Goal: Task Accomplishment & Management: Use online tool/utility

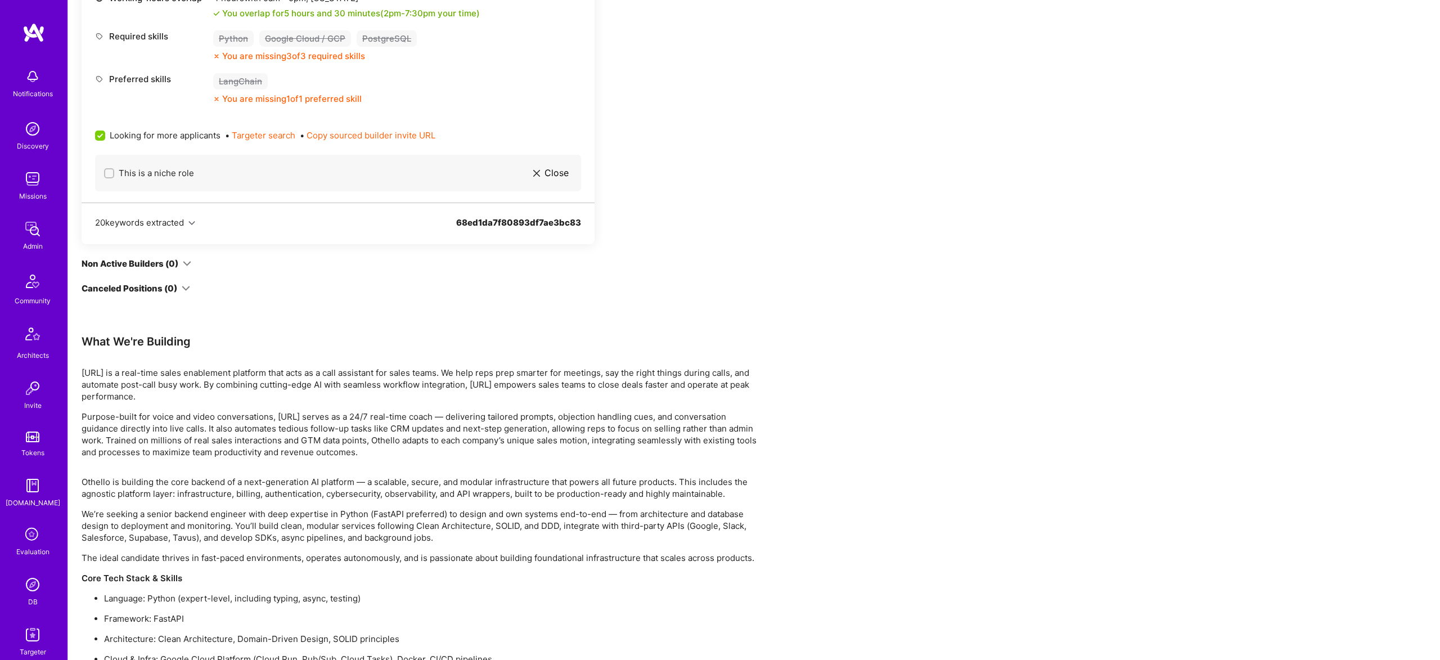
scroll to position [1312, 0]
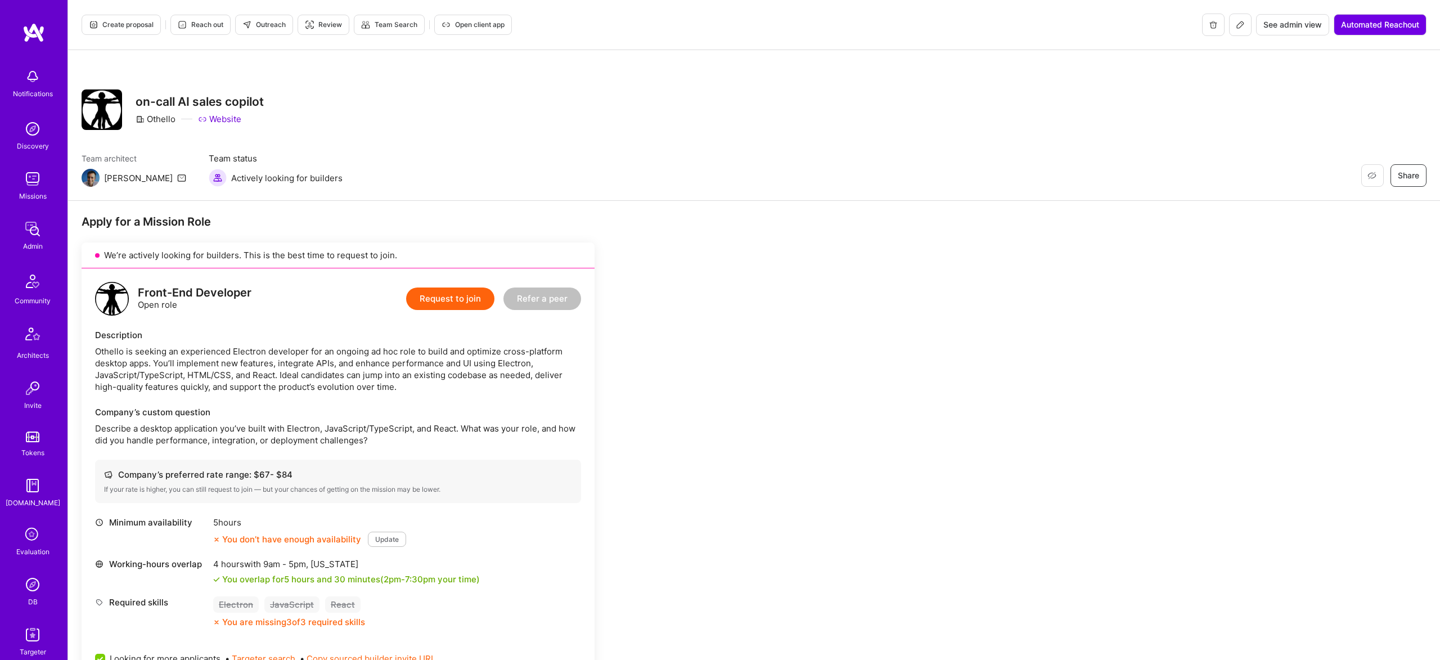
click at [44, 229] on link "Admin" at bounding box center [33, 235] width 70 height 34
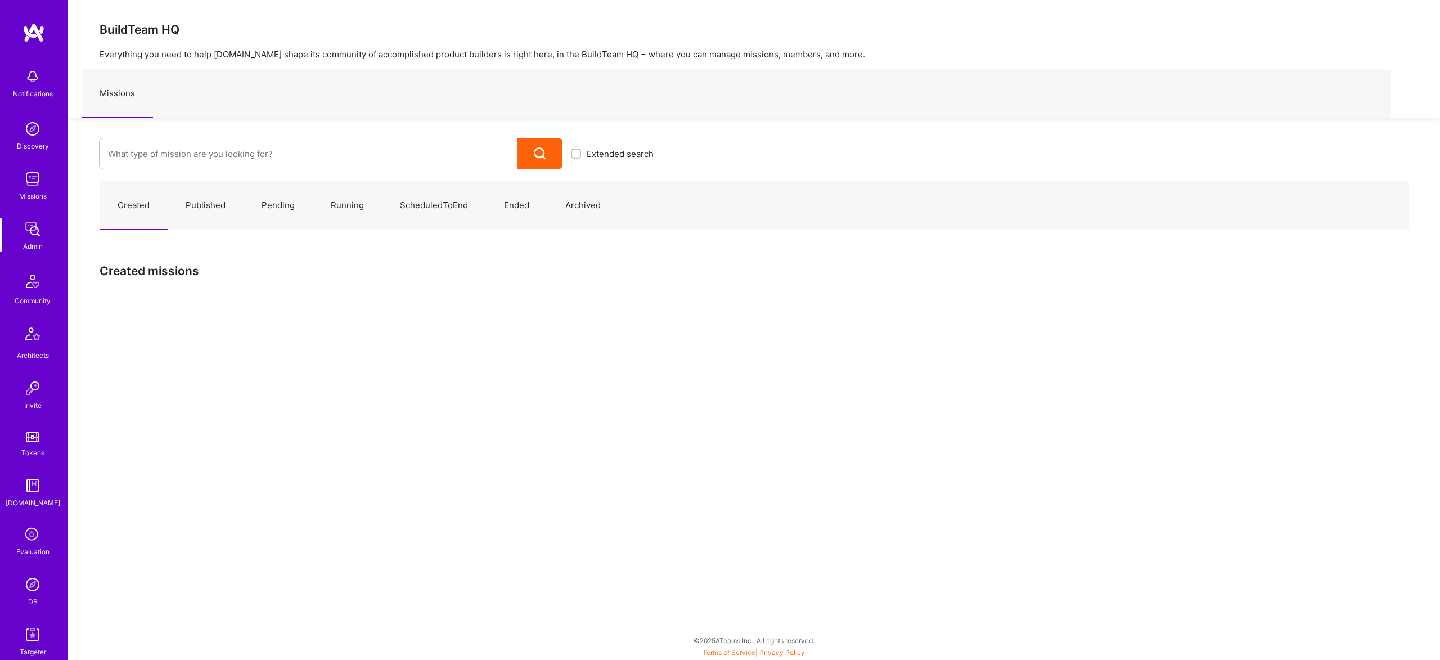
click at [327, 138] on div at bounding box center [308, 153] width 418 height 31
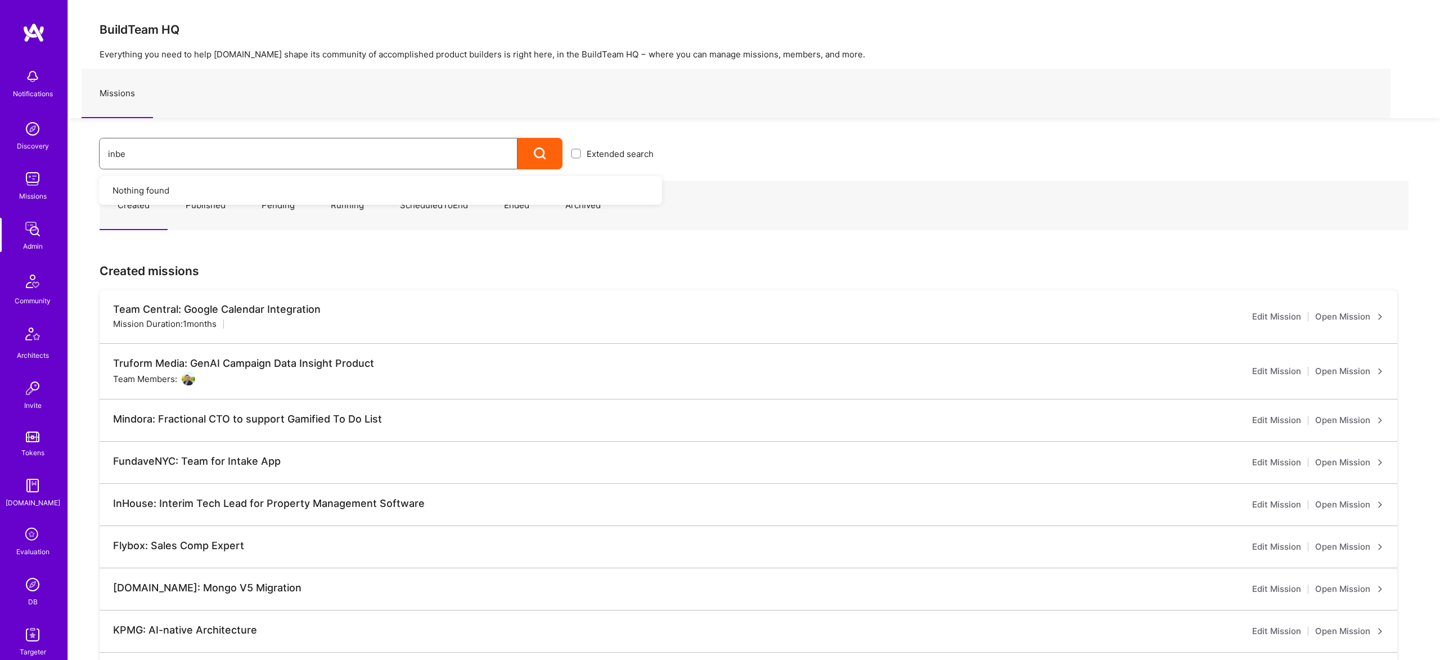
type input "inbev"
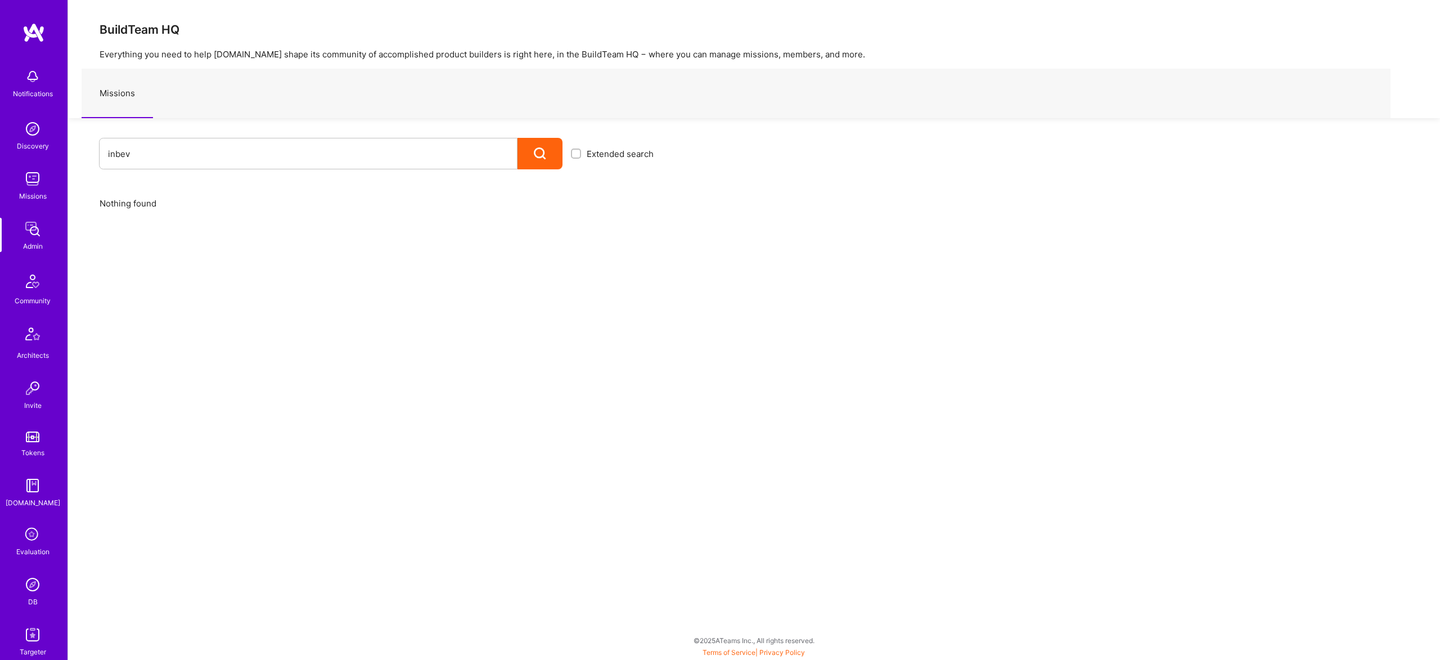
click at [268, 136] on div "inbev Extended search" at bounding box center [365, 143] width 594 height 51
click at [271, 147] on input "inbev" at bounding box center [308, 153] width 400 height 29
click at [41, 235] on img at bounding box center [32, 229] width 22 height 22
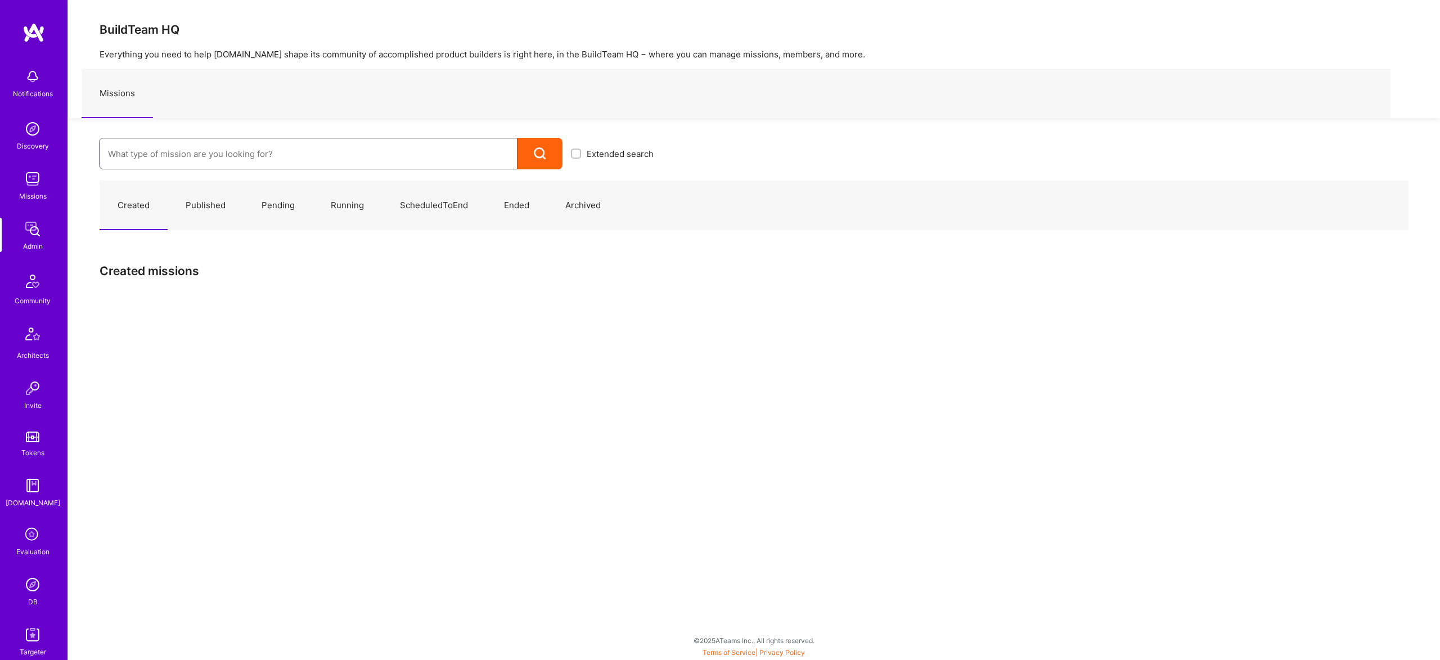
click at [172, 156] on input at bounding box center [308, 153] width 400 height 29
paste input "AB-inBev"
type input "AB-inBev"
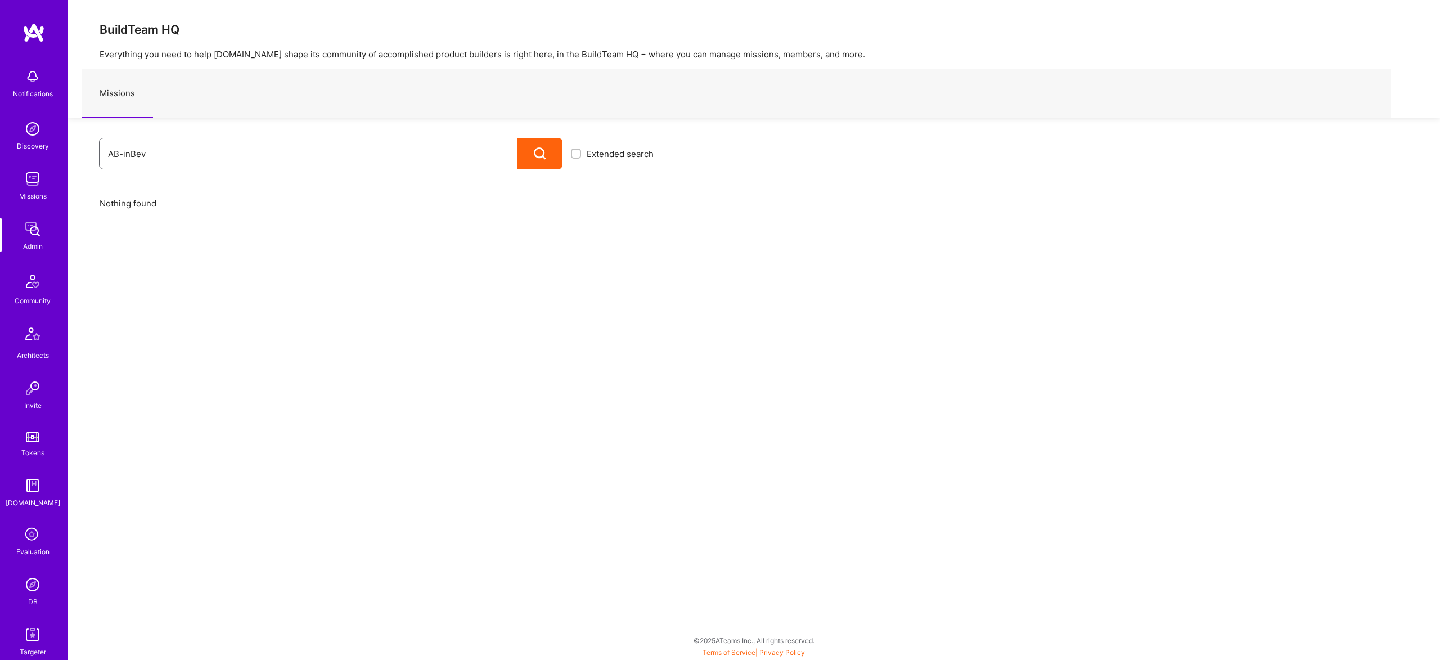
drag, startPoint x: 120, startPoint y: 152, endPoint x: 265, endPoint y: 151, distance: 145.1
click at [256, 151] on input "AB-inBev" at bounding box center [308, 153] width 400 height 29
drag, startPoint x: 88, startPoint y: 137, endPoint x: -65, endPoint y: 123, distance: 153.6
click at [0, 123] on html "Notifications Discovery Missions Admin Community Architects Invite Tokens A.Gui…" at bounding box center [720, 327] width 1440 height 654
click at [114, 157] on input "inBev" at bounding box center [308, 153] width 400 height 29
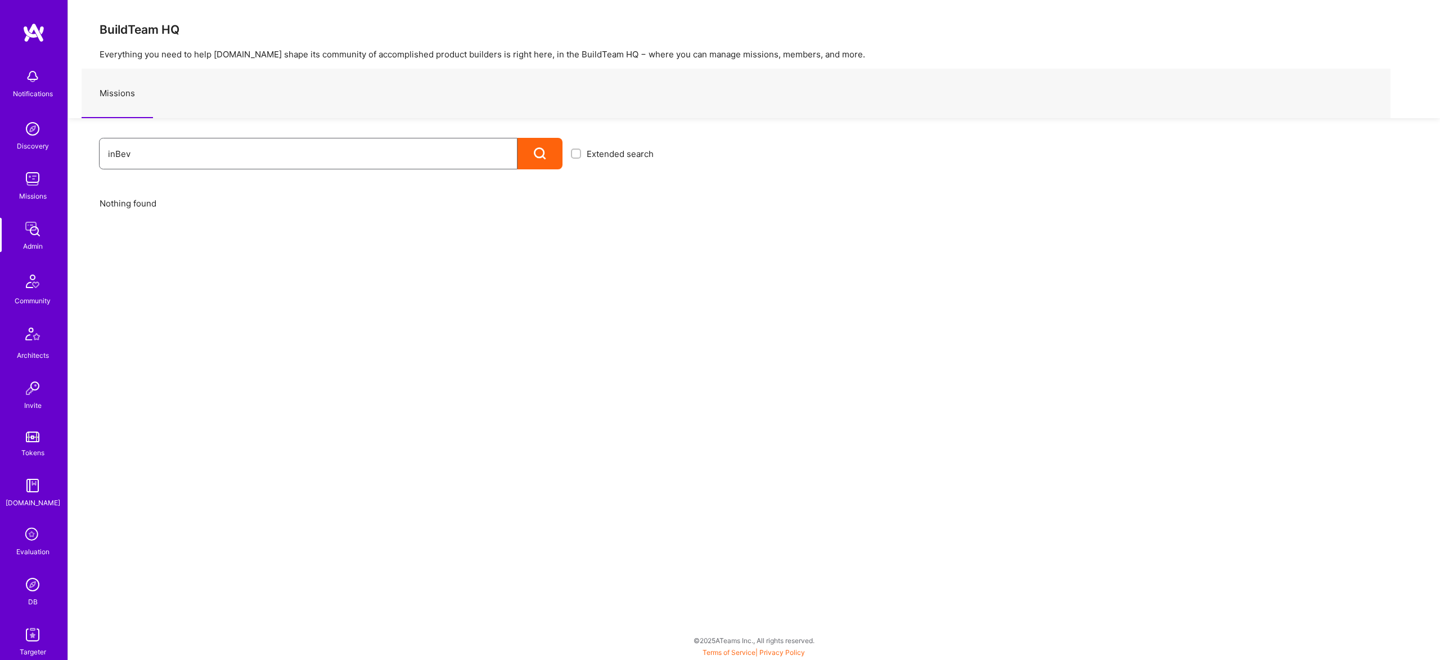
click at [114, 157] on input "inBev" at bounding box center [308, 153] width 400 height 29
click at [224, 153] on input "inBev" at bounding box center [308, 153] width 400 height 29
type input "abi"
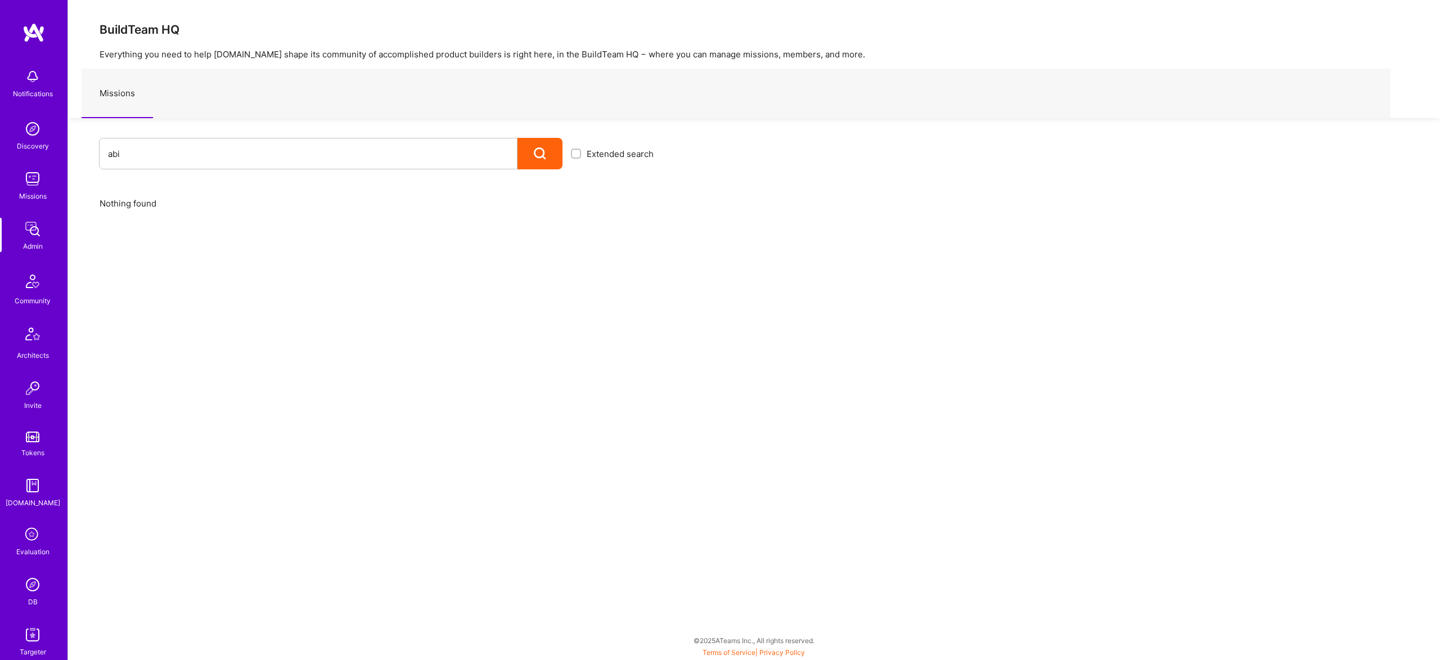
click at [33, 634] on img at bounding box center [32, 634] width 22 height 22
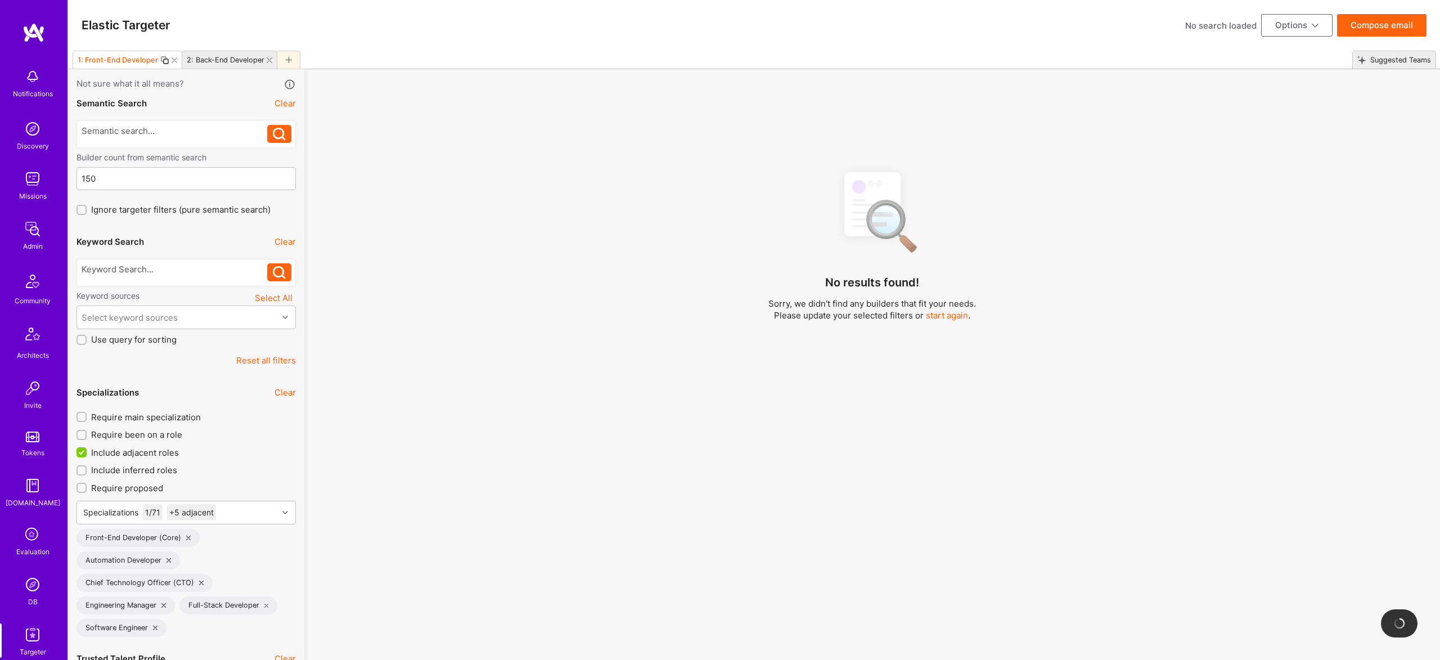
drag, startPoint x: 292, startPoint y: 58, endPoint x: 238, endPoint y: 60, distance: 54.6
click at [292, 58] on div at bounding box center [289, 60] width 24 height 18
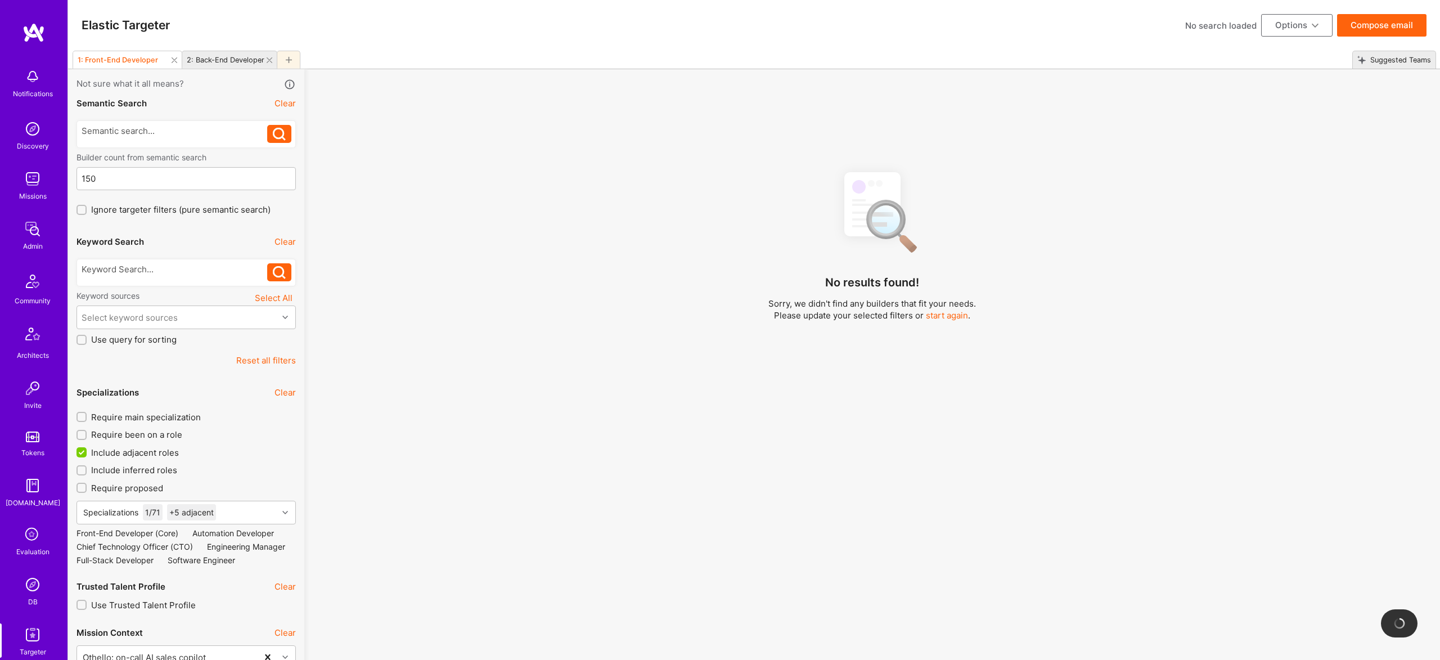
checkbox input "false"
type input "[DATE]"
type input "0"
checkbox input "false"
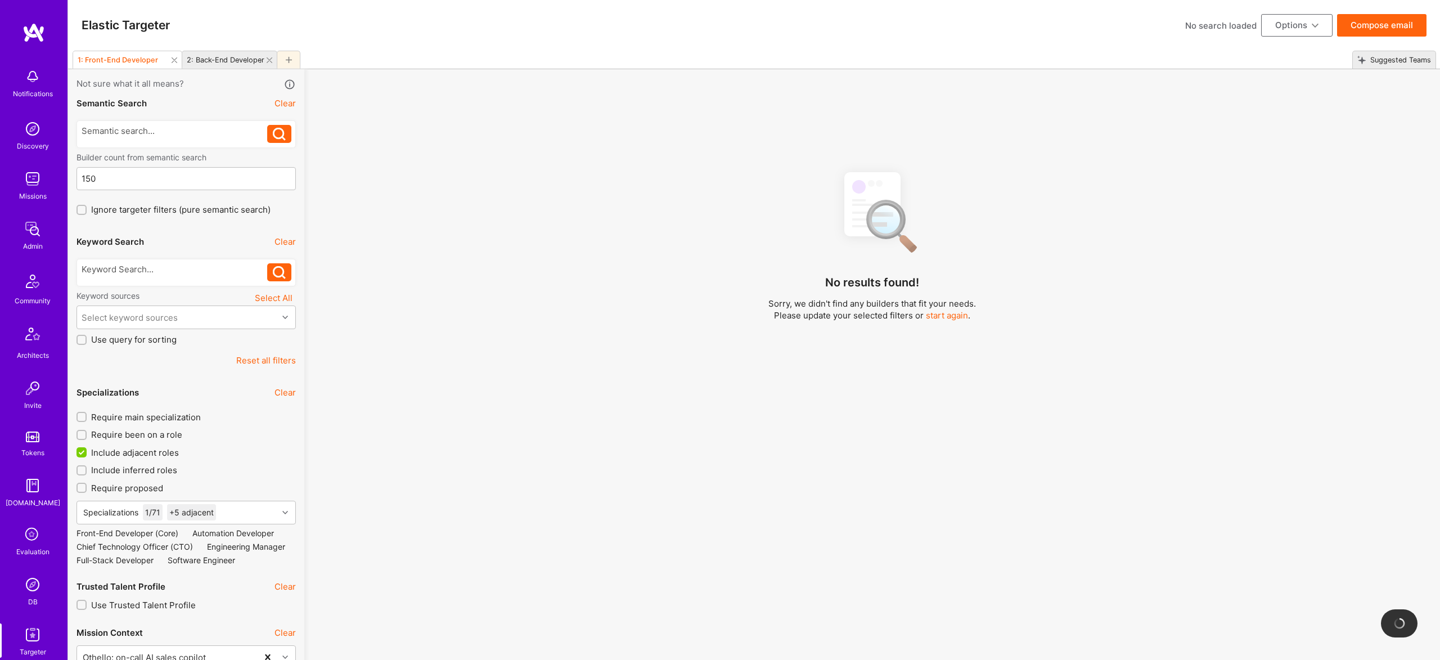
checkbox input "false"
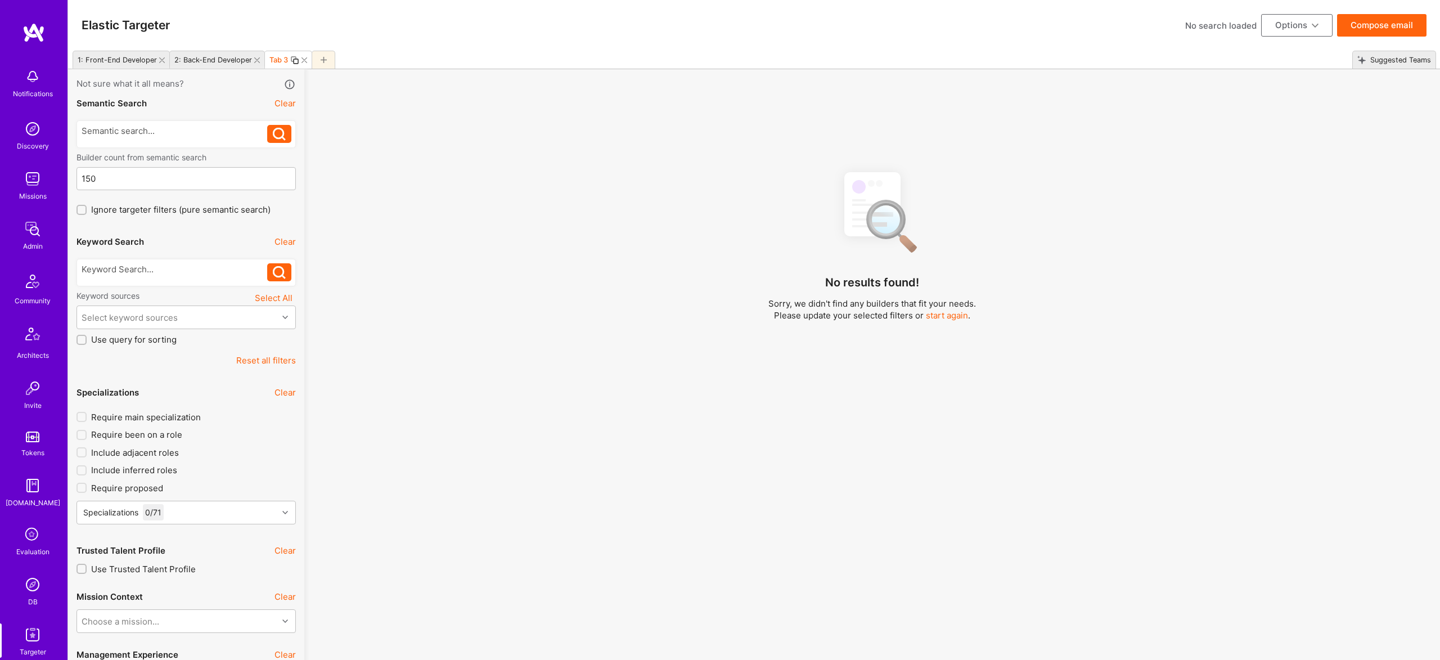
click at [159, 58] on icon at bounding box center [162, 60] width 6 height 6
click at [159, 60] on icon at bounding box center [160, 60] width 6 height 6
click at [87, 57] on div "Tab 3" at bounding box center [87, 60] width 19 height 8
type input "CPG"
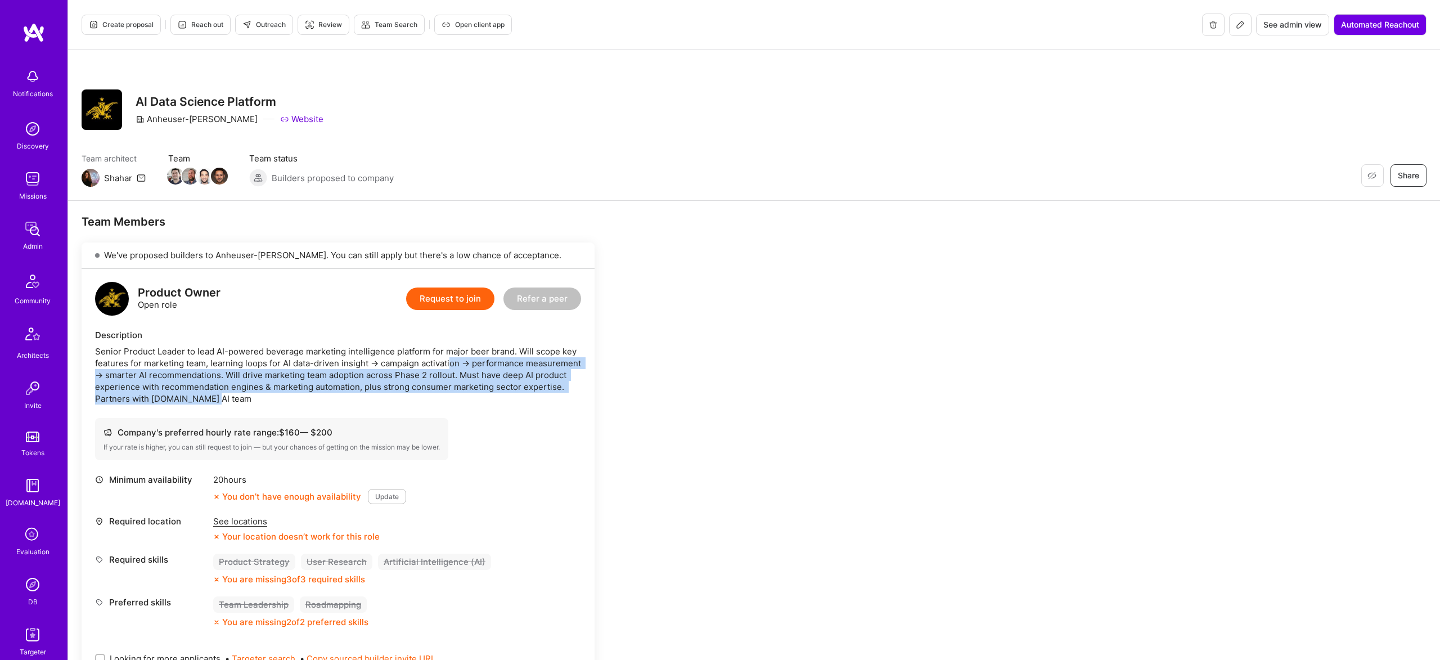
drag, startPoint x: 453, startPoint y: 368, endPoint x: 579, endPoint y: 394, distance: 128.6
click at [571, 392] on div "Senior Product Leader to lead AI-powered beverage marketing intelligence platfo…" at bounding box center [338, 374] width 486 height 59
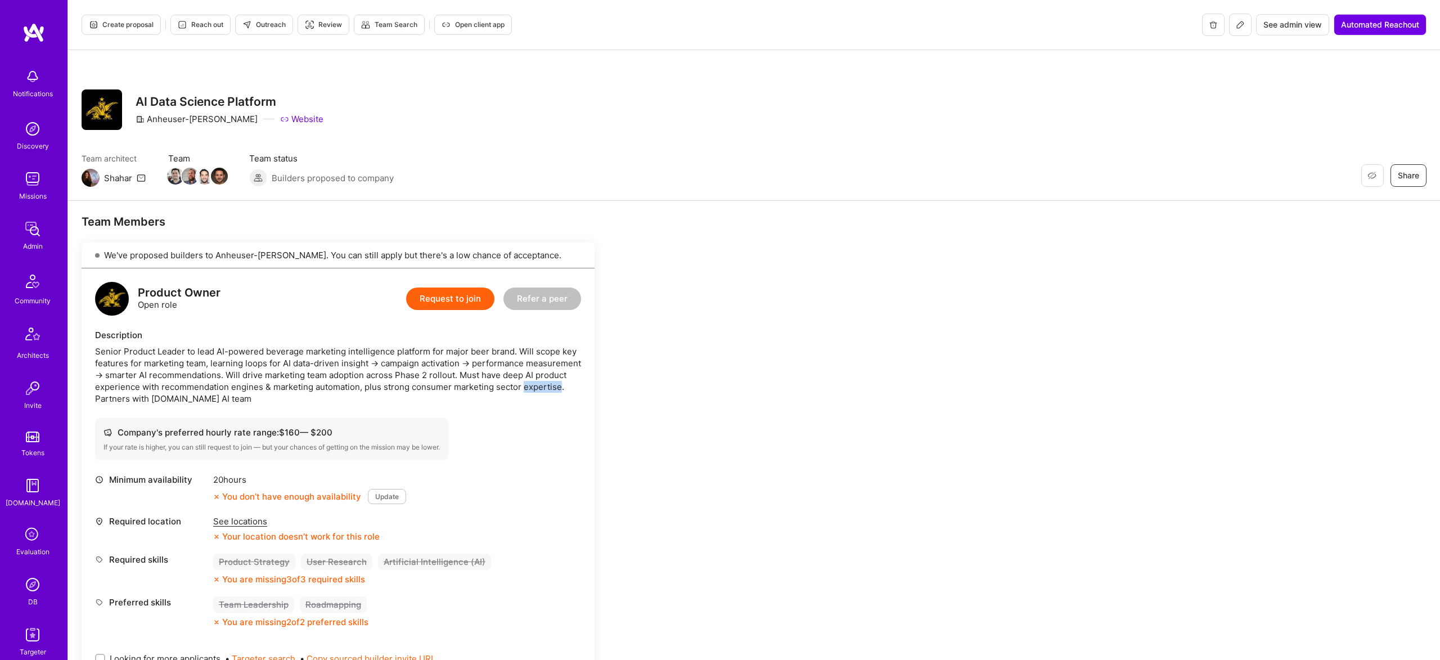
click at [571, 392] on div "Senior Product Leader to lead AI-powered beverage marketing intelligence platfo…" at bounding box center [338, 374] width 486 height 59
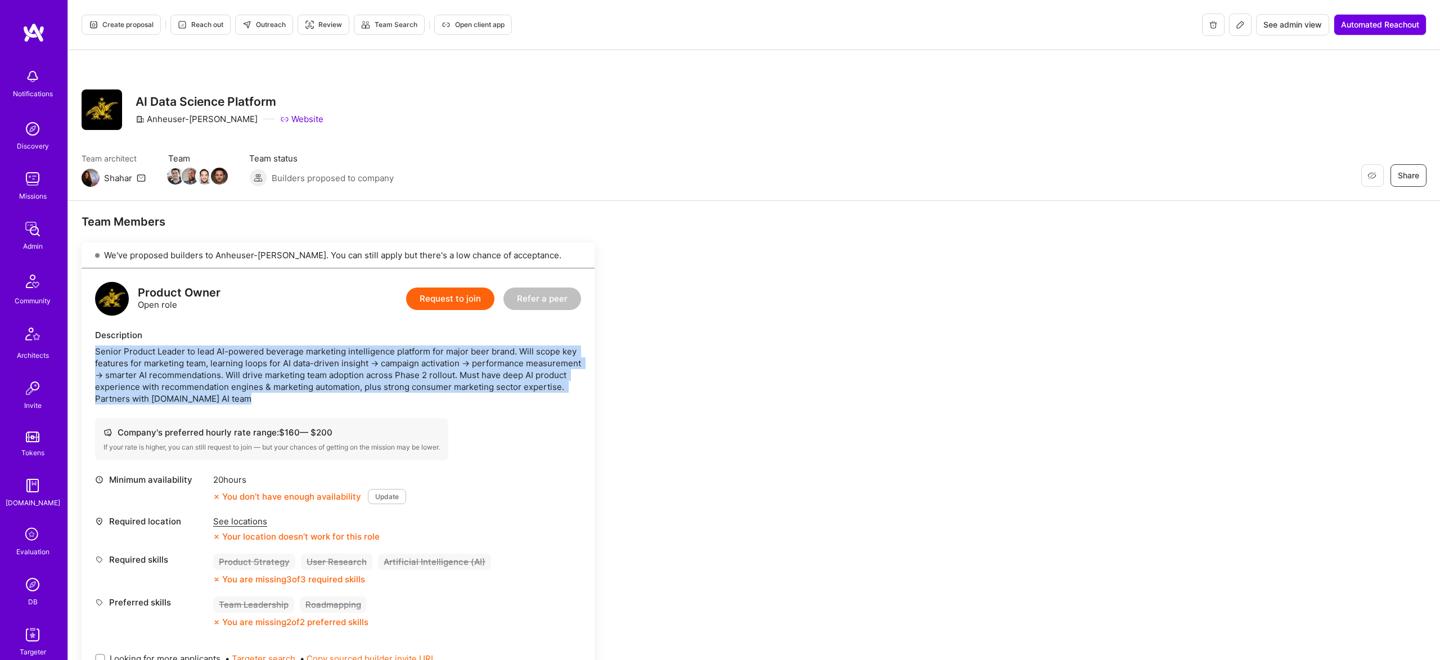
click at [571, 392] on div "Senior Product Leader to lead AI-powered beverage marketing intelligence platfo…" at bounding box center [338, 374] width 486 height 59
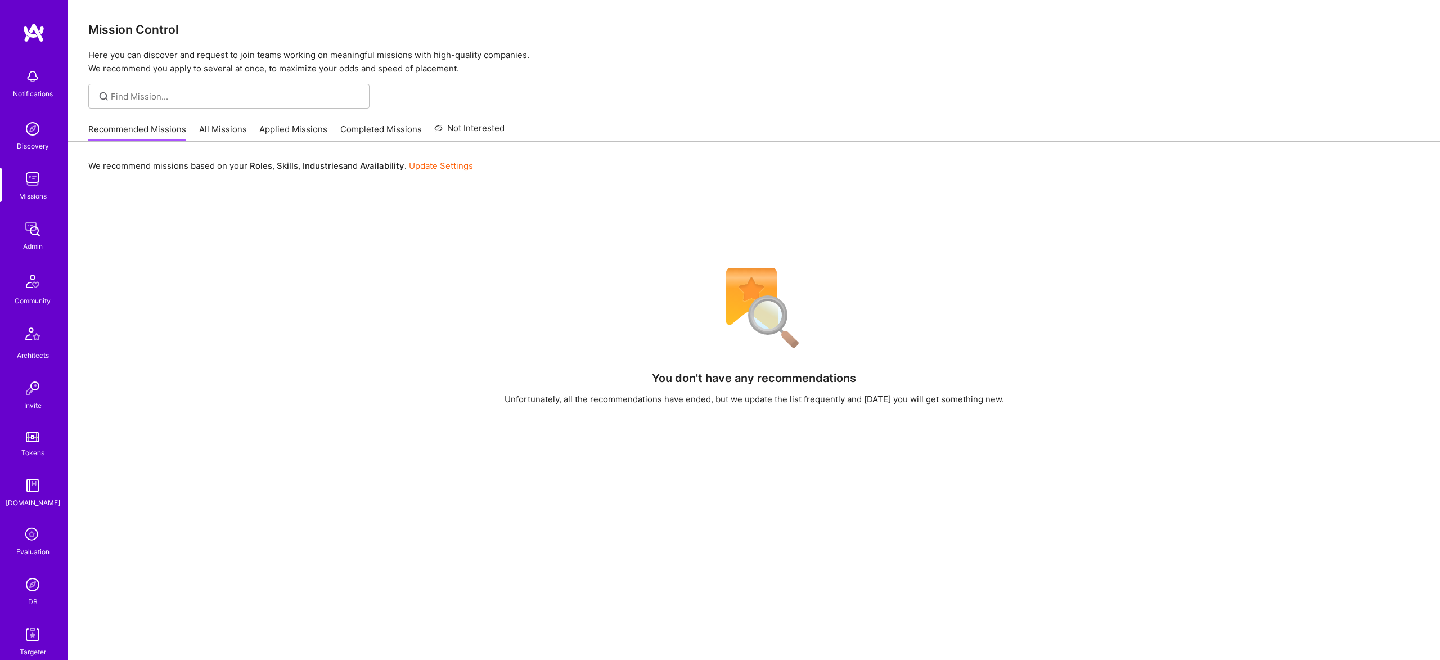
click at [30, 638] on img at bounding box center [32, 634] width 22 height 22
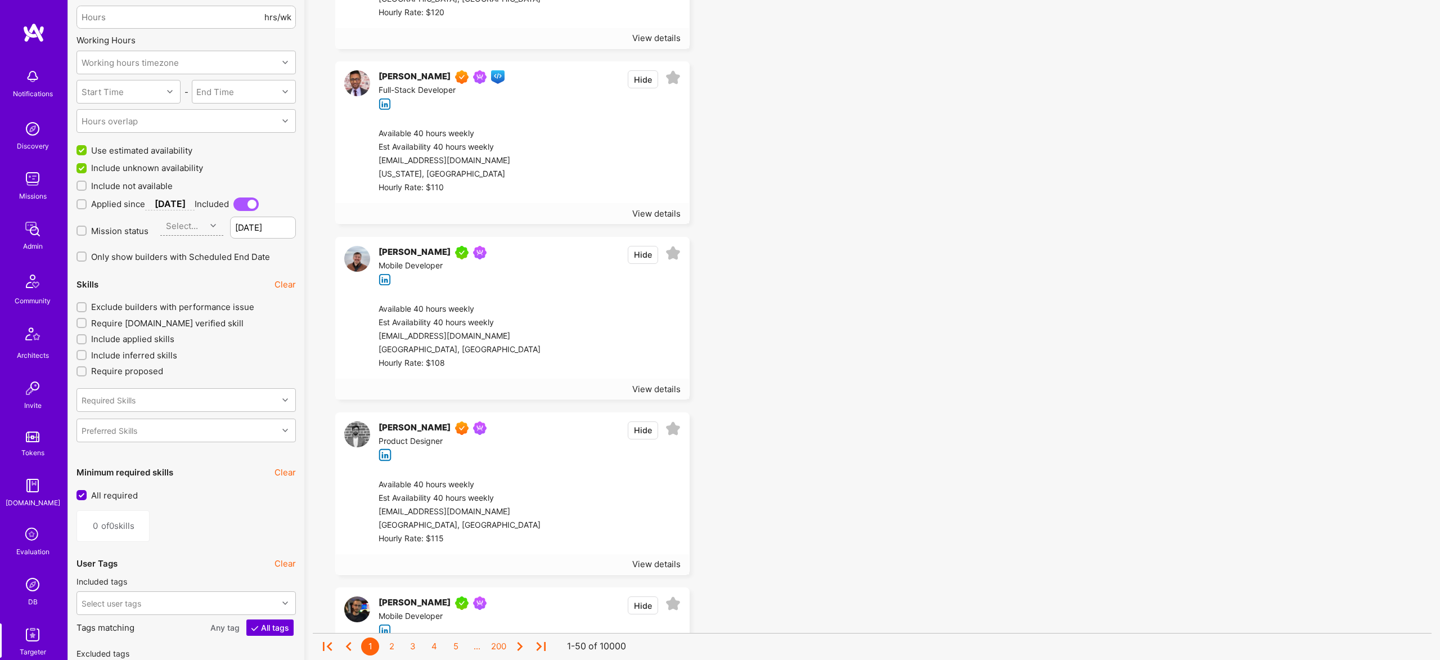
scroll to position [958, 0]
click at [152, 184] on span "Include not available" at bounding box center [132, 185] width 82 height 12
click at [87, 184] on input "Include not available" at bounding box center [83, 185] width 8 height 8
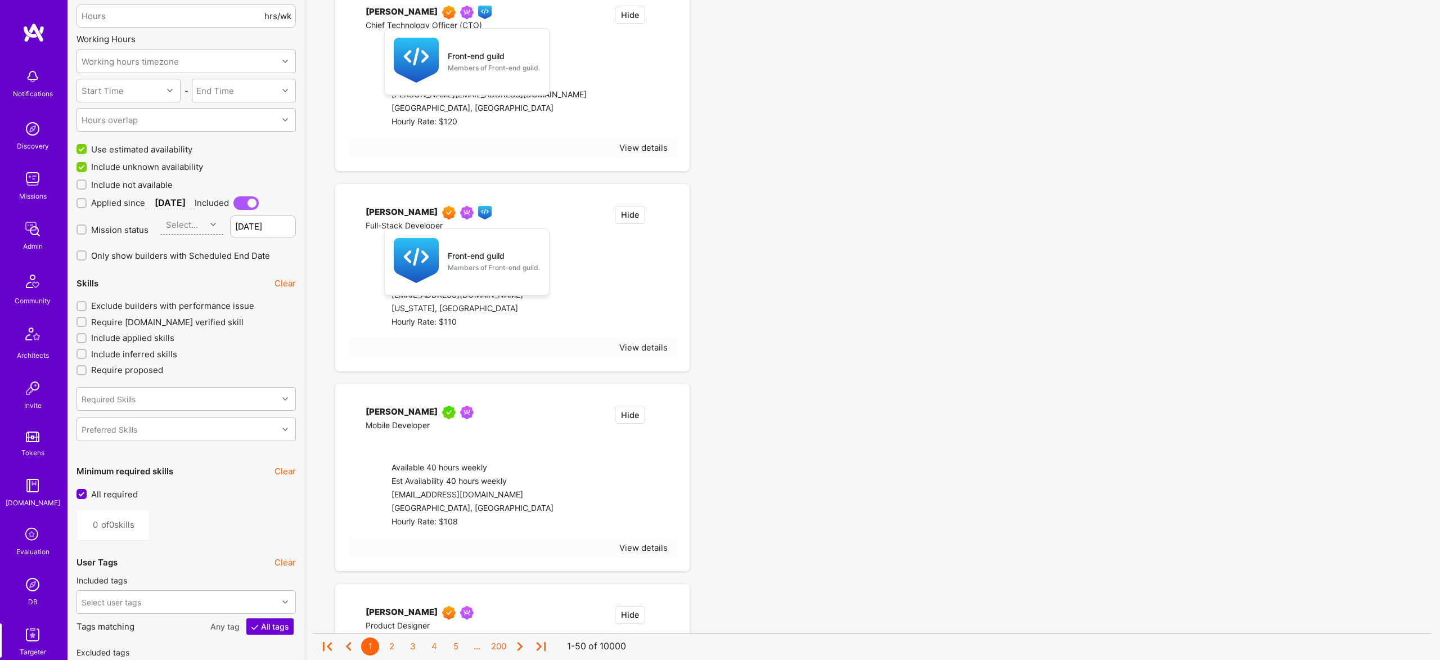
checkbox input "true"
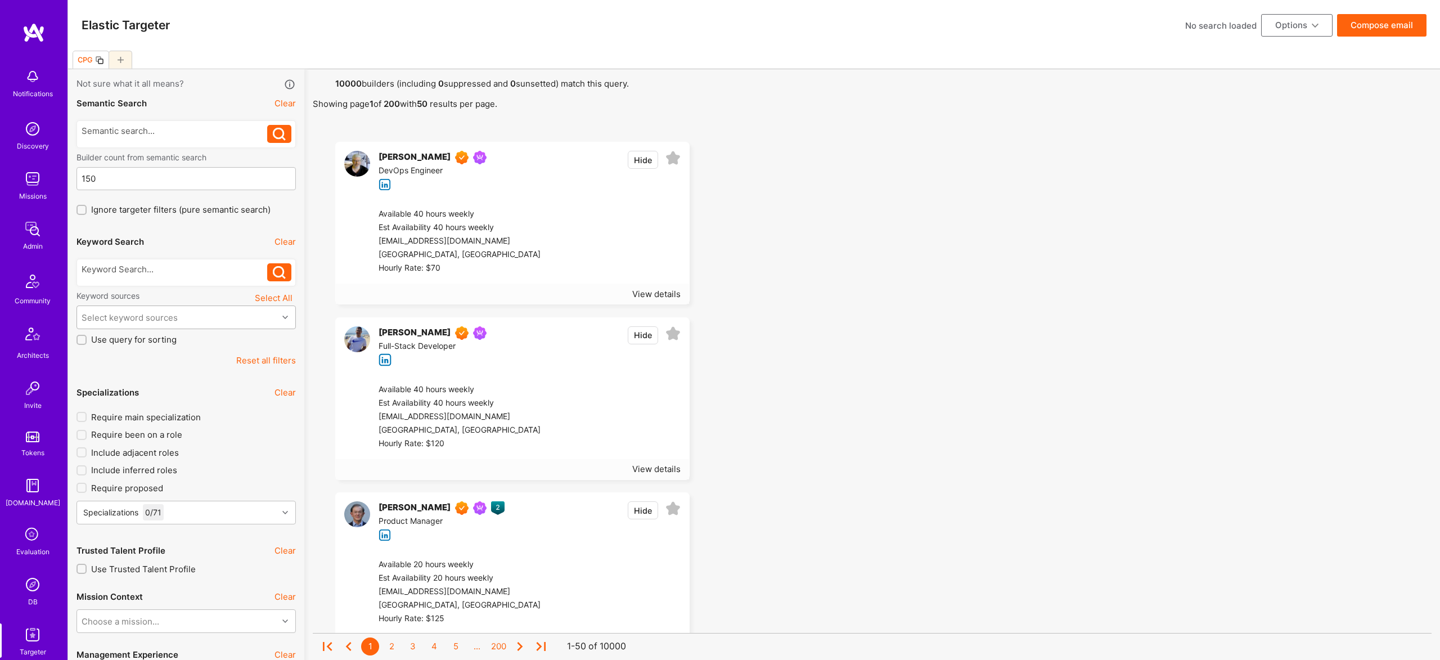
click at [132, 313] on div "Select keyword sources" at bounding box center [130, 318] width 96 height 12
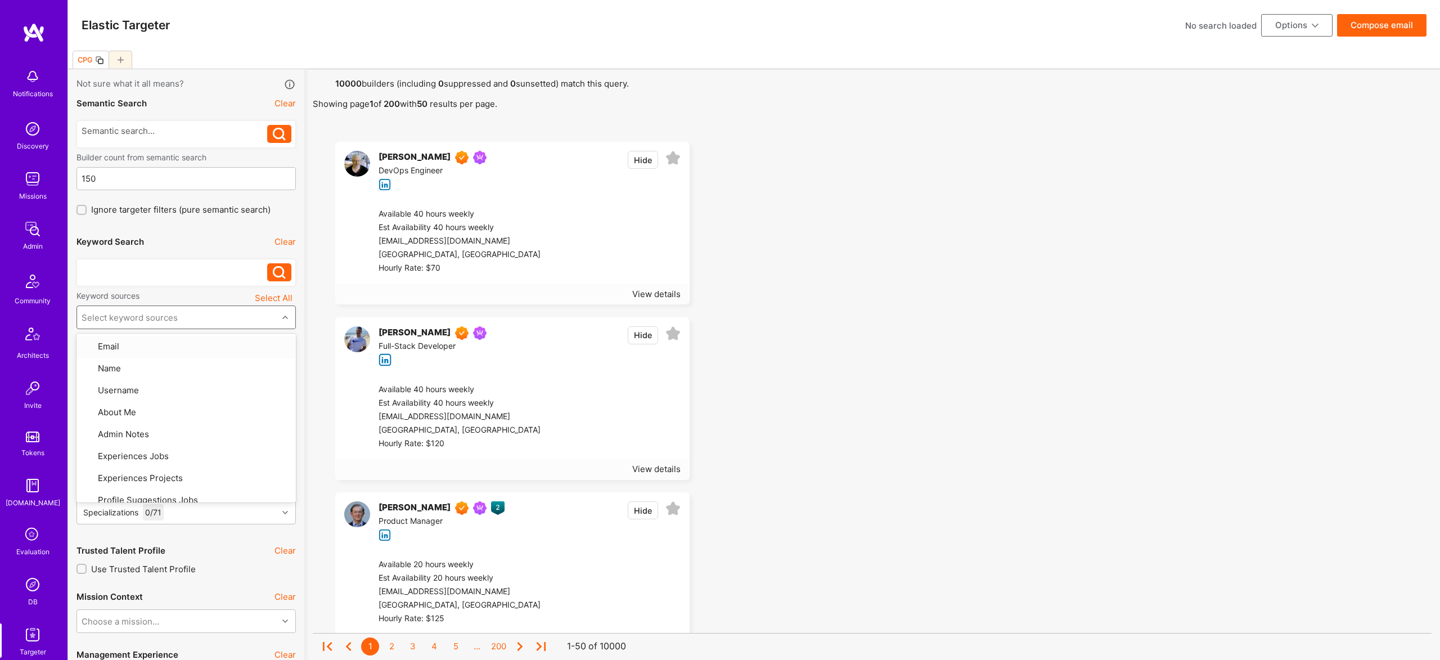
click at [137, 265] on div at bounding box center [175, 269] width 186 height 12
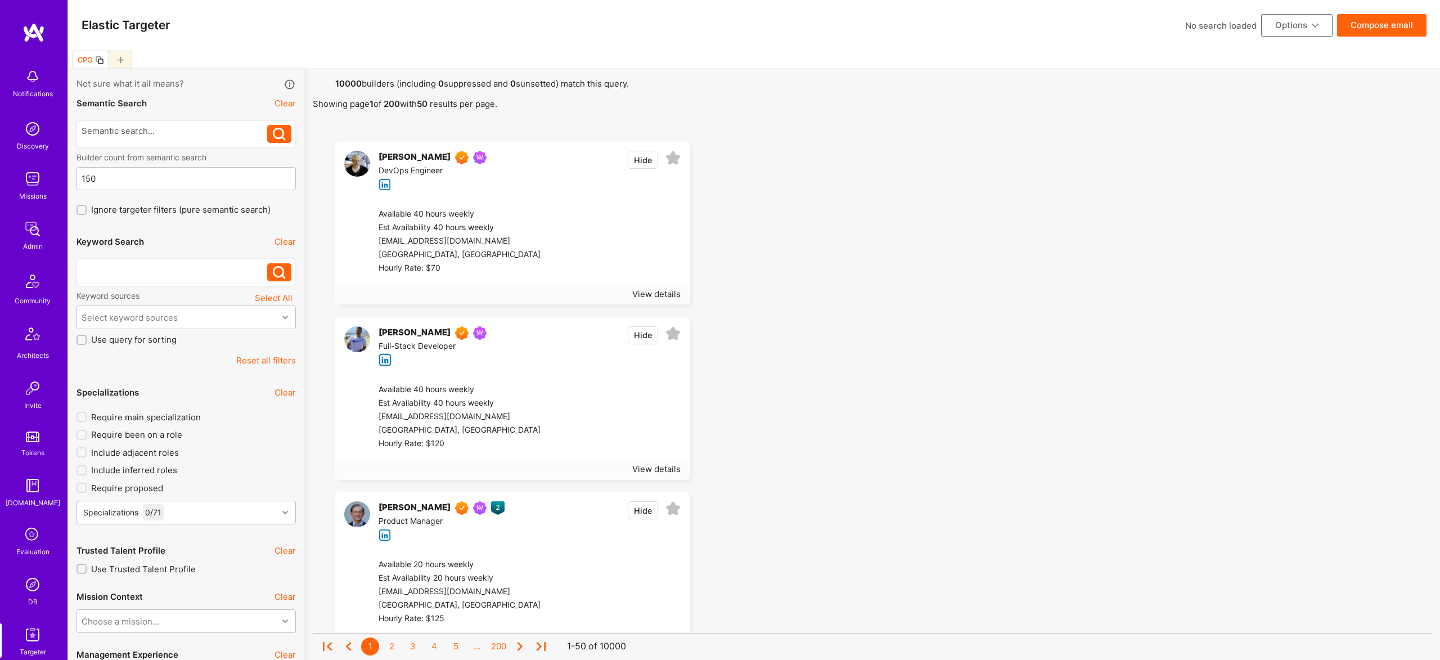
click at [137, 265] on div at bounding box center [175, 269] width 186 height 12
paste div
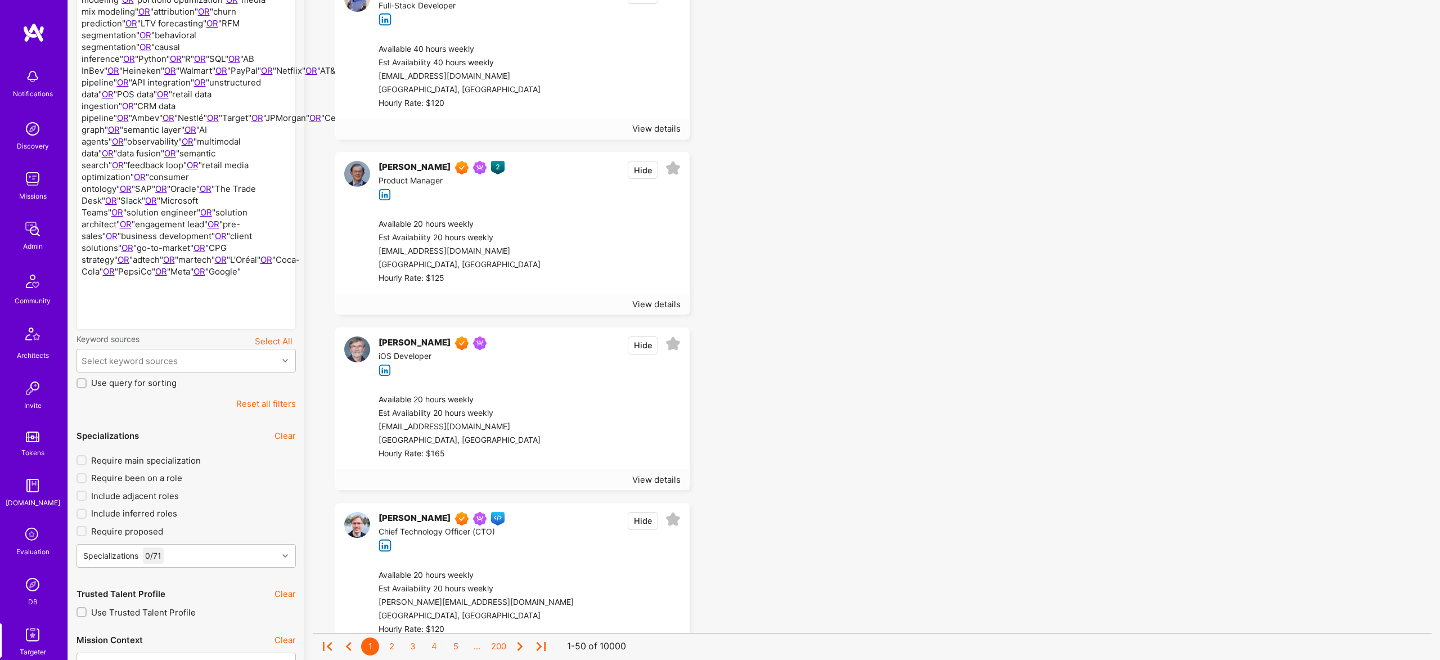
scroll to position [330, 0]
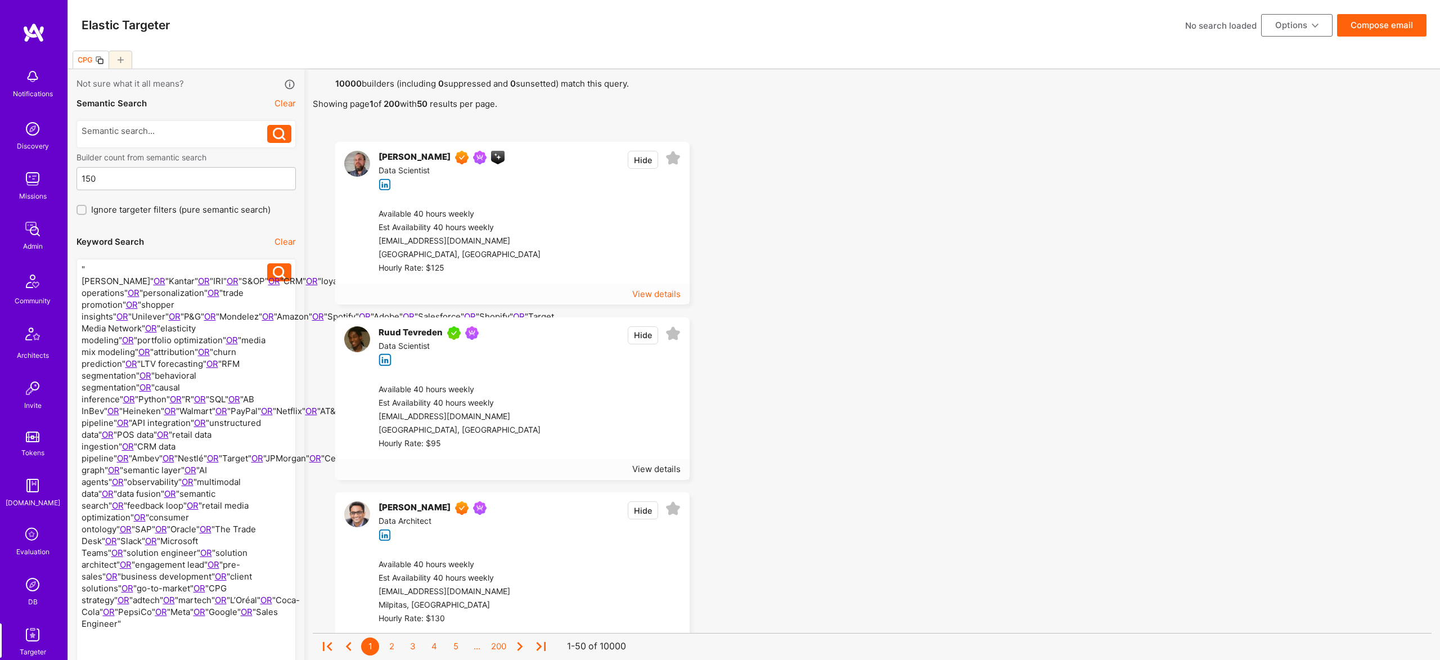
click at [665, 294] on div "View details" at bounding box center [656, 294] width 48 height 12
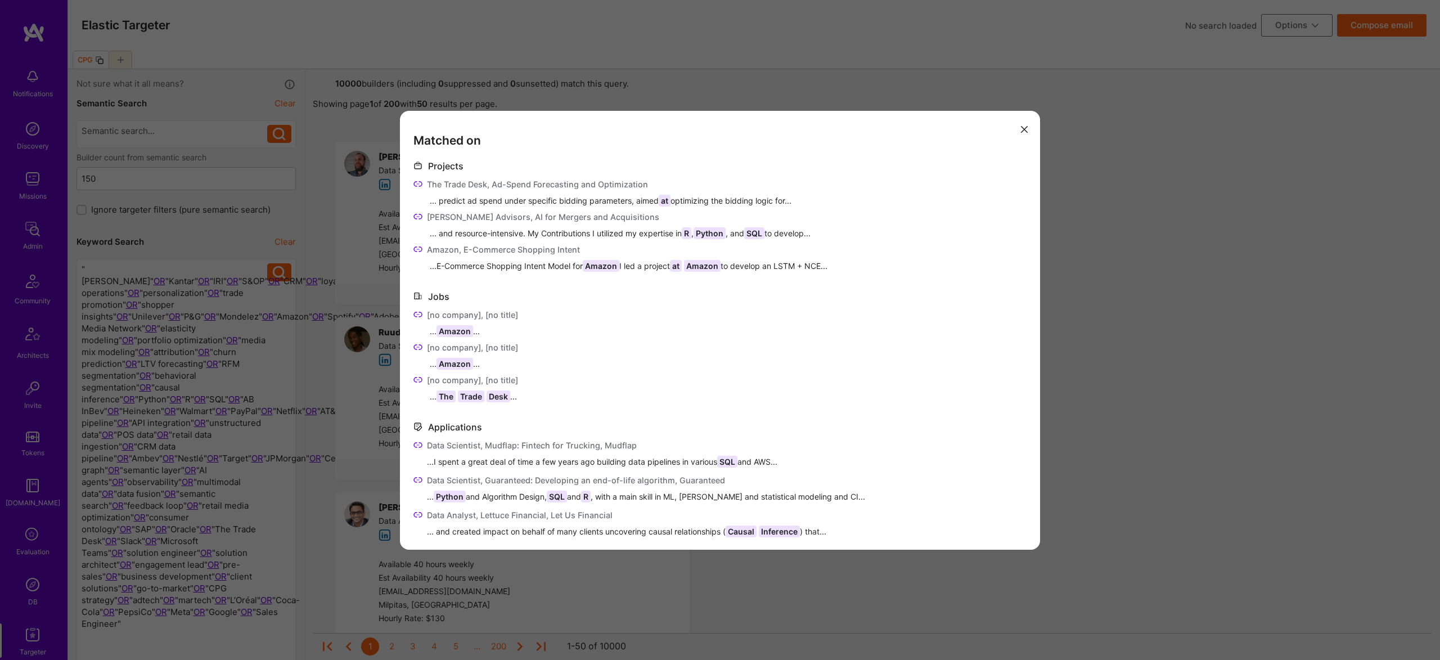
click at [1026, 128] on icon "modal" at bounding box center [1024, 129] width 7 height 7
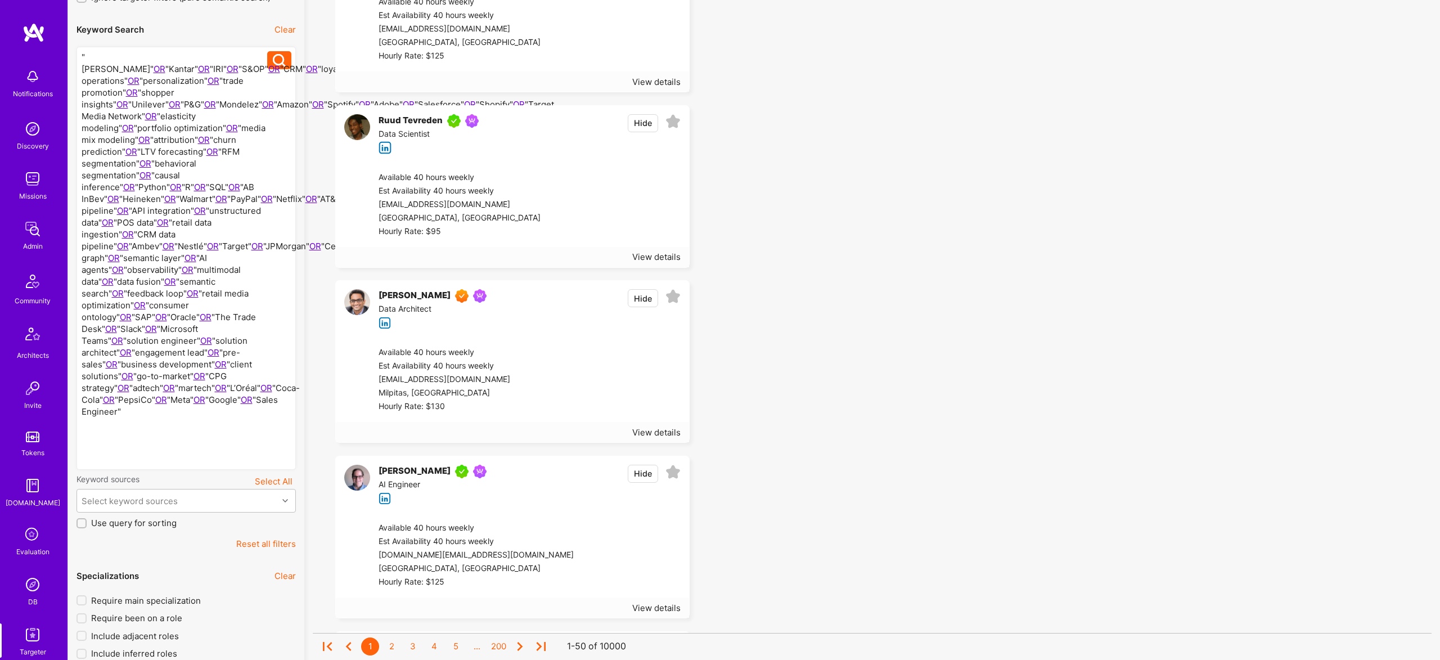
scroll to position [220, 0]
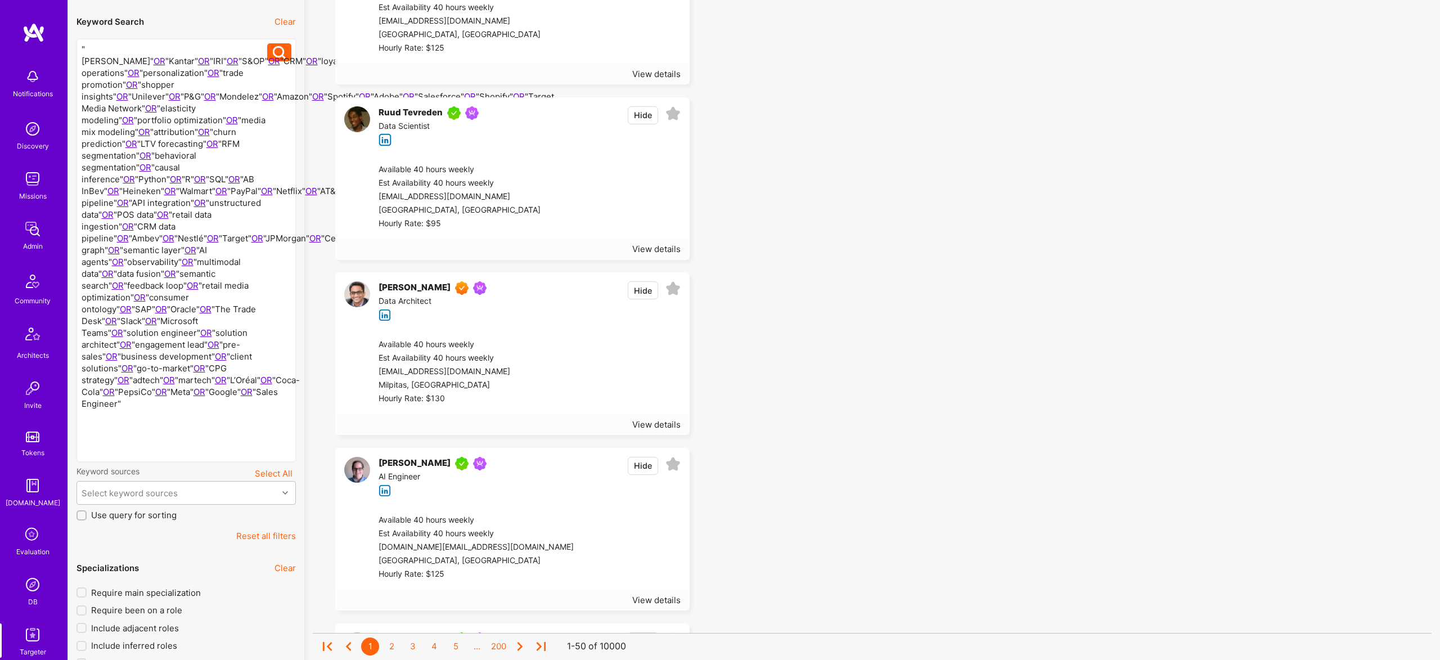
drag, startPoint x: 131, startPoint y: 515, endPoint x: 242, endPoint y: 519, distance: 111.4
click at [131, 515] on span "Use query for sorting" at bounding box center [133, 515] width 85 height 12
click at [87, 515] on input "Use query for sorting" at bounding box center [83, 516] width 8 height 8
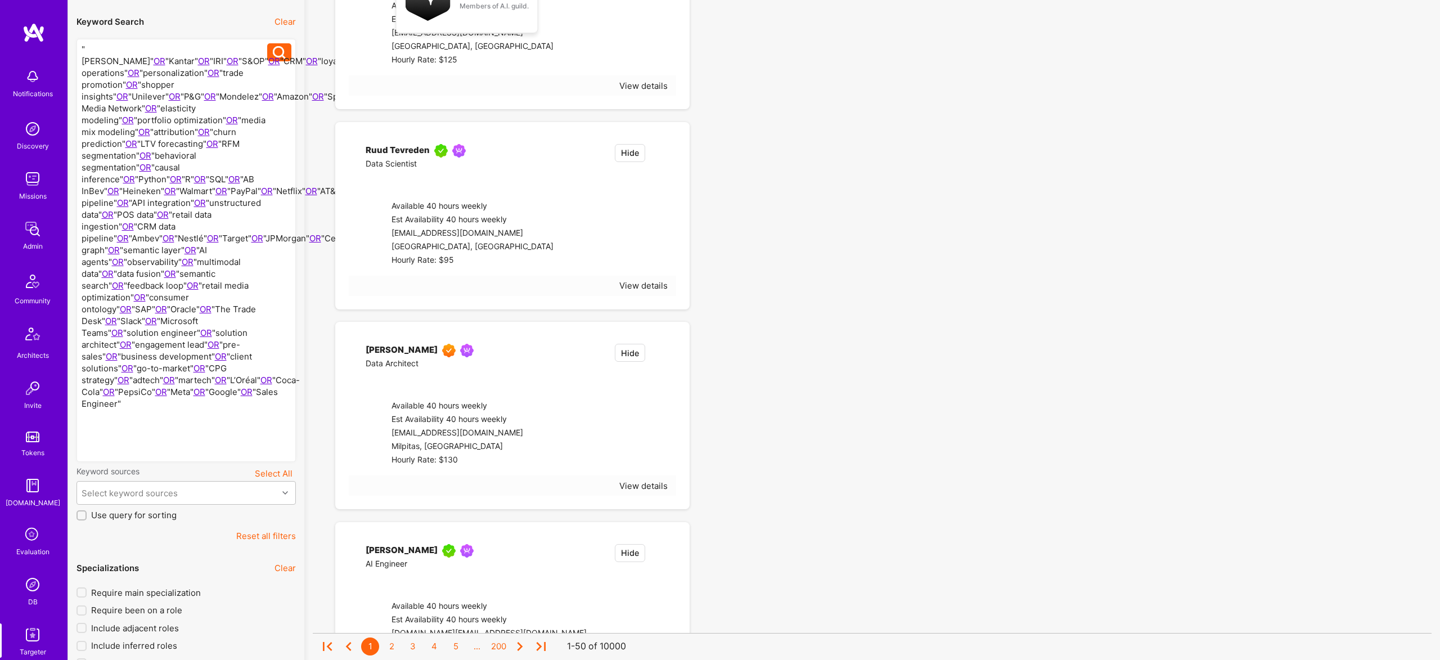
checkbox input "true"
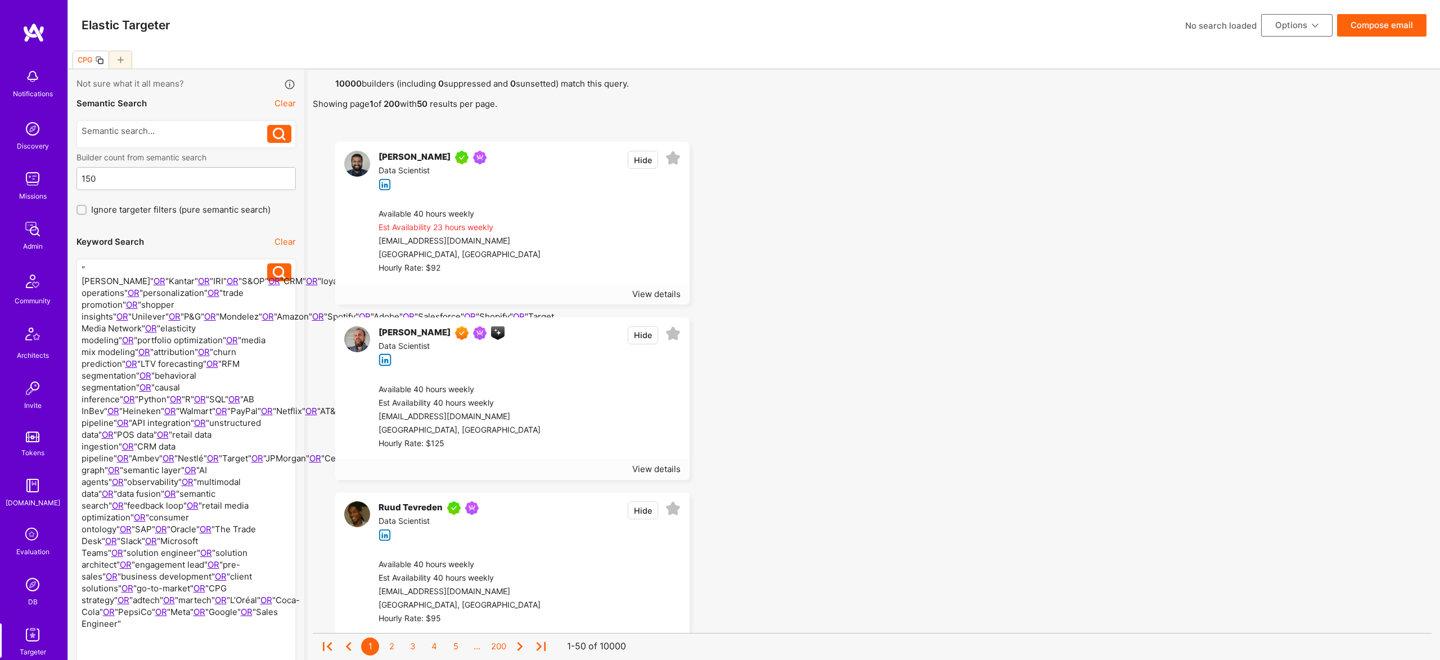
click at [1299, 26] on button "Options" at bounding box center [1296, 25] width 71 height 22
drag, startPoint x: 970, startPoint y: 218, endPoint x: 917, endPoint y: 218, distance: 52.3
click at [78, 266] on div ""Nielsen" OR "Kantar" OR "IRI" OR "S&OP" OR "CRM" OR "loyalty" OR "campaign ope…" at bounding box center [185, 470] width 219 height 423
click at [82, 266] on div at bounding box center [175, 469] width 186 height 413
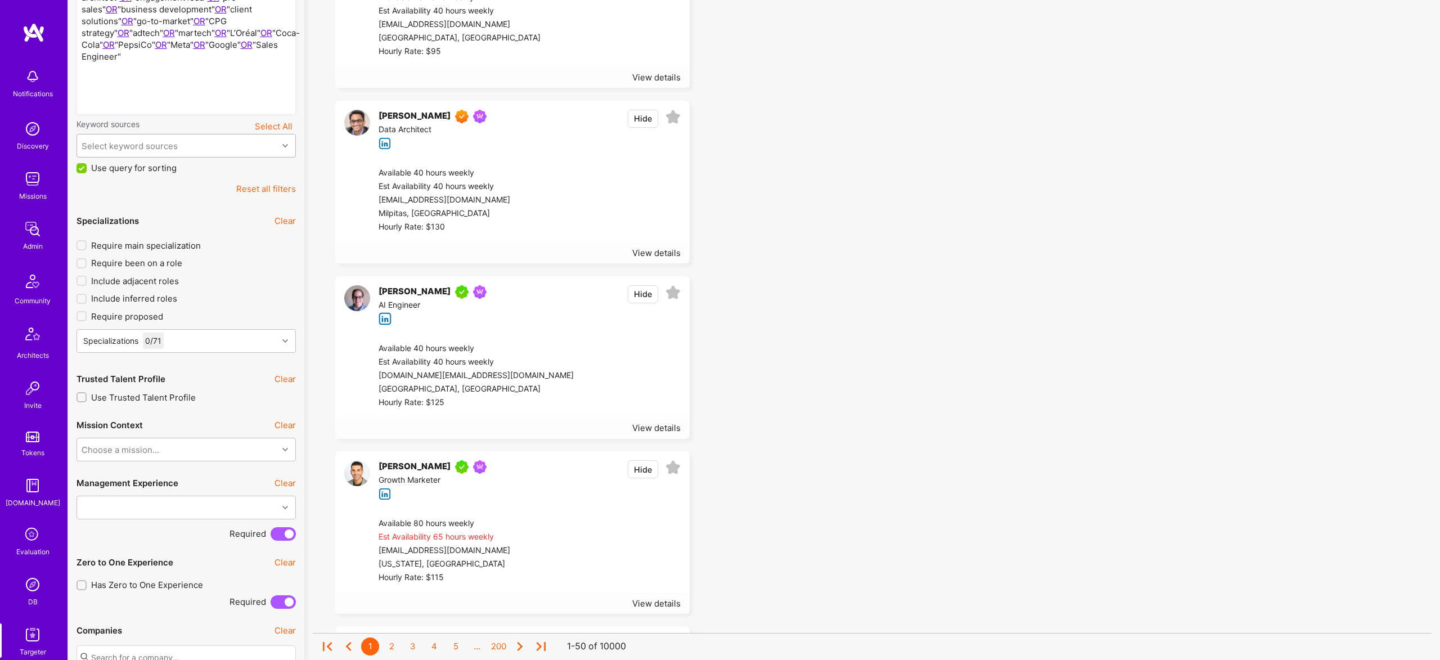
scroll to position [569, 0]
drag, startPoint x: 236, startPoint y: 346, endPoint x: 227, endPoint y: 334, distance: 15.8
click at [234, 343] on div "Specializations 0 / 71" at bounding box center [177, 339] width 201 height 22
click at [226, 334] on div "Specializations 0 / 71" at bounding box center [177, 339] width 201 height 22
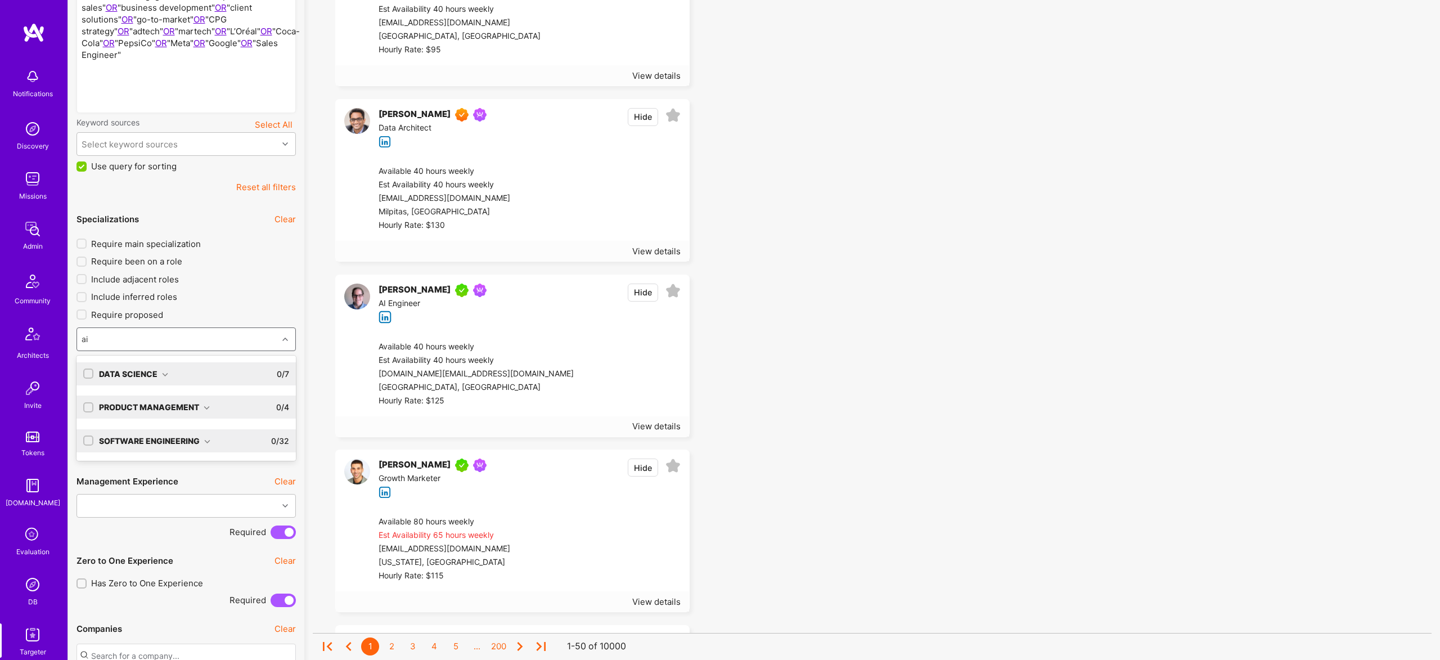
scroll to position [0, 0]
type input "ai archi"
click at [182, 371] on div "Software Engineering" at bounding box center [154, 374] width 111 height 12
click at [128, 395] on div "AI Architect" at bounding box center [186, 397] width 206 height 12
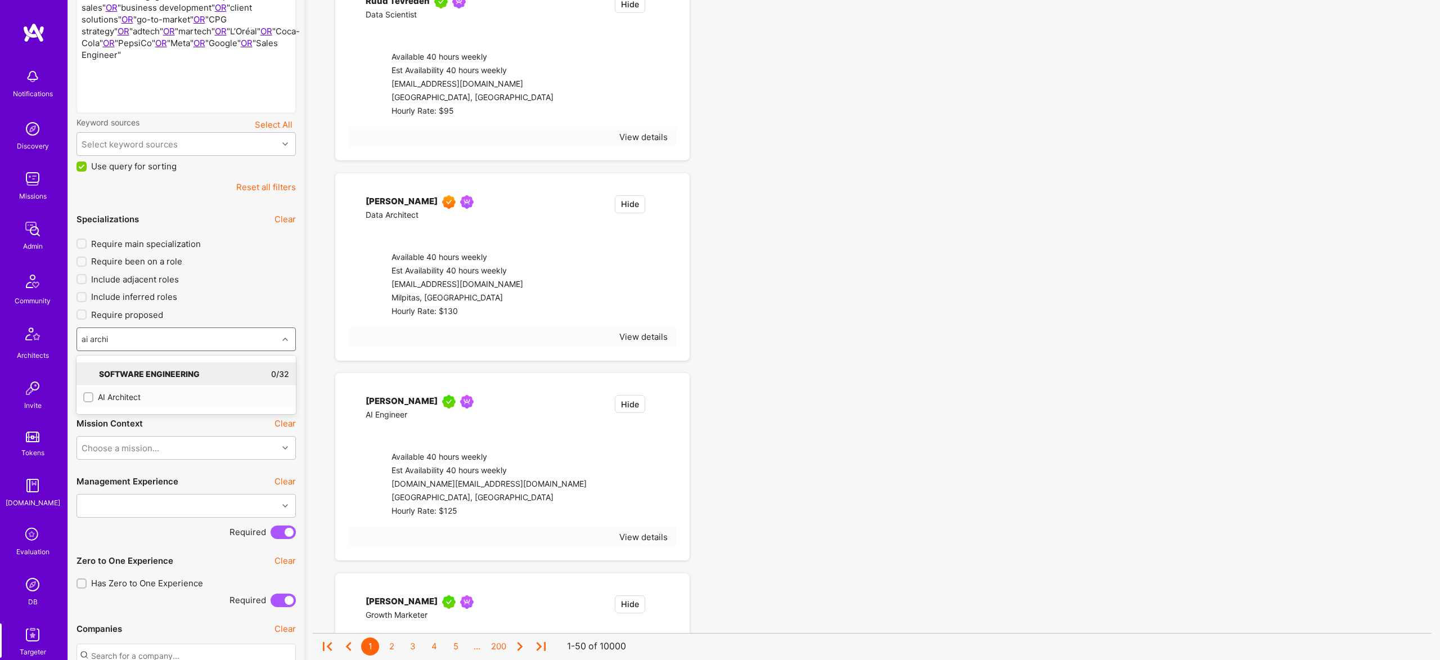
checkbox input "true"
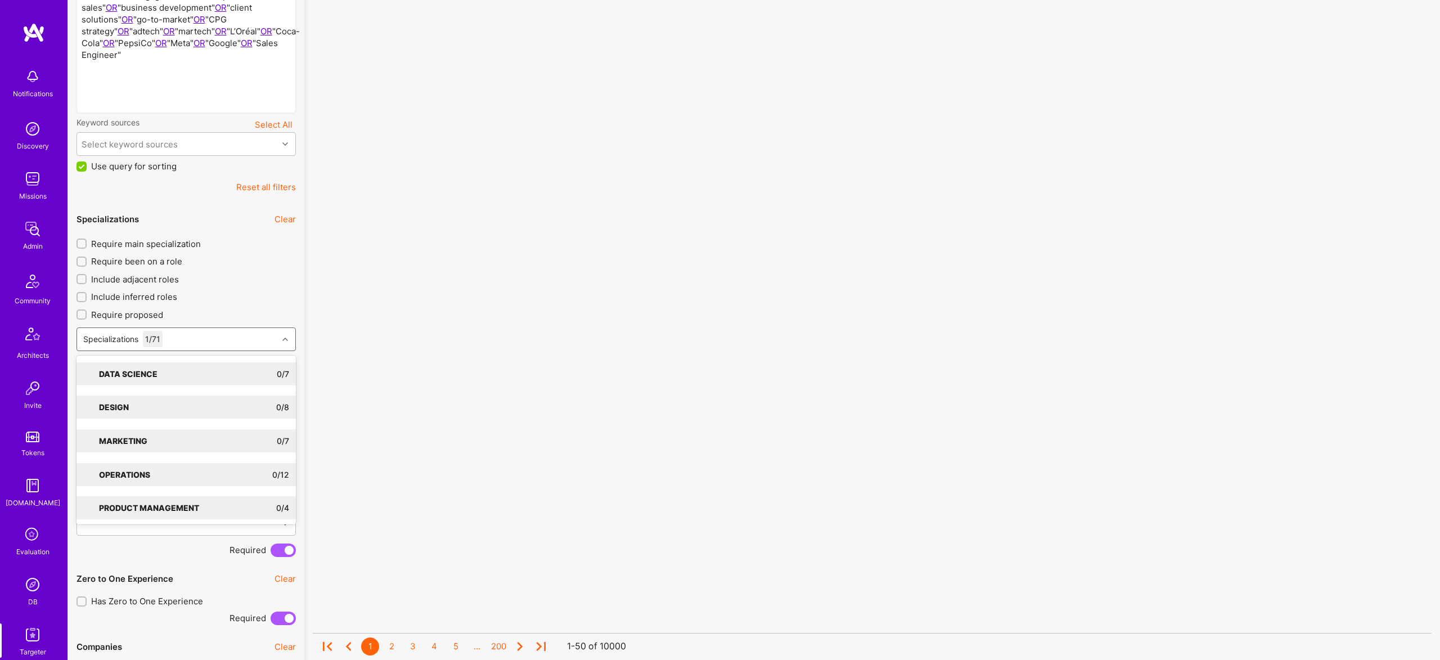
drag, startPoint x: 1061, startPoint y: 321, endPoint x: 1019, endPoint y: 316, distance: 42.5
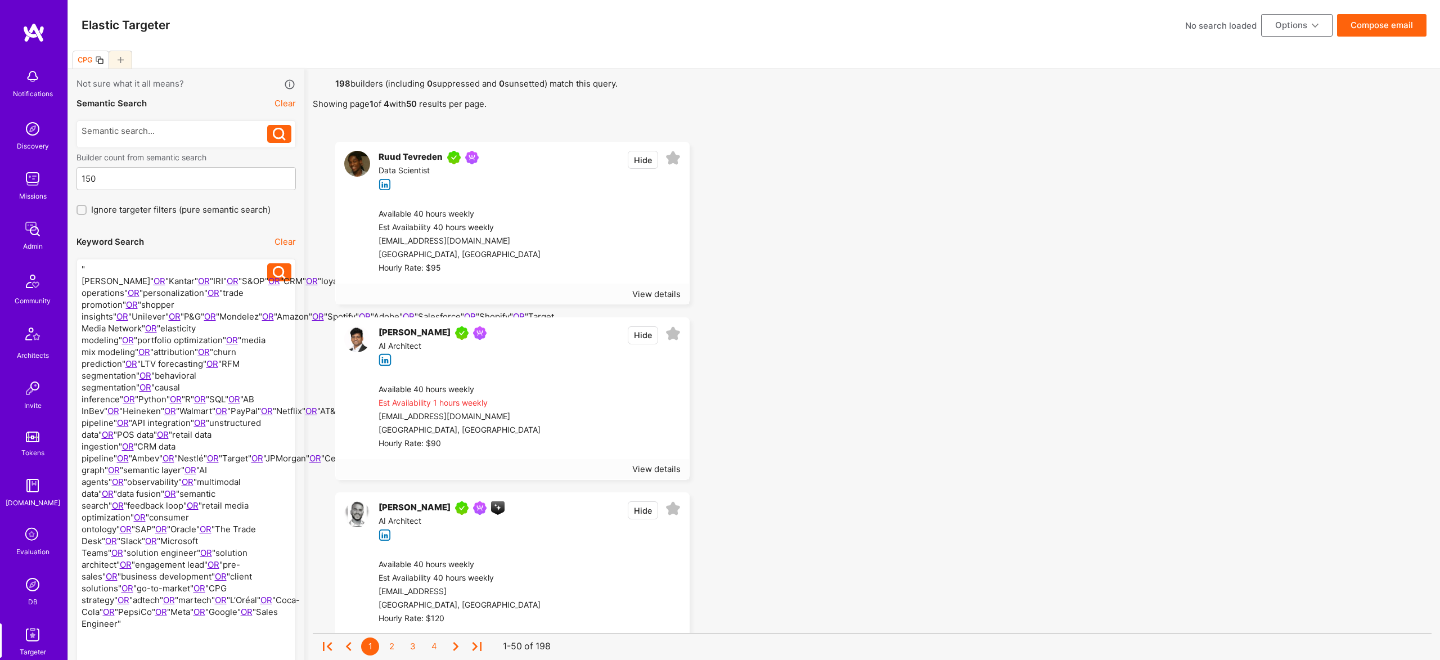
click at [1303, 22] on button "Options" at bounding box center [1296, 25] width 71 height 22
click at [1292, 187] on button "Export to .csv" at bounding box center [1281, 194] width 103 height 29
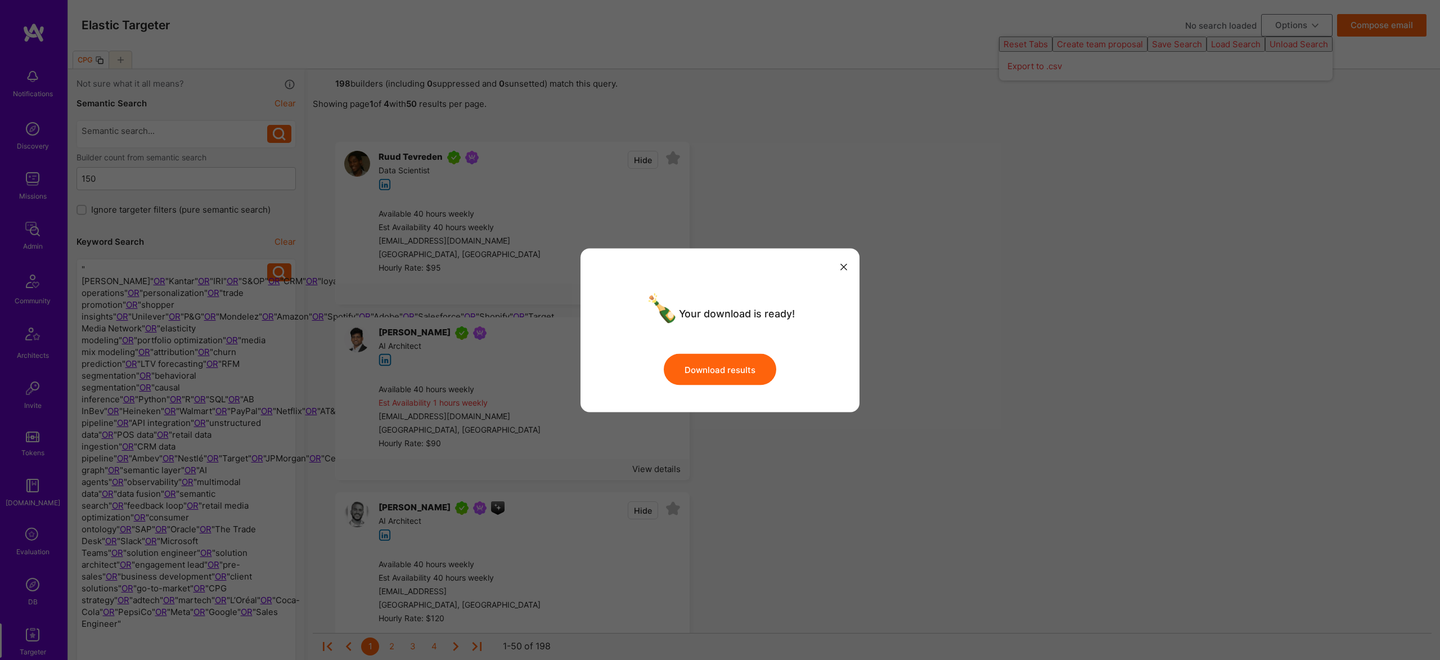
click at [720, 367] on button "Download results" at bounding box center [720, 369] width 112 height 31
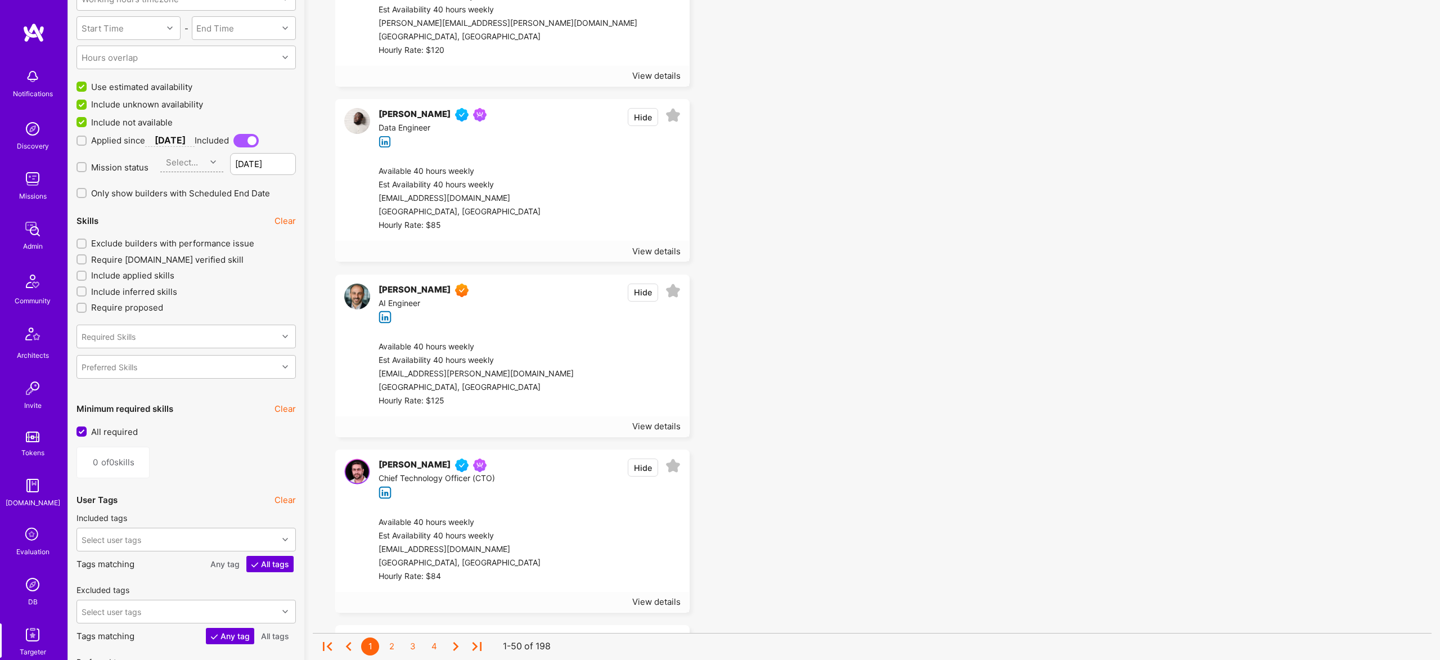
scroll to position [518, 0]
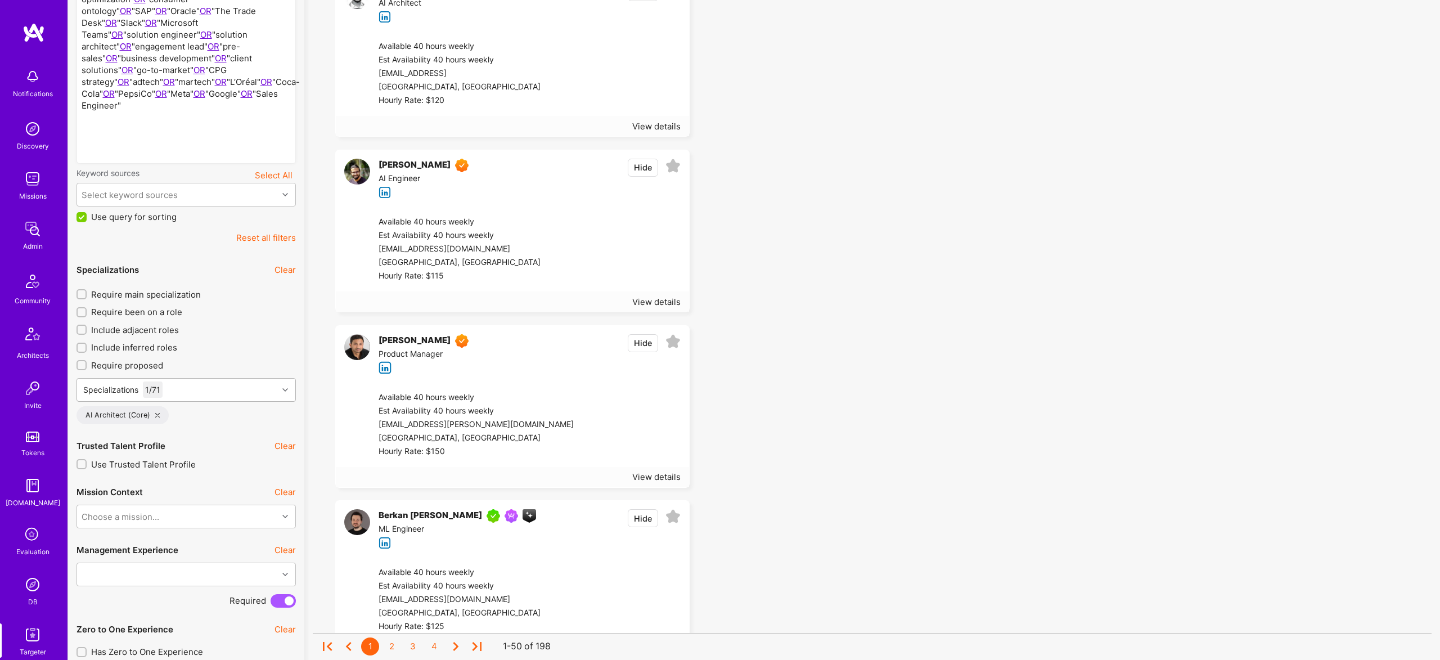
click at [199, 396] on div "Specializations 1 / 71" at bounding box center [177, 390] width 201 height 22
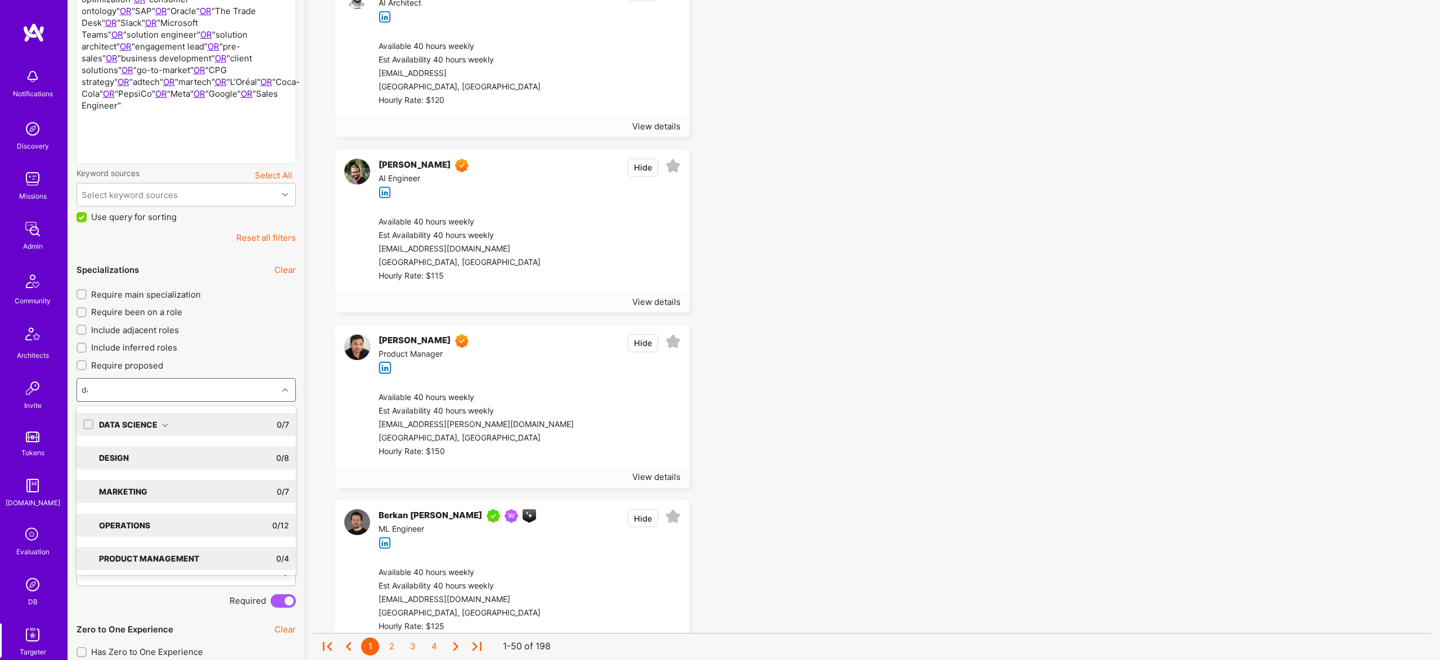
type input "data"
click at [159, 423] on div "Data Science" at bounding box center [133, 424] width 69 height 12
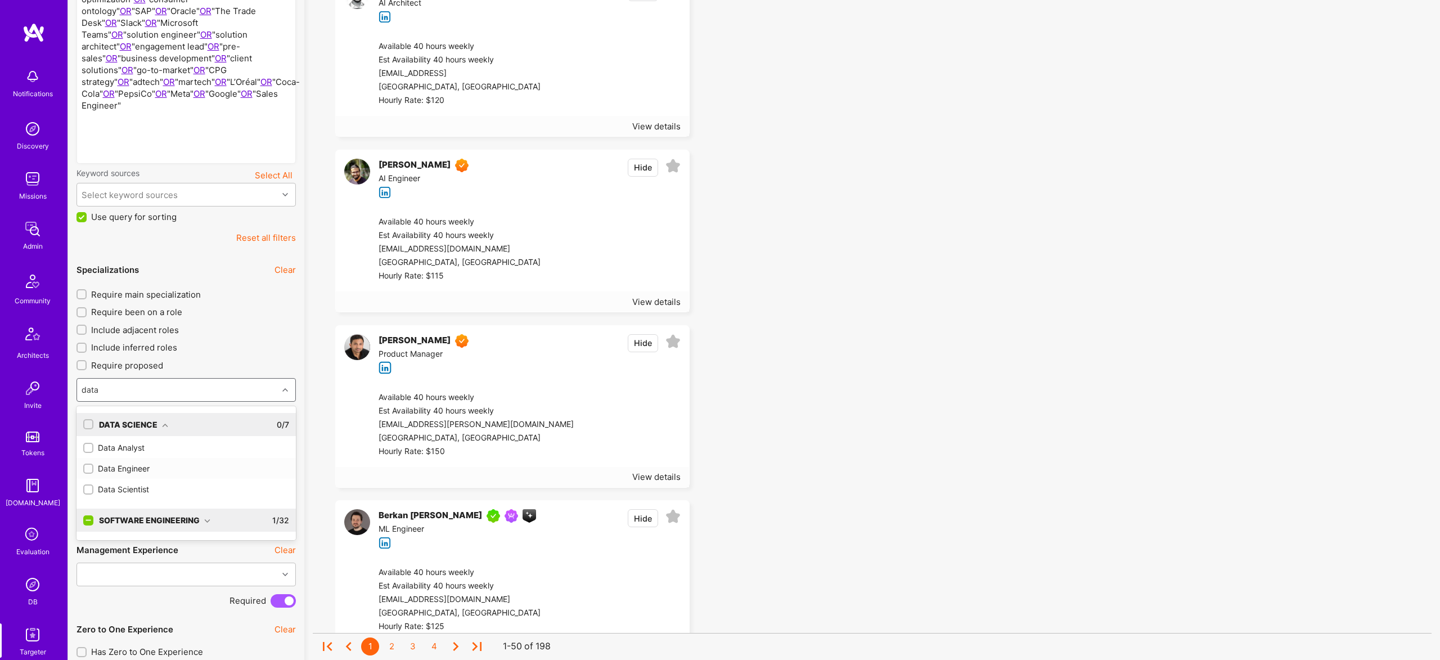
click at [132, 467] on div "Data Engineer" at bounding box center [186, 468] width 206 height 12
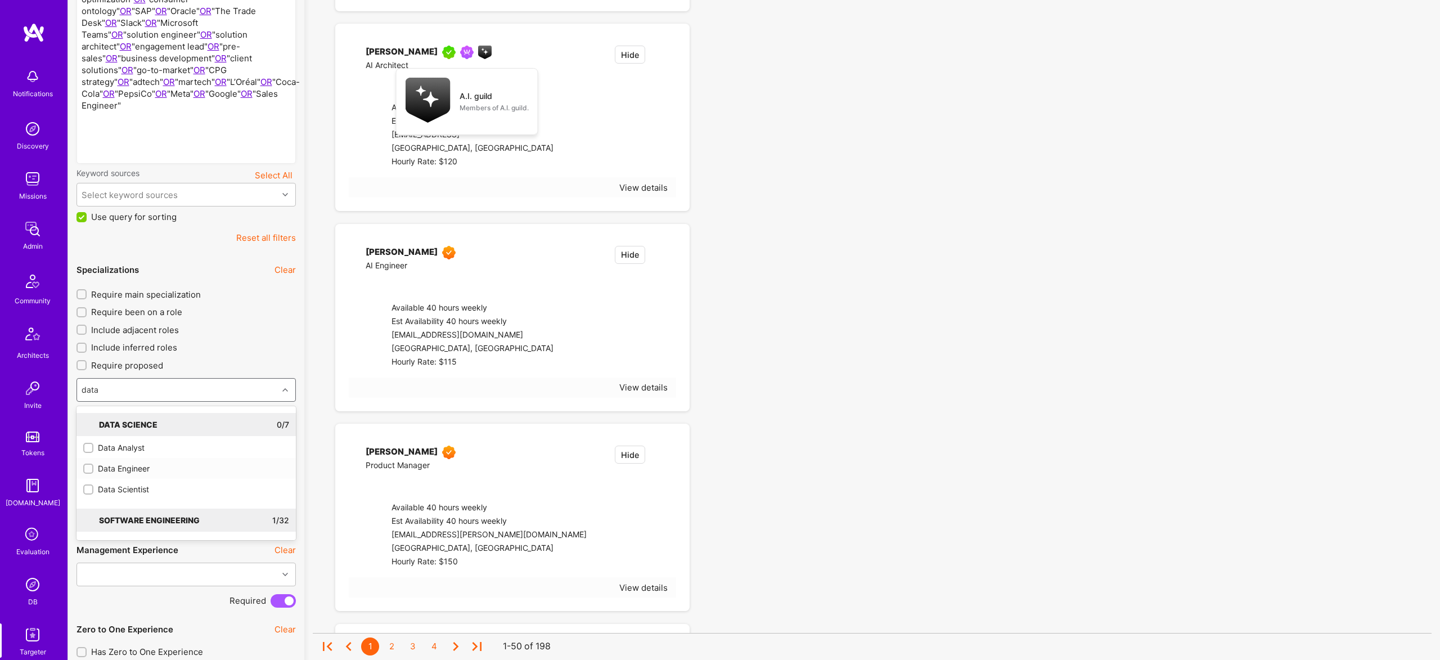
checkbox input "true"
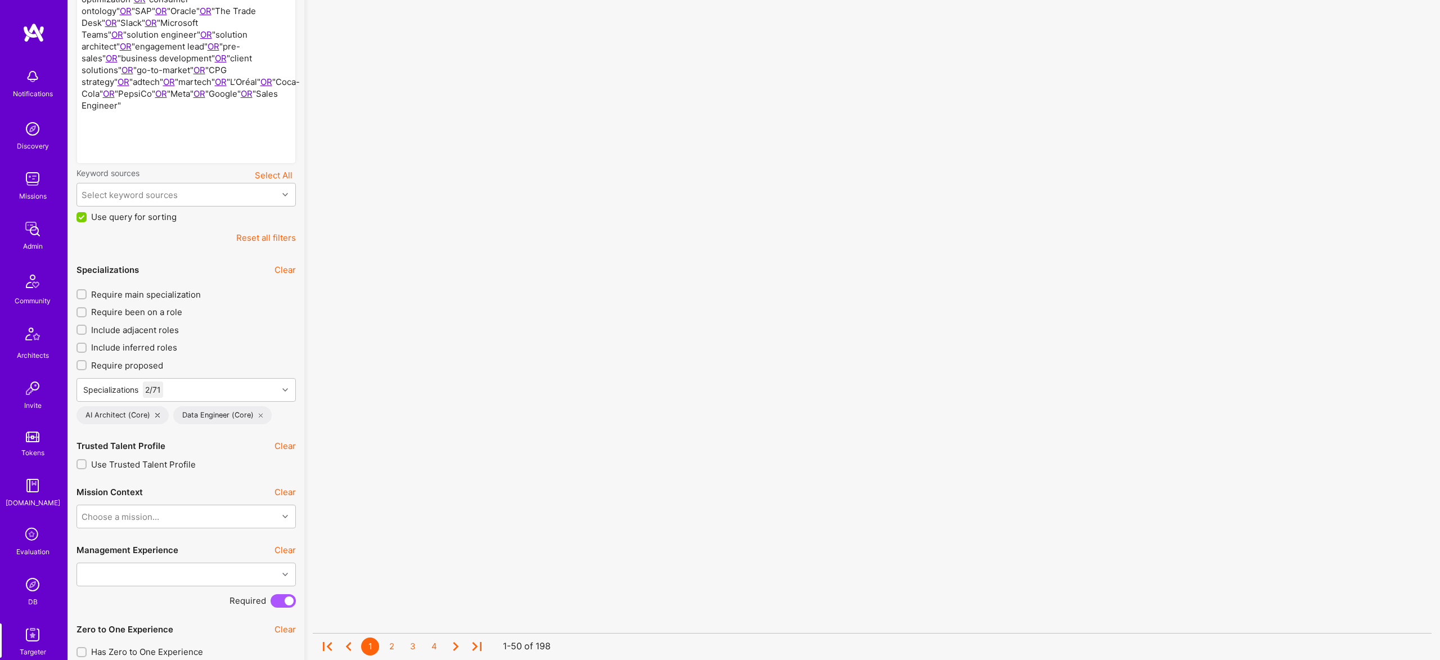
drag, startPoint x: 979, startPoint y: 385, endPoint x: 957, endPoint y: 384, distance: 22.0
click at [158, 416] on div "AI Architect (Core)" at bounding box center [122, 415] width 92 height 18
click at [155, 415] on icon at bounding box center [157, 415] width 4 height 4
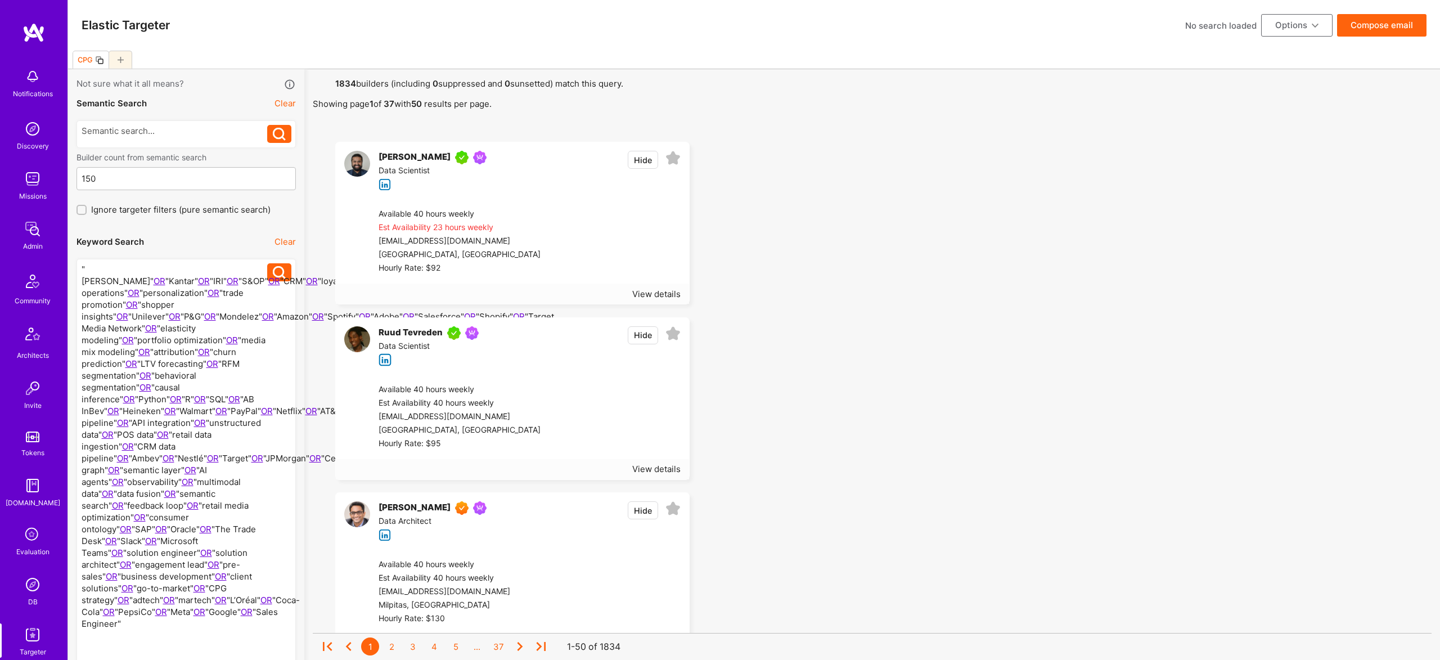
click at [1302, 24] on button "Options" at bounding box center [1296, 25] width 71 height 22
click at [1291, 196] on button "Export to .csv" at bounding box center [1281, 194] width 103 height 29
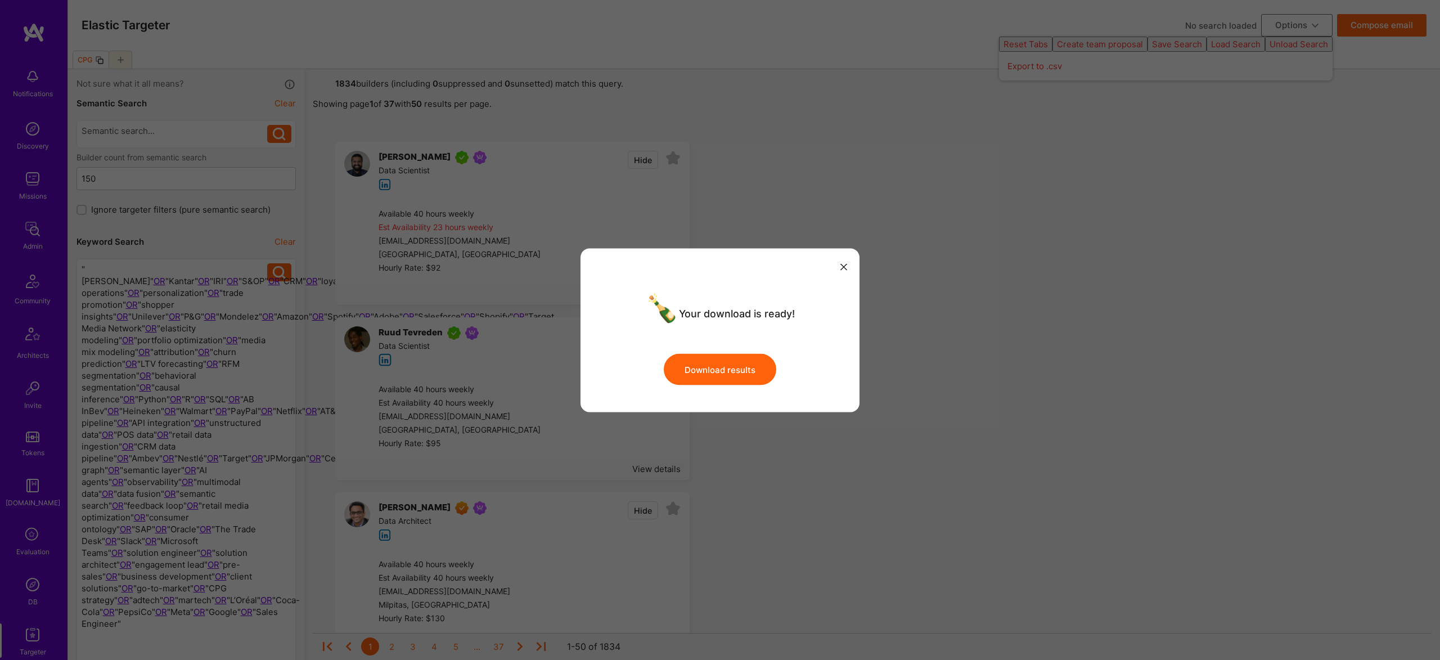
click at [845, 264] on icon "modal" at bounding box center [843, 267] width 7 height 7
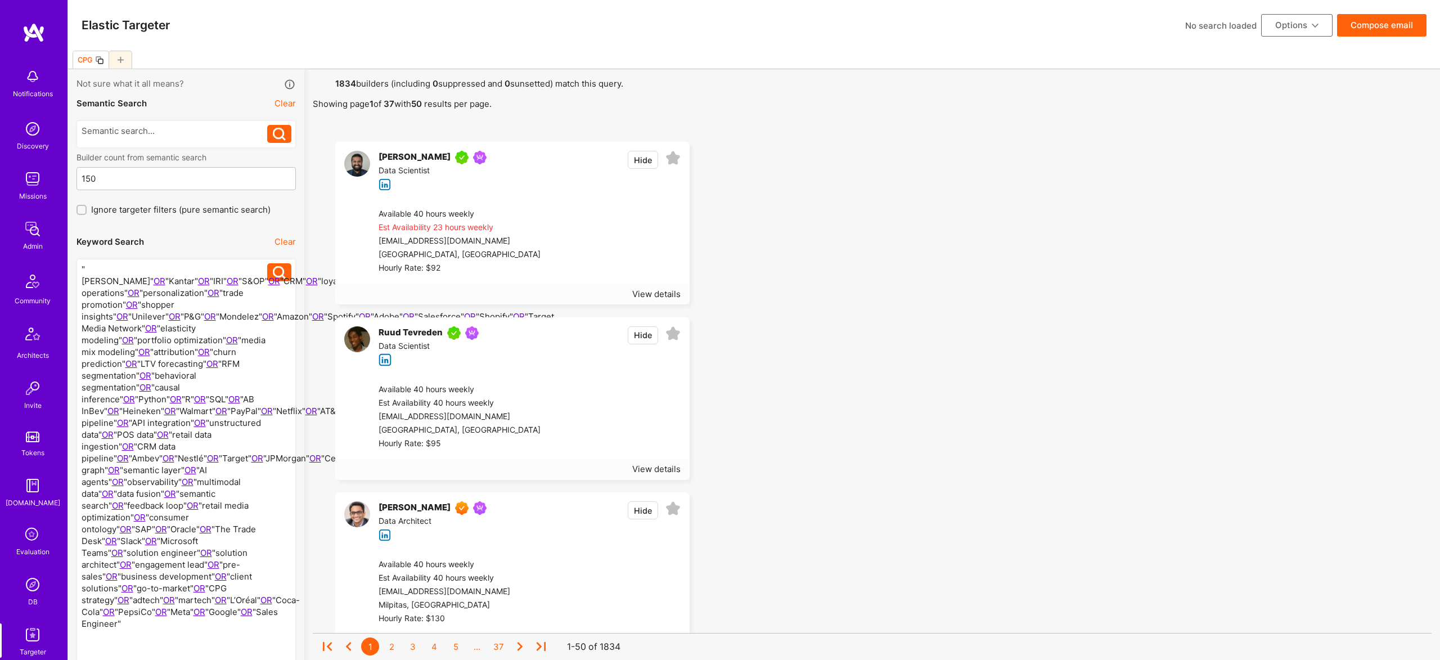
click at [85, 271] on div at bounding box center [175, 469] width 186 height 413
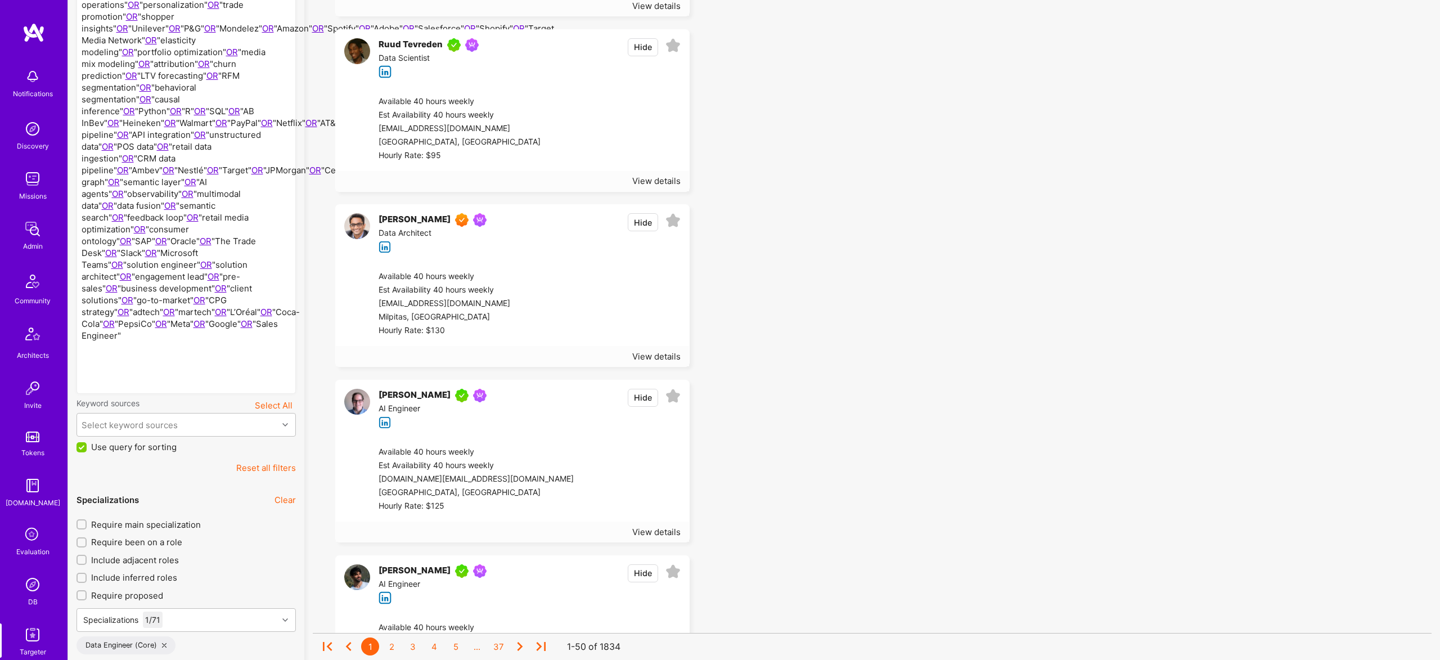
scroll to position [299, 0]
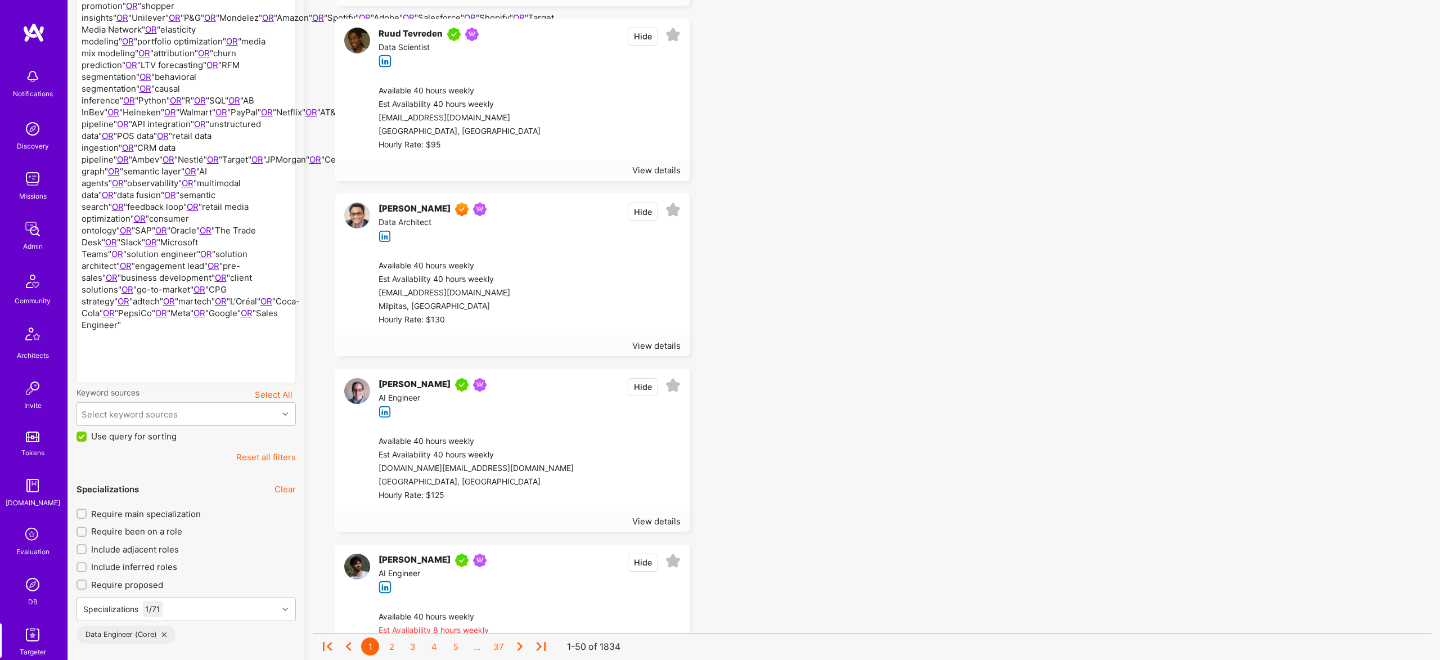
click at [173, 361] on div at bounding box center [175, 171] width 186 height 413
click at [173, 372] on div at bounding box center [175, 171] width 186 height 413
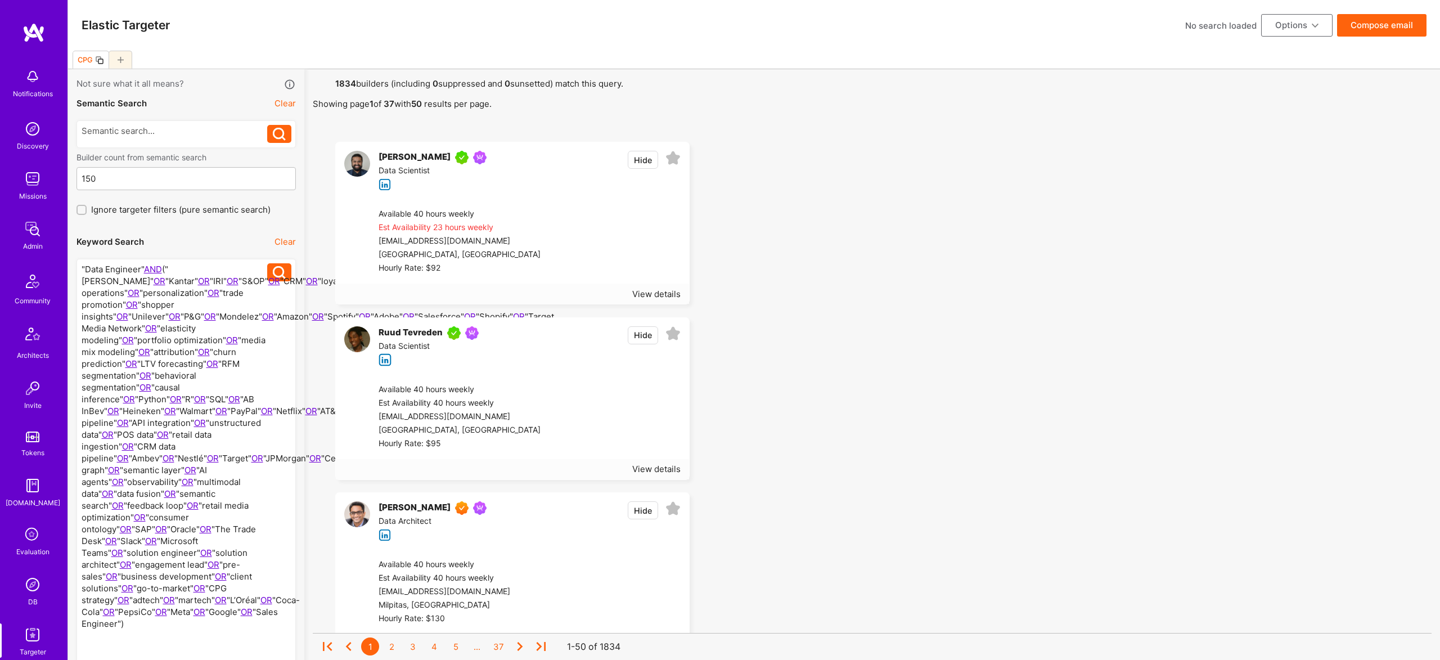
click at [141, 271] on div at bounding box center [175, 469] width 186 height 413
click at [83, 270] on div at bounding box center [175, 475] width 186 height 425
click at [1302, 24] on button "Options" at bounding box center [1296, 25] width 71 height 22
drag, startPoint x: 89, startPoint y: 269, endPoint x: 143, endPoint y: 270, distance: 54.6
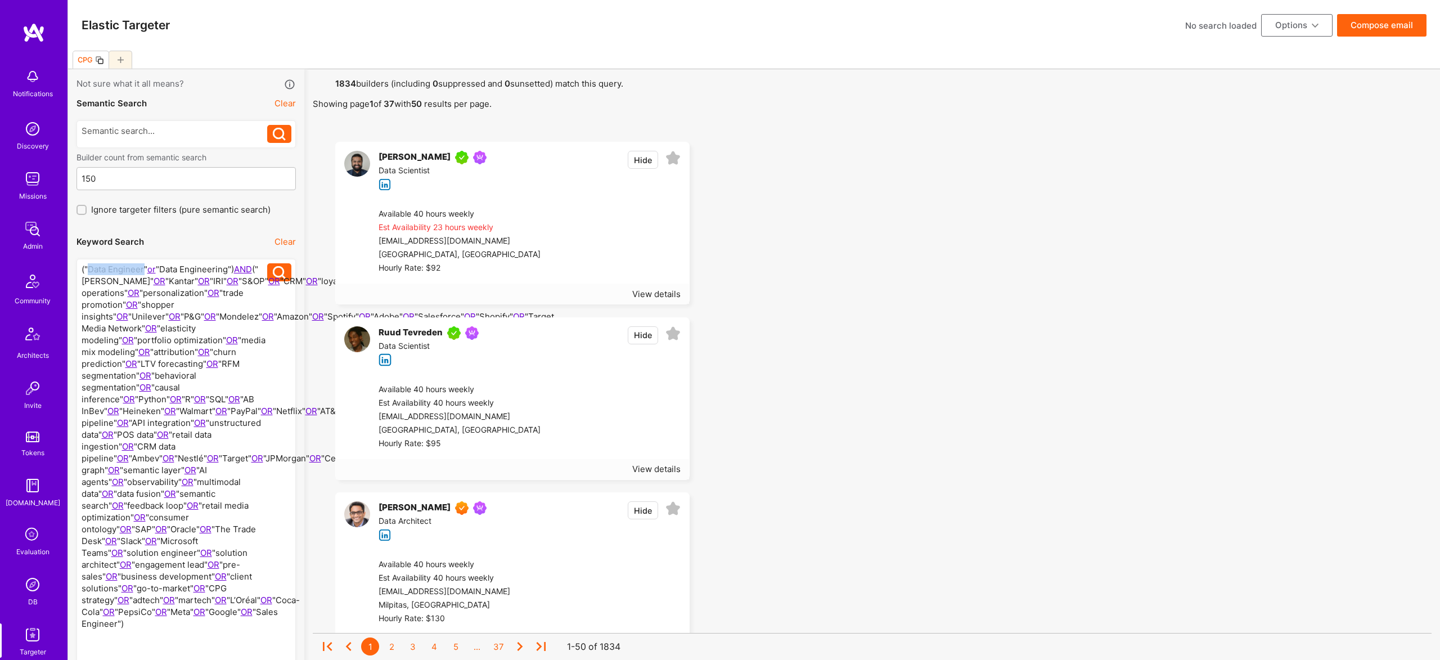
click at [143, 270] on div at bounding box center [175, 475] width 186 height 425
drag, startPoint x: 155, startPoint y: 268, endPoint x: 222, endPoint y: 273, distance: 67.6
click at [222, 273] on div at bounding box center [175, 475] width 186 height 425
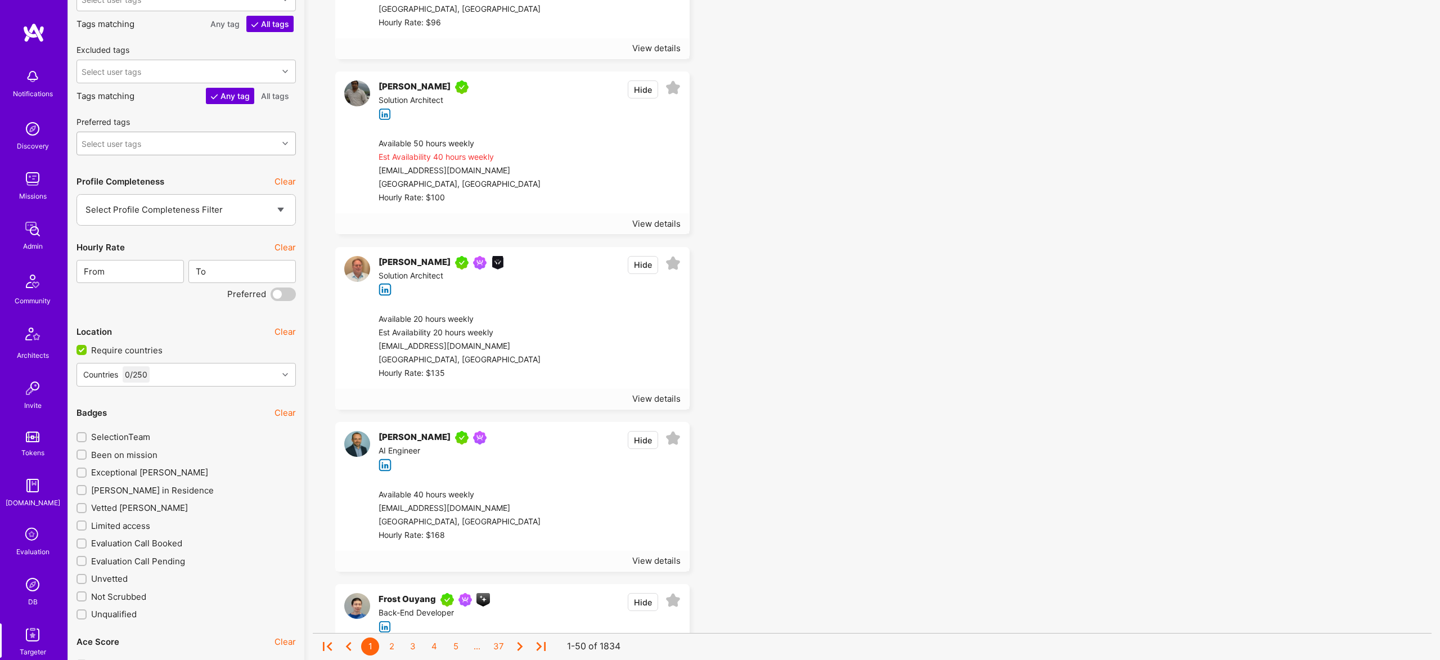
scroll to position [512, 0]
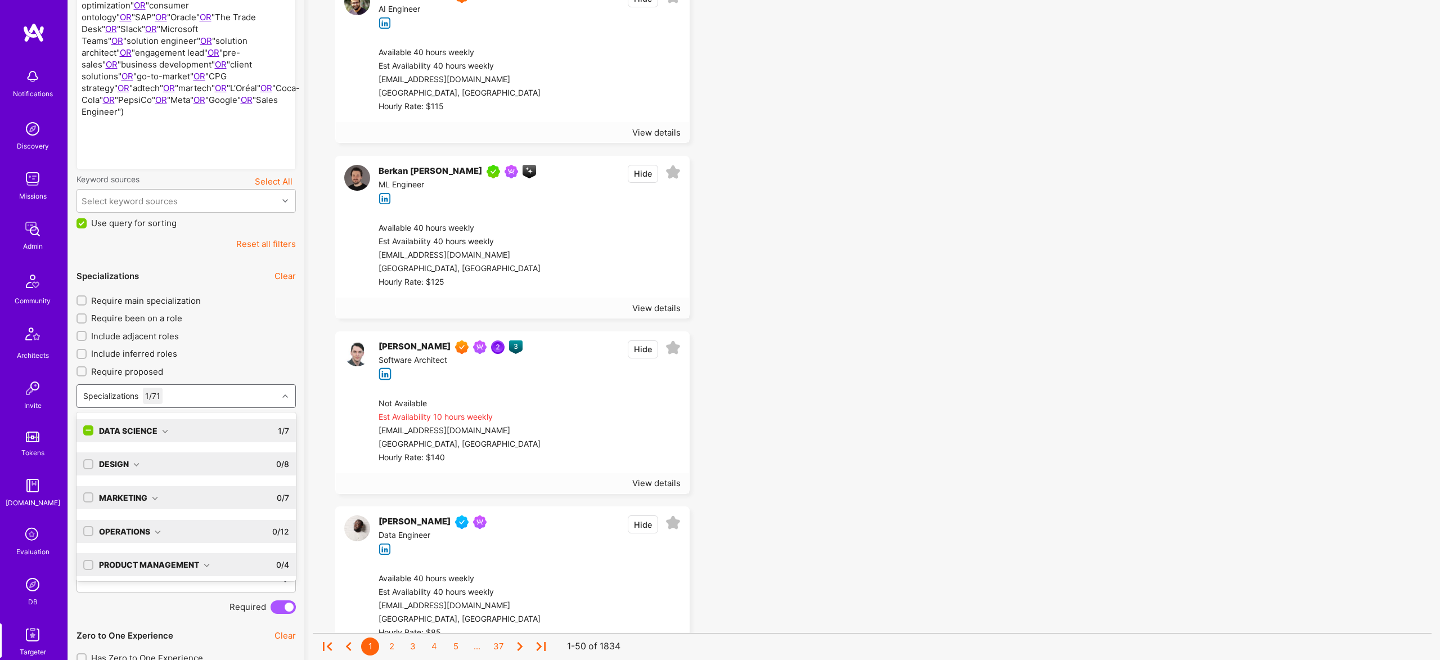
click at [214, 407] on div "Specializations 1 / 71" at bounding box center [177, 396] width 201 height 22
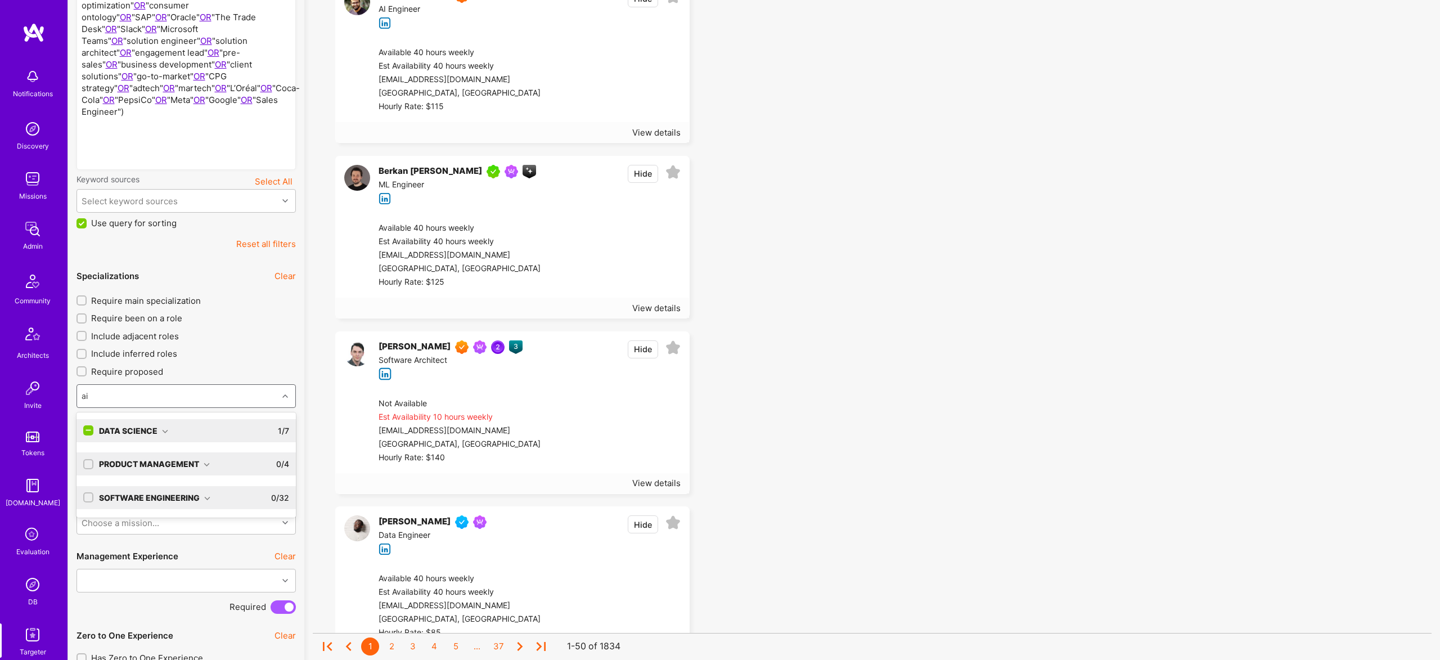
click at [143, 436] on div "Data Science" at bounding box center [133, 431] width 69 height 12
type input "a"
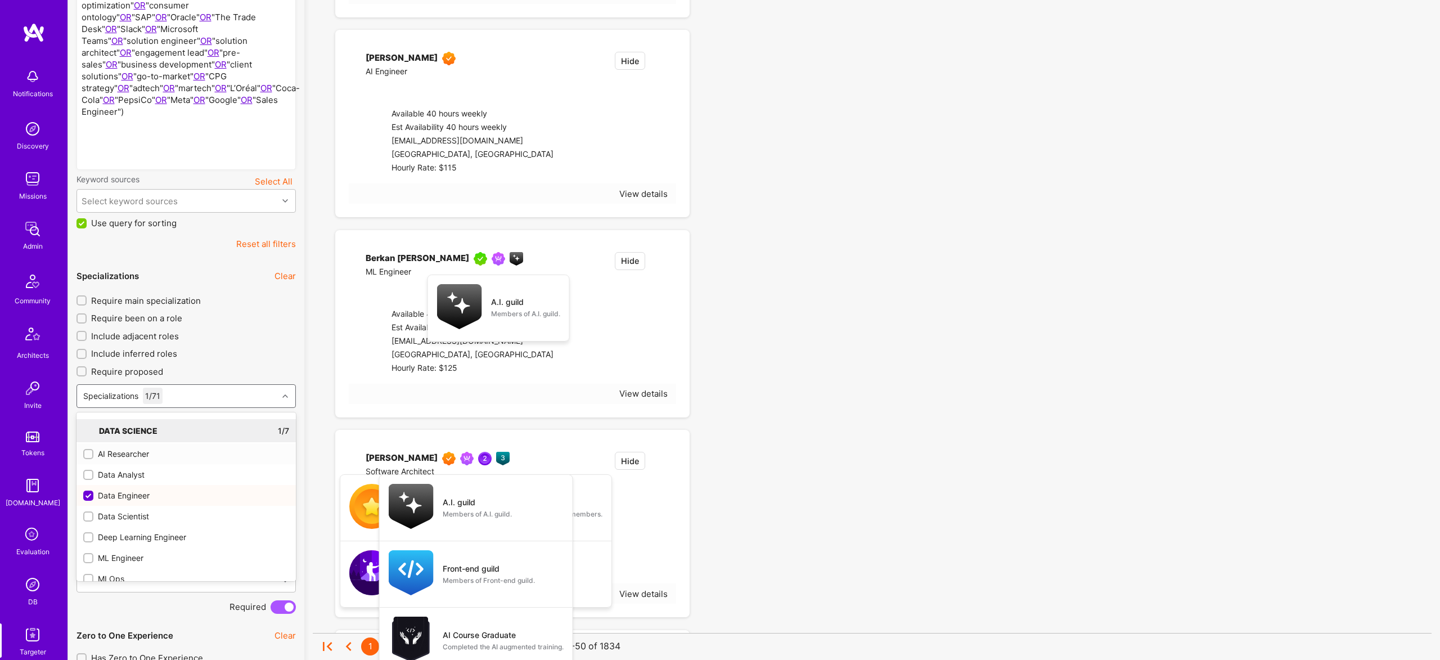
checkbox input "false"
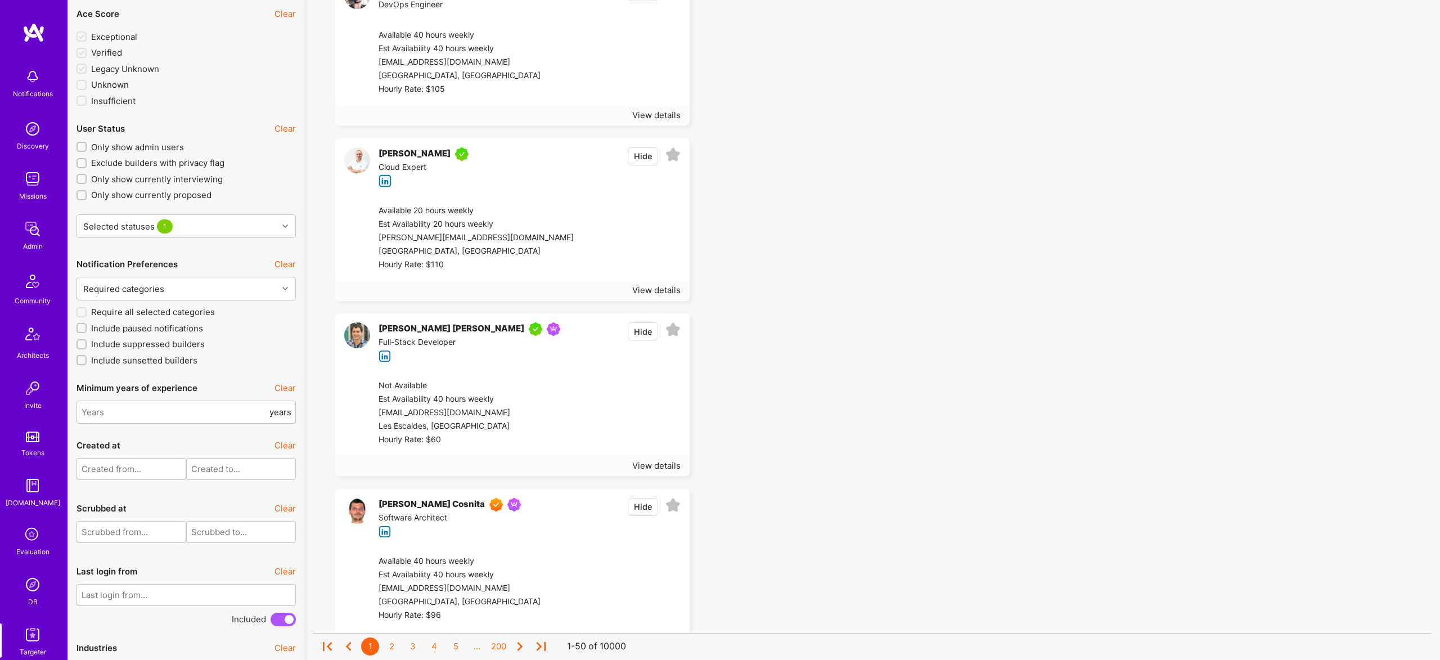
scroll to position [2628, 0]
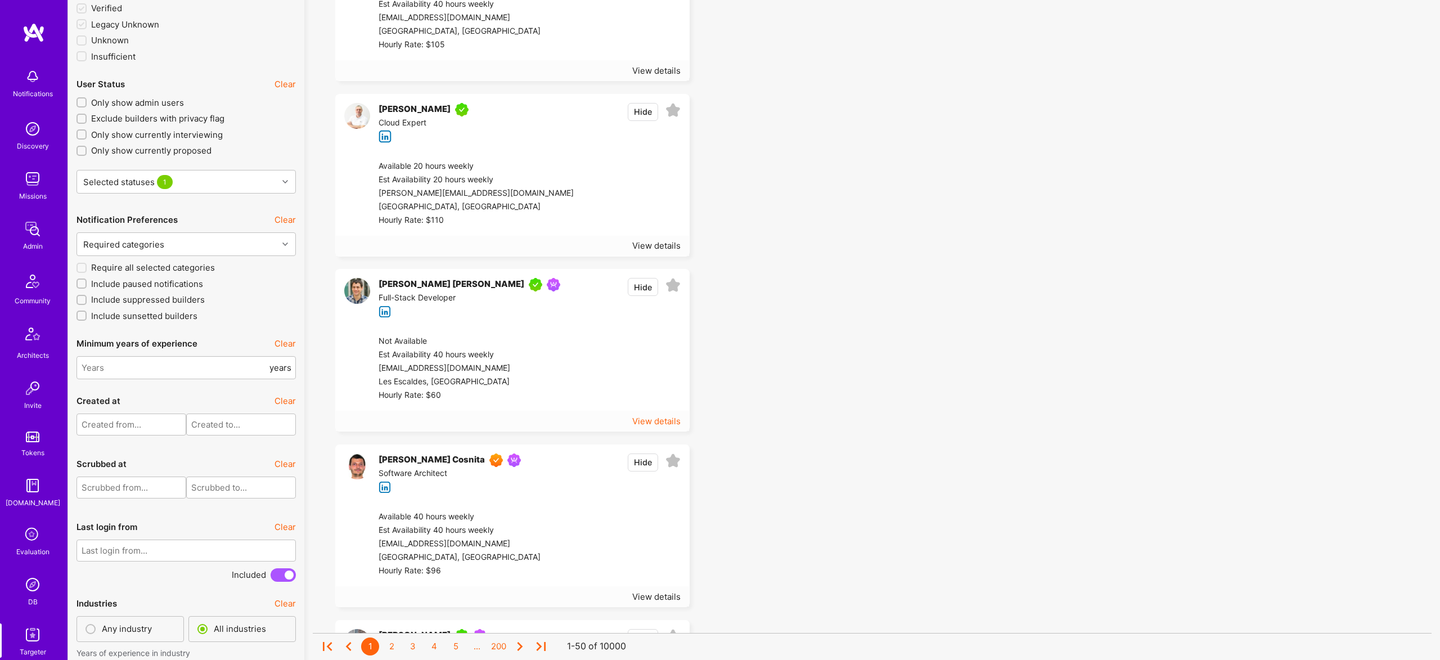
click at [656, 419] on div "View details" at bounding box center [656, 421] width 48 height 12
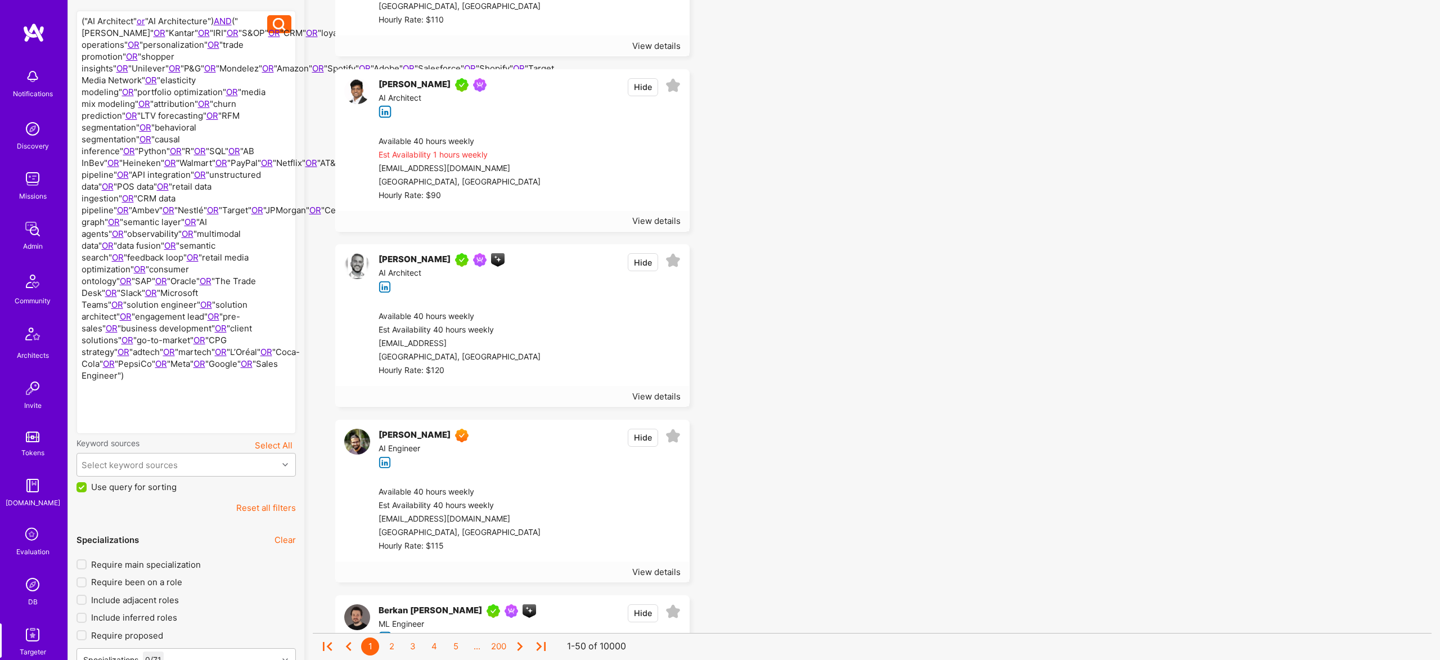
scroll to position [0, 0]
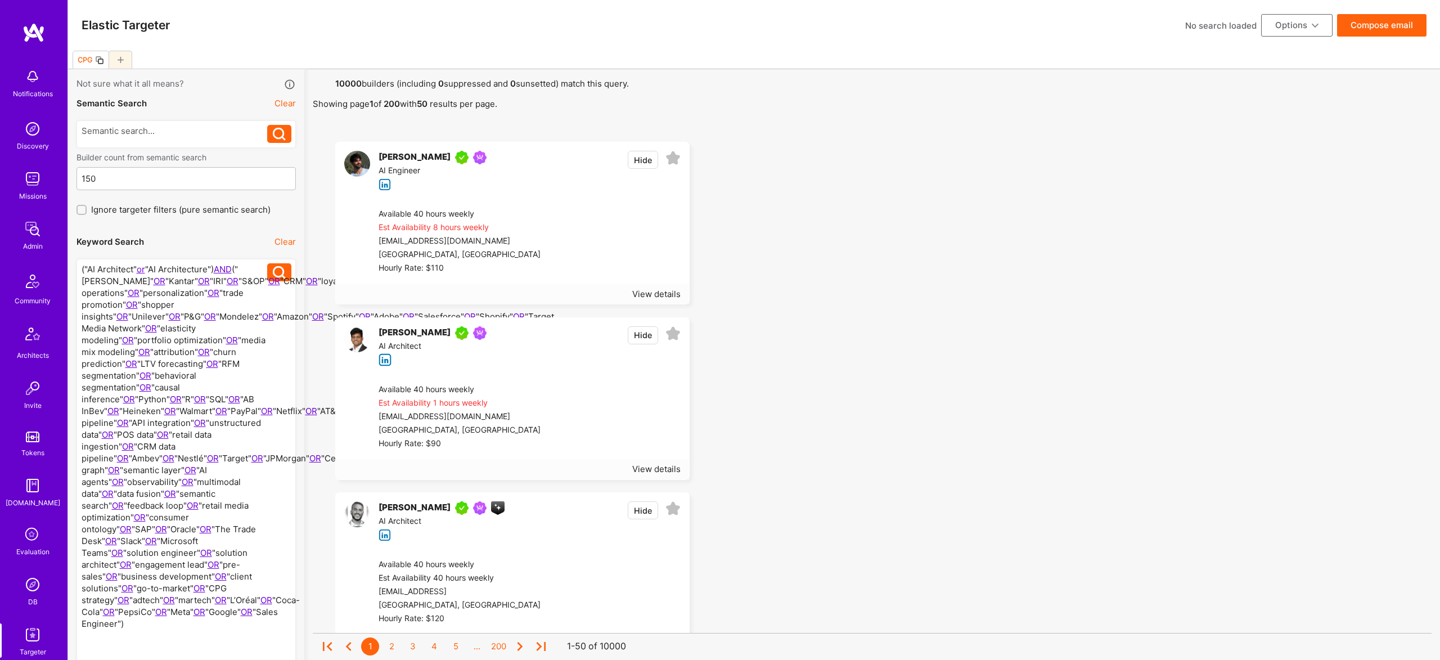
drag, startPoint x: 206, startPoint y: 266, endPoint x: 298, endPoint y: 255, distance: 92.9
click at [208, 266] on div at bounding box center [175, 469] width 186 height 413
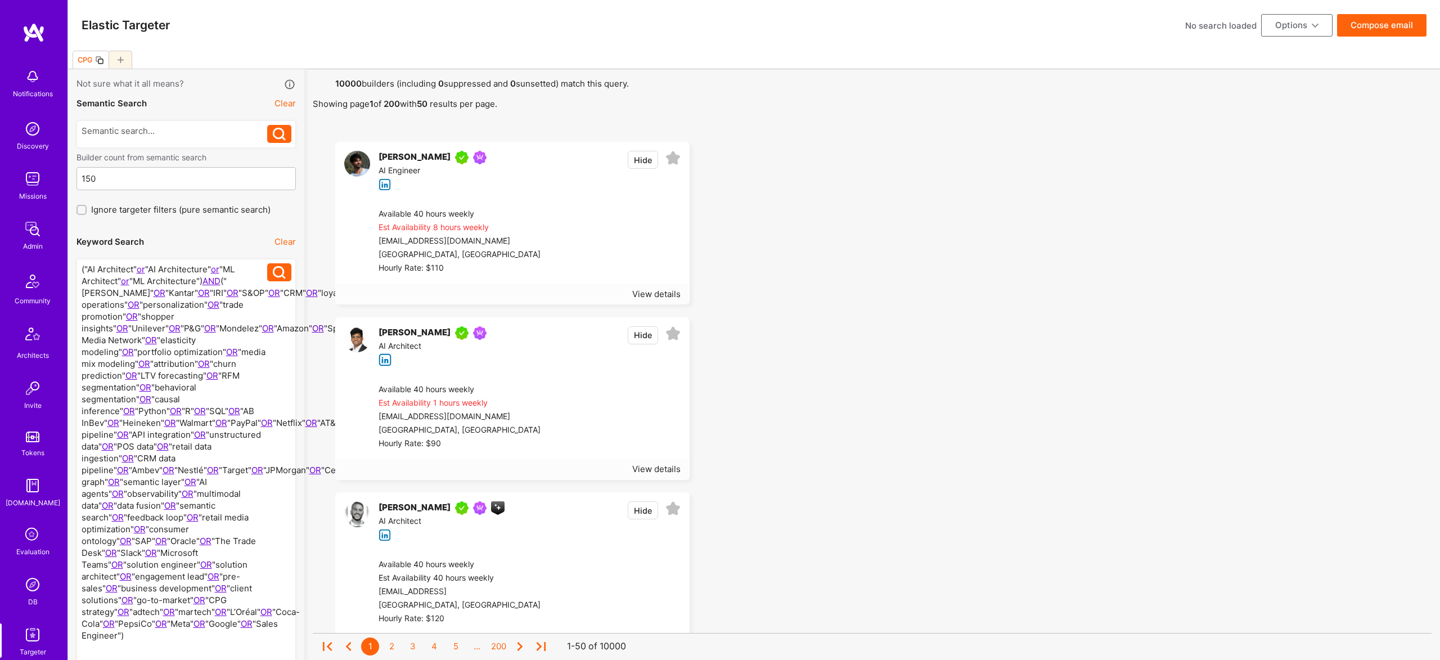
click at [1293, 27] on button "Options" at bounding box center [1296, 25] width 71 height 22
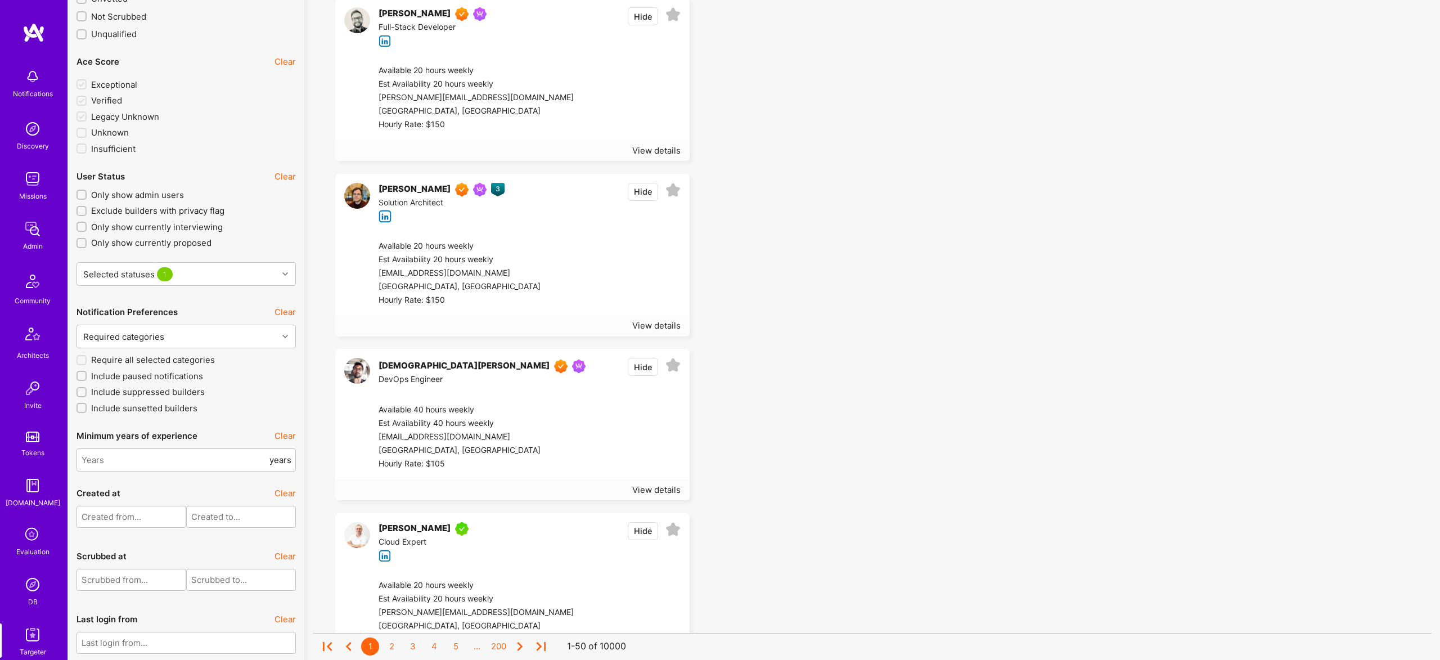
scroll to position [2576, 0]
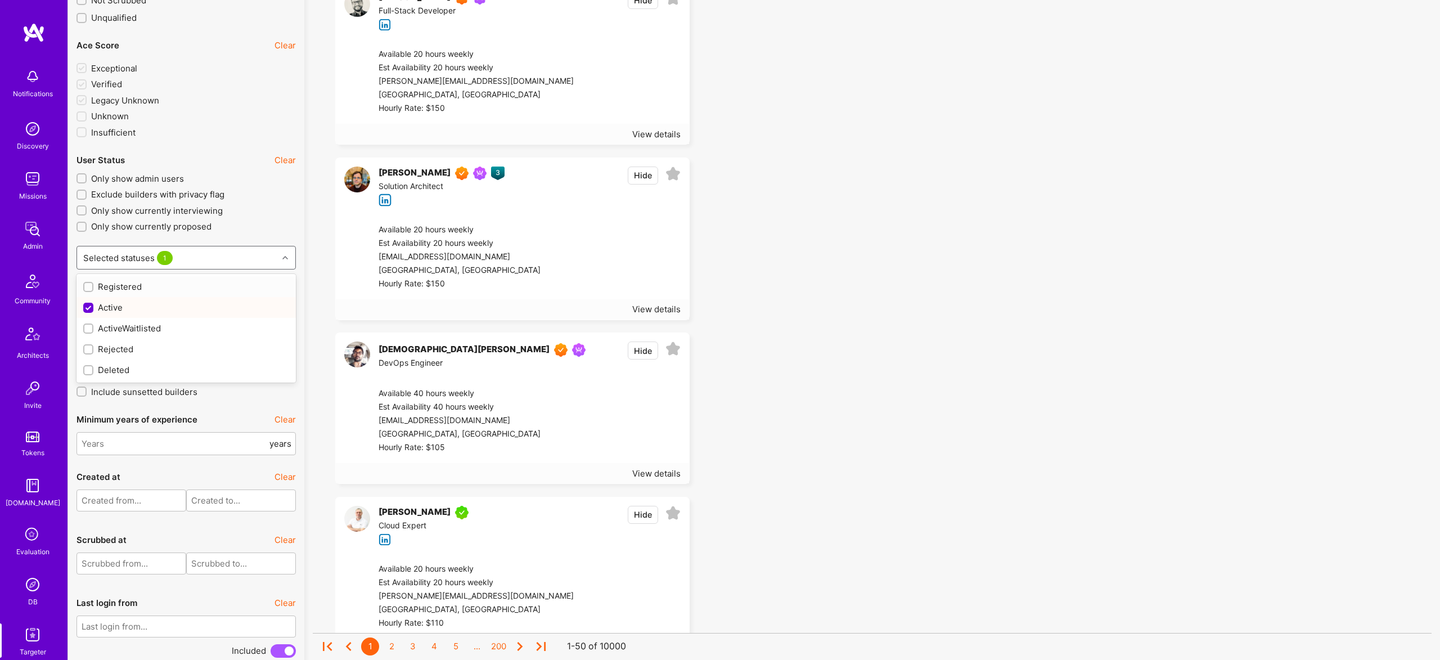
click at [217, 258] on div "Selected statuses 1" at bounding box center [177, 257] width 201 height 22
click at [217, 255] on div "Selected statuses 1" at bounding box center [177, 257] width 201 height 22
click at [217, 259] on div "Selected statuses 1" at bounding box center [177, 257] width 201 height 22
click at [217, 254] on div "Selected statuses 1" at bounding box center [177, 257] width 201 height 22
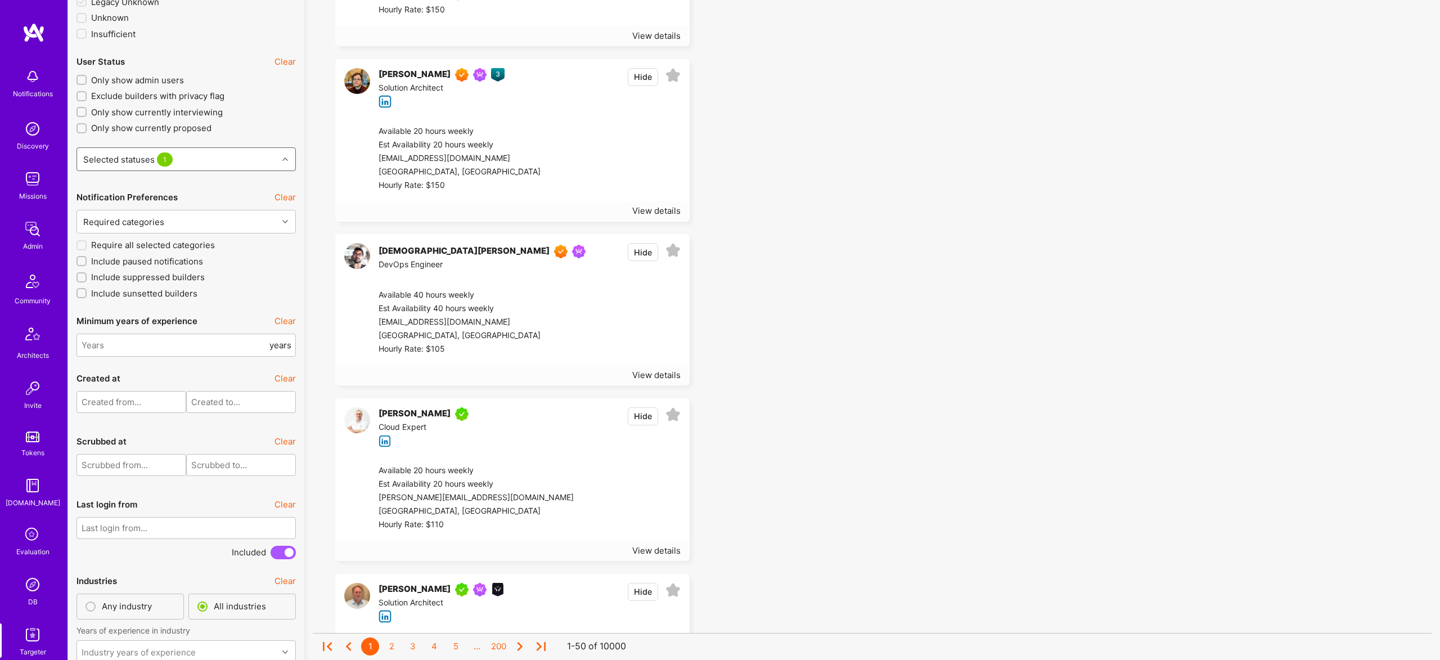
scroll to position [2676, 0]
click at [156, 289] on span "Include sunsetted builders" at bounding box center [144, 292] width 106 height 12
click at [87, 289] on input "Include sunsetted builders" at bounding box center [83, 292] width 8 height 8
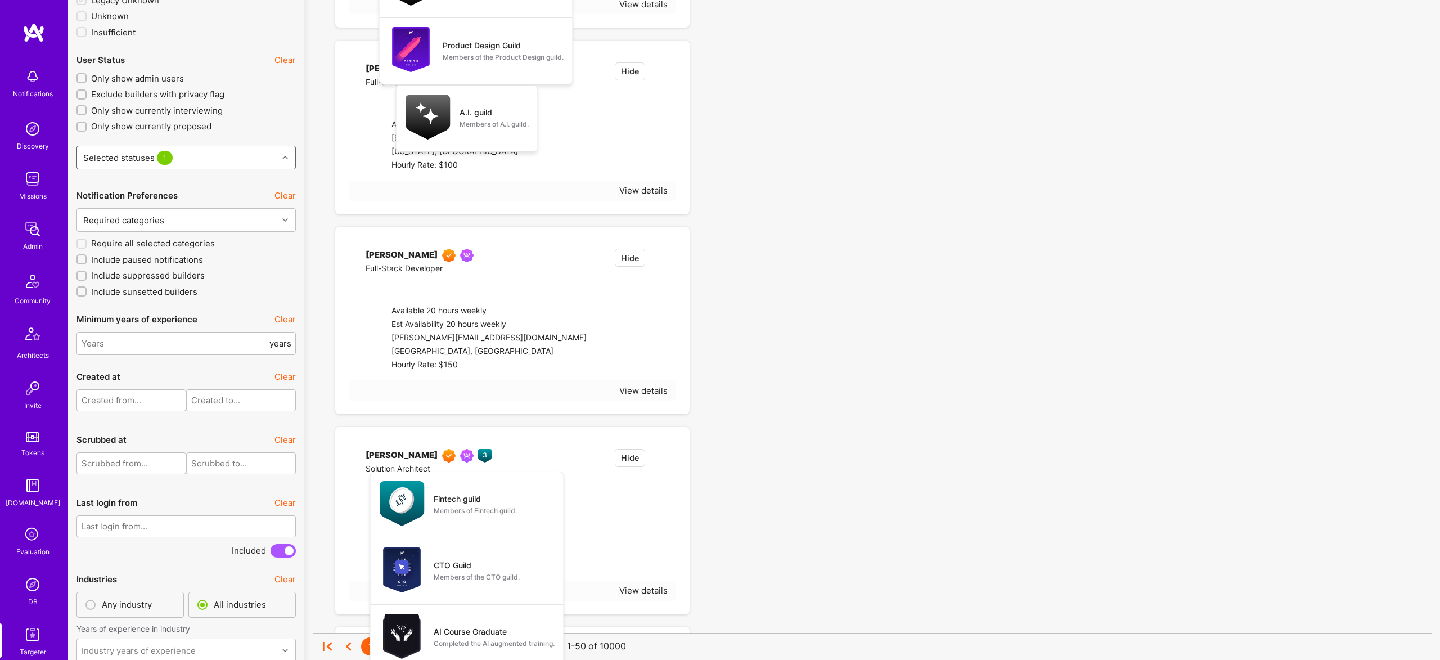
checkbox input "true"
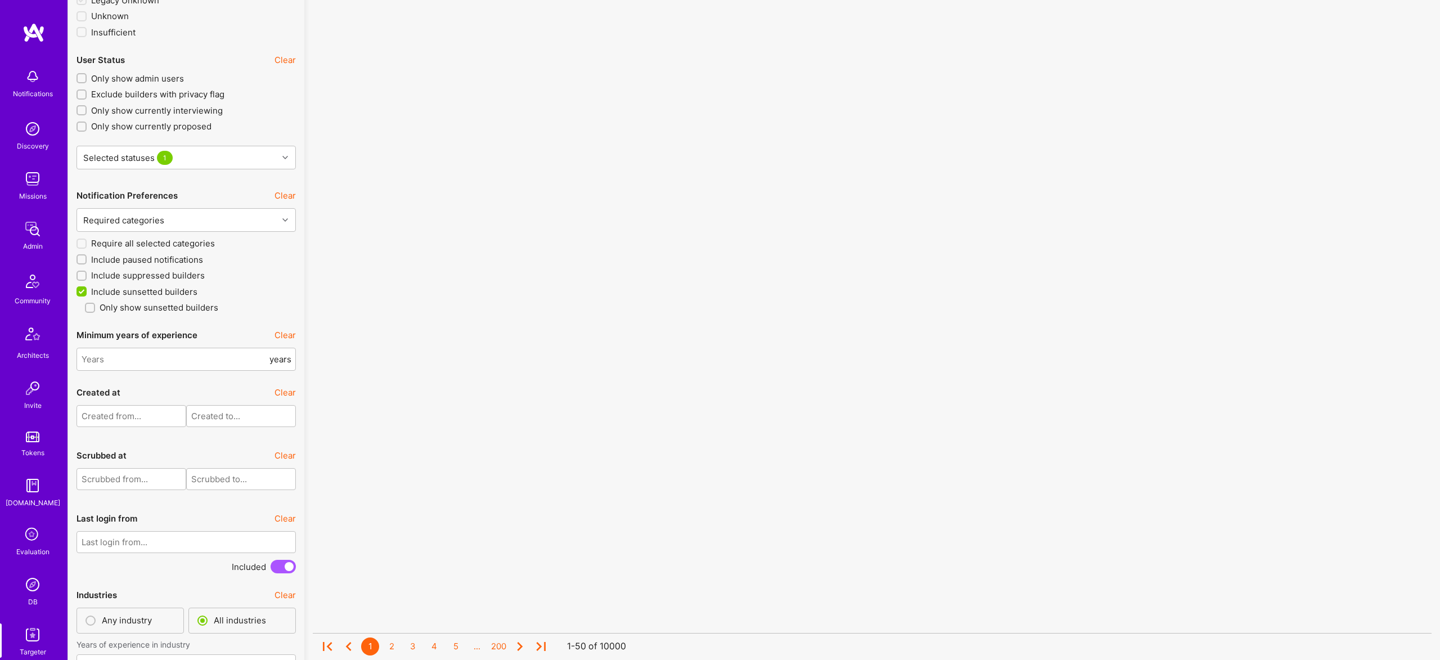
click at [160, 273] on span "Include suppressed builders" at bounding box center [148, 275] width 114 height 12
click at [87, 273] on input "Include suppressed builders" at bounding box center [83, 276] width 8 height 8
checkbox input "true"
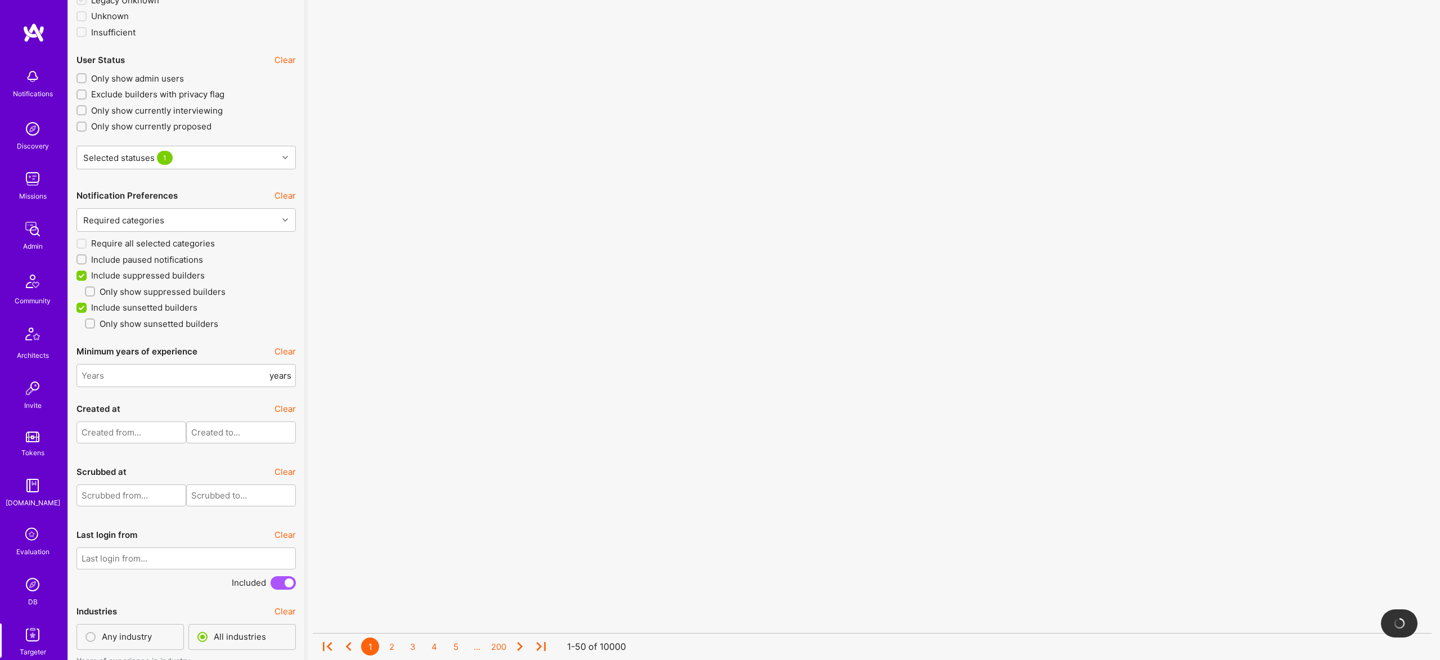
click at [178, 259] on span "Include paused notifications" at bounding box center [147, 260] width 112 height 12
click at [87, 259] on input "Include paused notifications" at bounding box center [83, 260] width 8 height 8
checkbox input "true"
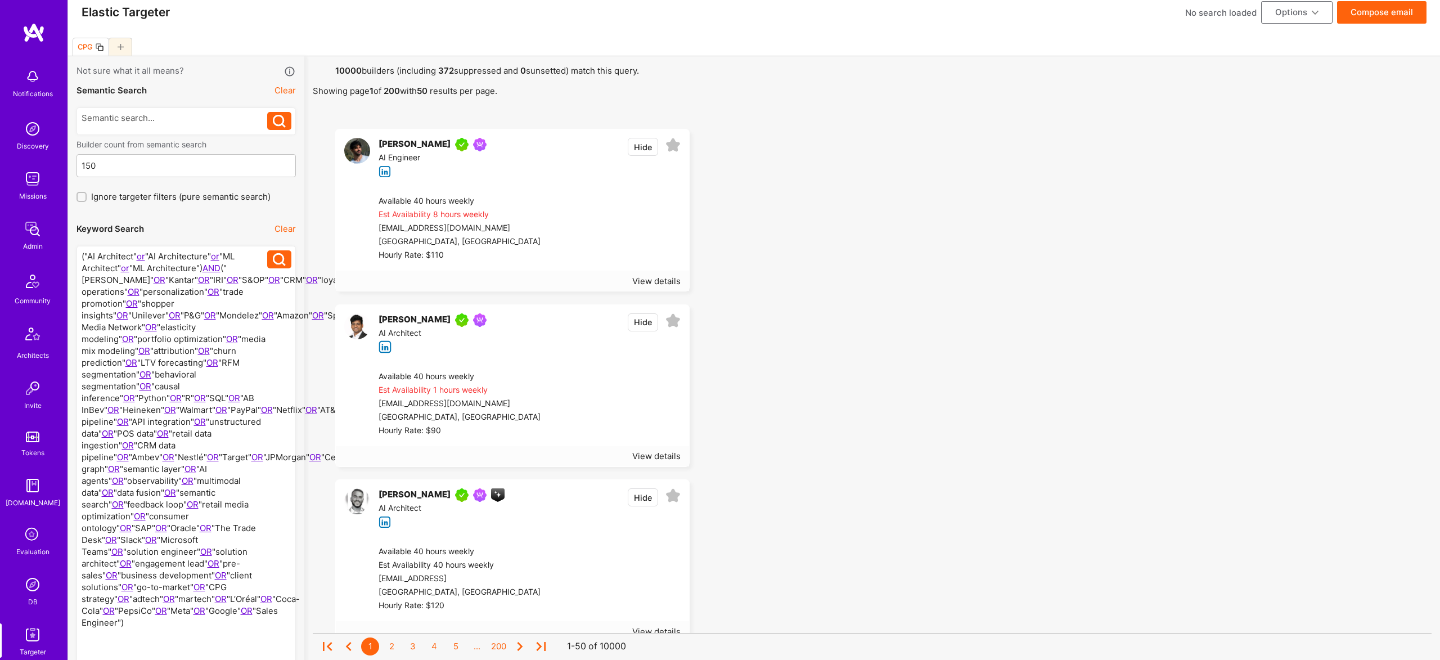
scroll to position [17, 0]
click at [199, 262] on div at bounding box center [175, 467] width 186 height 437
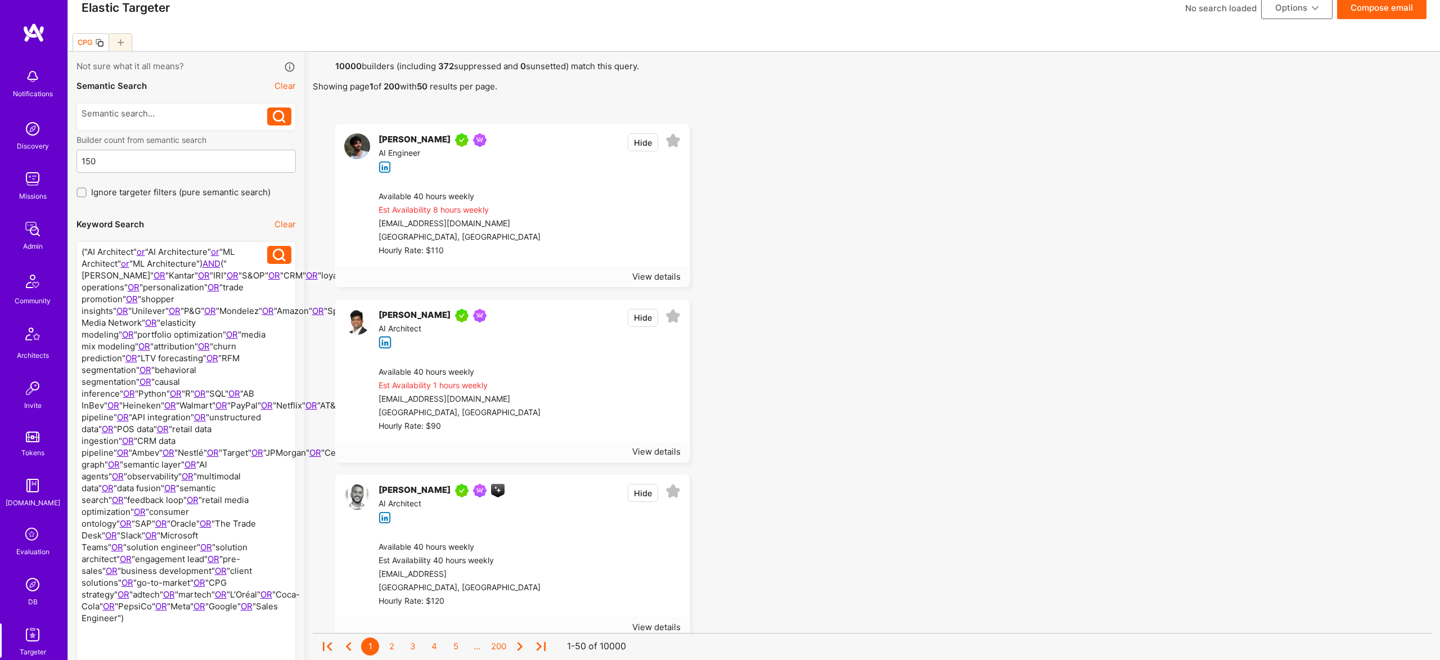
click at [1316, 11] on icon at bounding box center [1315, 8] width 7 height 7
click at [1254, 175] on button "Export to .csv" at bounding box center [1281, 178] width 103 height 29
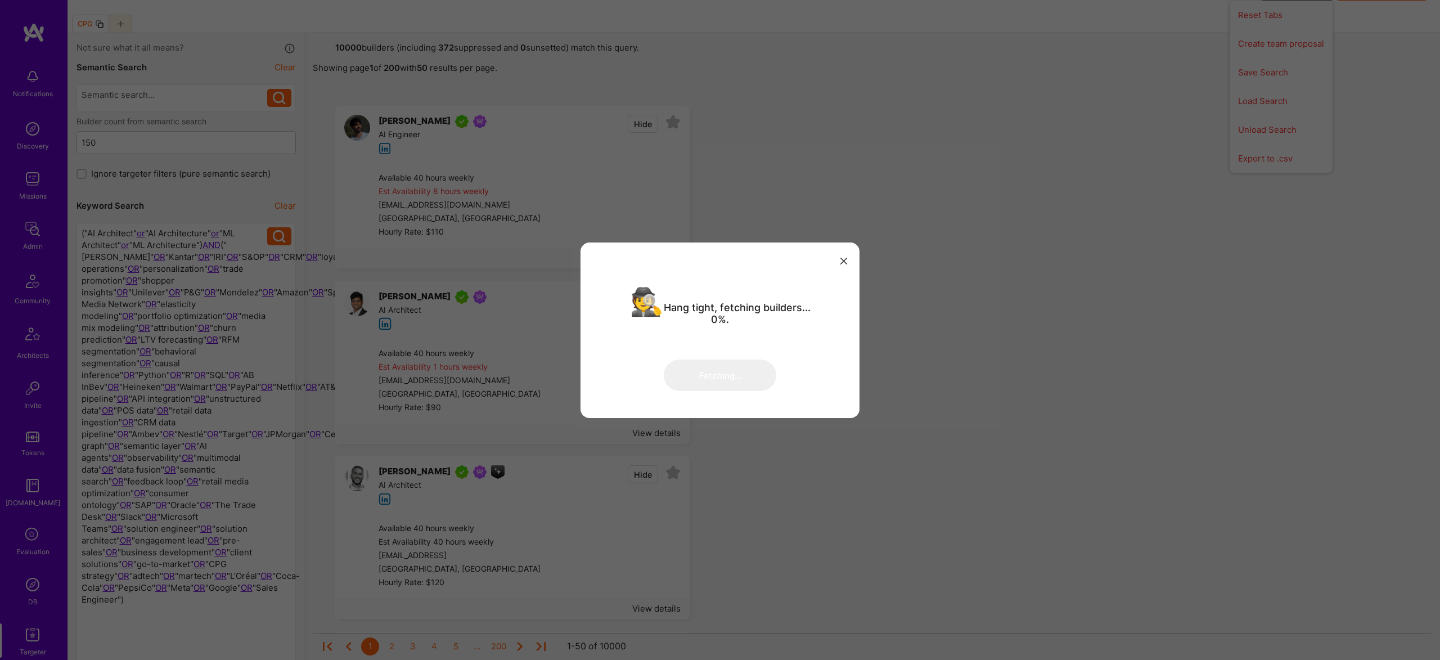
scroll to position [37, 0]
click at [839, 258] on button "modal" at bounding box center [843, 260] width 13 height 19
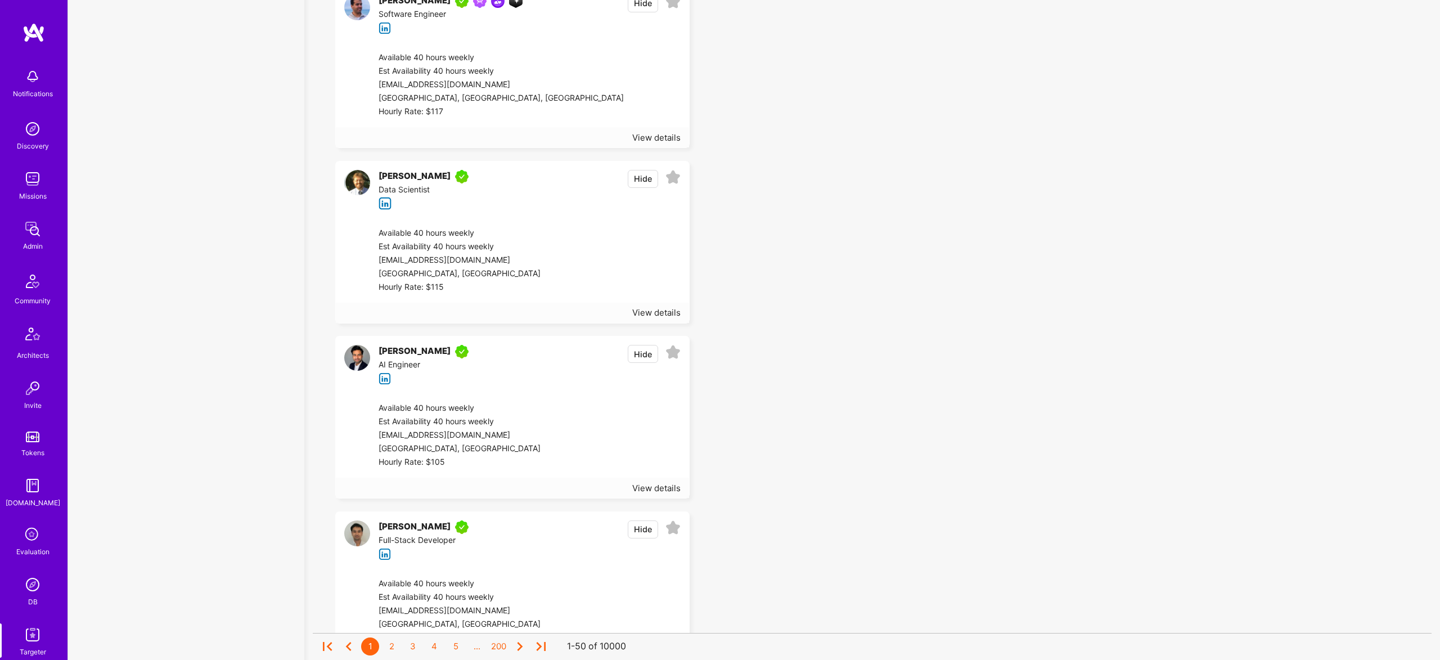
scroll to position [8236, 0]
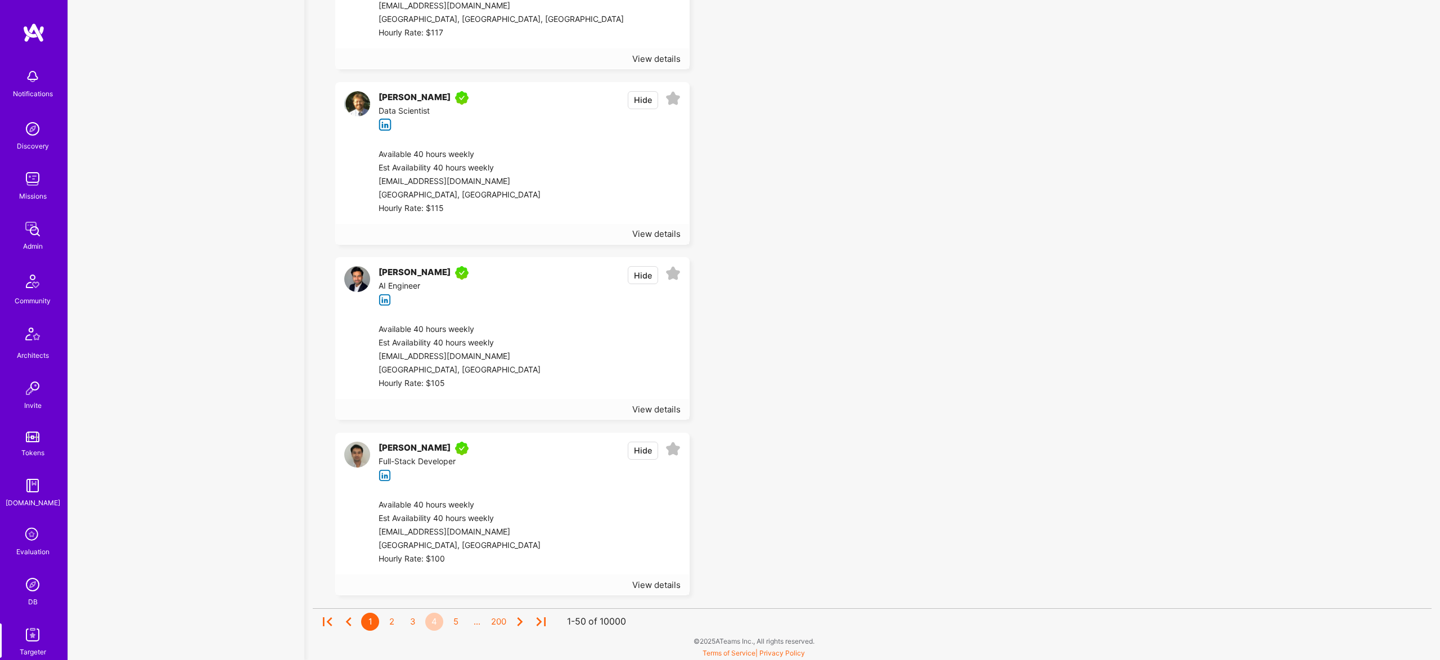
click at [434, 622] on div "4" at bounding box center [434, 622] width 18 height 18
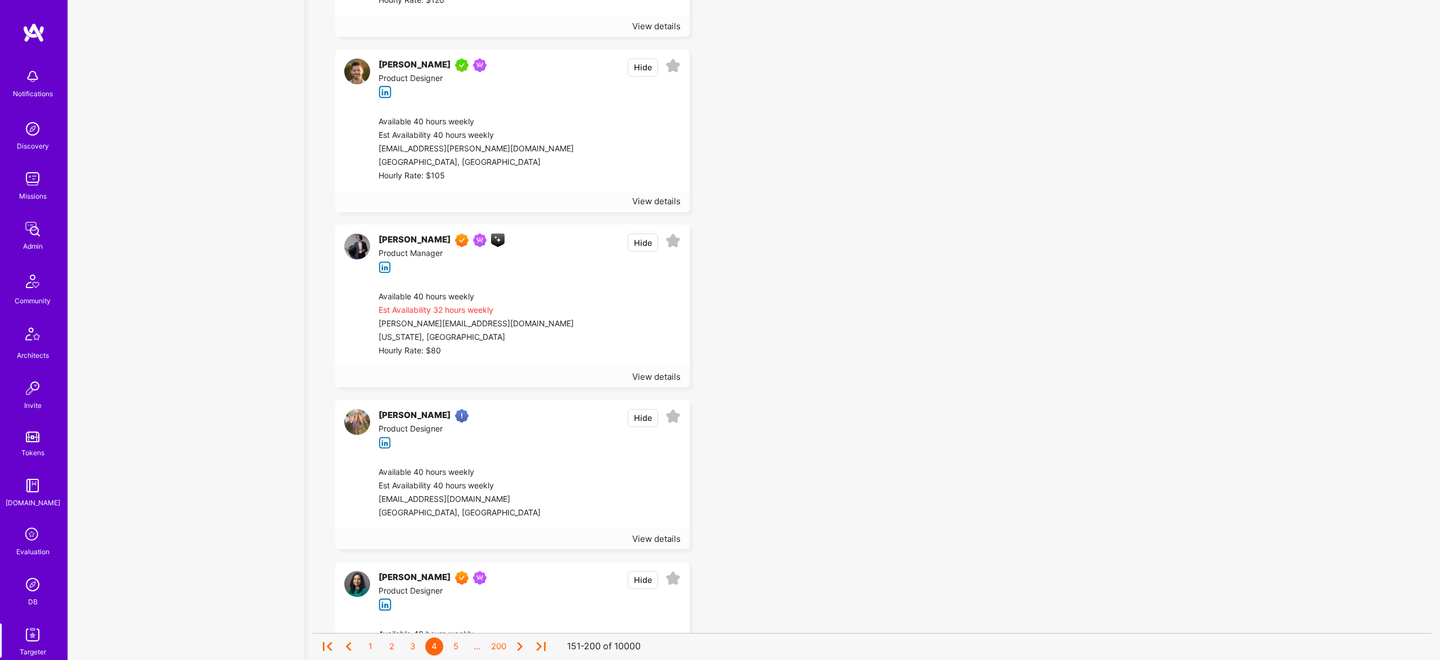
scroll to position [8272, 0]
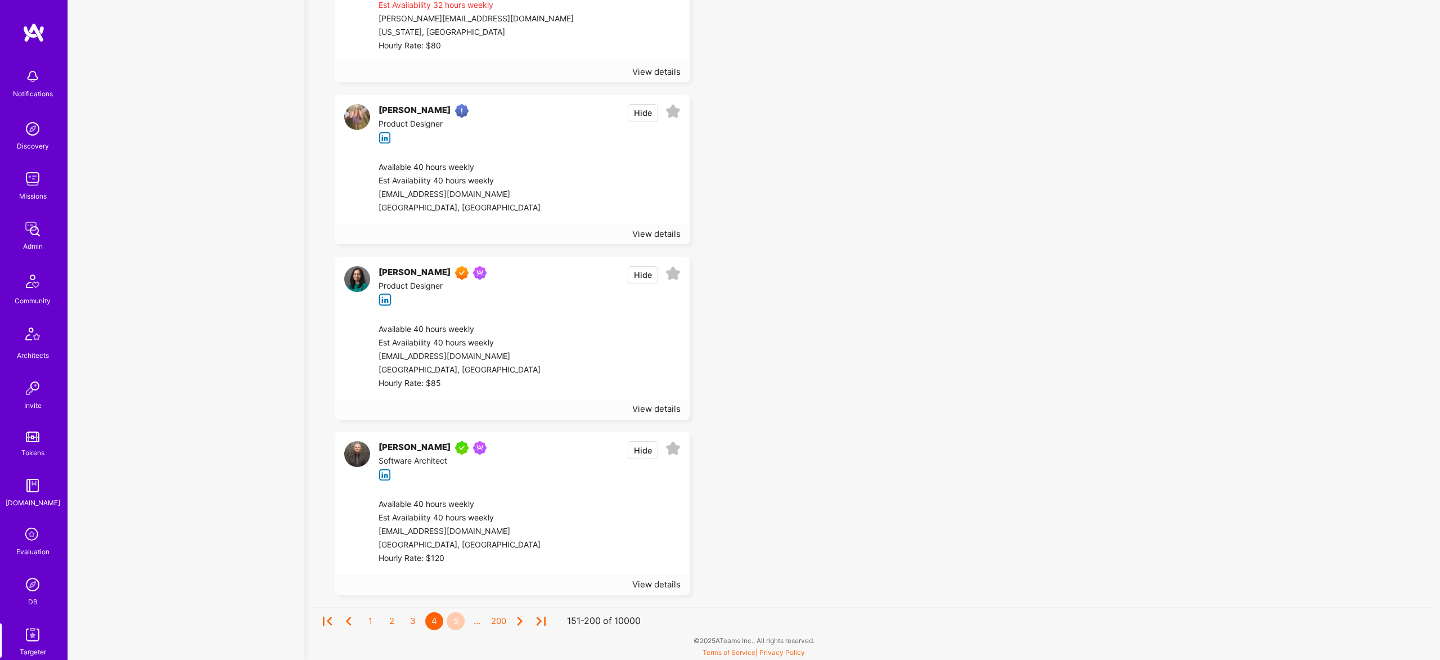
click at [451, 619] on div "5" at bounding box center [456, 621] width 18 height 18
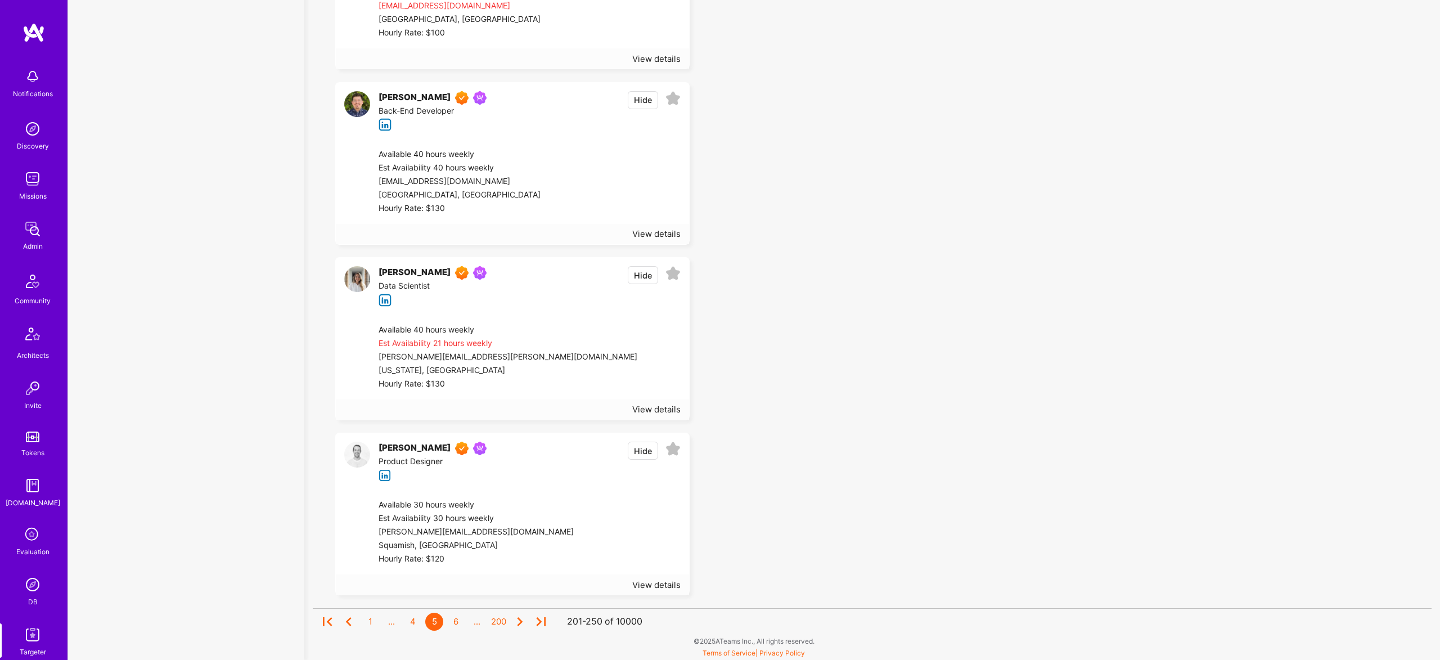
scroll to position [8246, 0]
click at [640, 584] on div "View details" at bounding box center [656, 585] width 48 height 12
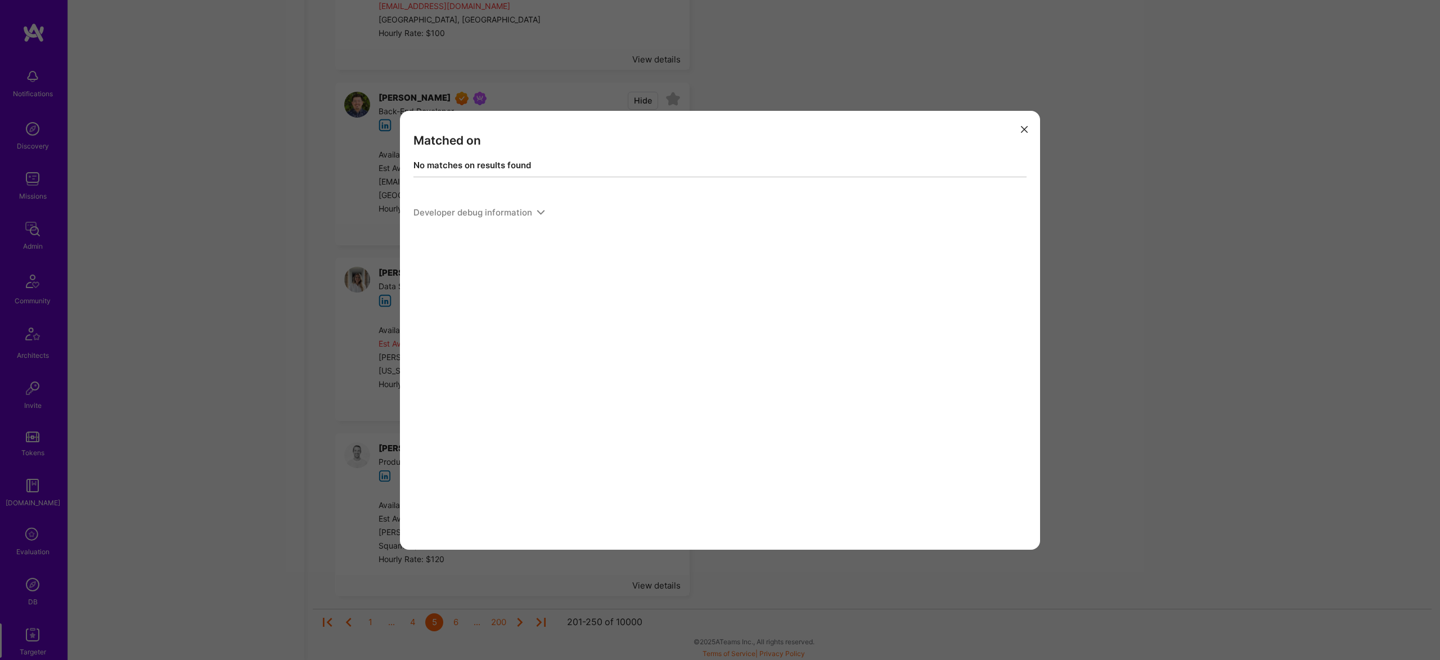
click at [1023, 131] on icon "modal" at bounding box center [1024, 129] width 7 height 7
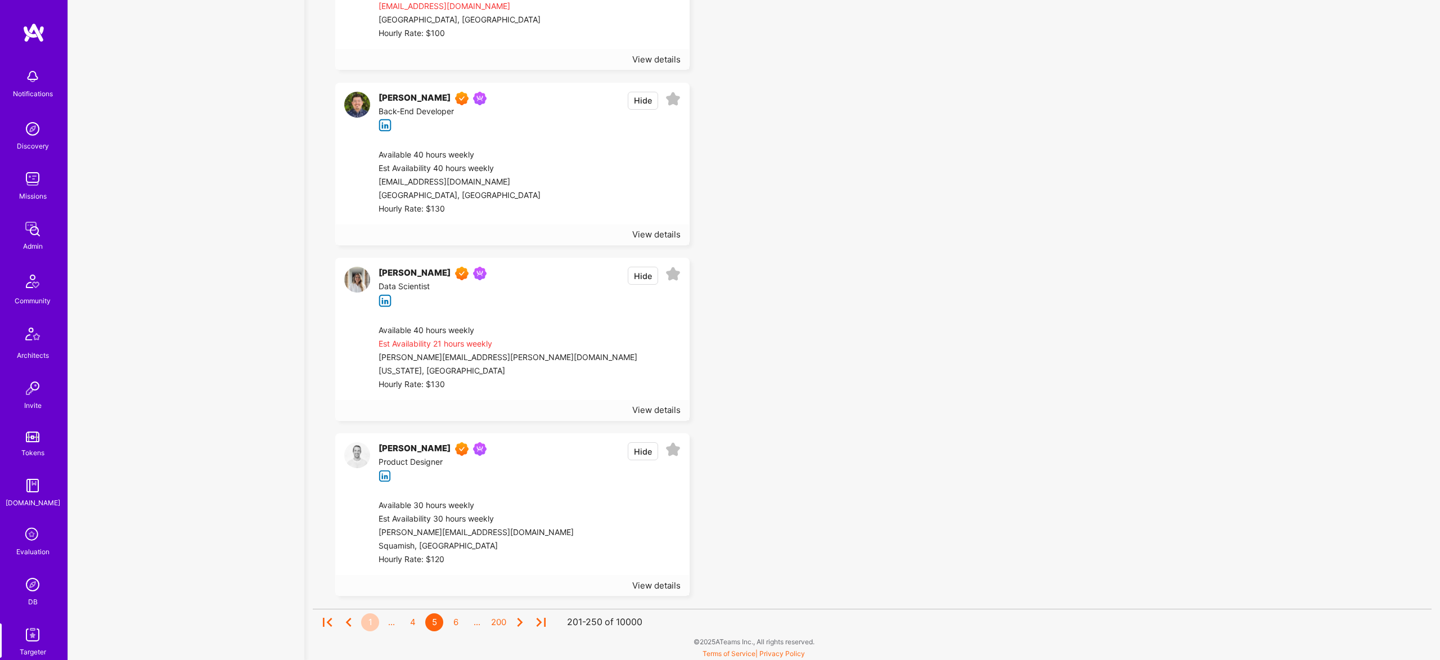
click at [370, 622] on div "1" at bounding box center [370, 622] width 18 height 18
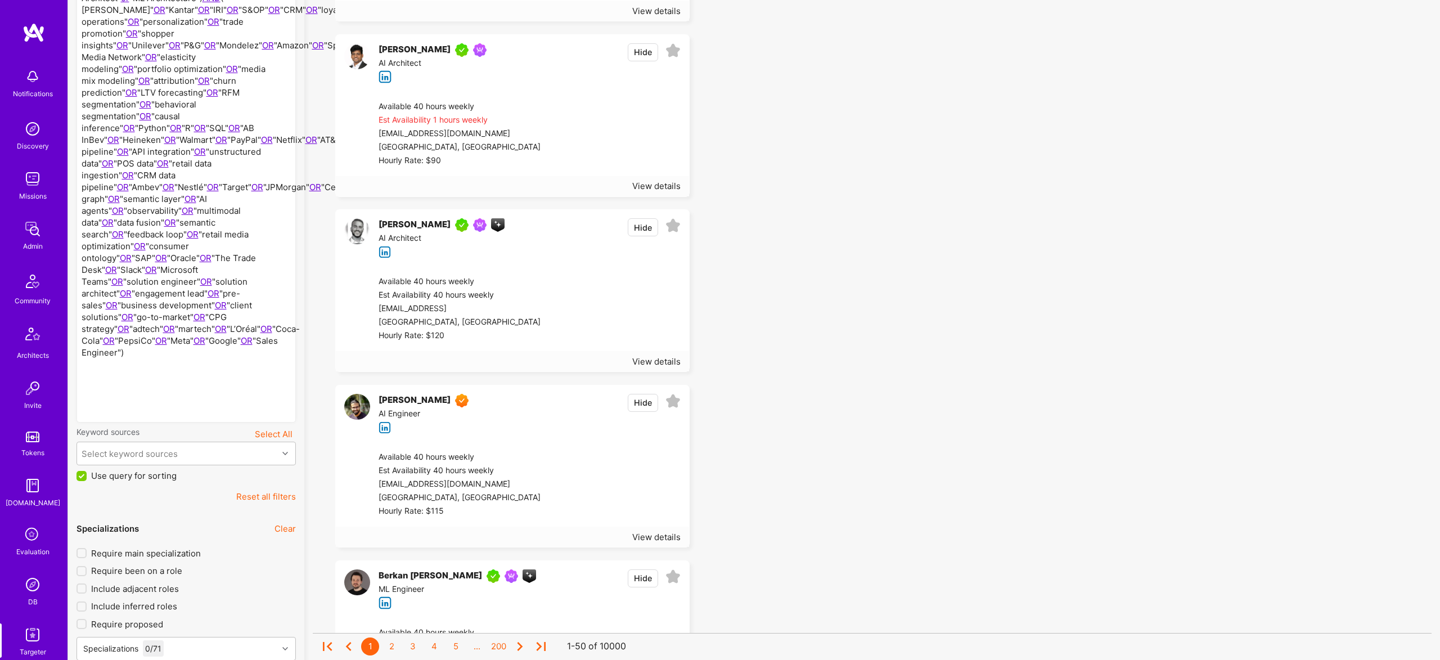
scroll to position [285, 0]
click at [137, 475] on span "Use query for sorting" at bounding box center [133, 474] width 85 height 12
click at [88, 475] on input "Use query for sorting" at bounding box center [83, 475] width 10 height 10
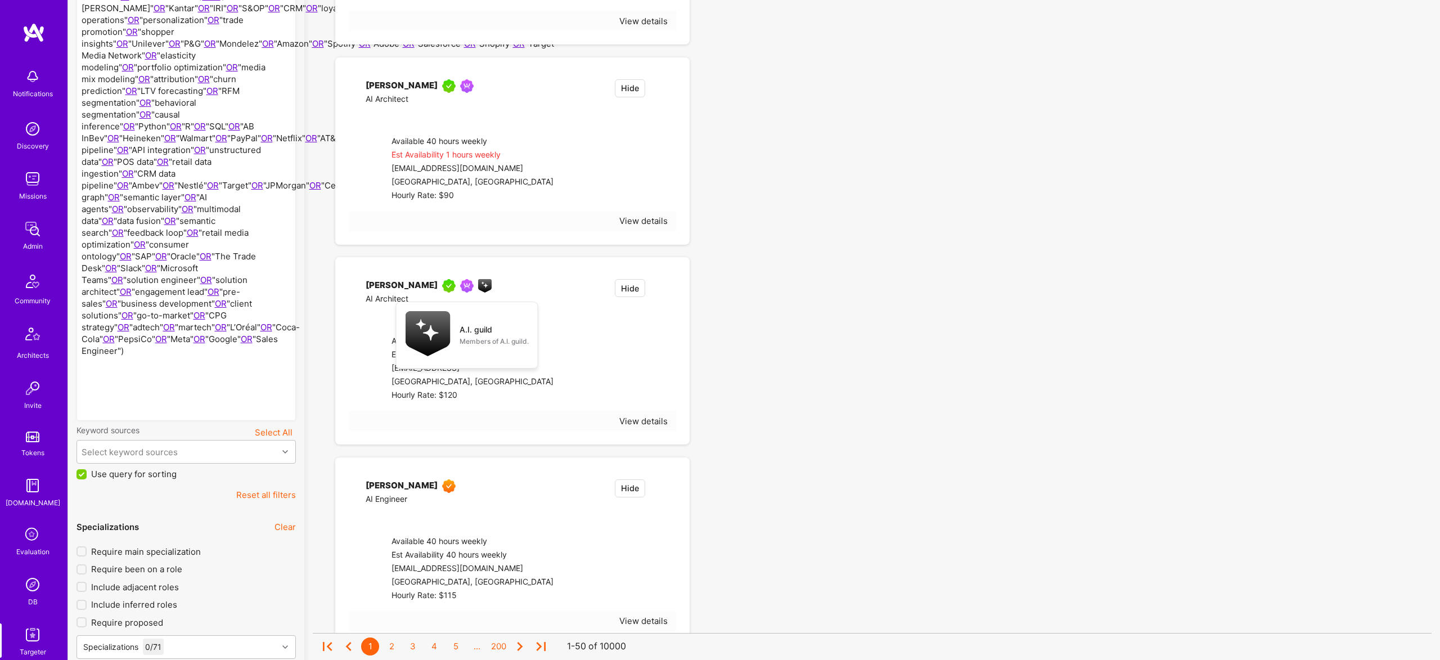
checkbox input "false"
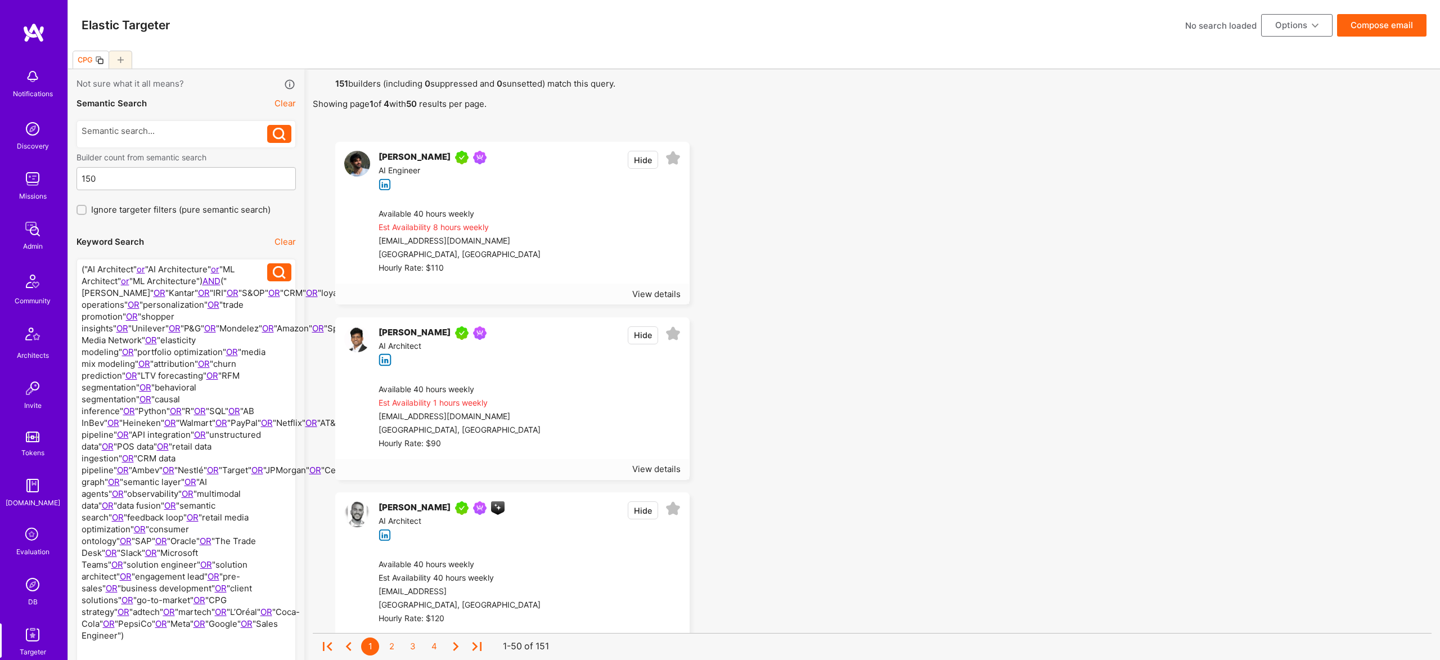
click at [1302, 24] on button "Options" at bounding box center [1296, 25] width 71 height 22
click at [1286, 186] on button "Export to .csv" at bounding box center [1281, 194] width 103 height 29
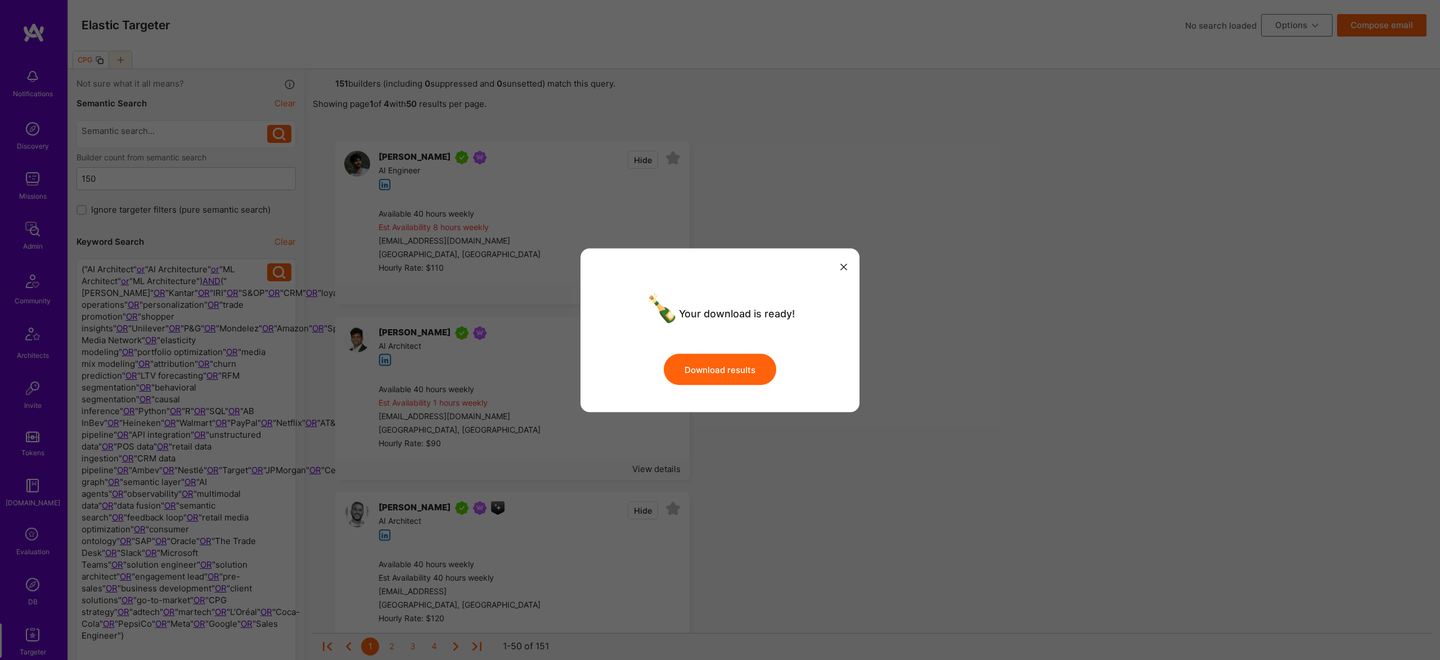
click at [727, 362] on button "Download results" at bounding box center [720, 369] width 112 height 31
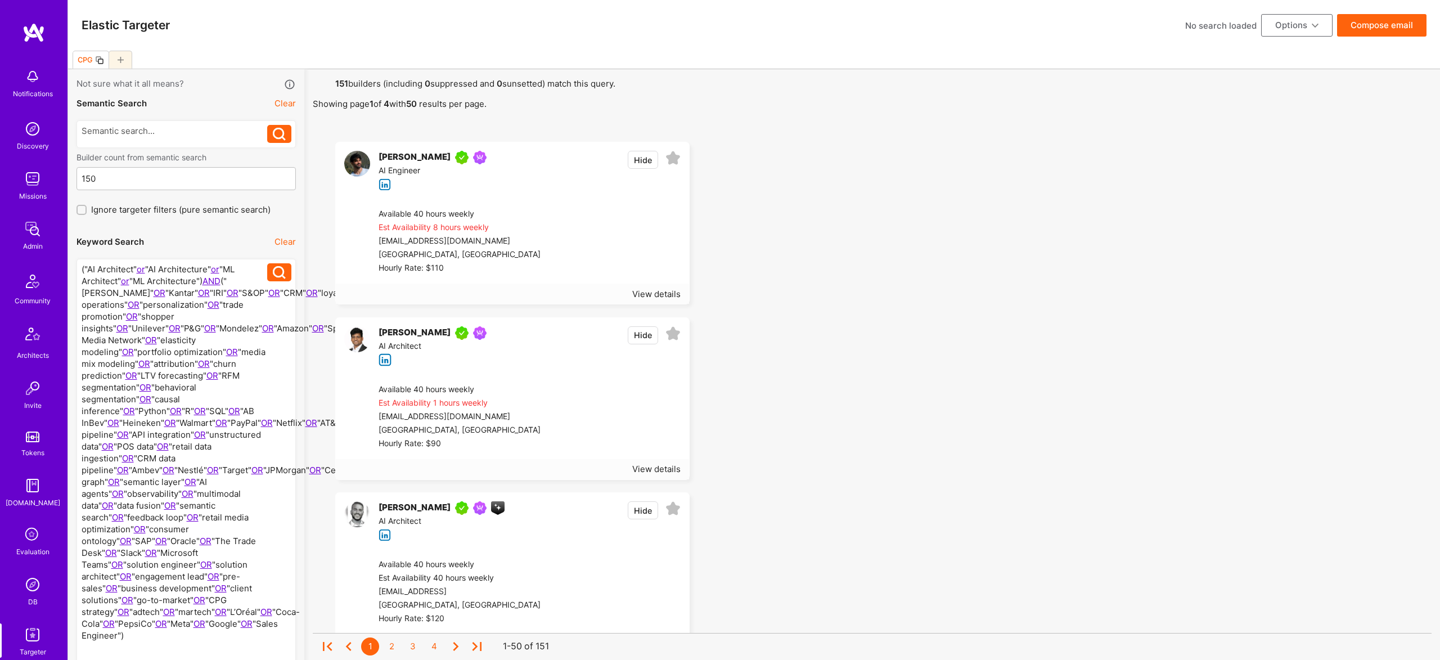
click at [118, 264] on div at bounding box center [175, 481] width 186 height 437
drag, startPoint x: 89, startPoint y: 269, endPoint x: 204, endPoint y: 281, distance: 115.4
click at [204, 281] on div at bounding box center [175, 481] width 186 height 437
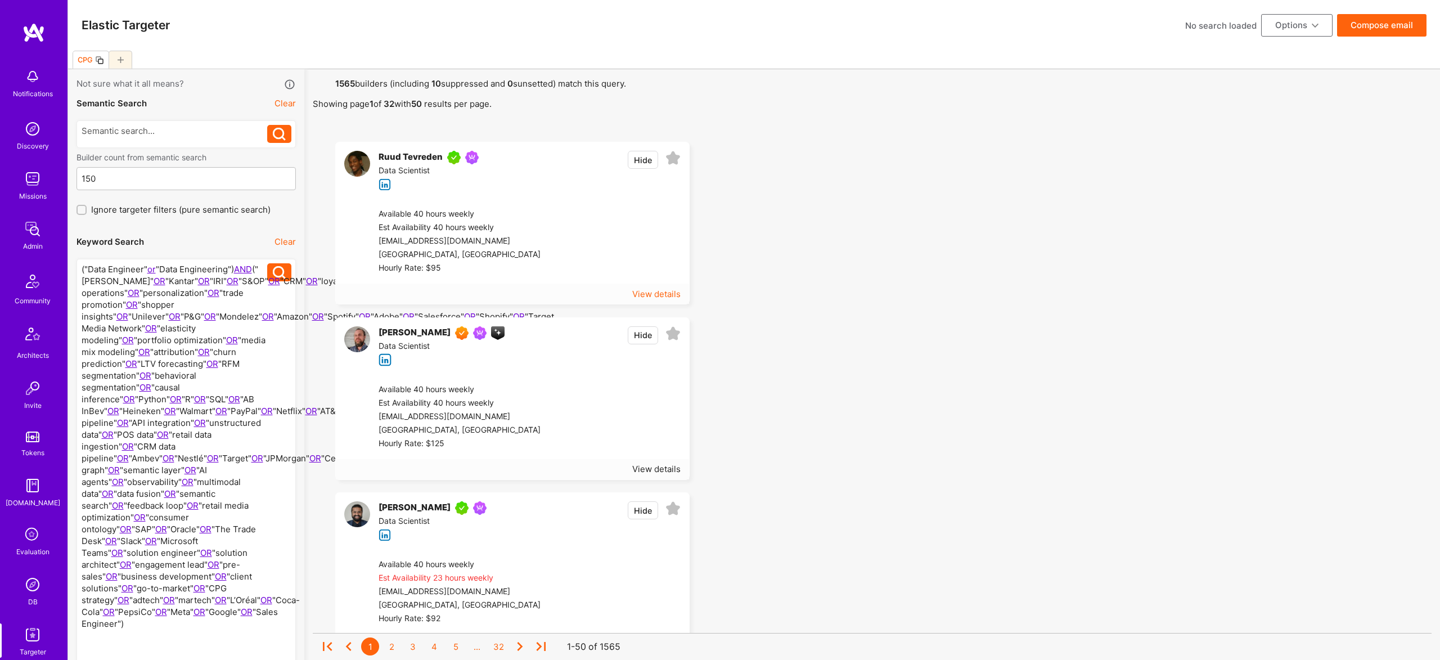
click at [662, 292] on div "View details" at bounding box center [656, 294] width 48 height 12
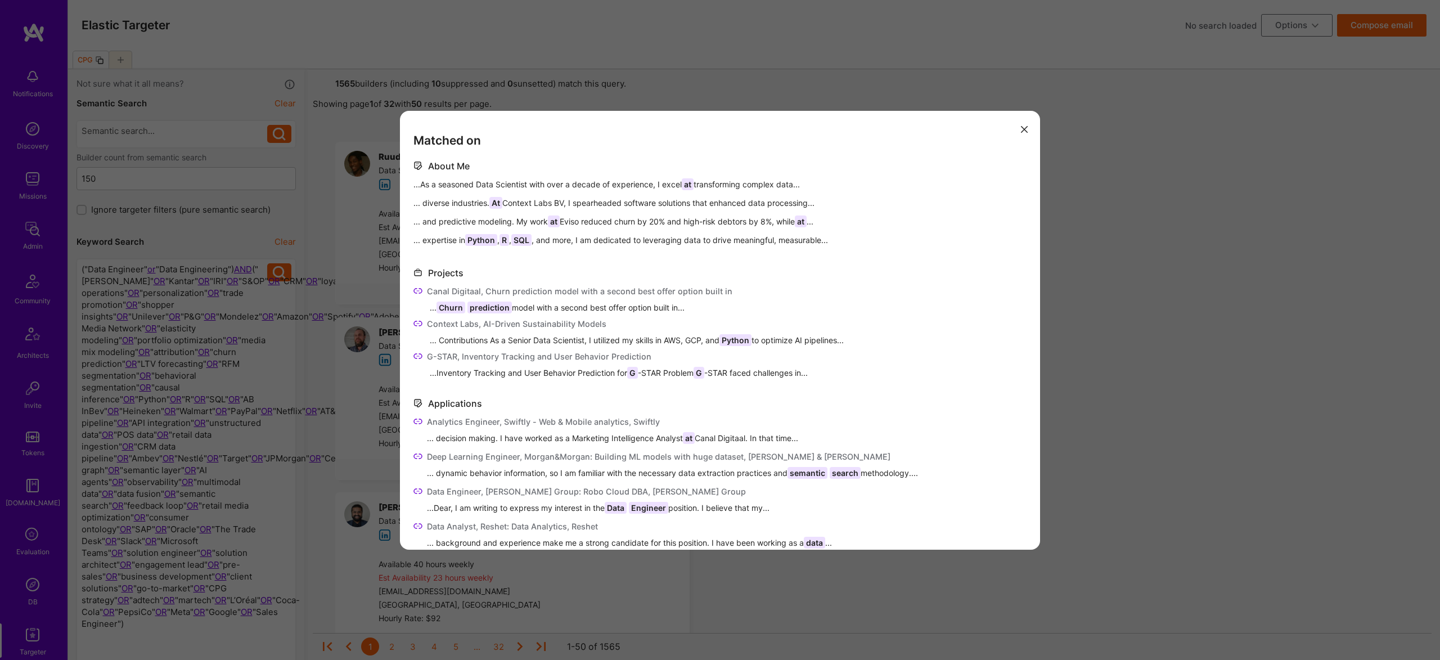
click at [816, 282] on div "Projects Canal Digitaal, Churn prediction model with a second best offer option…" at bounding box center [719, 322] width 613 height 112
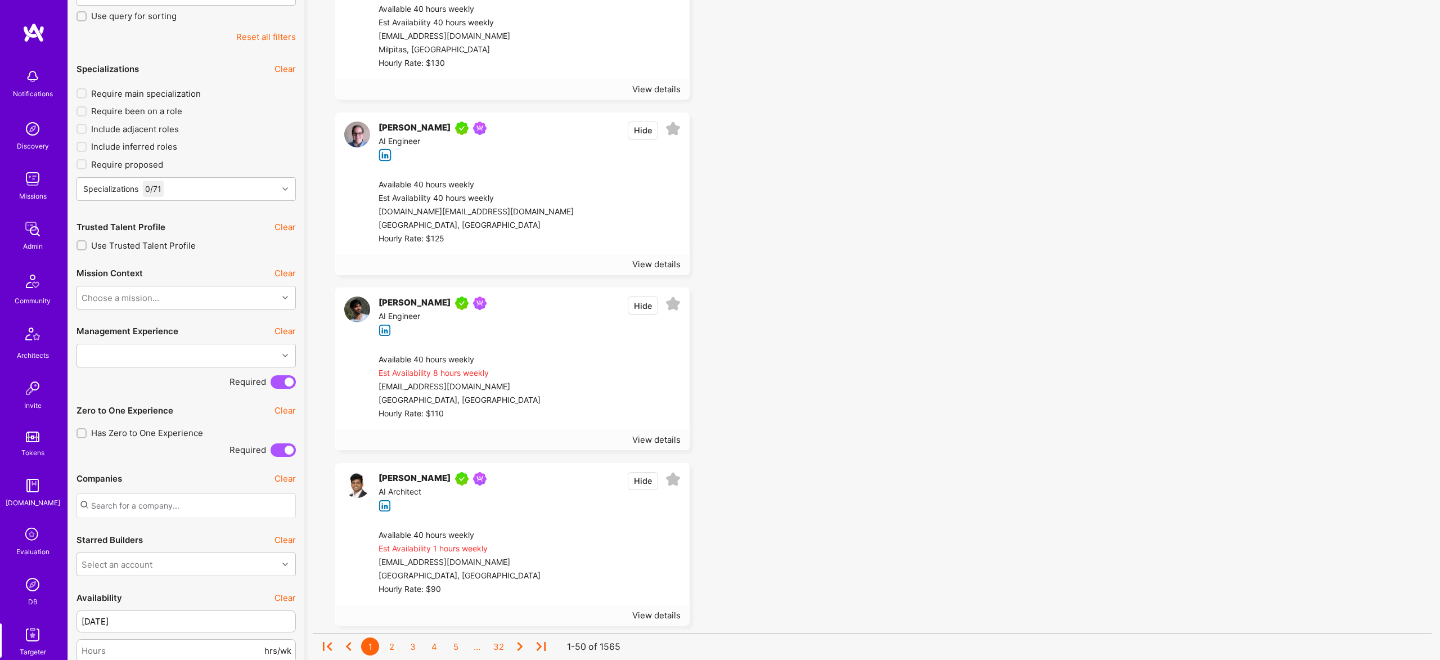
scroll to position [709, 0]
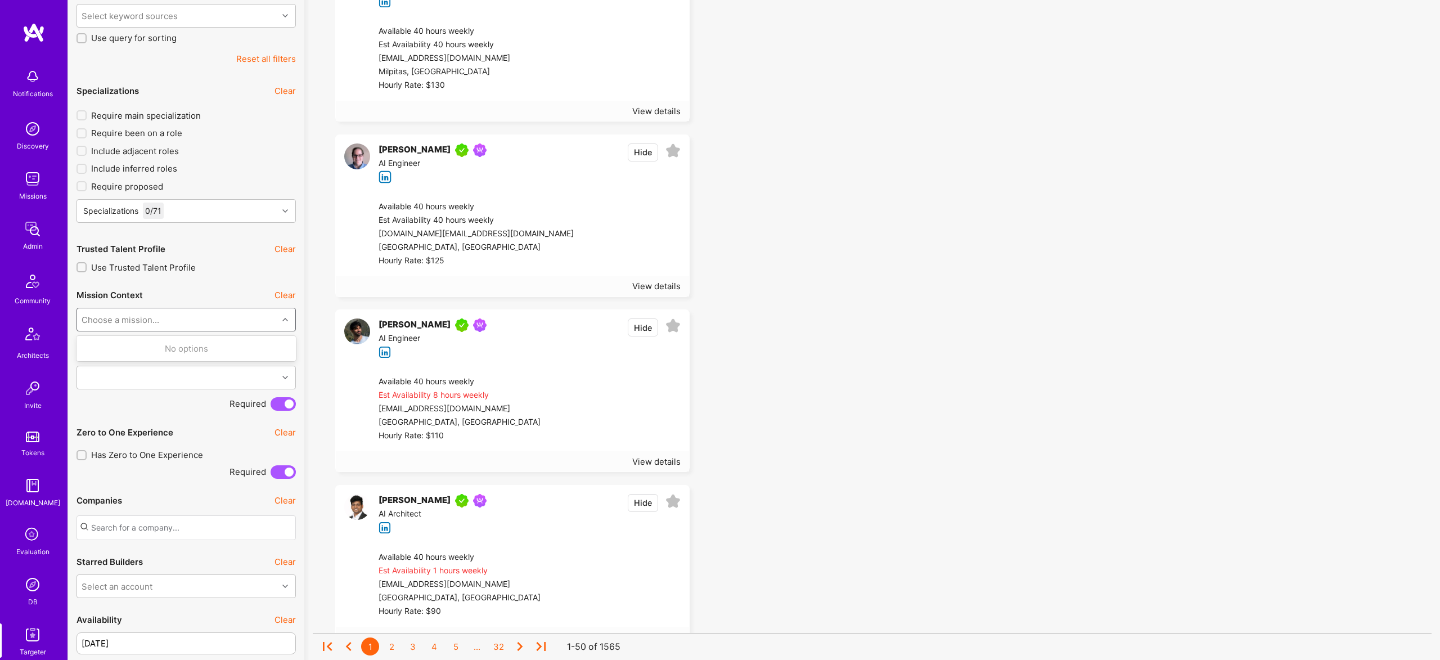
click at [147, 314] on div "Choose a mission..." at bounding box center [121, 319] width 78 height 12
click at [154, 309] on div "Choose a mission..." at bounding box center [177, 319] width 201 height 22
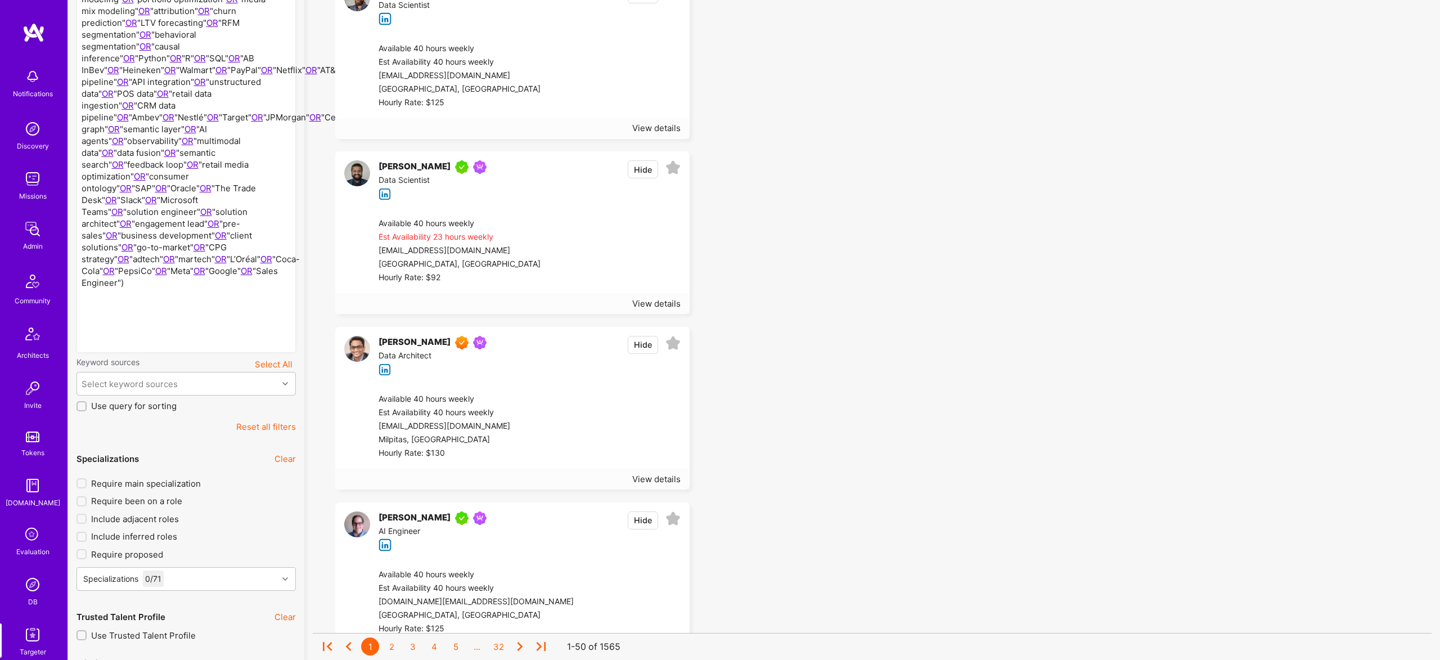
scroll to position [339, 0]
click at [177, 381] on div "Select keyword sources" at bounding box center [177, 386] width 201 height 22
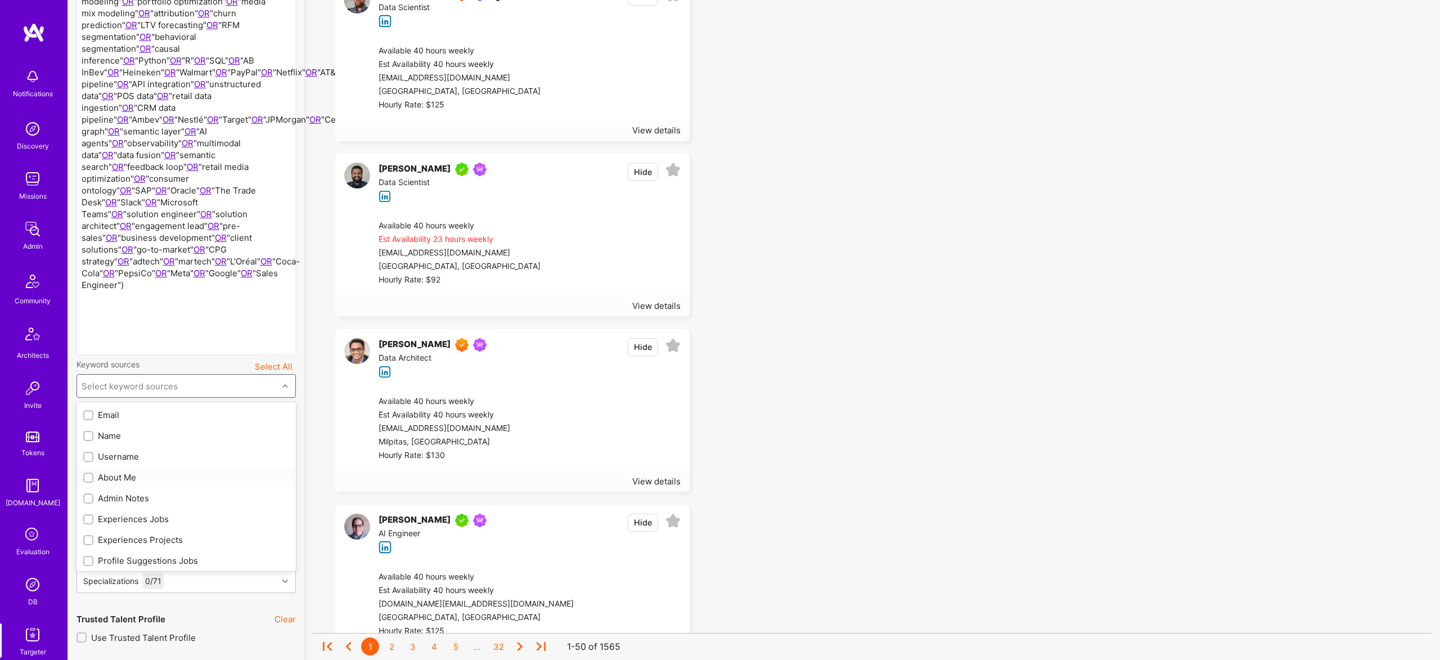
drag, startPoint x: 118, startPoint y: 471, endPoint x: 144, endPoint y: 527, distance: 61.6
click at [118, 471] on div "About Me" at bounding box center [186, 477] width 206 height 12
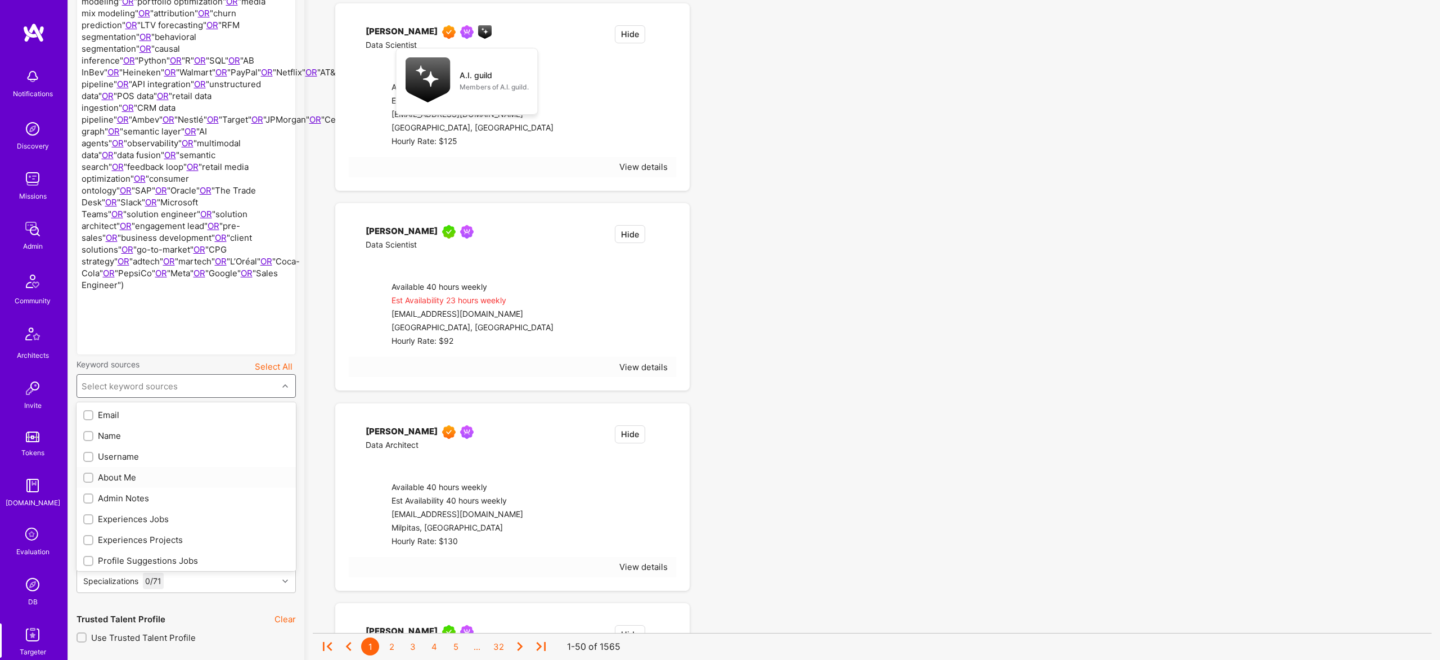
checkbox input "true"
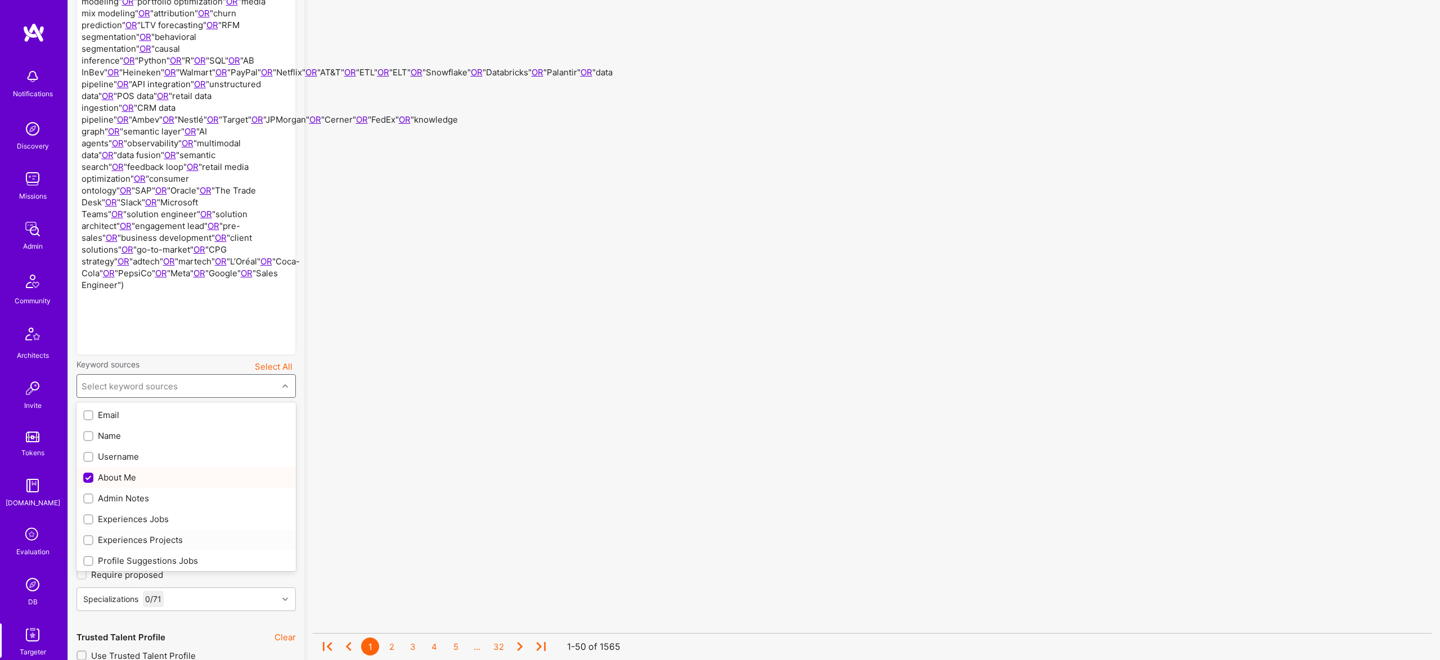
click at [142, 521] on div "Experiences Jobs" at bounding box center [186, 519] width 206 height 12
checkbox input "true"
click at [156, 551] on div "Profile Suggestions Jobs" at bounding box center [185, 560] width 219 height 21
checkbox input "true"
click at [154, 542] on div "Experiences Projects" at bounding box center [186, 540] width 206 height 12
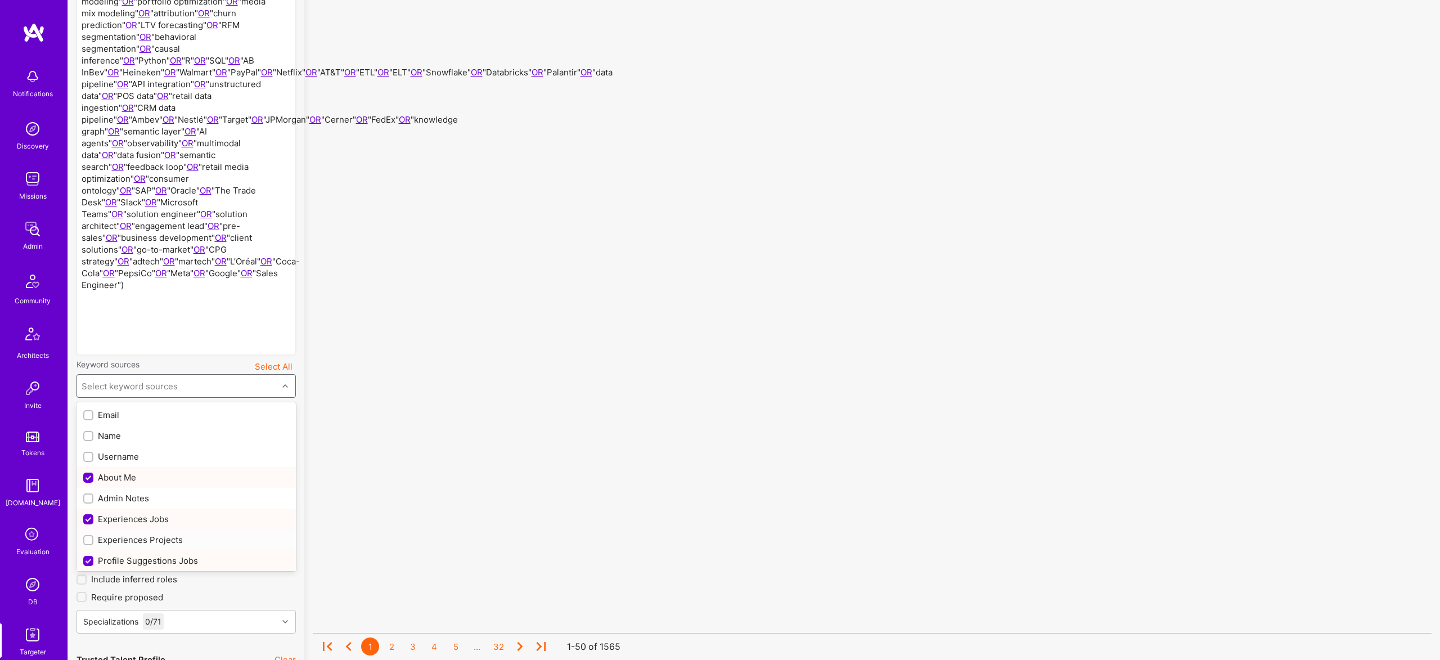
checkbox input "true"
click at [145, 478] on div "Profile Suggestions Projects" at bounding box center [186, 476] width 206 height 12
checkbox input "true"
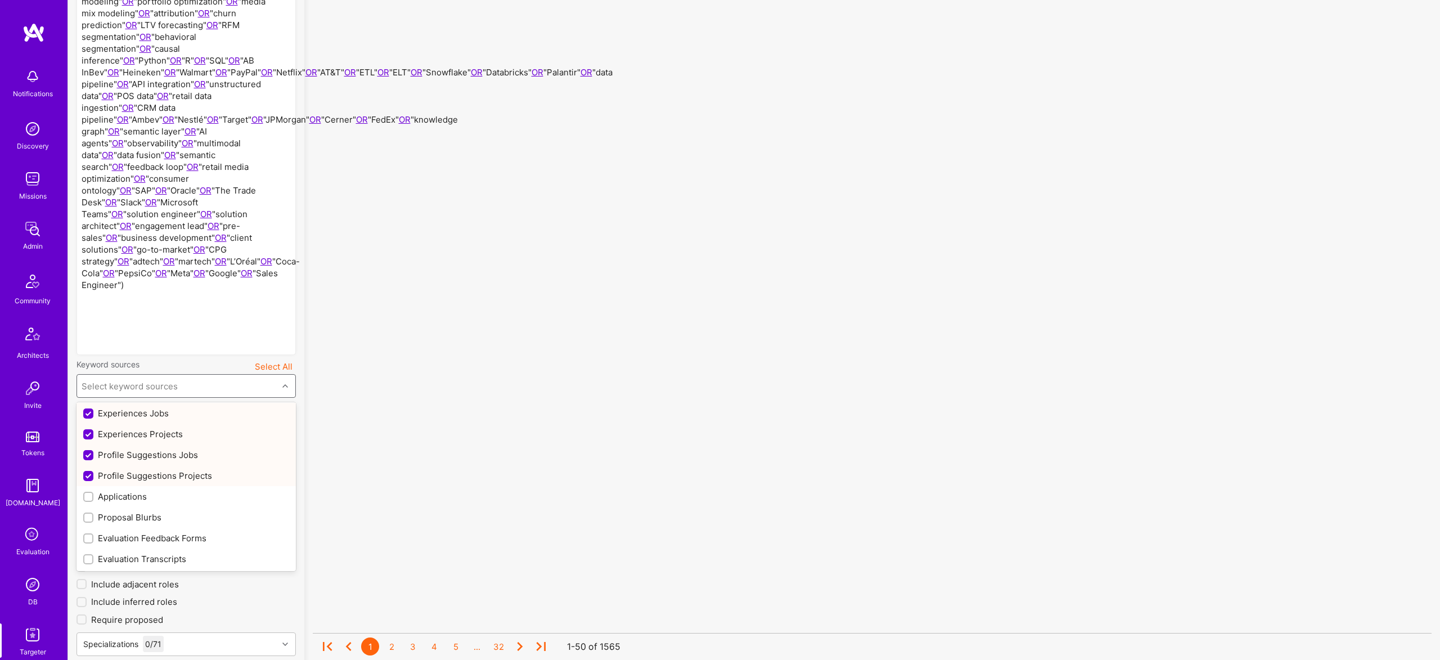
scroll to position [148, 0]
click at [124, 535] on div "Resume" at bounding box center [186, 538] width 206 height 12
checkbox input "true"
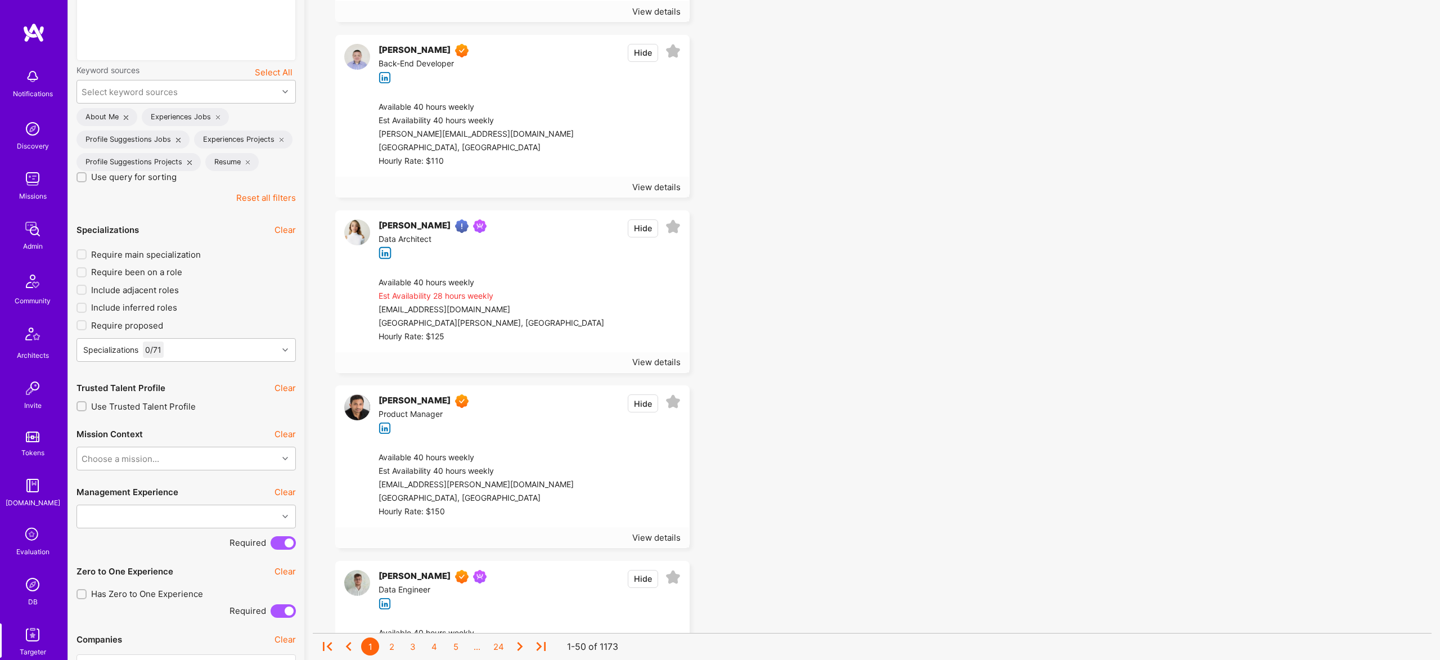
scroll to position [630, 0]
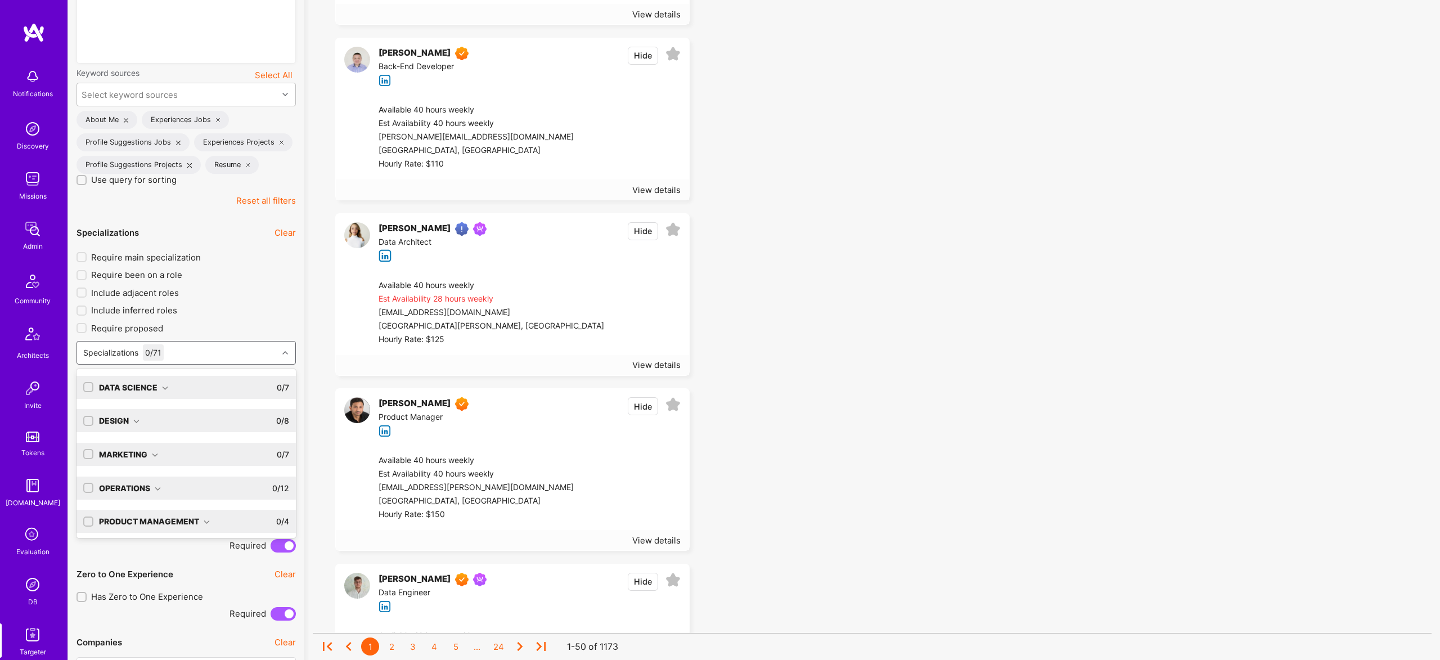
click at [208, 350] on div "Specializations 0 / 71" at bounding box center [177, 352] width 201 height 22
type input "data"
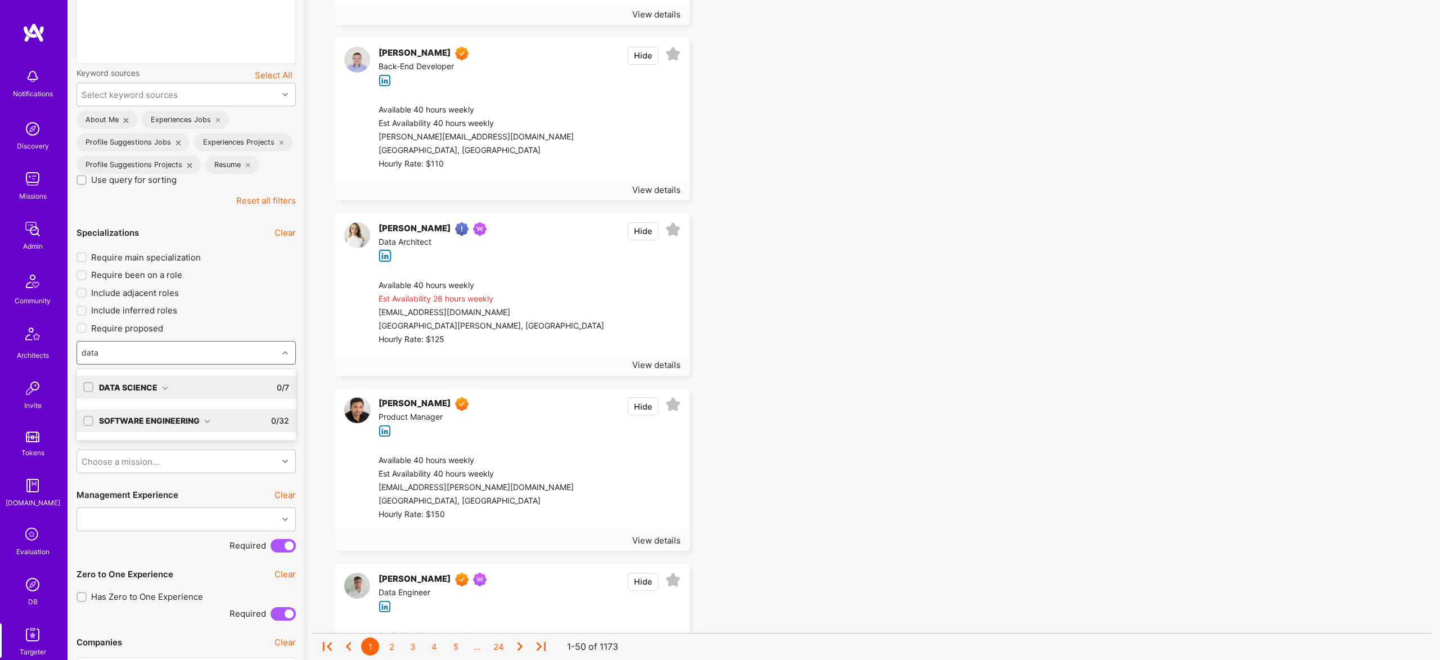
click at [184, 411] on div "Software Engineering 0 / 32" at bounding box center [191, 420] width 196 height 23
click at [142, 391] on div "Data Science" at bounding box center [133, 387] width 69 height 12
click at [125, 434] on div "Data Engineer" at bounding box center [186, 431] width 206 height 12
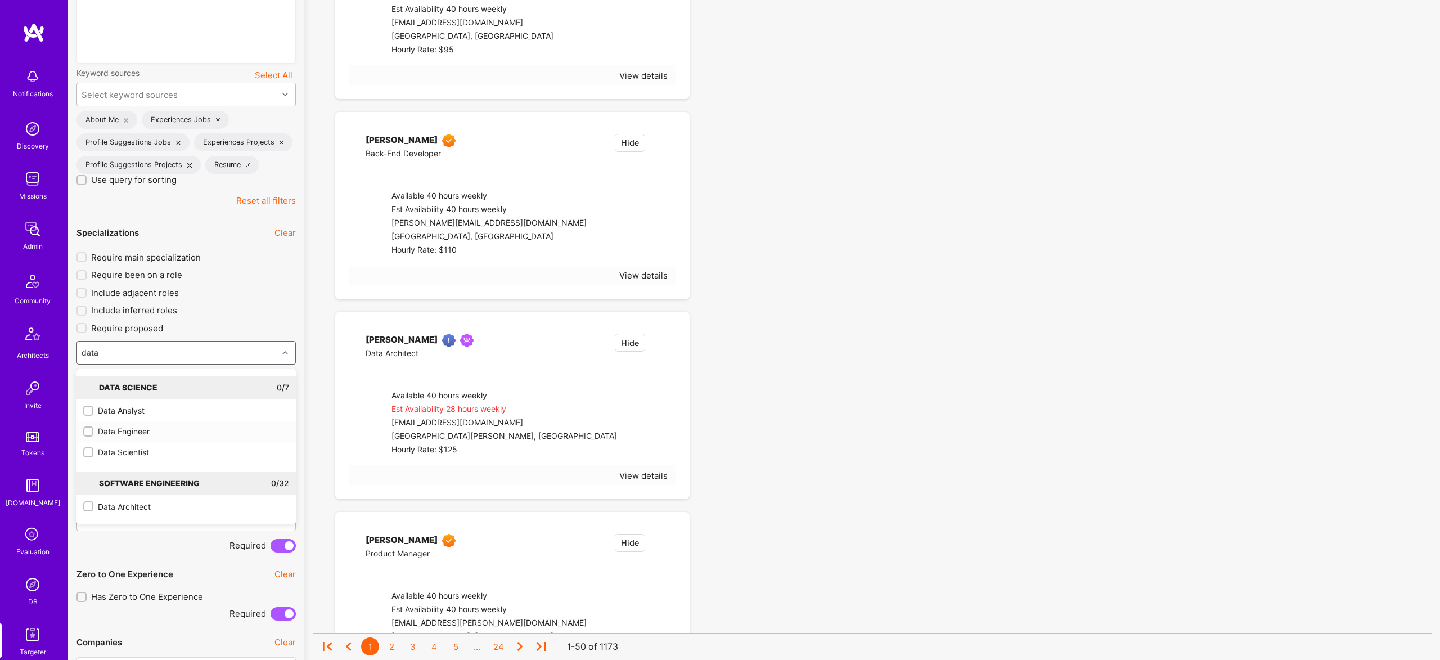
checkbox input "true"
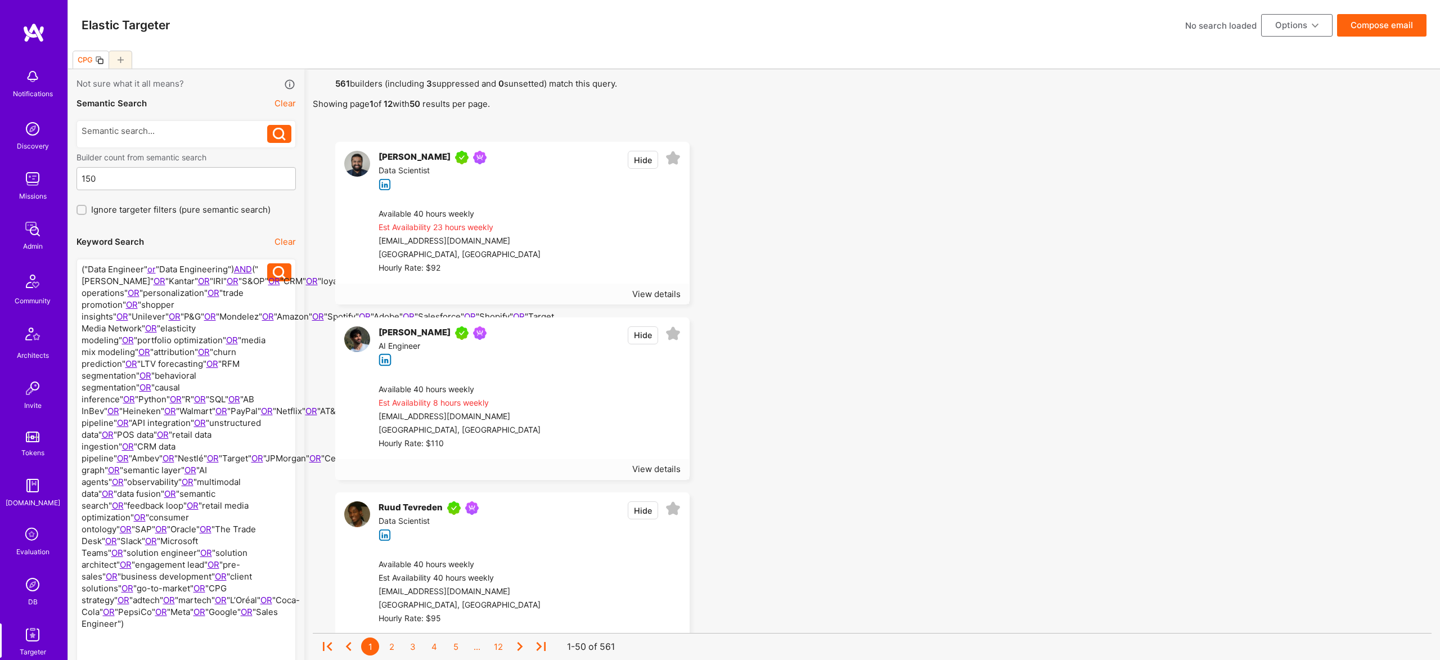
click at [223, 268] on div at bounding box center [175, 475] width 186 height 425
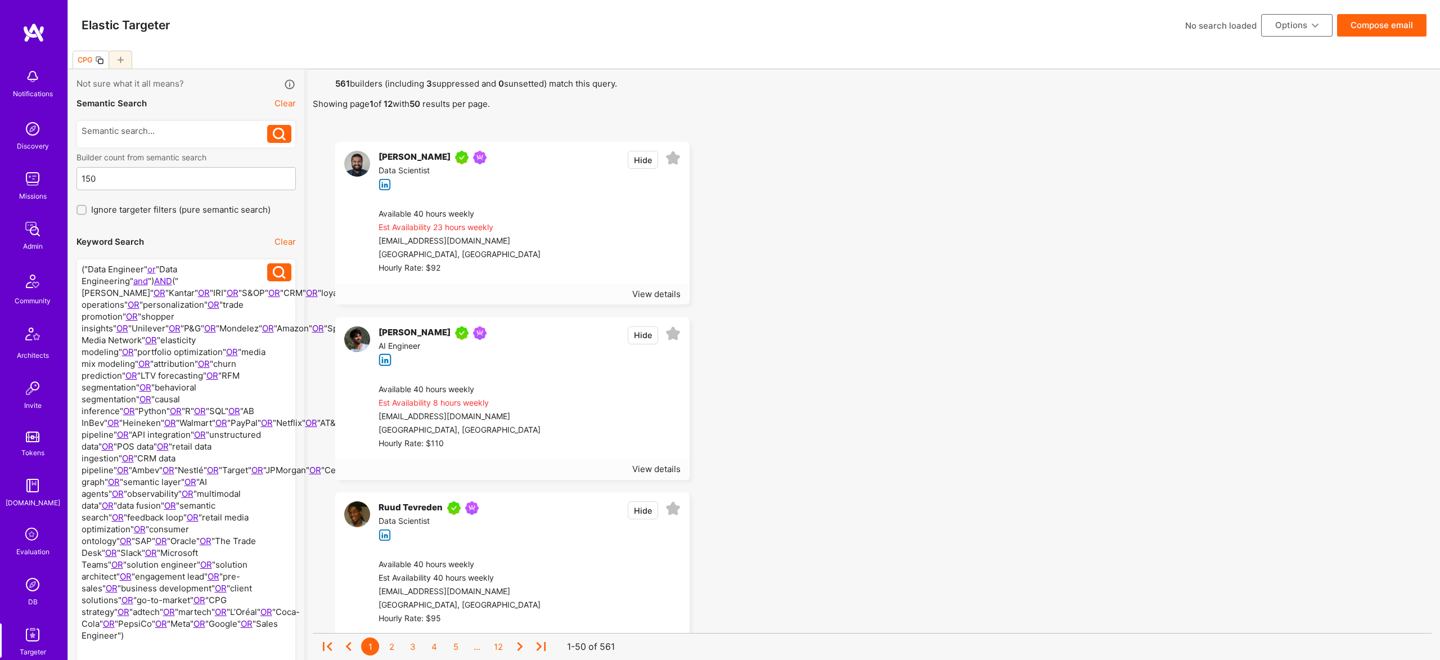
scroll to position [1, 0]
click at [635, 292] on div "View details" at bounding box center [656, 294] width 48 height 12
drag, startPoint x: 1305, startPoint y: 26, endPoint x: 1298, endPoint y: 33, distance: 10.4
click at [1305, 26] on button "Options" at bounding box center [1296, 25] width 71 height 22
click at [1284, 190] on button "Export to .csv" at bounding box center [1281, 194] width 103 height 29
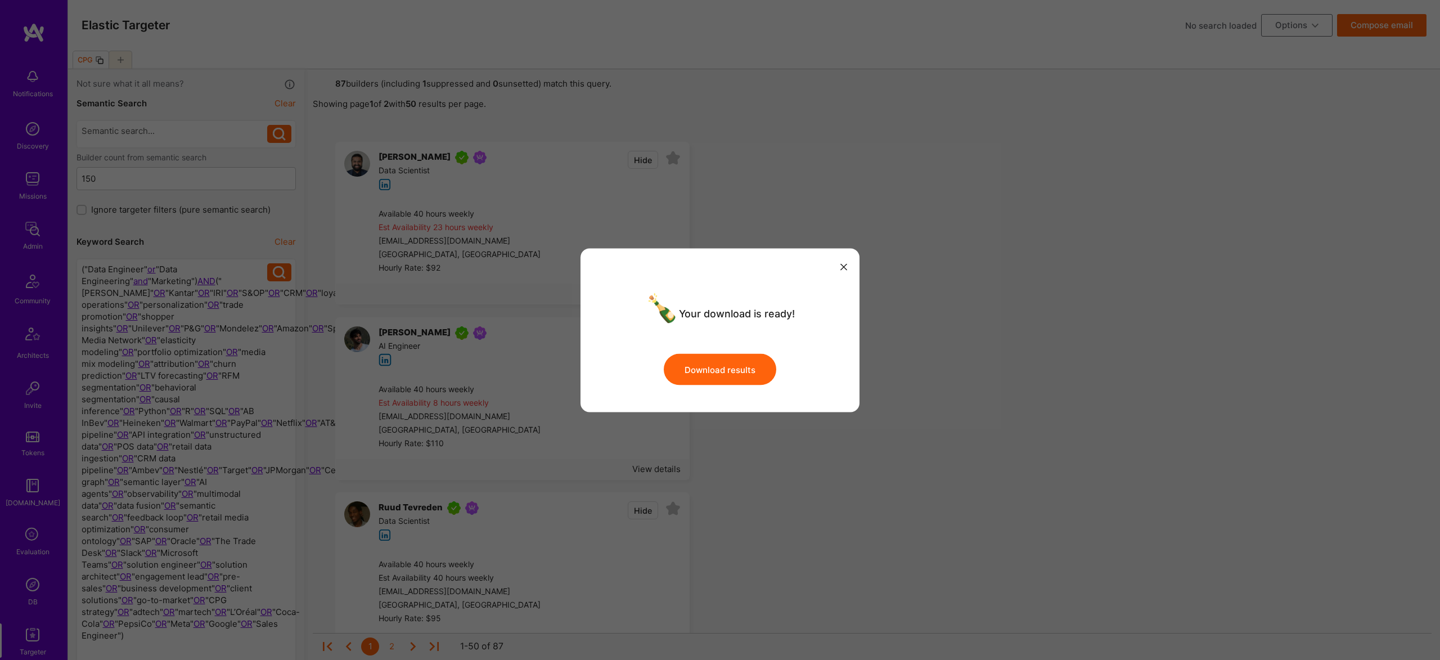
click at [722, 373] on button "Download results" at bounding box center [720, 369] width 112 height 31
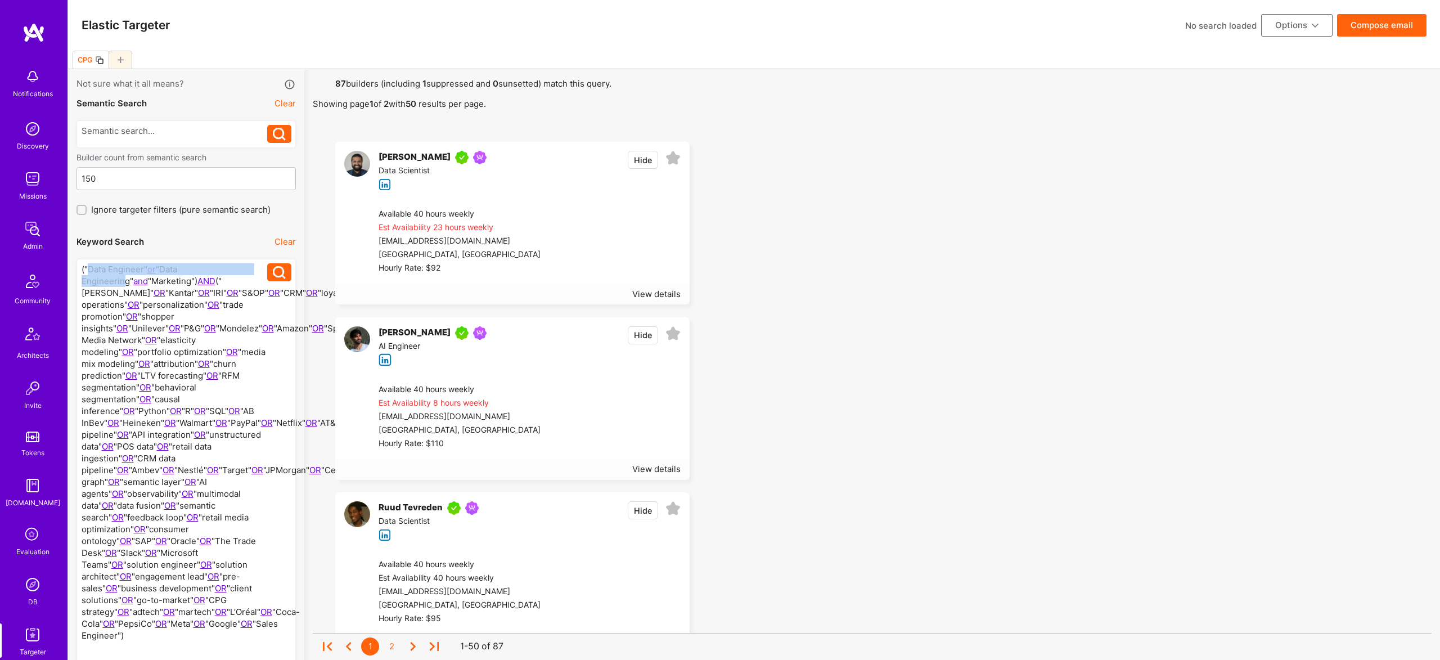
drag, startPoint x: 129, startPoint y: 280, endPoint x: 87, endPoint y: 264, distance: 45.4
click at [87, 264] on div at bounding box center [175, 475] width 186 height 425
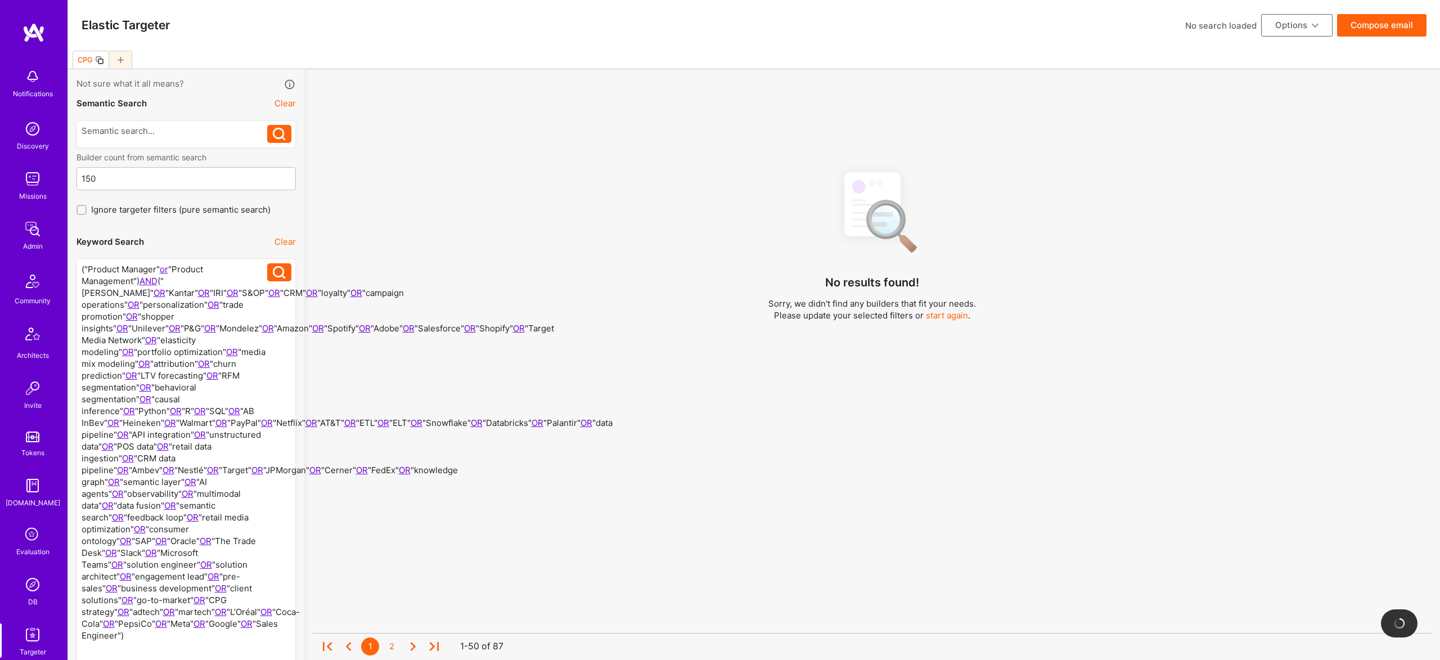
drag, startPoint x: 139, startPoint y: 283, endPoint x: 174, endPoint y: 234, distance: 60.1
click at [139, 283] on div at bounding box center [175, 475] width 186 height 425
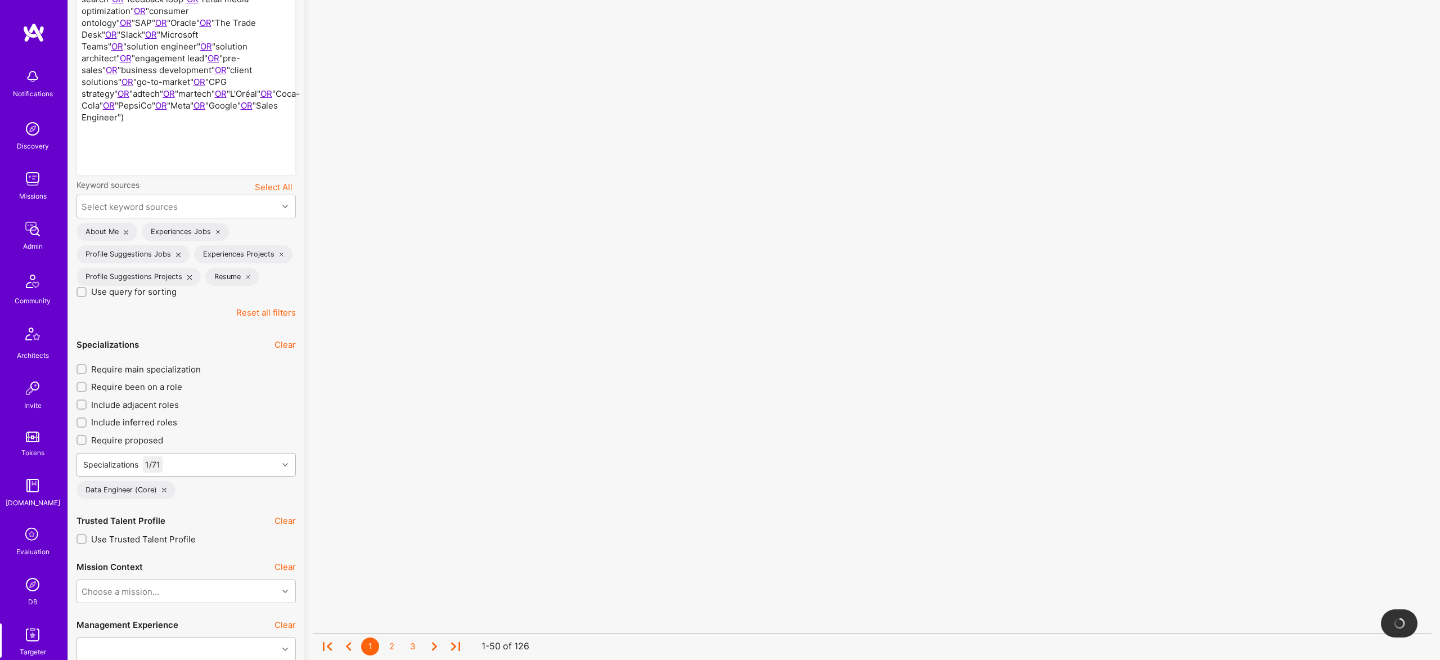
click at [187, 476] on div "Specializations 1 / 71" at bounding box center [177, 464] width 201 height 22
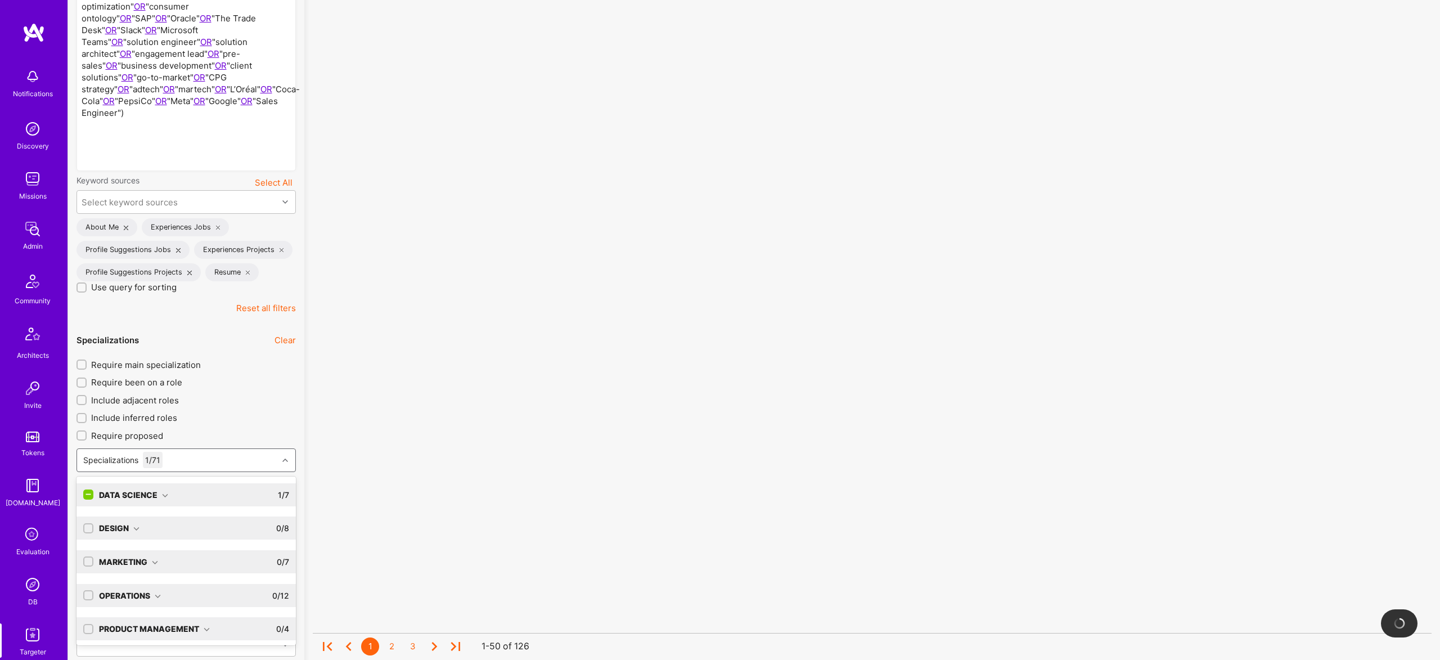
scroll to position [524, 0]
type input "produ"
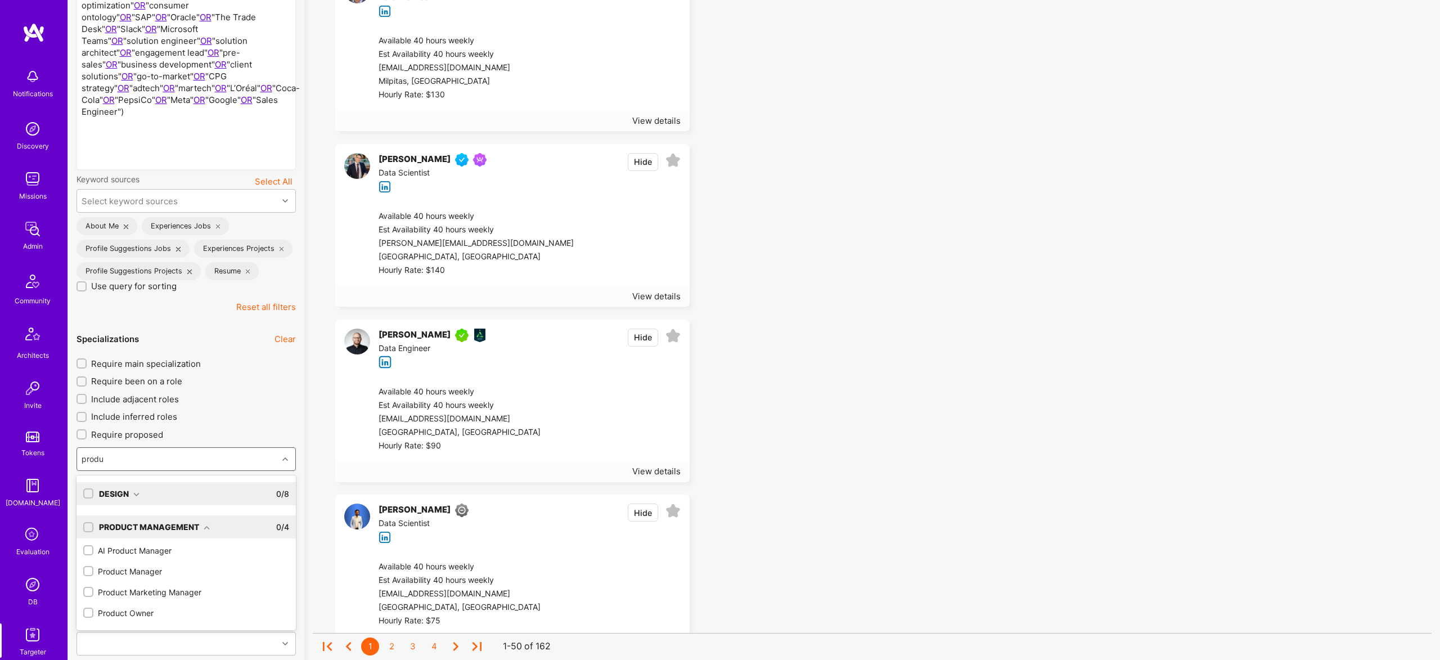
click at [86, 532] on input "checkbox" at bounding box center [89, 528] width 8 height 8
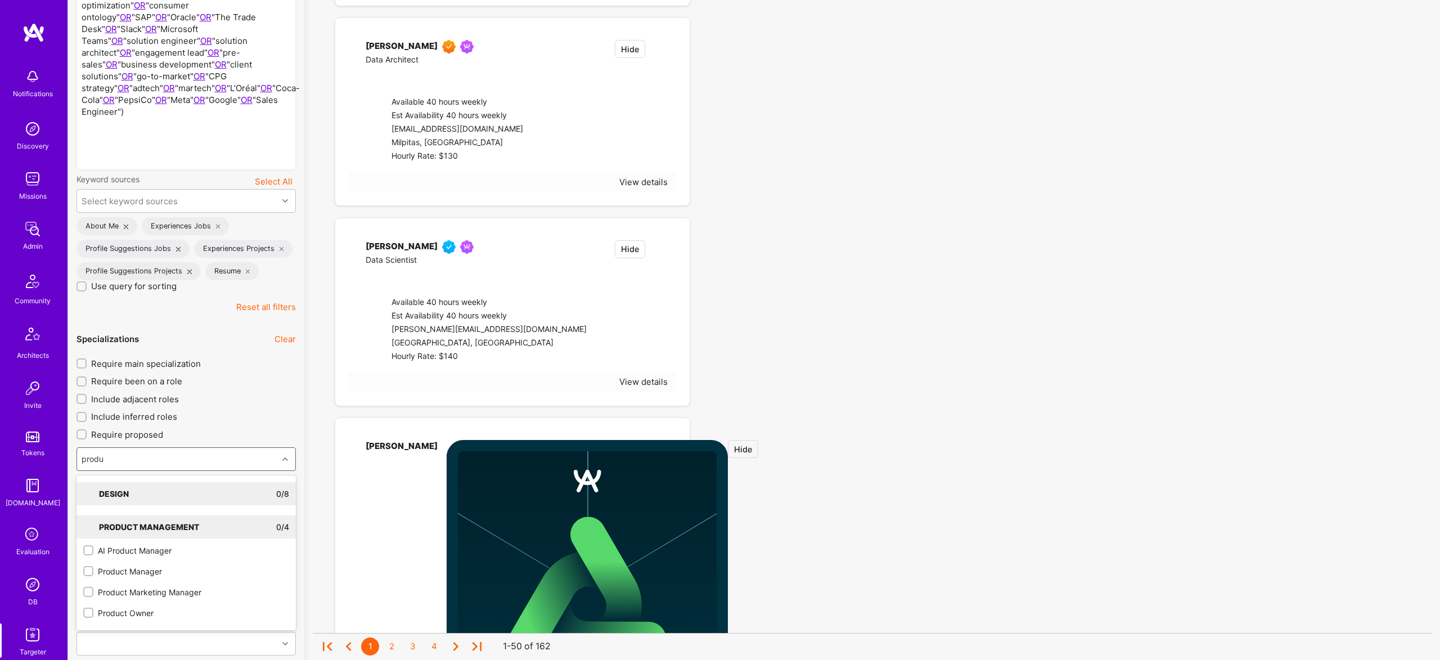
checkbox input "true"
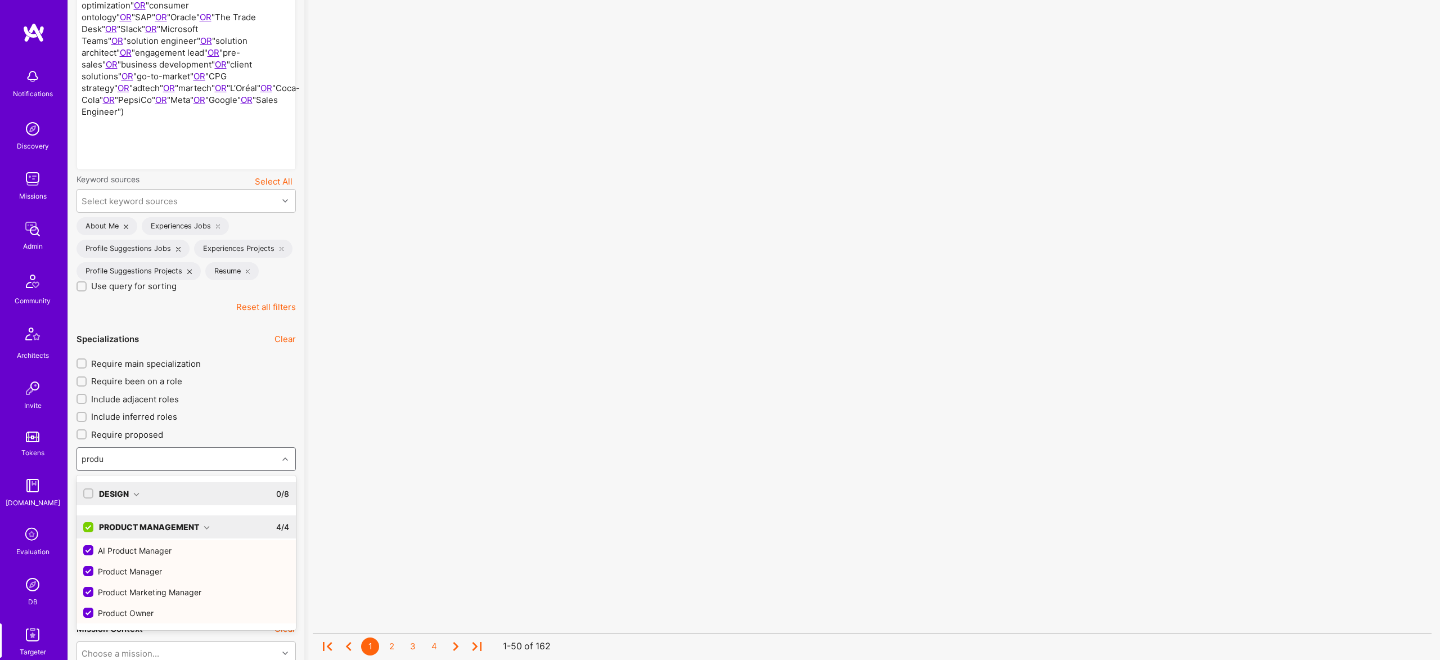
type input "produ"
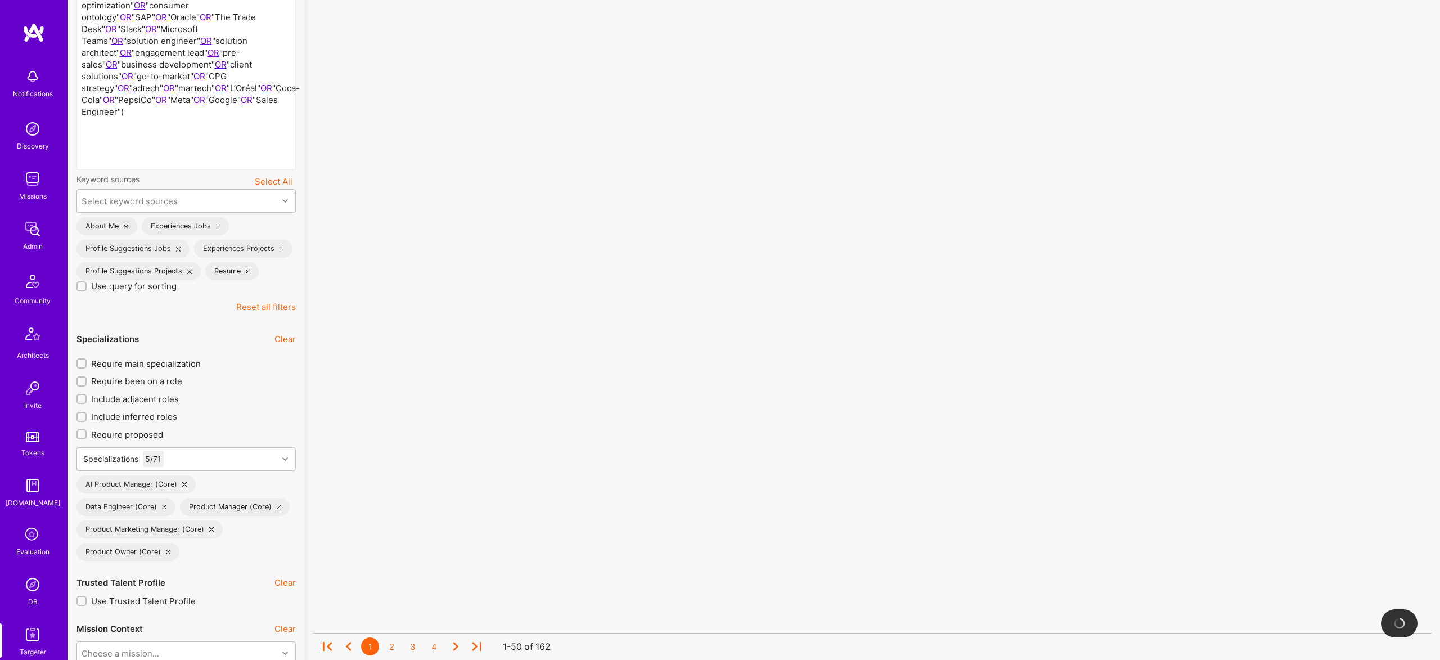
click at [165, 516] on div "Data Engineer (Core)" at bounding box center [125, 507] width 99 height 18
click at [163, 509] on icon at bounding box center [164, 507] width 4 height 4
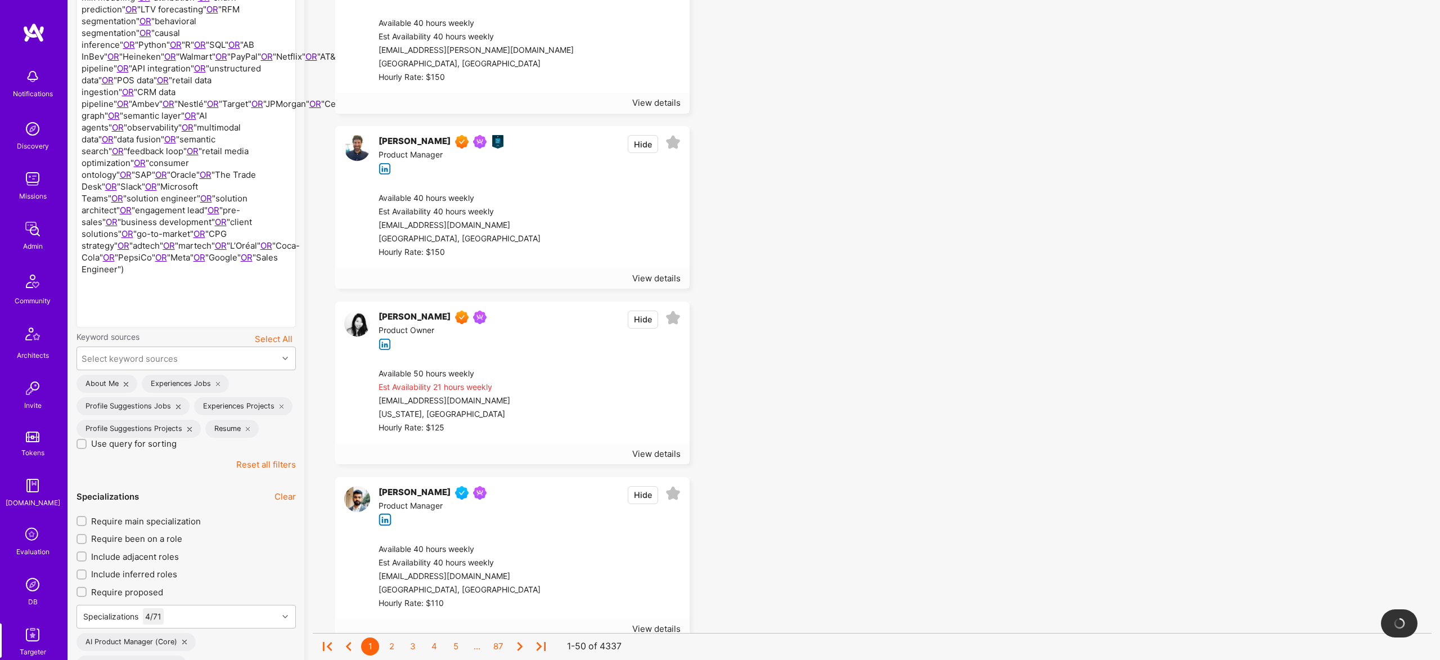
scroll to position [584, 0]
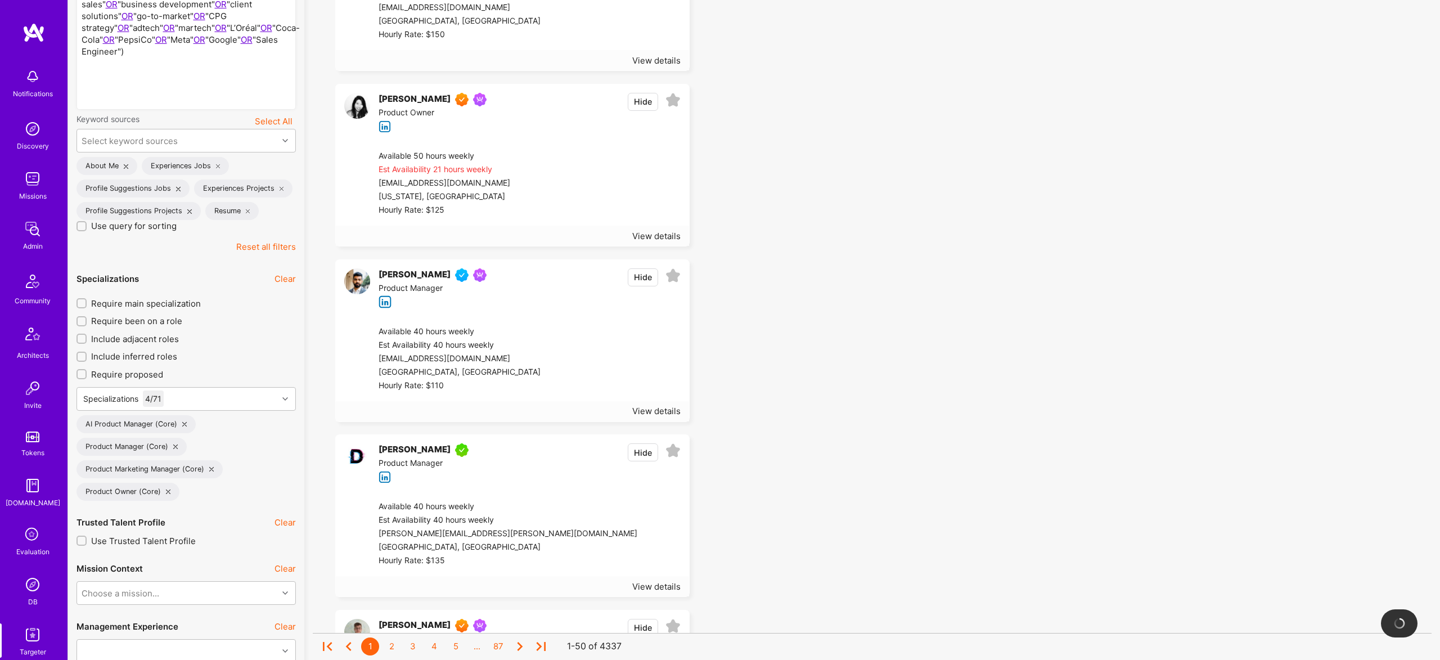
drag, startPoint x: 159, startPoint y: 317, endPoint x: 267, endPoint y: 324, distance: 108.8
click at [159, 309] on span "Require main specialization" at bounding box center [146, 304] width 110 height 12
click at [87, 308] on input "Require main specialization" at bounding box center [83, 304] width 8 height 8
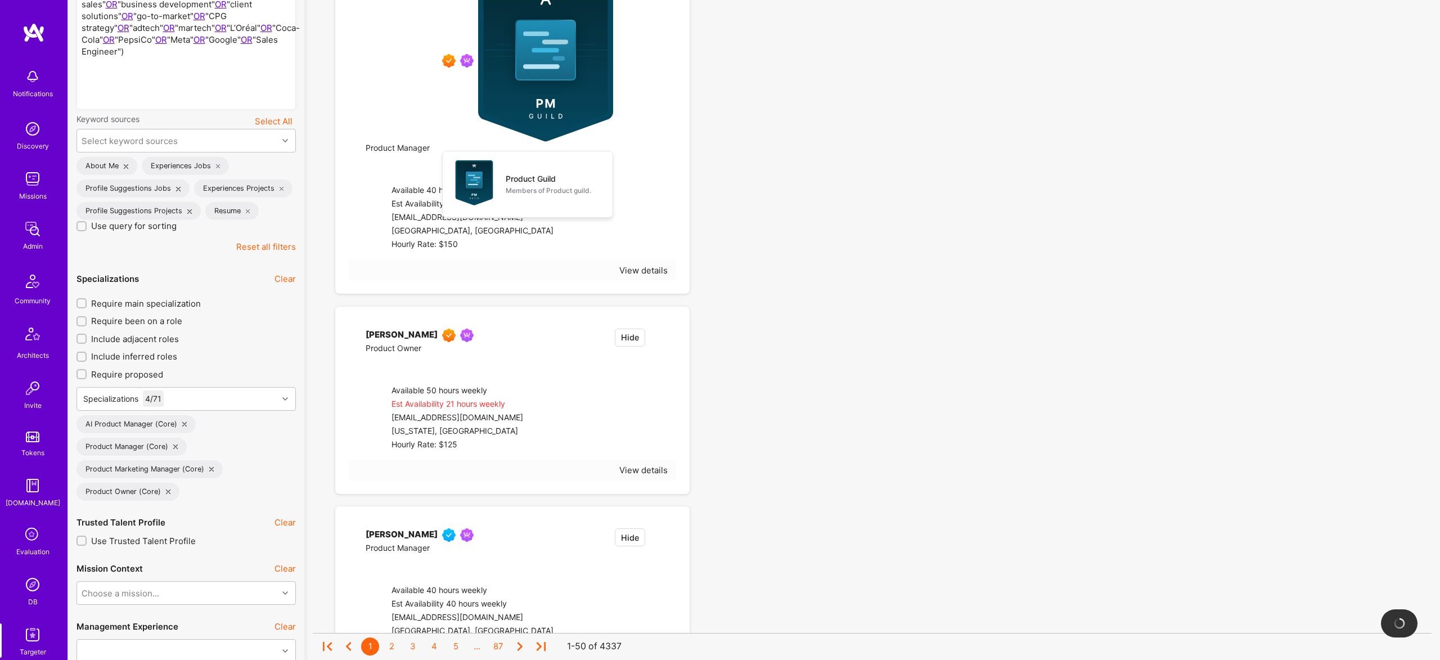
checkbox input "true"
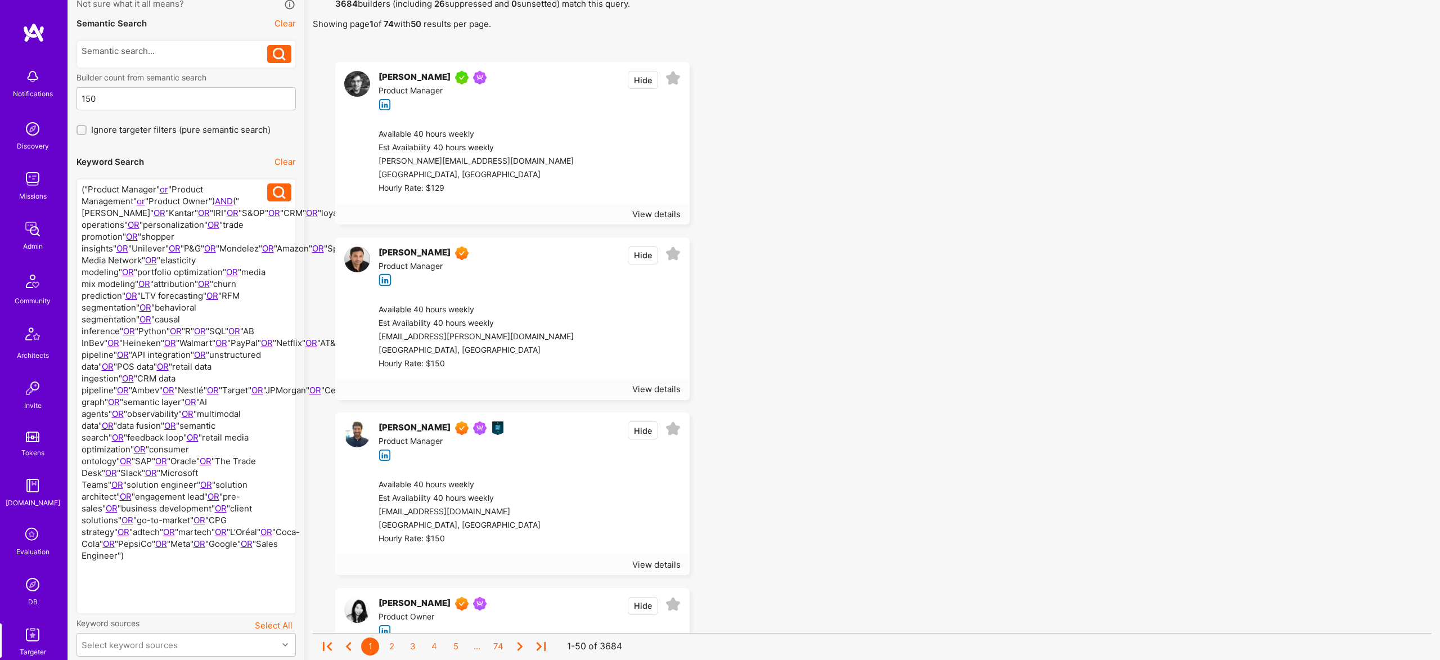
scroll to position [76, 0]
drag, startPoint x: 170, startPoint y: 207, endPoint x: 163, endPoint y: 203, distance: 8.8
click at [170, 206] on div at bounding box center [175, 399] width 186 height 425
click at [159, 204] on div at bounding box center [175, 399] width 186 height 425
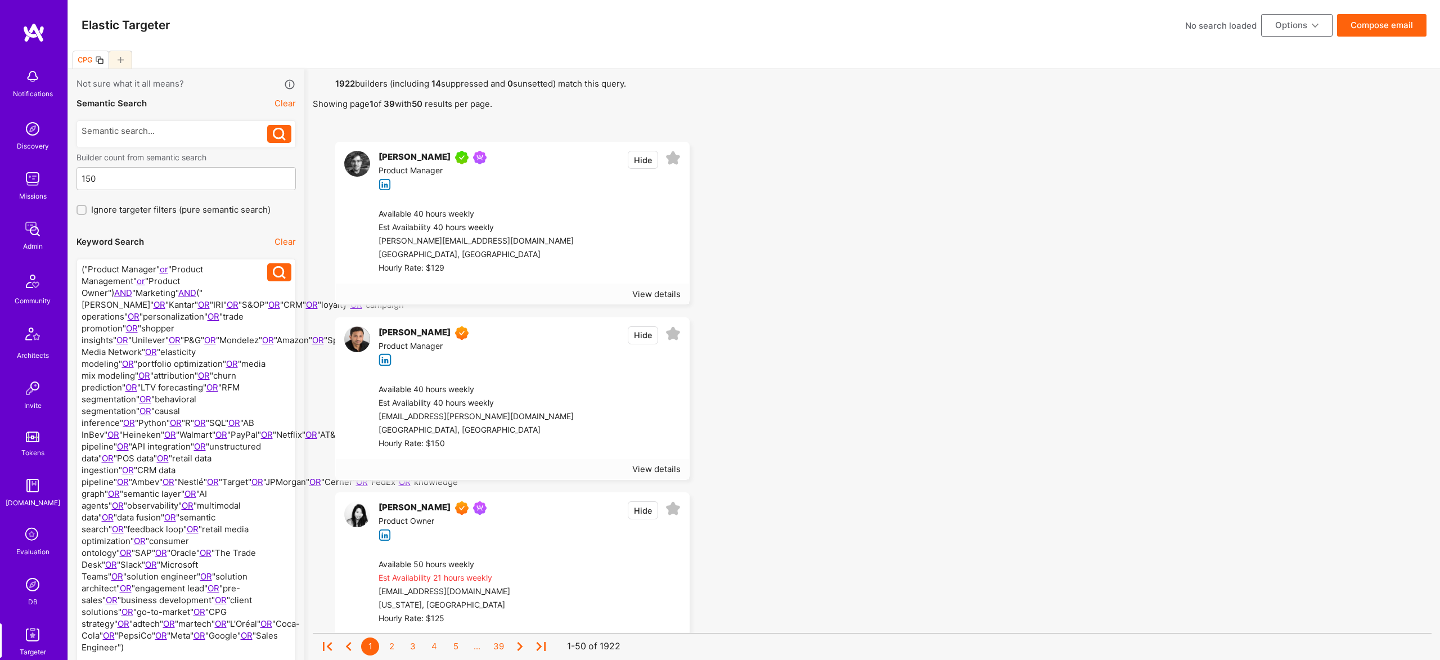
drag, startPoint x: 231, startPoint y: 278, endPoint x: 307, endPoint y: 260, distance: 77.6
click at [231, 278] on div at bounding box center [175, 481] width 186 height 437
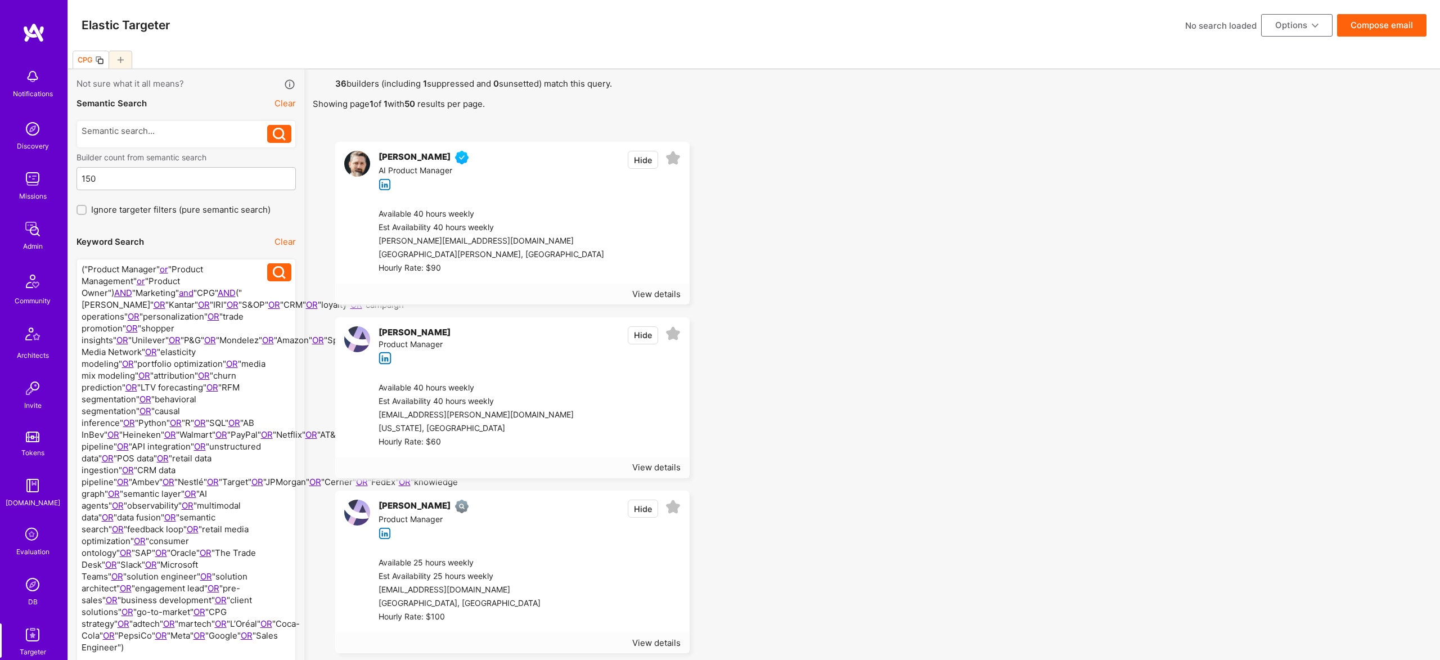
click at [107, 290] on div at bounding box center [175, 481] width 186 height 437
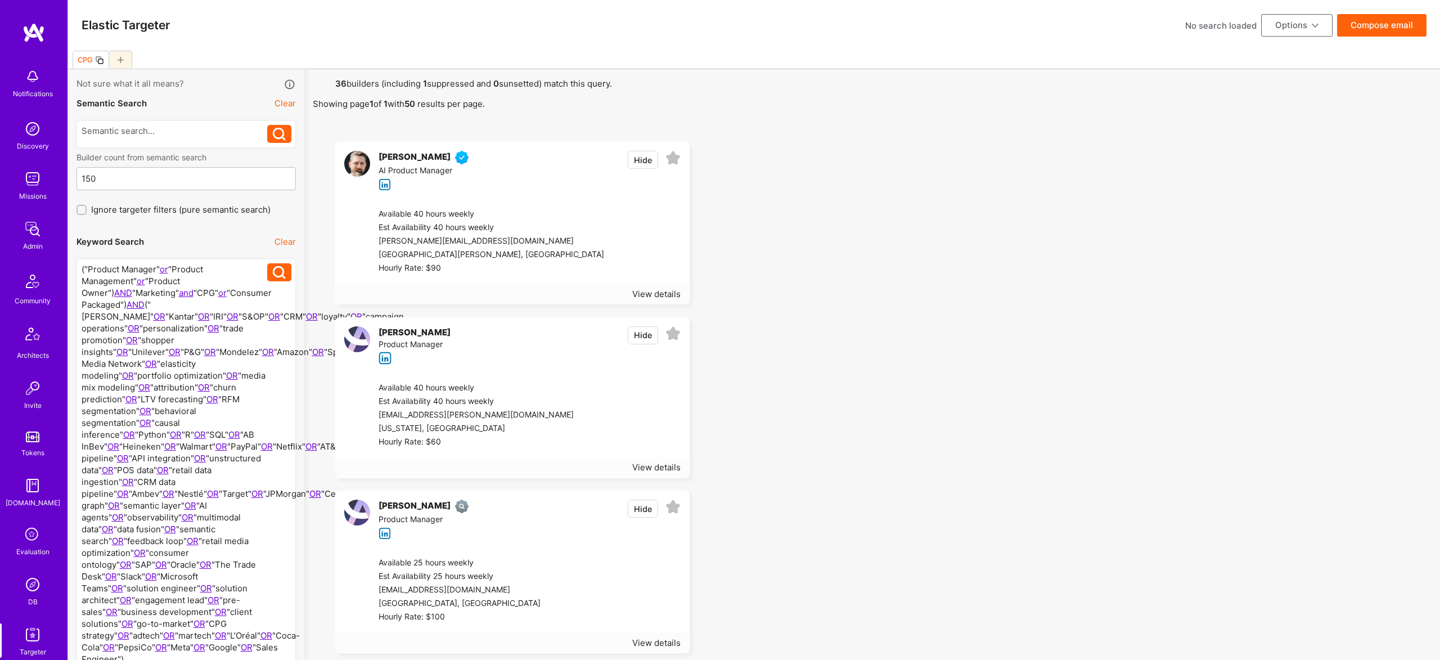
click at [82, 294] on div at bounding box center [175, 481] width 186 height 437
drag, startPoint x: 203, startPoint y: 286, endPoint x: 231, endPoint y: 286, distance: 28.1
click at [204, 286] on div at bounding box center [175, 481] width 186 height 437
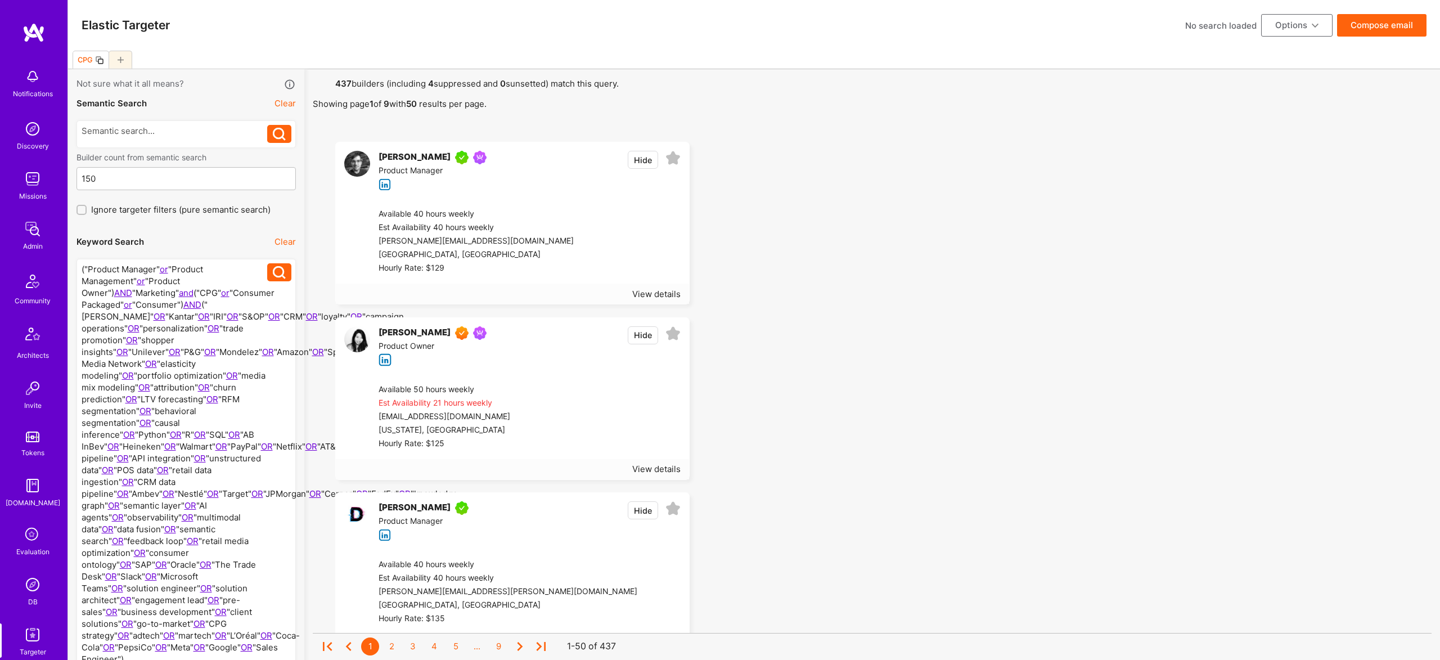
drag, startPoint x: 125, startPoint y: 301, endPoint x: 197, endPoint y: 297, distance: 71.6
click at [125, 301] on div at bounding box center [175, 481] width 186 height 437
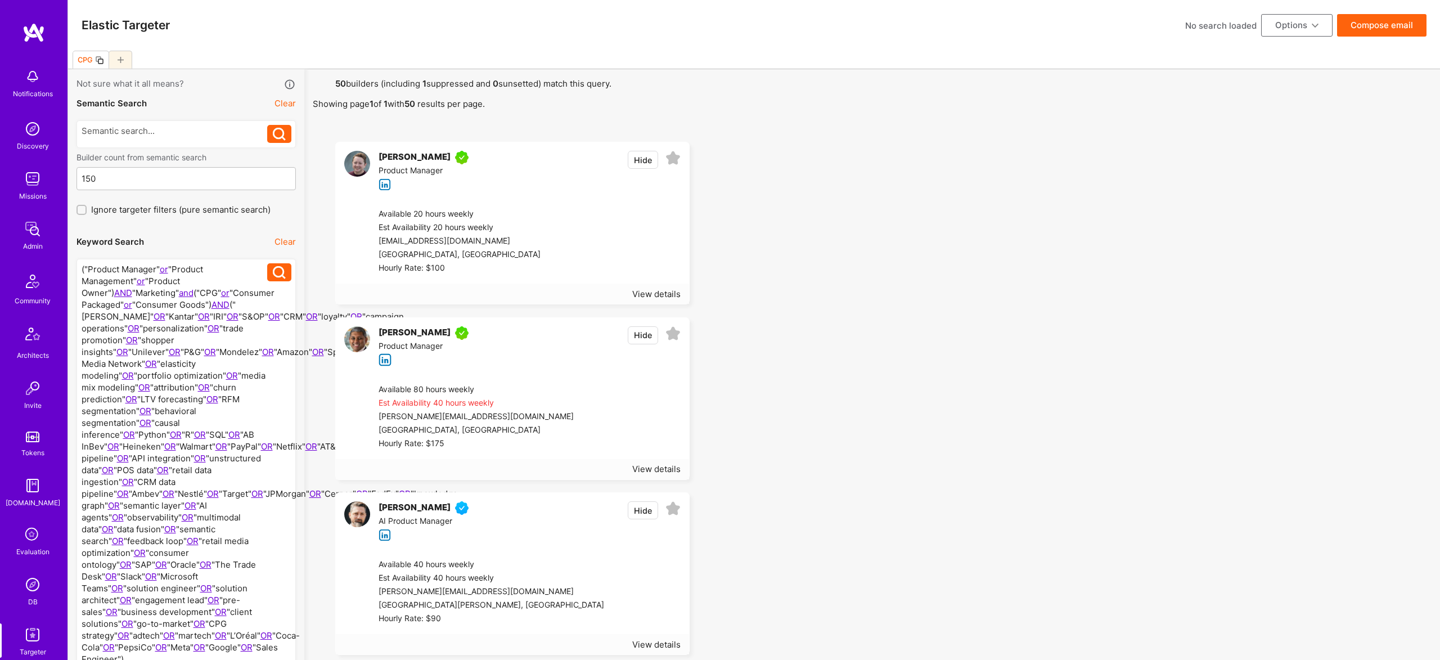
click at [156, 303] on div at bounding box center [175, 487] width 186 height 449
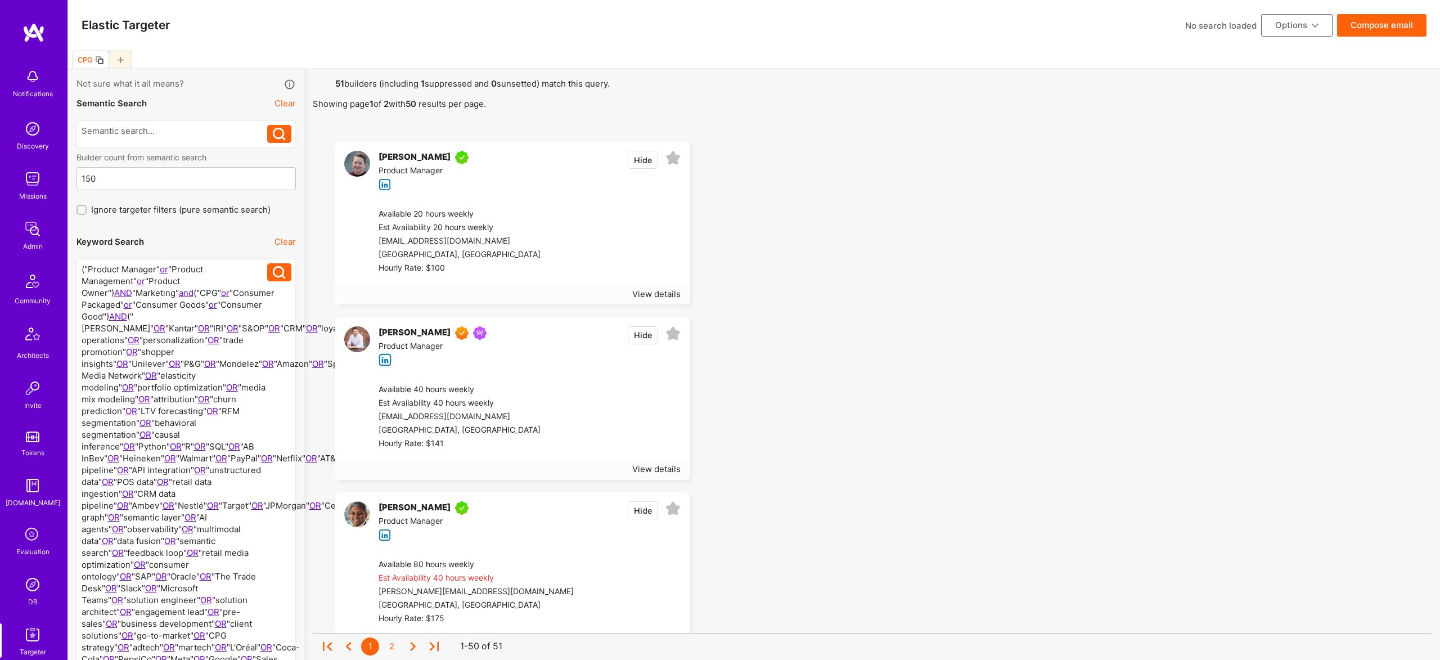
click at [1287, 23] on button "Options" at bounding box center [1296, 25] width 71 height 22
click at [1287, 189] on button "Export to .csv" at bounding box center [1281, 194] width 103 height 29
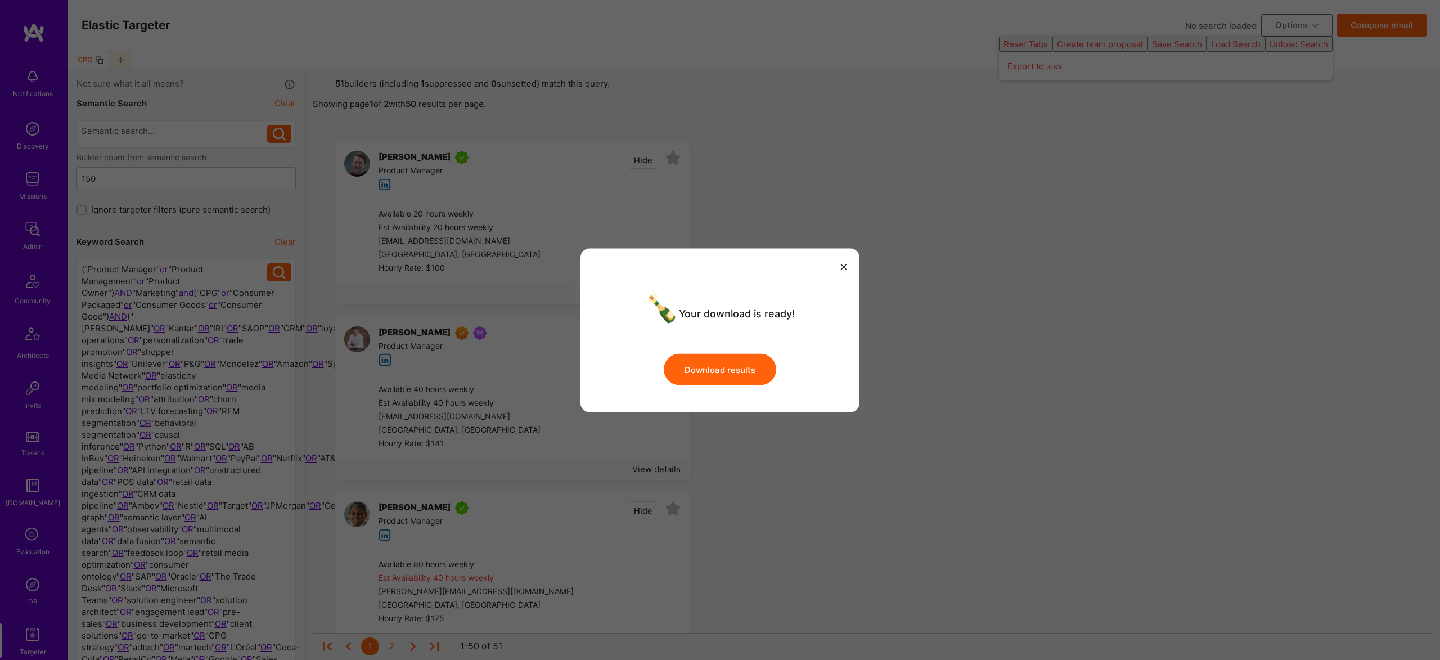
click at [742, 362] on button "Download results" at bounding box center [720, 369] width 112 height 31
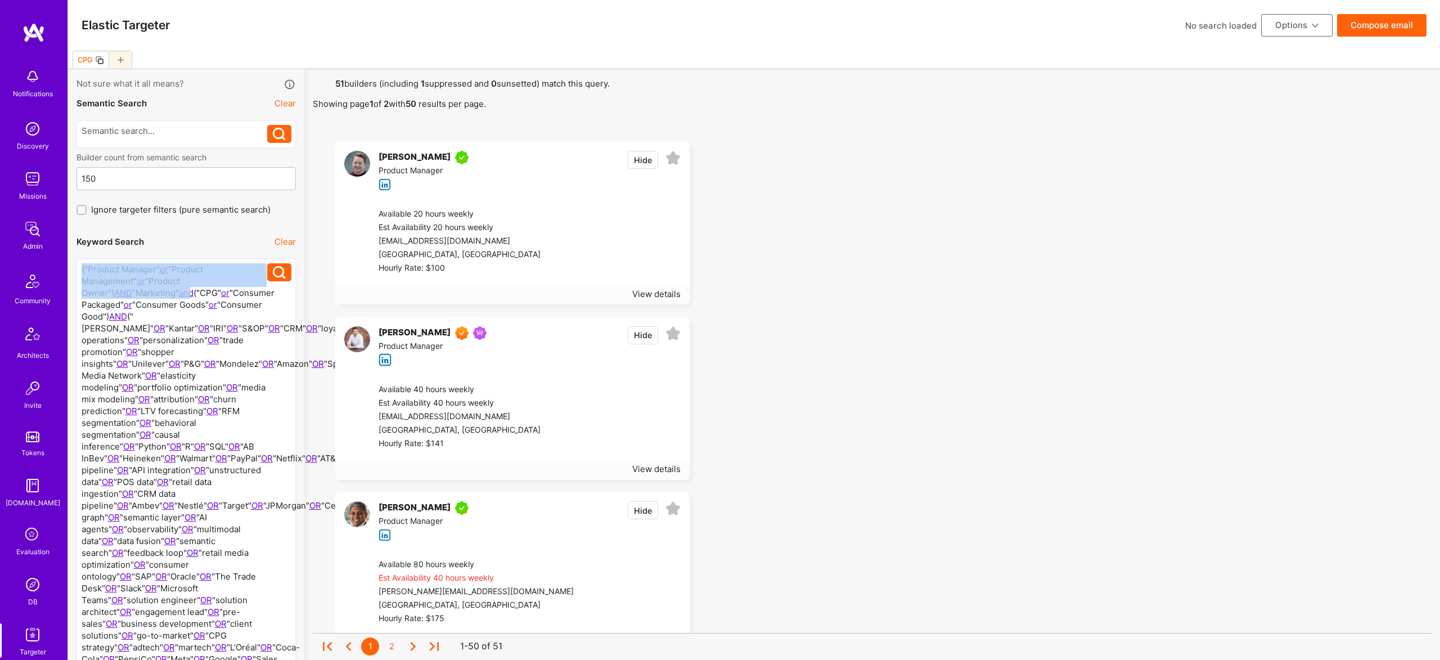
drag, startPoint x: 225, startPoint y: 294, endPoint x: 62, endPoint y: 261, distance: 166.3
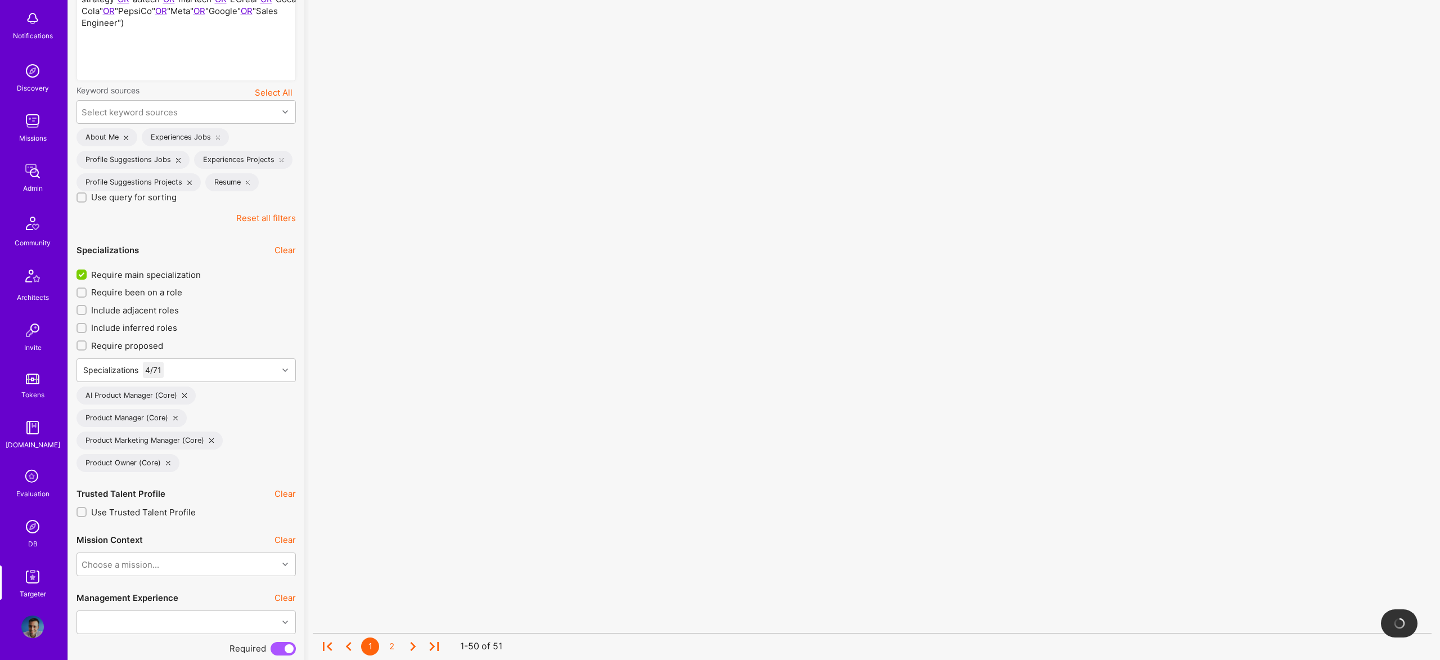
scroll to position [642, 0]
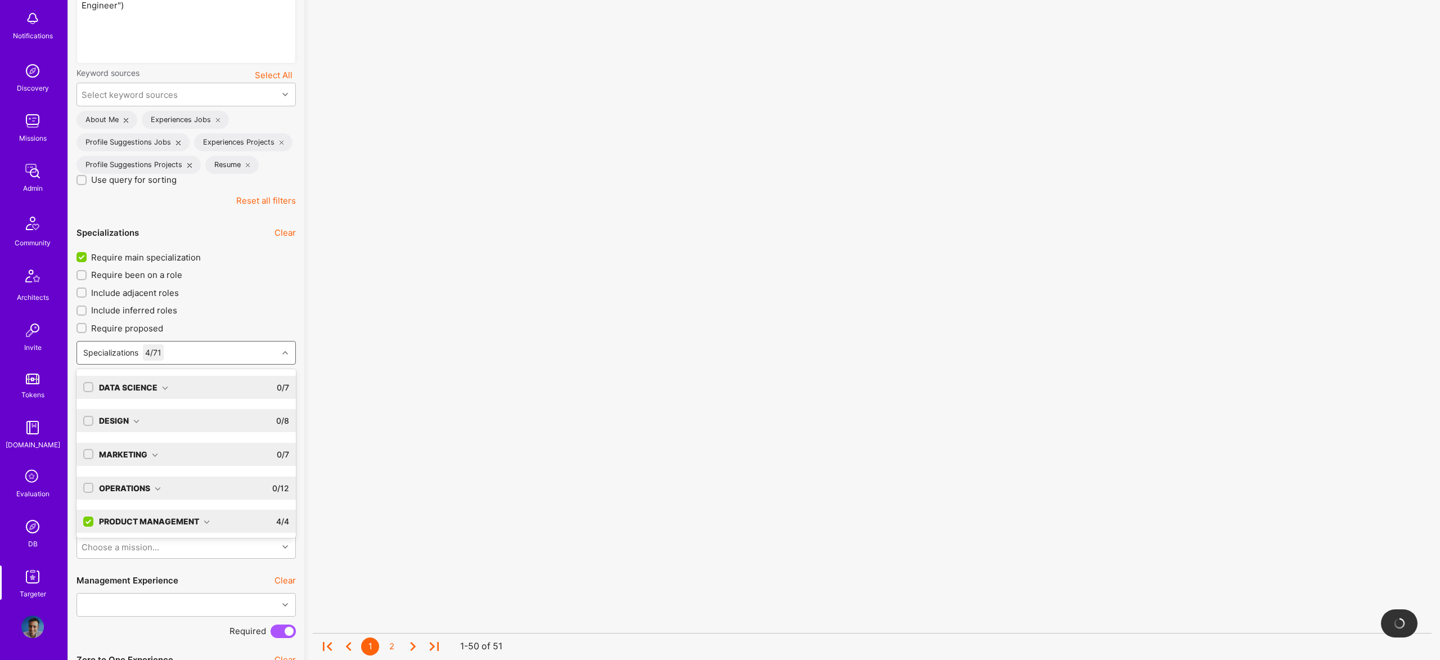
click at [169, 352] on input "text" at bounding box center [168, 352] width 1 height 12
click at [87, 520] on input "checkbox" at bounding box center [89, 522] width 10 height 10
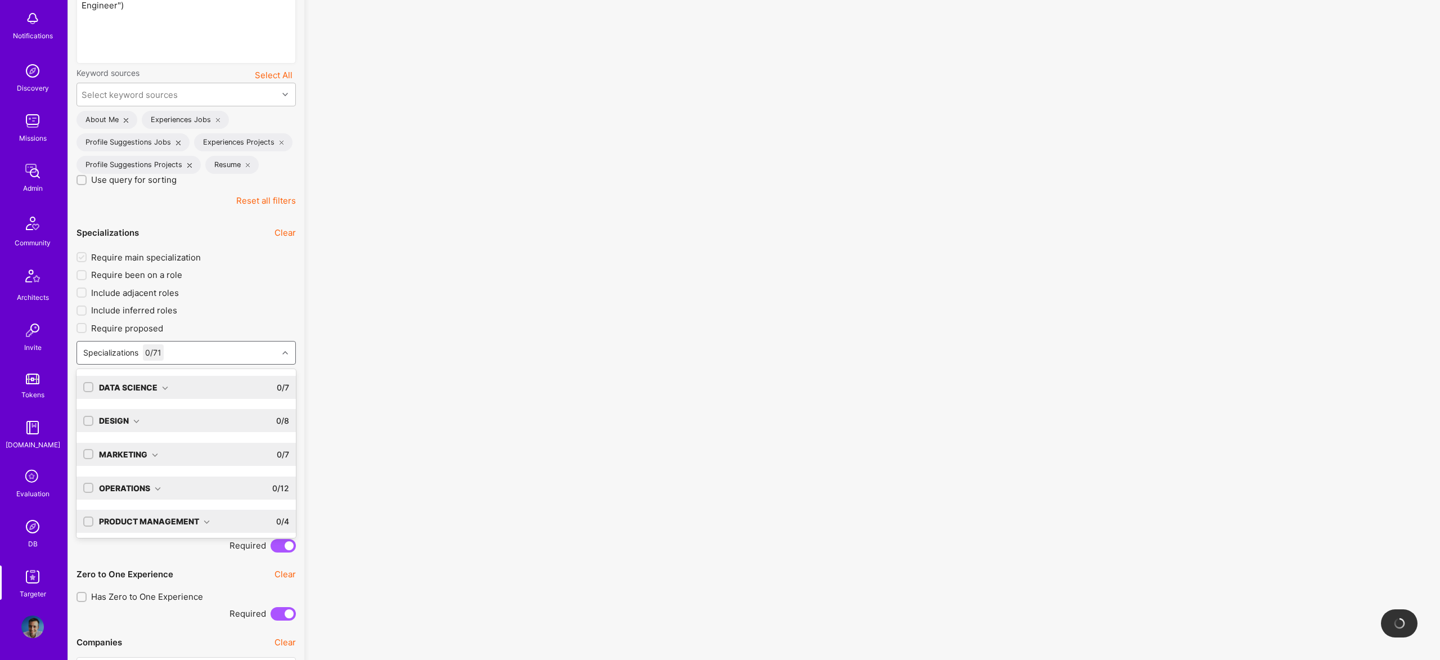
click at [137, 388] on div "Data Science" at bounding box center [133, 387] width 69 height 12
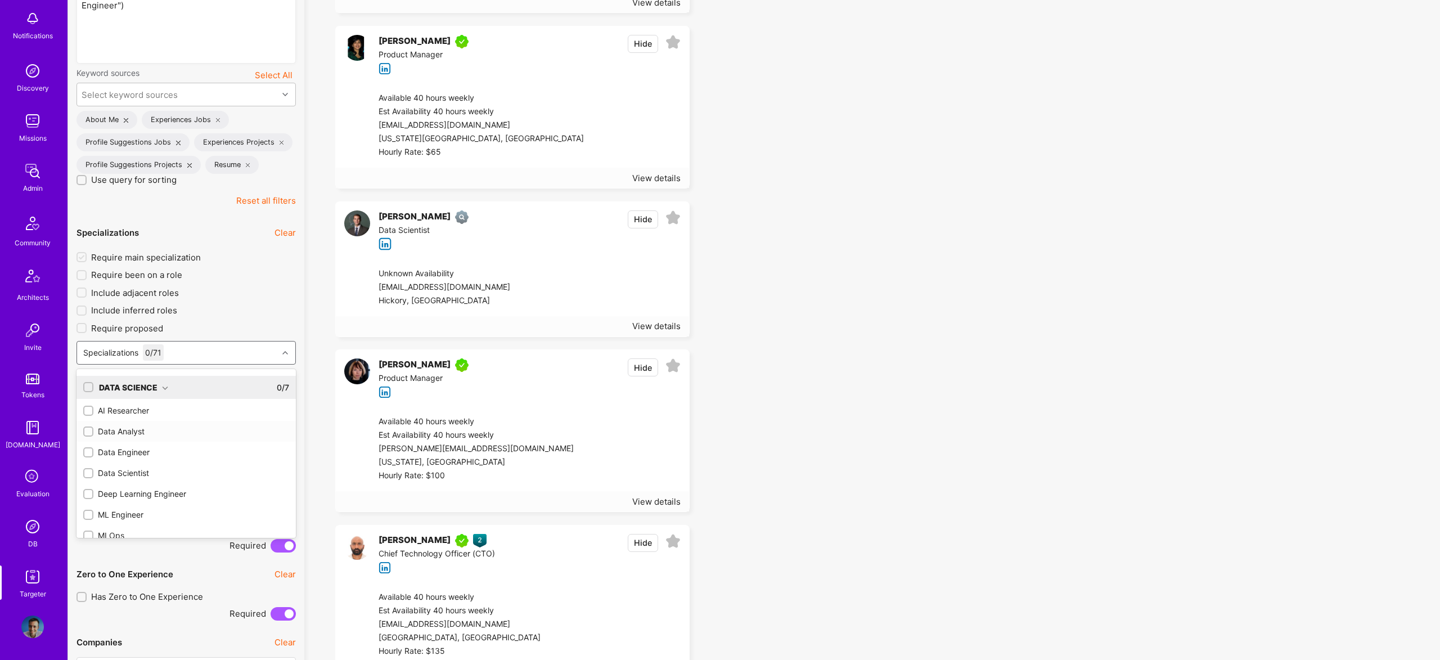
click at [125, 426] on div "Data Analyst" at bounding box center [186, 431] width 206 height 12
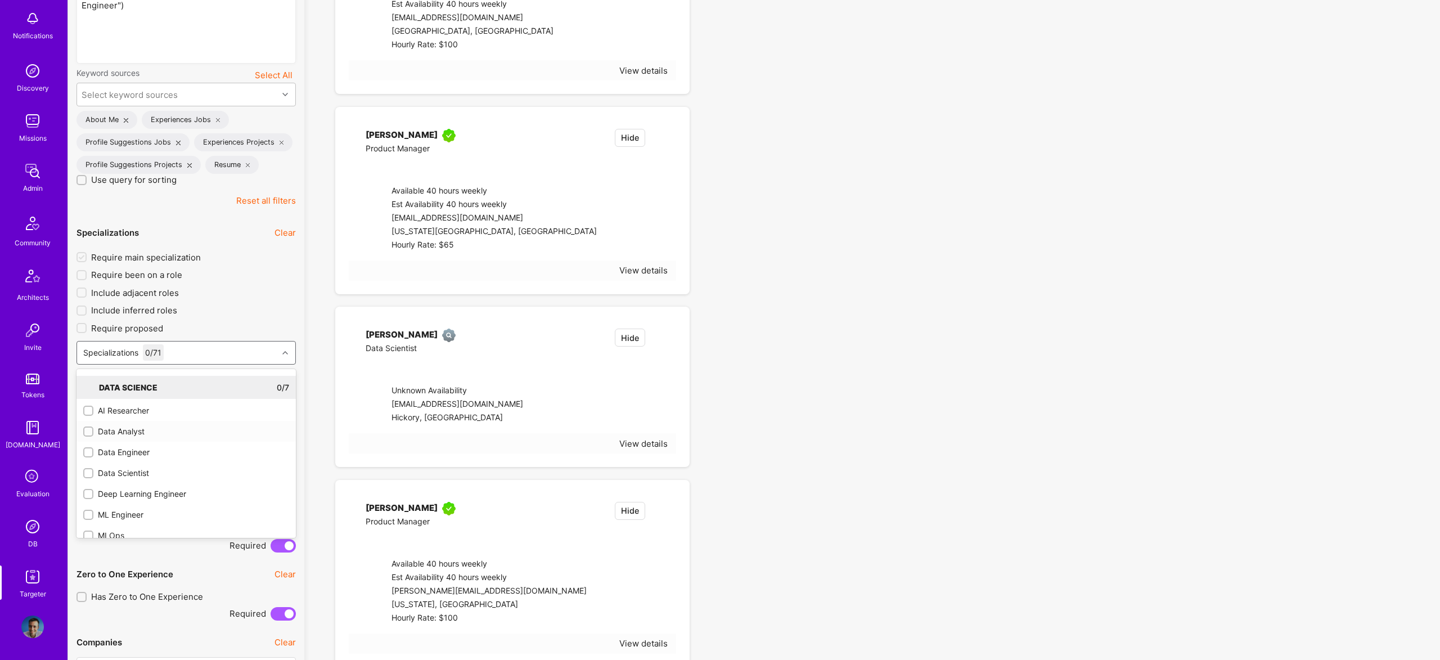
checkbox input "true"
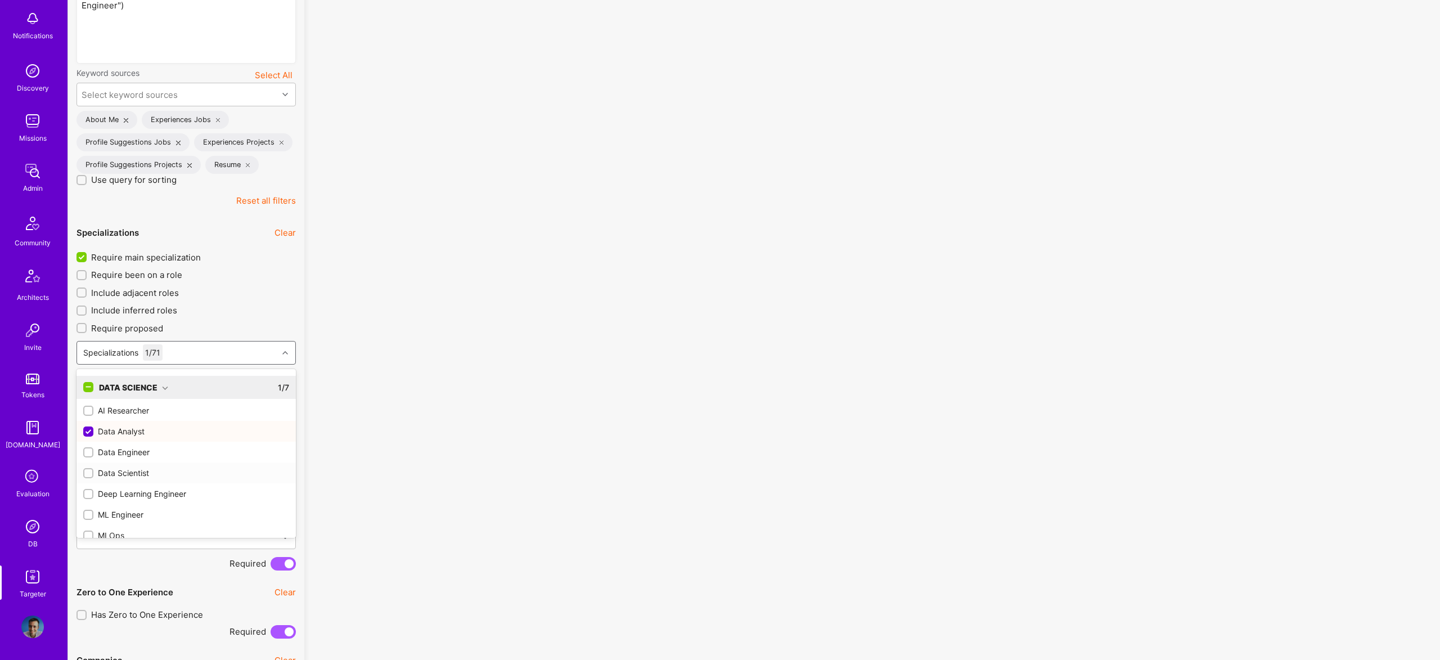
click at [137, 475] on div "Data Scientist" at bounding box center [186, 473] width 206 height 12
checkbox input "true"
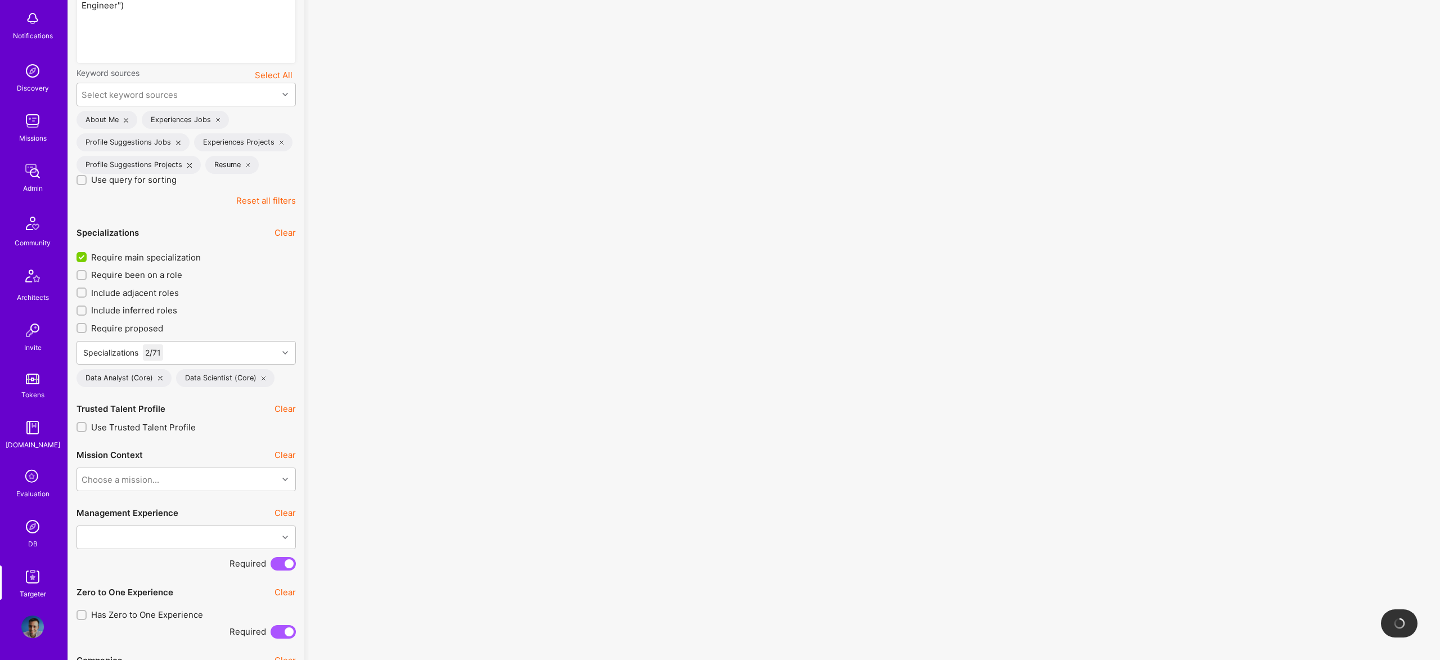
click at [141, 255] on span "Require main specialization" at bounding box center [146, 257] width 110 height 12
click at [88, 255] on input "Require main specialization" at bounding box center [83, 258] width 10 height 10
checkbox input "false"
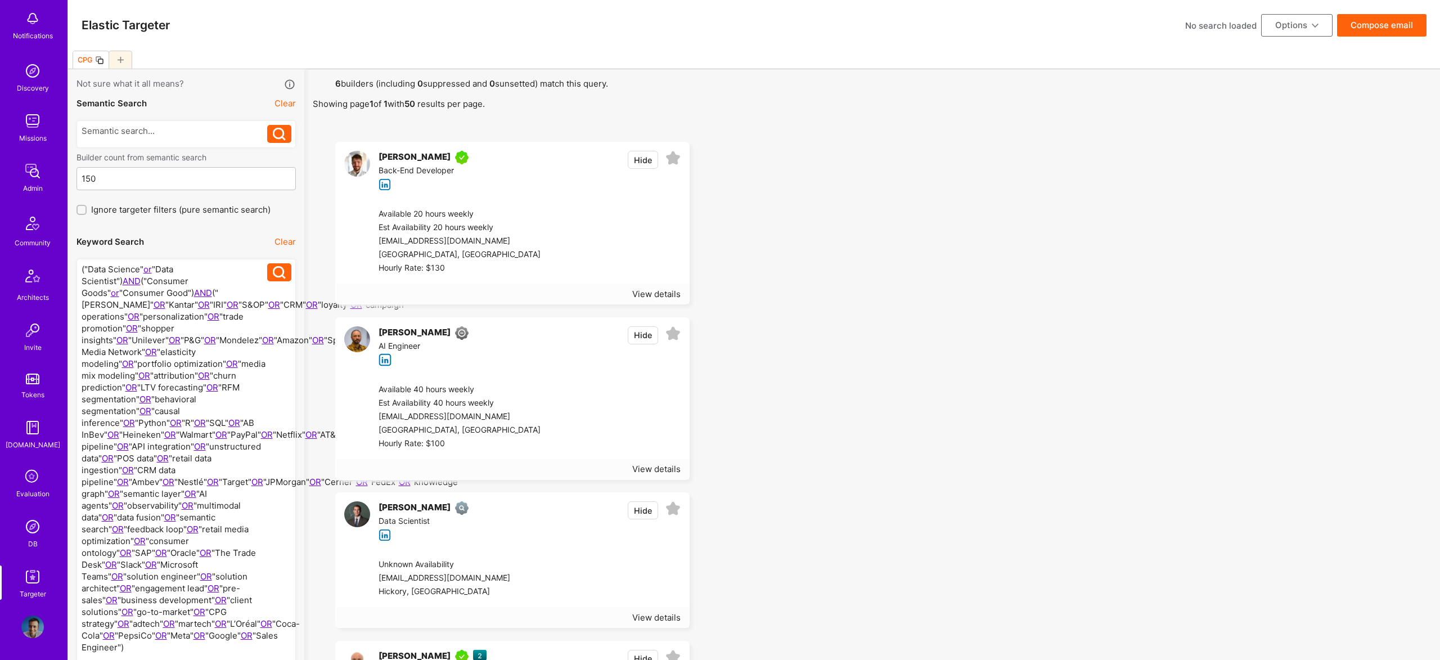
click at [209, 267] on div at bounding box center [175, 481] width 186 height 437
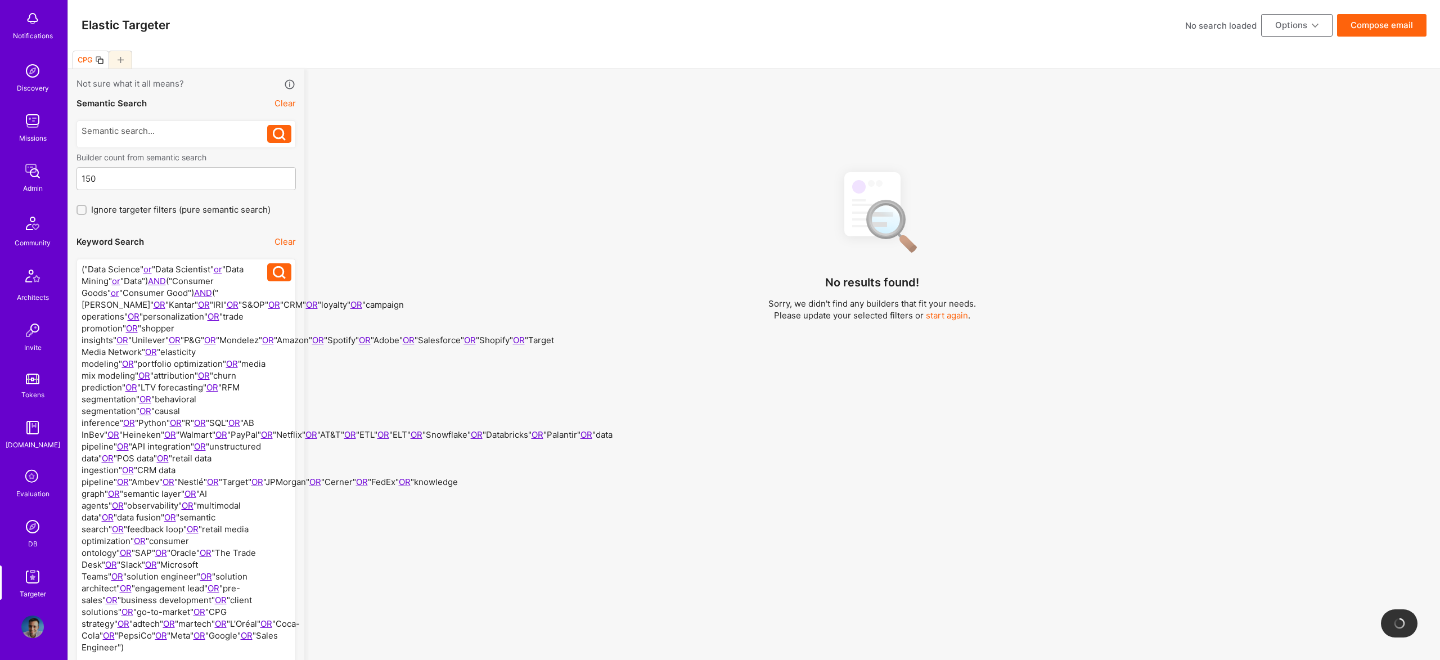
click at [149, 292] on div at bounding box center [175, 481] width 186 height 437
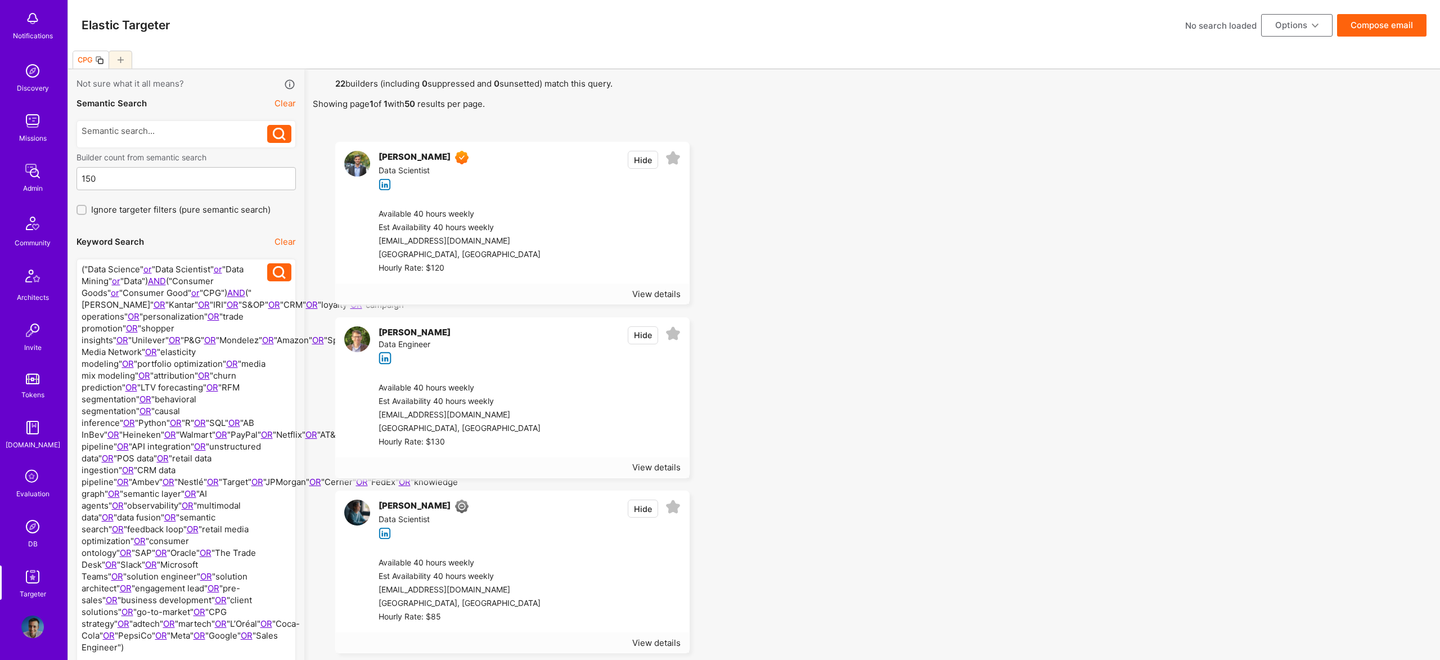
click at [1271, 39] on div "Elastic Targeter No search loaded Options Compose email" at bounding box center [754, 25] width 1372 height 51
click at [1273, 34] on button "Options" at bounding box center [1296, 25] width 71 height 22
click at [1271, 190] on button "Export to .csv" at bounding box center [1281, 194] width 103 height 29
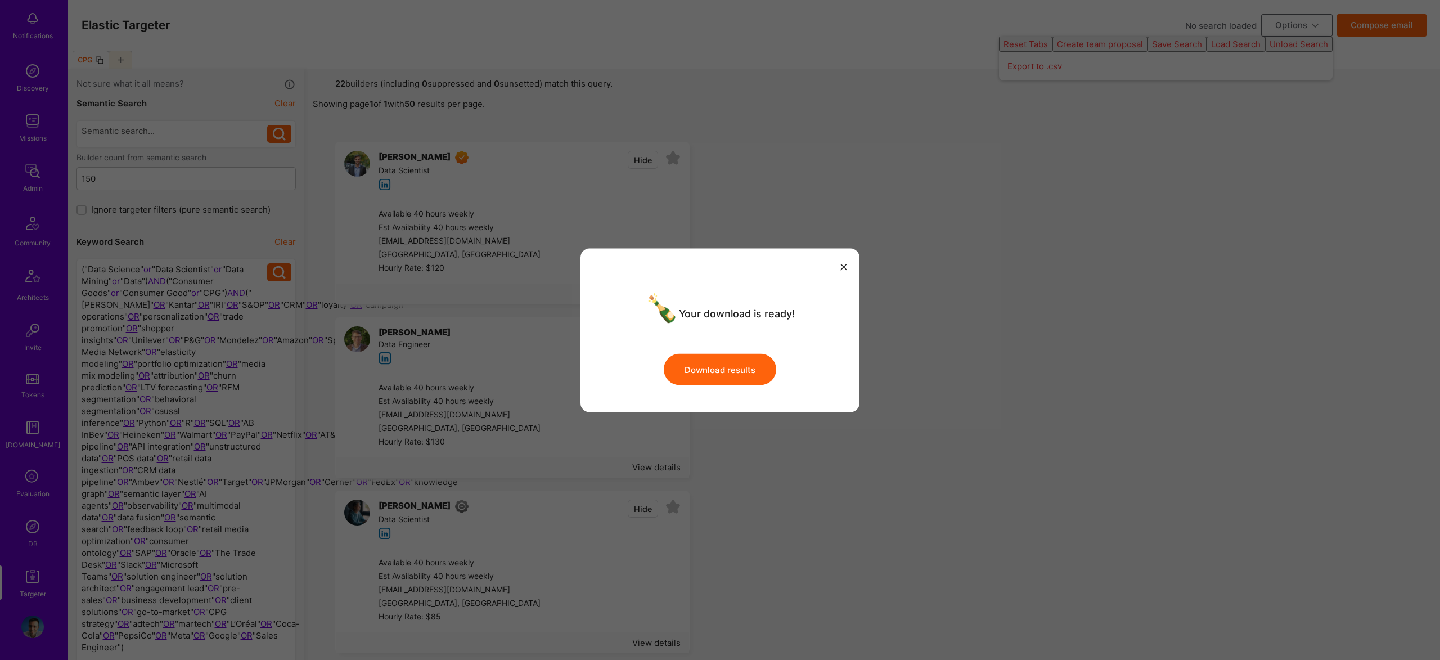
click at [737, 376] on button "Download results" at bounding box center [720, 369] width 112 height 31
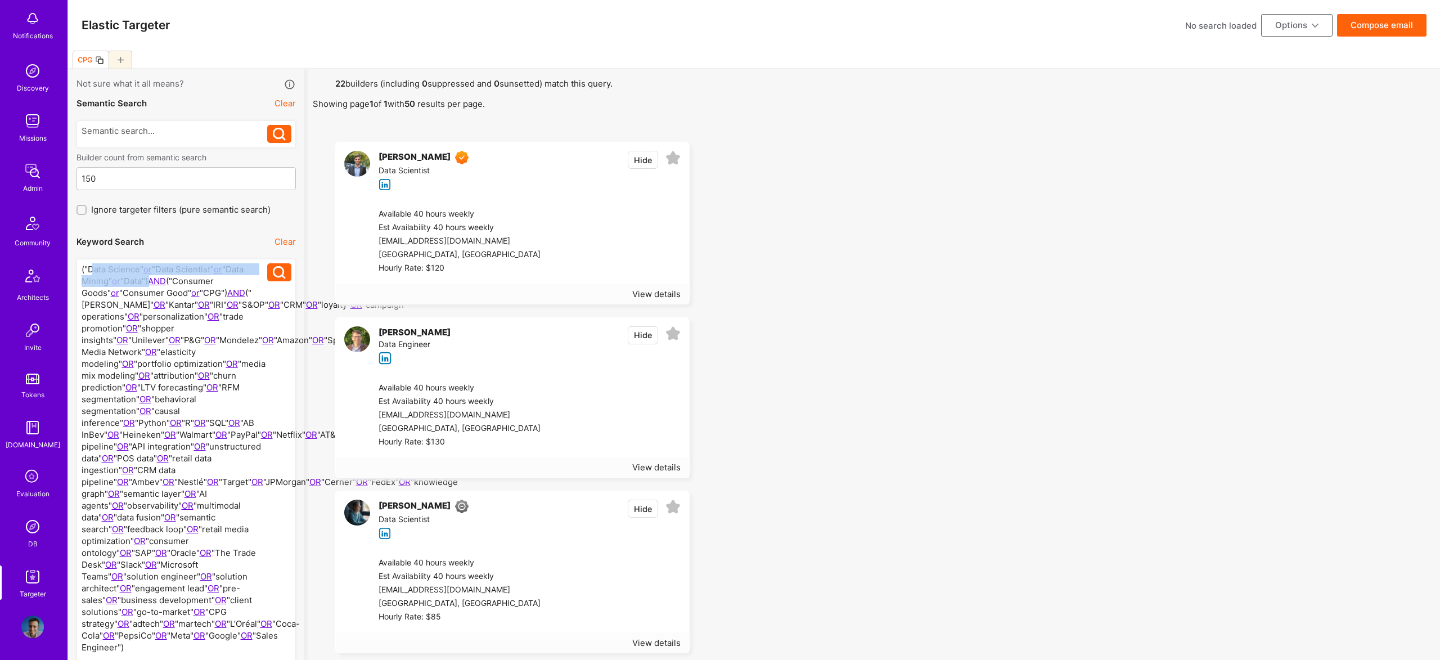
drag, startPoint x: 148, startPoint y: 281, endPoint x: 91, endPoint y: 267, distance: 58.4
click at [91, 267] on div at bounding box center [175, 481] width 186 height 437
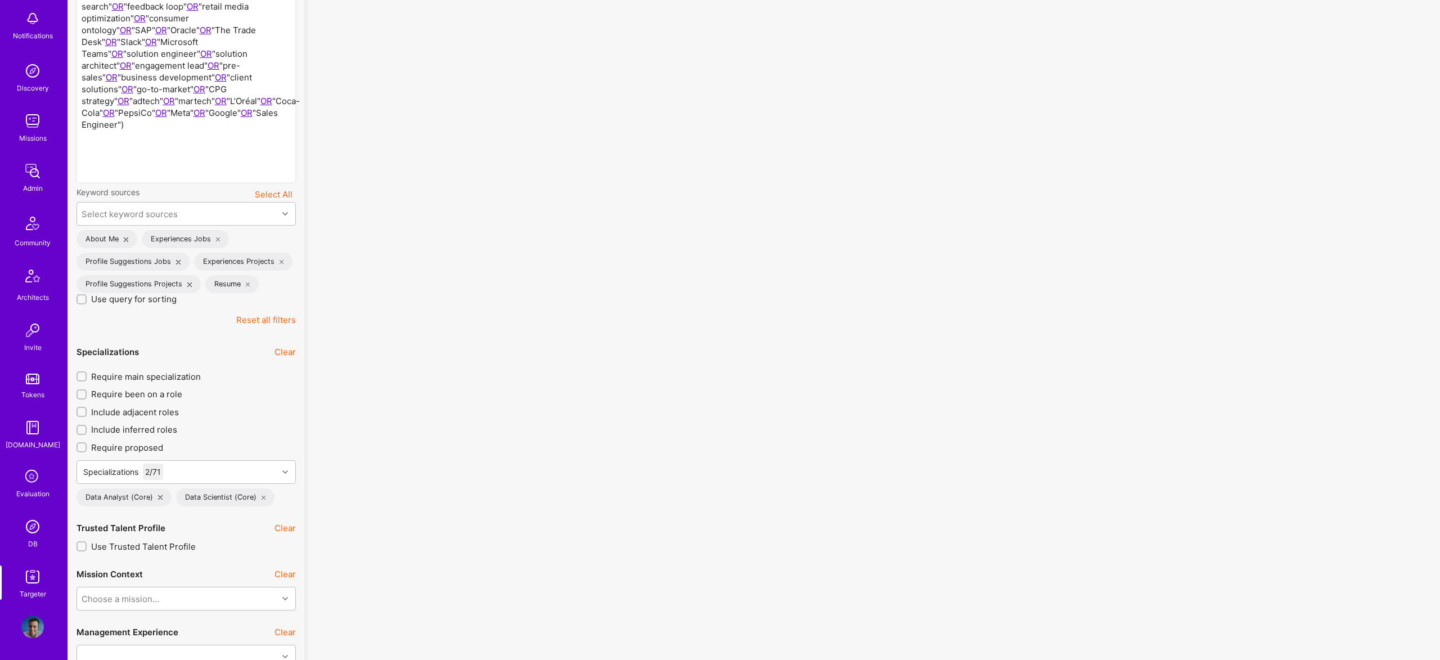
scroll to position [523, 0]
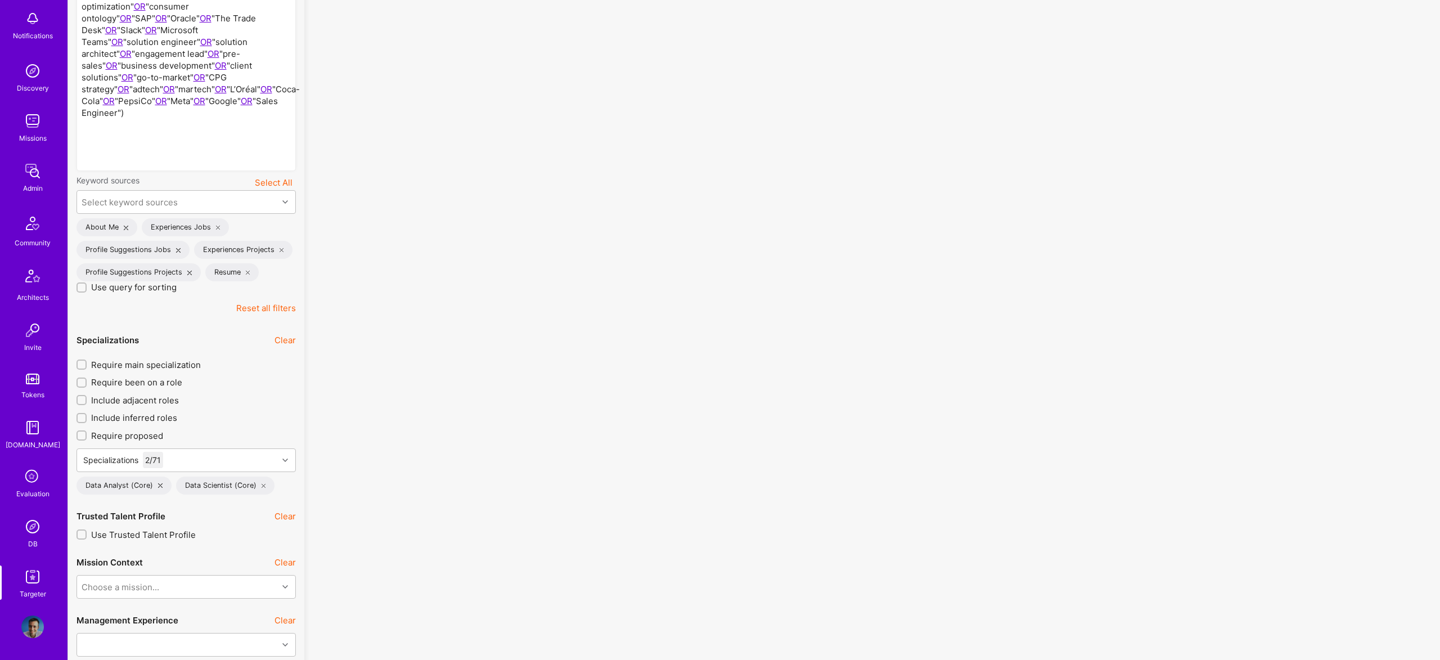
click at [160, 494] on div "Data Analyst (Core)" at bounding box center [123, 485] width 95 height 18
click at [159, 494] on div "Data Analyst (Core)" at bounding box center [123, 485] width 95 height 18
click at [159, 488] on icon at bounding box center [160, 485] width 4 height 4
click at [166, 494] on div "Data Scientist (Core)" at bounding box center [125, 485] width 99 height 18
click at [164, 488] on icon at bounding box center [164, 485] width 4 height 4
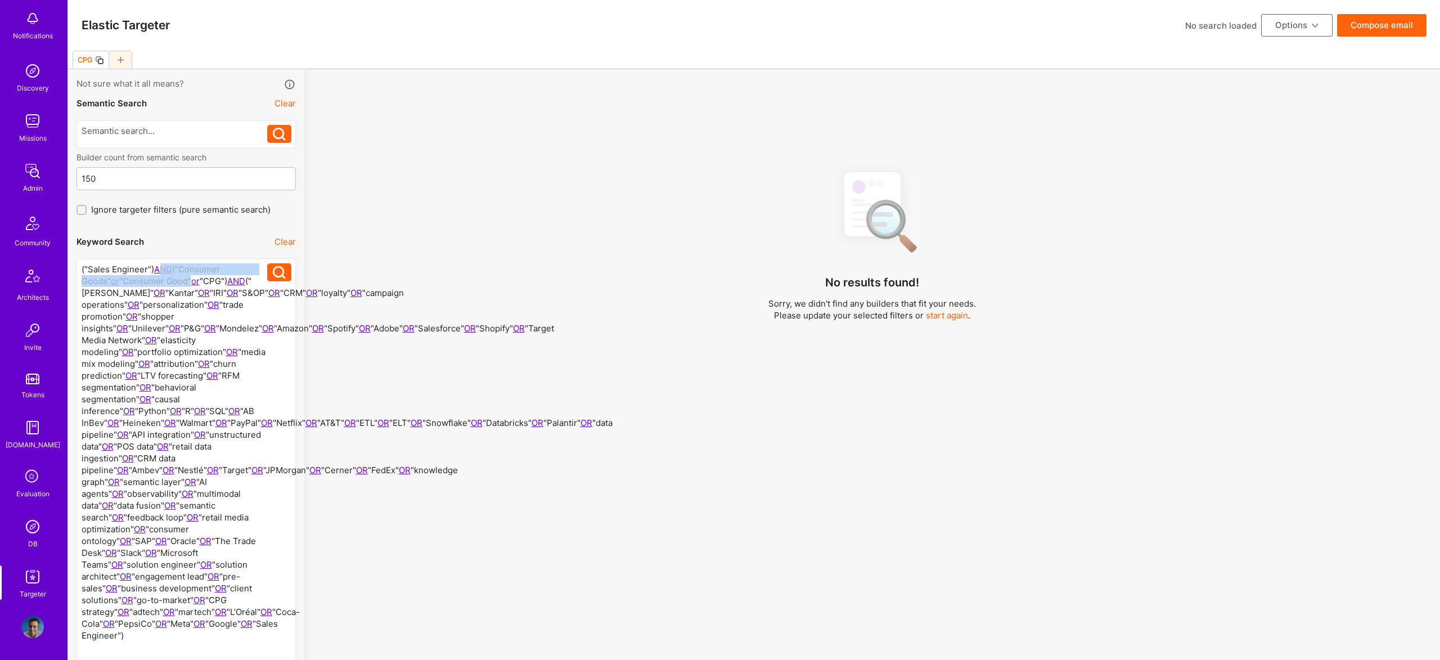
drag, startPoint x: 196, startPoint y: 281, endPoint x: 157, endPoint y: 269, distance: 40.0
click at [157, 269] on div at bounding box center [175, 475] width 186 height 425
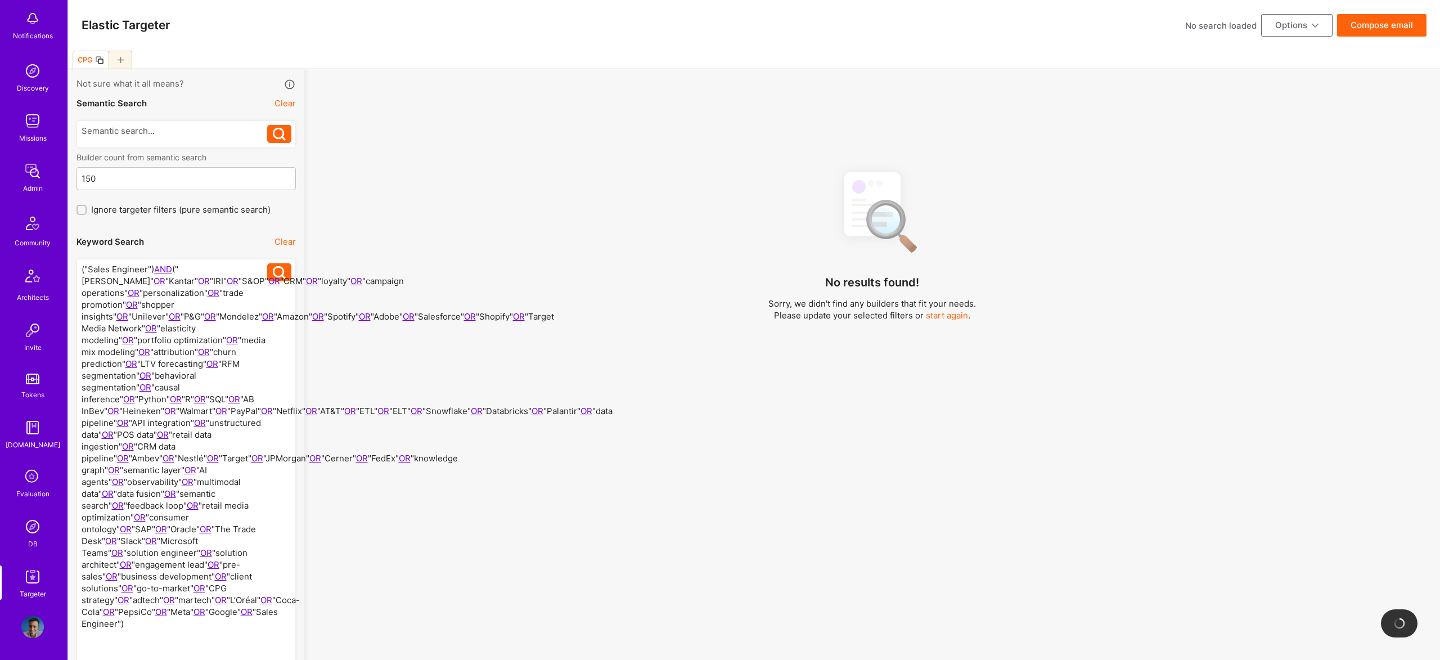
click at [160, 271] on div at bounding box center [175, 469] width 186 height 413
click at [148, 268] on div at bounding box center [175, 469] width 186 height 413
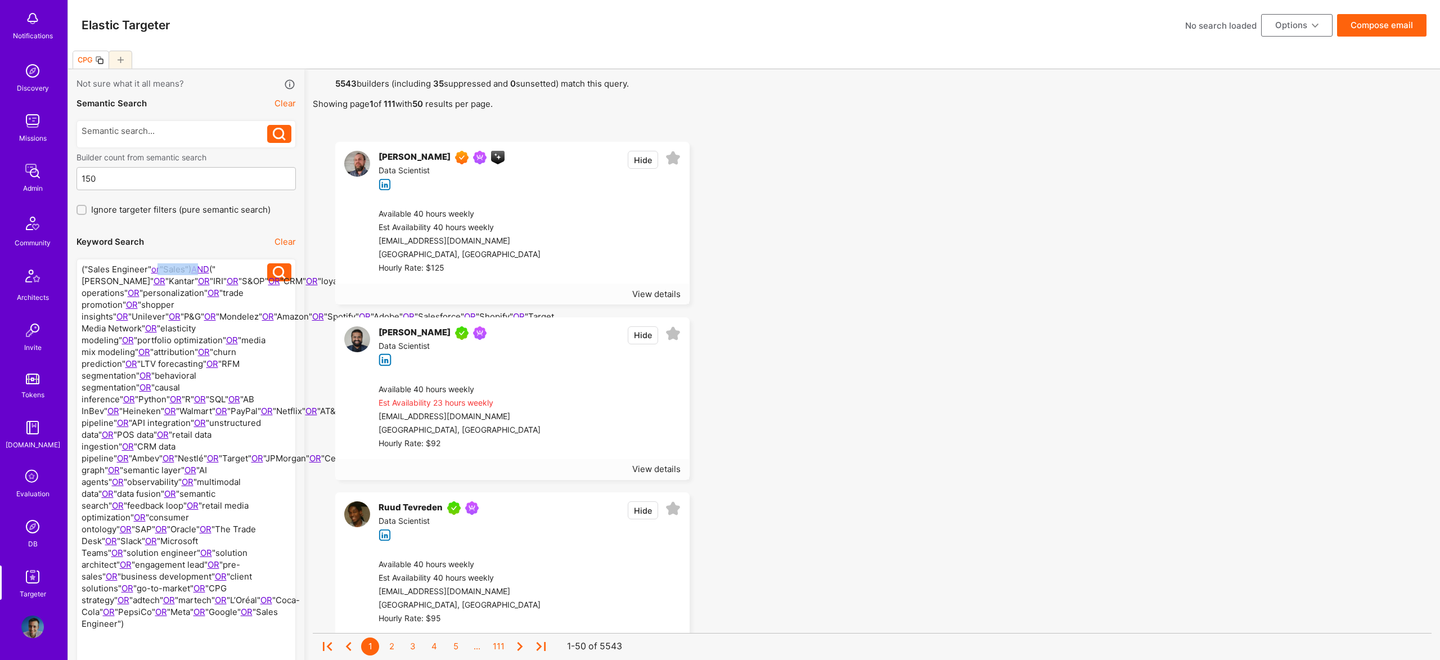
drag, startPoint x: 191, startPoint y: 269, endPoint x: 152, endPoint y: 269, distance: 38.3
click at [152, 269] on div at bounding box center [175, 475] width 186 height 425
click at [148, 268] on div at bounding box center [175, 469] width 186 height 413
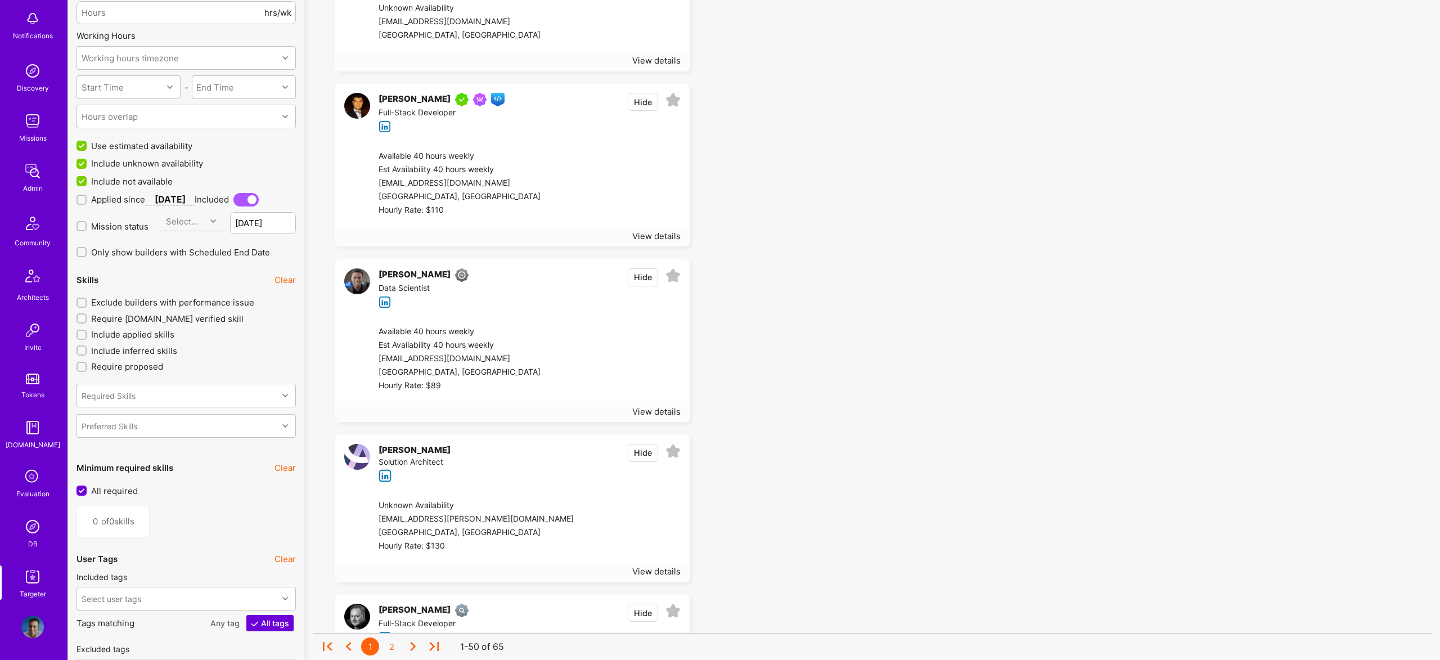
scroll to position [1455, 0]
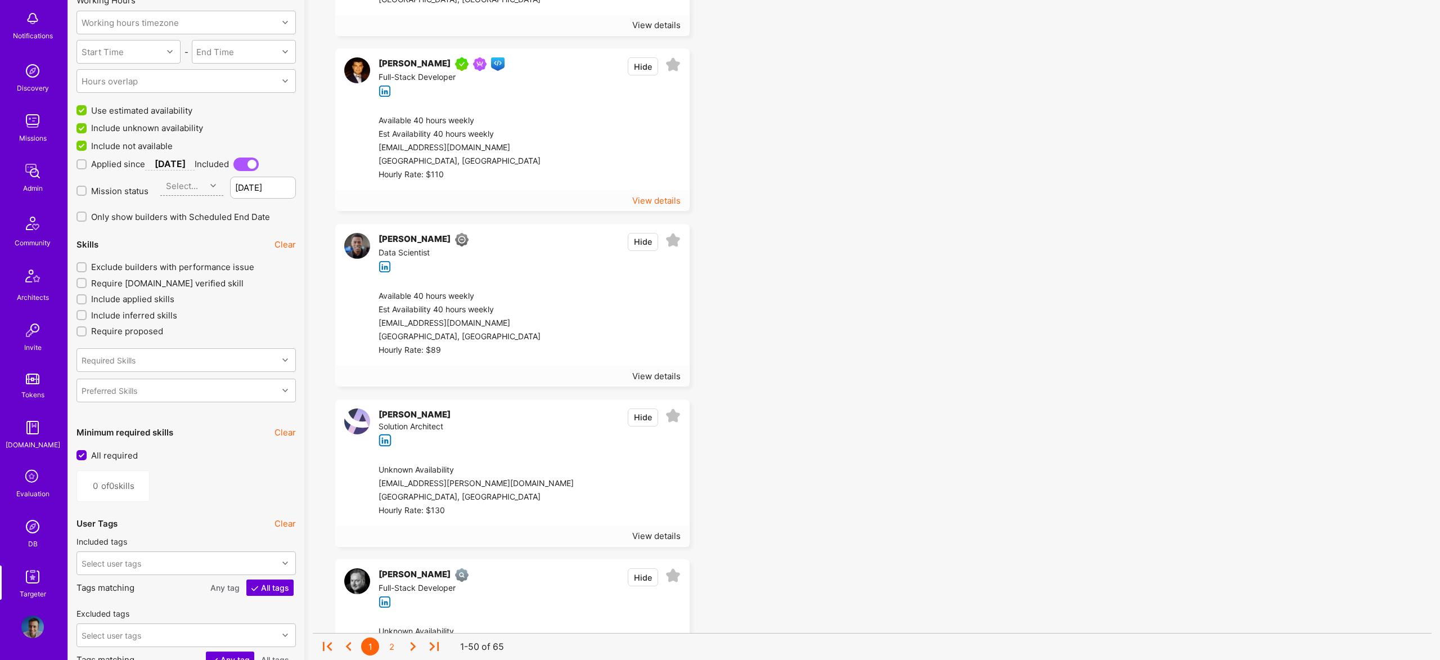
click at [654, 205] on div "View details" at bounding box center [656, 201] width 48 height 12
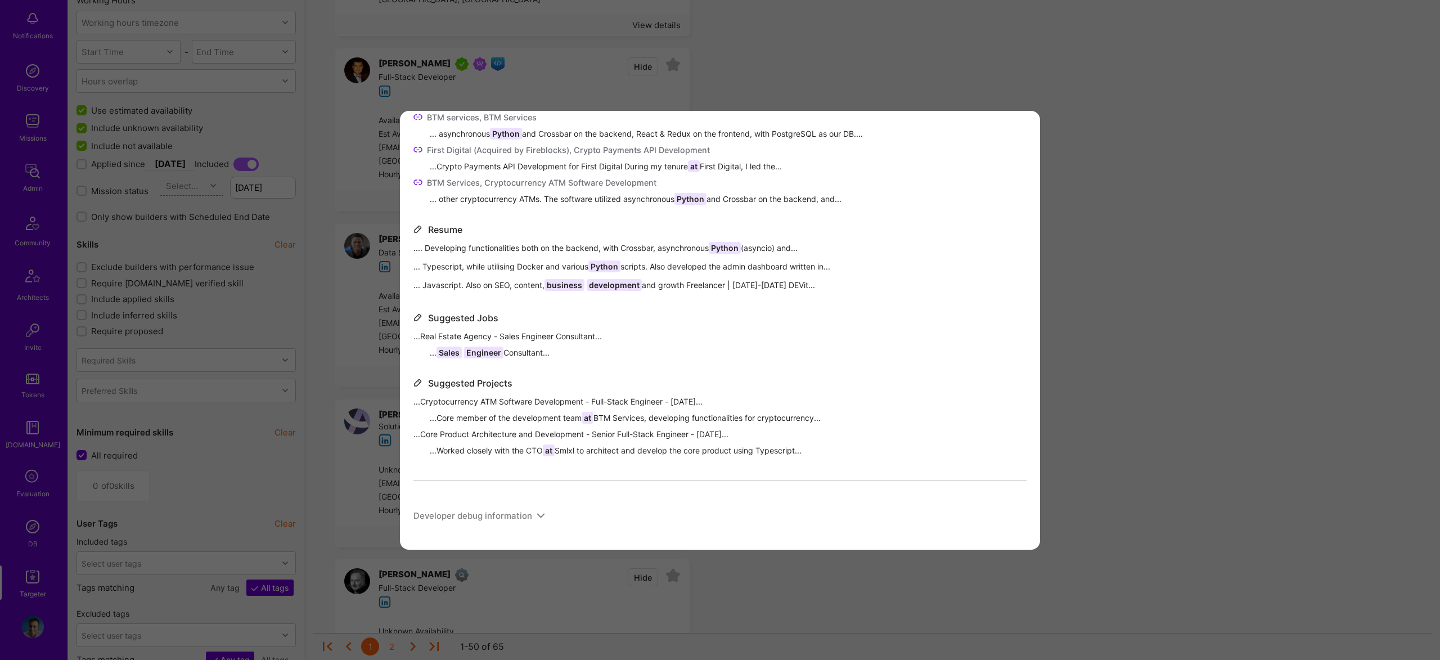
scroll to position [64, 0]
click at [772, 63] on div "Matched on Projects BTM services, BTM Services ... asynchronous Python and Cros…" at bounding box center [720, 330] width 1440 height 660
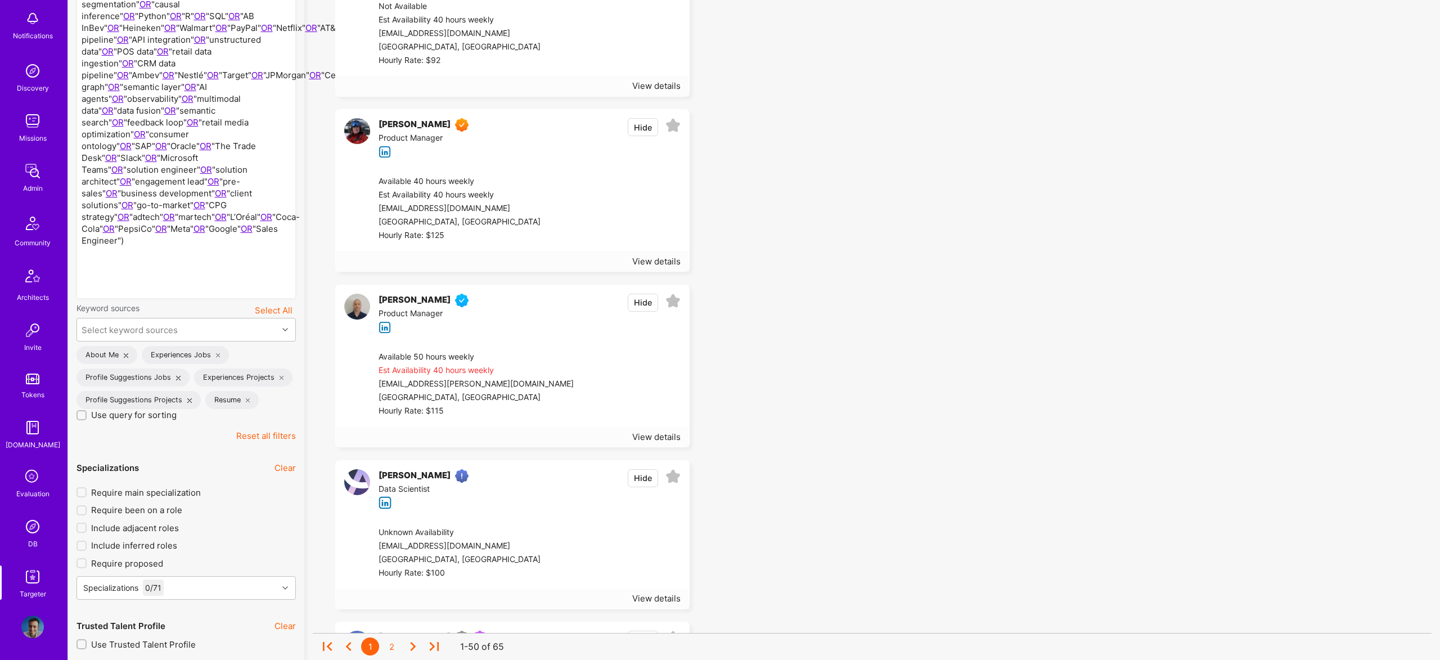
scroll to position [0, 0]
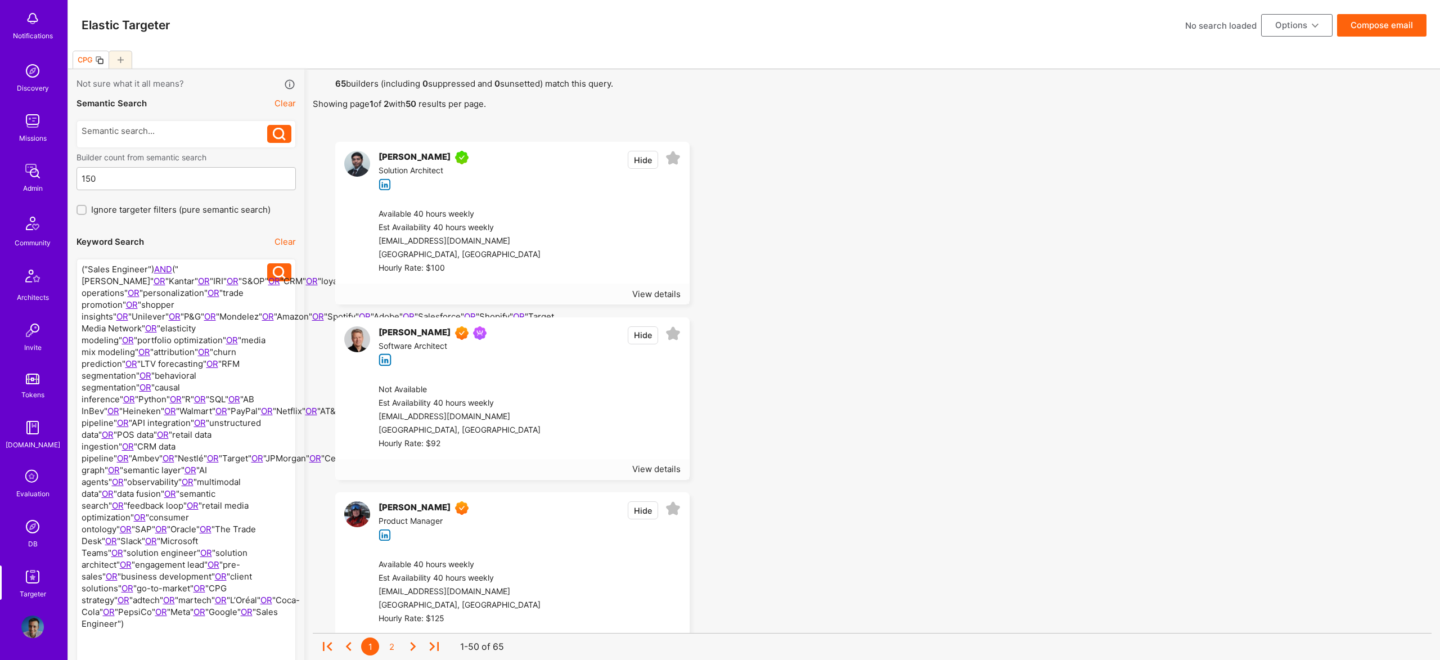
click at [153, 267] on div at bounding box center [175, 469] width 186 height 413
drag, startPoint x: 151, startPoint y: 269, endPoint x: 487, endPoint y: 146, distance: 357.9
click at [151, 269] on div at bounding box center [175, 469] width 186 height 413
drag, startPoint x: 148, startPoint y: 268, endPoint x: 85, endPoint y: 267, distance: 63.0
click at [85, 268] on div at bounding box center [175, 469] width 186 height 413
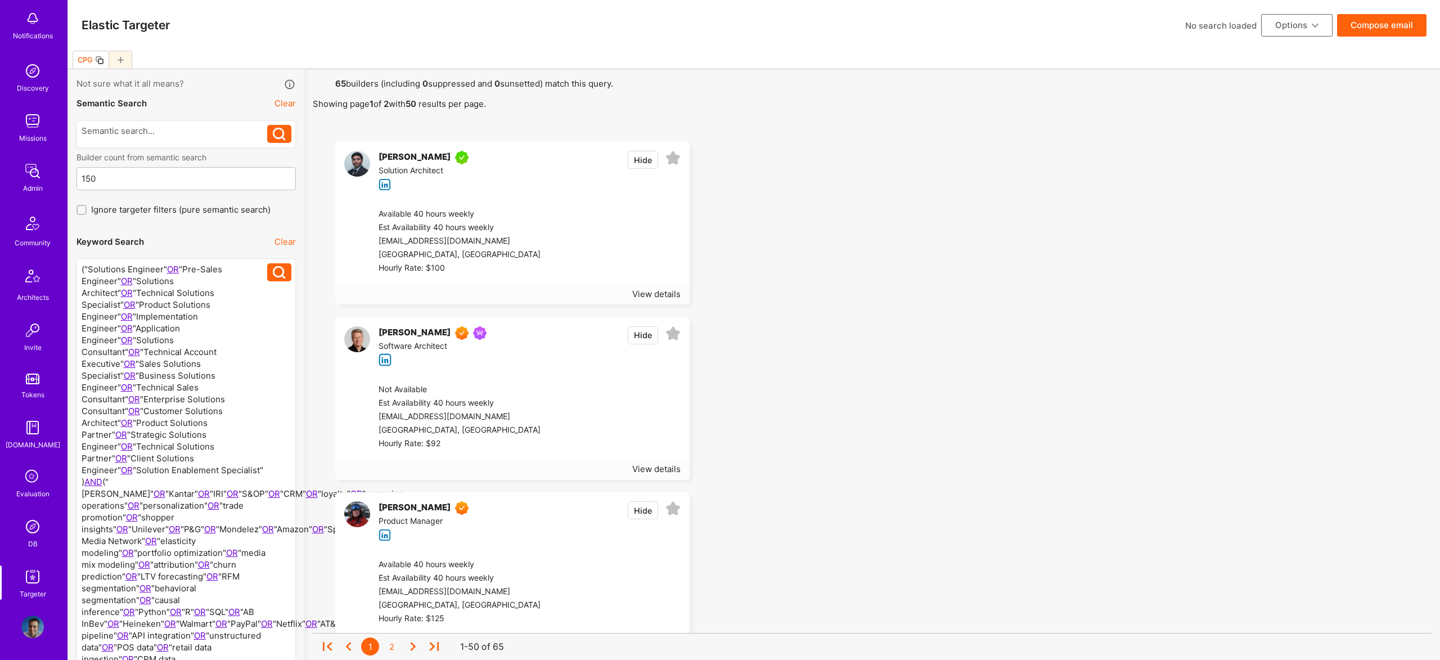
drag, startPoint x: 86, startPoint y: 269, endPoint x: 119, endPoint y: 267, distance: 32.7
click at [89, 269] on div at bounding box center [175, 552] width 186 height 579
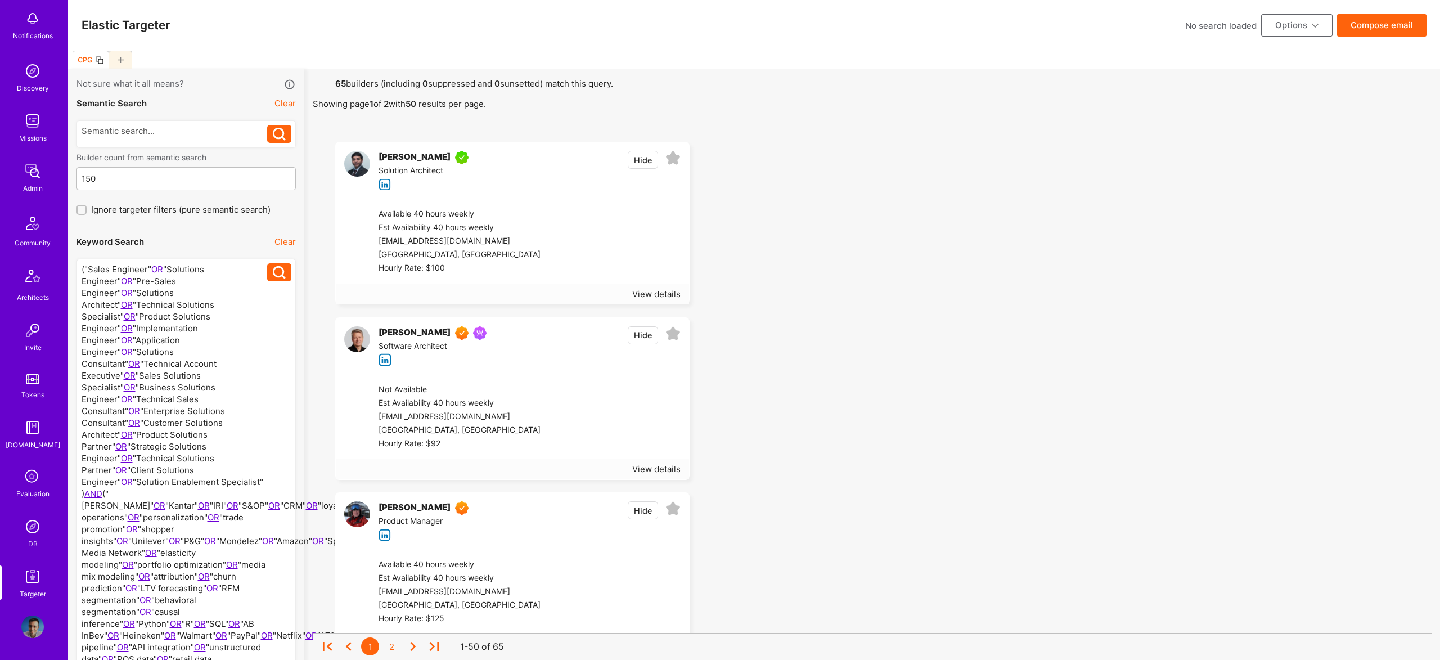
click at [136, 281] on div at bounding box center [175, 558] width 186 height 591
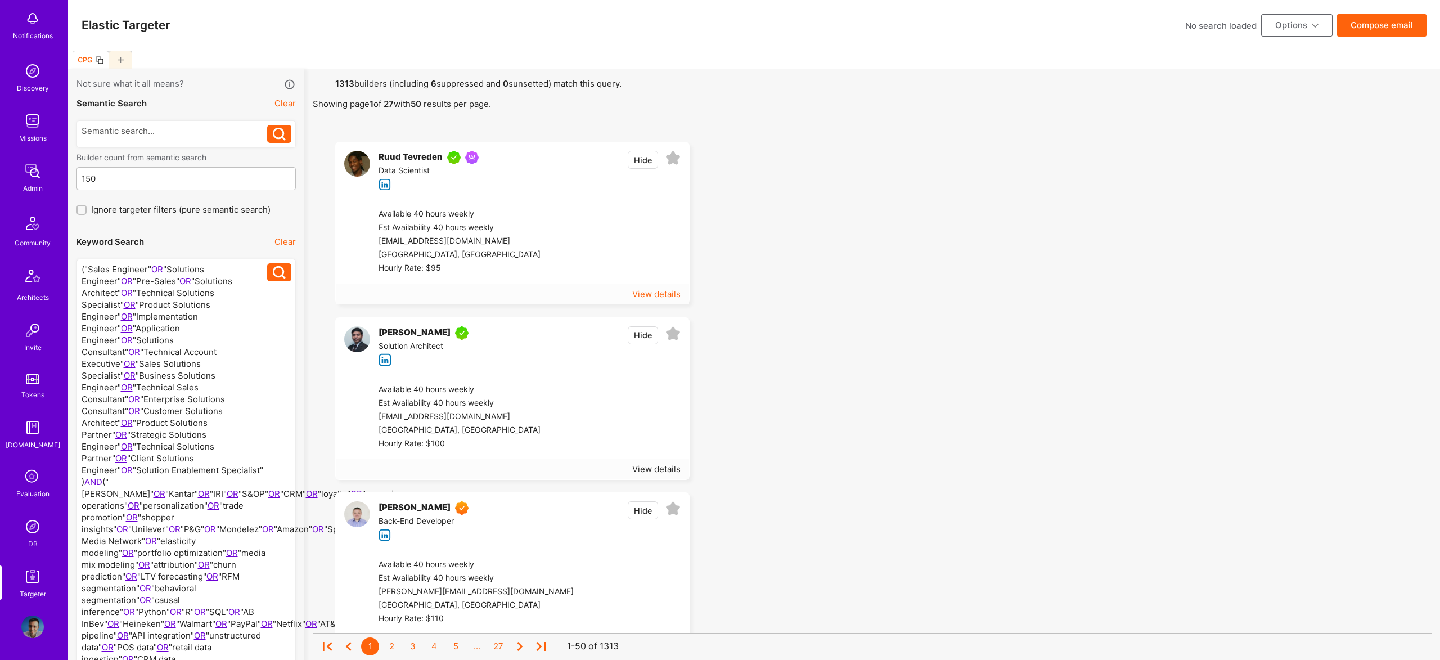
click at [670, 294] on div "View details" at bounding box center [656, 294] width 48 height 12
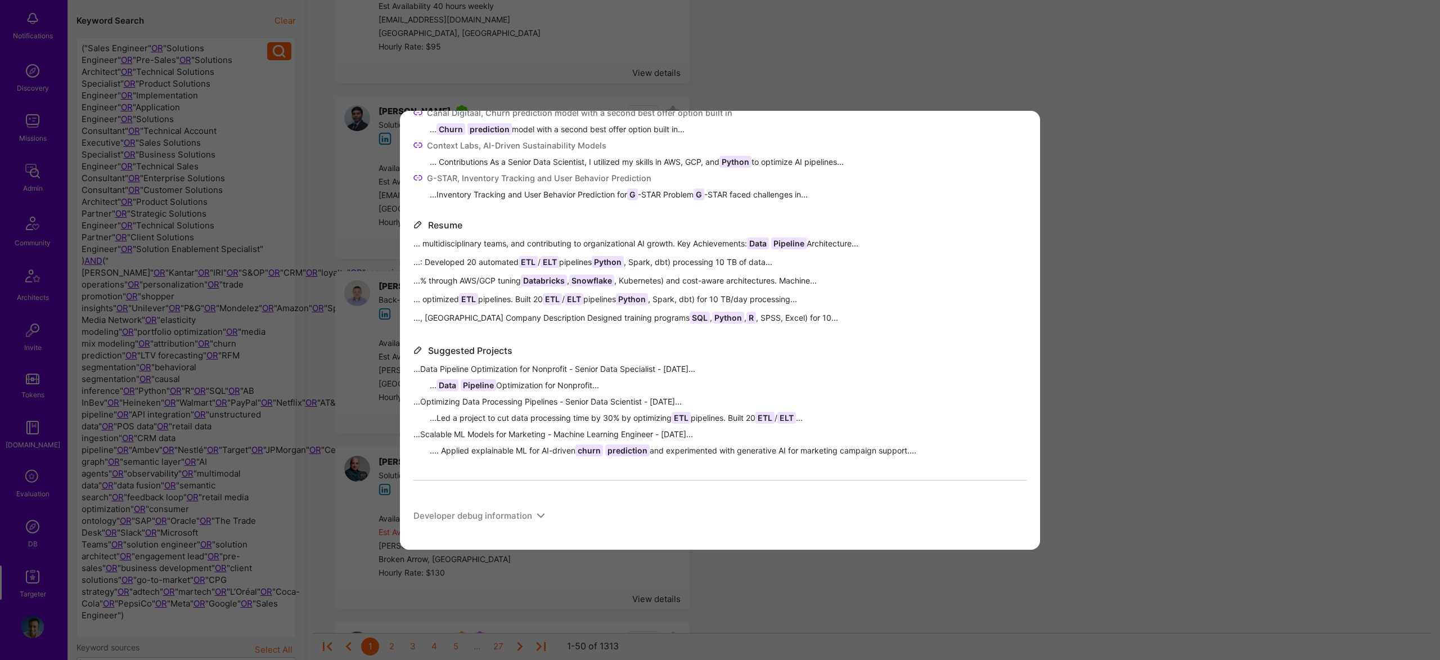
scroll to position [222, 0]
click at [1115, 260] on div "Matched on About Me ...As a seasoned Data Scientist with over a decade of exper…" at bounding box center [720, 330] width 1440 height 660
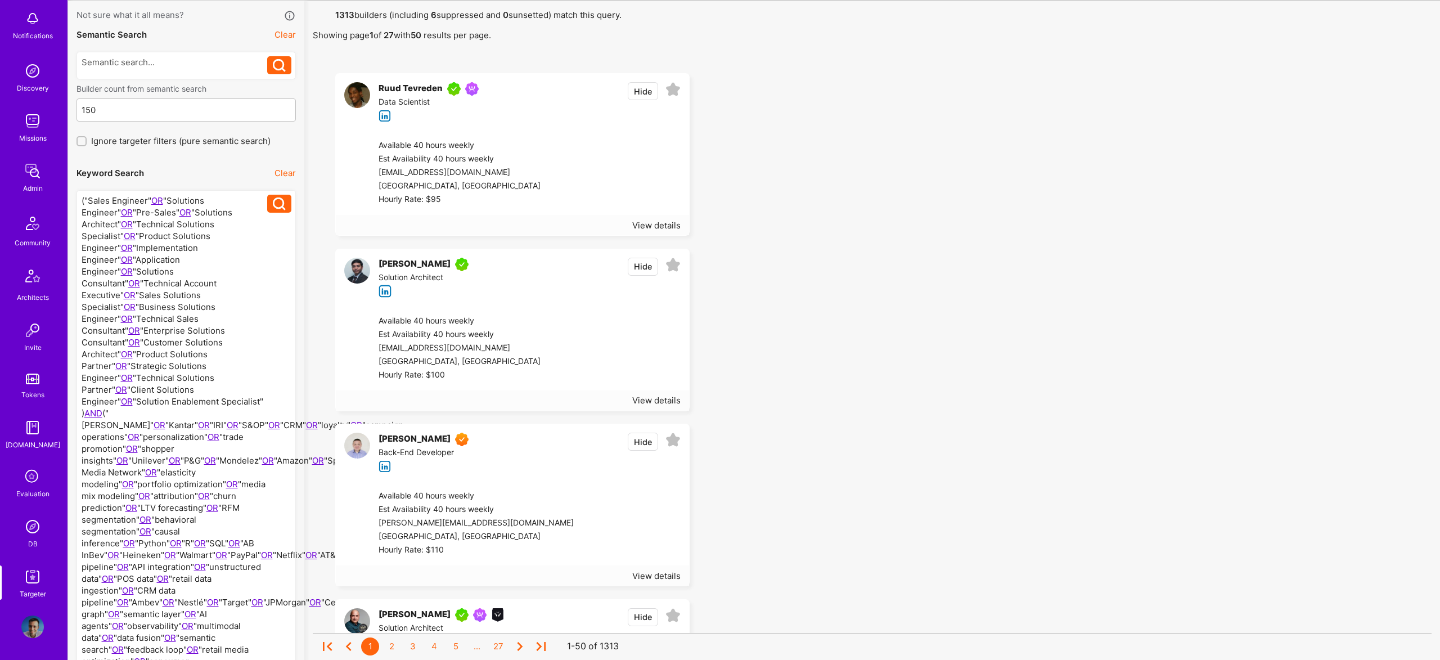
scroll to position [0, 0]
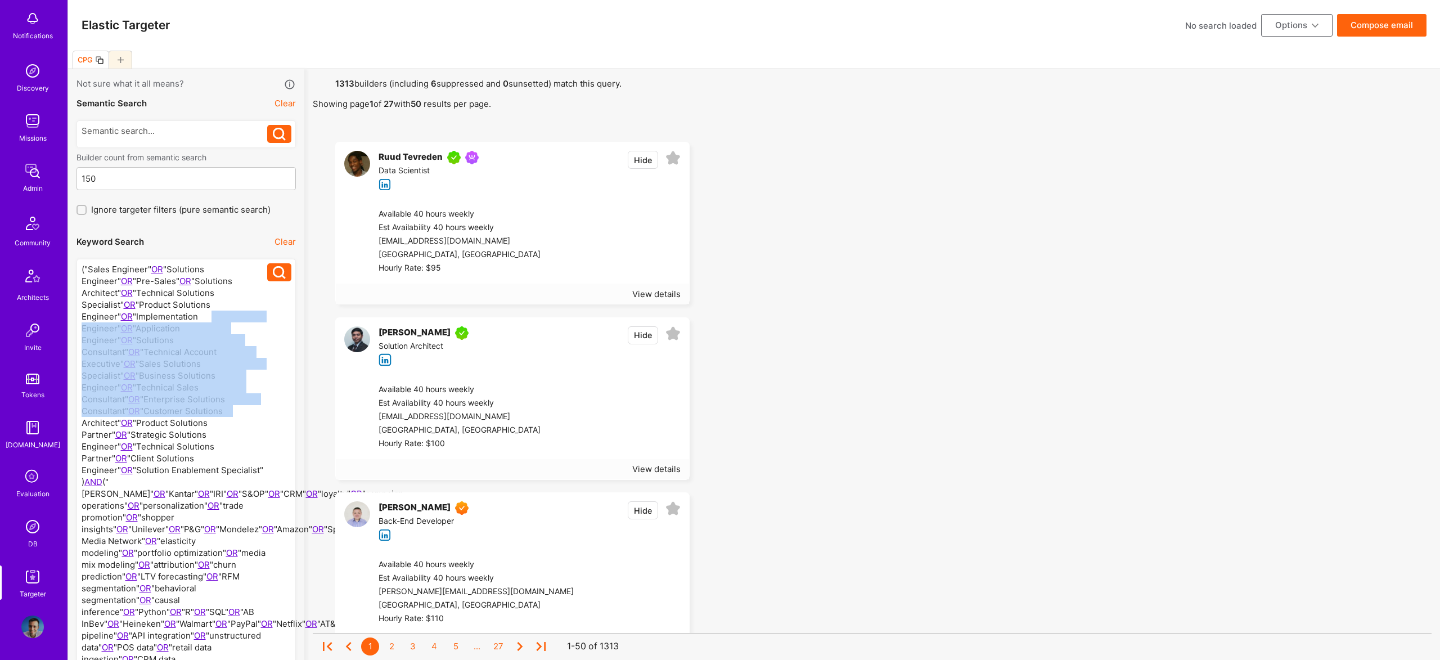
drag, startPoint x: 137, startPoint y: 316, endPoint x: 123, endPoint y: 414, distance: 99.4
click at [125, 415] on div at bounding box center [175, 558] width 186 height 591
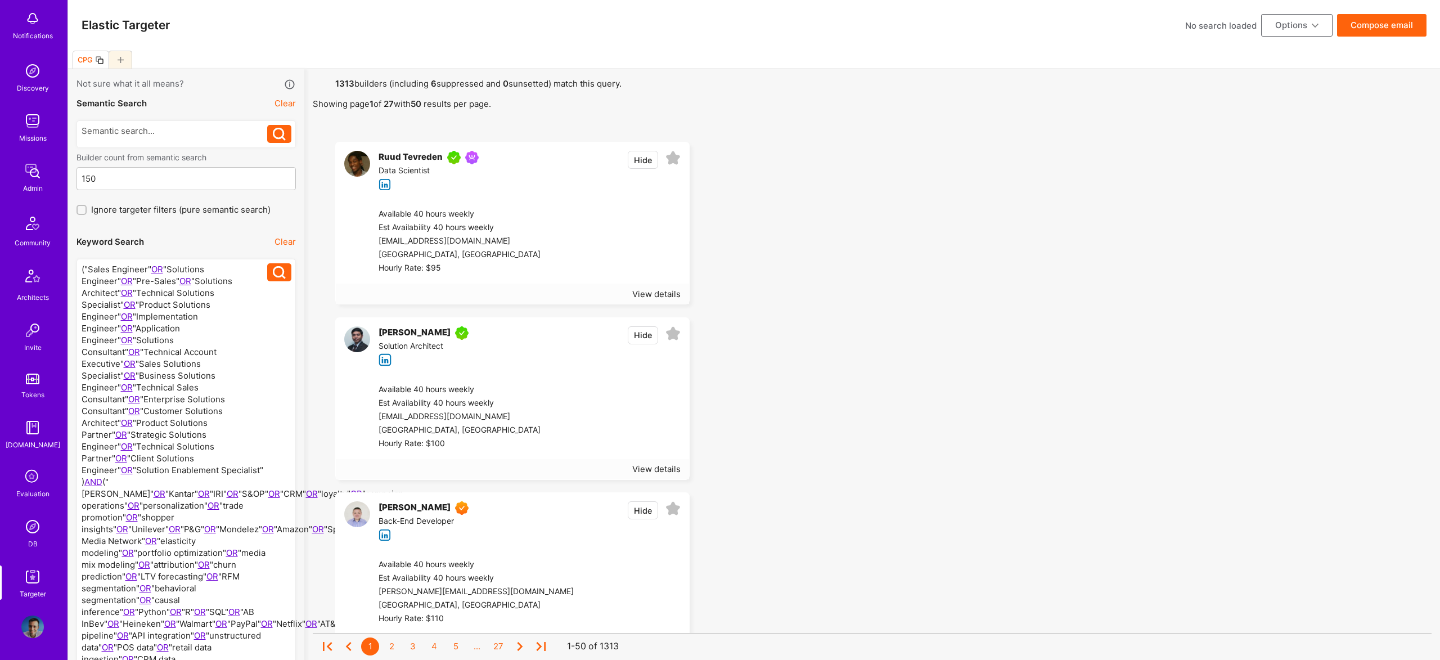
click at [139, 412] on div at bounding box center [175, 558] width 186 height 591
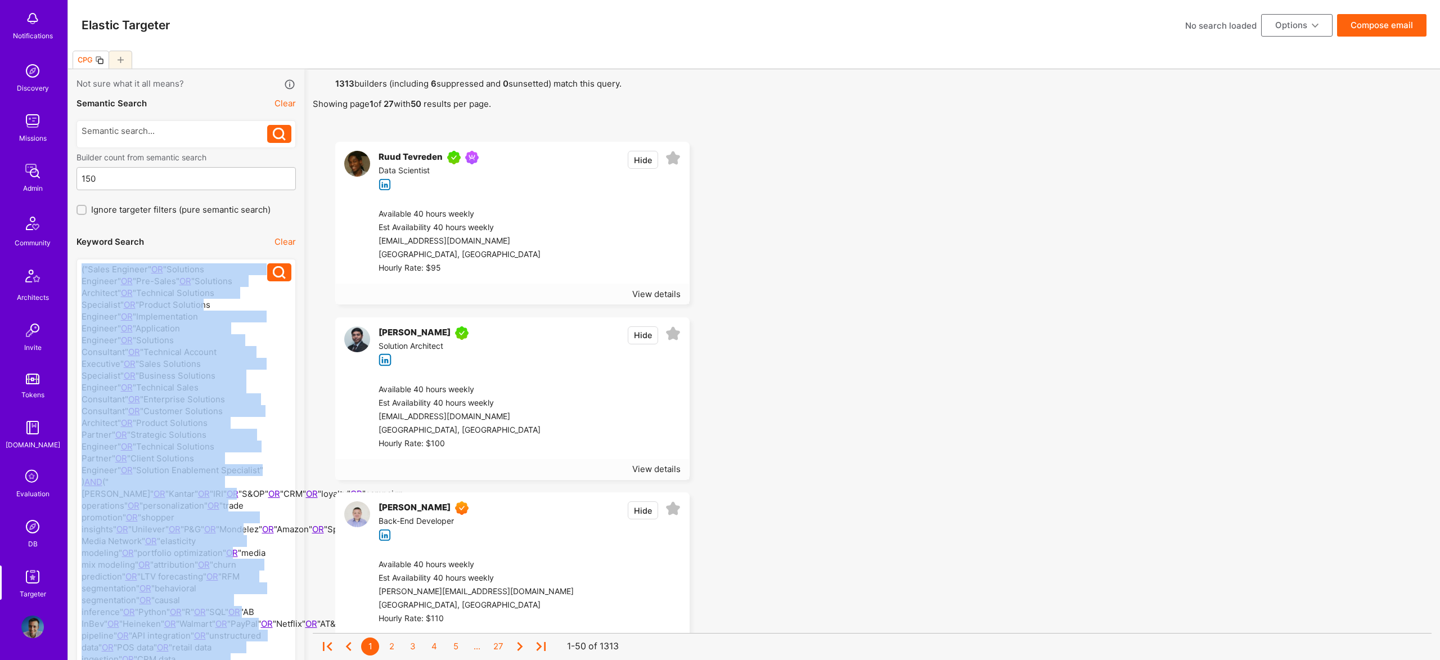
drag, startPoint x: 273, startPoint y: 421, endPoint x: 217, endPoint y: 430, distance: 57.5
click at [141, 405] on div "("Sales Engineer" OR "Solutions Engineer" OR "Pre-Sales" OR "Solutions Architec…" at bounding box center [185, 559] width 219 height 600
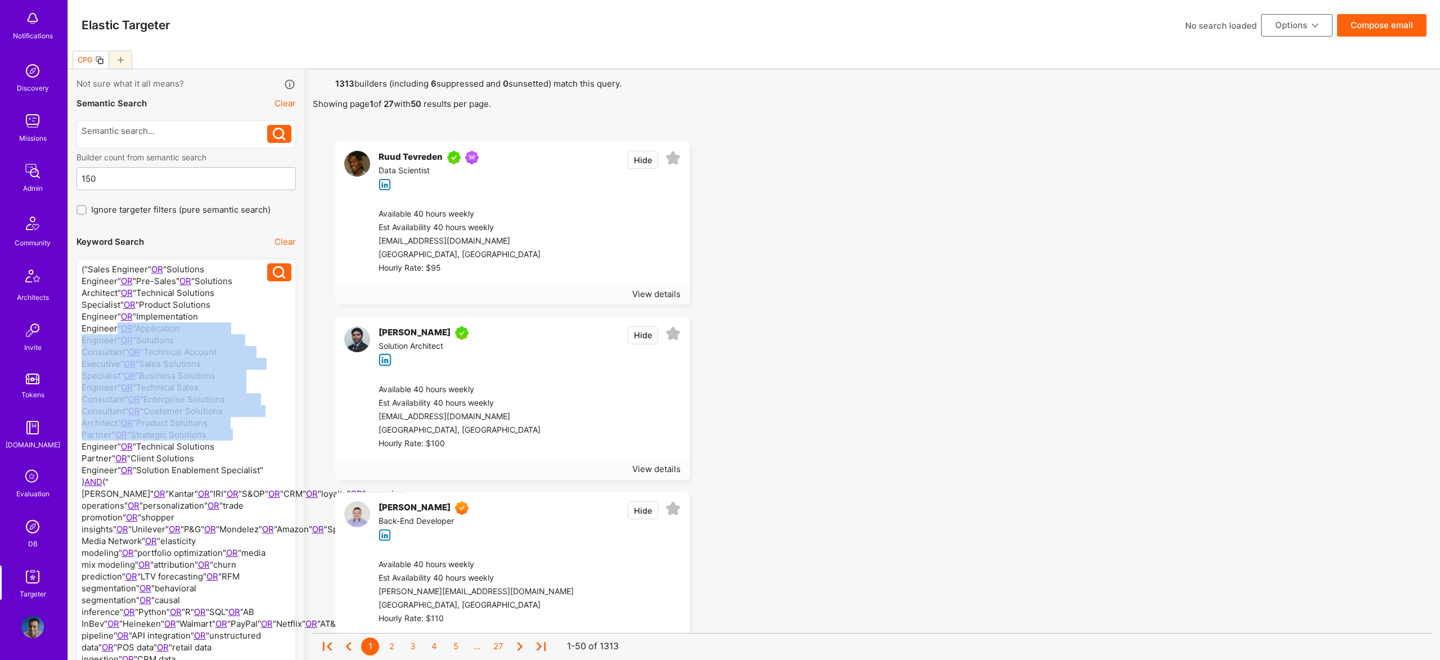
drag, startPoint x: 265, startPoint y: 424, endPoint x: 225, endPoint y: 316, distance: 115.9
click at [225, 316] on div at bounding box center [175, 558] width 186 height 591
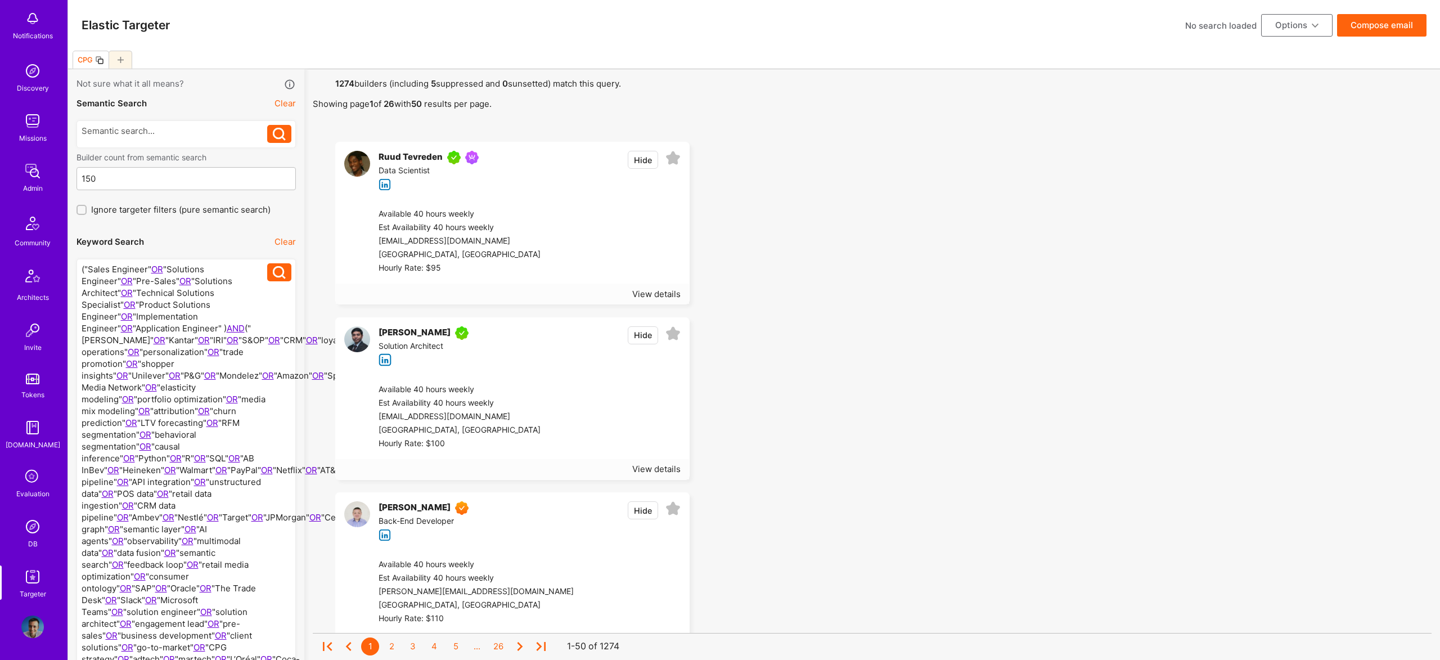
click at [224, 316] on div at bounding box center [175, 499] width 186 height 472
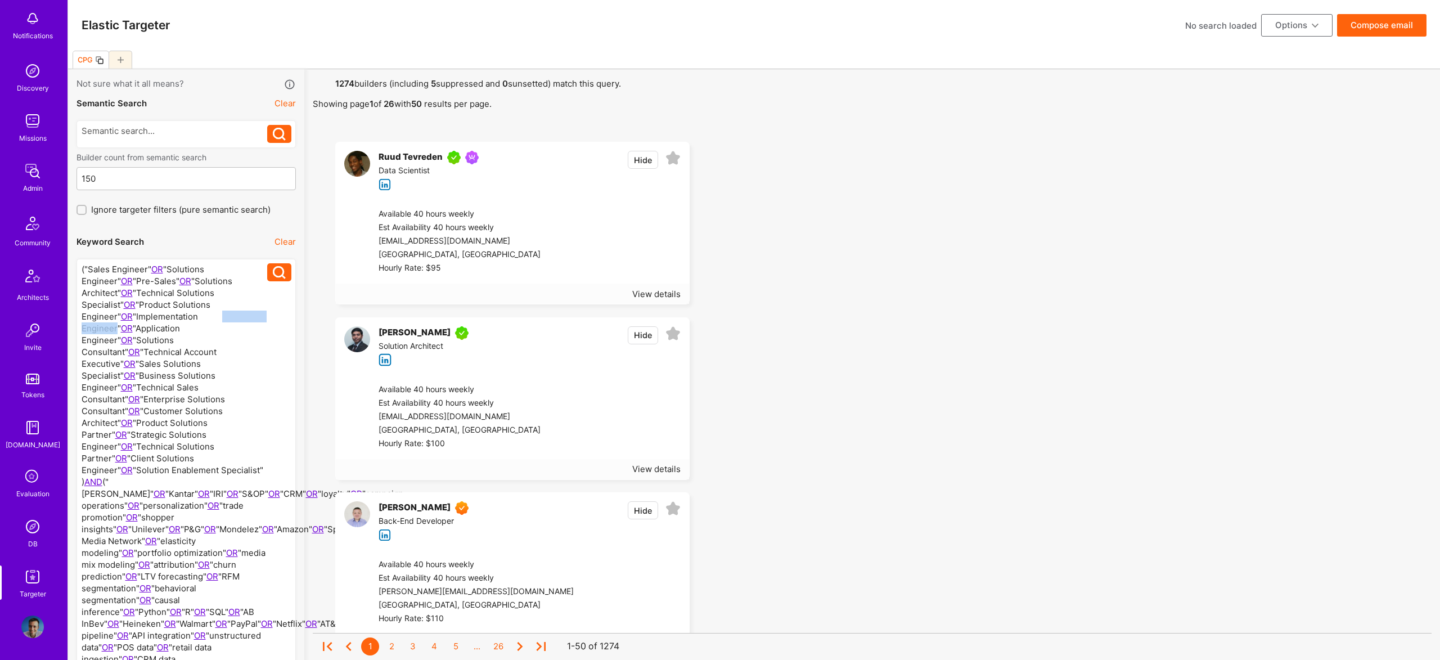
drag, startPoint x: 225, startPoint y: 314, endPoint x: 139, endPoint y: 314, distance: 85.5
click at [141, 314] on div at bounding box center [175, 558] width 186 height 591
drag, startPoint x: 122, startPoint y: 314, endPoint x: 224, endPoint y: 320, distance: 102.0
click at [224, 320] on div at bounding box center [175, 558] width 186 height 591
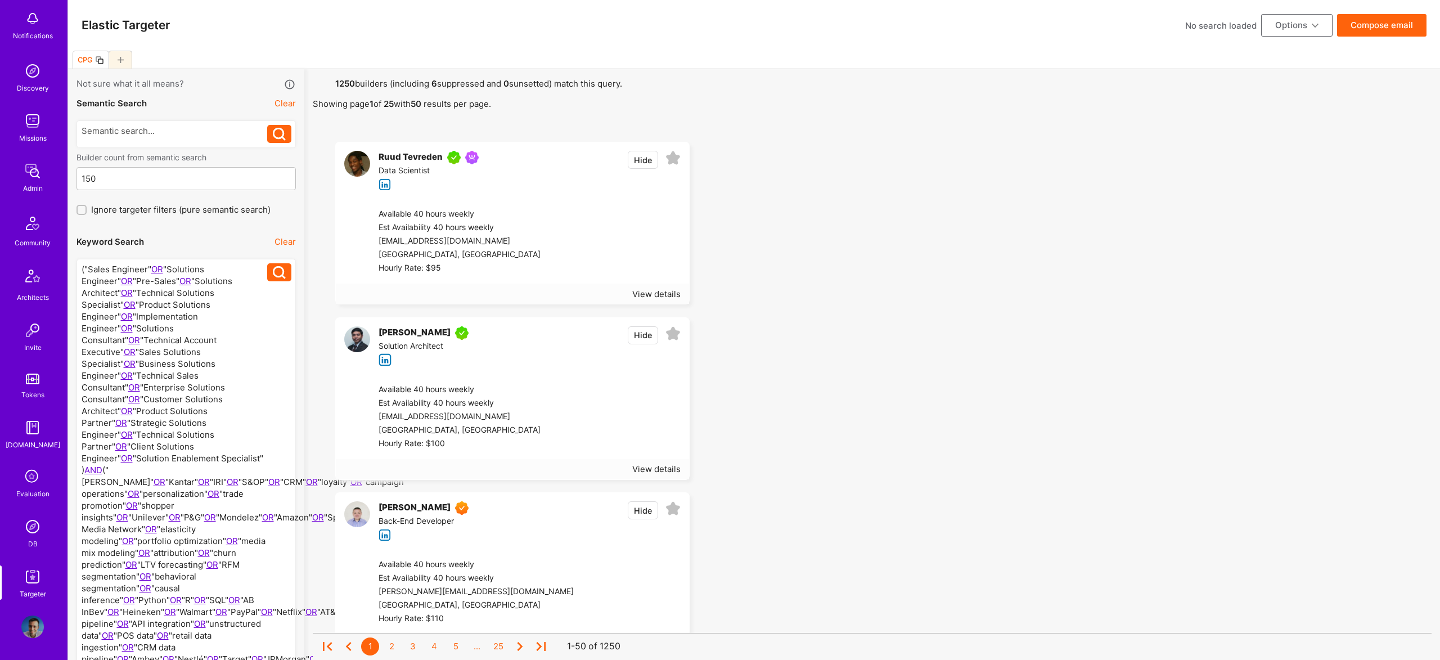
click at [116, 316] on div at bounding box center [175, 552] width 186 height 579
drag, startPoint x: 110, startPoint y: 317, endPoint x: 120, endPoint y: 316, distance: 10.1
click at [111, 317] on div at bounding box center [175, 552] width 186 height 579
click at [125, 318] on div at bounding box center [175, 552] width 186 height 579
click at [116, 316] on div at bounding box center [175, 552] width 186 height 579
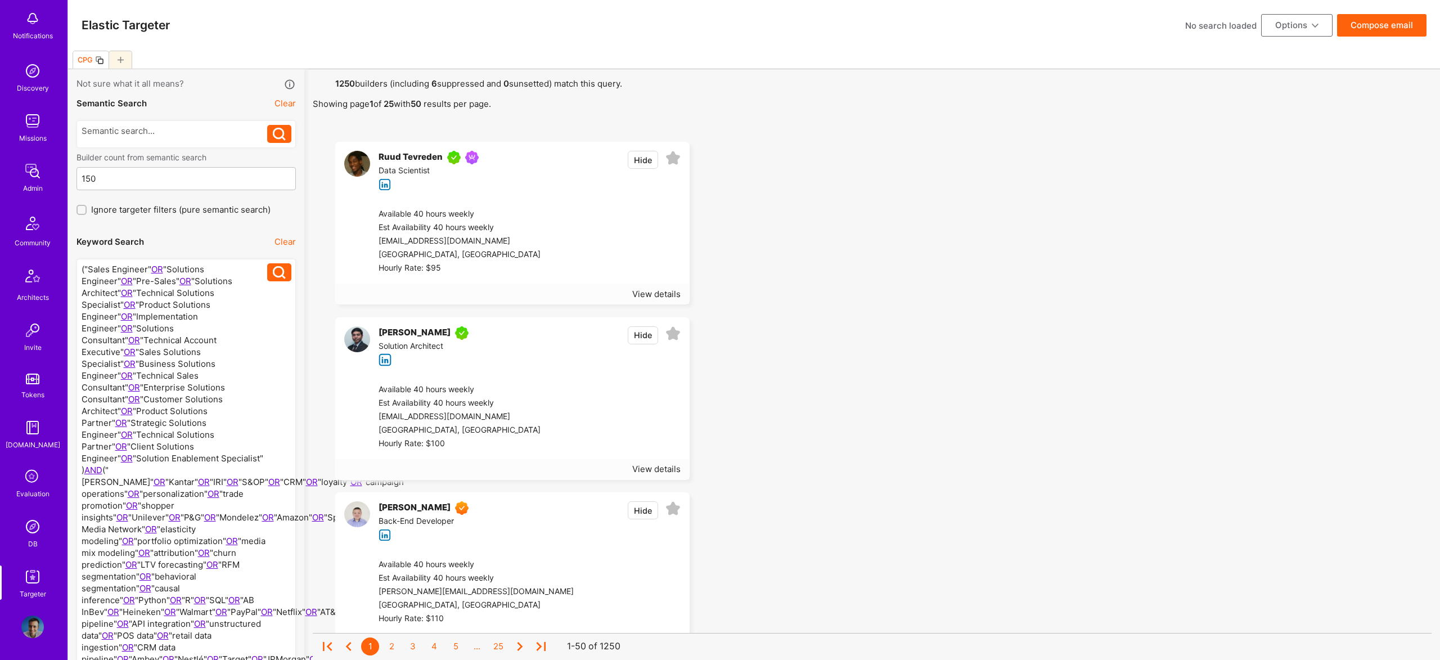
click at [121, 316] on div at bounding box center [175, 552] width 186 height 579
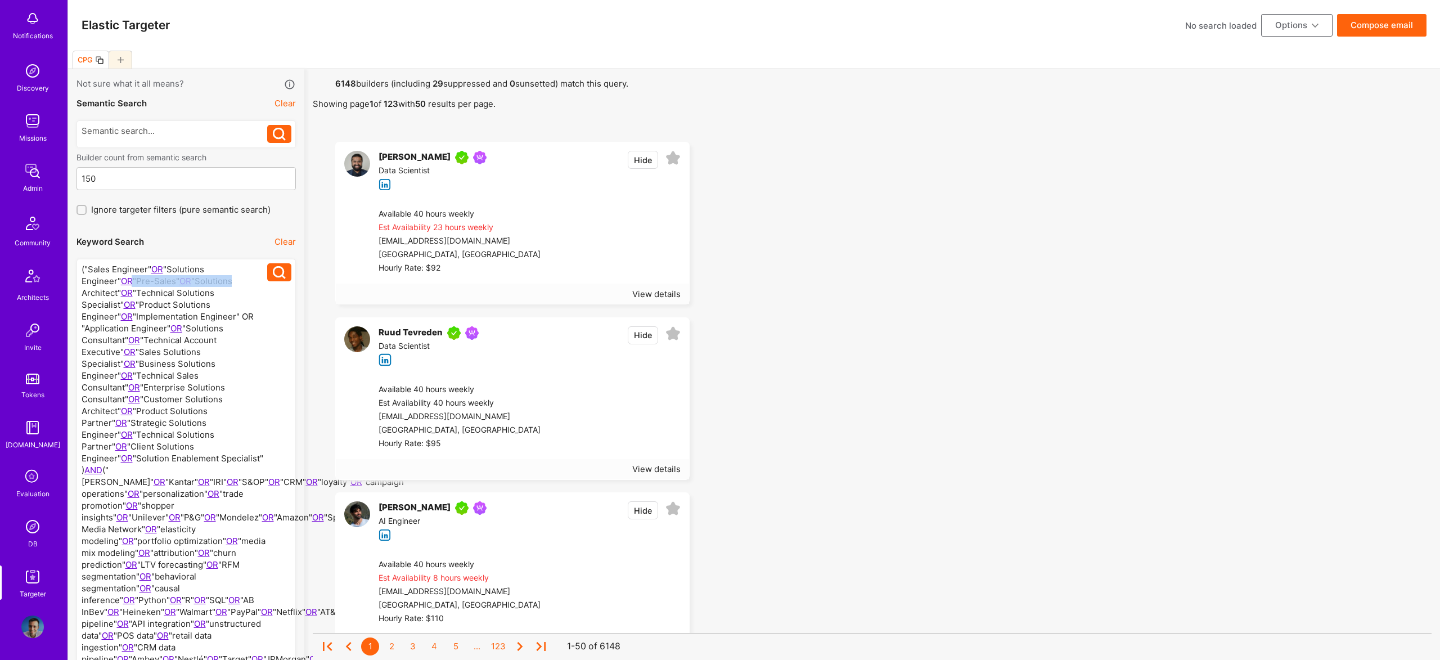
drag, startPoint x: 226, startPoint y: 280, endPoint x: 128, endPoint y: 282, distance: 97.9
click at [128, 282] on div at bounding box center [175, 558] width 186 height 591
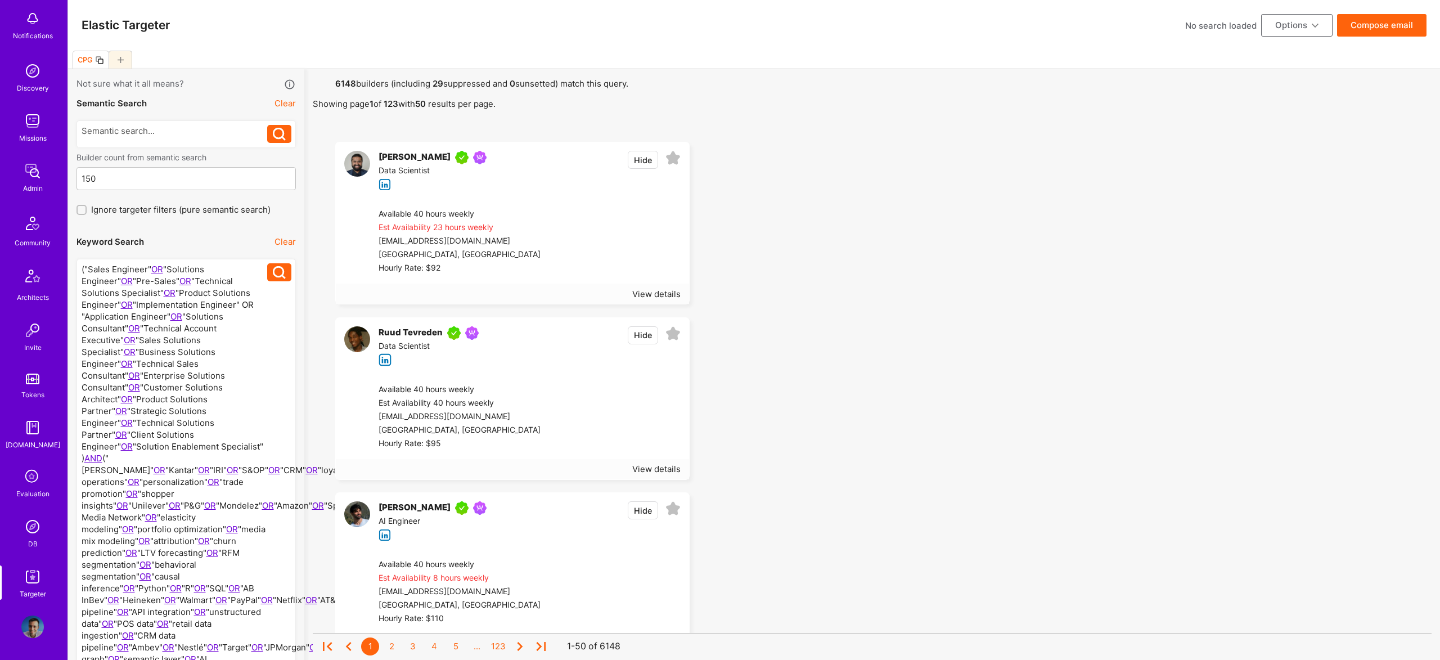
drag, startPoint x: 154, startPoint y: 291, endPoint x: 150, endPoint y: 281, distance: 10.3
click at [154, 290] on div at bounding box center [175, 552] width 186 height 579
click at [143, 282] on div at bounding box center [175, 552] width 186 height 579
drag, startPoint x: 154, startPoint y: 267, endPoint x: 247, endPoint y: 270, distance: 92.8
click at [246, 270] on div at bounding box center [175, 552] width 186 height 579
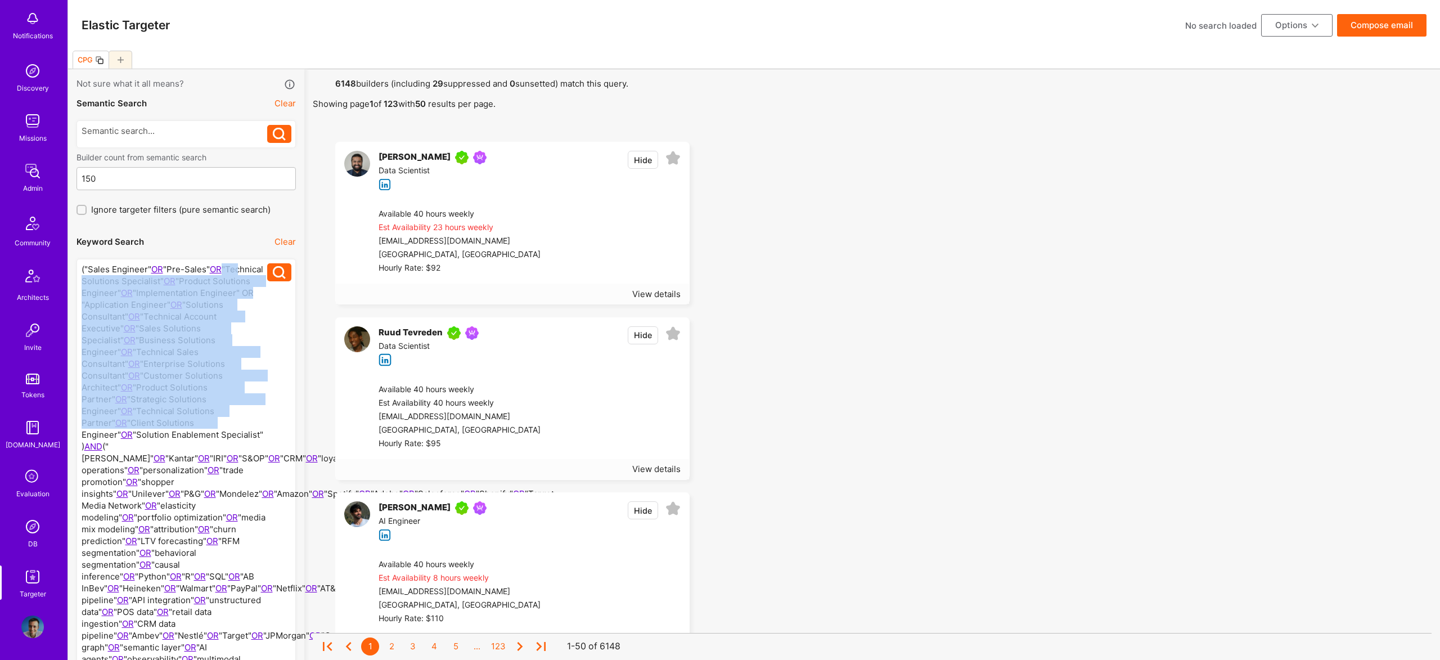
drag, startPoint x: 210, startPoint y: 269, endPoint x: 304, endPoint y: 410, distance: 169.3
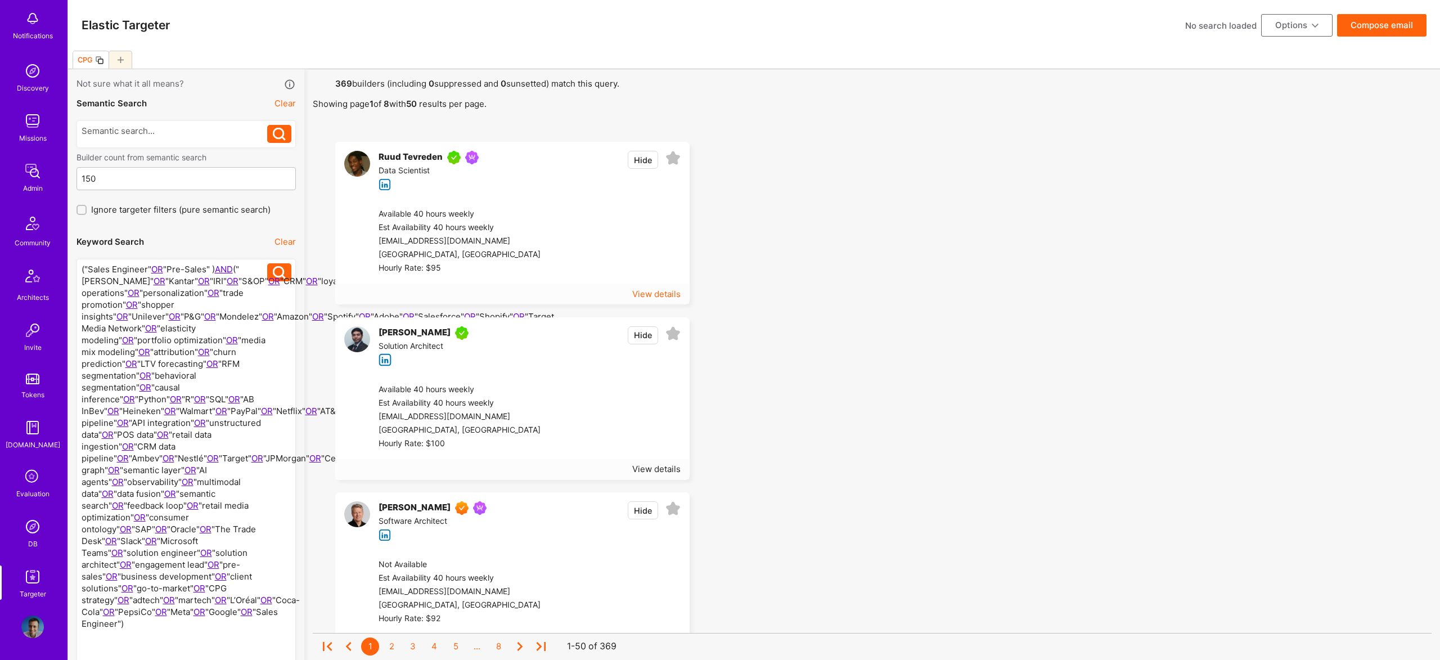
click at [645, 291] on div "View details" at bounding box center [656, 294] width 48 height 12
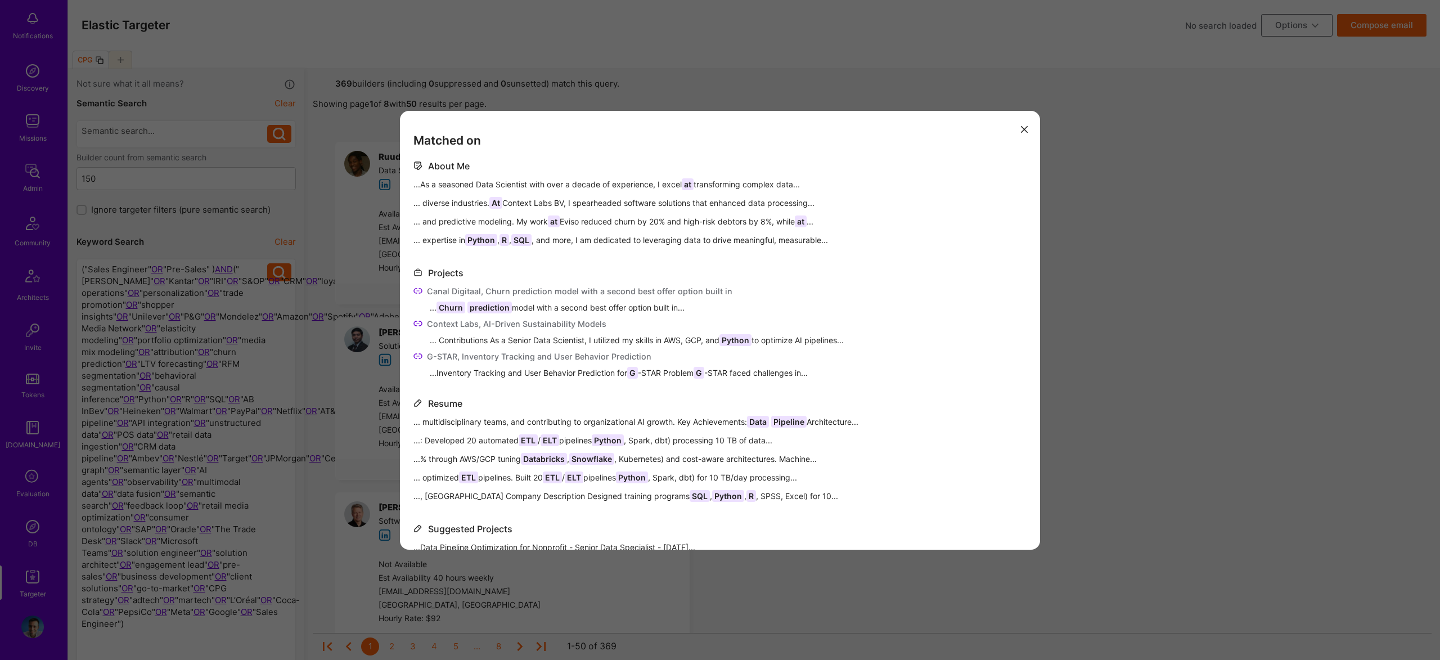
click at [677, 314] on div "Canal Digitaal, Churn prediction model with a second best offer option built in…" at bounding box center [719, 331] width 613 height 93
click at [875, 273] on div "Projects Canal Digitaal, Churn prediction model with a second best offer option…" at bounding box center [719, 322] width 613 height 112
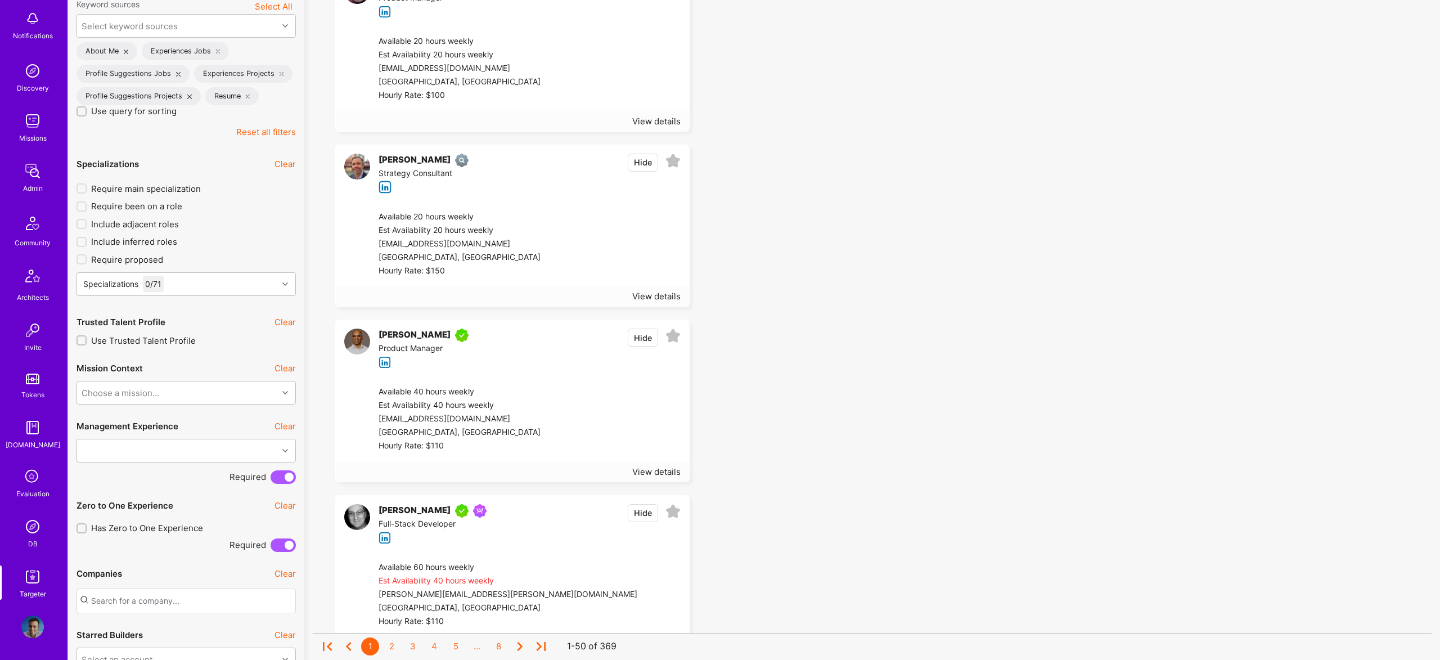
scroll to position [709, 0]
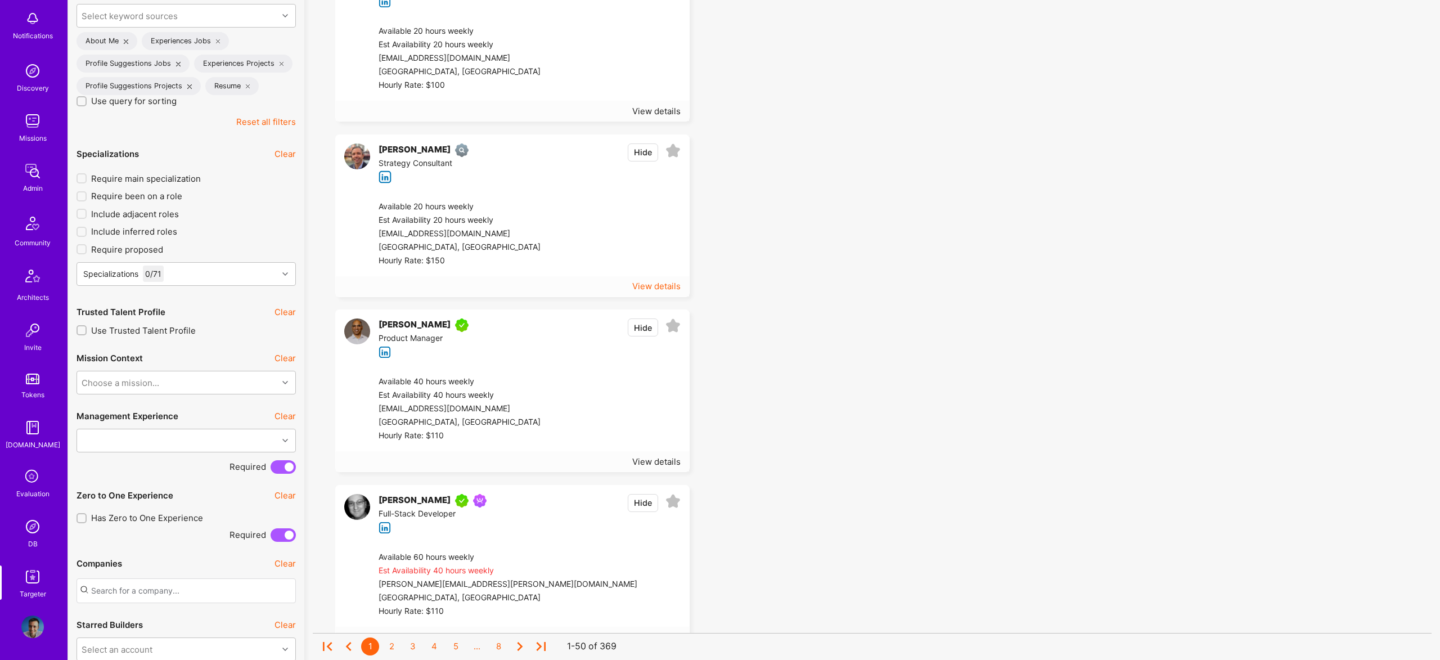
click at [667, 285] on div "View details" at bounding box center [656, 286] width 48 height 12
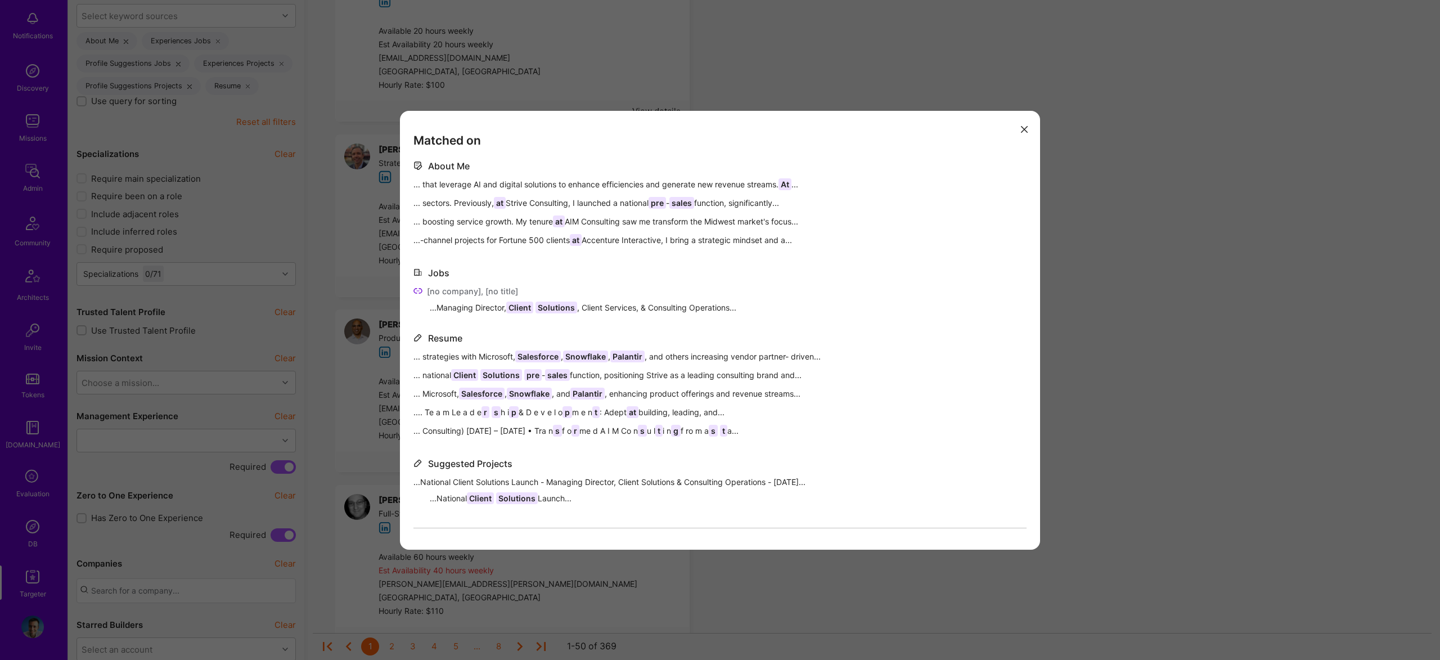
click at [1128, 305] on div "Matched on About Me ... that leverage AI and digital solutions to enhance effic…" at bounding box center [720, 330] width 1440 height 660
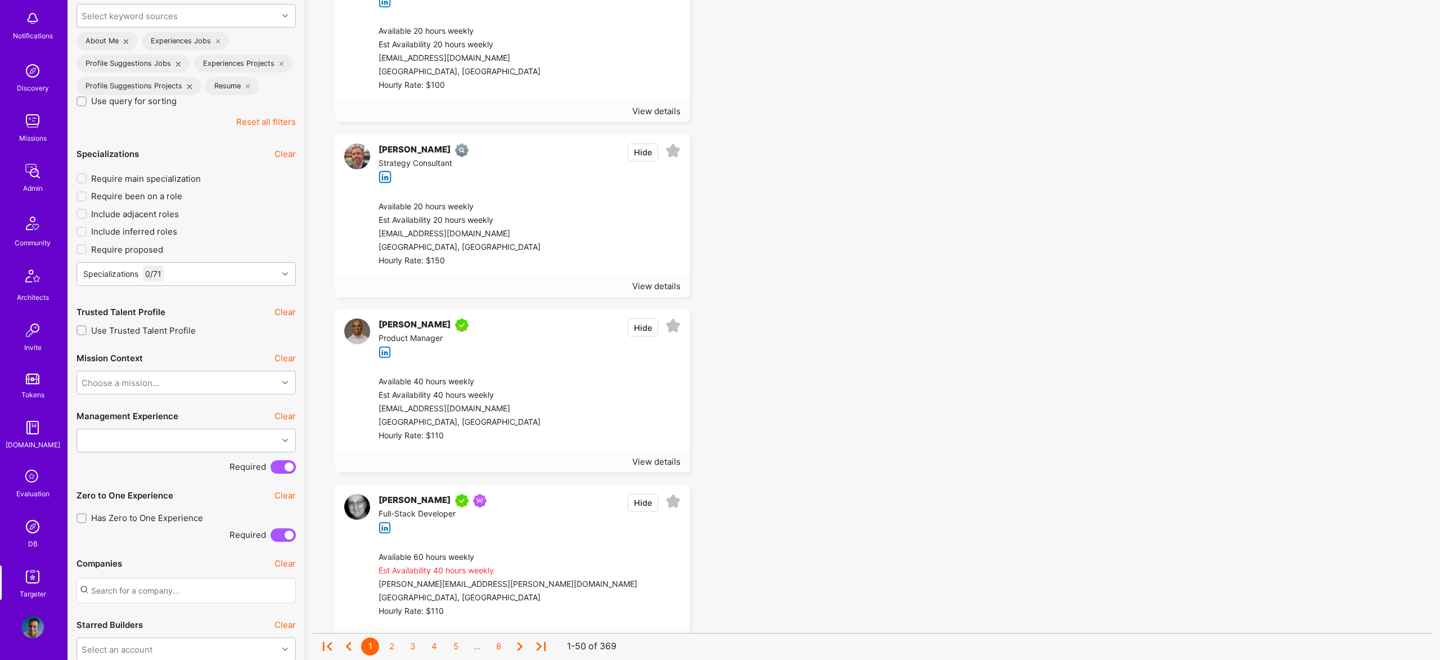
scroll to position [0, 0]
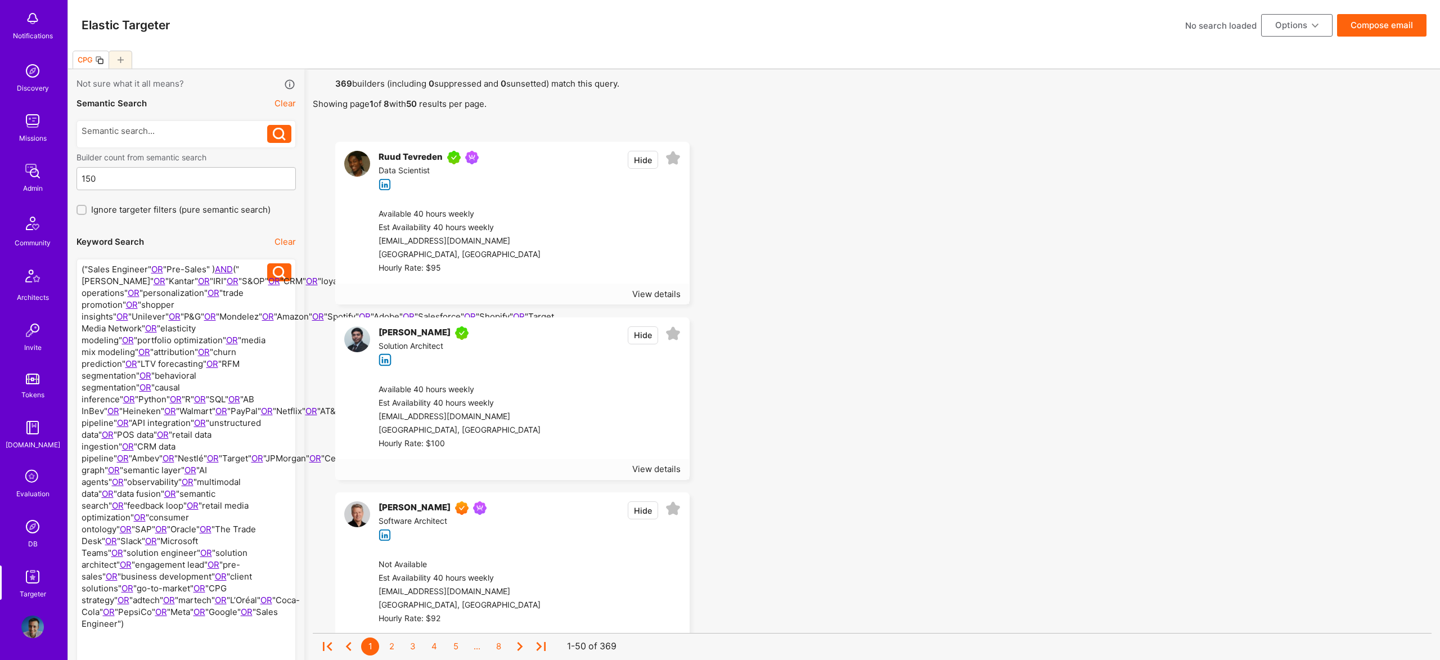
click at [192, 280] on div at bounding box center [175, 475] width 186 height 425
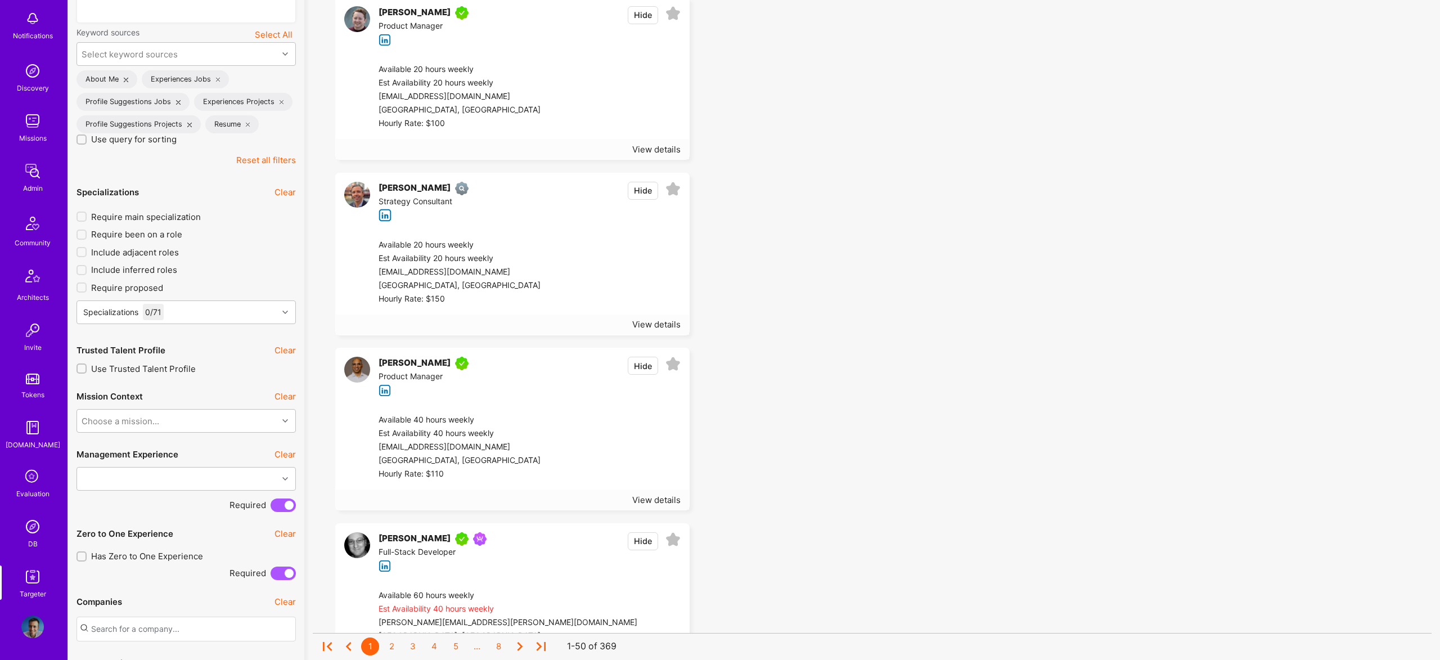
scroll to position [656, 0]
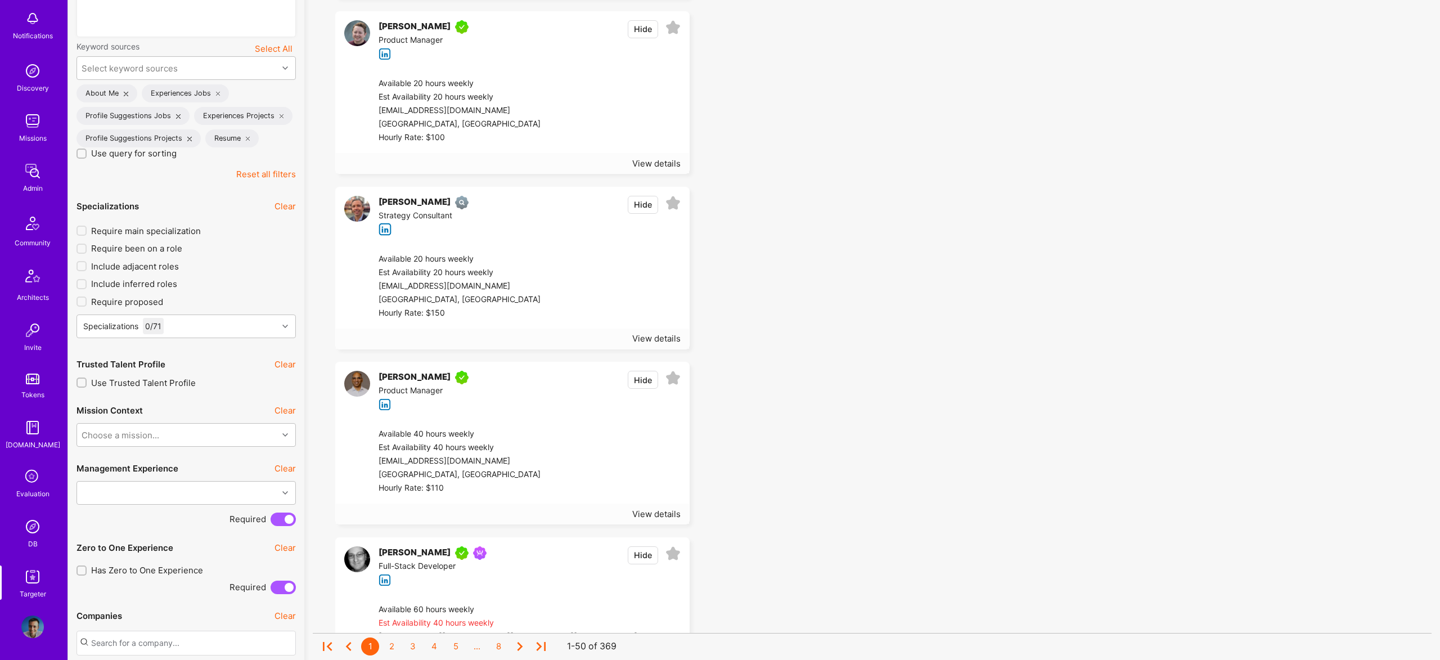
click at [147, 156] on span "Use query for sorting" at bounding box center [133, 153] width 85 height 12
click at [87, 156] on input "Use query for sorting" at bounding box center [83, 154] width 8 height 8
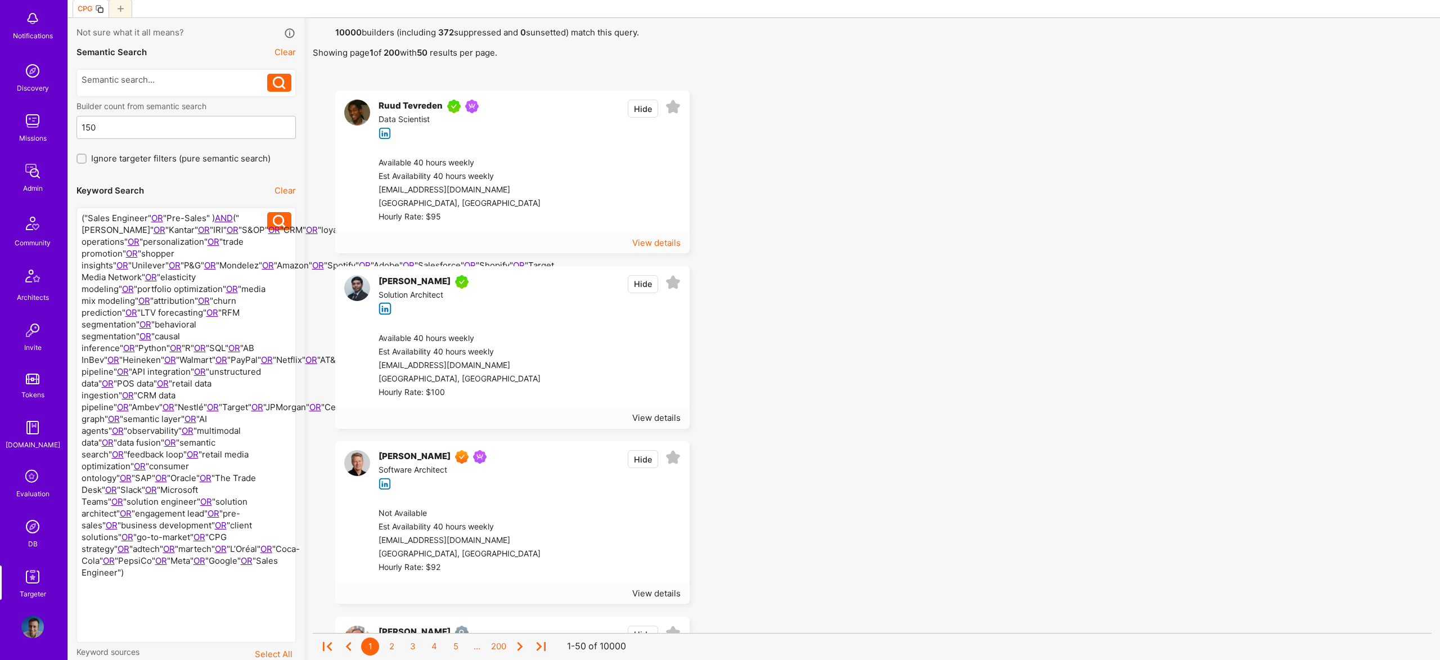
scroll to position [50, 0]
click at [664, 243] on div "View details" at bounding box center [656, 244] width 48 height 12
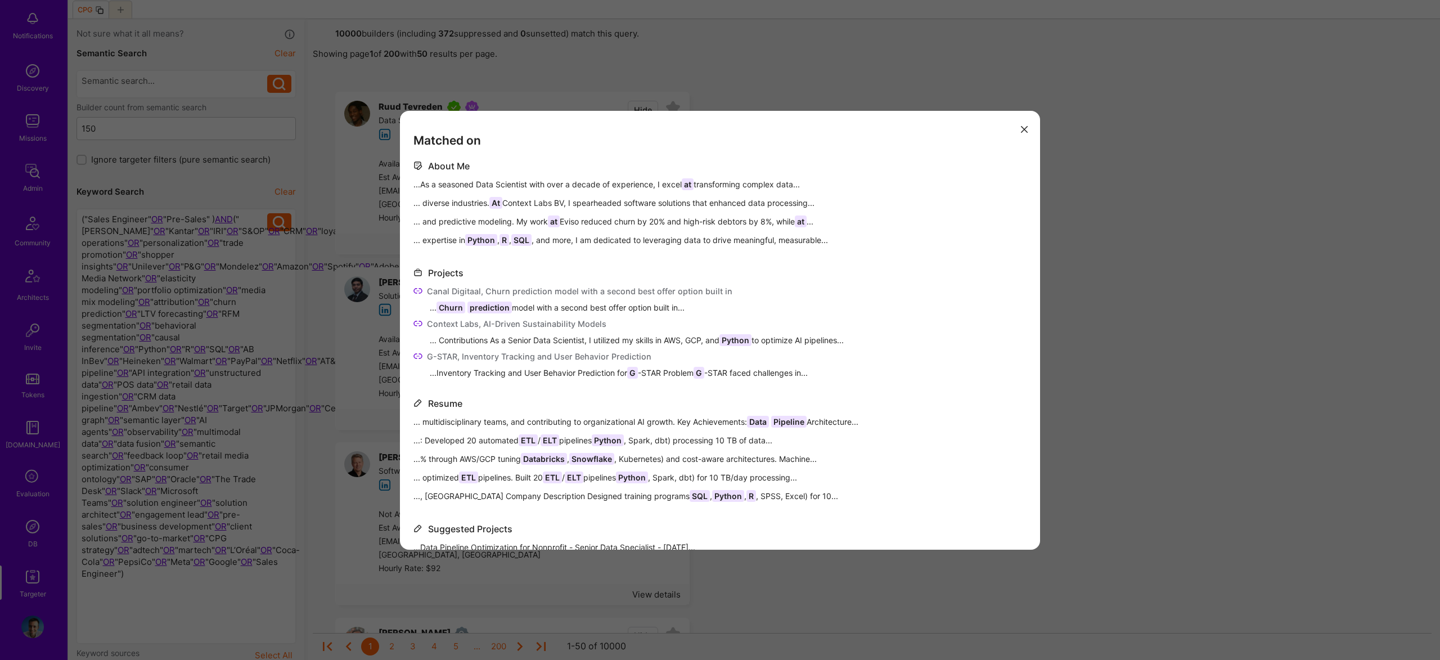
click at [379, 355] on div "Matched on About Me ...As a seasoned Data Scientist with over a decade of exper…" at bounding box center [720, 330] width 1440 height 660
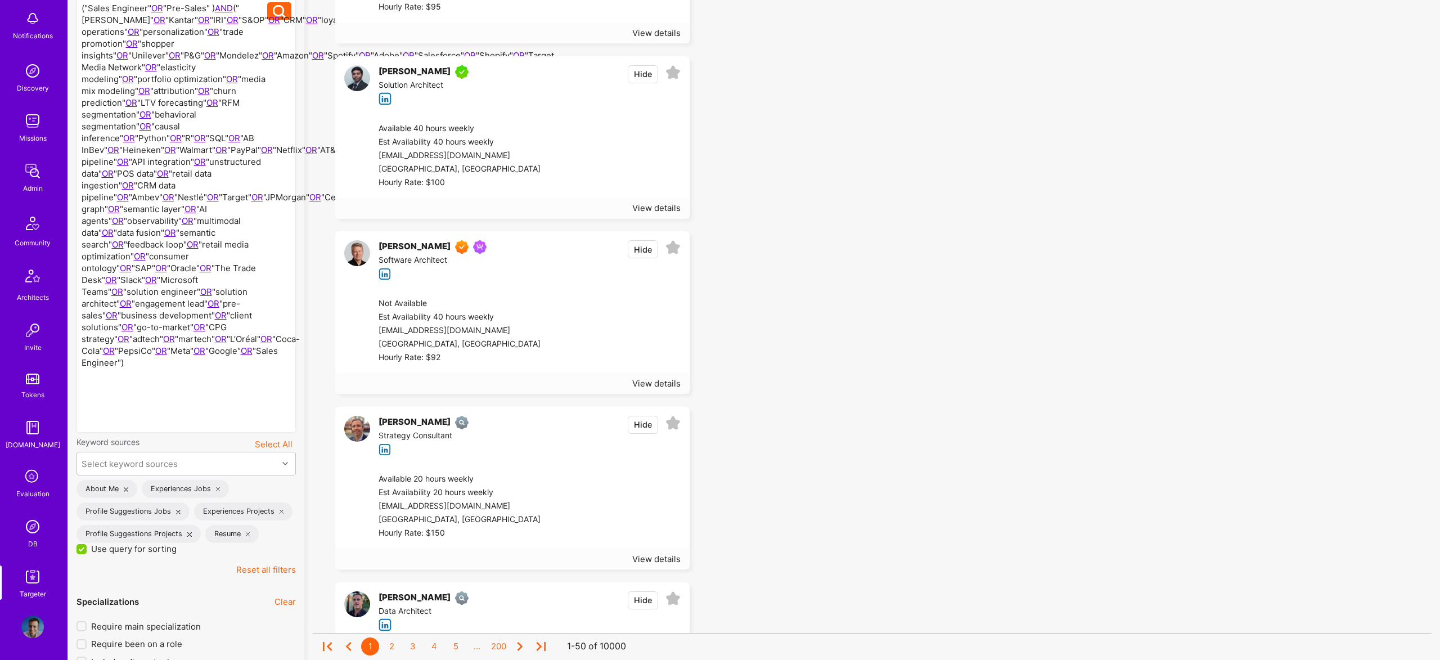
scroll to position [262, 0]
click at [658, 384] on div "View details" at bounding box center [656, 383] width 48 height 12
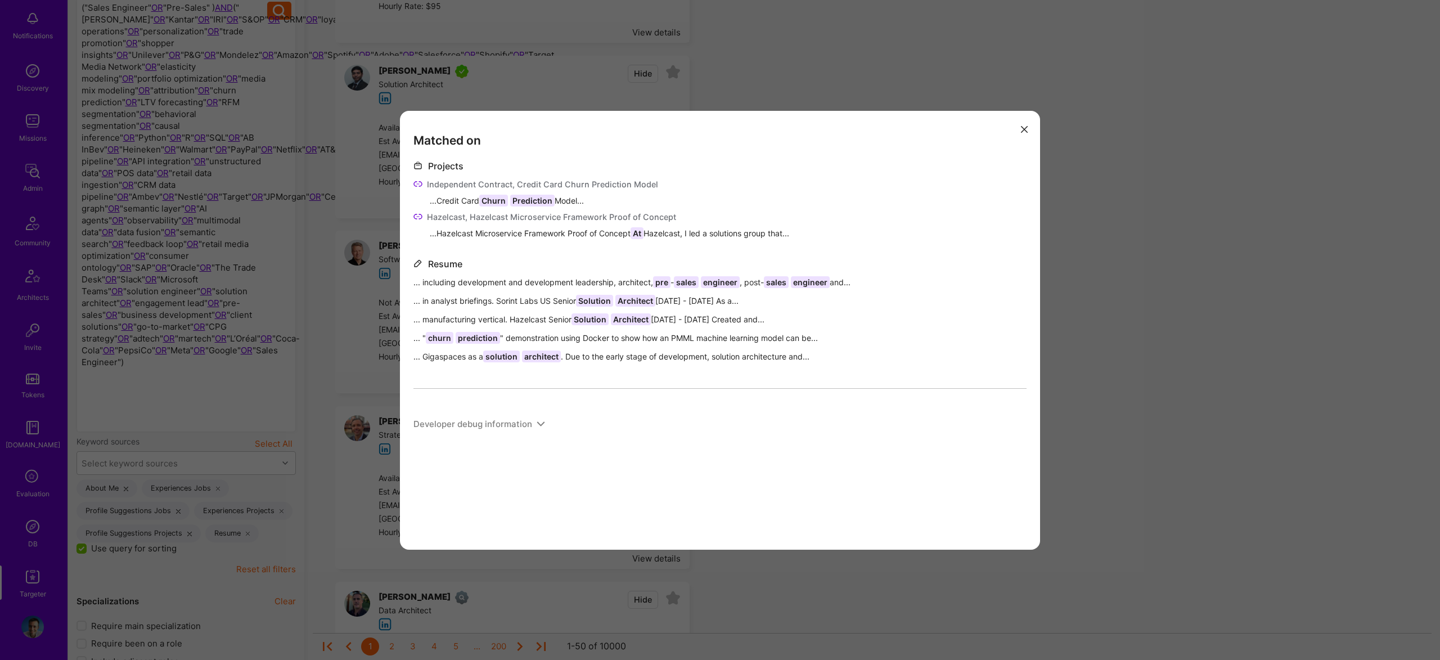
click at [1074, 380] on div "Matched on Projects Independent Contract, Credit Card Churn Prediction Model ..…" at bounding box center [720, 330] width 1440 height 660
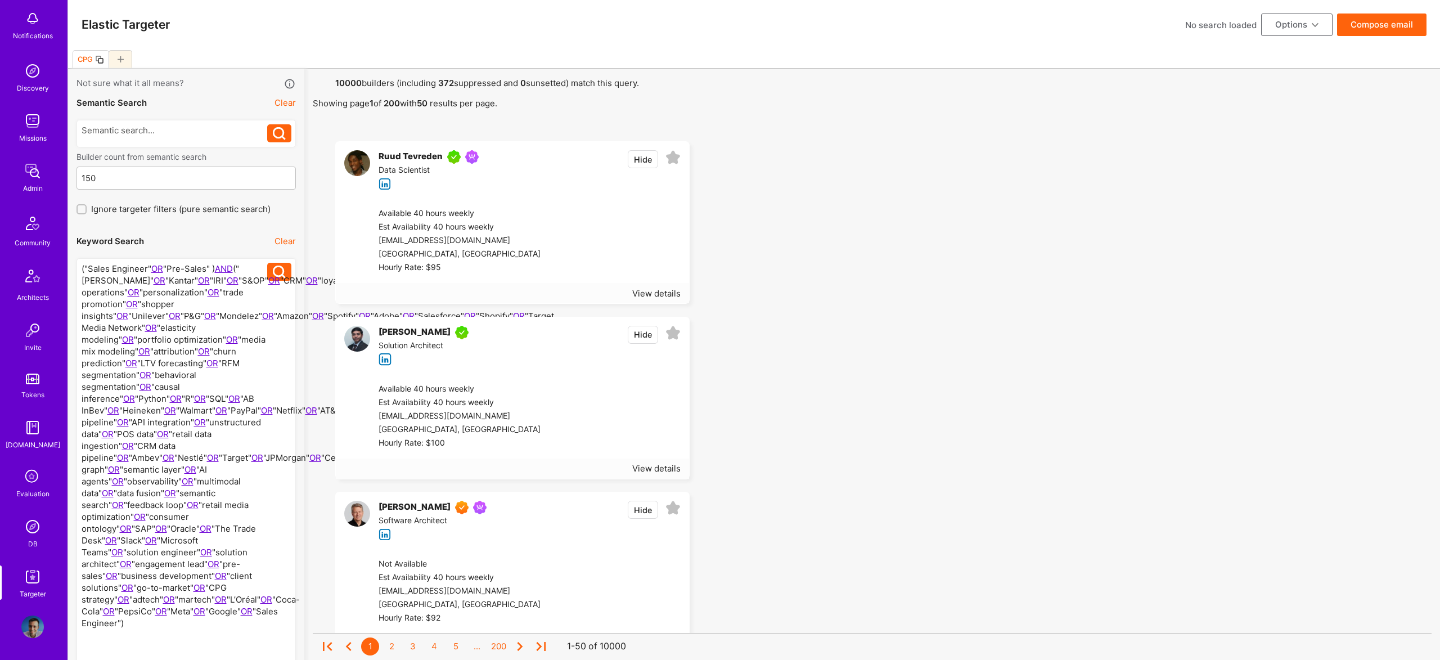
scroll to position [0, 0]
click at [668, 159] on icon at bounding box center [672, 158] width 15 height 15
click at [673, 331] on icon at bounding box center [672, 333] width 15 height 15
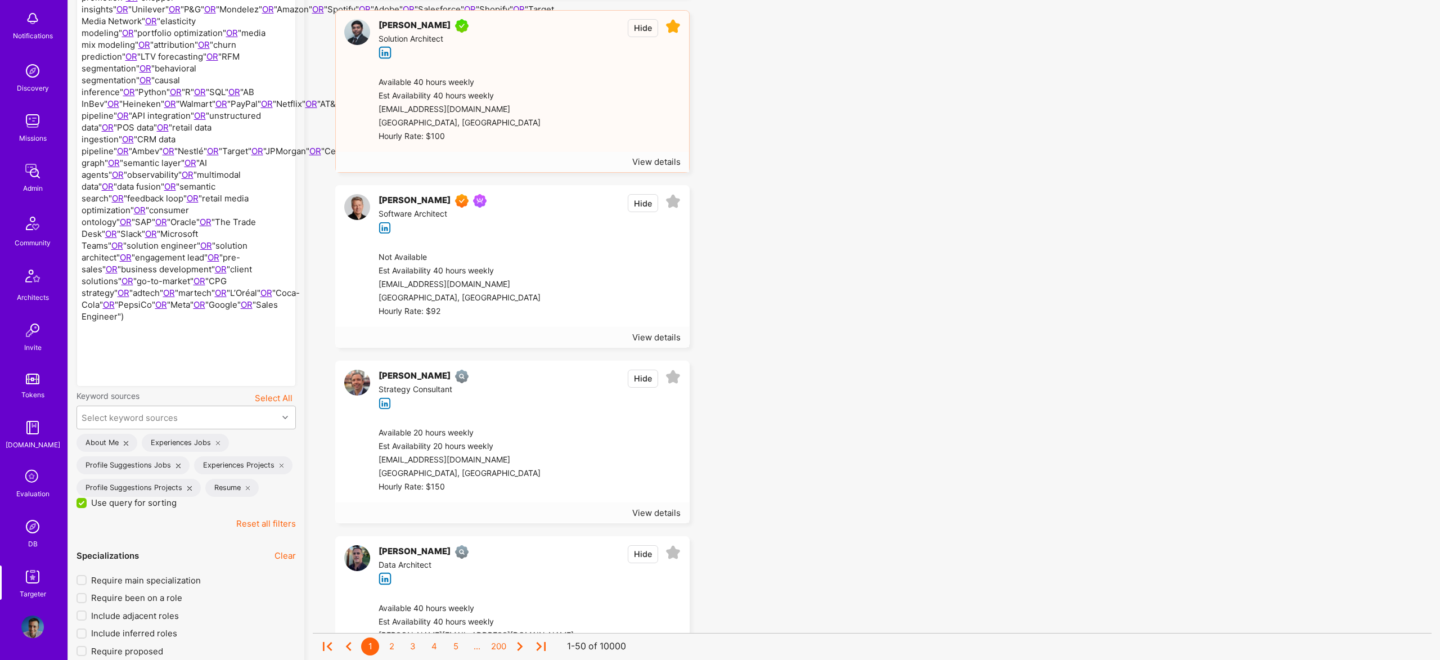
click at [670, 201] on icon at bounding box center [672, 201] width 15 height 15
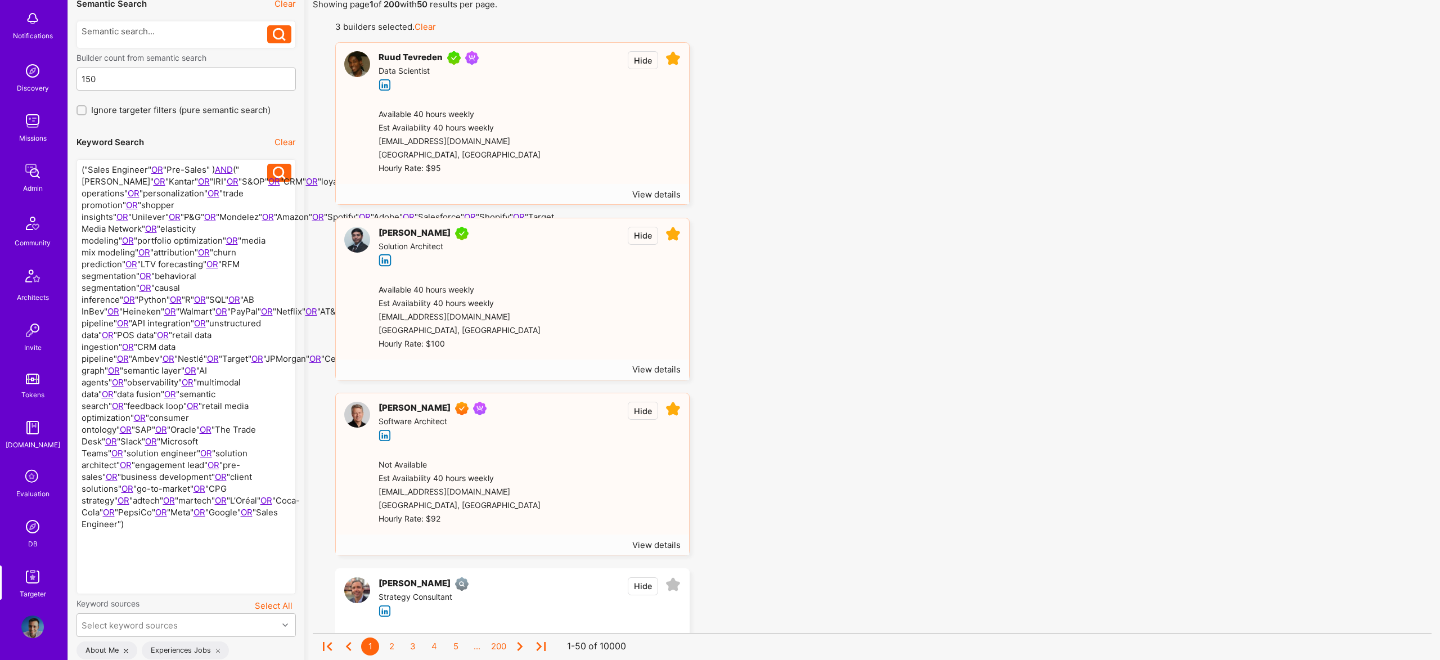
click at [673, 409] on icon at bounding box center [672, 409] width 15 height 15
click at [673, 233] on icon at bounding box center [672, 233] width 15 height 15
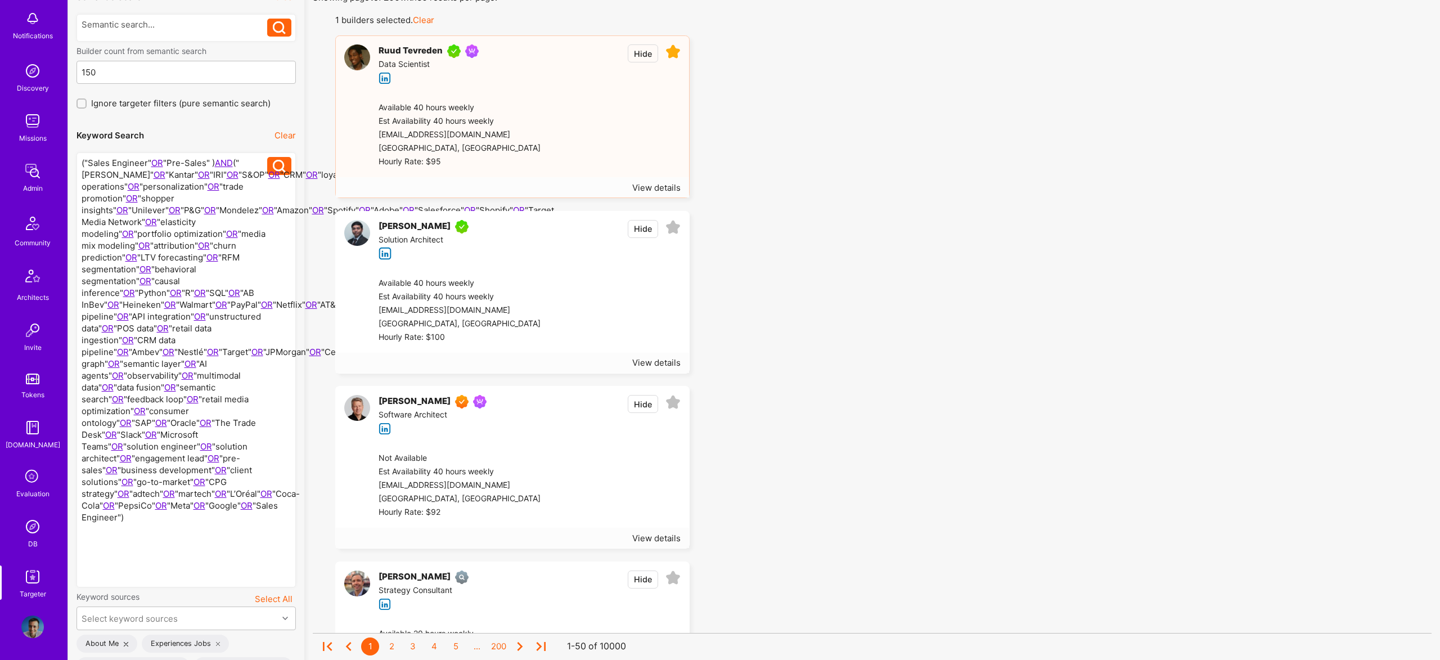
click at [676, 53] on icon at bounding box center [672, 51] width 15 height 15
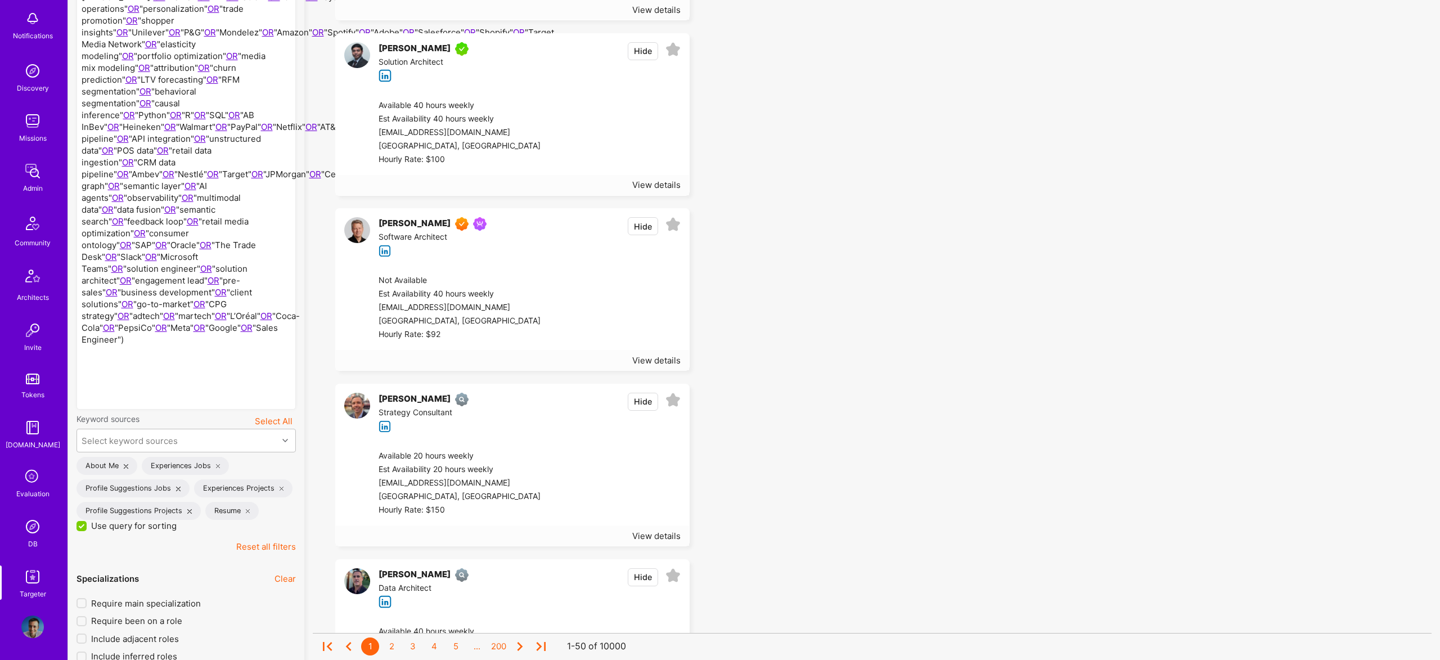
scroll to position [413, 0]
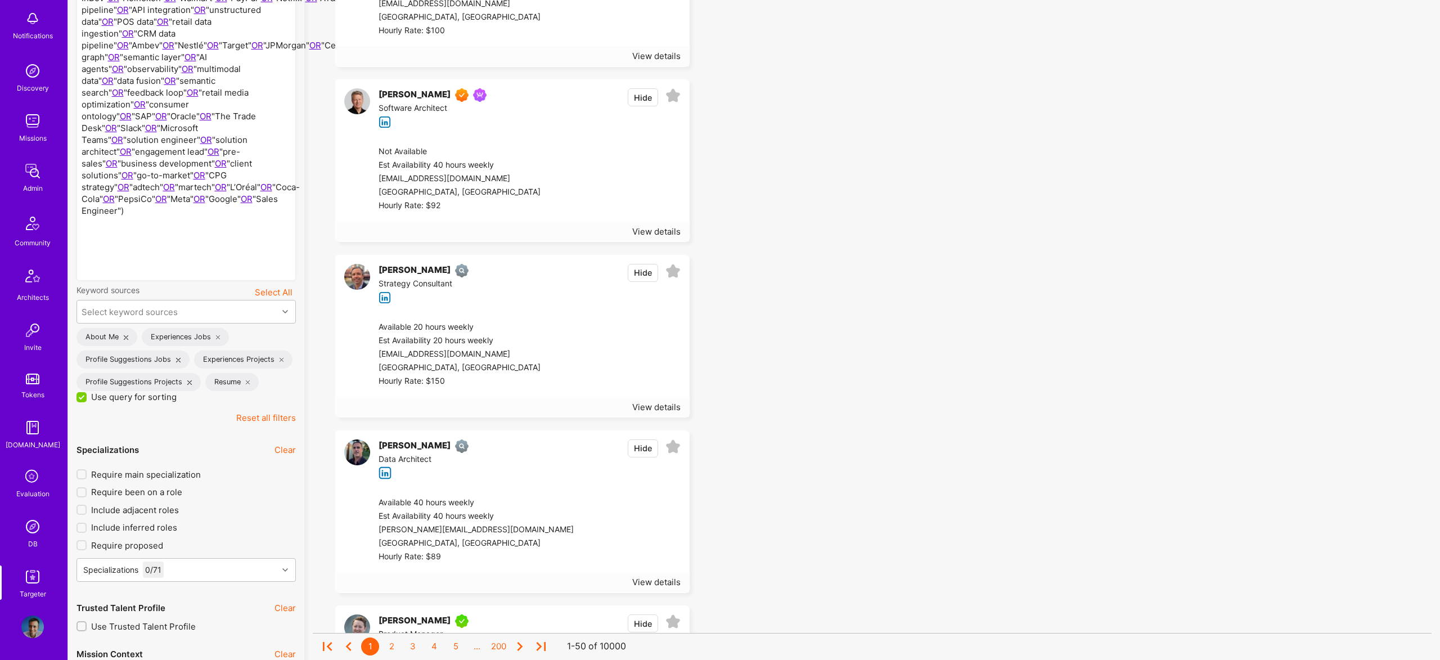
click at [109, 399] on span "Use query for sorting" at bounding box center [133, 397] width 85 height 12
click at [88, 399] on input "Use query for sorting" at bounding box center [83, 398] width 10 height 10
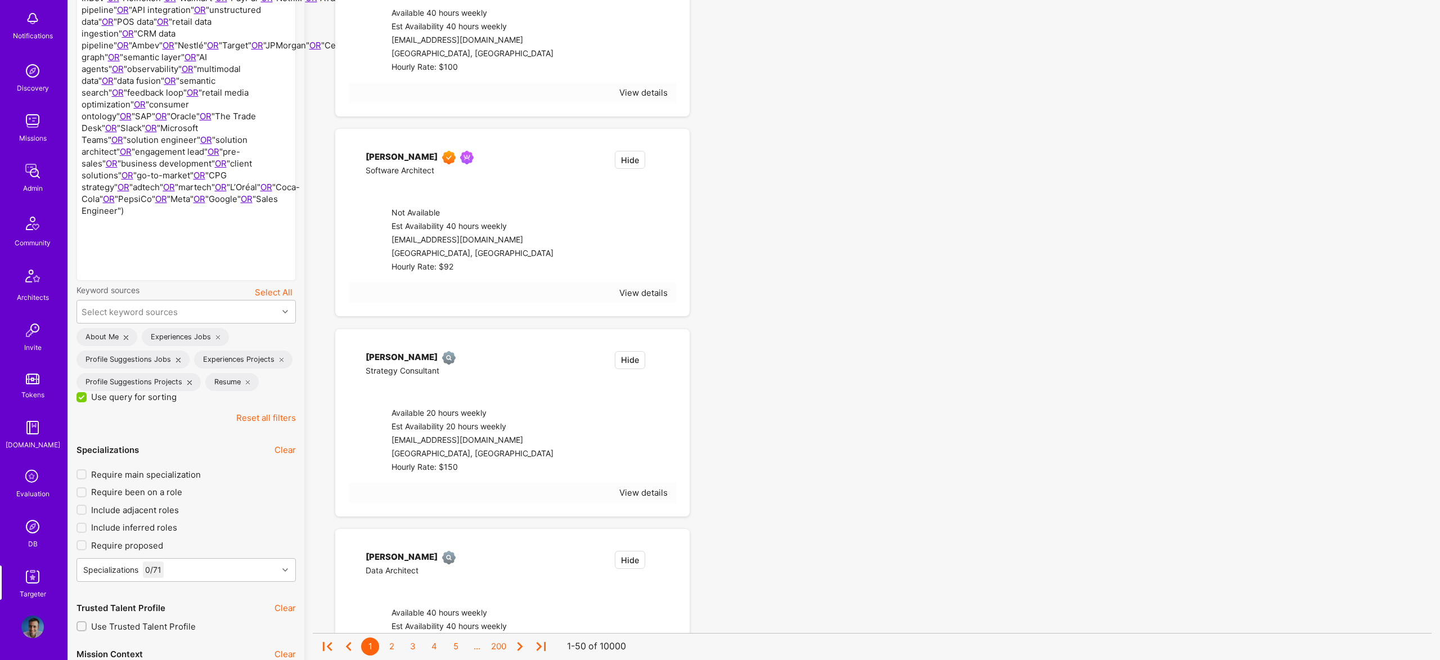
checkbox input "false"
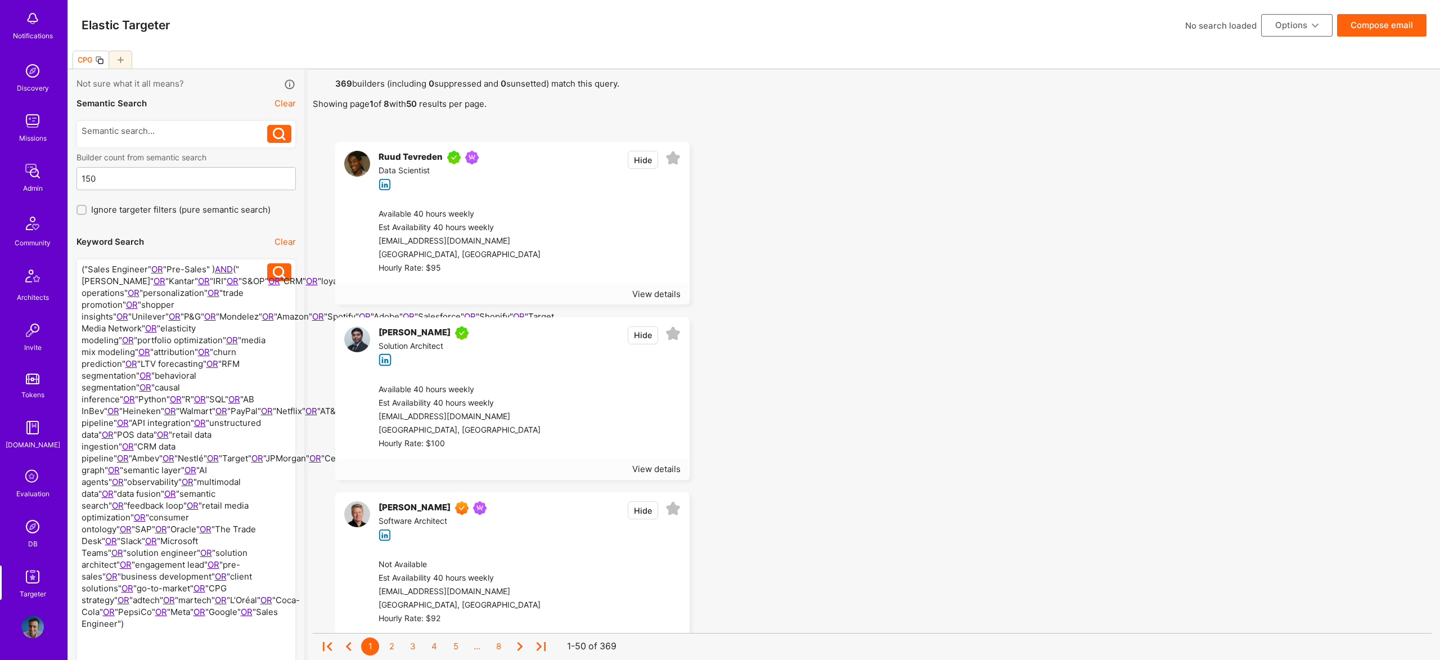
click at [212, 273] on div at bounding box center [175, 475] width 186 height 425
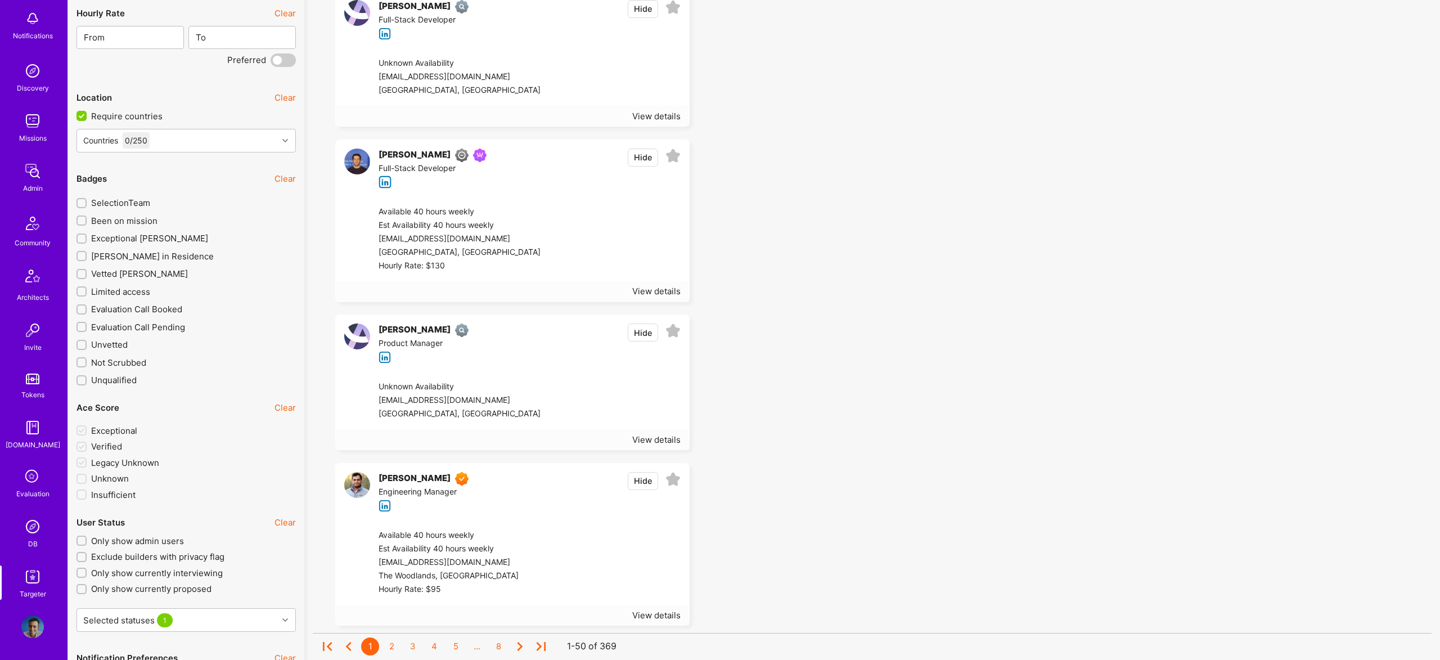
scroll to position [2254, 0]
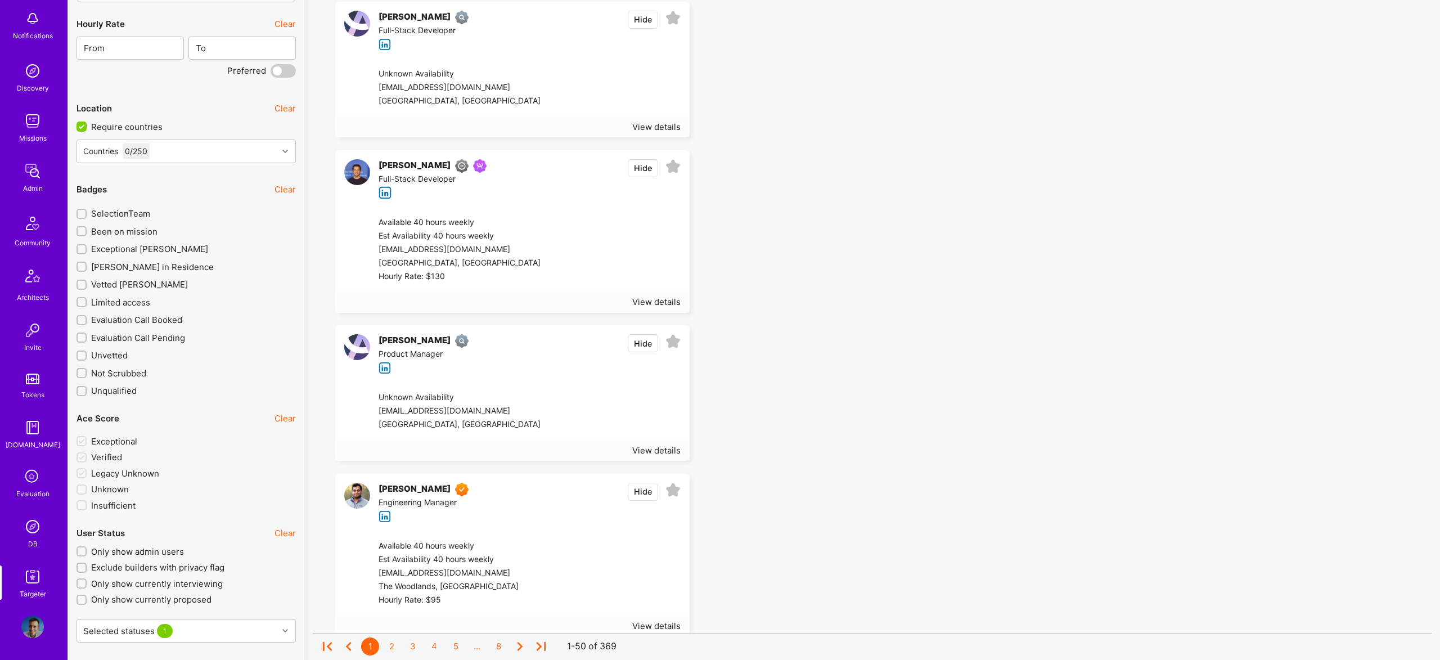
click at [130, 264] on span "A.Teamer in Residence" at bounding box center [152, 267] width 123 height 12
click at [87, 264] on input "A.Teamer in Residence" at bounding box center [83, 267] width 8 height 8
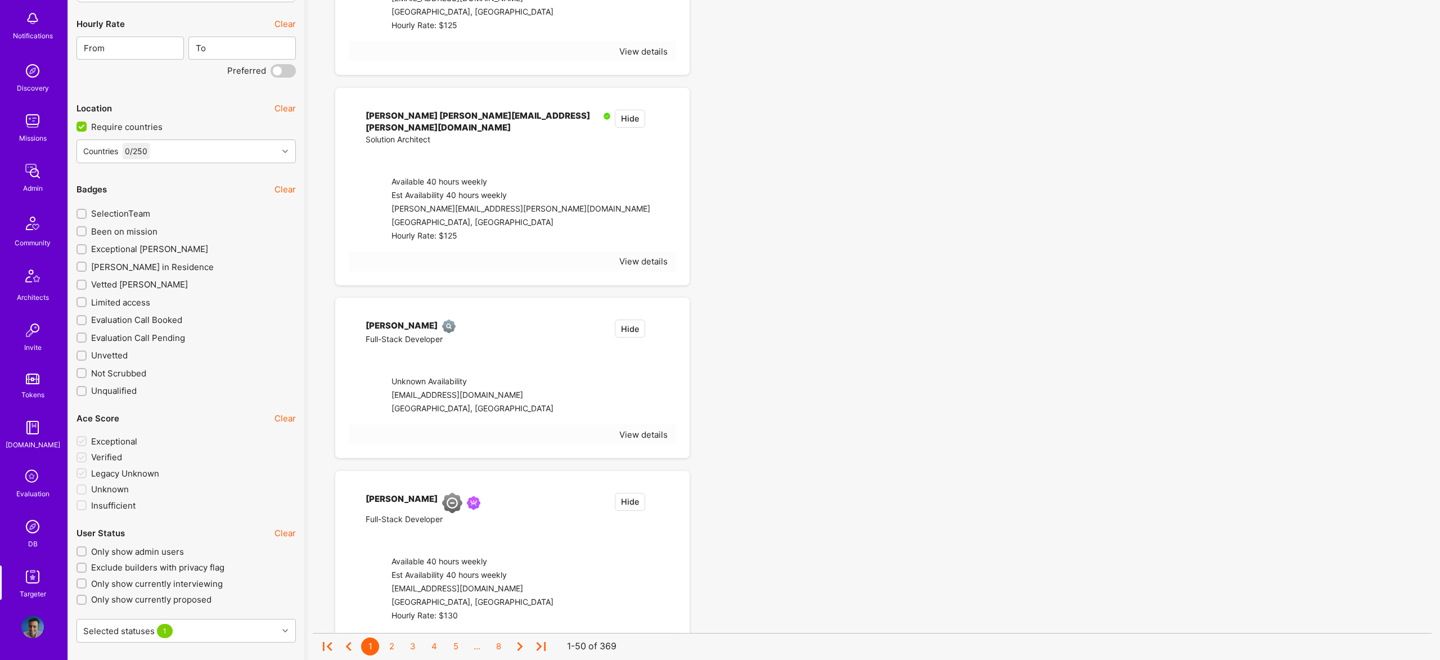
checkbox input "true"
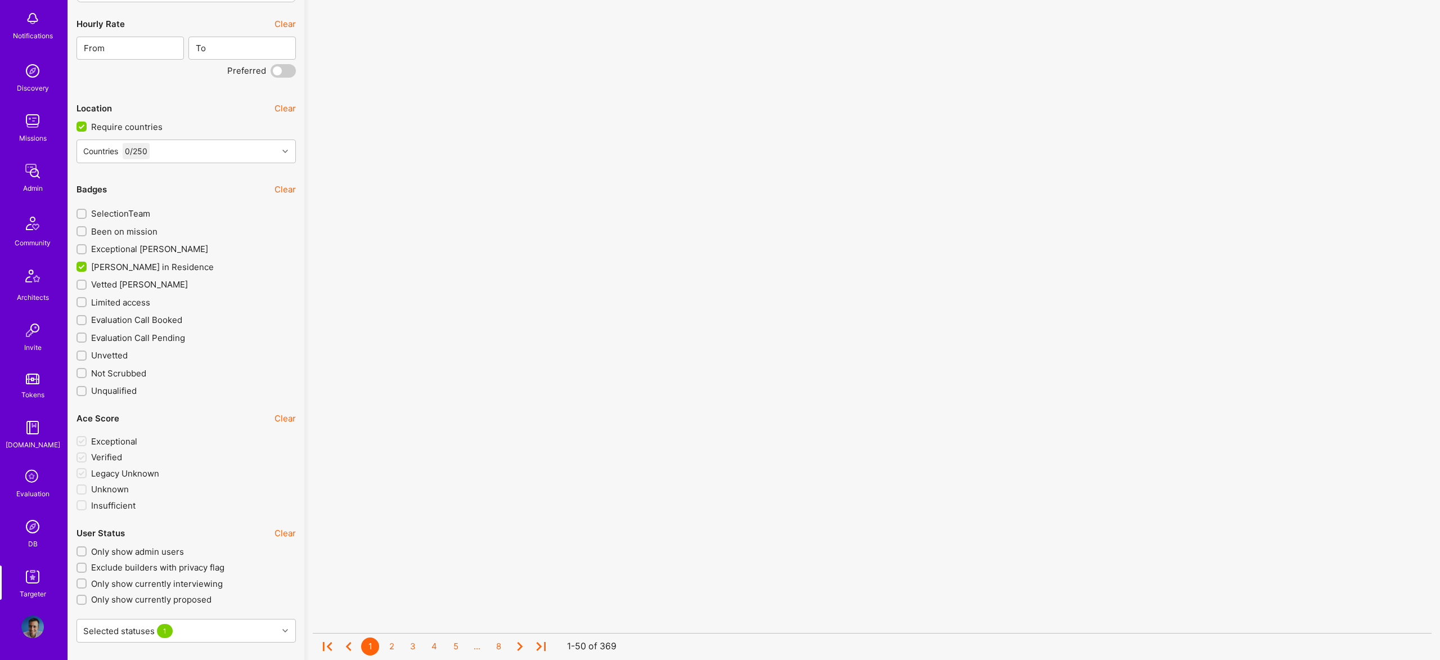
click at [138, 251] on span "Exceptional A.Teamer" at bounding box center [149, 249] width 117 height 12
click at [87, 251] on input "Exceptional A.Teamer" at bounding box center [83, 250] width 8 height 8
checkbox input "true"
click at [139, 284] on span "Vetted A.Teamer" at bounding box center [139, 284] width 97 height 12
click at [87, 284] on input "Vetted A.Teamer" at bounding box center [83, 285] width 8 height 8
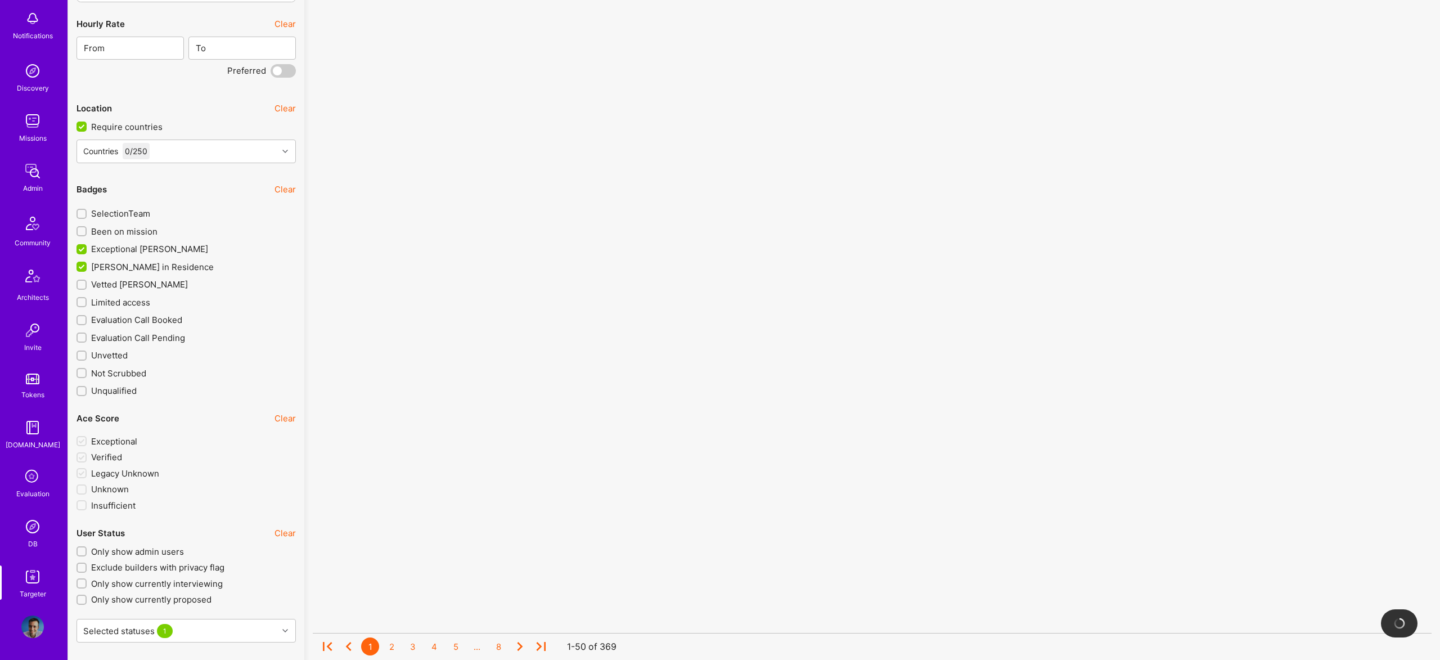
checkbox input "true"
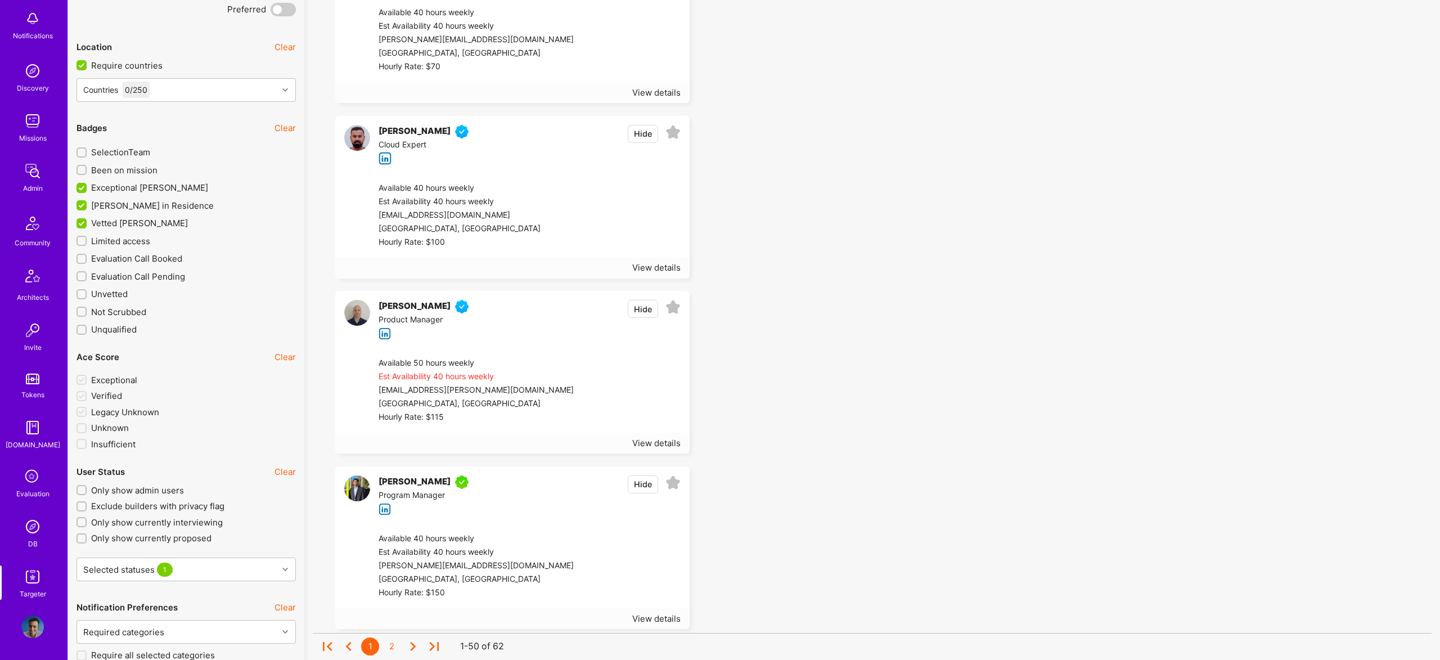
click at [197, 258] on label "Evaluation Call Booked" at bounding box center [185, 259] width 219 height 12
click at [87, 258] on input "Evaluation Call Booked" at bounding box center [83, 259] width 8 height 8
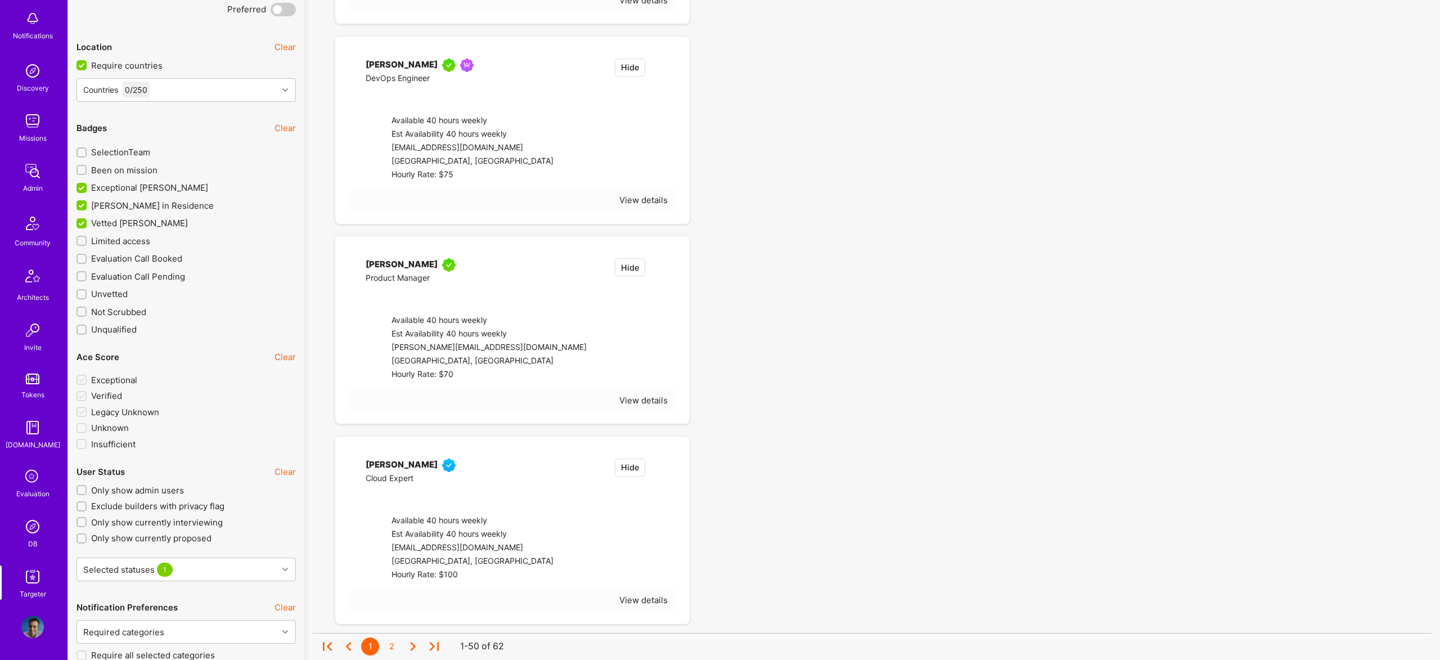
checkbox input "true"
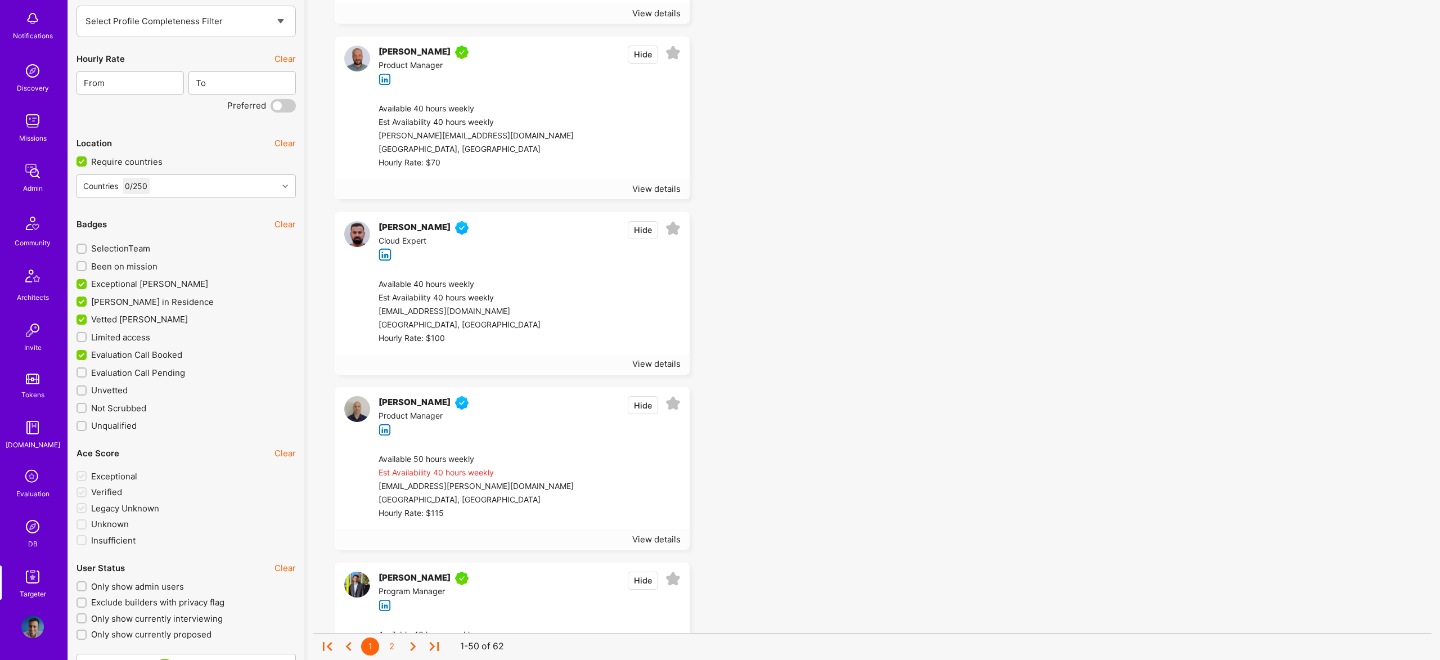
click at [134, 367] on span "Evaluation Call Pending" at bounding box center [138, 373] width 94 height 12
click at [87, 369] on input "Evaluation Call Pending" at bounding box center [83, 373] width 8 height 8
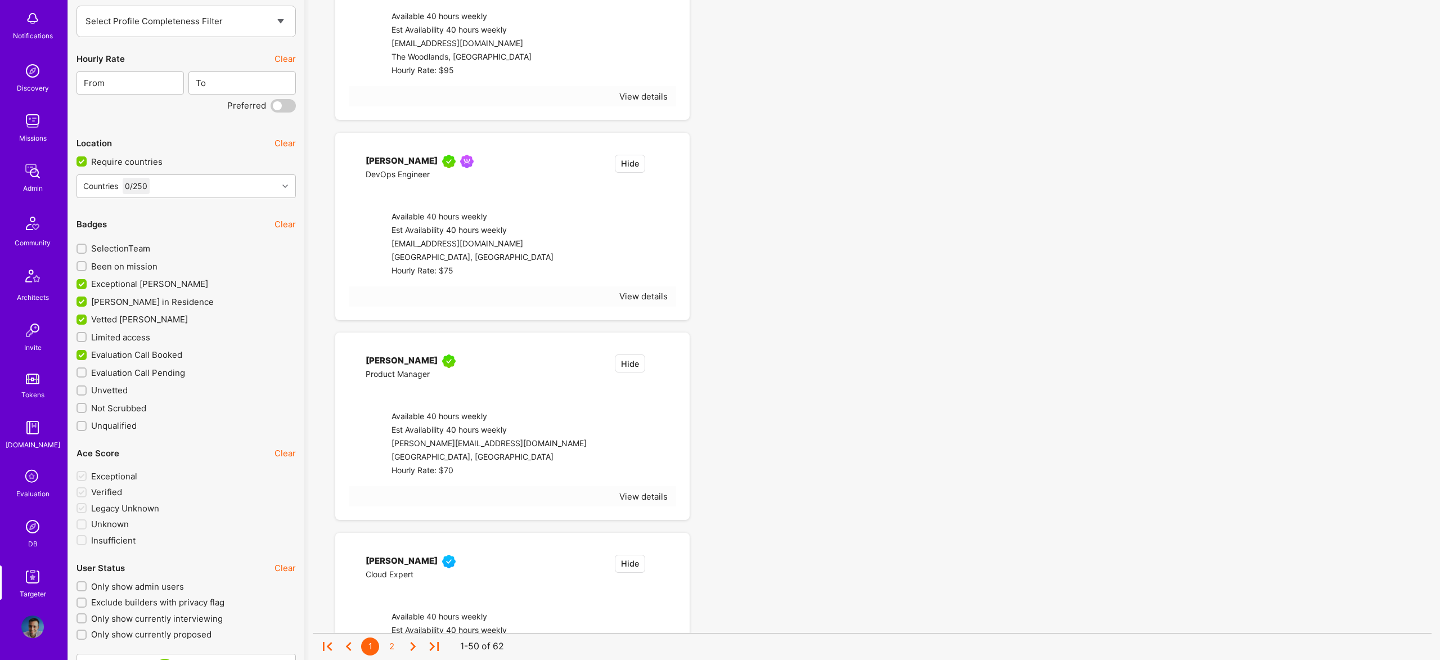
checkbox input "true"
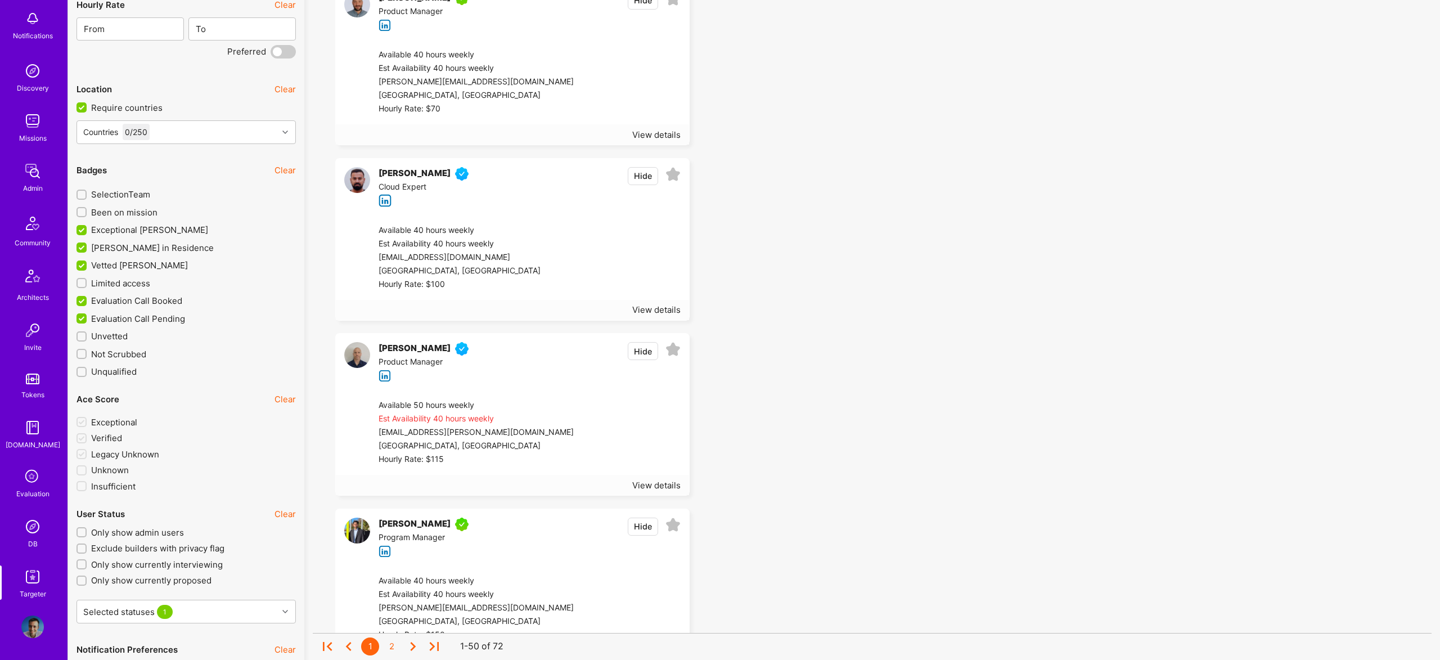
click at [115, 335] on span "Unvetted" at bounding box center [109, 336] width 37 height 12
click at [87, 335] on input "Unvetted" at bounding box center [83, 337] width 8 height 8
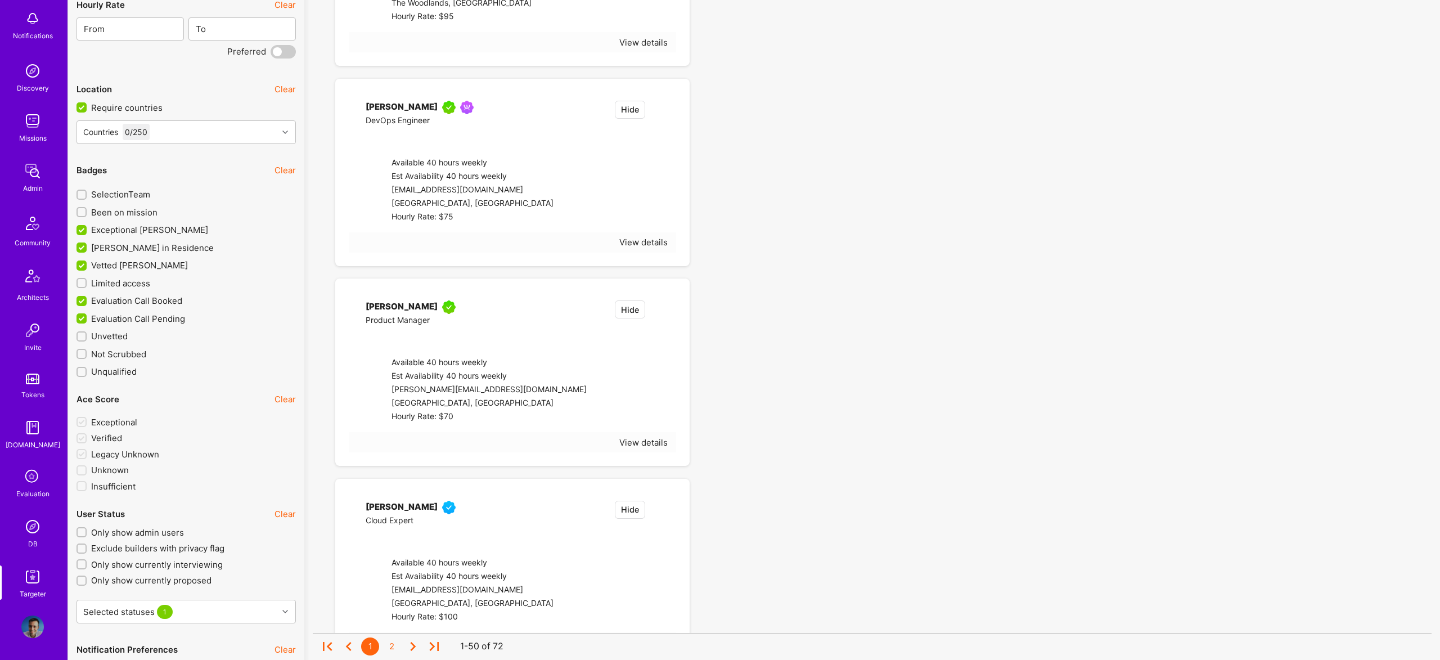
checkbox input "true"
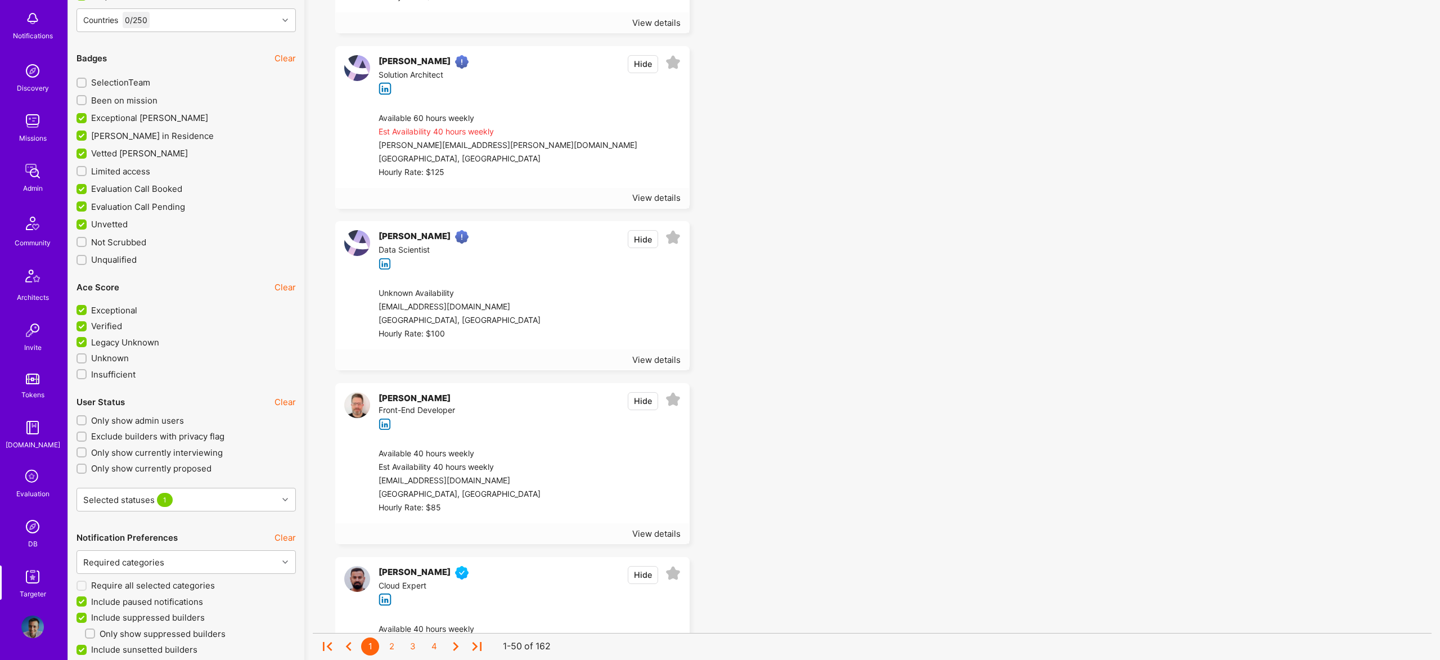
scroll to position [2516, 0]
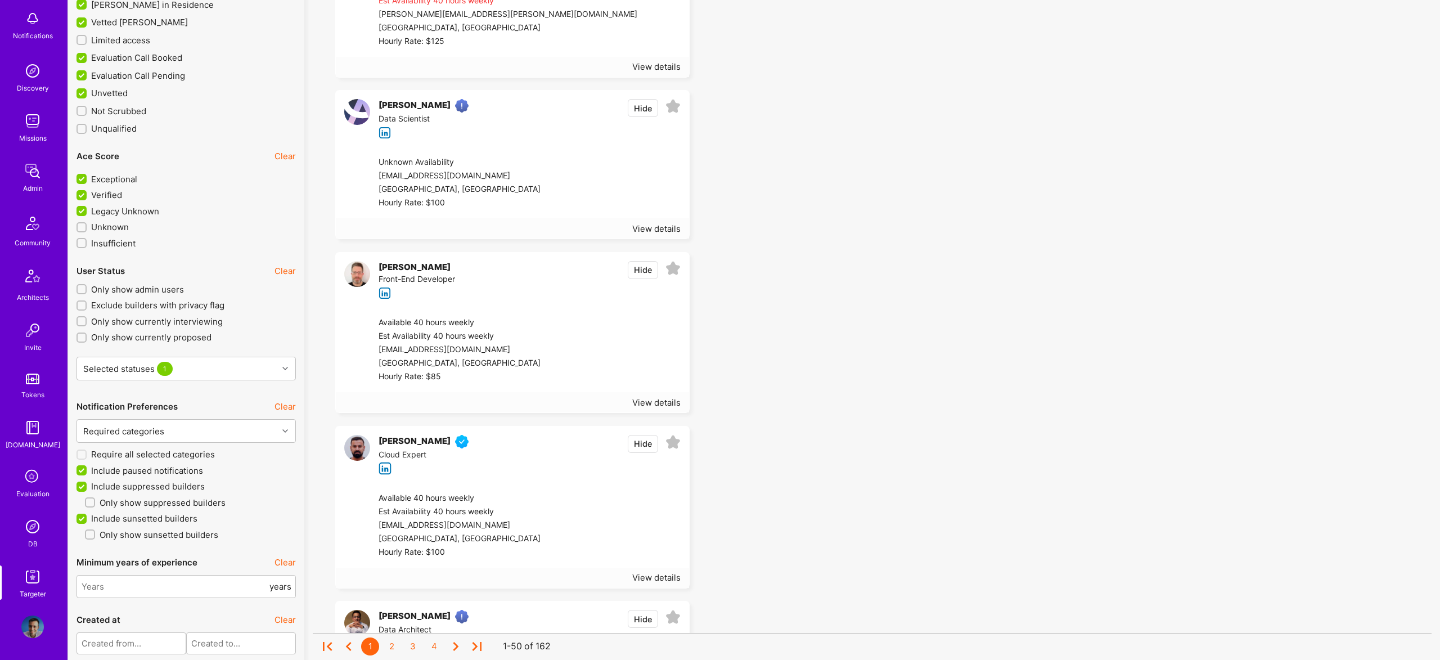
drag, startPoint x: 145, startPoint y: 213, endPoint x: 378, endPoint y: 204, distance: 233.6
click at [145, 213] on span "Legacy Unknown" at bounding box center [125, 211] width 68 height 12
click at [88, 213] on input "Legacy Unknown" at bounding box center [83, 211] width 10 height 10
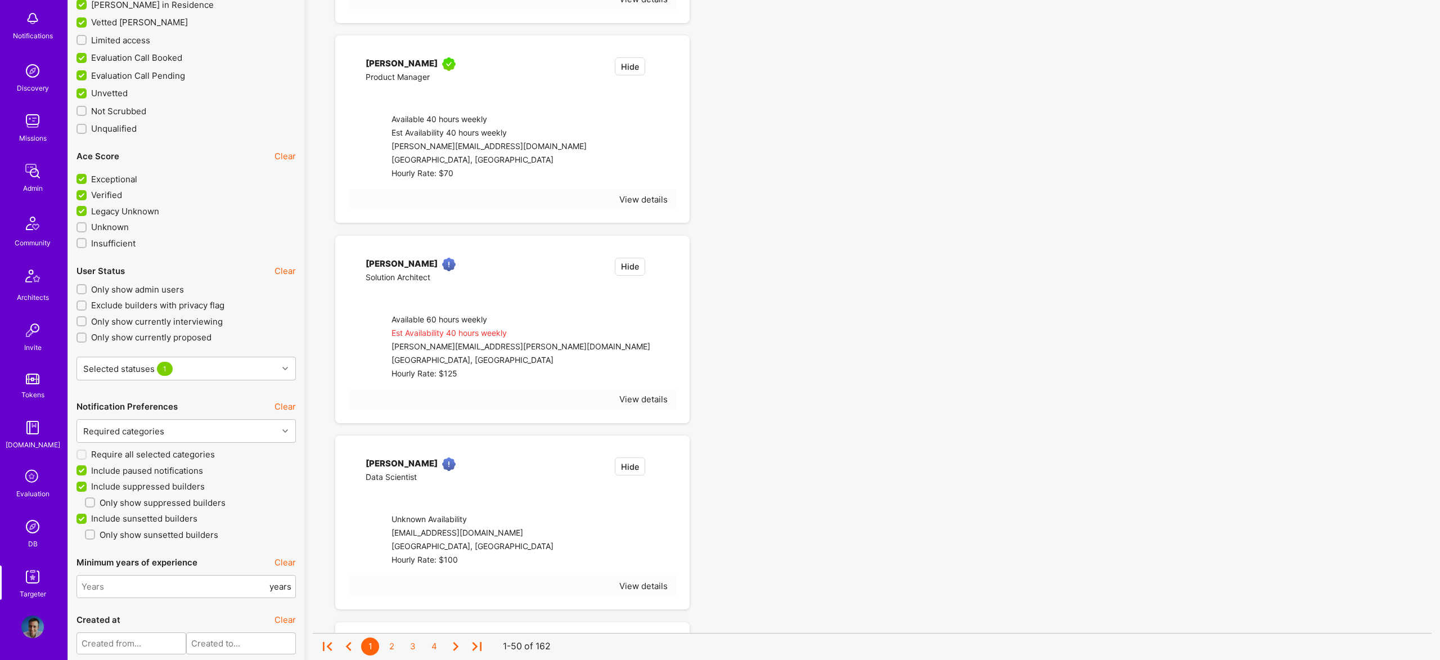
checkbox input "false"
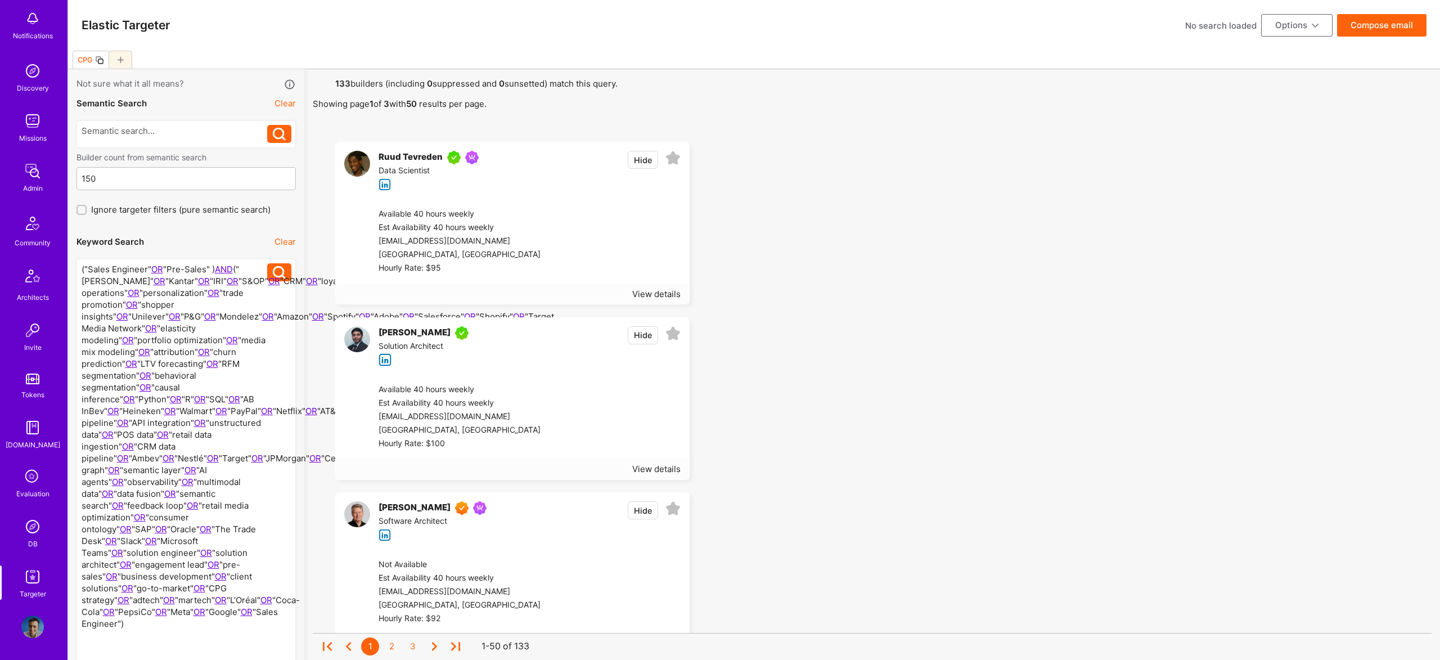
click at [1282, 30] on button "Options" at bounding box center [1296, 25] width 71 height 22
click at [1276, 200] on button "Export to .csv" at bounding box center [1281, 194] width 103 height 29
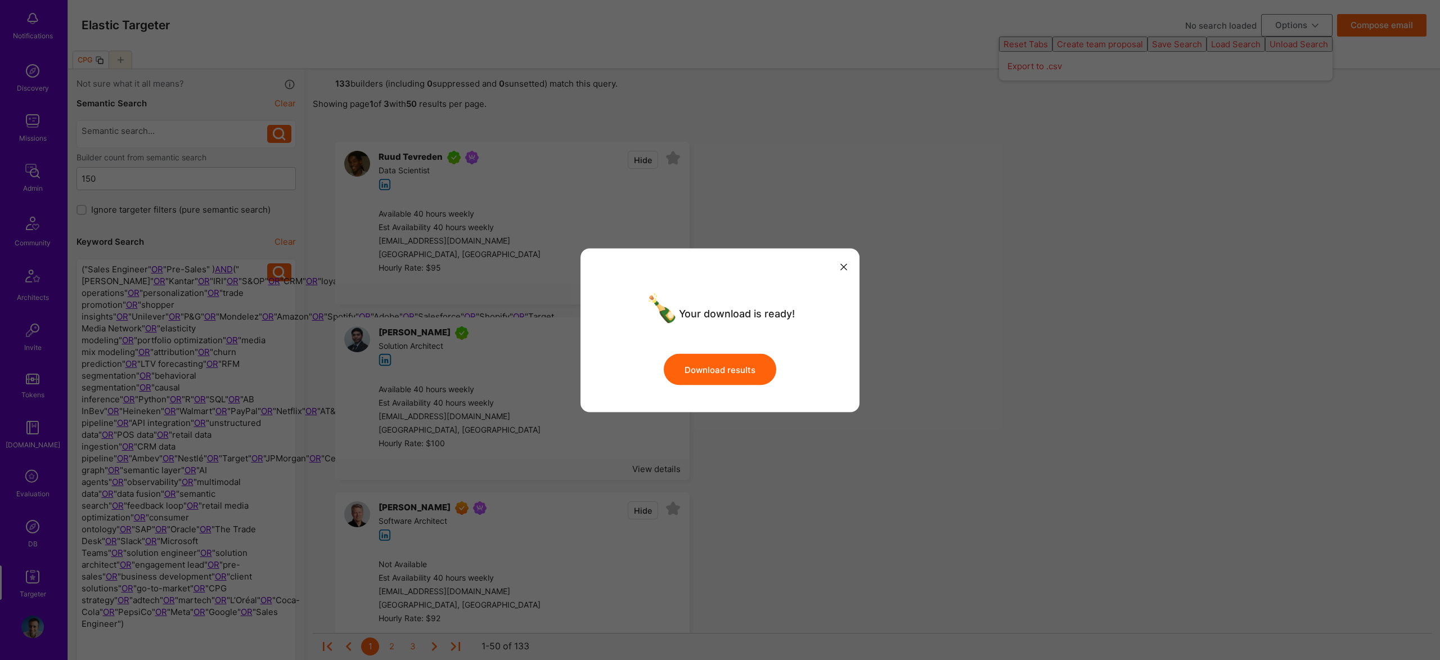
click at [748, 374] on button "Download results" at bounding box center [720, 369] width 112 height 31
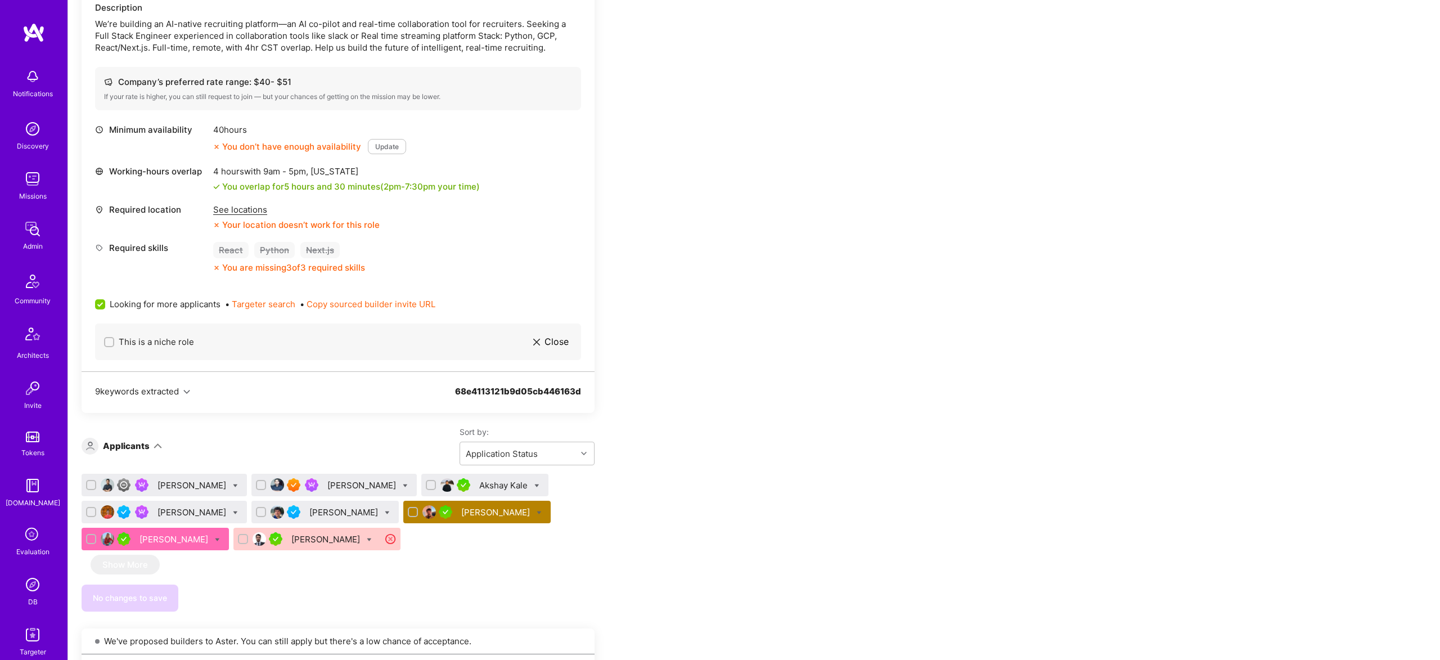
scroll to position [376, 0]
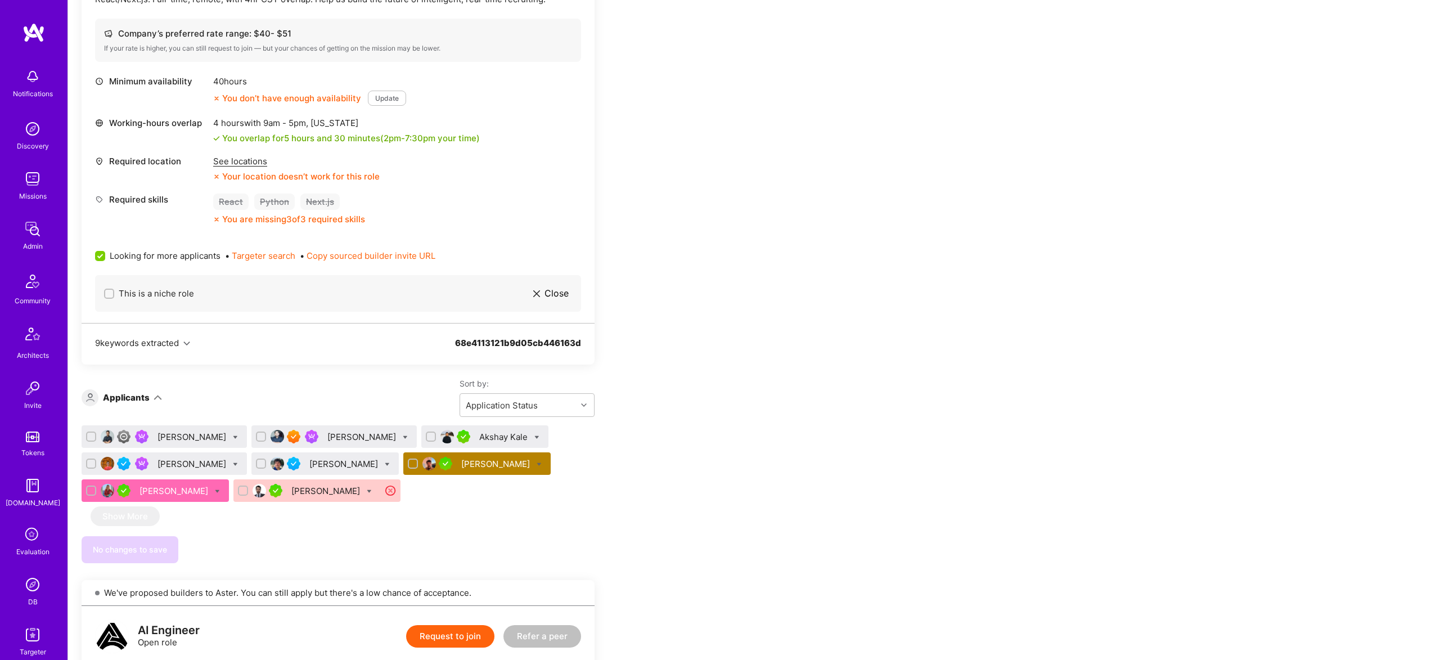
click at [461, 463] on div "[PERSON_NAME]" at bounding box center [496, 464] width 71 height 12
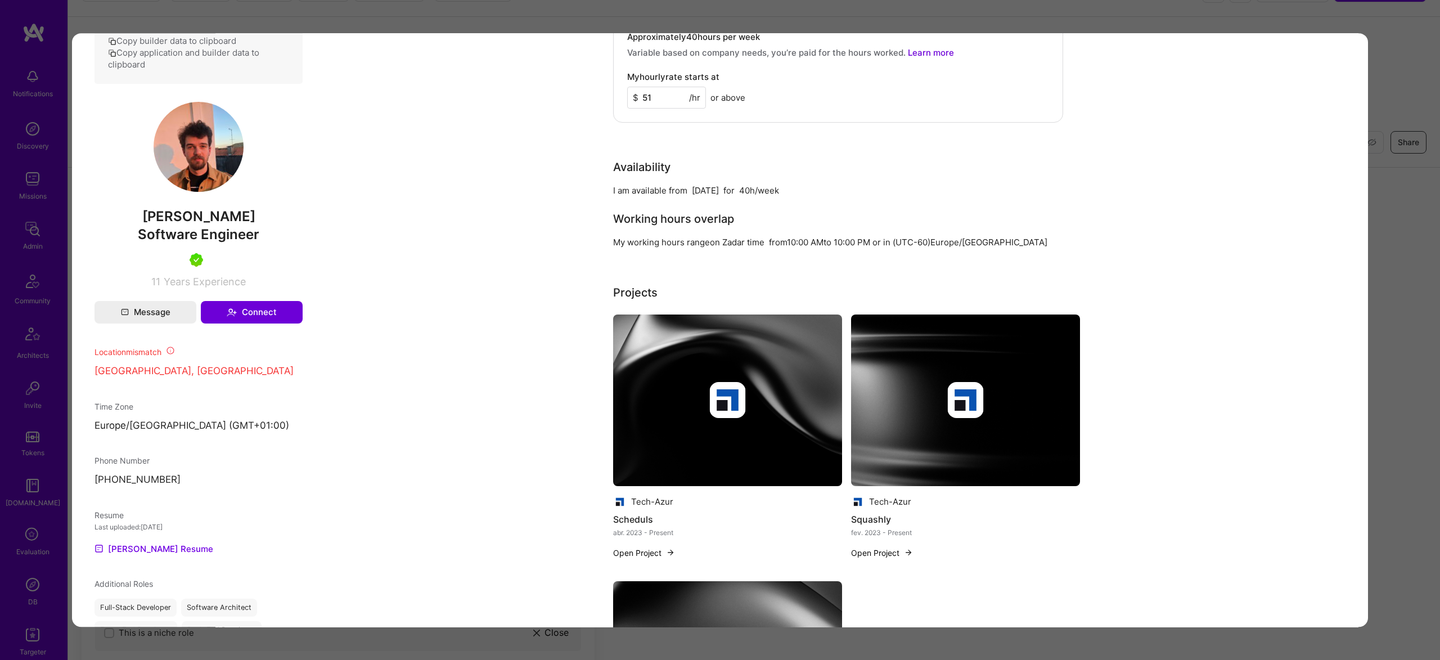
scroll to position [682, 0]
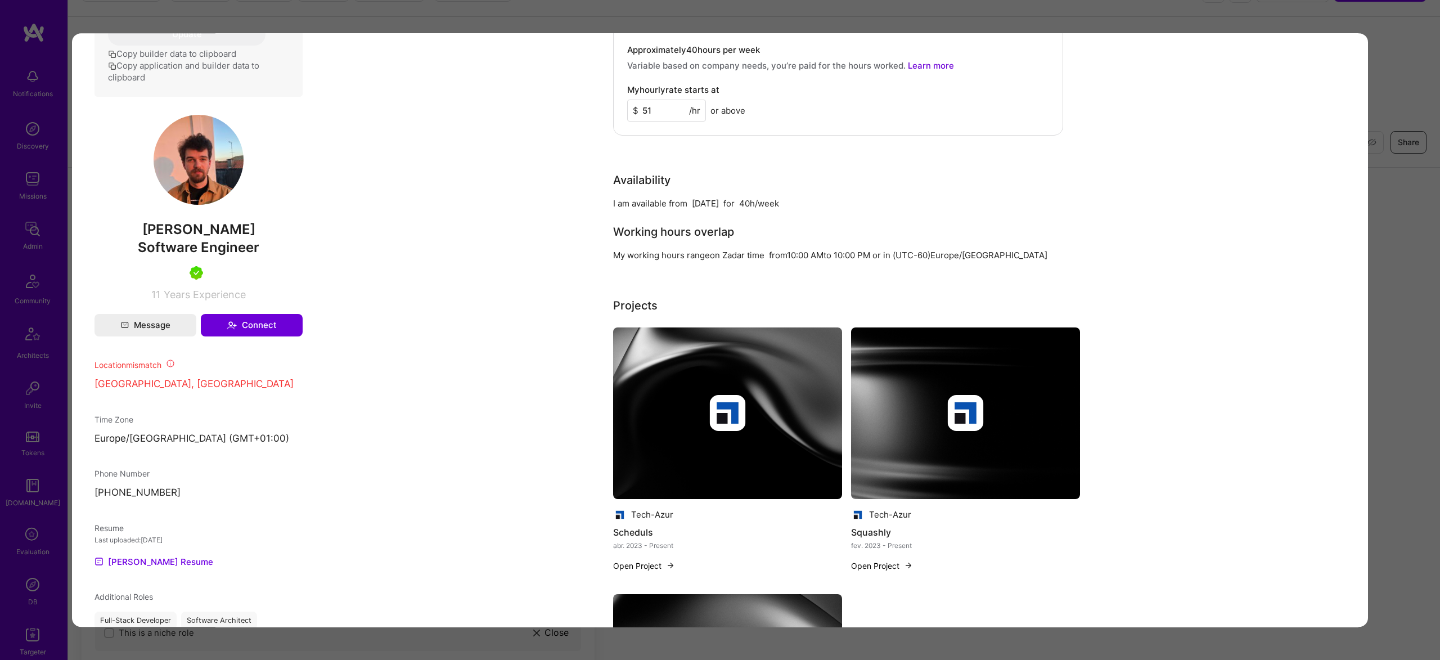
click at [829, 412] on div "modal" at bounding box center [727, 413] width 229 height 36
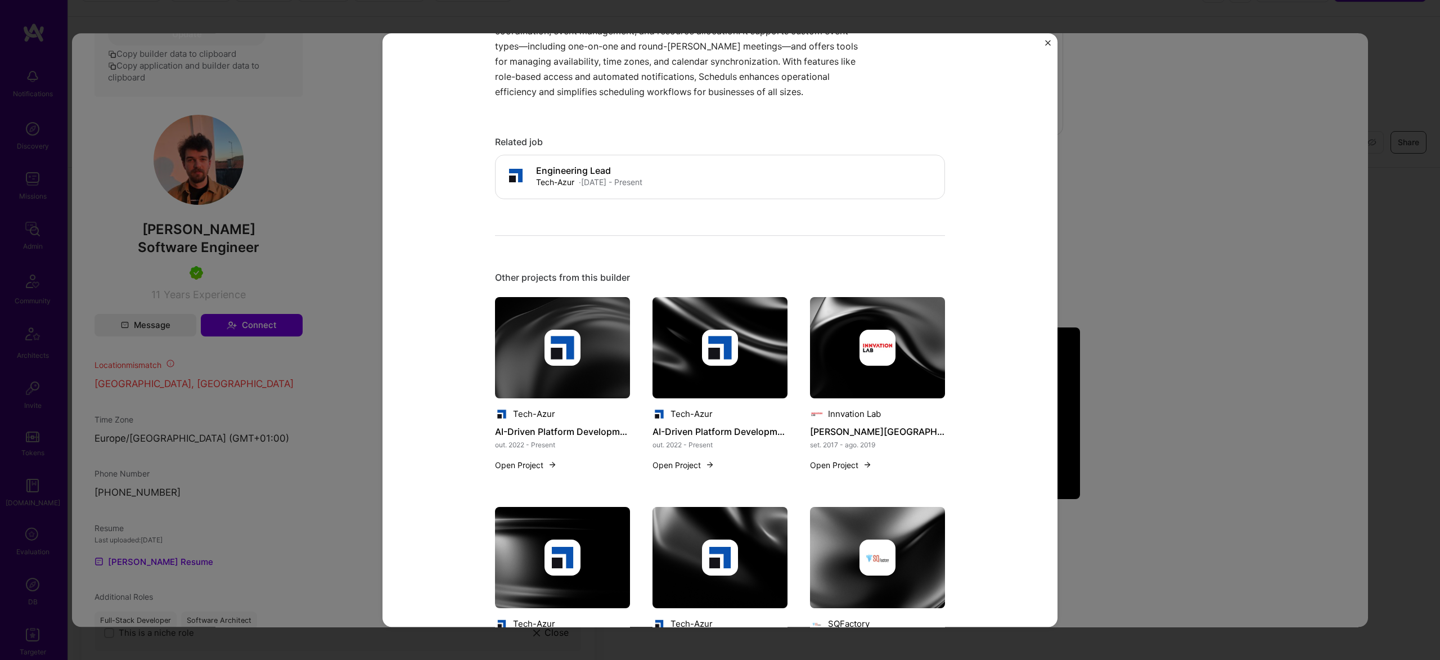
scroll to position [511, 0]
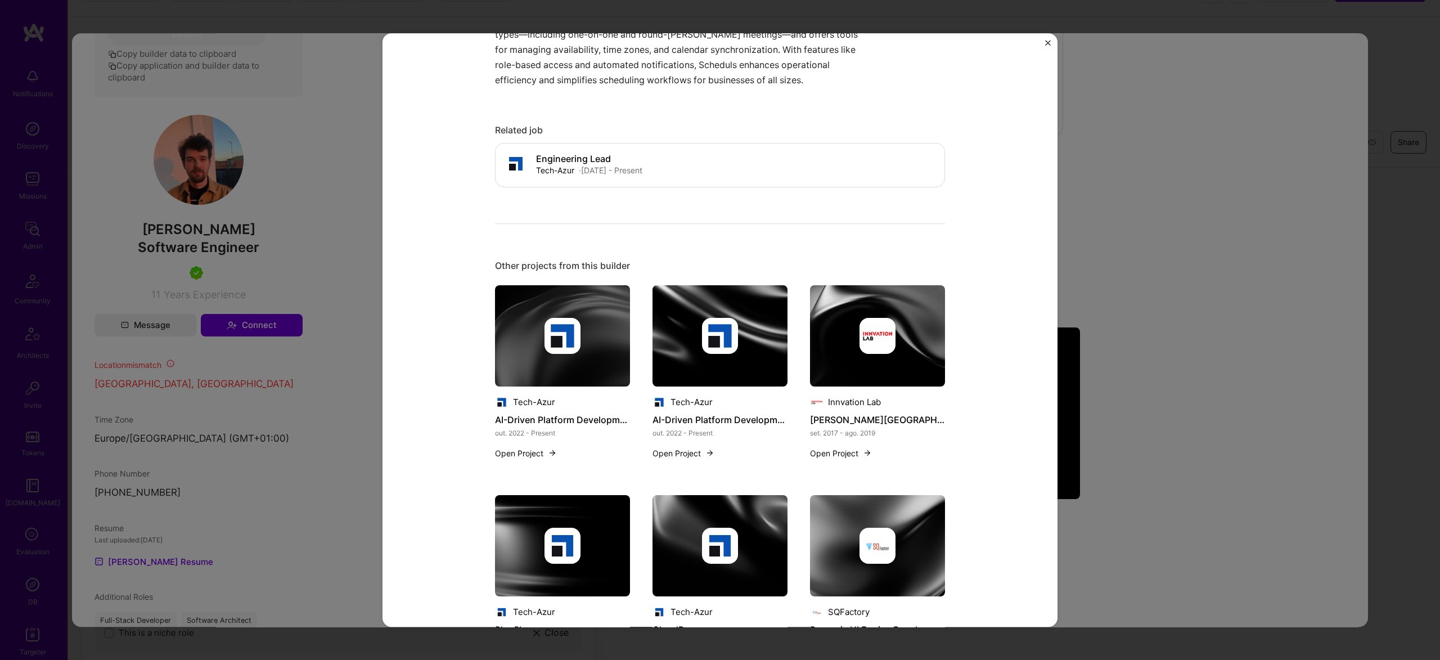
click at [733, 332] on img at bounding box center [720, 336] width 36 height 36
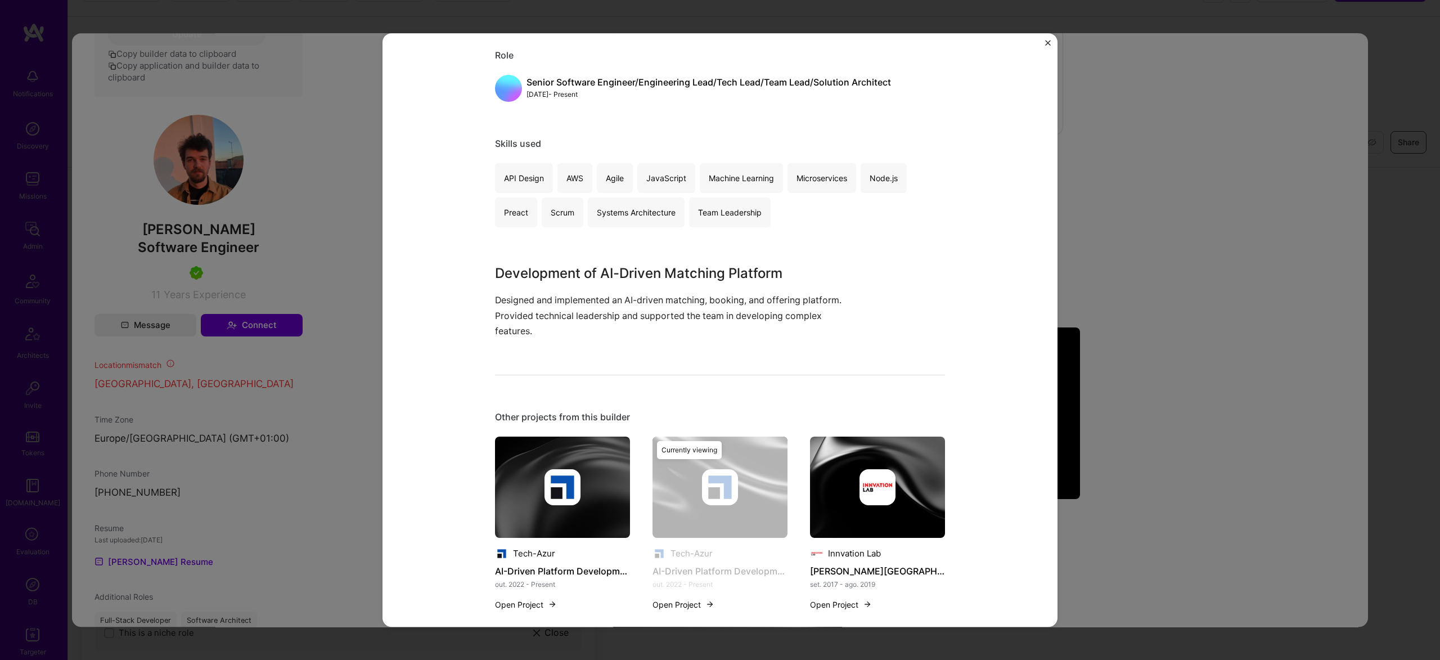
scroll to position [152, 0]
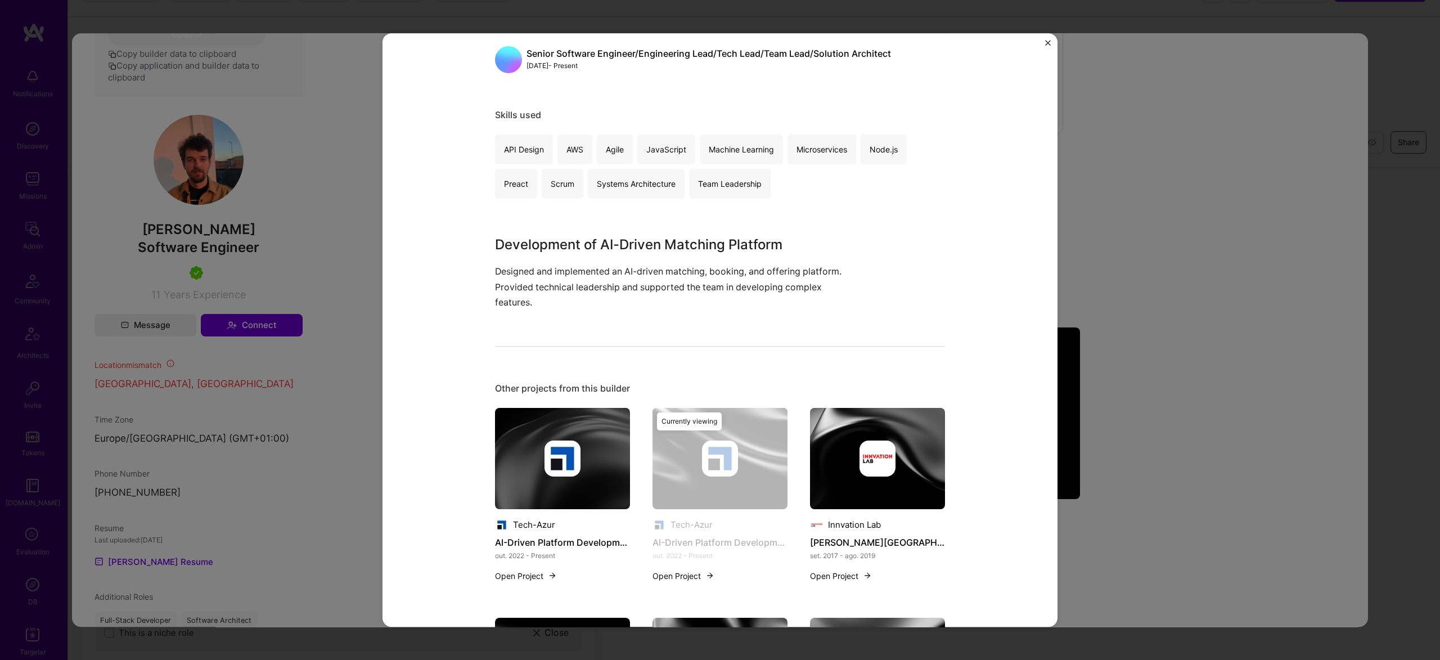
click at [875, 435] on img at bounding box center [877, 458] width 135 height 101
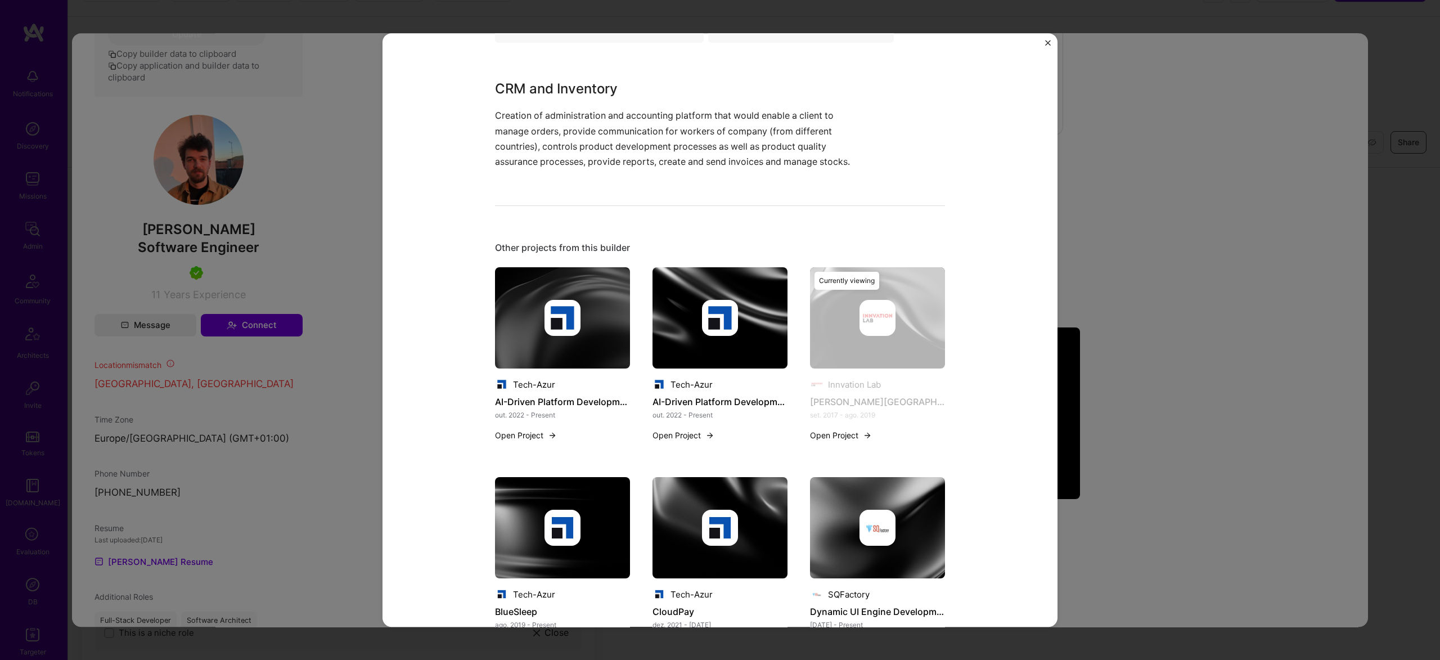
scroll to position [486, 0]
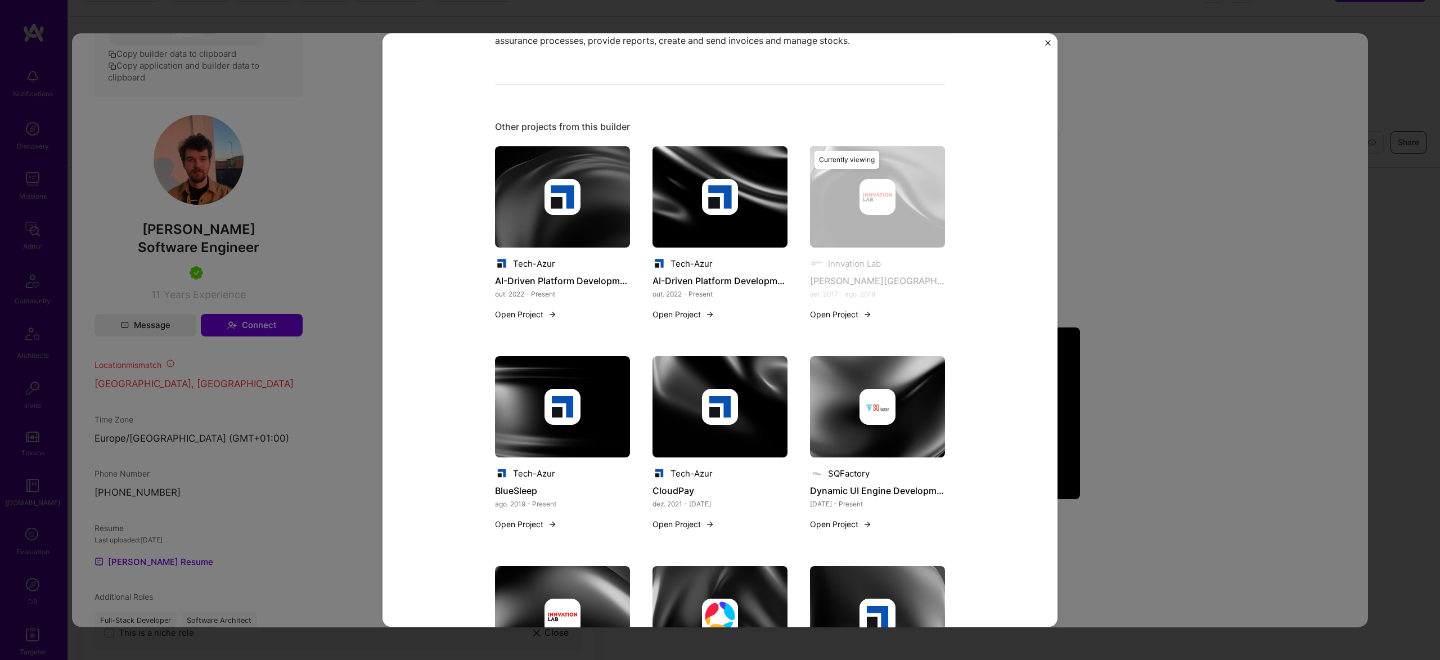
click at [865, 443] on img at bounding box center [877, 406] width 135 height 101
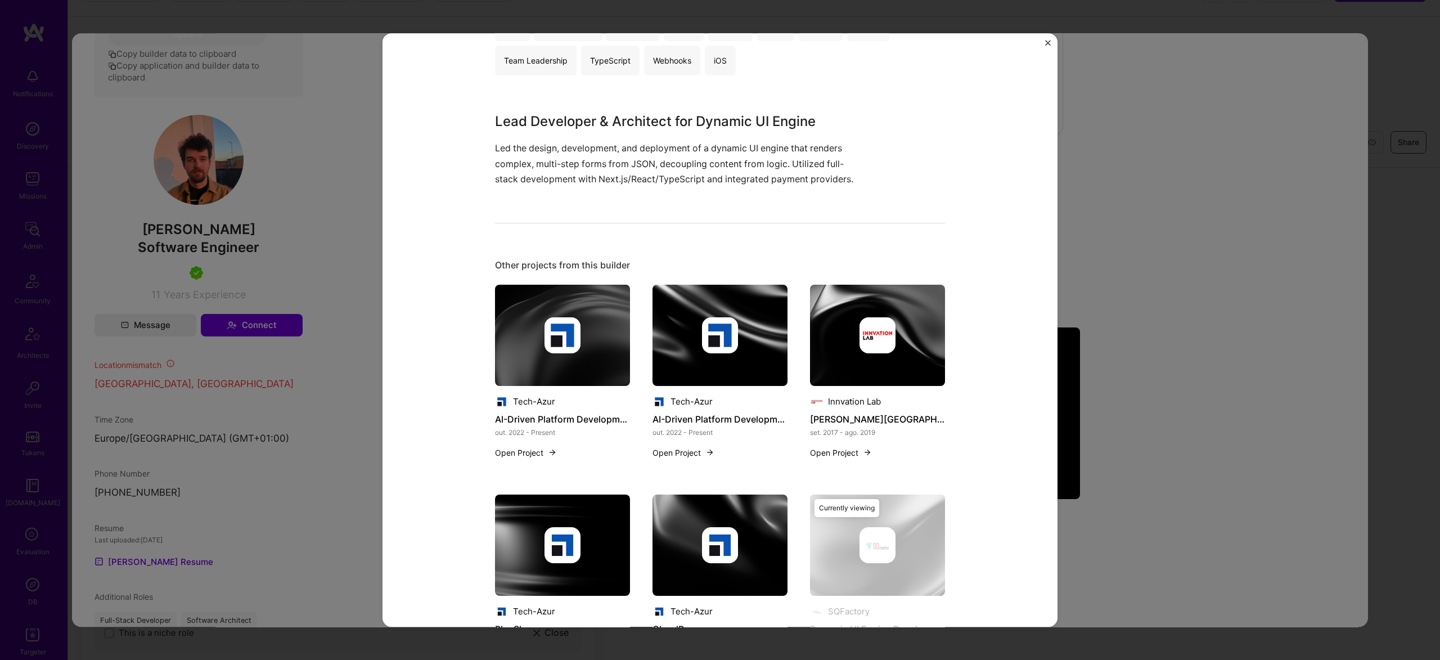
click at [673, 540] on div at bounding box center [719, 545] width 135 height 36
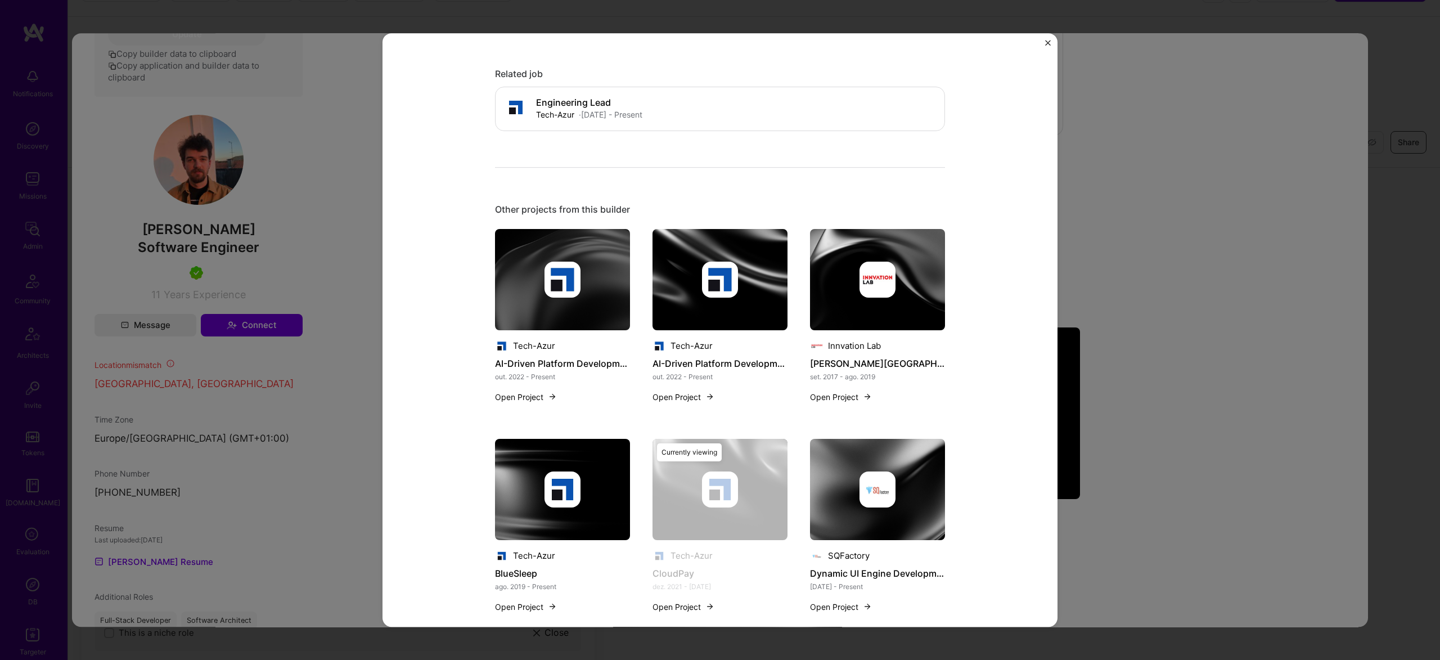
scroll to position [597, 0]
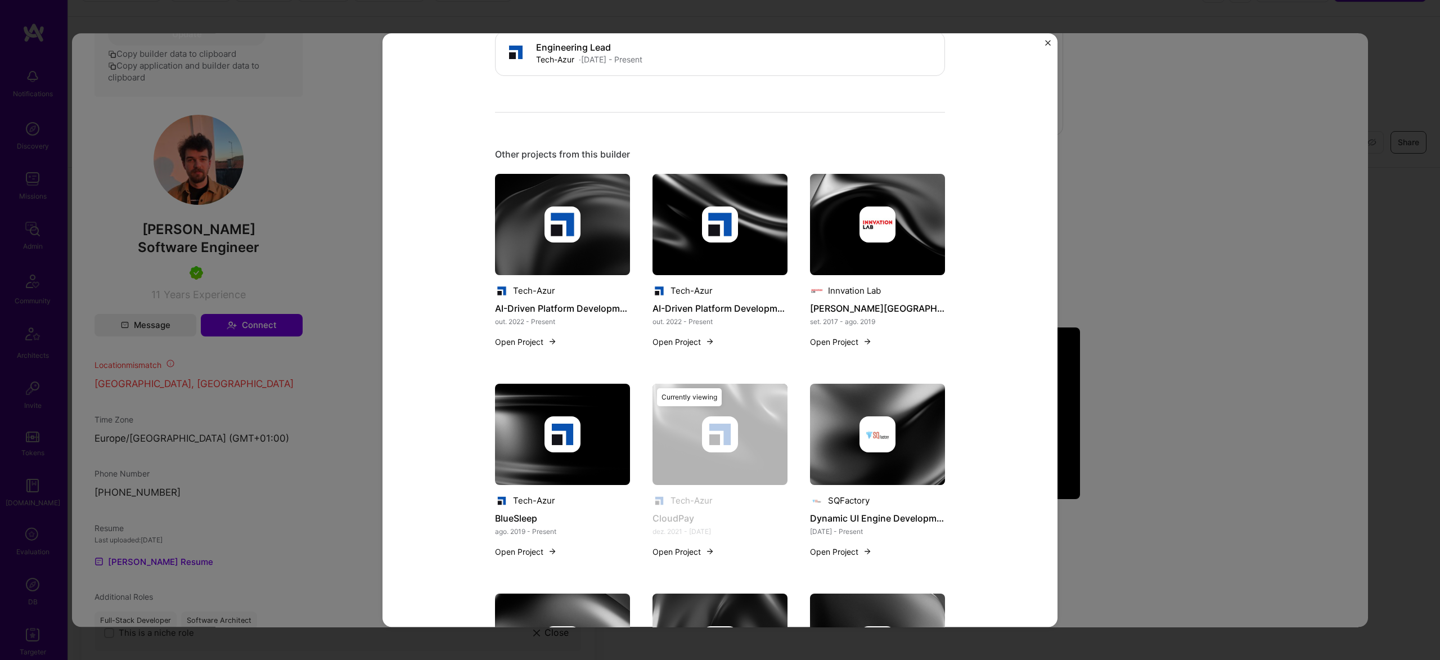
click at [560, 429] on img at bounding box center [562, 434] width 36 height 36
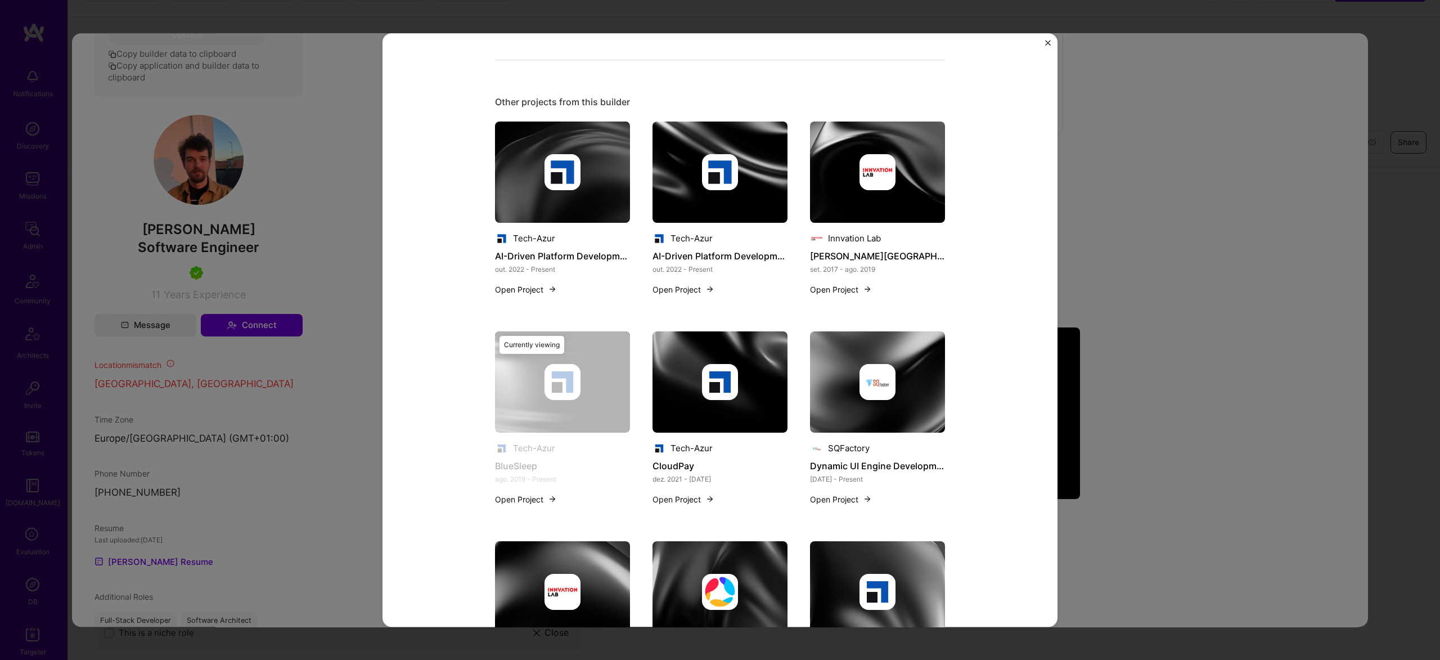
scroll to position [638, 0]
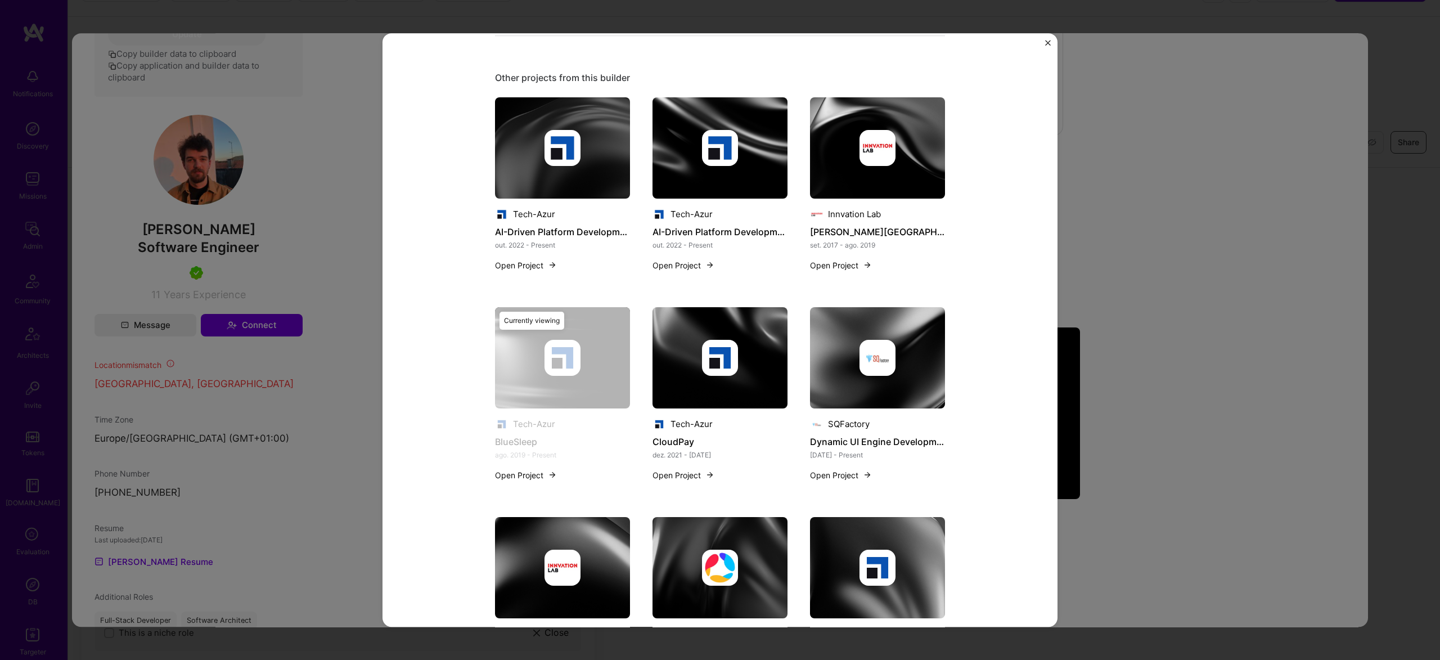
click at [546, 550] on img at bounding box center [562, 568] width 36 height 36
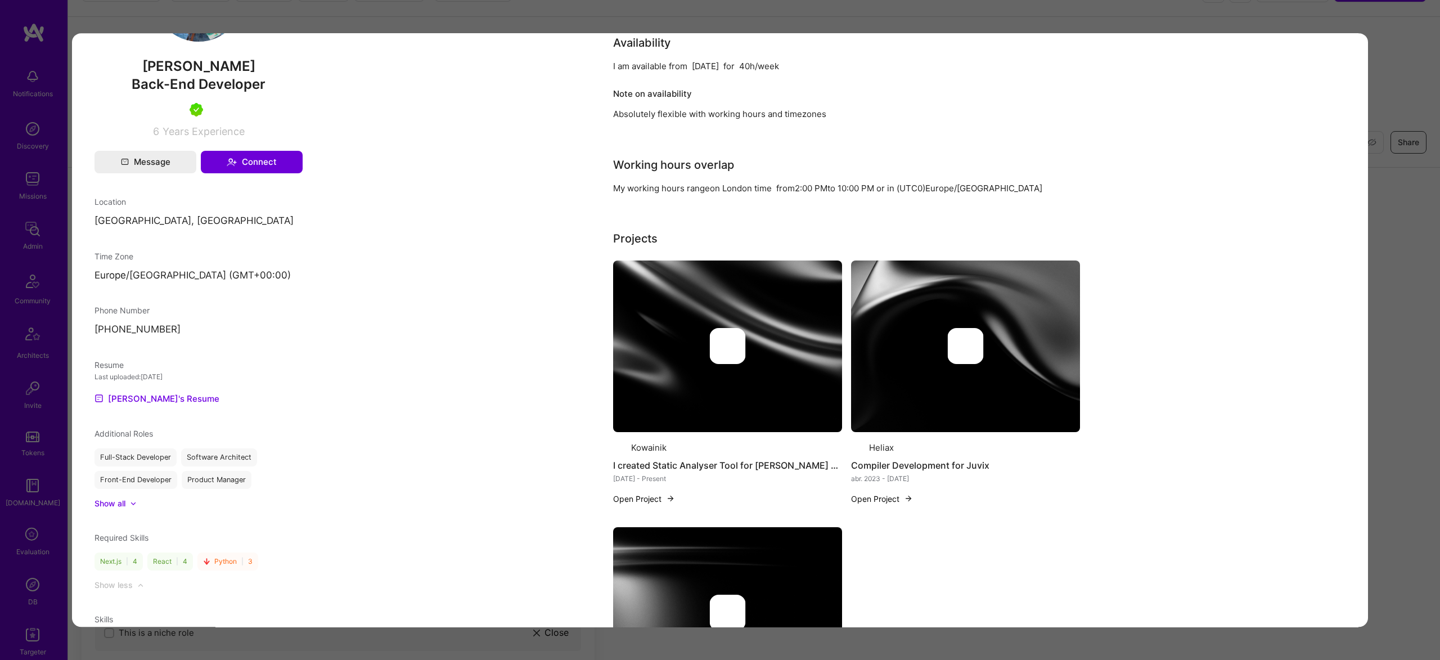
scroll to position [519, 0]
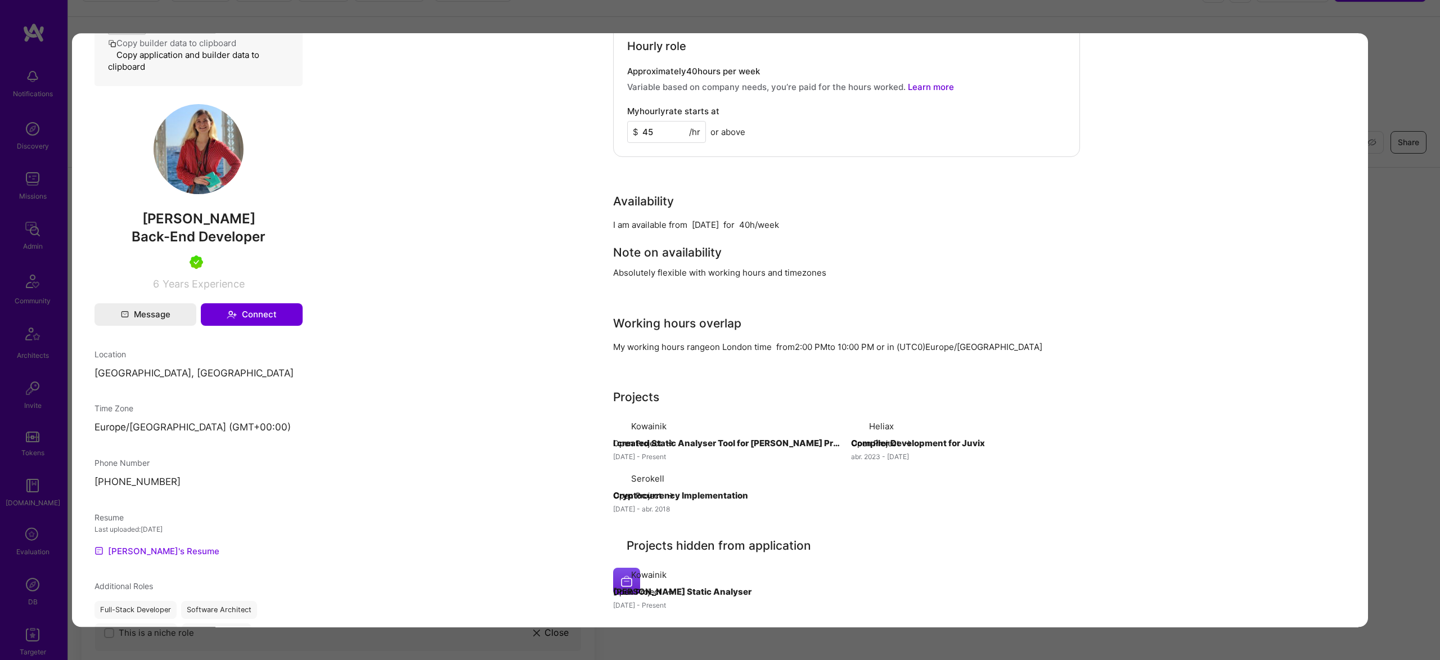
click at [141, 557] on link "[PERSON_NAME]'s Resume" at bounding box center [156, 550] width 125 height 13
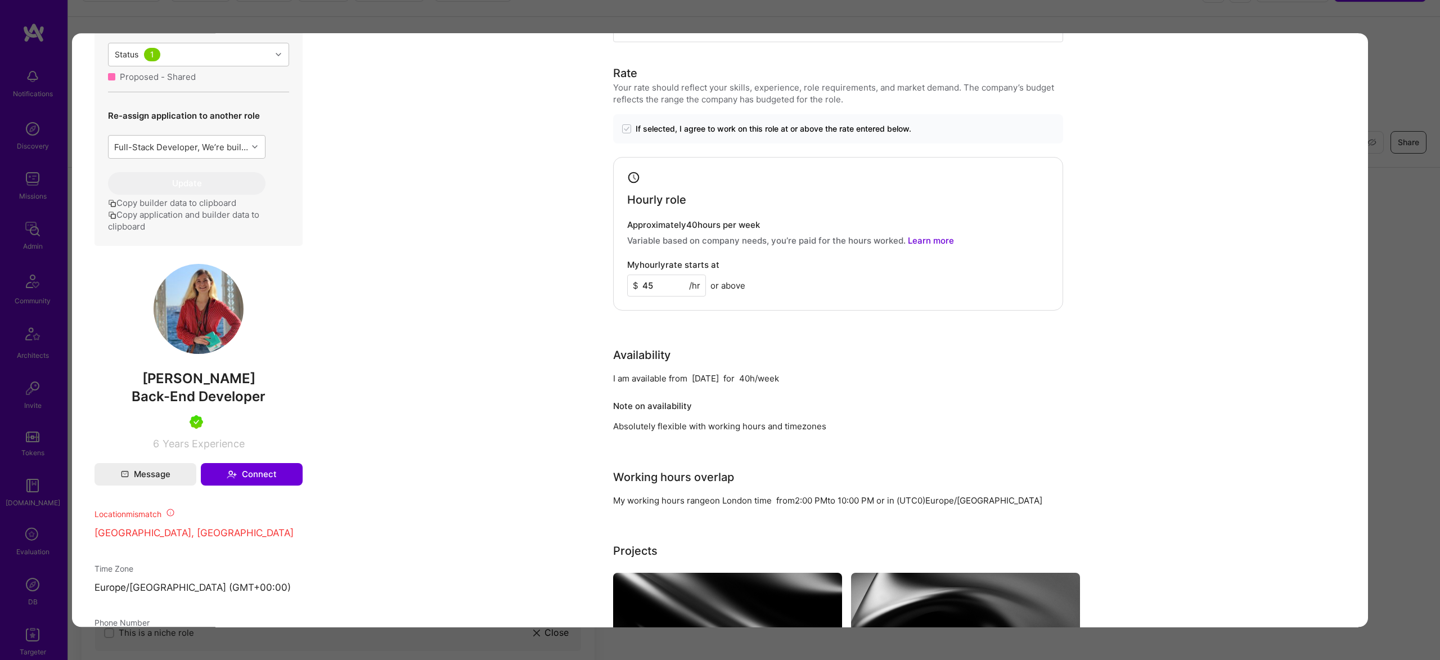
scroll to position [668, 0]
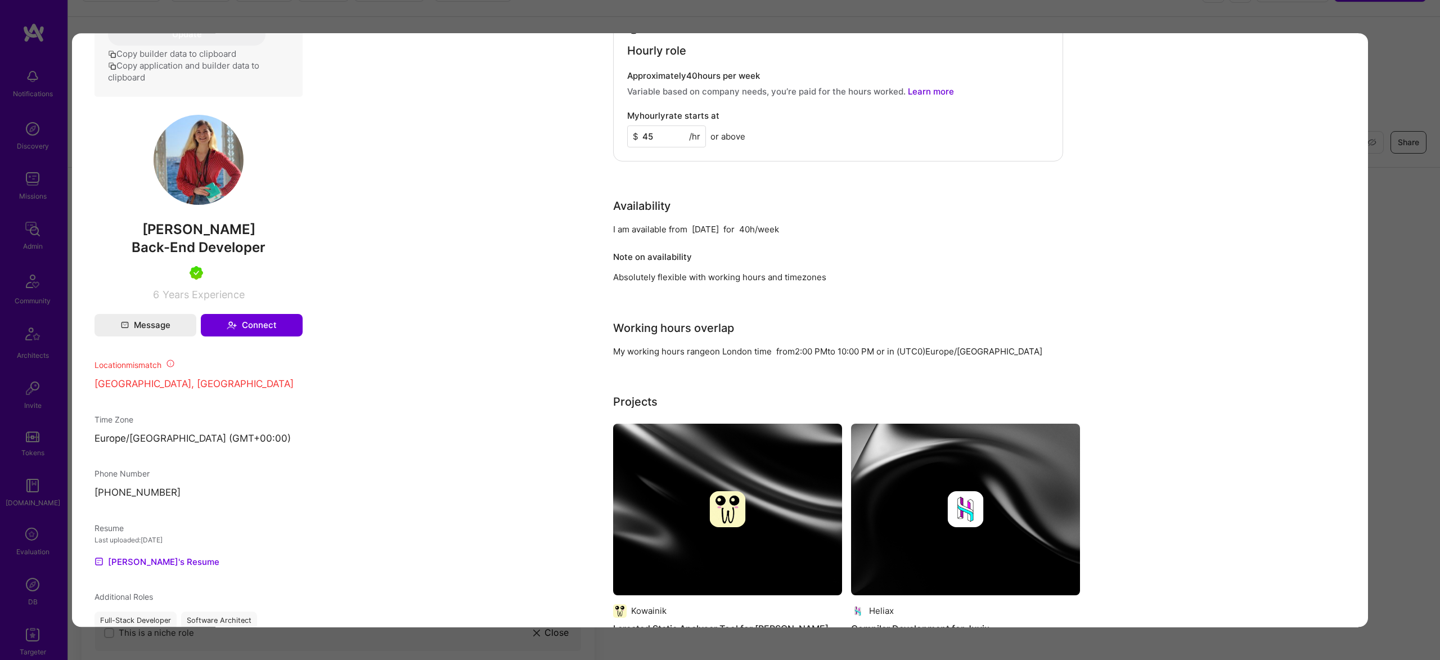
click at [1407, 273] on div "Application 7 of 8 Builder Missing Requirements Required Location See locations…" at bounding box center [720, 330] width 1440 height 660
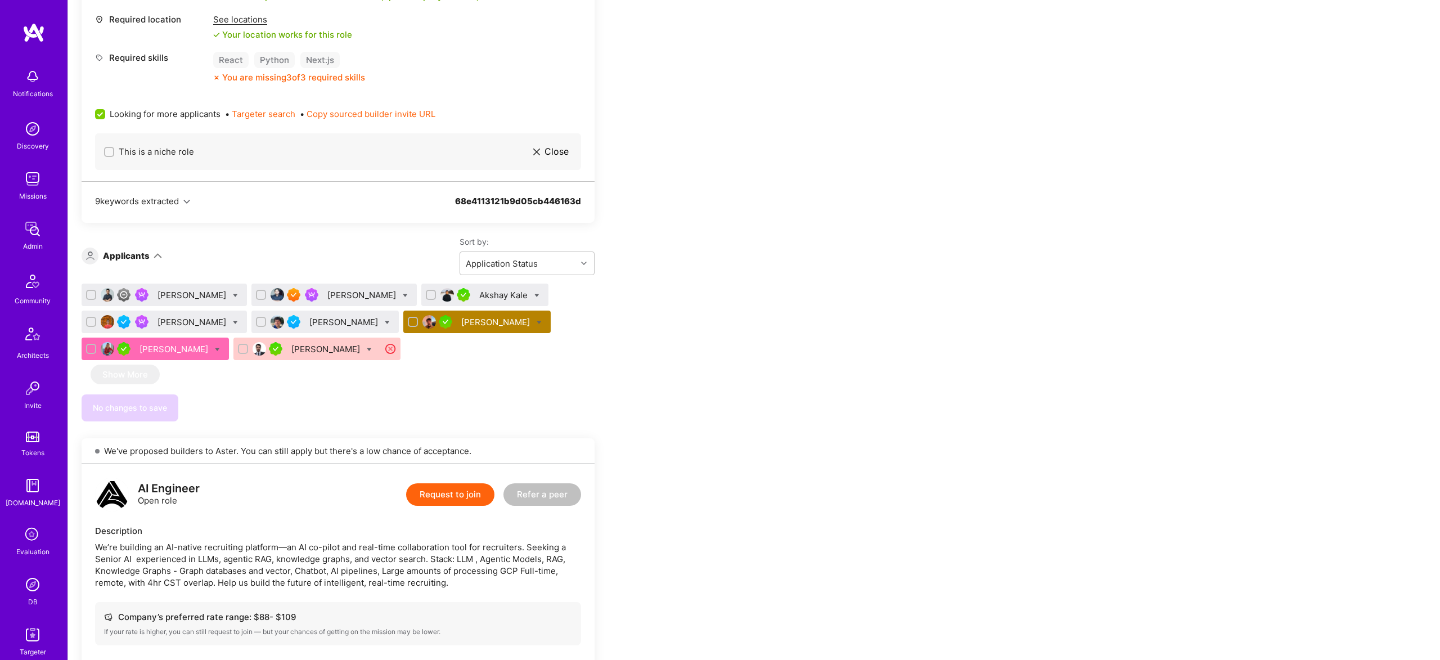
scroll to position [514, 0]
click at [537, 318] on div at bounding box center [539, 323] width 5 height 12
checkbox input "true"
click at [548, 326] on div "[PERSON_NAME] [PERSON_NAME] Akshay Kale [PERSON_NAME] [PERSON_NAME] [PERSON_NAM…" at bounding box center [338, 324] width 513 height 81
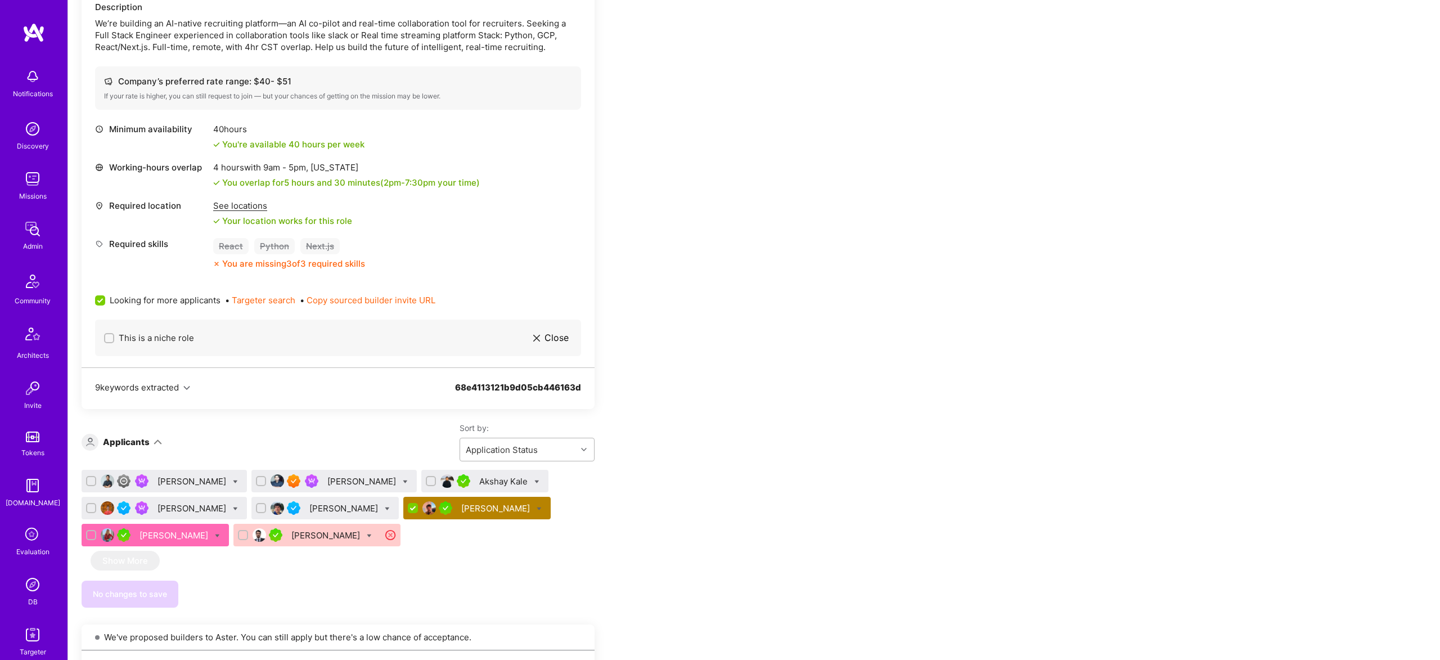
scroll to position [332, 0]
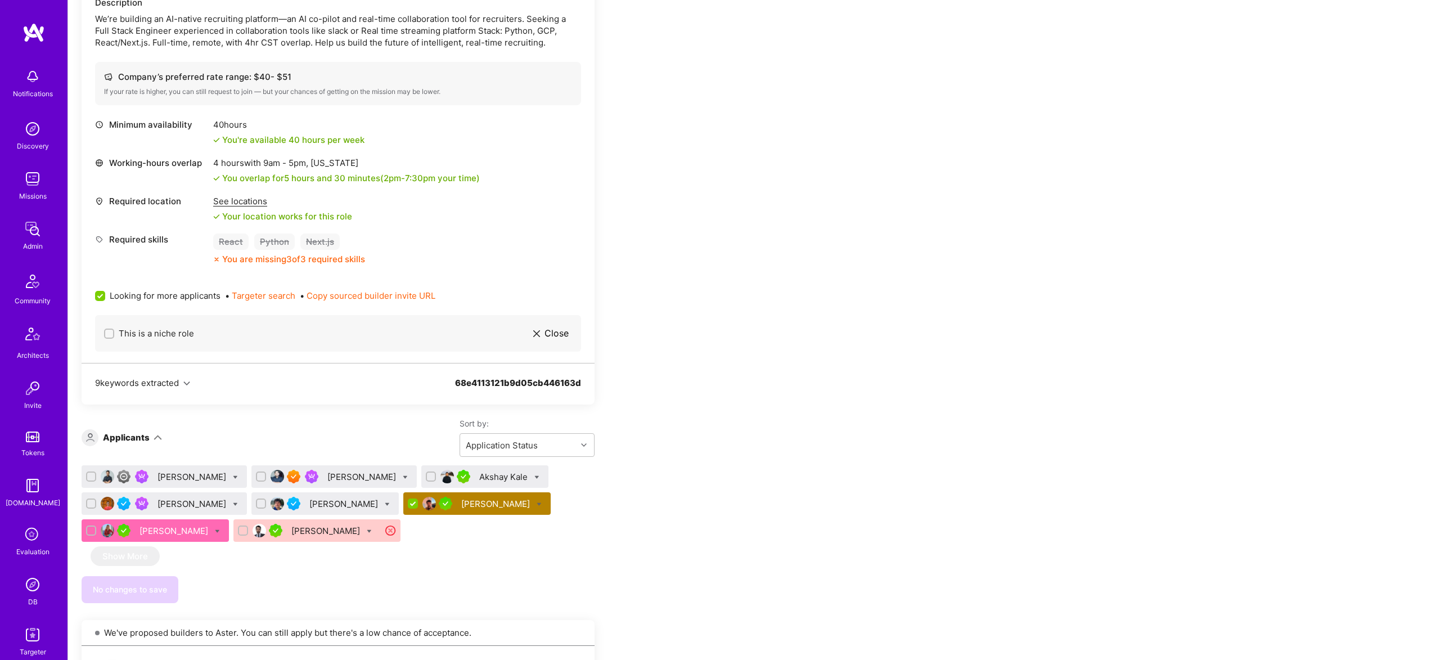
click at [461, 508] on div "[PERSON_NAME]" at bounding box center [496, 504] width 71 height 12
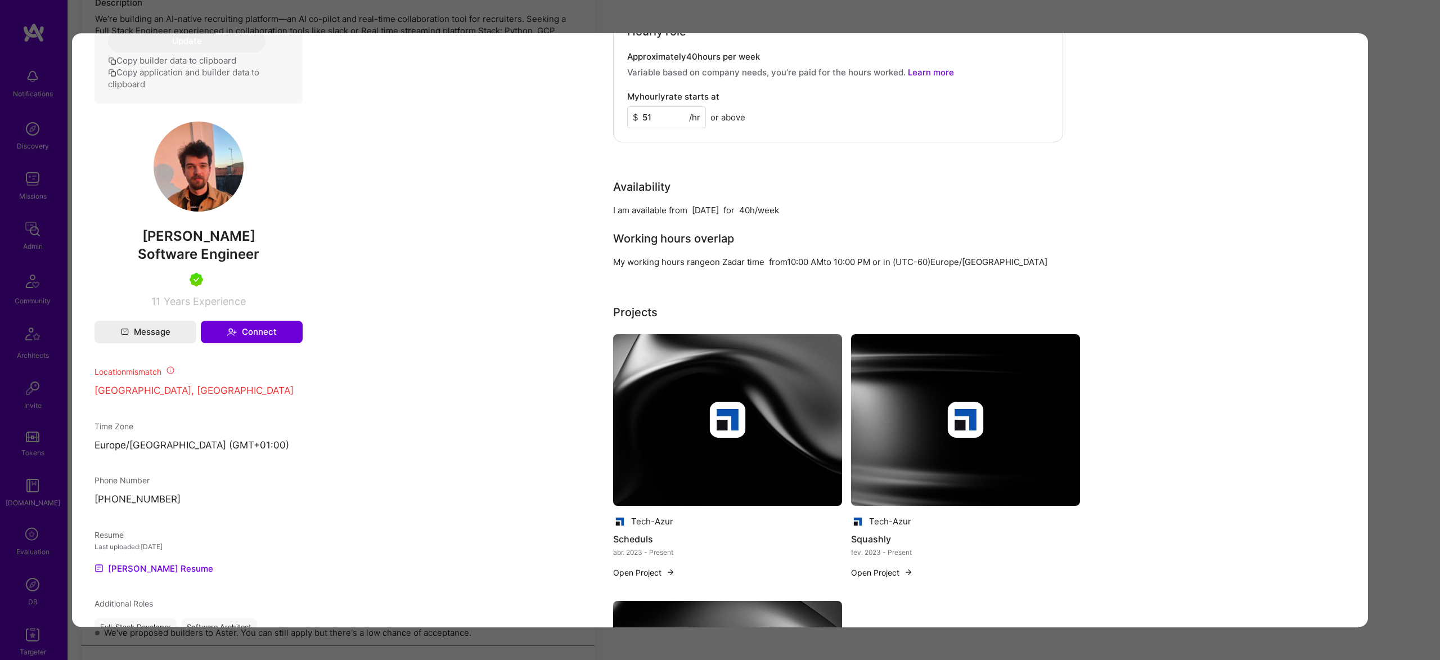
scroll to position [662, 0]
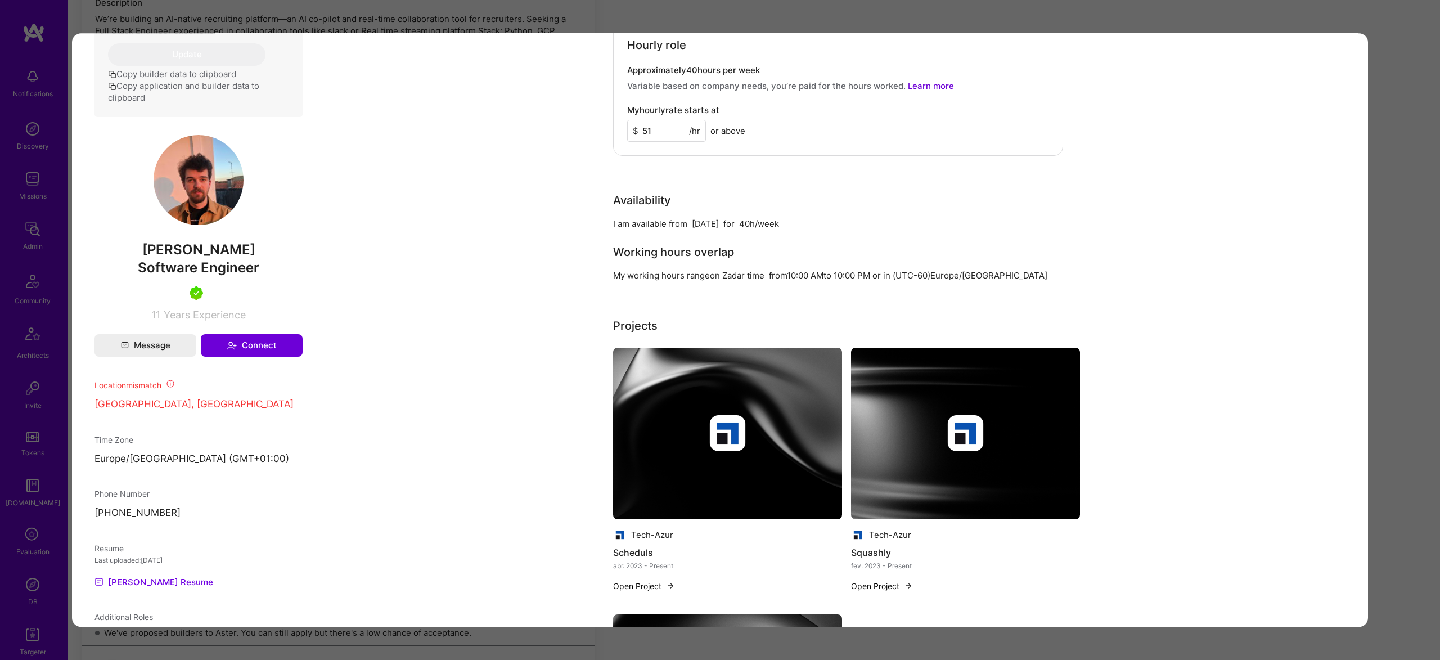
click at [1391, 318] on div "Application 6 of 8 Builder Missing Requirements Required Location See locations…" at bounding box center [720, 330] width 1440 height 660
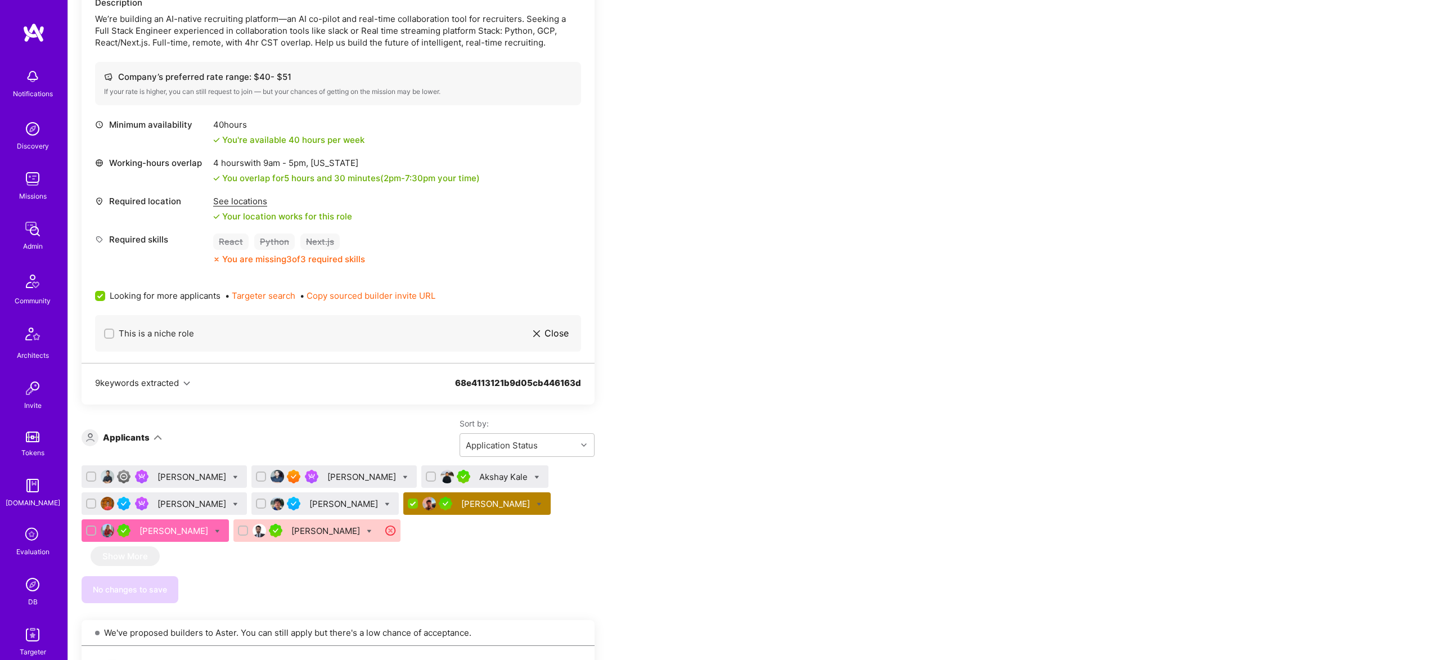
click at [537, 504] on icon at bounding box center [539, 504] width 5 height 5
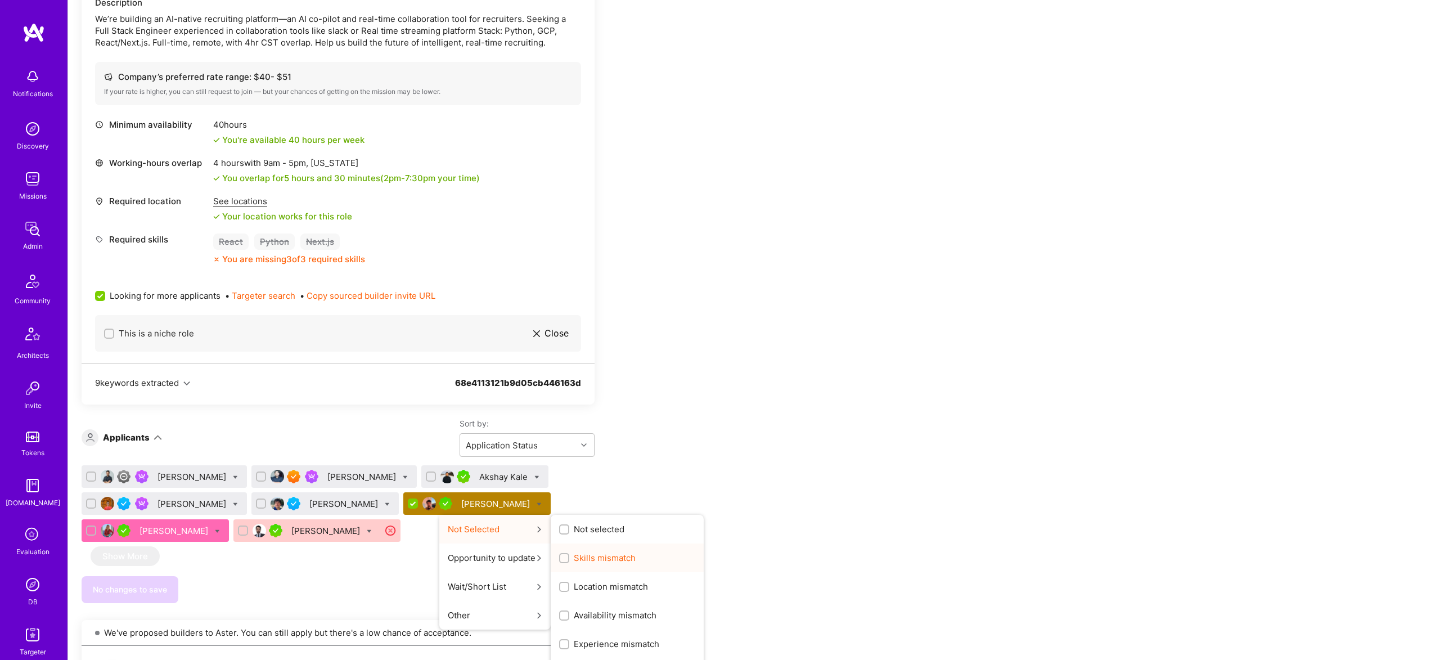
click at [583, 558] on span "Skills mismatch" at bounding box center [605, 558] width 62 height 12
click at [569, 558] on input "Skills mismatch" at bounding box center [565, 559] width 8 height 8
checkbox input "true"
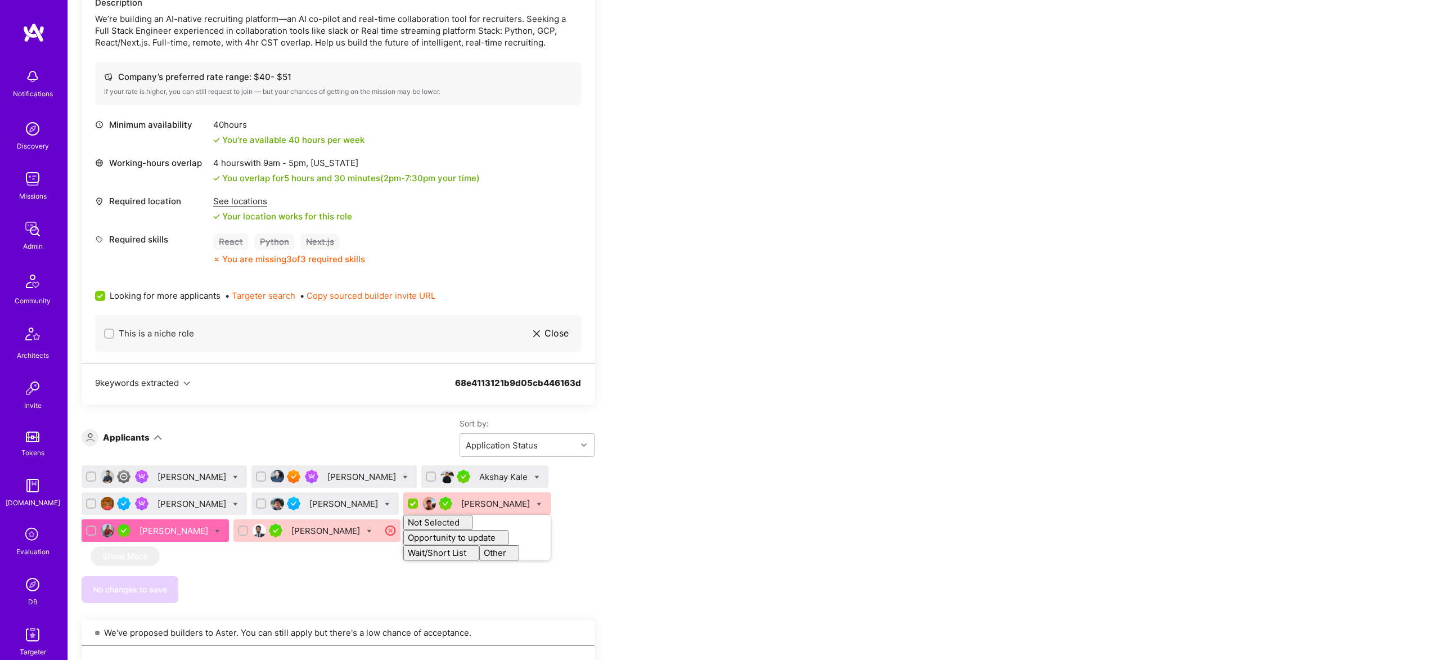
checkbox input "false"
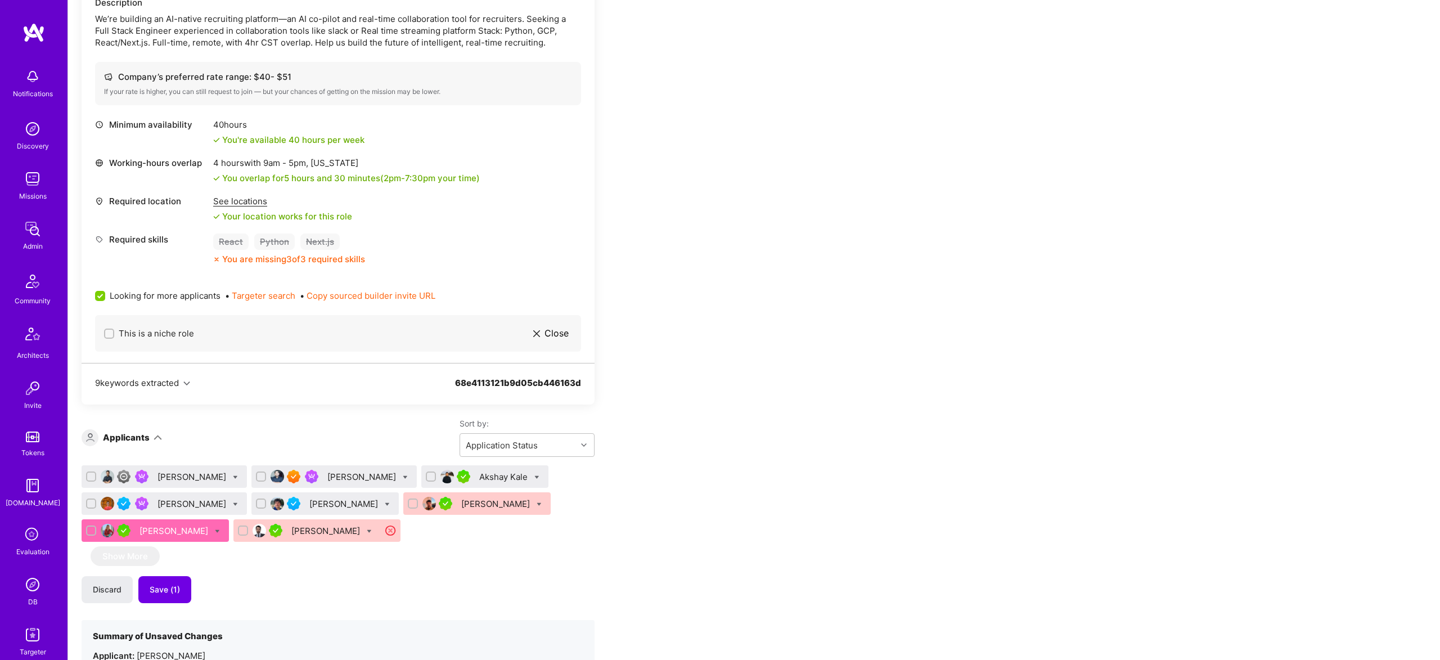
click at [175, 588] on span "Save (1)" at bounding box center [165, 589] width 30 height 11
click at [168, 530] on div "[PERSON_NAME]" at bounding box center [174, 531] width 71 height 12
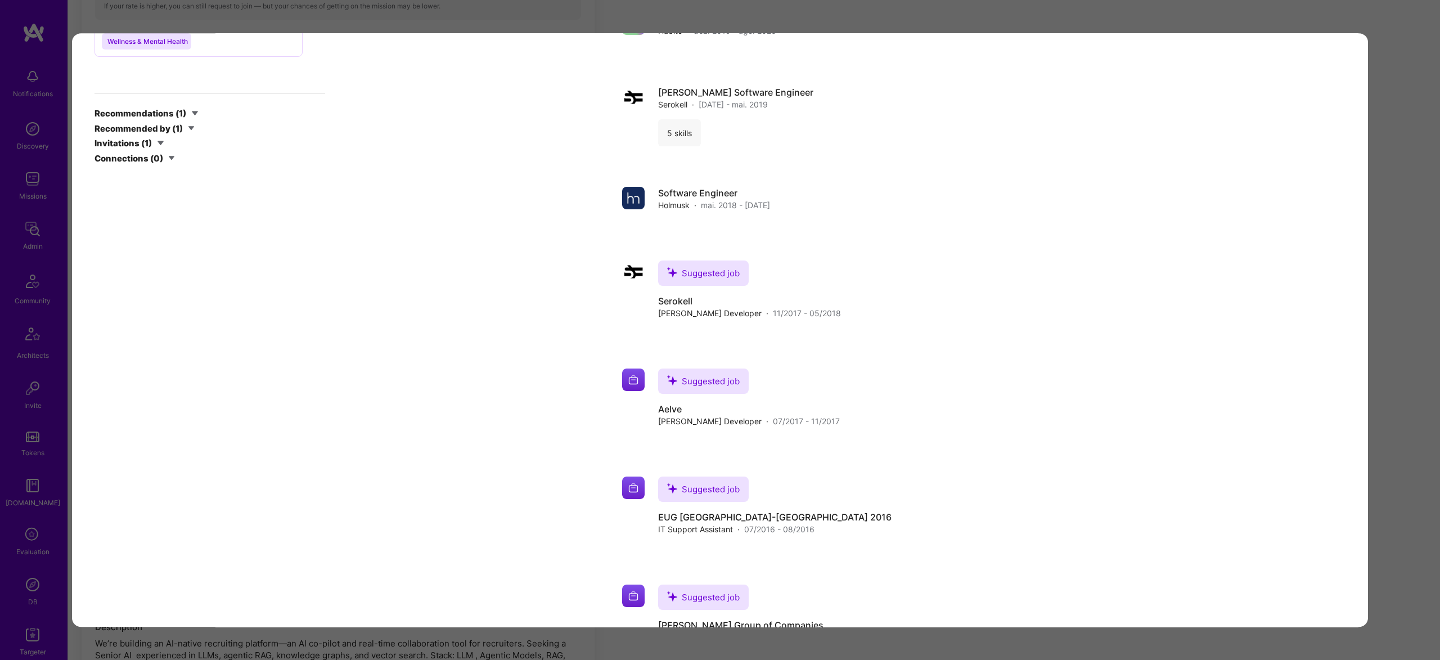
scroll to position [2298, 0]
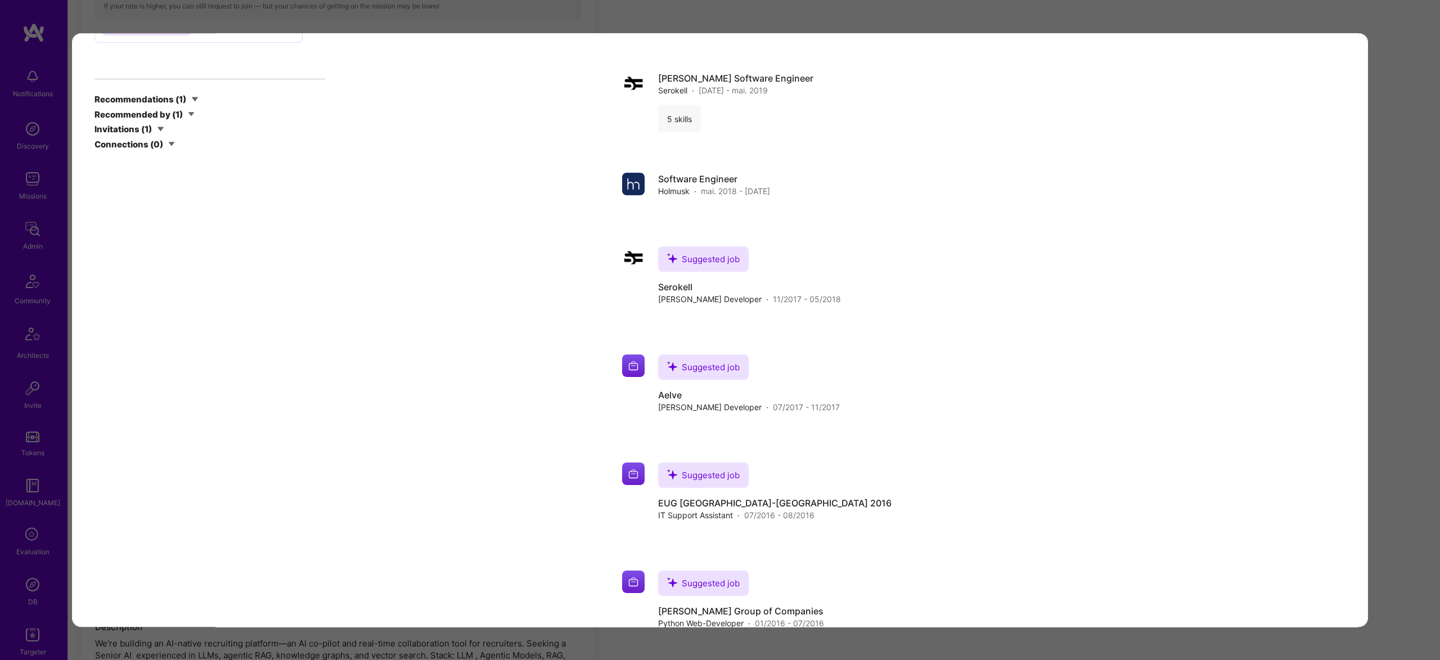
click at [1390, 252] on div "Application 7 of 8 Builder Missing Requirements Required Location See locations…" at bounding box center [720, 330] width 1440 height 660
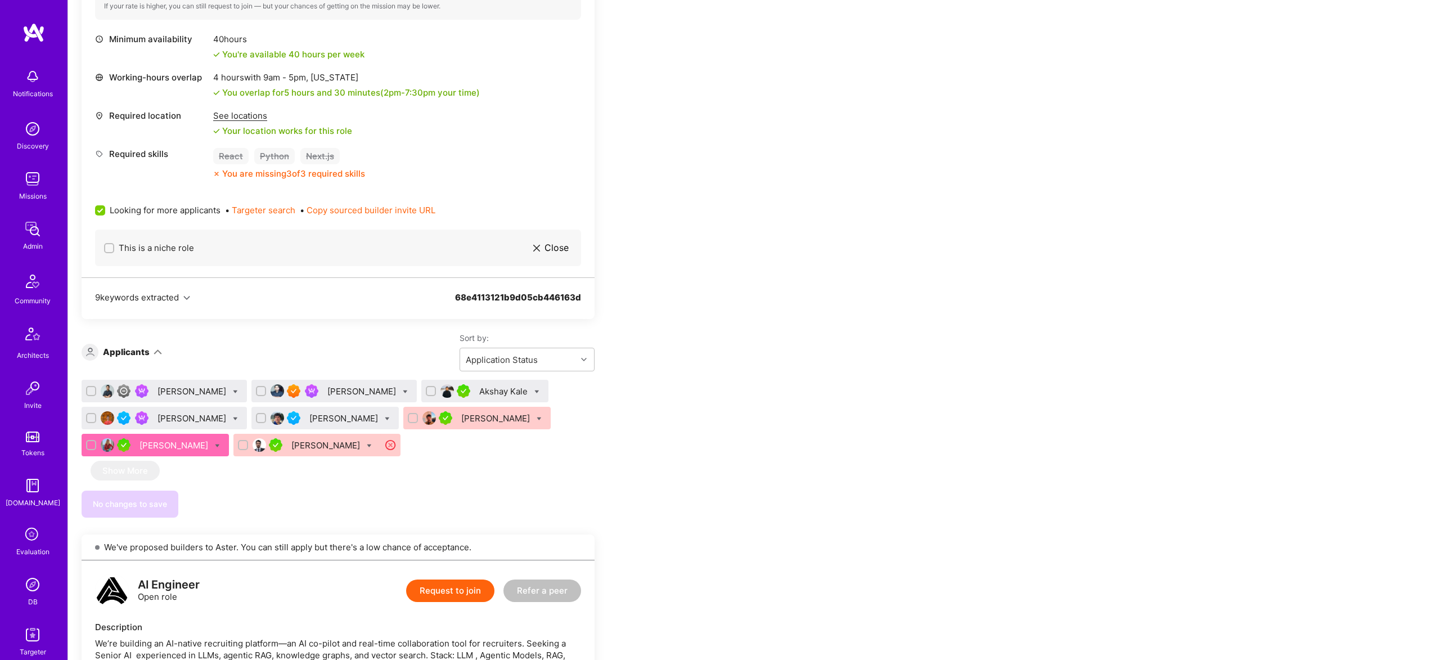
click at [220, 449] on div at bounding box center [217, 445] width 5 height 12
checkbox input "true"
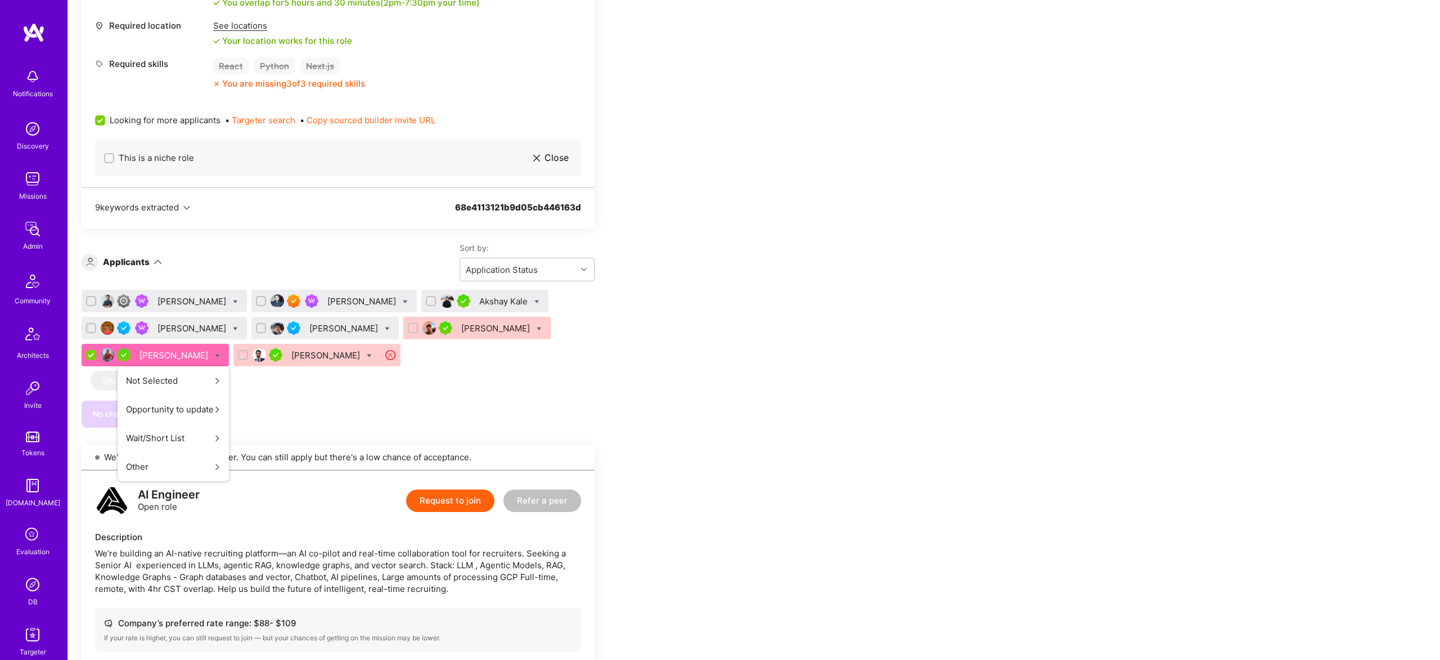
scroll to position [510, 0]
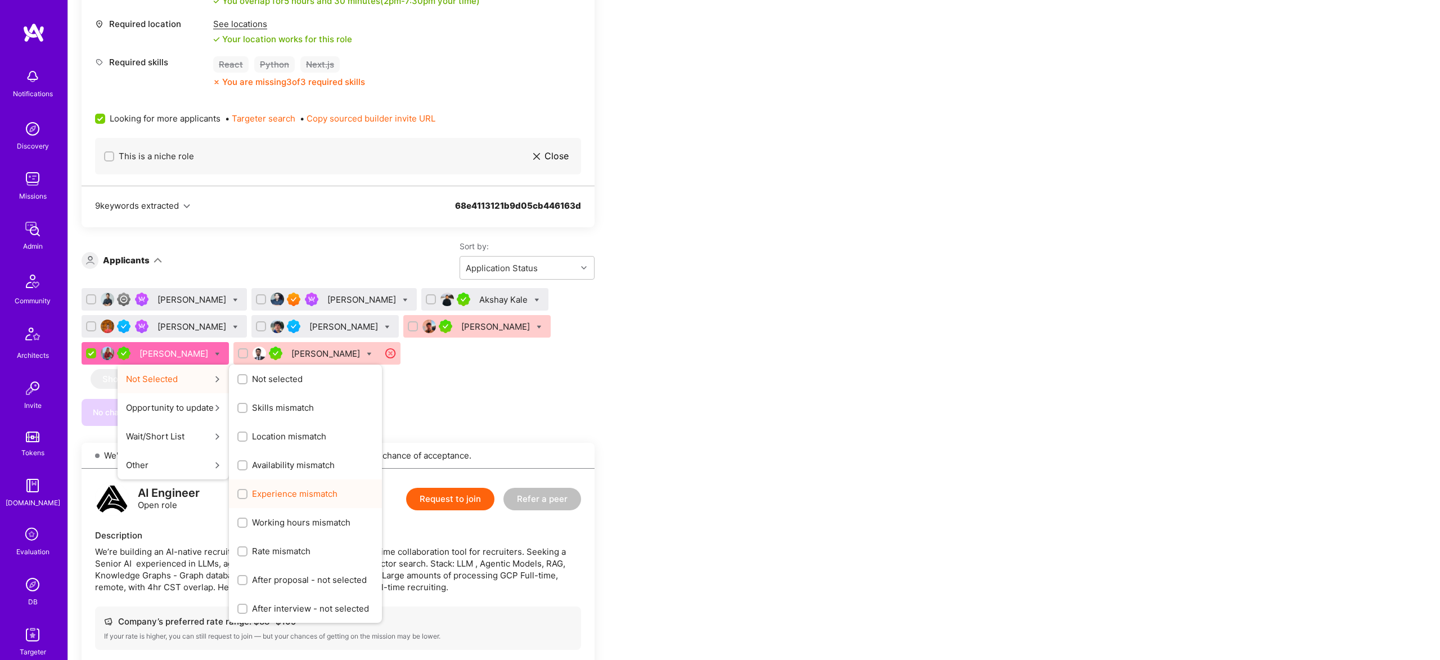
click at [314, 488] on span "Experience mismatch" at bounding box center [294, 494] width 85 height 12
click at [247, 490] on input "Experience mismatch" at bounding box center [244, 494] width 8 height 8
checkbox input "true"
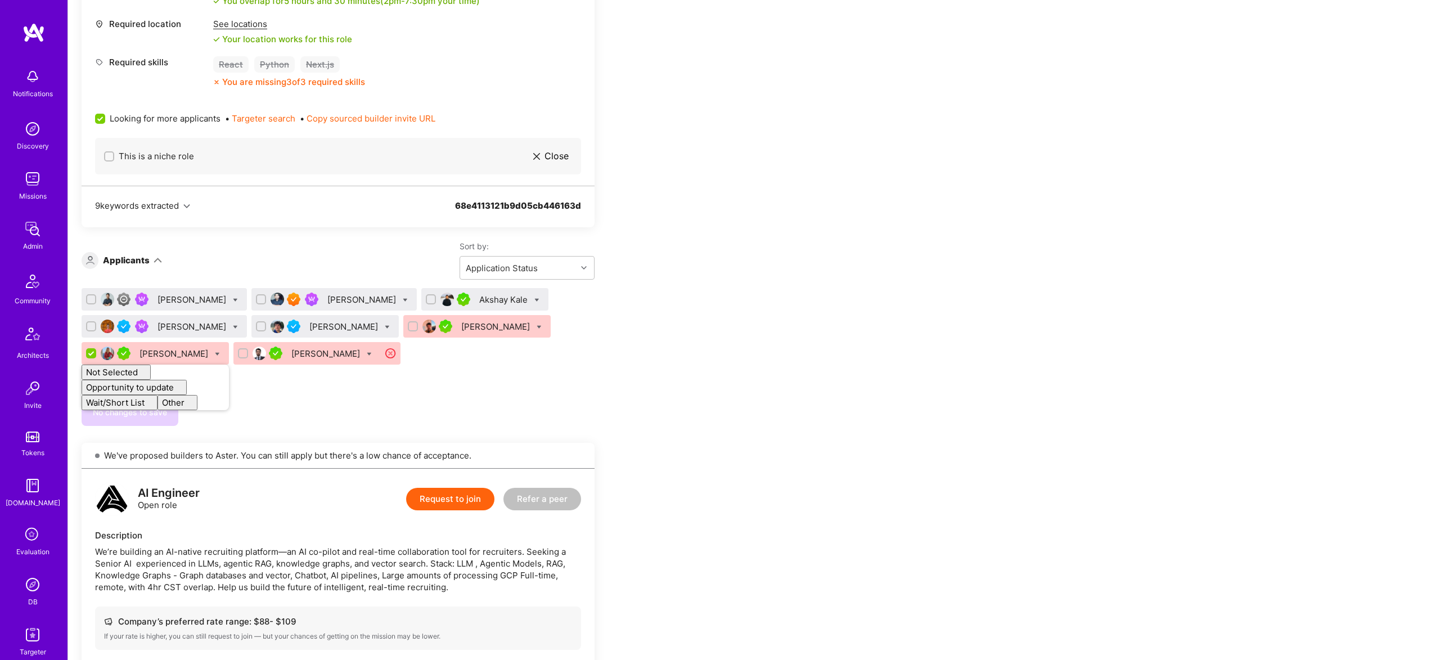
checkbox input "false"
click at [492, 406] on div "No changes to save" at bounding box center [338, 412] width 513 height 27
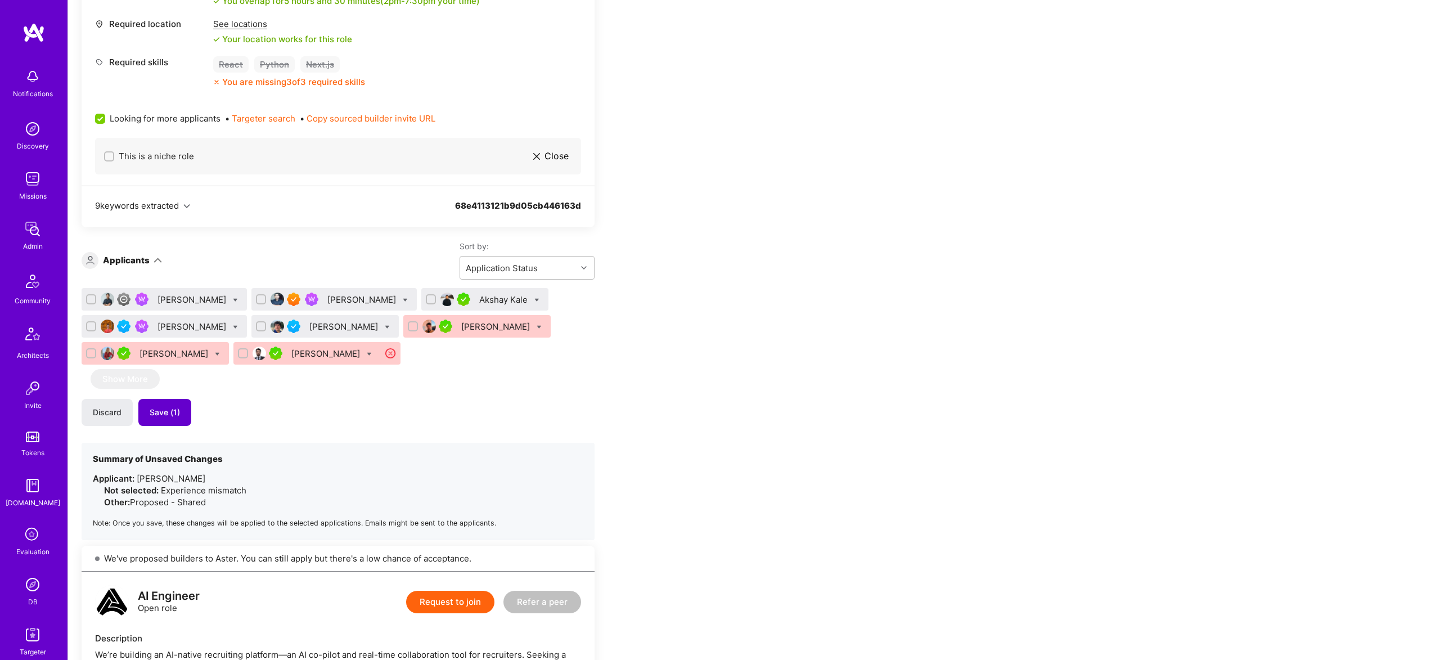
click at [184, 411] on button "Save (1)" at bounding box center [164, 412] width 53 height 27
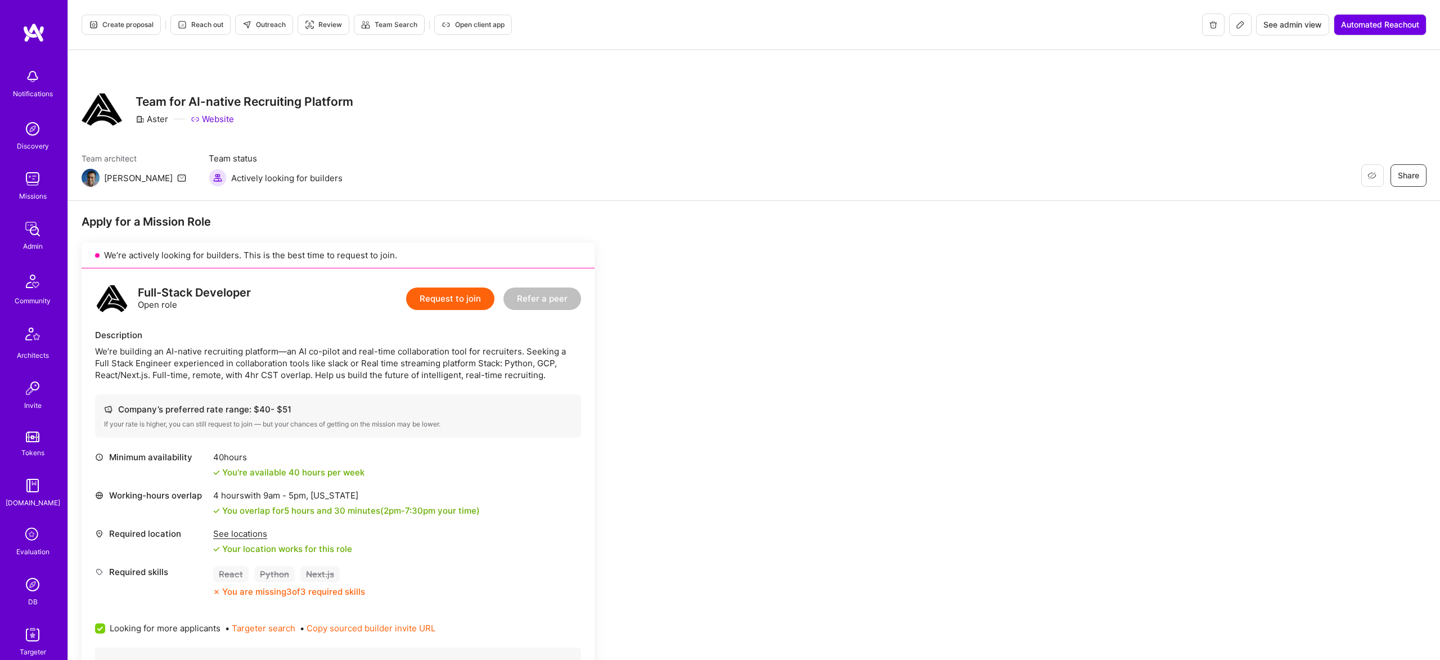
click at [1231, 27] on button at bounding box center [1240, 24] width 22 height 22
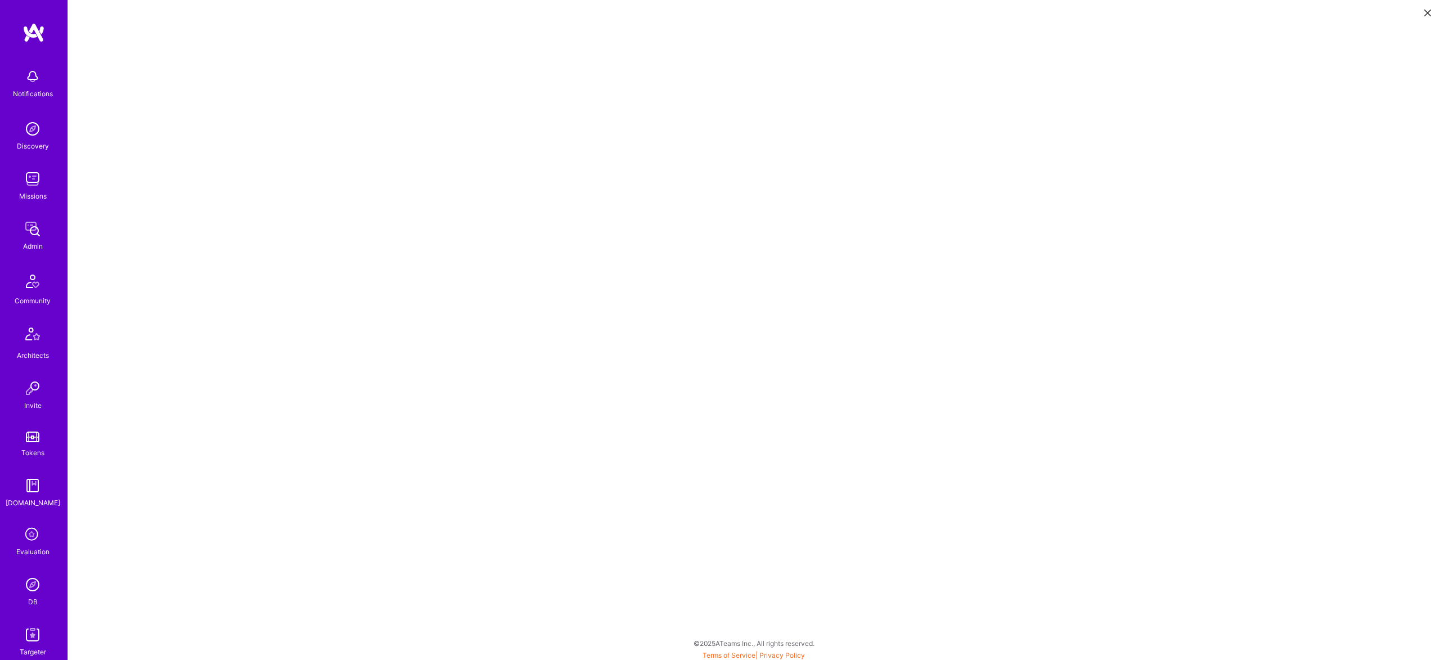
click at [1422, 15] on button at bounding box center [1427, 12] width 13 height 19
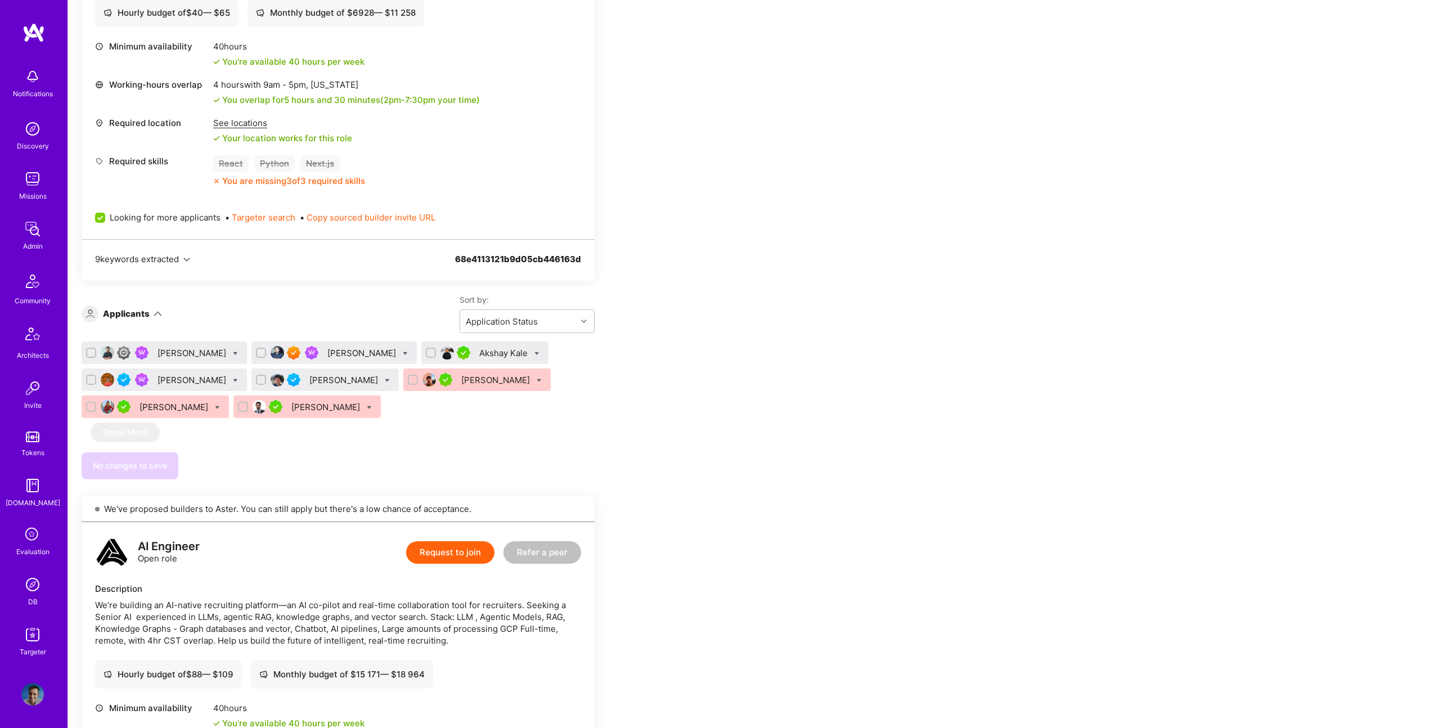
scroll to position [382, 0]
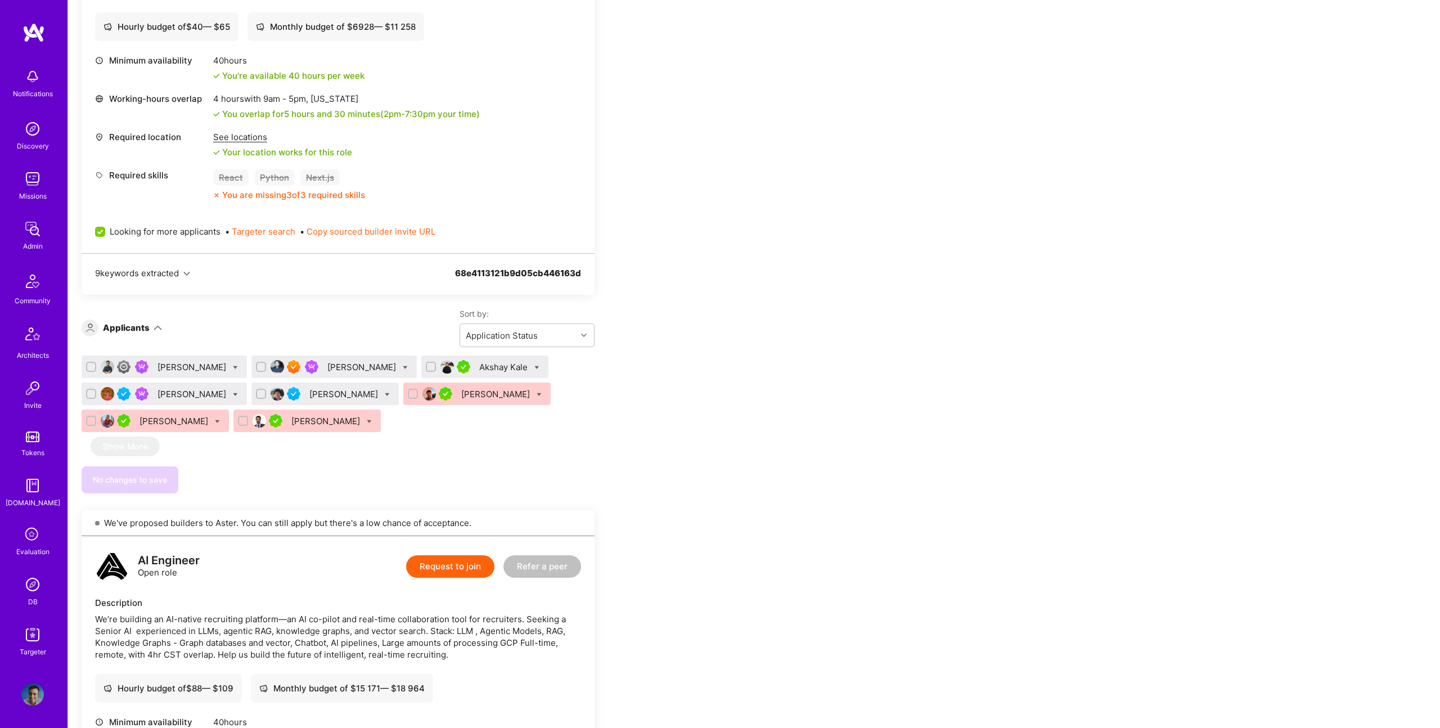
click at [192, 394] on div "[PERSON_NAME]" at bounding box center [192, 394] width 71 height 12
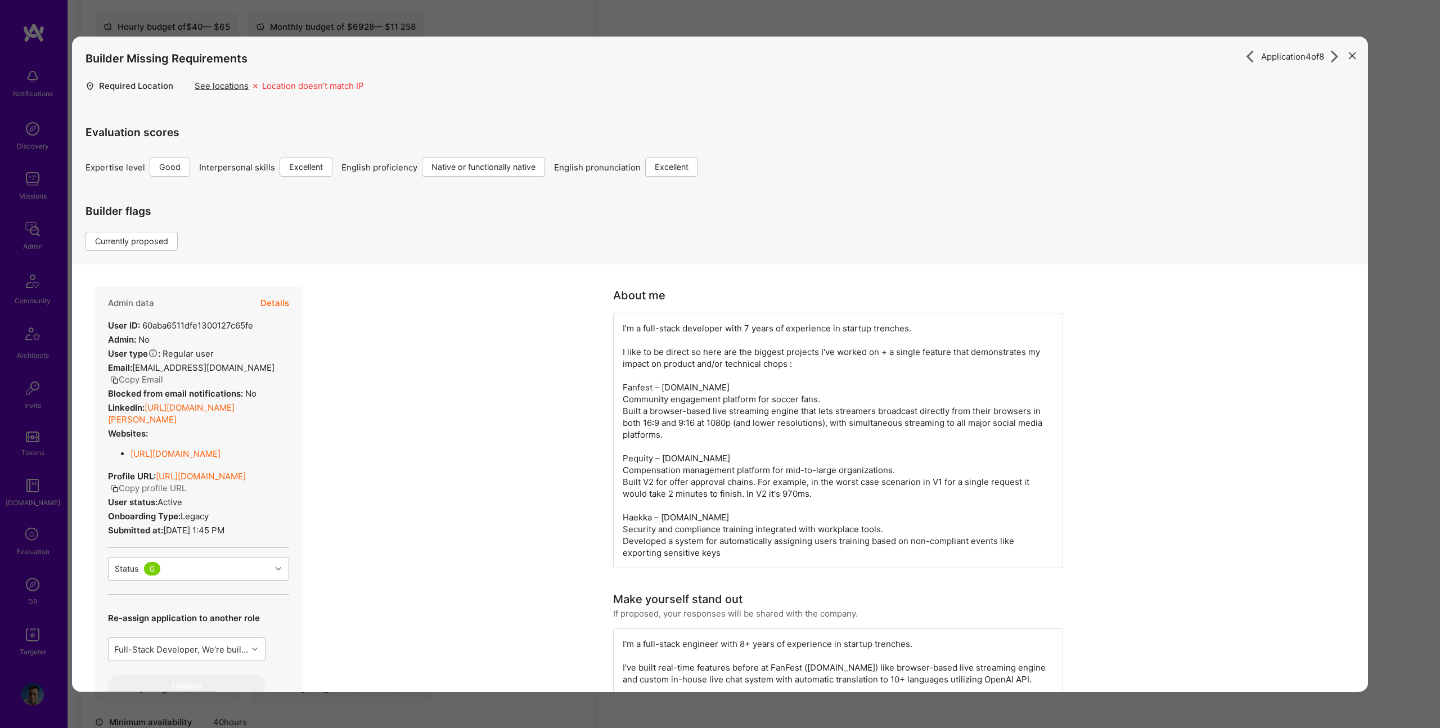
click at [275, 306] on button "Details" at bounding box center [274, 303] width 29 height 33
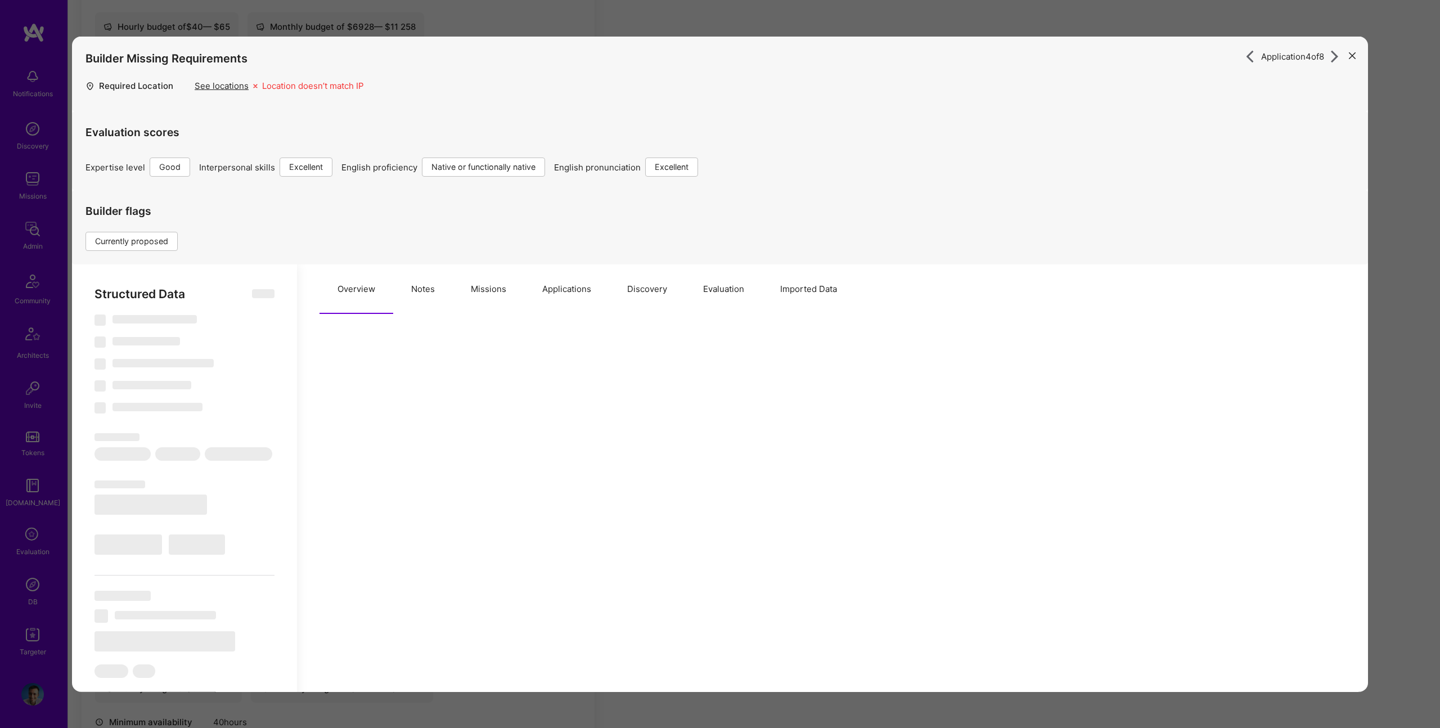
click at [422, 286] on button "Notes" at bounding box center [423, 288] width 60 height 49
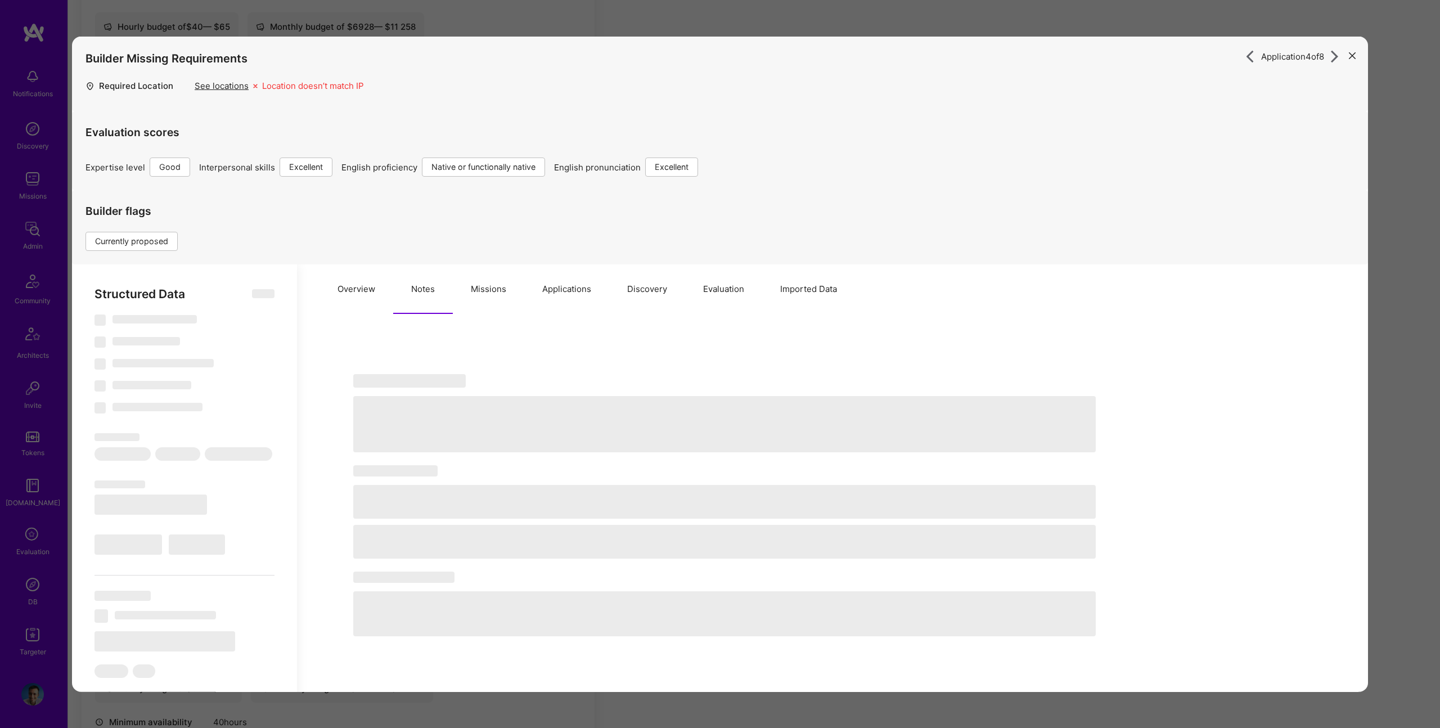
select select "Right Now"
select select "4"
select select "7"
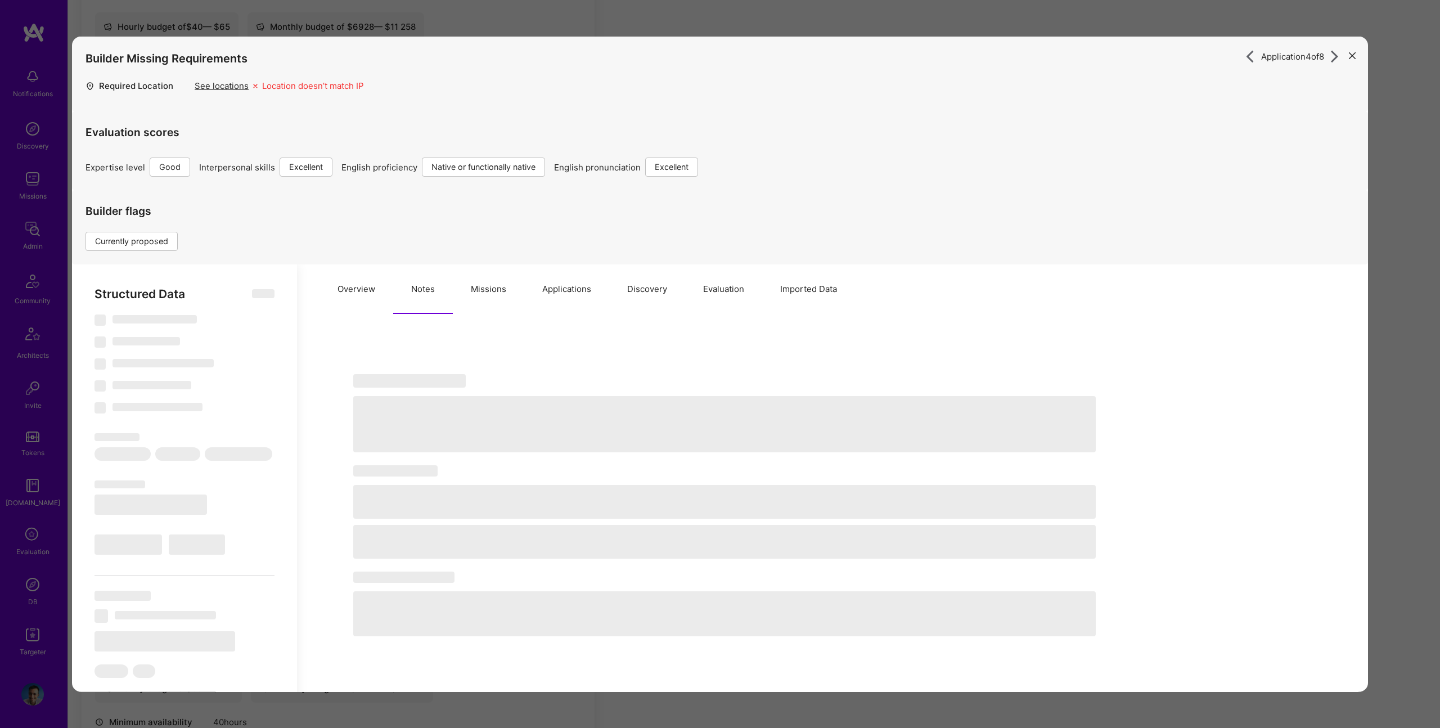
select select "BA"
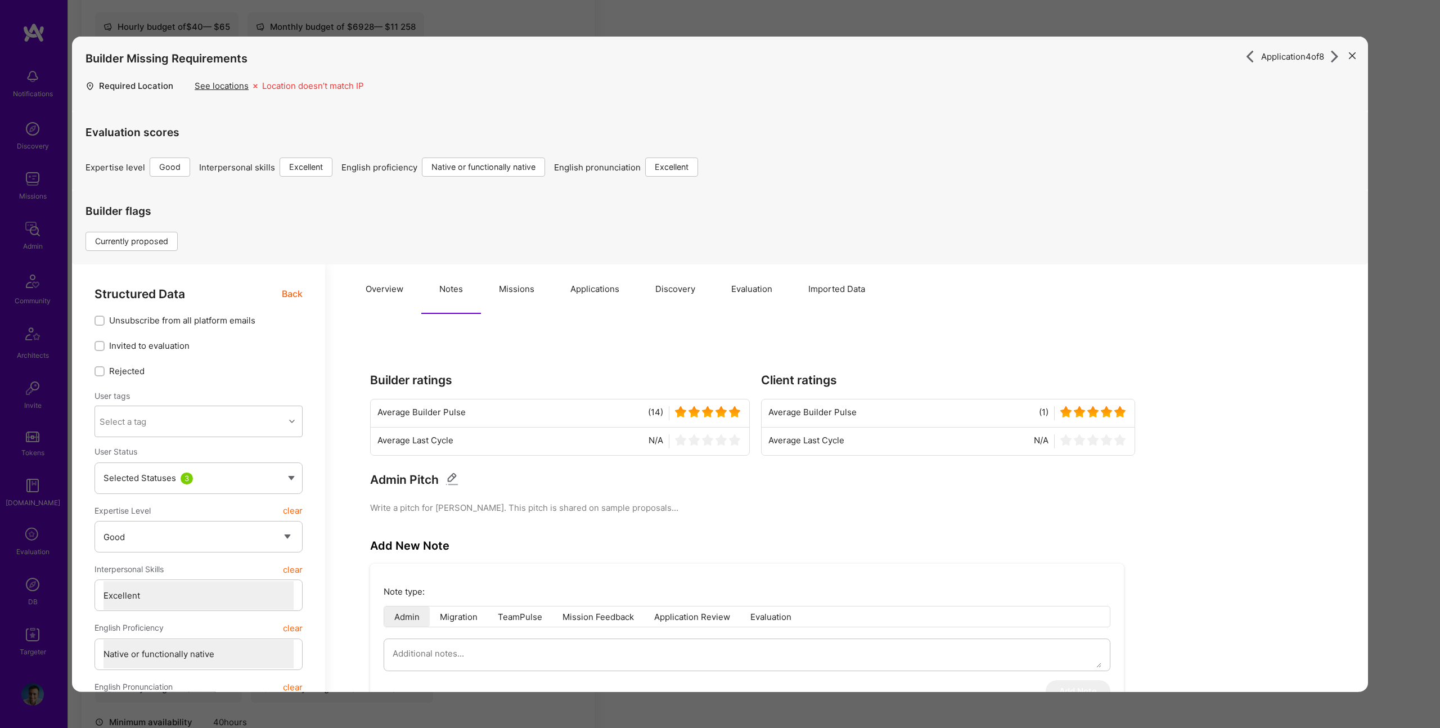
click at [555, 16] on div "Application 4 of 8 Builder Missing Requirements Required Location See locations…" at bounding box center [720, 364] width 1440 height 728
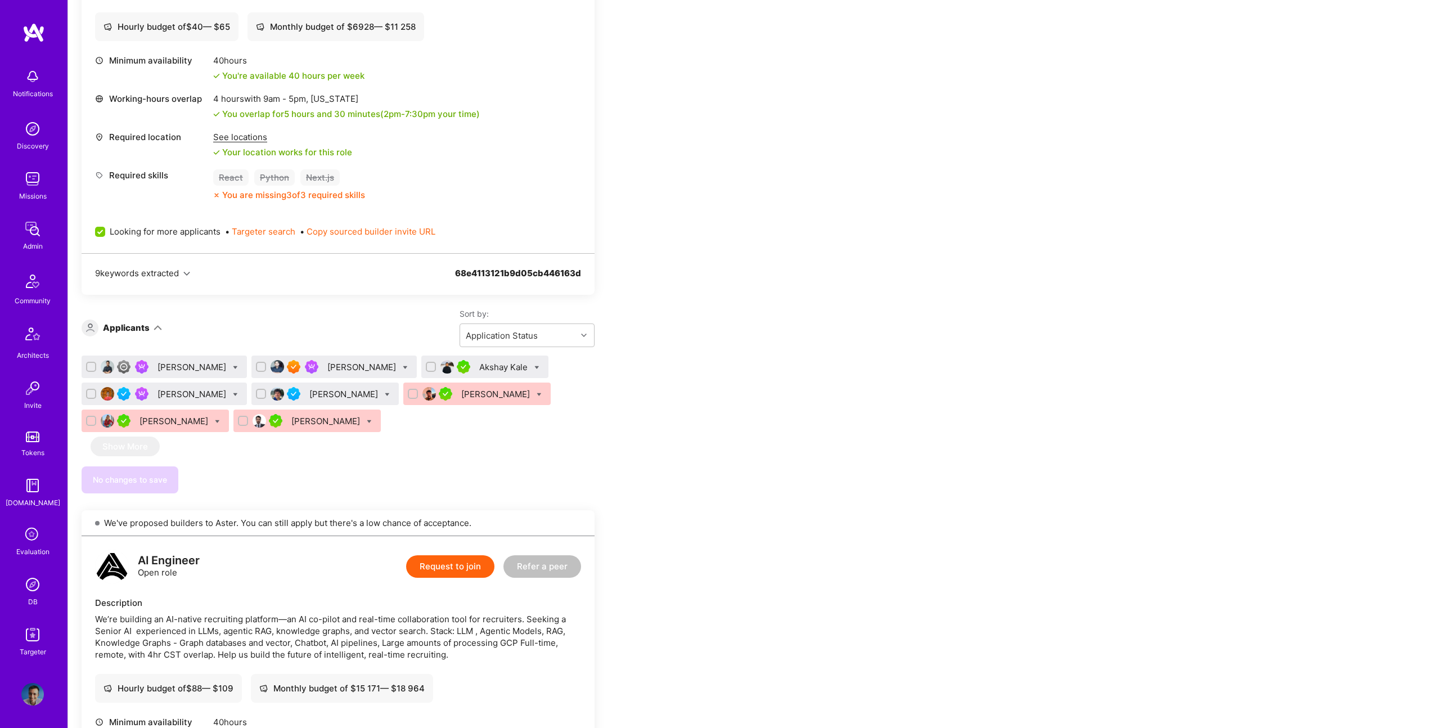
click at [193, 395] on div "[PERSON_NAME]" at bounding box center [192, 394] width 71 height 12
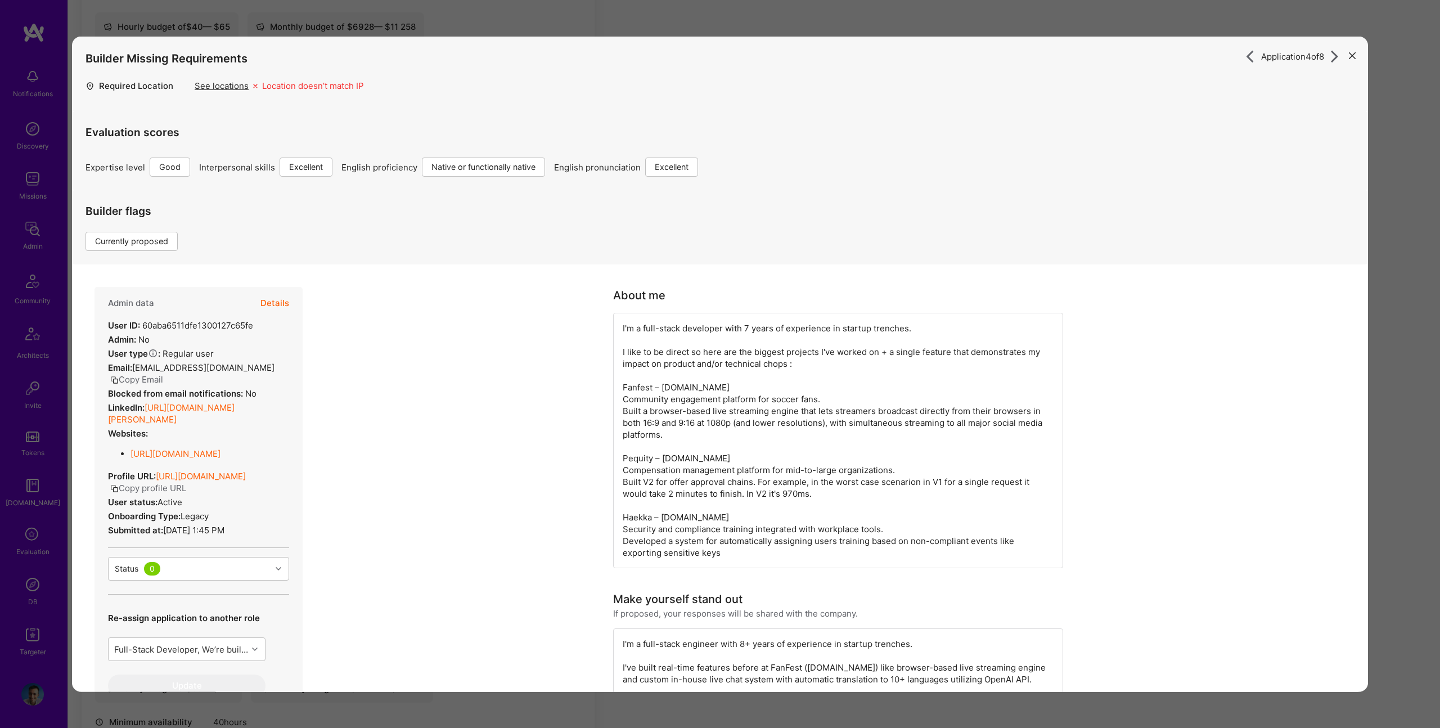
click at [270, 305] on button "Details" at bounding box center [274, 303] width 29 height 33
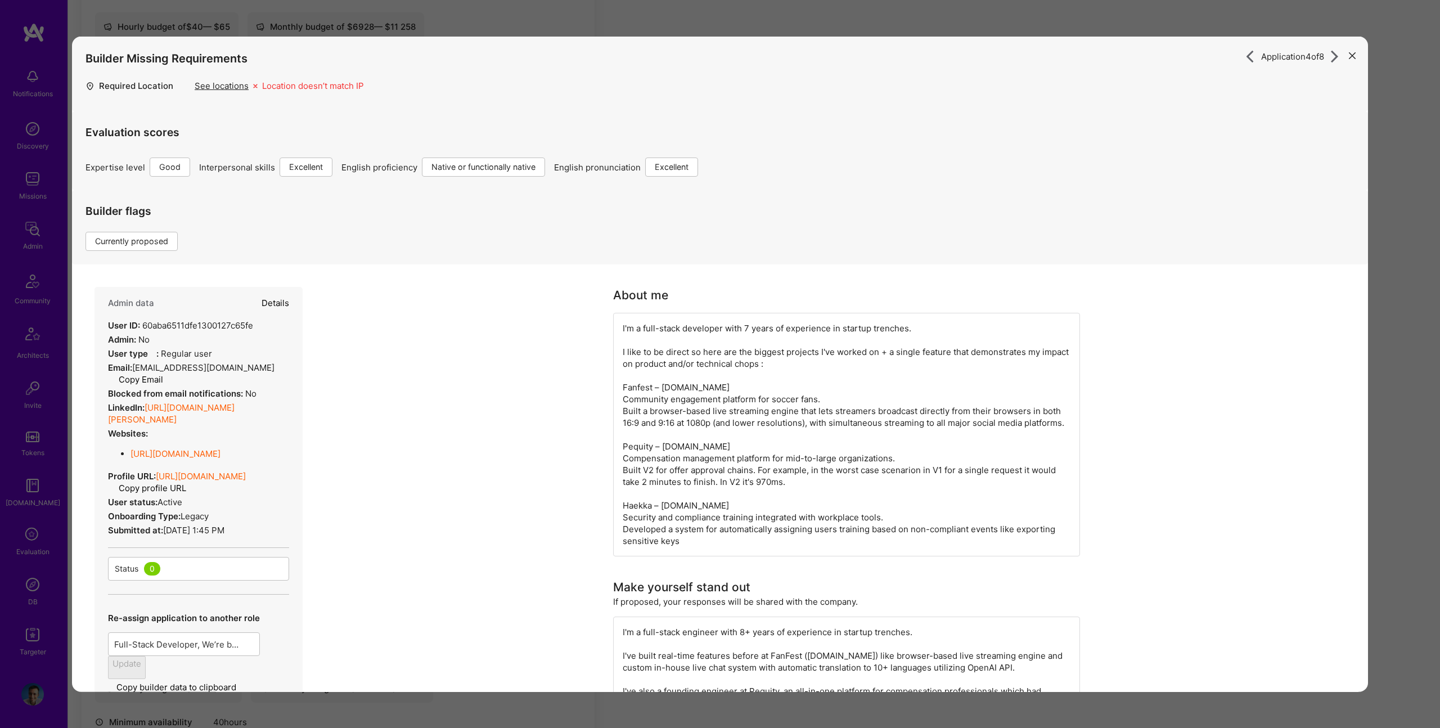
type textarea "x"
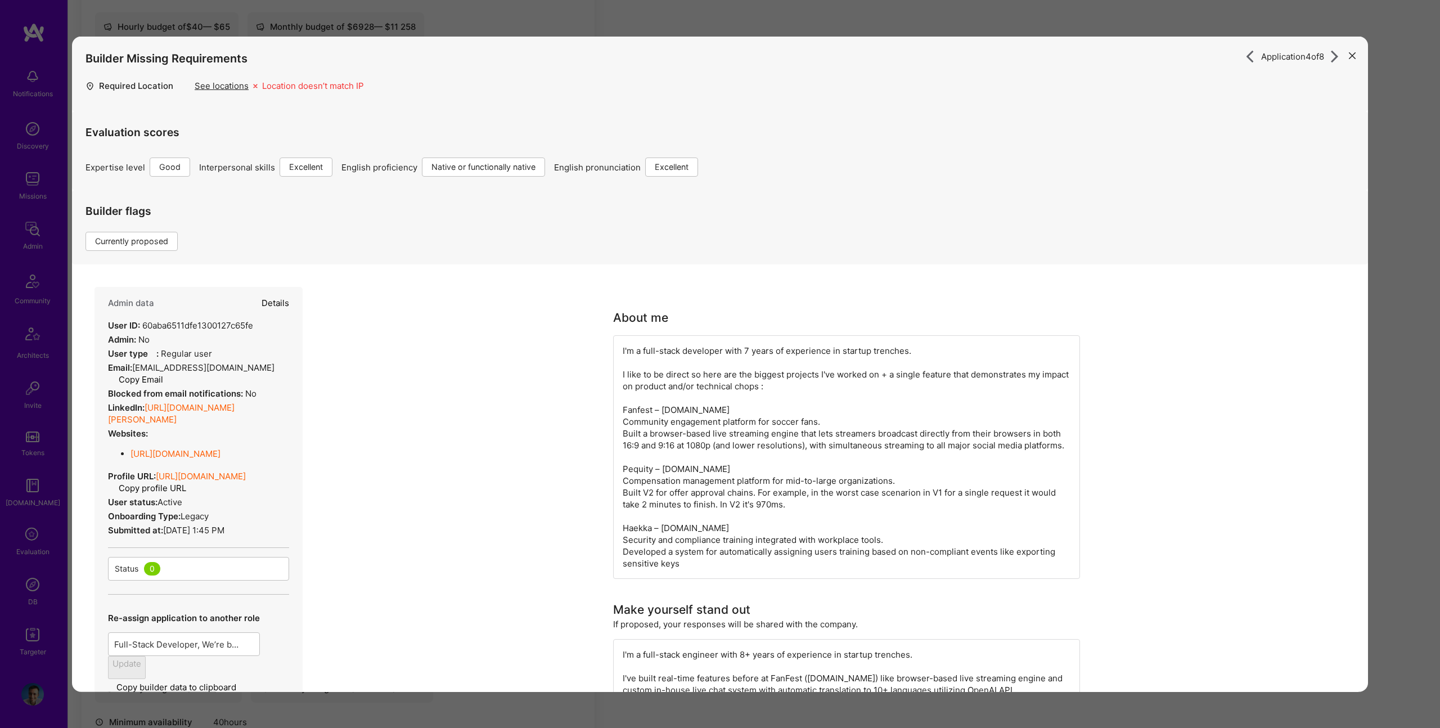
select select "4"
select select "7"
select select "BA"
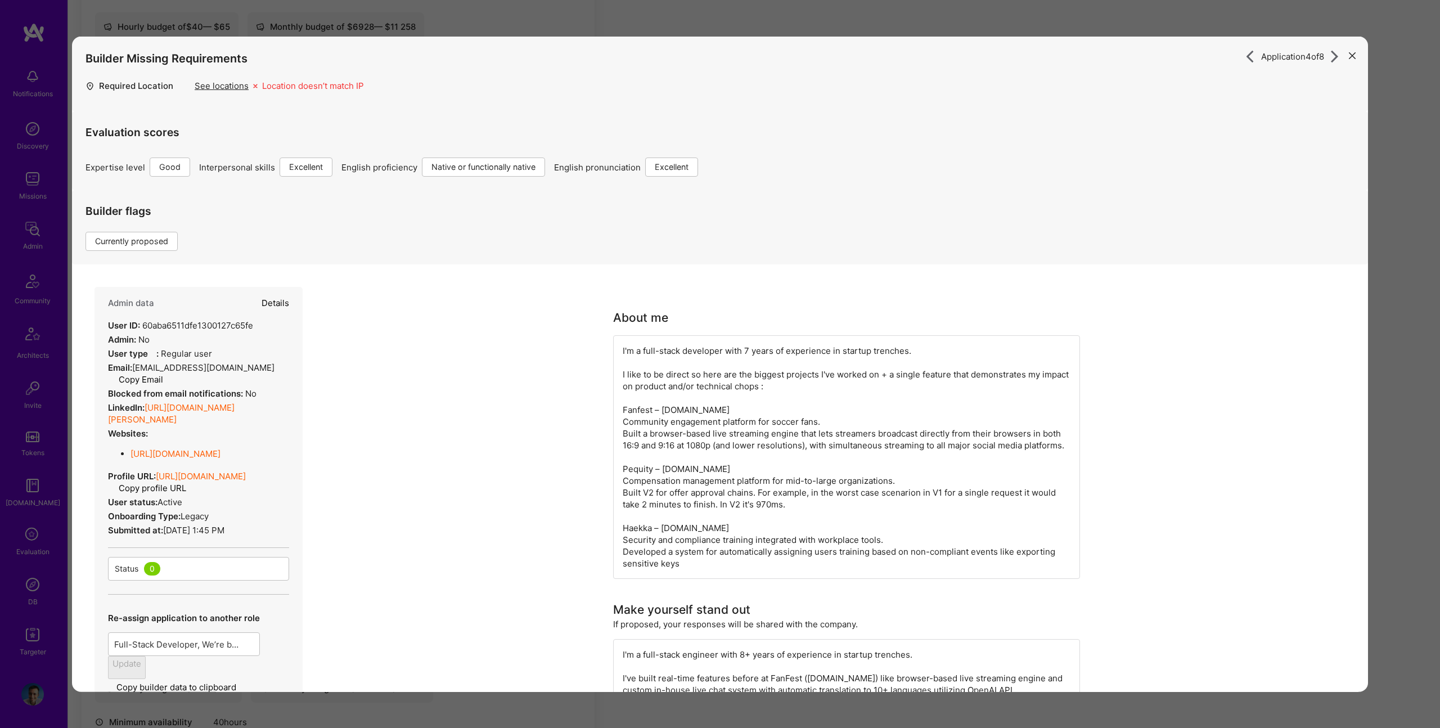
select select "Right Now"
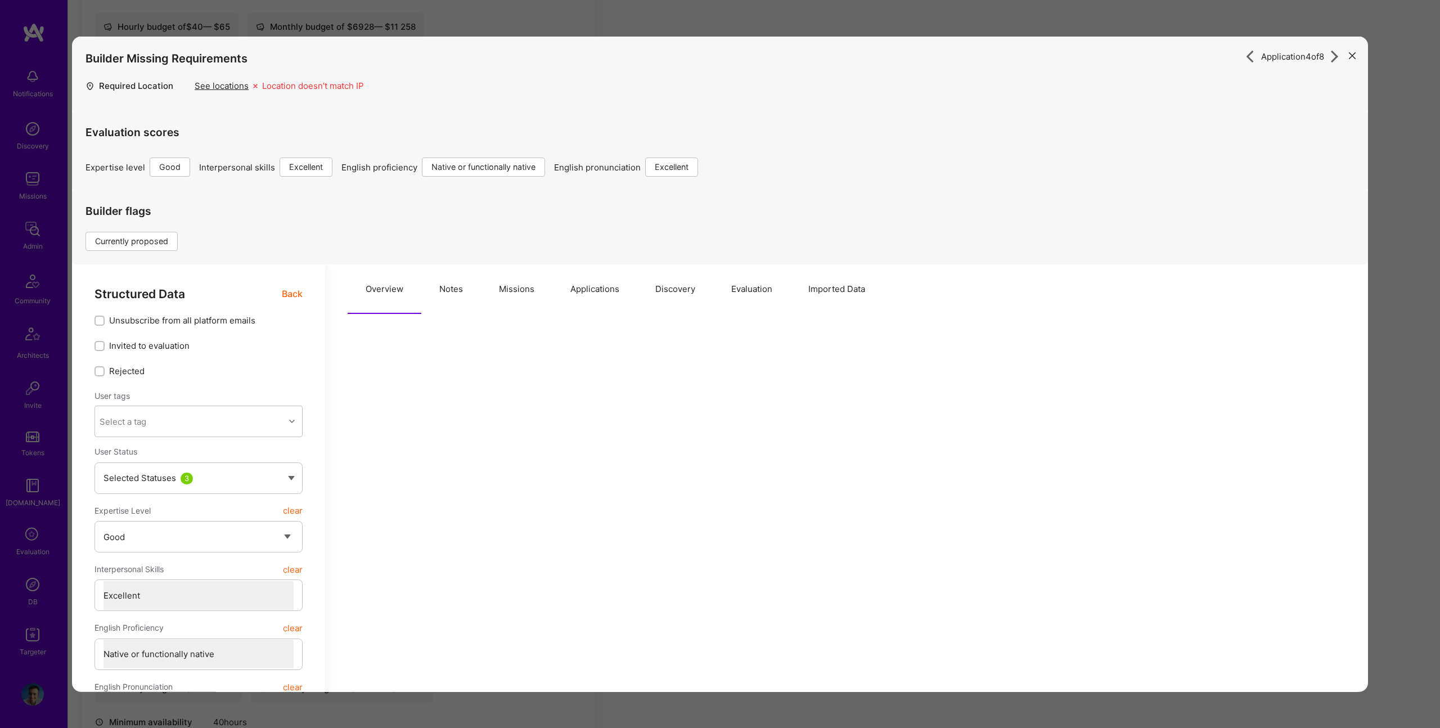
click at [492, 299] on button "Missions" at bounding box center [516, 288] width 71 height 49
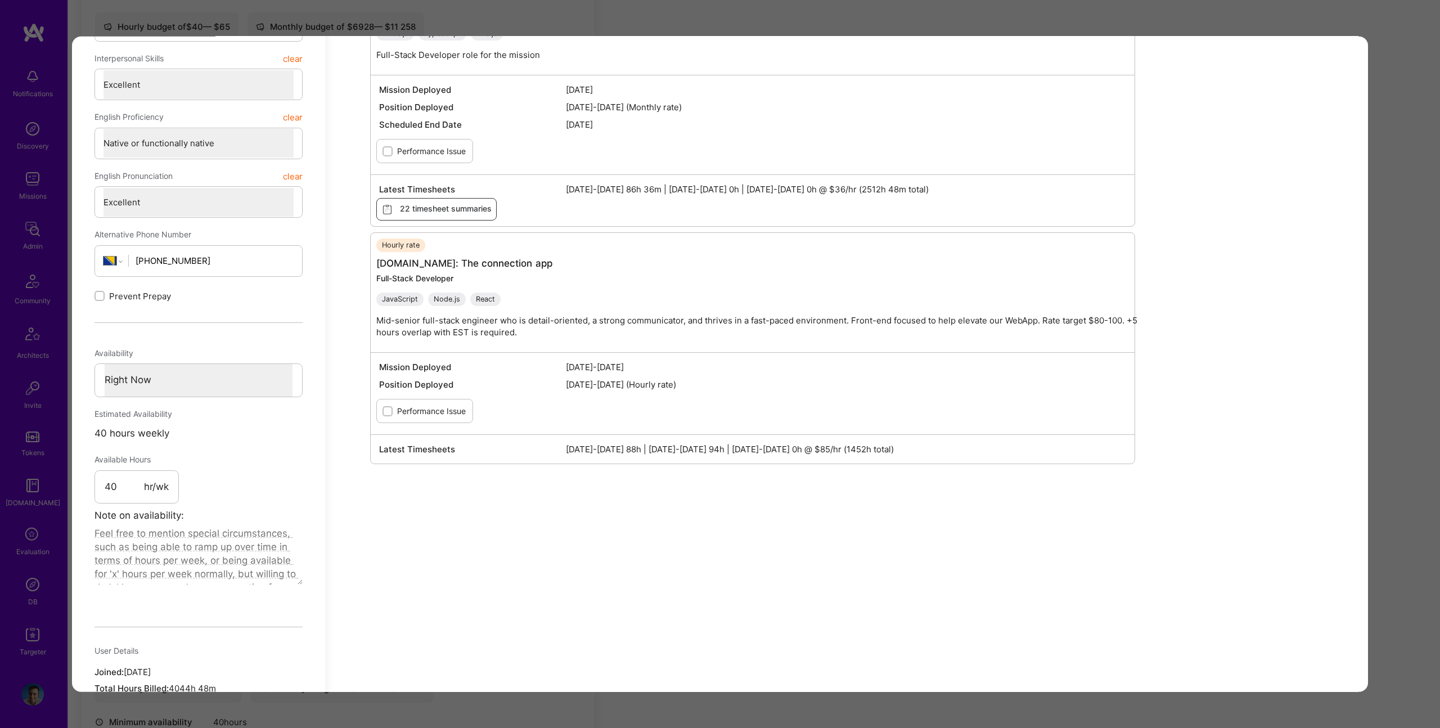
scroll to position [512, 0]
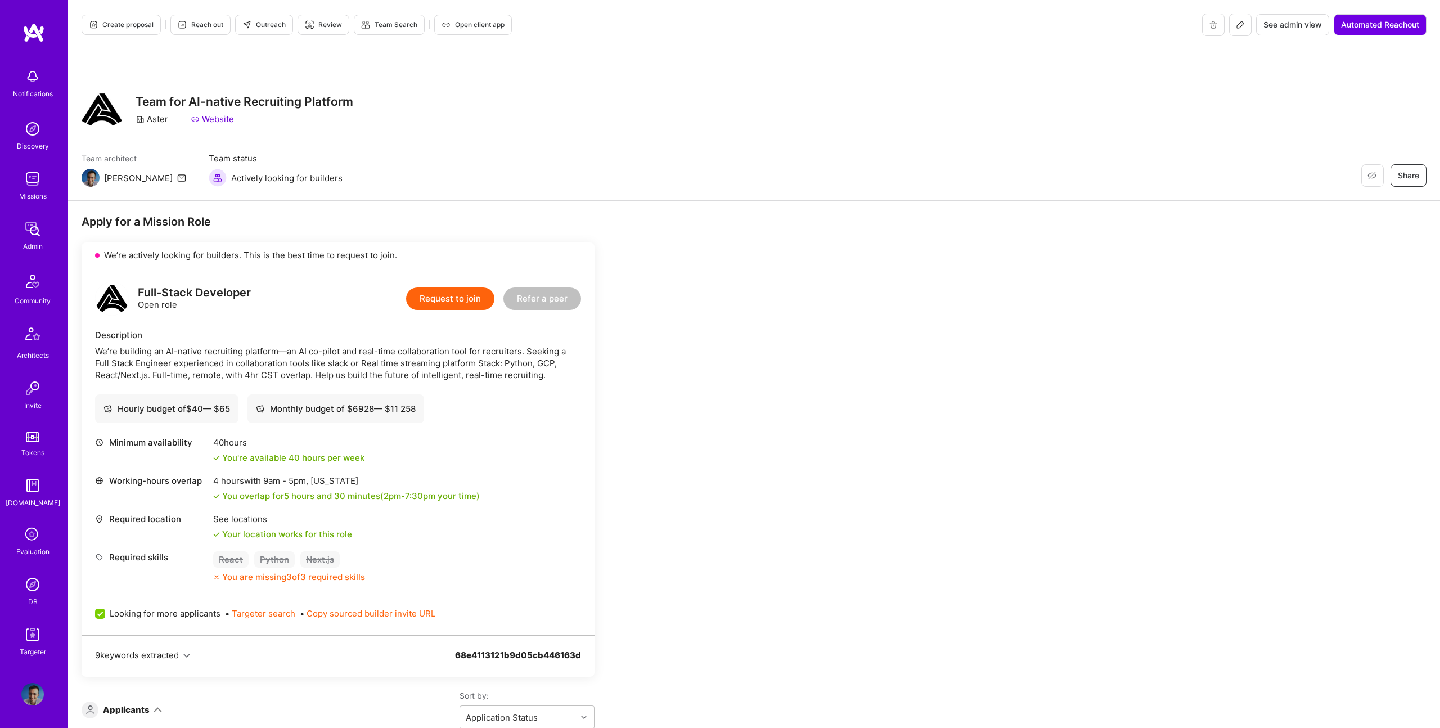
click at [134, 25] on span "Create proposal" at bounding box center [121, 25] width 65 height 10
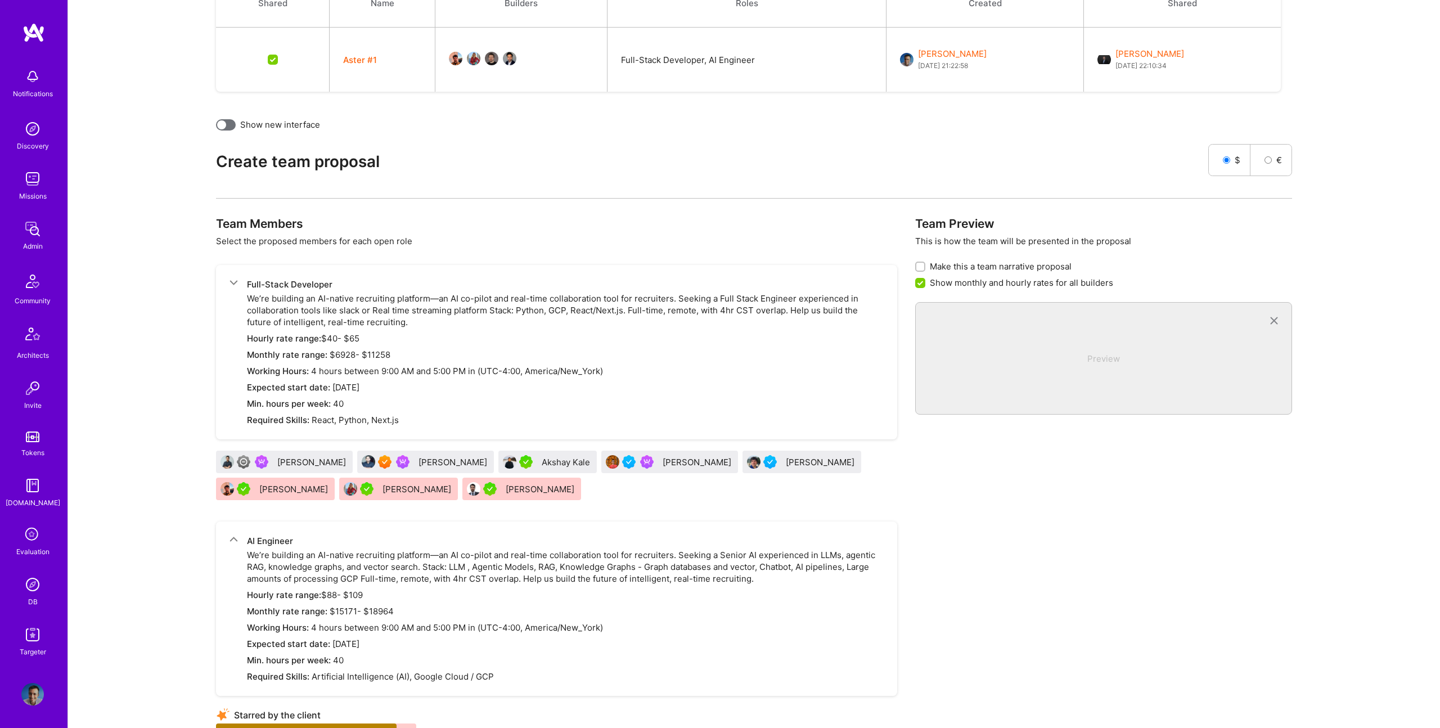
scroll to position [348, 0]
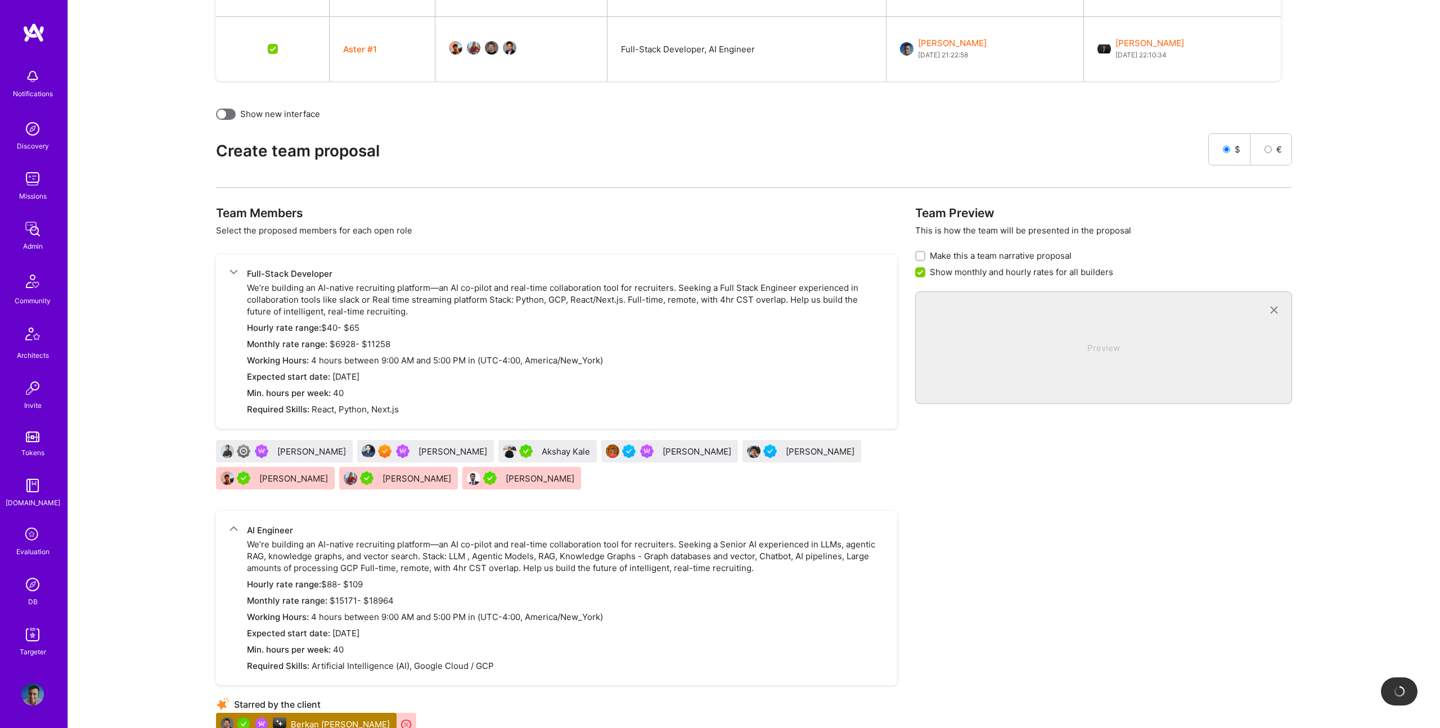
checkbox input "false"
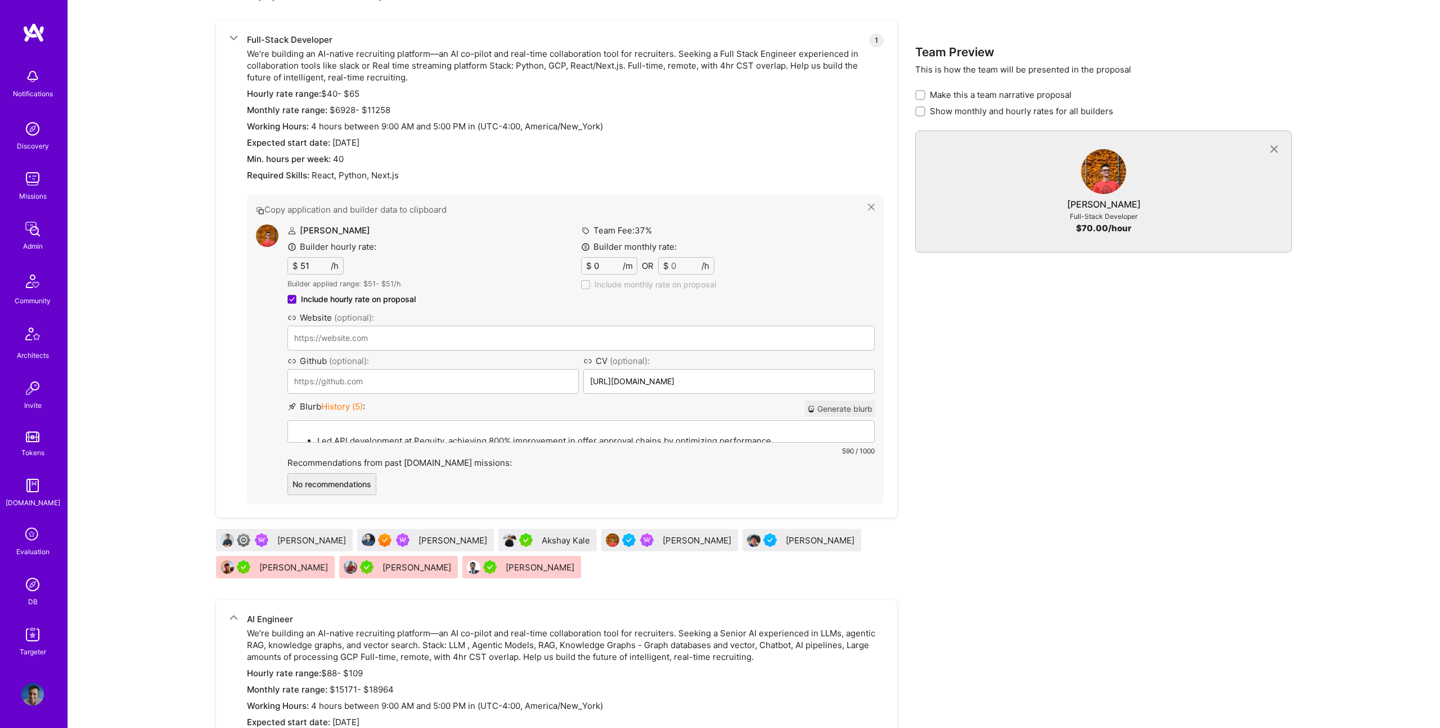
scroll to position [588, 0]
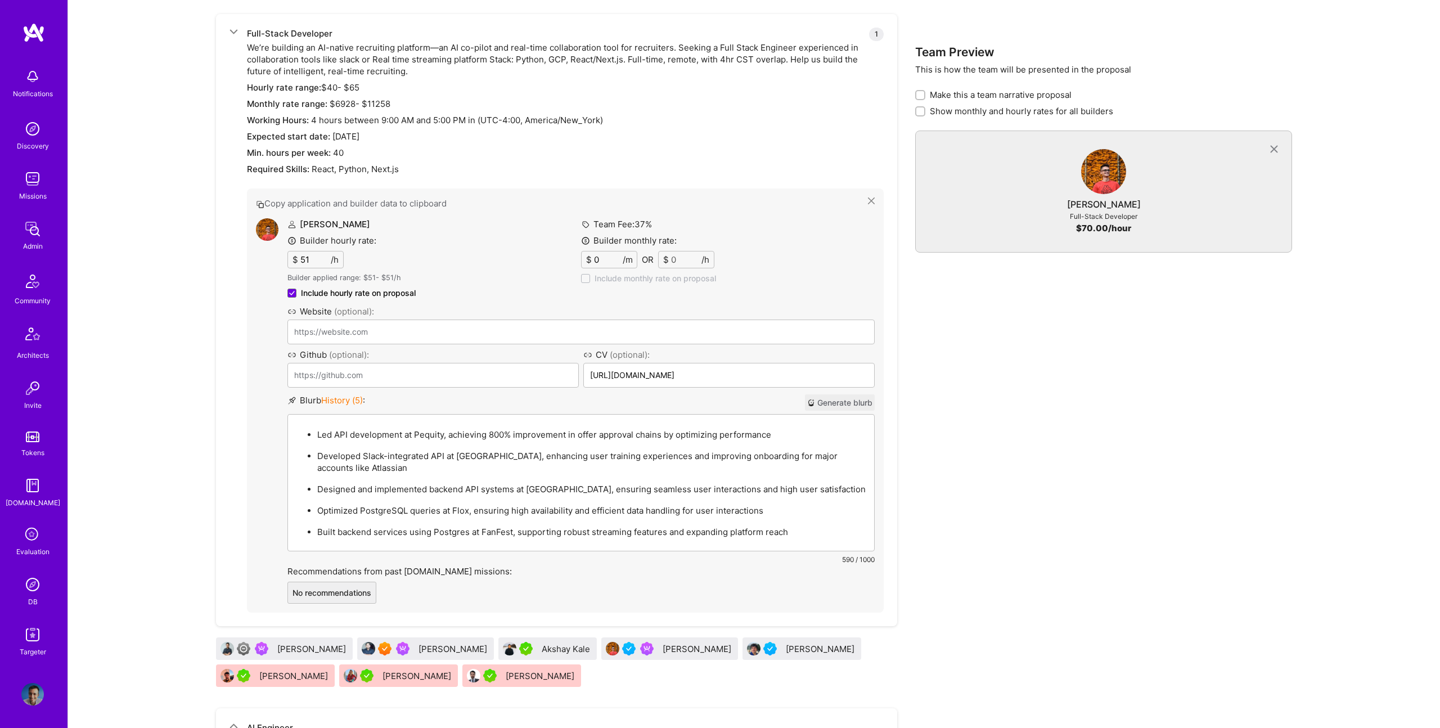
click at [512, 429] on p "Led API development at Pequity, achieving 800% improvement in offer approval ch…" at bounding box center [592, 435] width 550 height 12
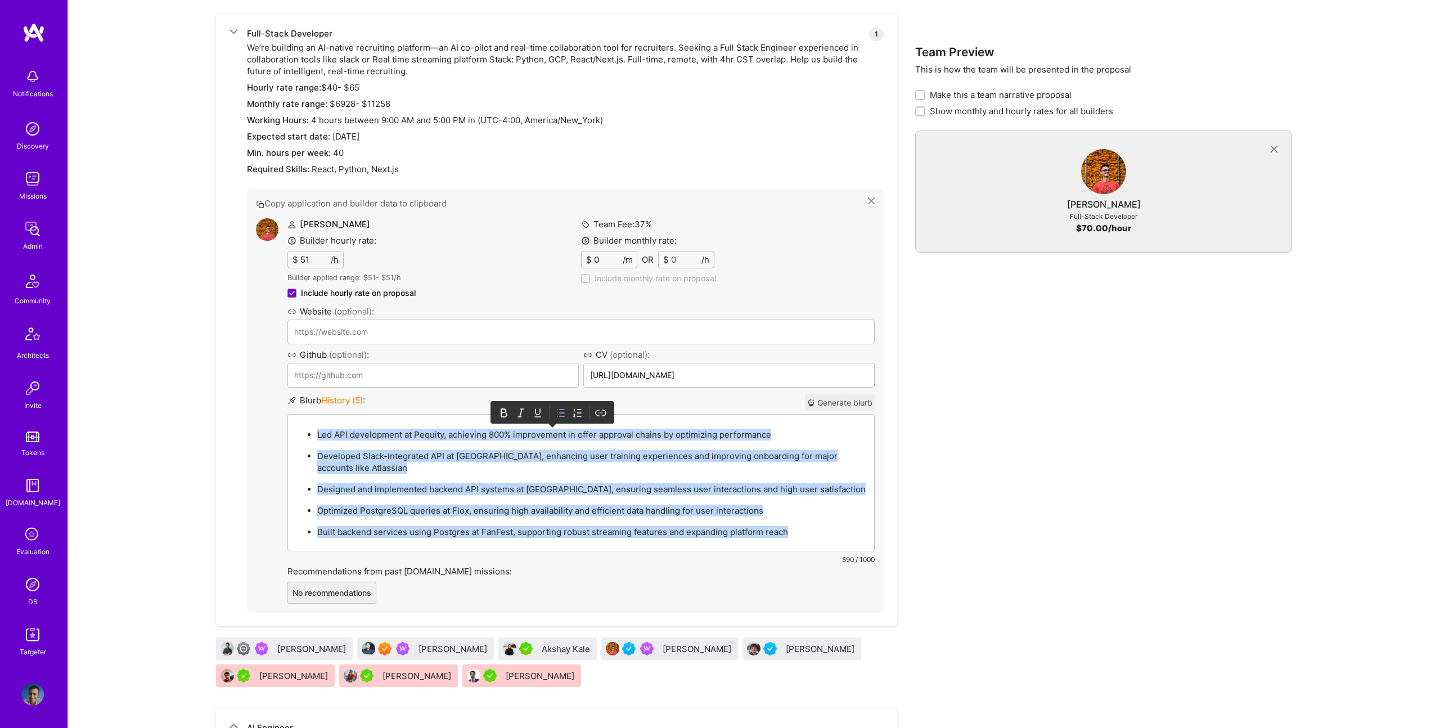
paste div
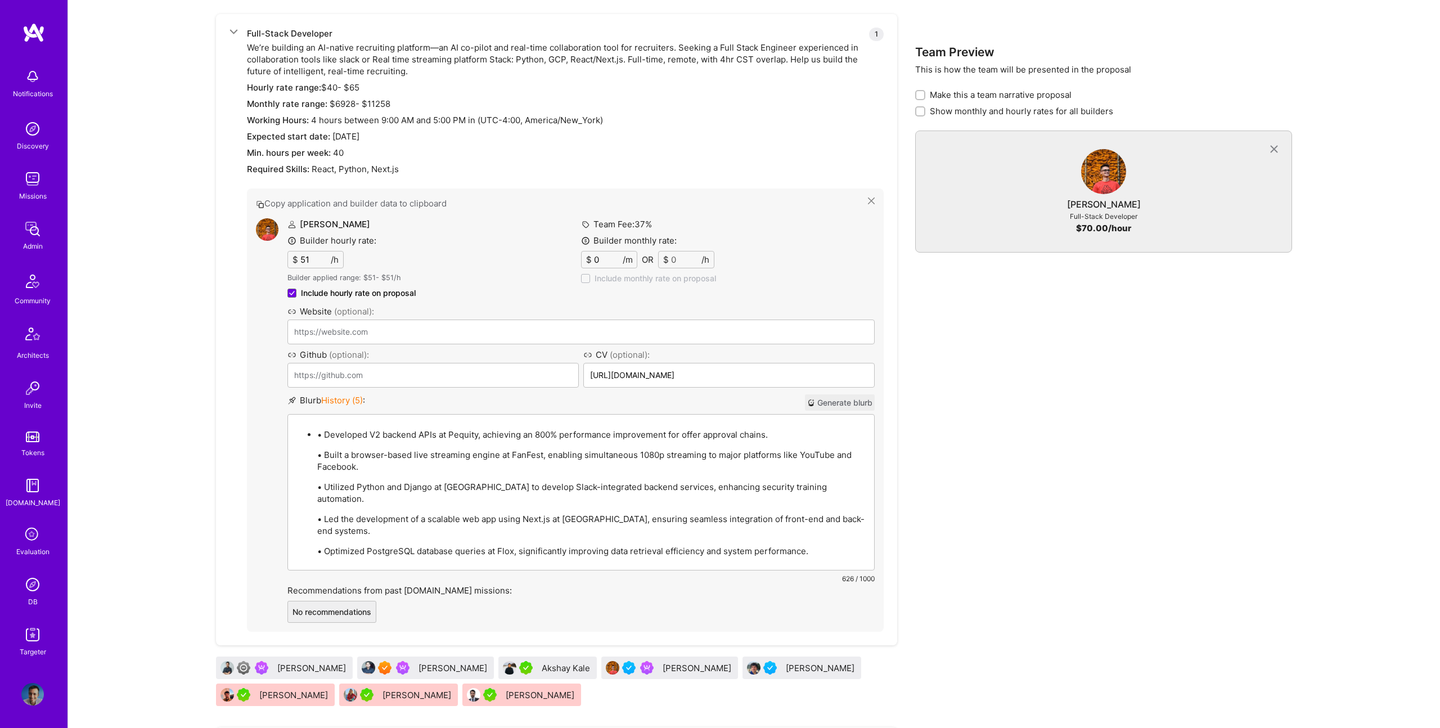
drag, startPoint x: 322, startPoint y: 434, endPoint x: 352, endPoint y: 433, distance: 29.3
click at [323, 434] on p "• Developed V2 backend APIs at Pequity, achieving an 800% performance improveme…" at bounding box center [592, 435] width 550 height 12
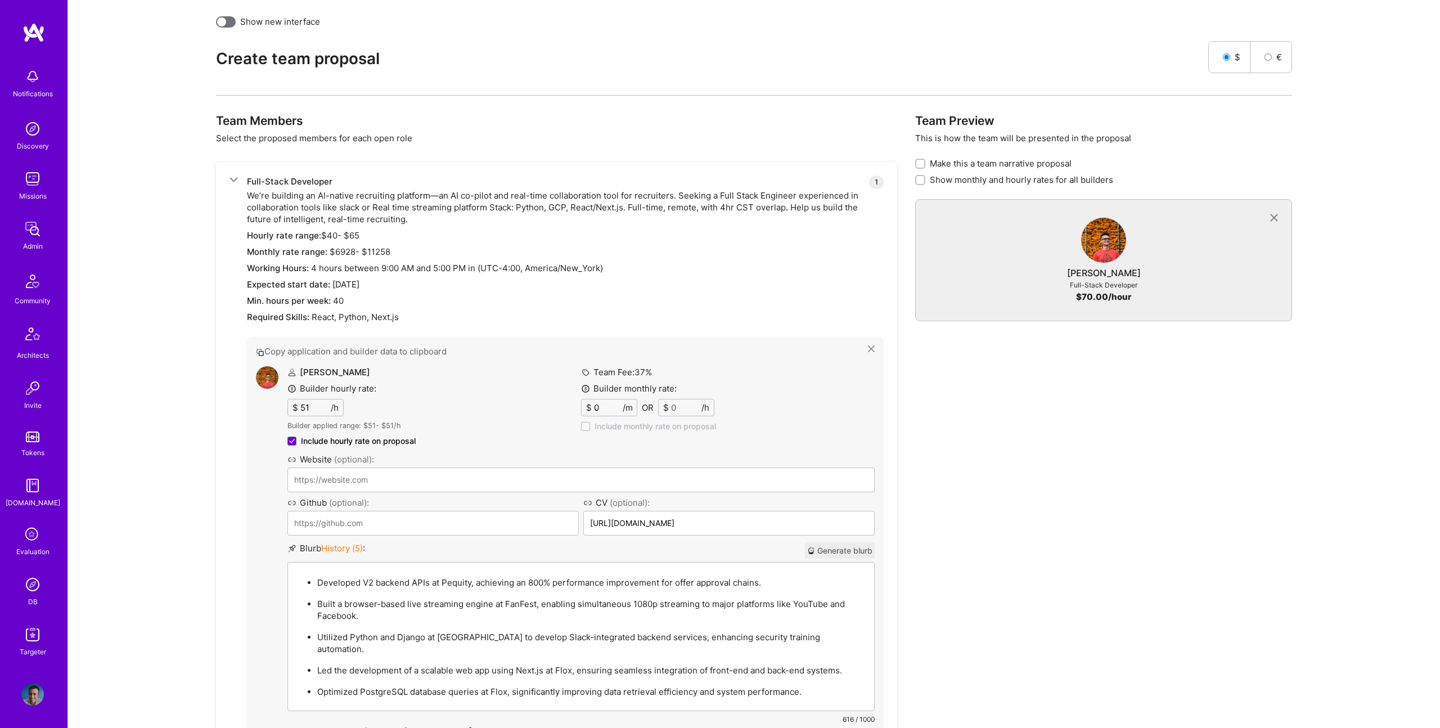
scroll to position [991, 0]
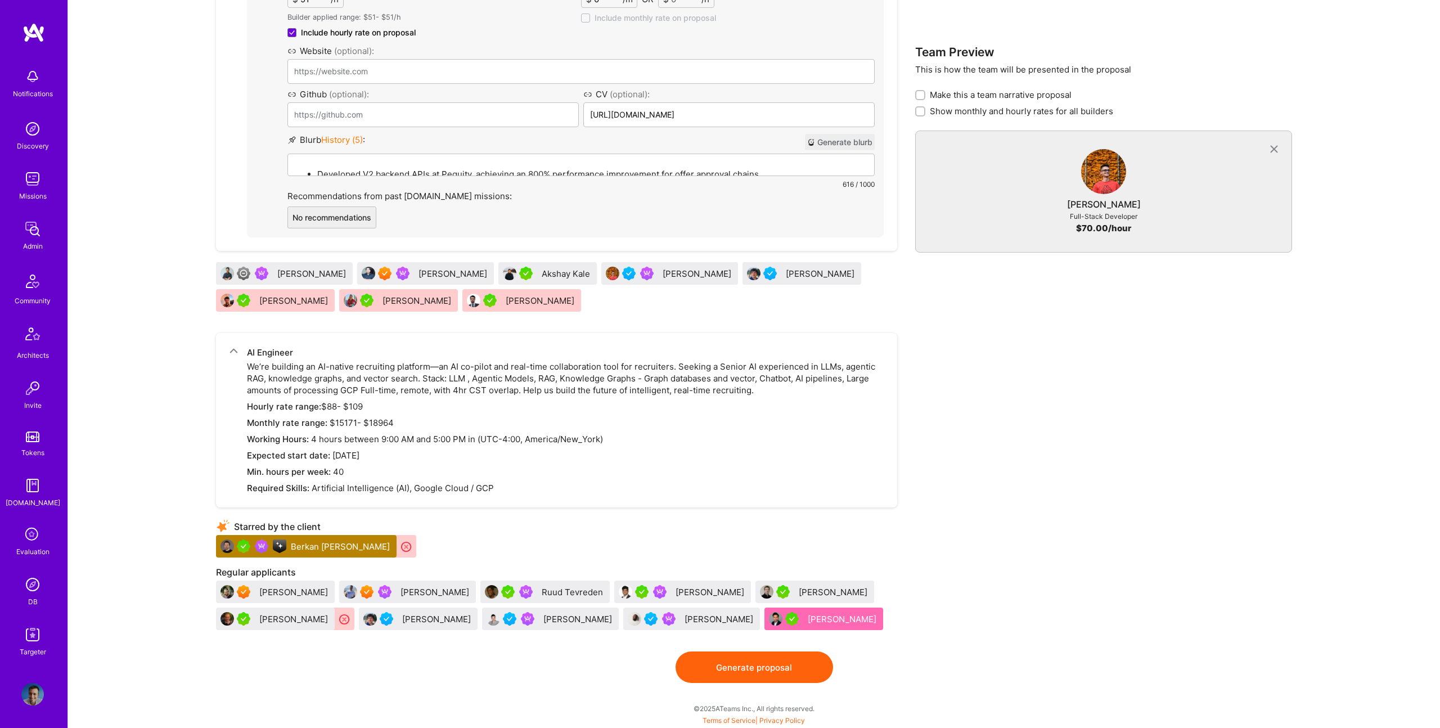
click at [753, 659] on button "Generate proposal" at bounding box center [754, 666] width 157 height 31
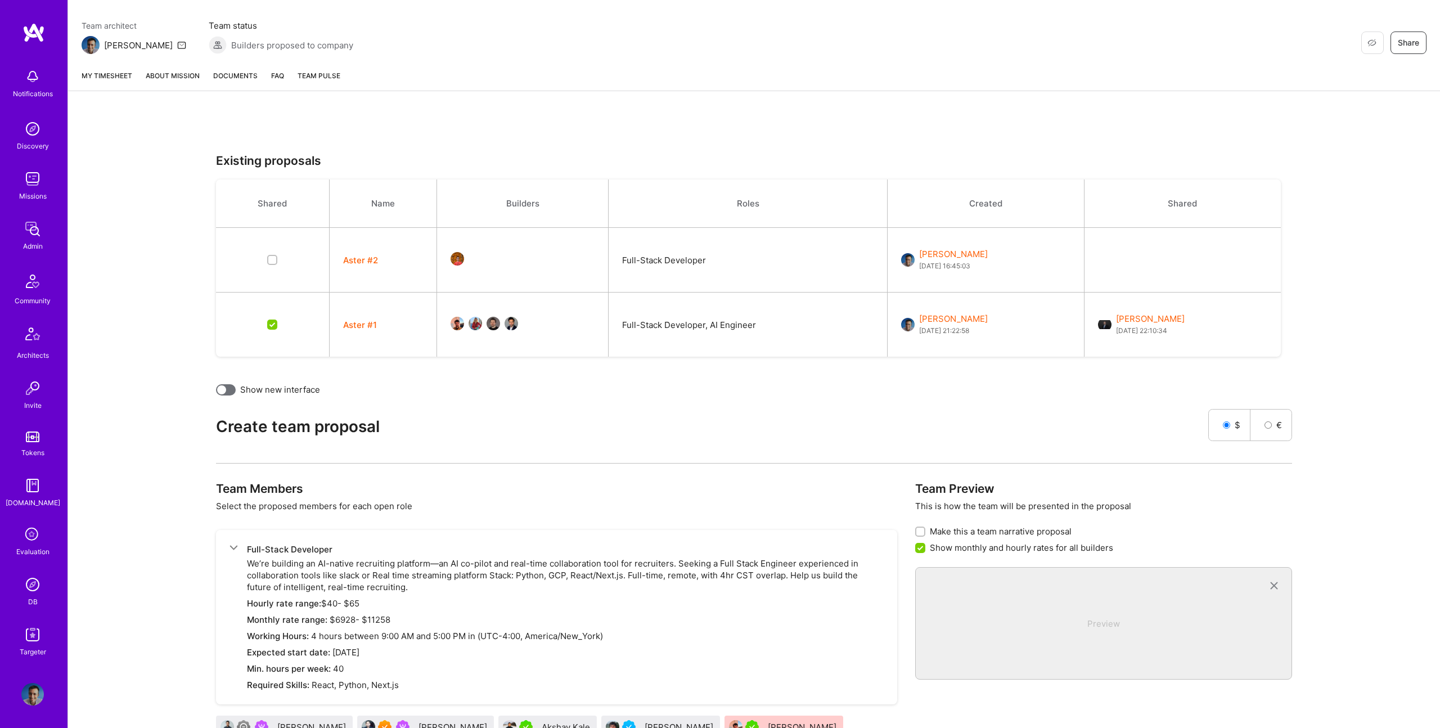
scroll to position [0, 0]
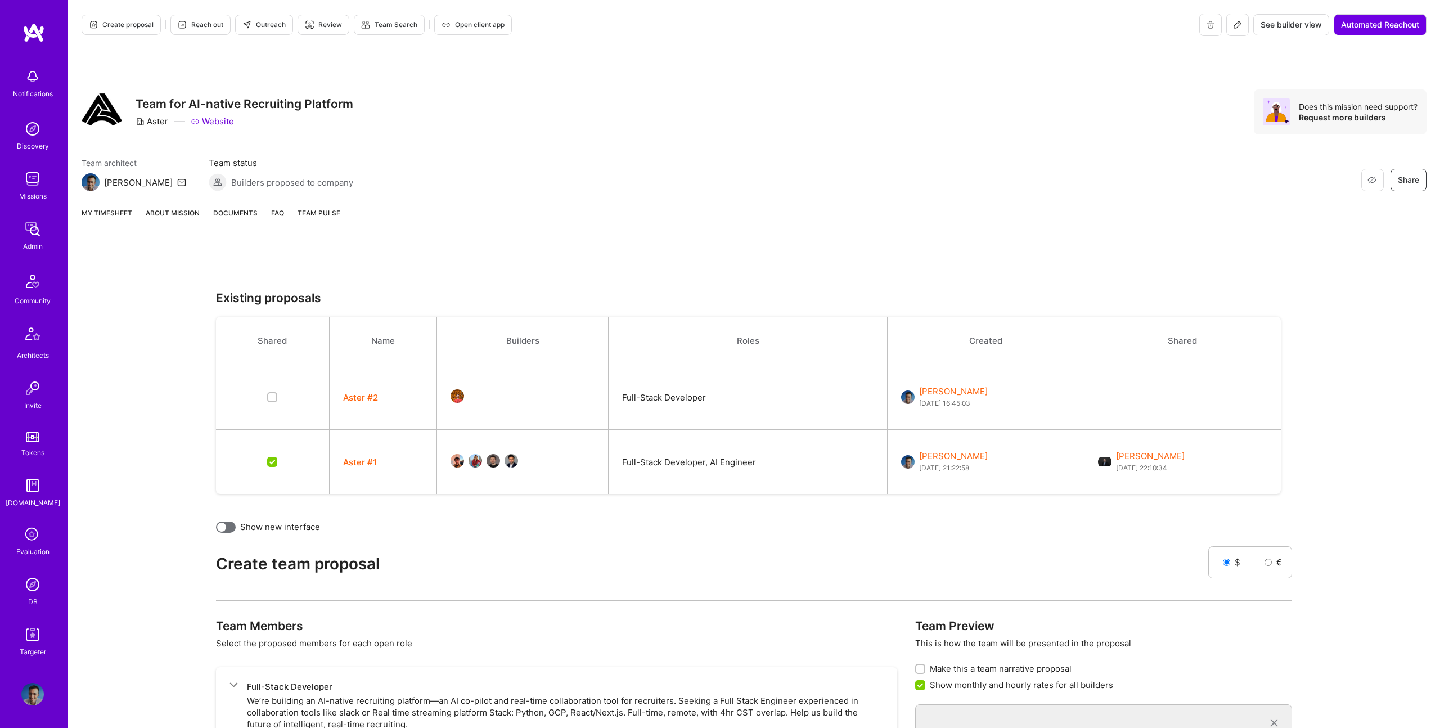
click at [190, 220] on link "About Mission" at bounding box center [173, 217] width 54 height 21
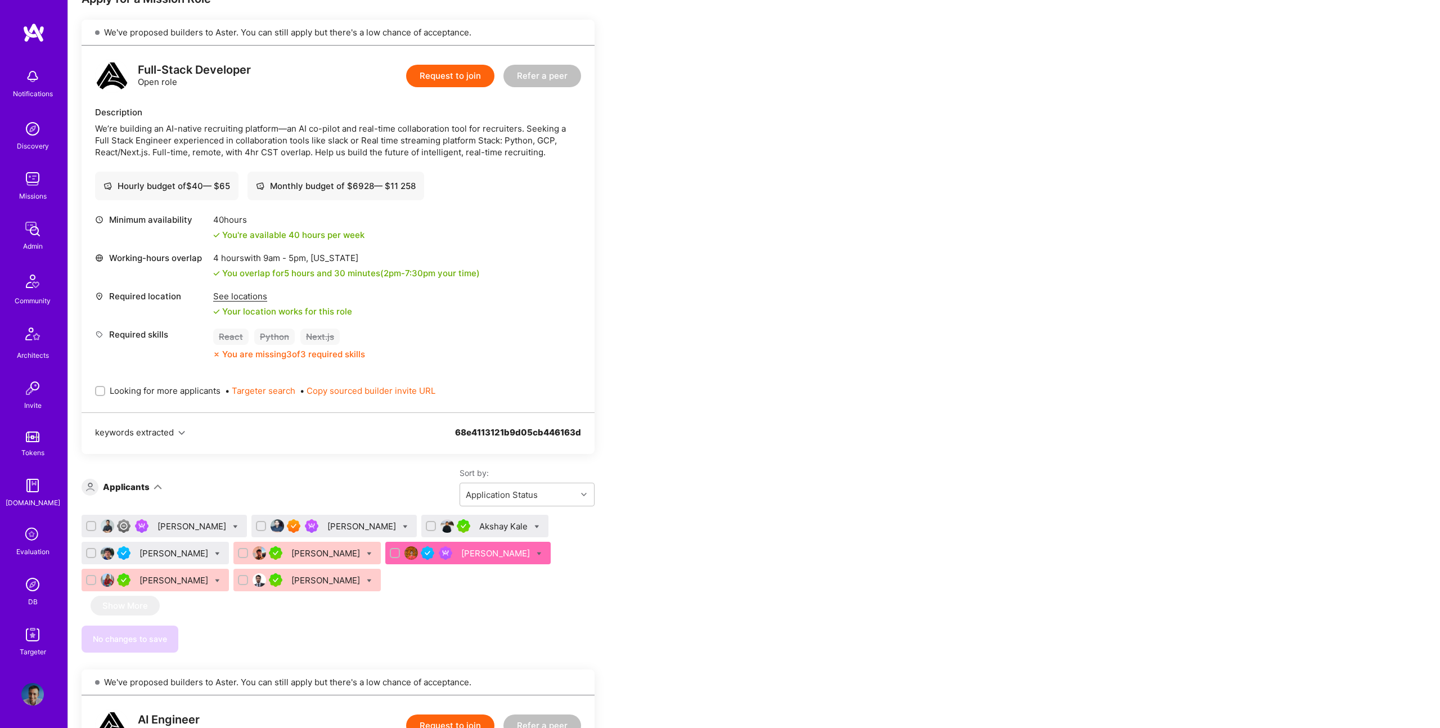
scroll to position [271, 0]
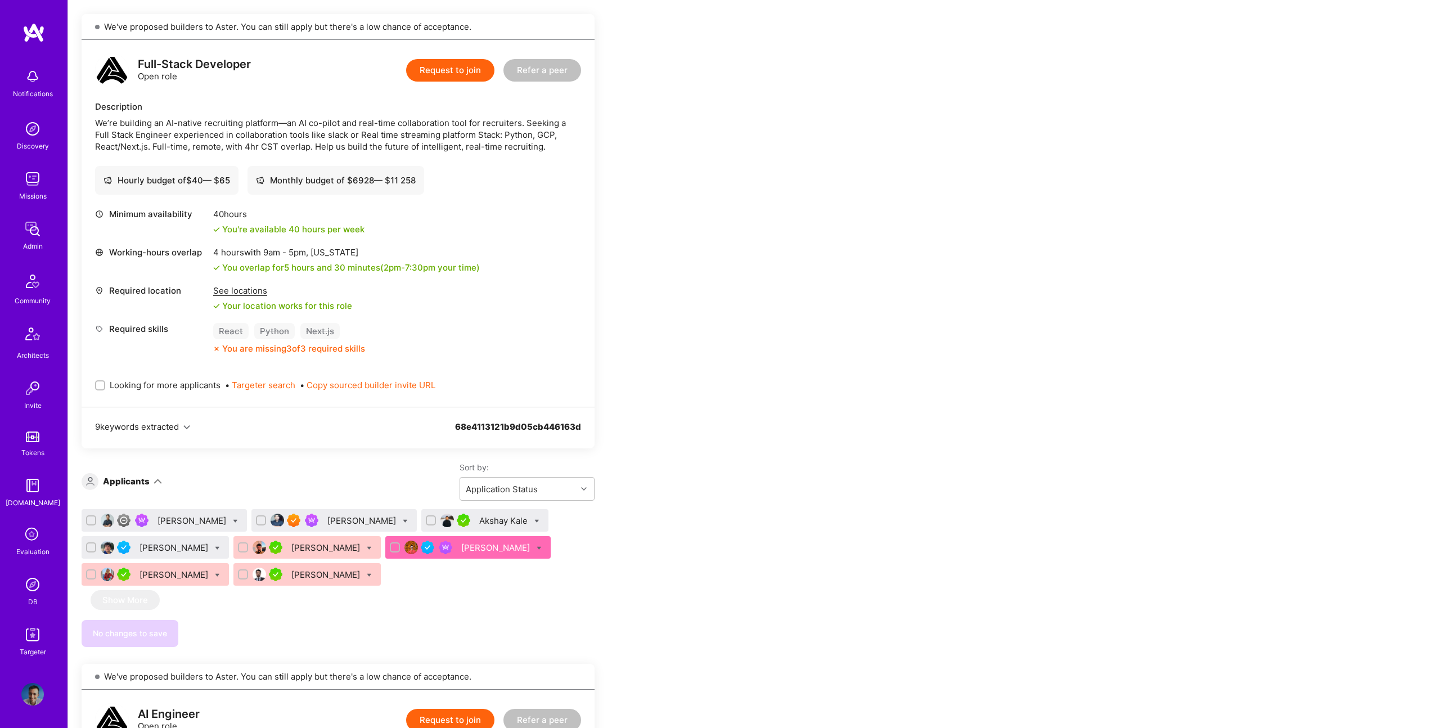
click at [186, 389] on span "Looking for more applicants" at bounding box center [165, 385] width 111 height 12
click at [105, 389] on input "Looking for more applicants" at bounding box center [101, 386] width 8 height 8
checkbox input "true"
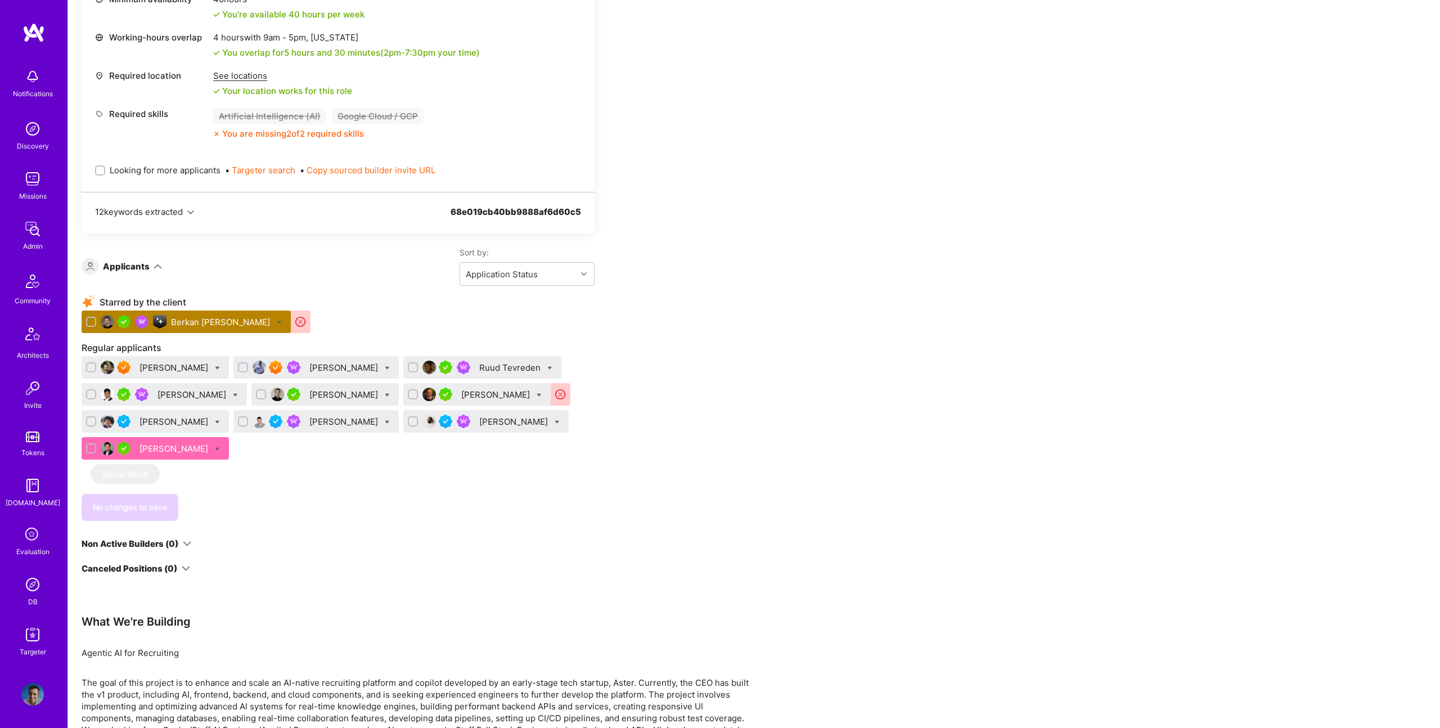
scroll to position [1194, 0]
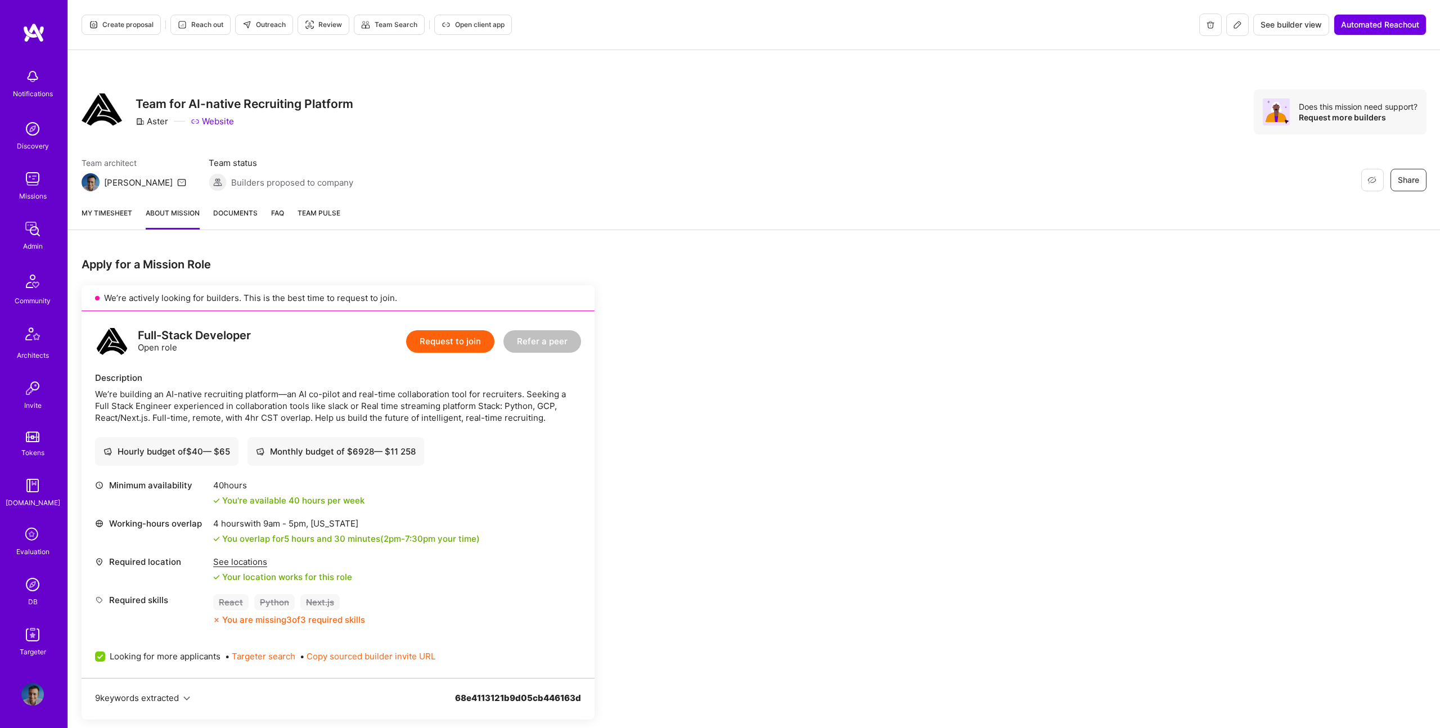
click at [335, 405] on div "We’re building an AI-native recruiting platform—an AI co-pilot and real-time co…" at bounding box center [338, 405] width 486 height 35
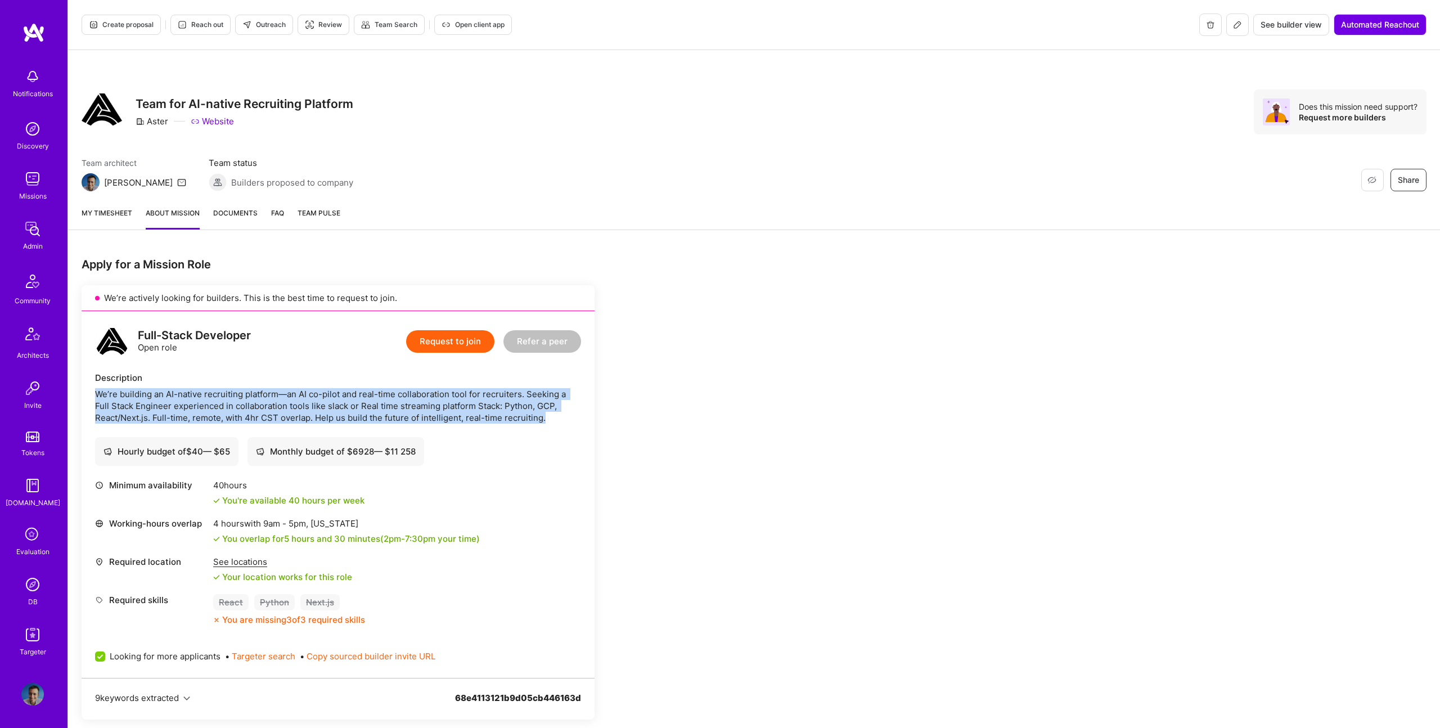
click at [335, 405] on div "We’re building an AI-native recruiting platform—an AI co-pilot and real-time co…" at bounding box center [338, 405] width 486 height 35
copy div "We’re building an AI-native recruiting platform—an AI co-pilot and real-time co…"
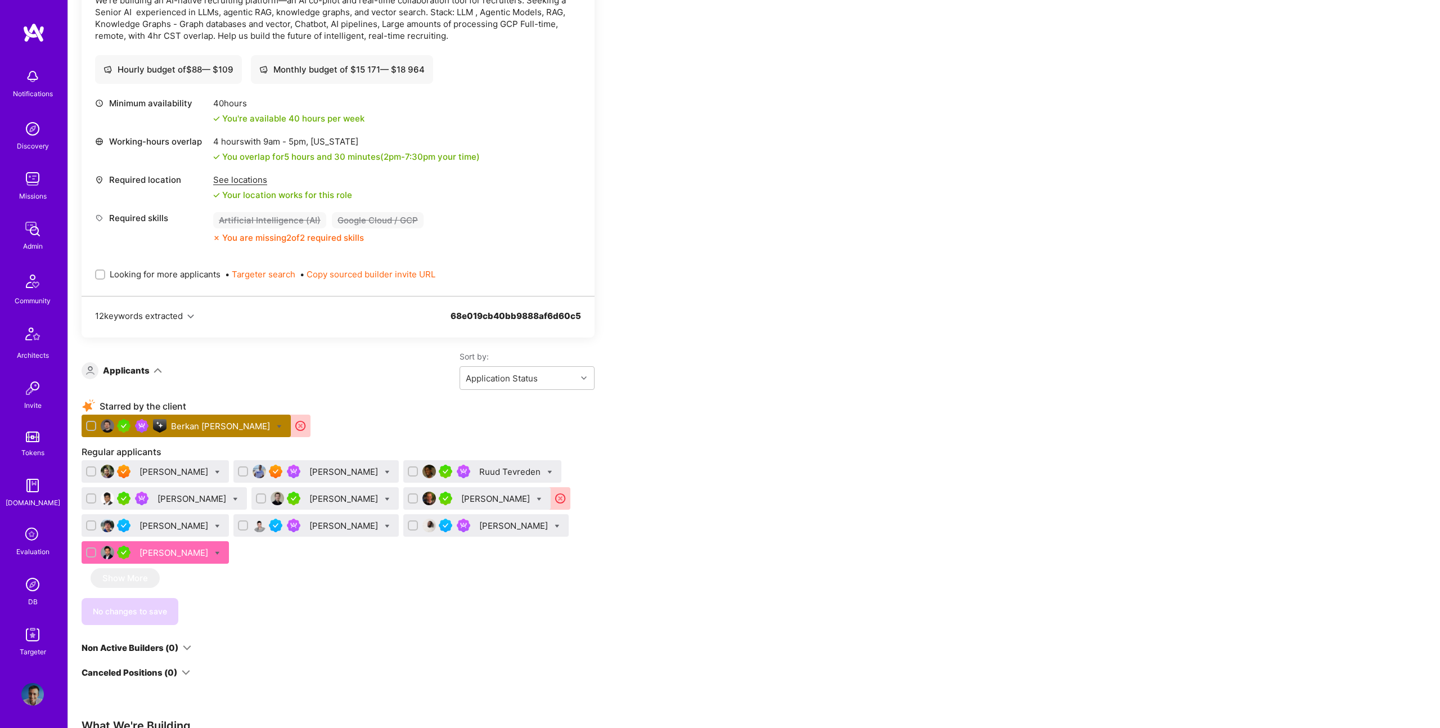
scroll to position [1194, 0]
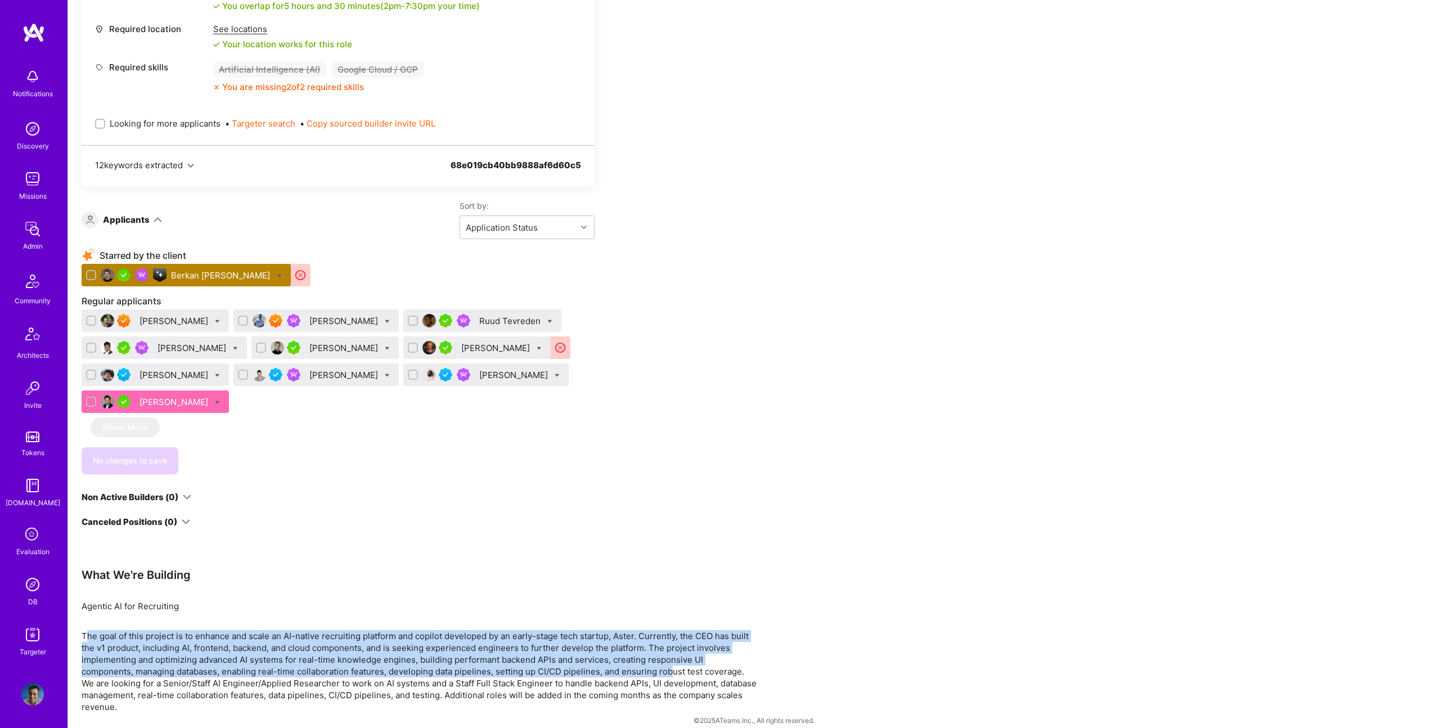
drag, startPoint x: 85, startPoint y: 634, endPoint x: 620, endPoint y: 665, distance: 535.2
click at [620, 659] on div "The goal of this project is to enhance and scale an AI-native recruiting platfo…" at bounding box center [419, 671] width 675 height 83
drag, startPoint x: 691, startPoint y: 673, endPoint x: 111, endPoint y: 635, distance: 581.1
click at [82, 634] on div "The goal of this project is to enhance and scale an AI-native recruiting platfo…" at bounding box center [419, 671] width 675 height 83
copy div "The goal of this project is to enhance and scale an AI-native recruiting platfo…"
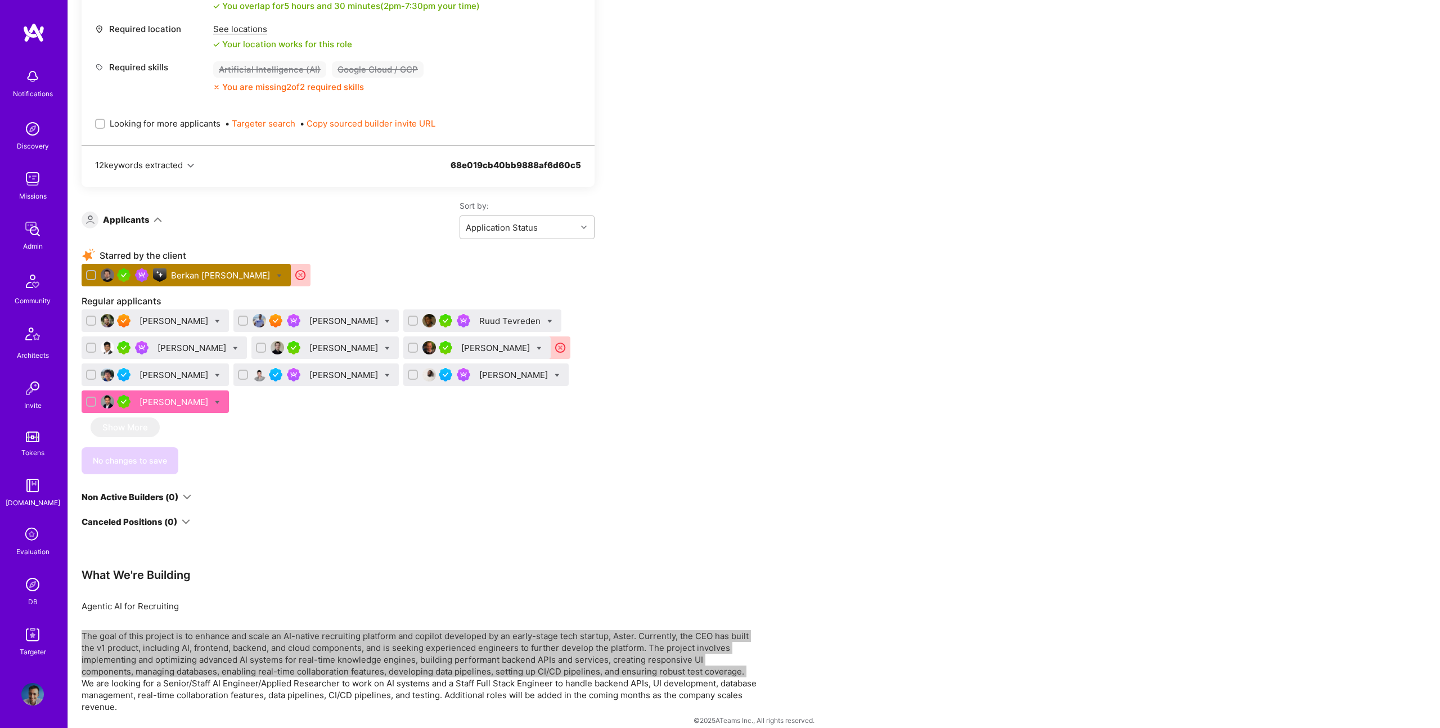
scroll to position [0, 0]
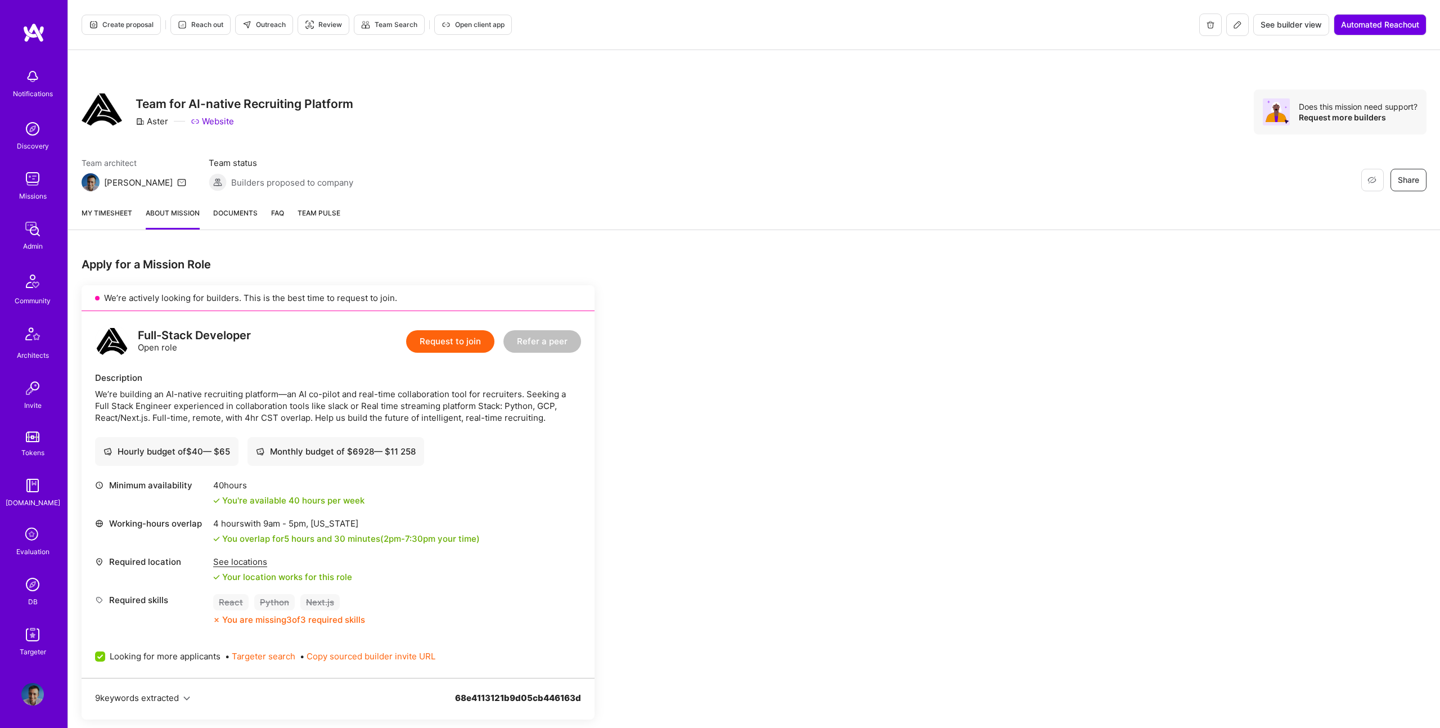
click at [222, 403] on div "We’re building an AI-native recruiting platform—an AI co-pilot and real-time co…" at bounding box center [338, 405] width 486 height 35
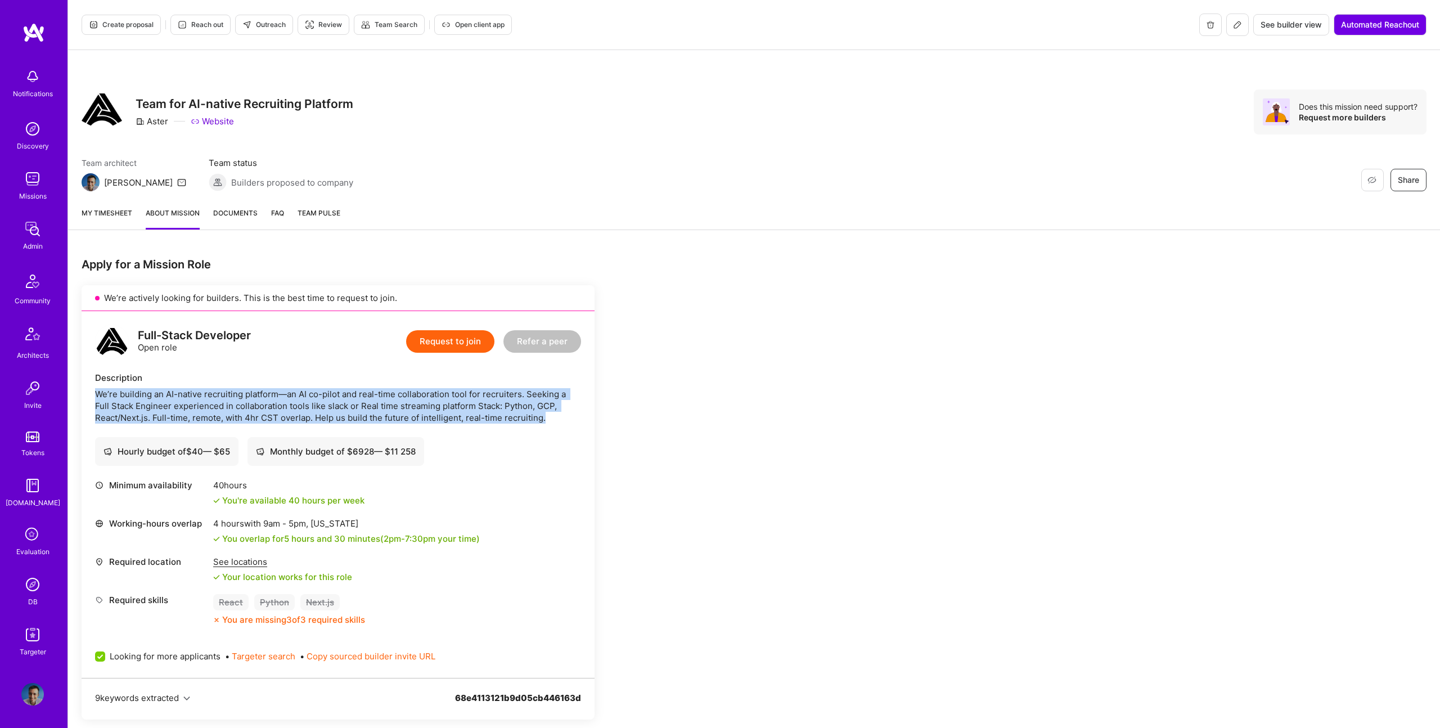
click at [222, 403] on div "We’re building an AI-native recruiting platform—an AI co-pilot and real-time co…" at bounding box center [338, 405] width 486 height 35
copy div "We’re building an AI-native recruiting platform—an AI co-pilot and real-time co…"
click at [218, 338] on div "Full-Stack Developer" at bounding box center [194, 336] width 113 height 12
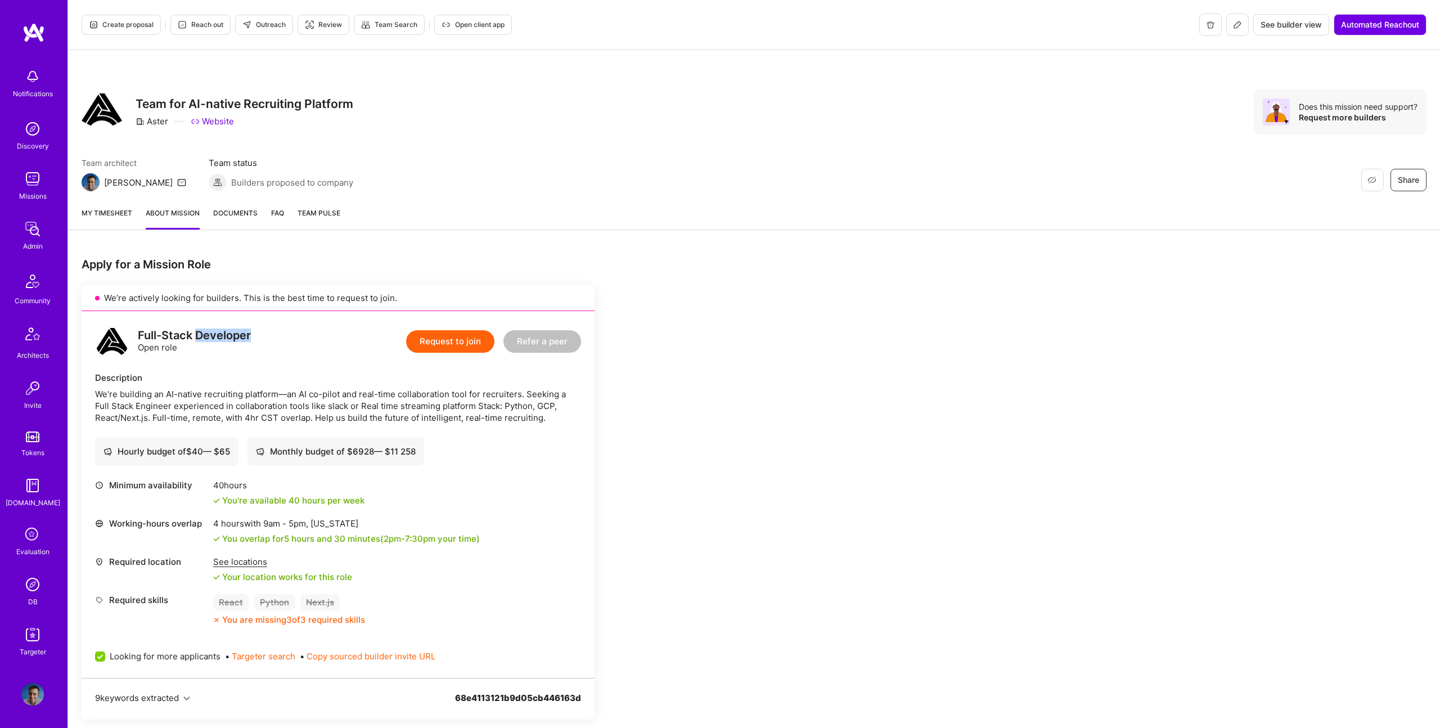
click at [218, 338] on div "Full-Stack Developer" at bounding box center [194, 336] width 113 height 12
drag, startPoint x: 218, startPoint y: 338, endPoint x: 1223, endPoint y: 338, distance: 1005.7
click at [218, 338] on div "Full-Stack Developer" at bounding box center [194, 336] width 113 height 12
copy div "Full-Stack Developer"
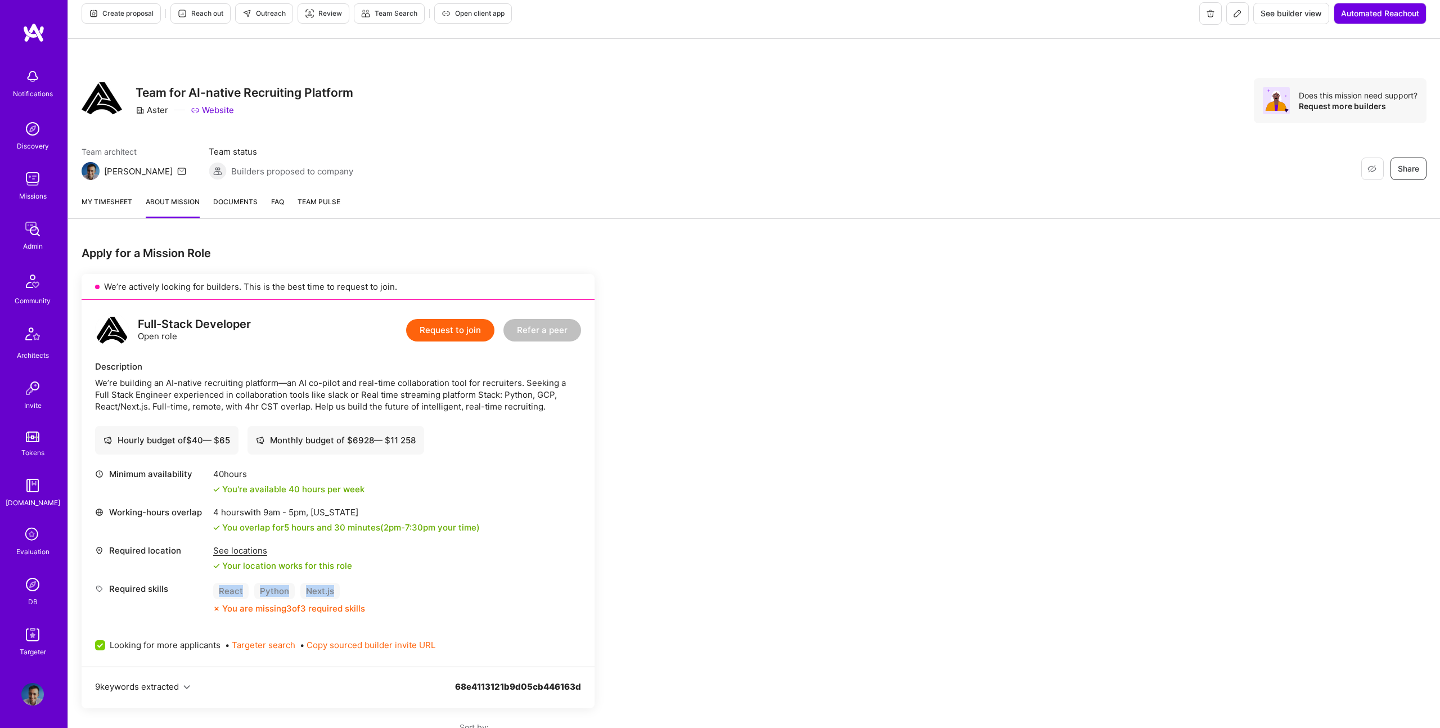
drag, startPoint x: 216, startPoint y: 588, endPoint x: 387, endPoint y: 593, distance: 171.1
click at [387, 593] on div "Required skills React Python Next.js You are missing 3 of 3 required skills" at bounding box center [338, 598] width 486 height 31
copy div "React Python Next.js"
click at [255, 16] on span "Outreach" at bounding box center [263, 14] width 43 height 10
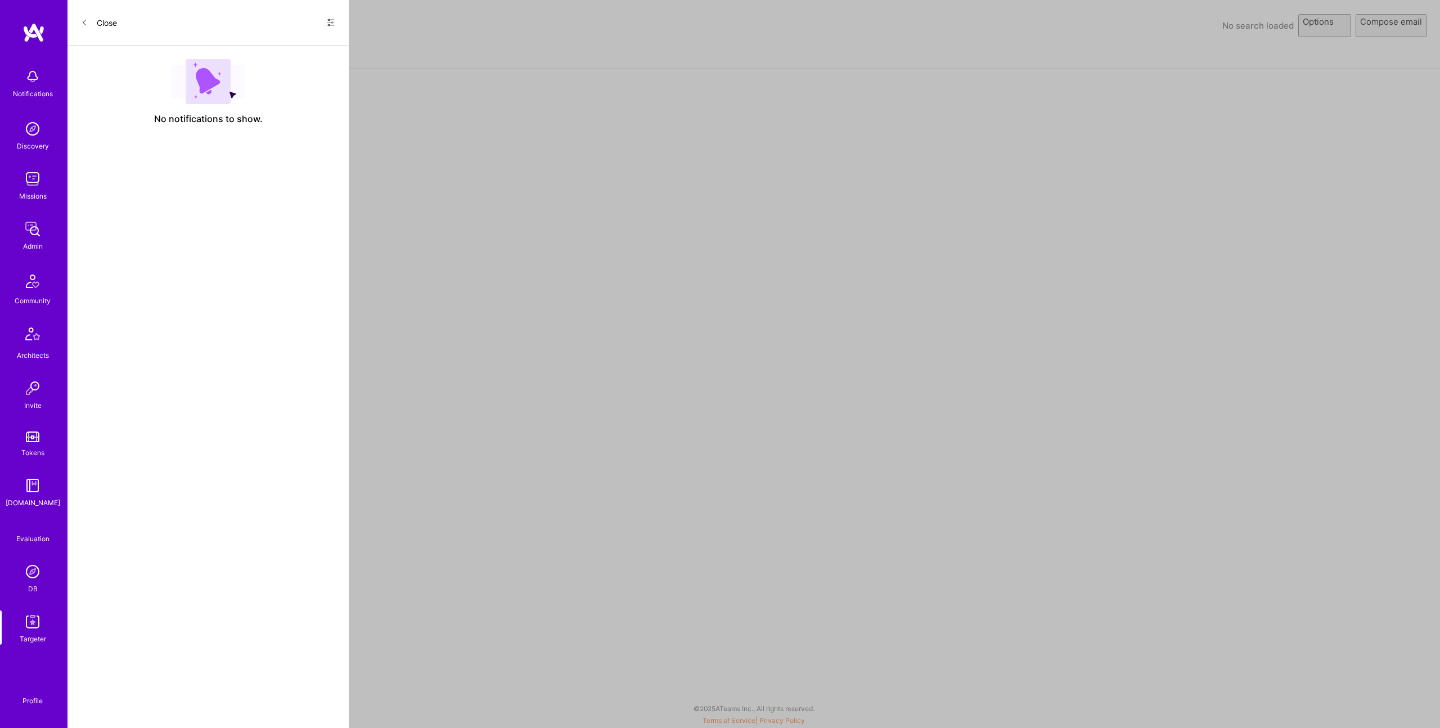
select select "rich-reachout"
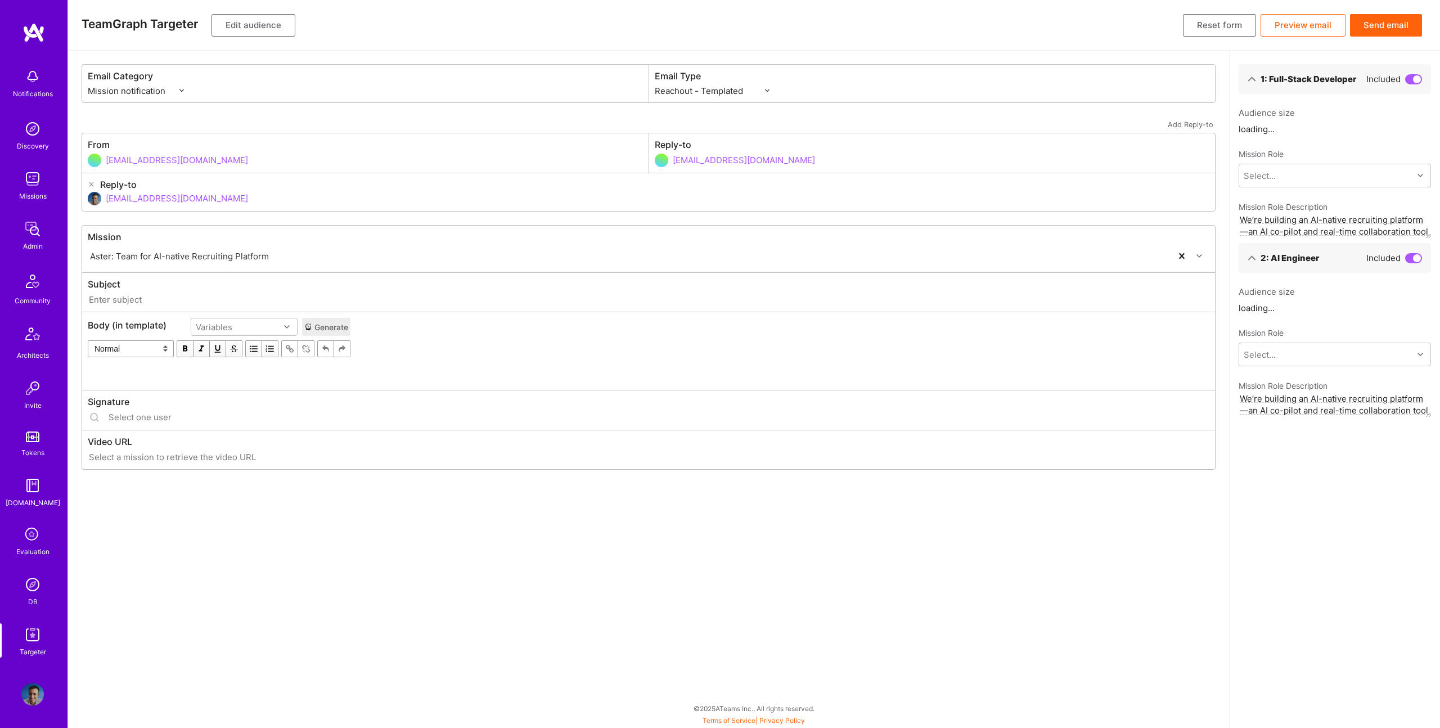
type input "[DOMAIN_NAME] // Aster: Team for AI-native Recruiting Platform"
type input "[EMAIL_ADDRESS][DOMAIN_NAME]"
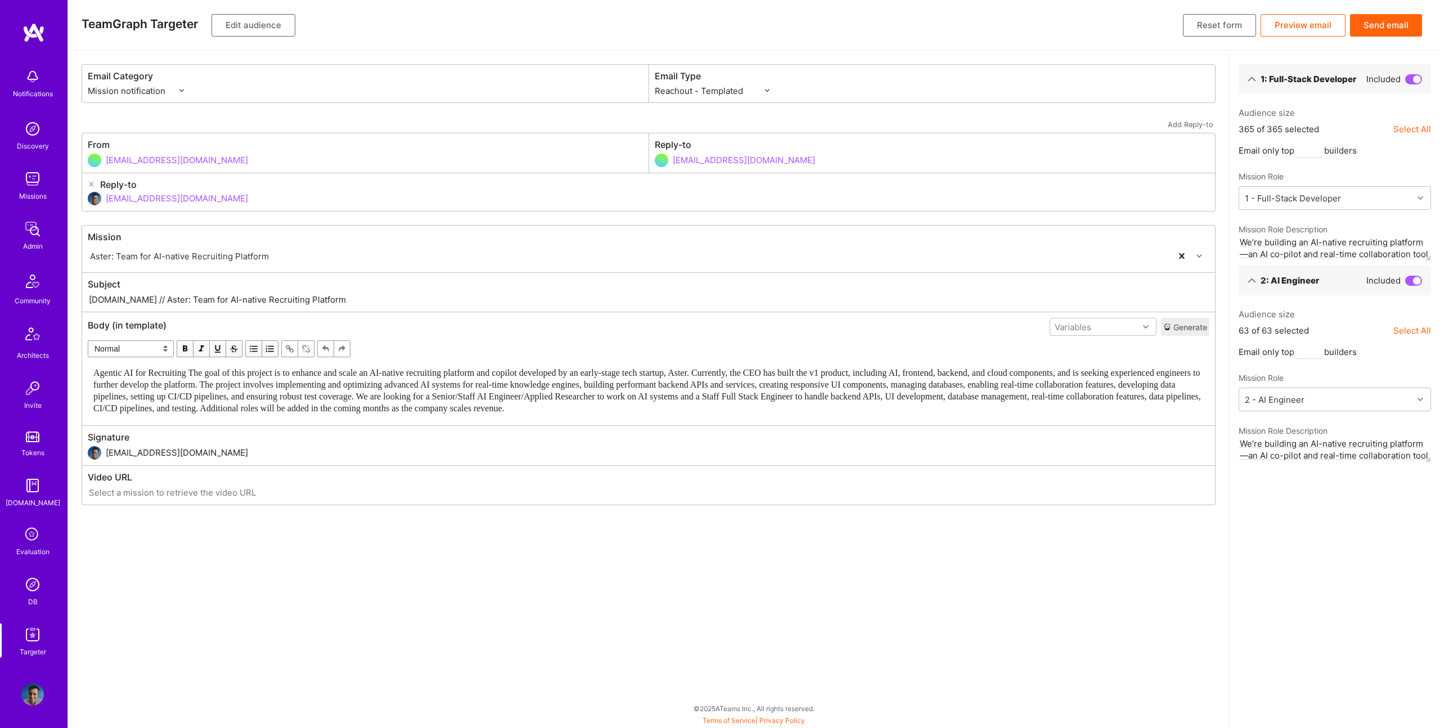
click at [413, 380] on span "Agentic AI for Recruiting The goal of this project is to enhance and scale an A…" at bounding box center [648, 390] width 1110 height 45
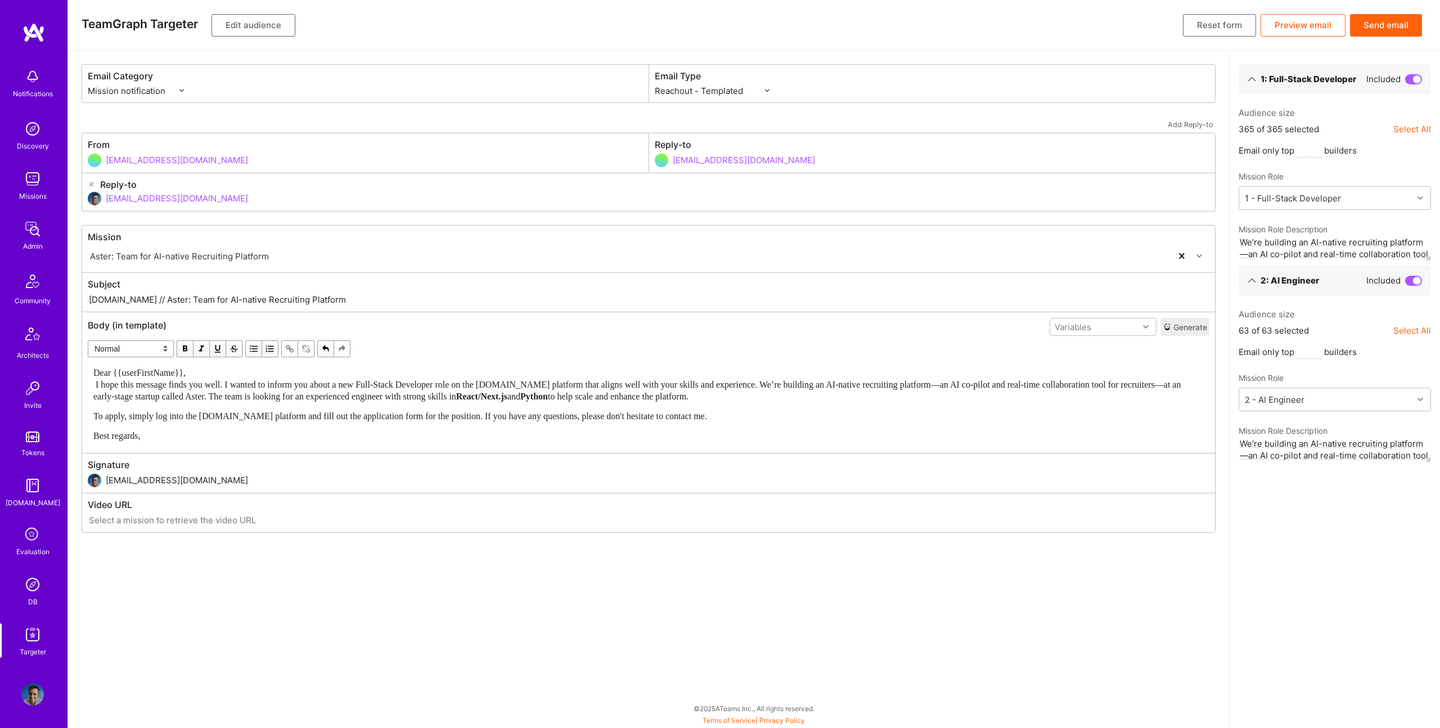
click at [195, 384] on span "Dear {{userFirstName}}, I hope this message finds you well. I wanted to inform …" at bounding box center [637, 384] width 1089 height 33
click at [269, 367] on div "Dear {{userFirstName}}, I hope this message finds you well. I wanted to inform …" at bounding box center [648, 384] width 1110 height 35
click at [275, 379] on span "Dear {{userFirstName}}, I hope this message finds you well. I wanted to inform …" at bounding box center [637, 384] width 1089 height 33
click at [274, 368] on div "Dear {{userFirstName}}, I hope this message finds you well. I wanted to inform …" at bounding box center [648, 384] width 1110 height 35
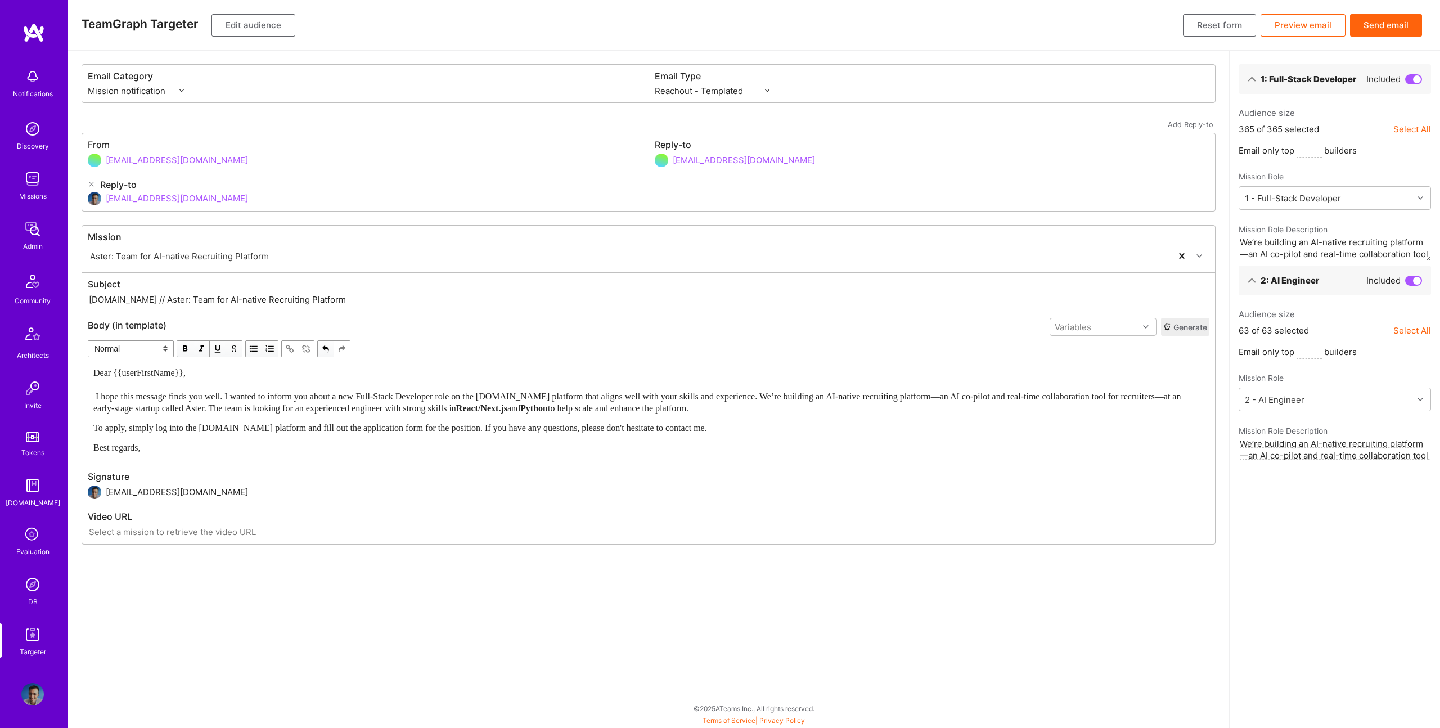
click at [330, 406] on span "Dear {{userFirstName}}, I hope this message finds you well. I wanted to inform …" at bounding box center [637, 390] width 1089 height 45
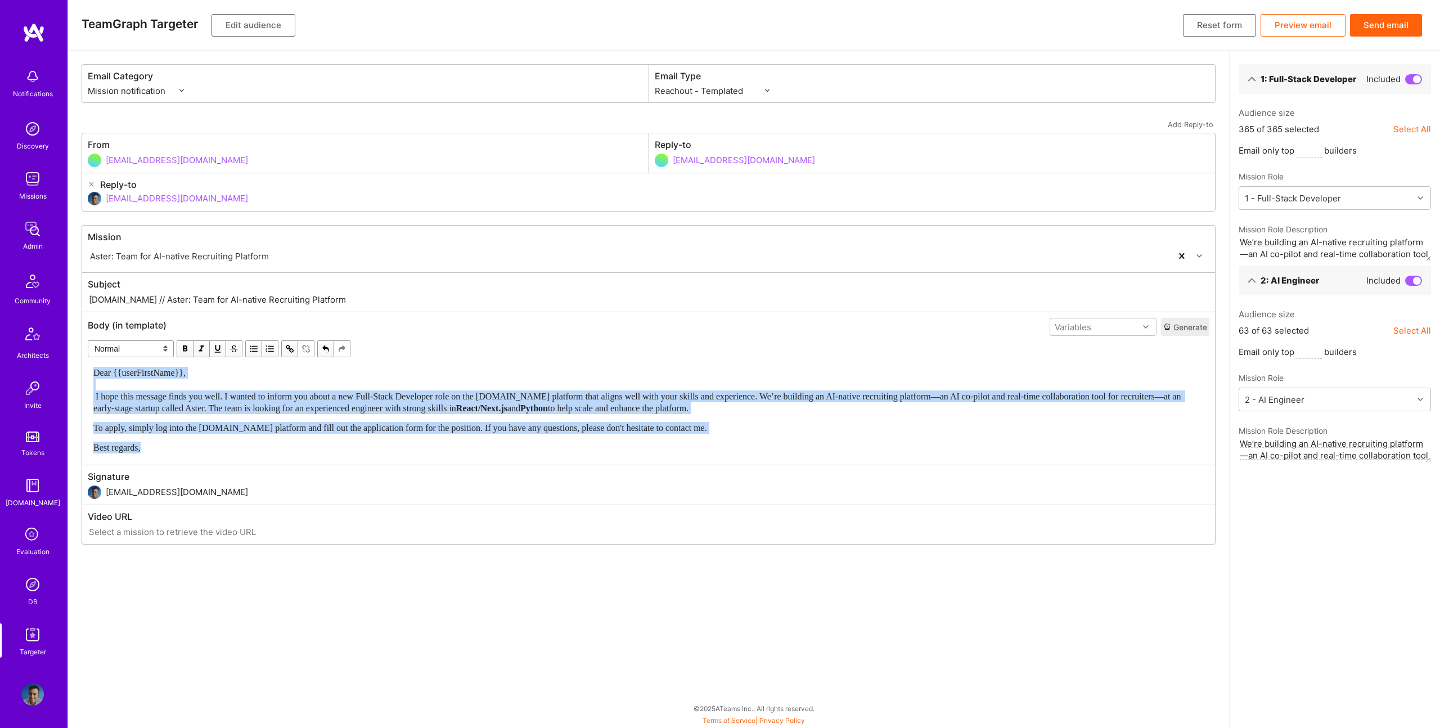
click at [187, 349] on span "button" at bounding box center [185, 349] width 12 height 12
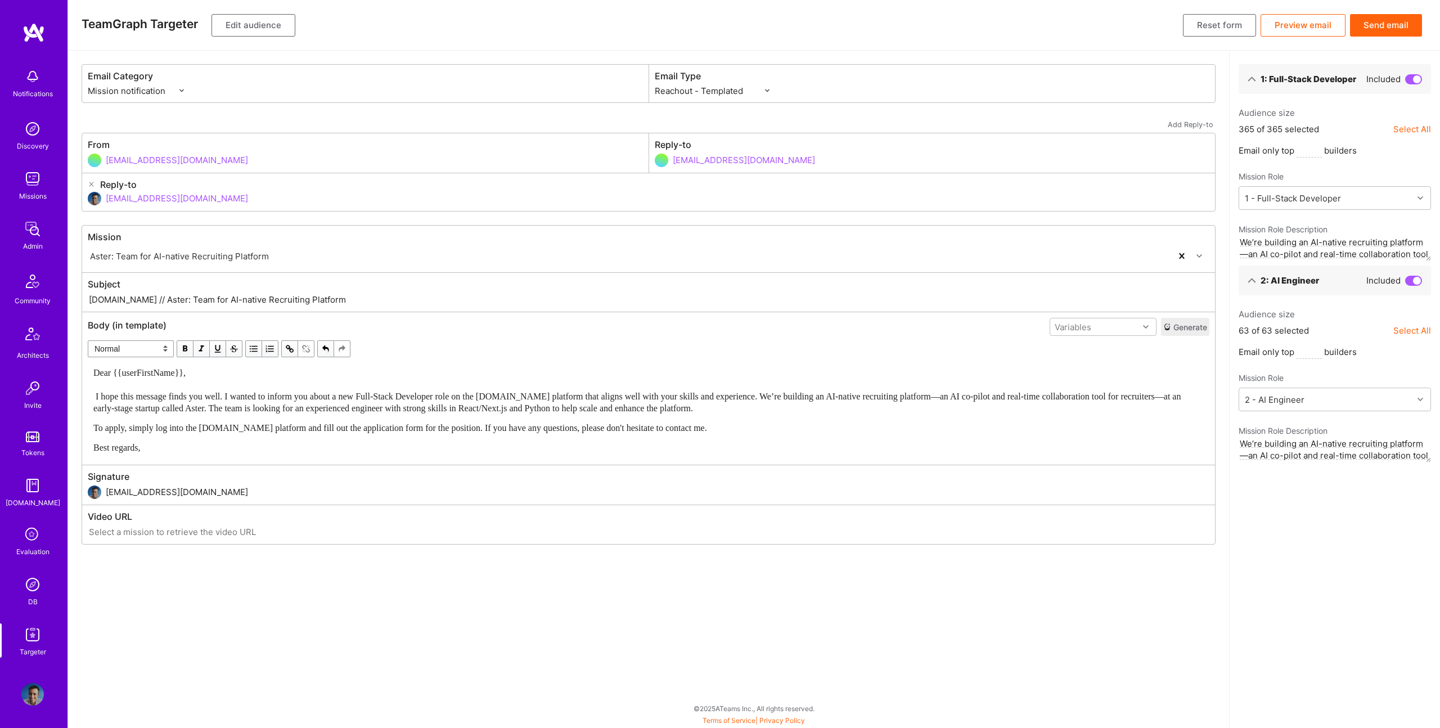
click at [402, 416] on div "Dear {{userFirstName}}, I hope this message finds you well. I wanted to inform …" at bounding box center [648, 410] width 1110 height 87
click at [274, 403] on span "Dear {{userFirstName}}, I hope this message finds you well. I wanted to inform …" at bounding box center [637, 390] width 1089 height 45
click at [775, 396] on span "Dear {{userFirstName}}, I hope this message finds you well. I wanted to inform …" at bounding box center [637, 390] width 1089 height 45
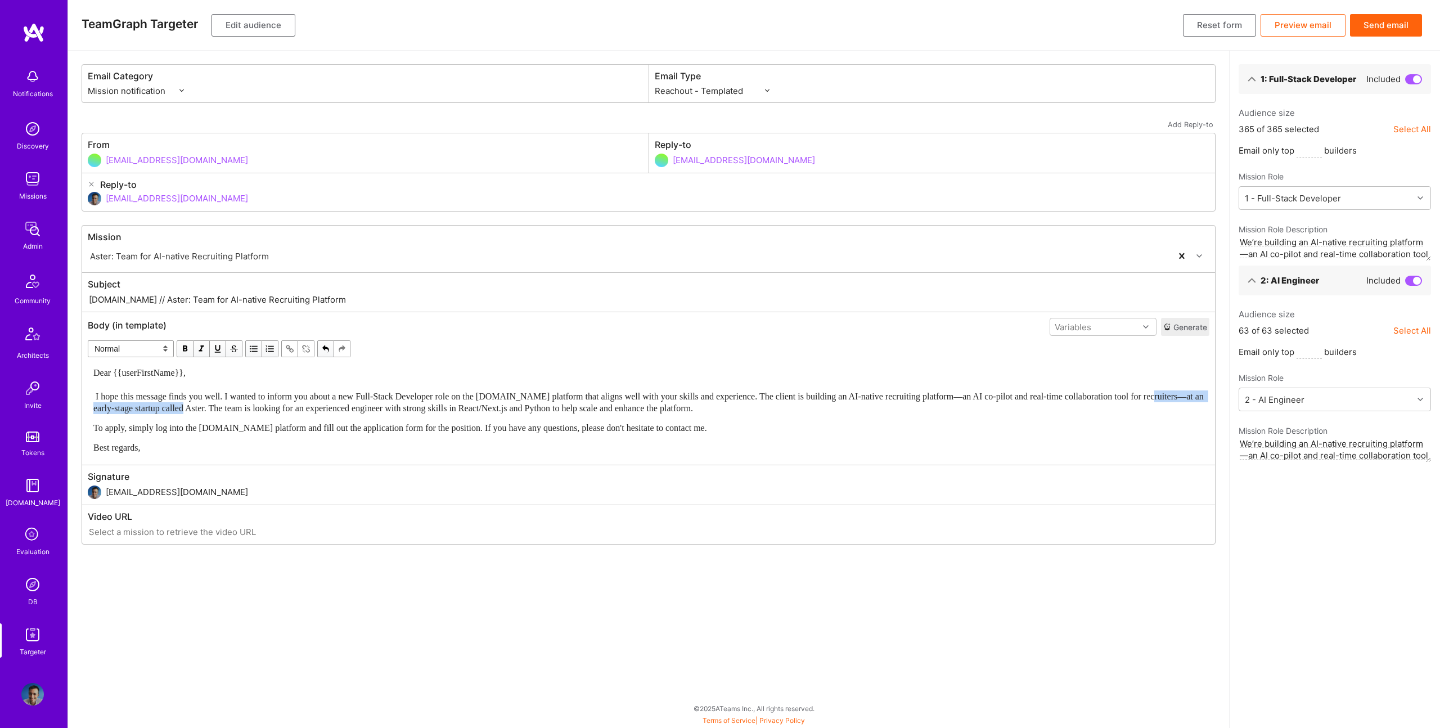
drag, startPoint x: 286, startPoint y: 408, endPoint x: 135, endPoint y: 412, distance: 150.8
click at [134, 412] on span "Dear {{userFirstName}}, I hope this message finds you well. I wanted to inform …" at bounding box center [649, 390] width 1113 height 45
click at [666, 395] on span "Dear {{userFirstName}}, I hope this message finds you well. I wanted to inform …" at bounding box center [645, 390] width 1105 height 45
drag, startPoint x: 129, startPoint y: 299, endPoint x: 346, endPoint y: 305, distance: 217.2
click at [346, 305] on input "[DOMAIN_NAME] // Aster: Team for AI-native Recruiting Platform" at bounding box center [649, 299] width 1122 height 13
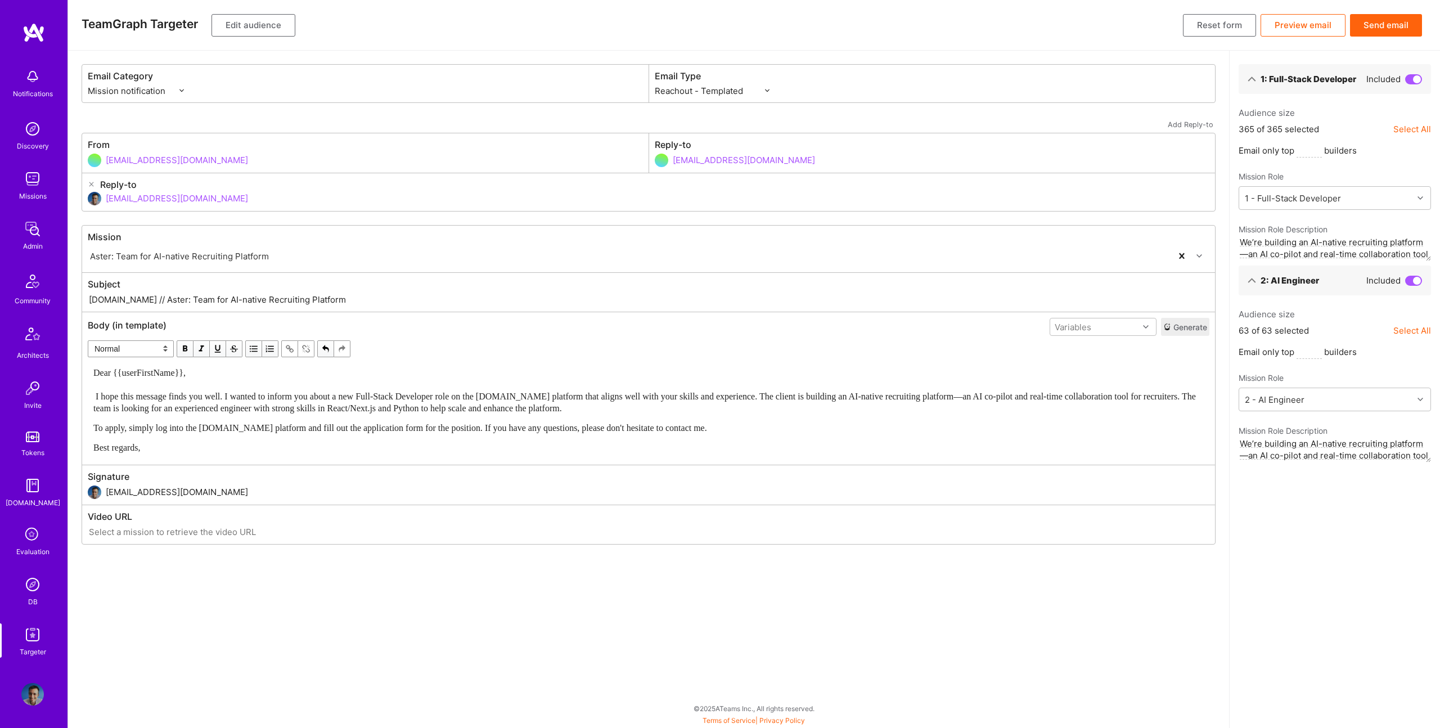
paste input "New Full-Stack Role (React/Next.js + Python) on A.Tea"
click at [314, 299] on input "[DOMAIN_NAME] // New Full-Stack Role (React/Next.js + Python) on [DOMAIN_NAME]" at bounding box center [649, 299] width 1122 height 13
type input "[DOMAIN_NAME] // New Full-Stack Role (React/Next.js + Python) via [DOMAIN_NAME]"
click at [229, 32] on button "Edit audience" at bounding box center [253, 25] width 84 height 22
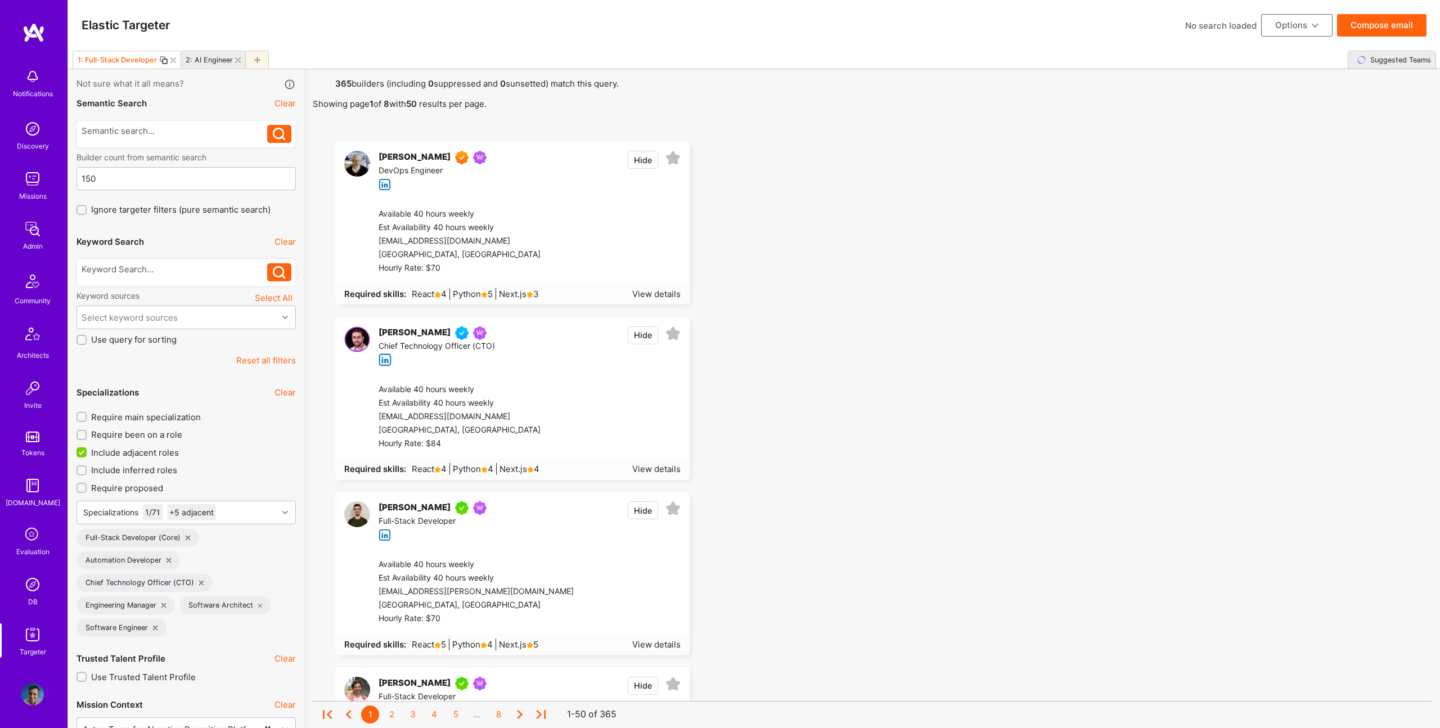
click at [240, 59] on div at bounding box center [240, 60] width 10 height 6
click at [237, 60] on icon at bounding box center [238, 60] width 6 height 6
click at [178, 269] on div at bounding box center [175, 268] width 186 height 12
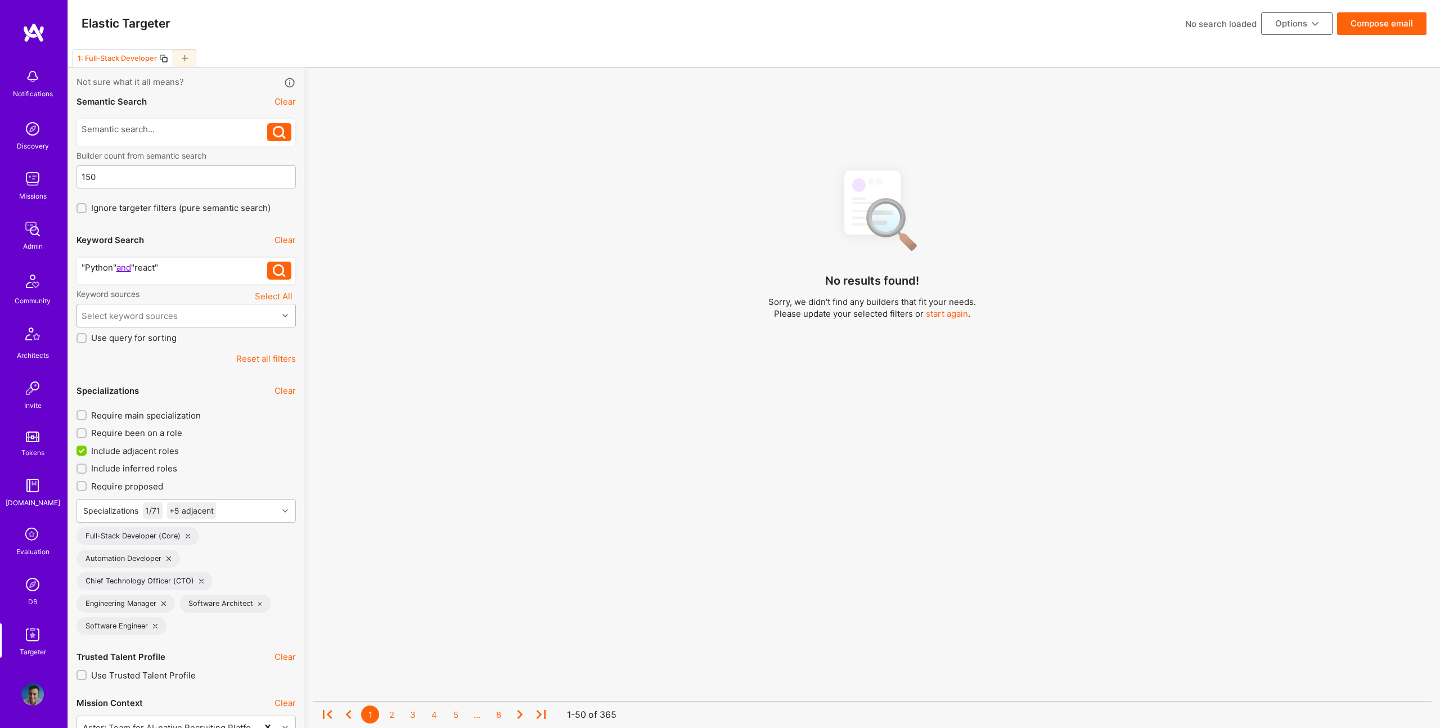
click at [232, 324] on div "Select keyword sources" at bounding box center [177, 315] width 201 height 22
click at [118, 414] on div "About Me" at bounding box center [185, 407] width 219 height 21
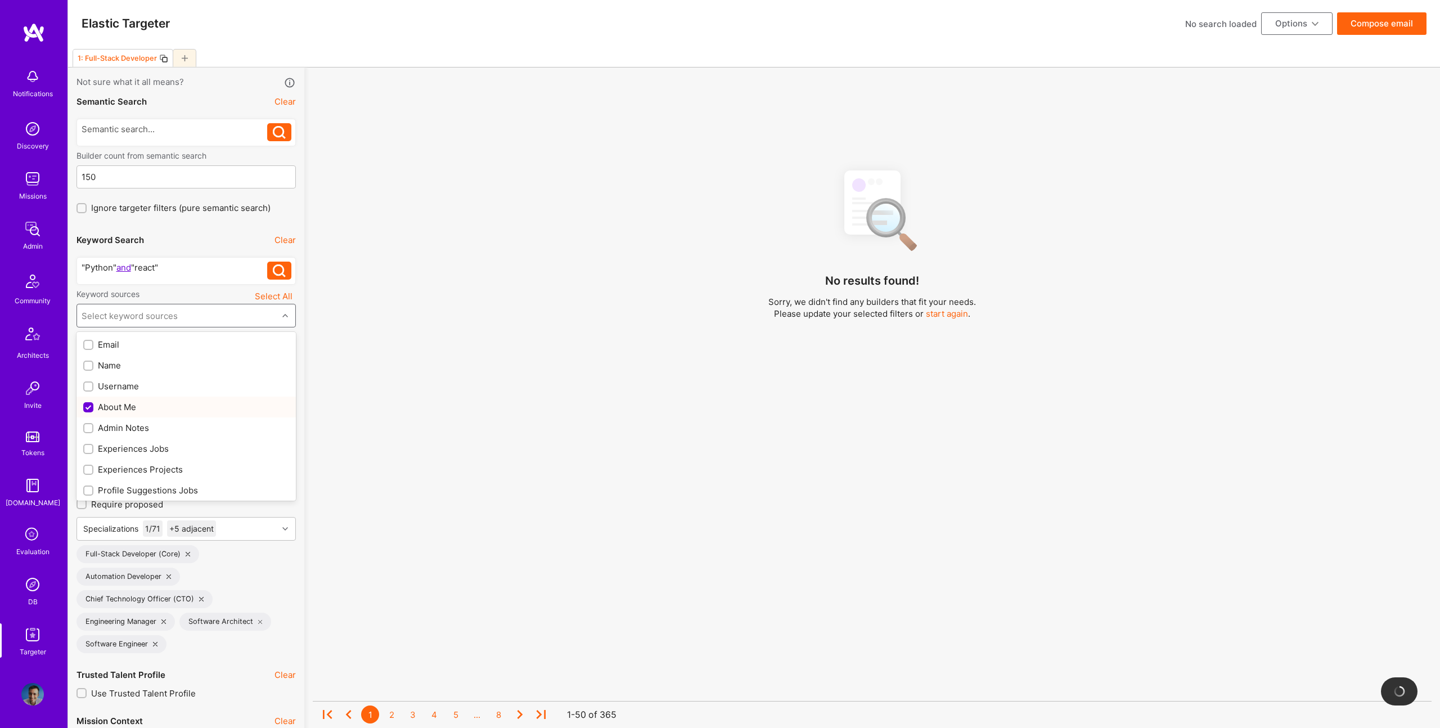
checkbox input "true"
click at [140, 453] on div "Experiences Jobs" at bounding box center [186, 449] width 206 height 12
checkbox input "true"
click at [146, 471] on div "Experiences Projects" at bounding box center [186, 469] width 206 height 12
checkbox input "true"
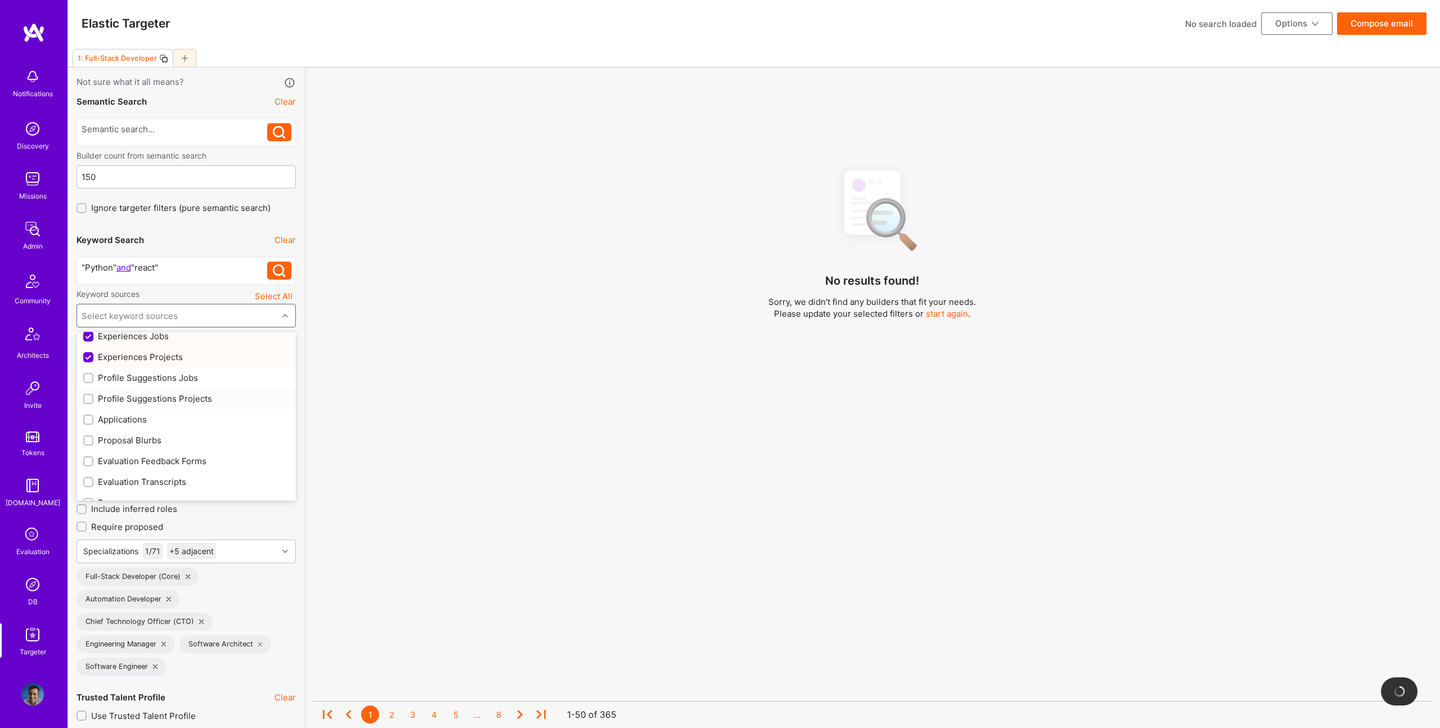
scroll to position [113, 0]
click at [146, 377] on div "Profile Suggestions Jobs" at bounding box center [186, 377] width 206 height 12
checkbox input "true"
click at [156, 395] on div "Profile Suggestions Projects" at bounding box center [186, 398] width 206 height 12
checkbox input "true"
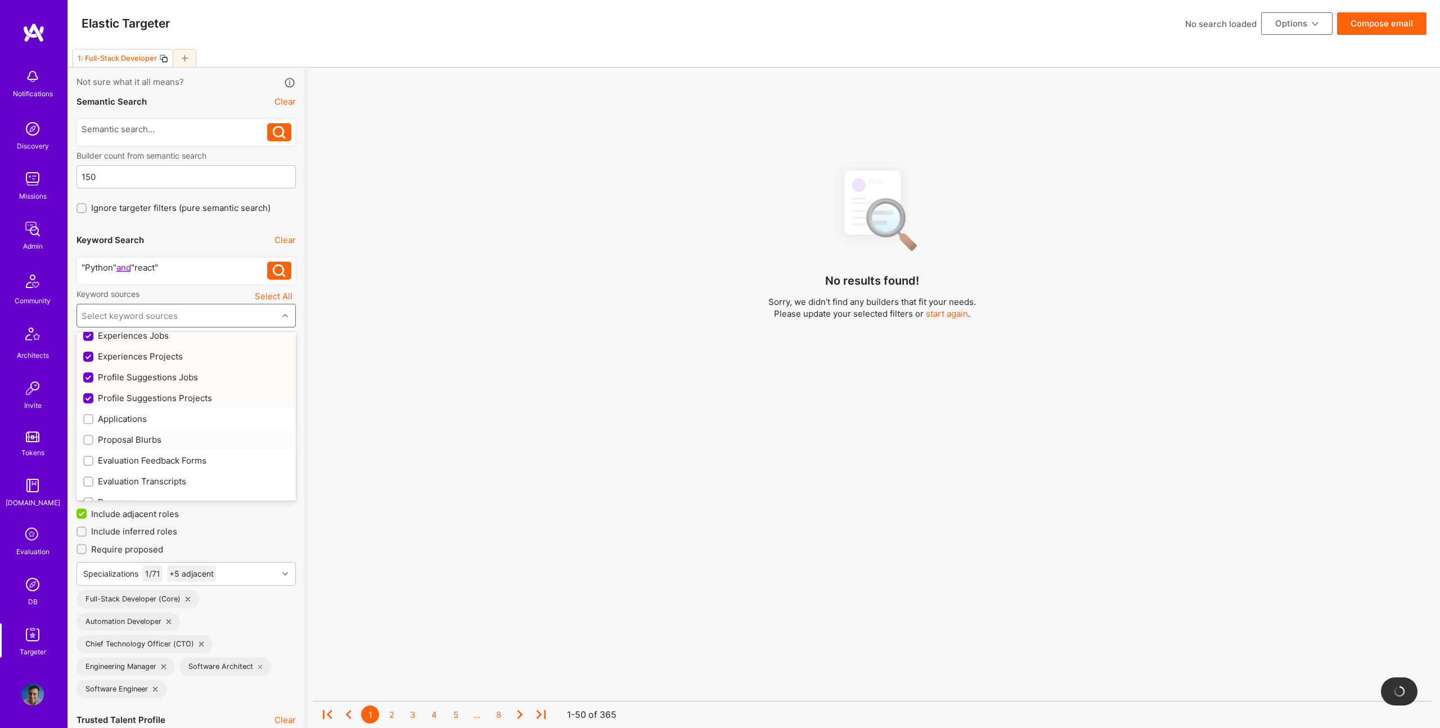
scroll to position [148, 0]
click at [106, 465] on div "Resume" at bounding box center [186, 467] width 206 height 12
checkbox input "true"
click at [655, 413] on div "No results found! Sorry, we didn't find any builders that fit your needs. Pleas…" at bounding box center [872, 451] width 1119 height 582
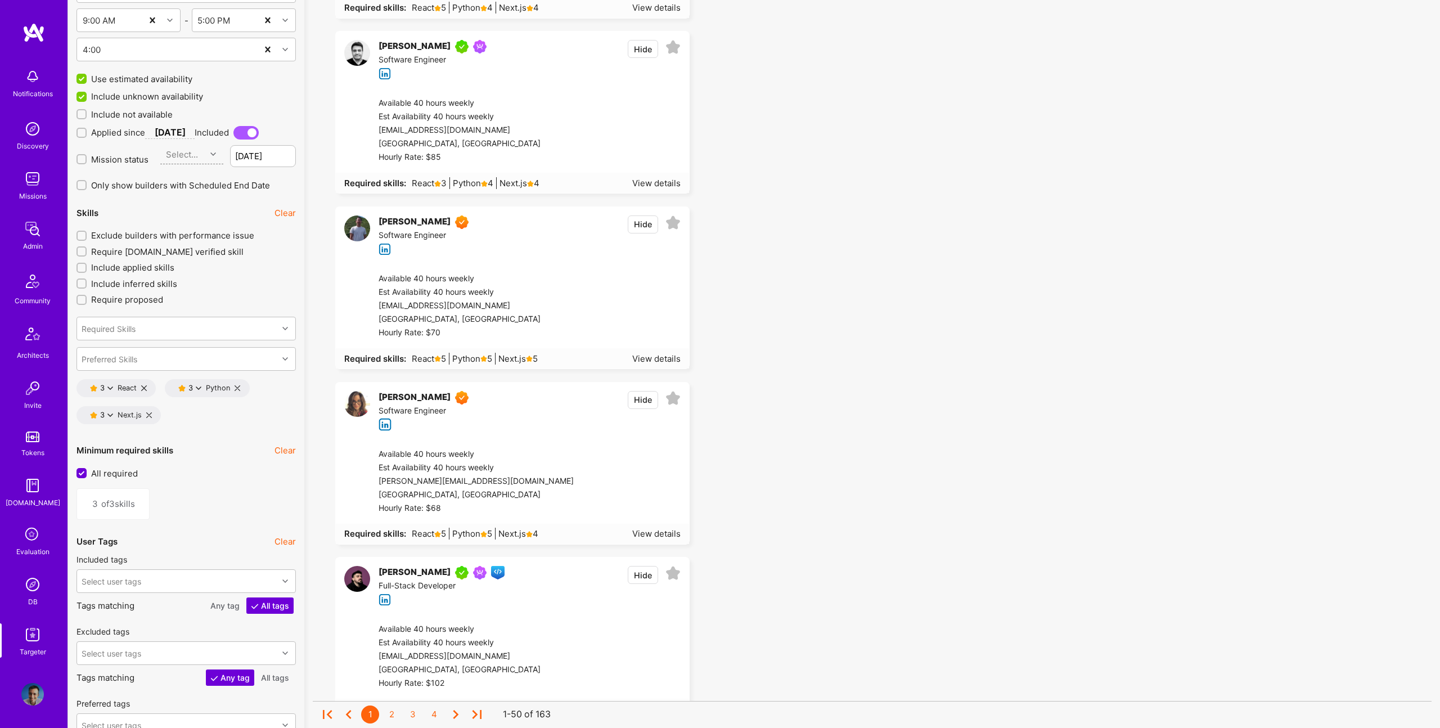
scroll to position [1512, 0]
click at [105, 386] on div "3" at bounding box center [103, 388] width 7 height 8
click at [148, 402] on button "5 star s" at bounding box center [160, 396] width 84 height 24
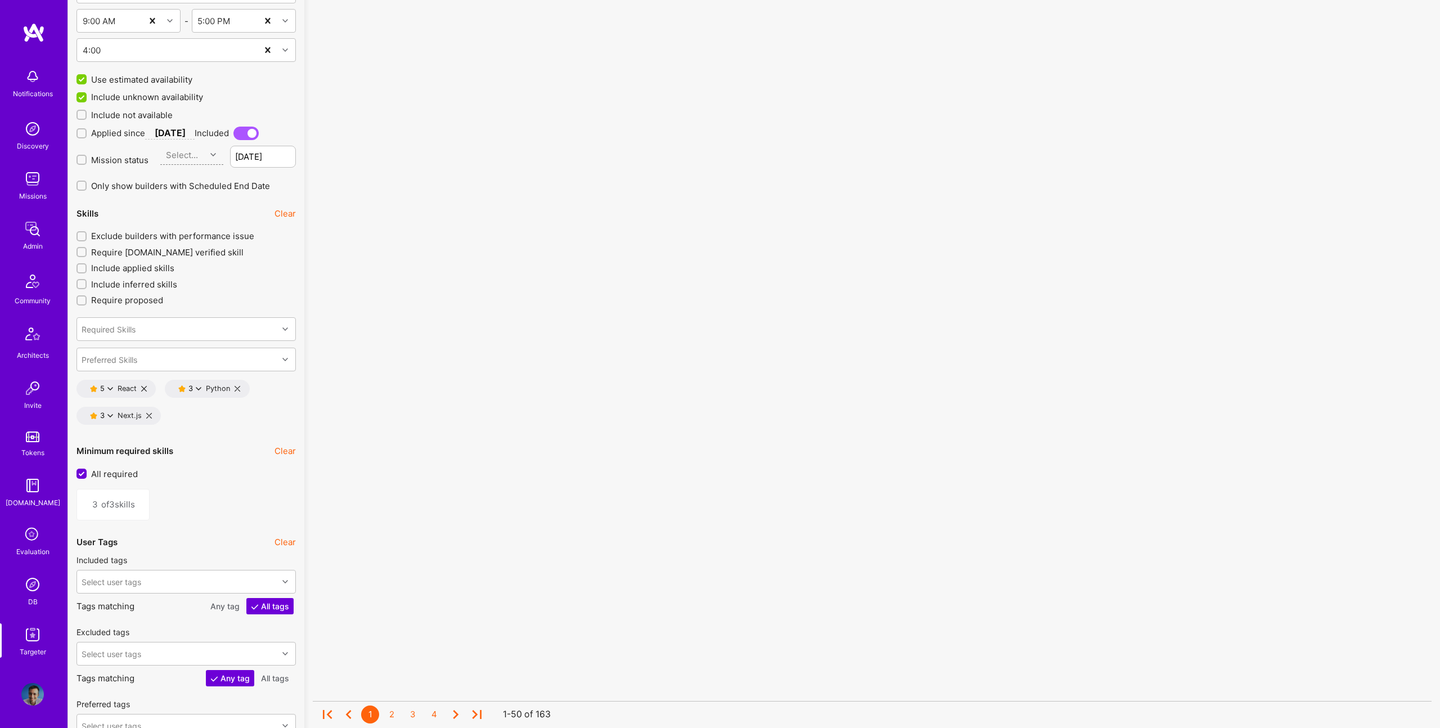
click at [192, 385] on div "3" at bounding box center [191, 388] width 7 height 8
click at [211, 395] on button "5 star s" at bounding box center [248, 396] width 84 height 24
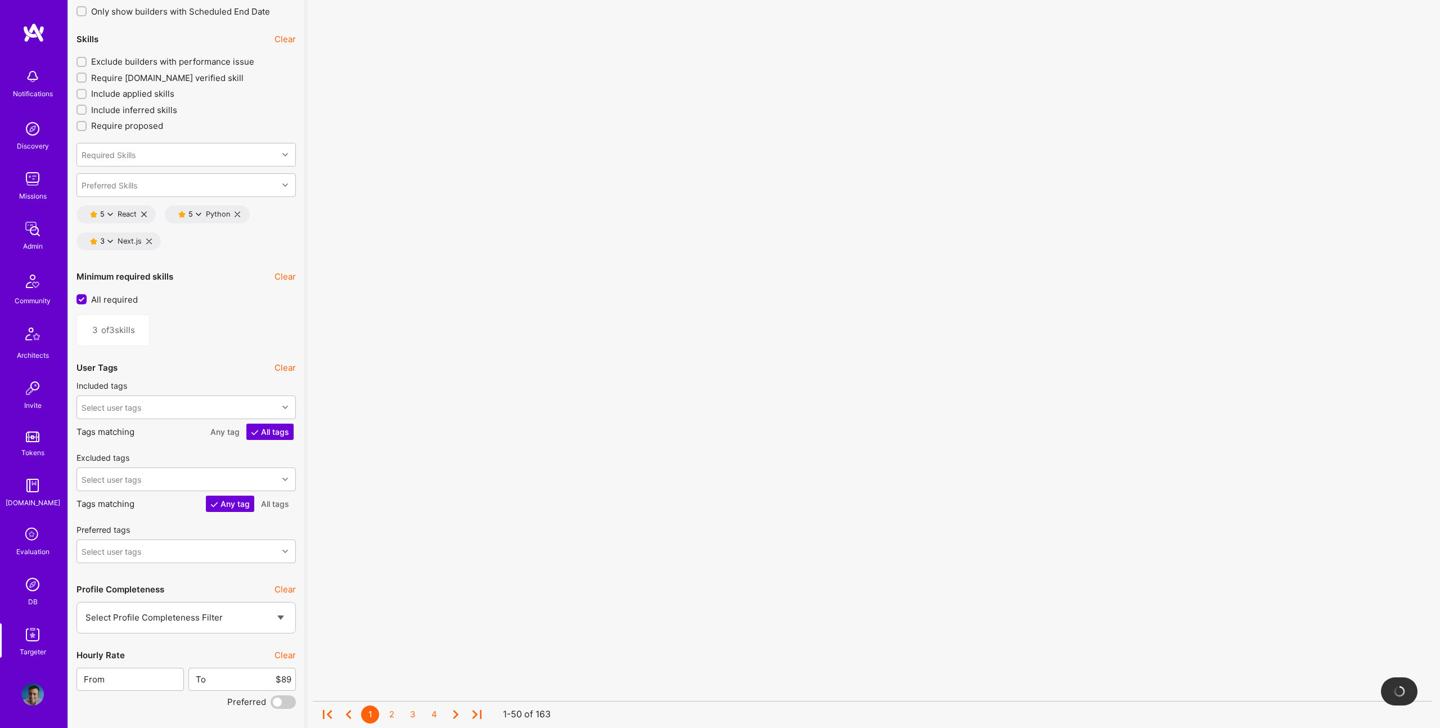
click at [281, 692] on div "From To $89 Preferred" at bounding box center [185, 688] width 219 height 41
click at [286, 694] on span at bounding box center [283, 697] width 25 height 13
click at [273, 700] on input "checkbox" at bounding box center [273, 700] width 0 height 0
click at [286, 676] on input "$89" at bounding box center [248, 678] width 85 height 29
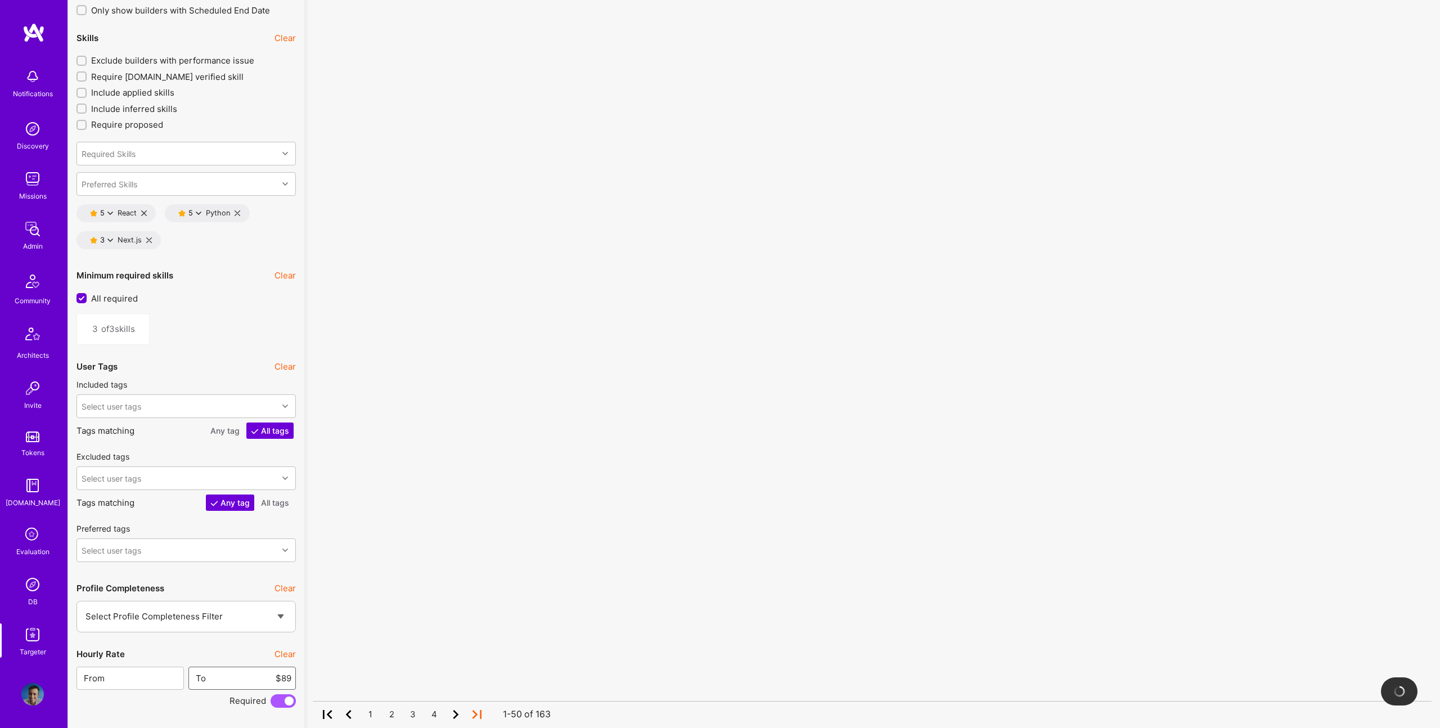
click at [286, 676] on input "$89" at bounding box center [248, 678] width 85 height 29
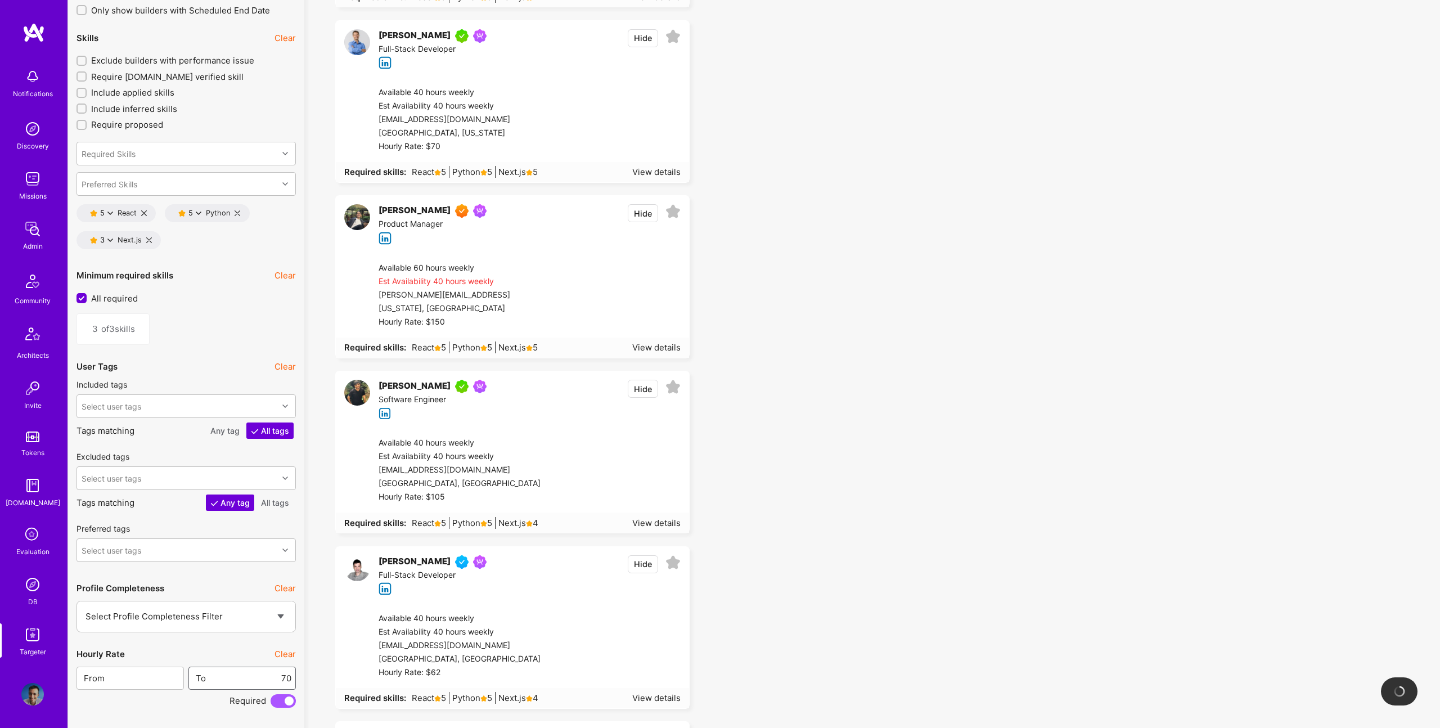
type input "70"
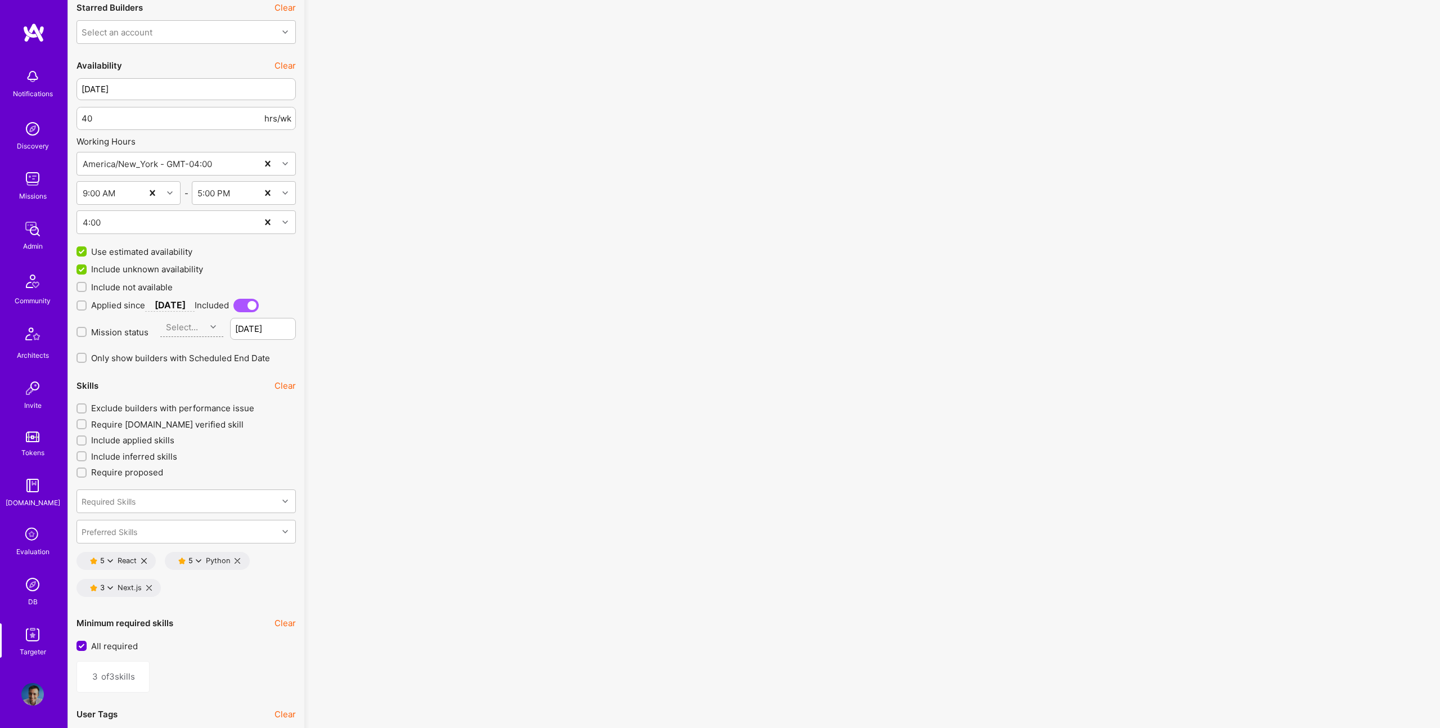
scroll to position [1345, 0]
click at [103, 553] on div "5" at bounding box center [103, 555] width 7 height 8
click at [153, 588] on button "4 star s" at bounding box center [160, 586] width 84 height 24
click at [195, 556] on div "5" at bounding box center [191, 555] width 7 height 8
click at [219, 584] on icon "button" at bounding box center [216, 586] width 7 height 7
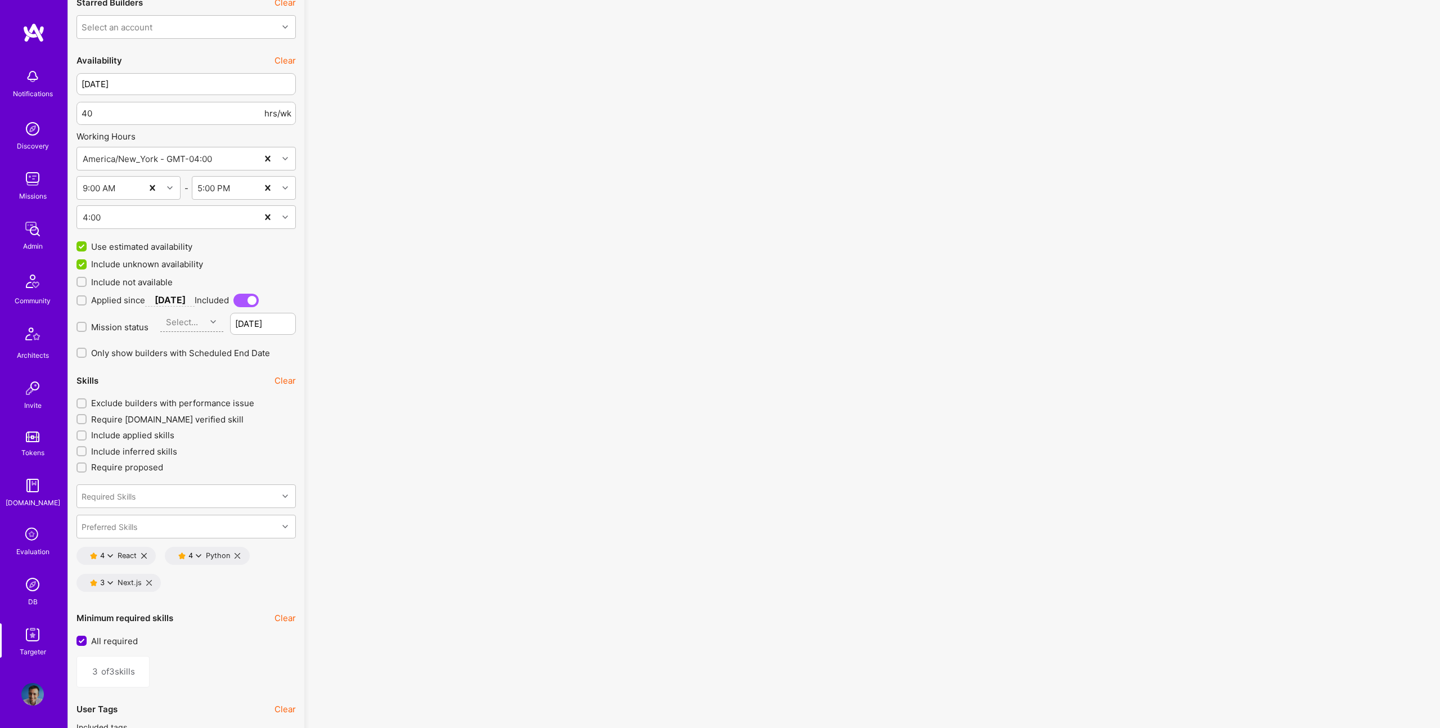
click at [148, 582] on icon at bounding box center [149, 583] width 6 height 6
type input "2"
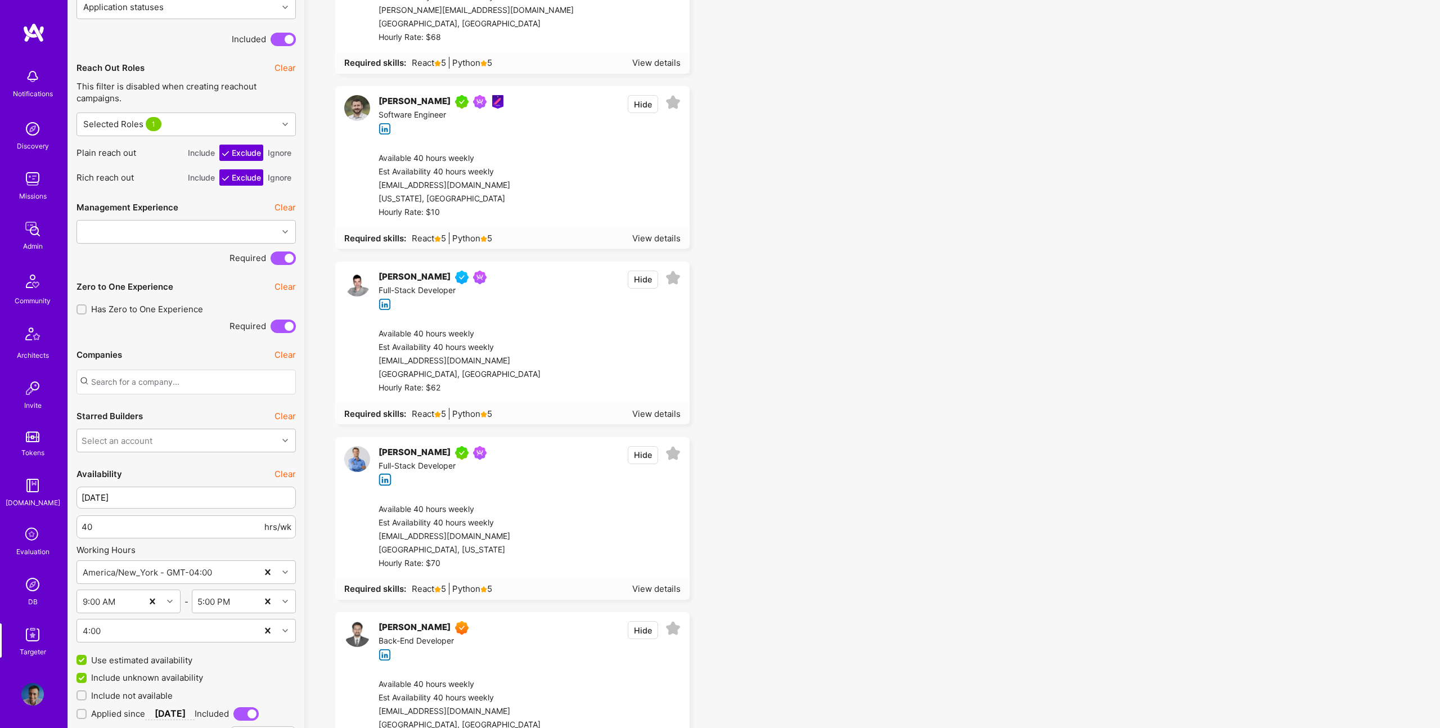
scroll to position [829, 0]
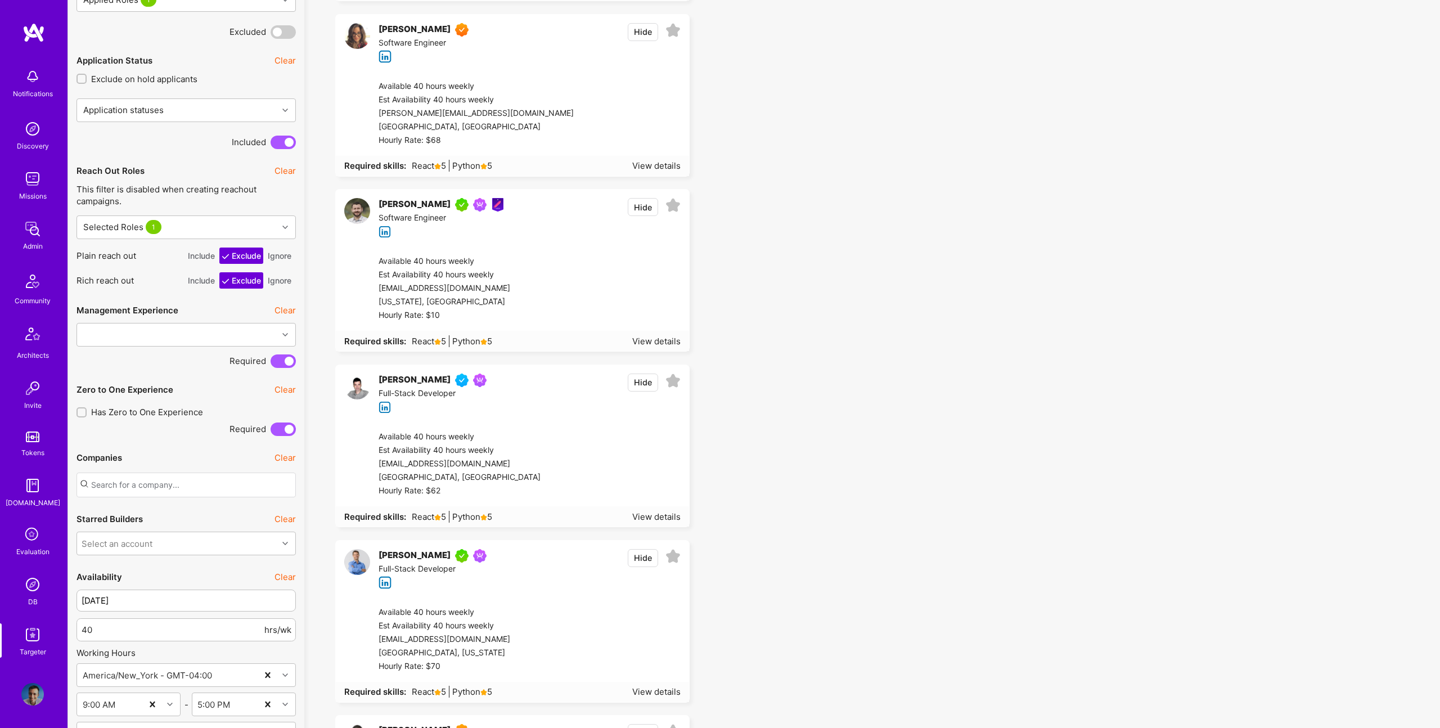
click at [641, 206] on button "Hide" at bounding box center [643, 207] width 30 height 18
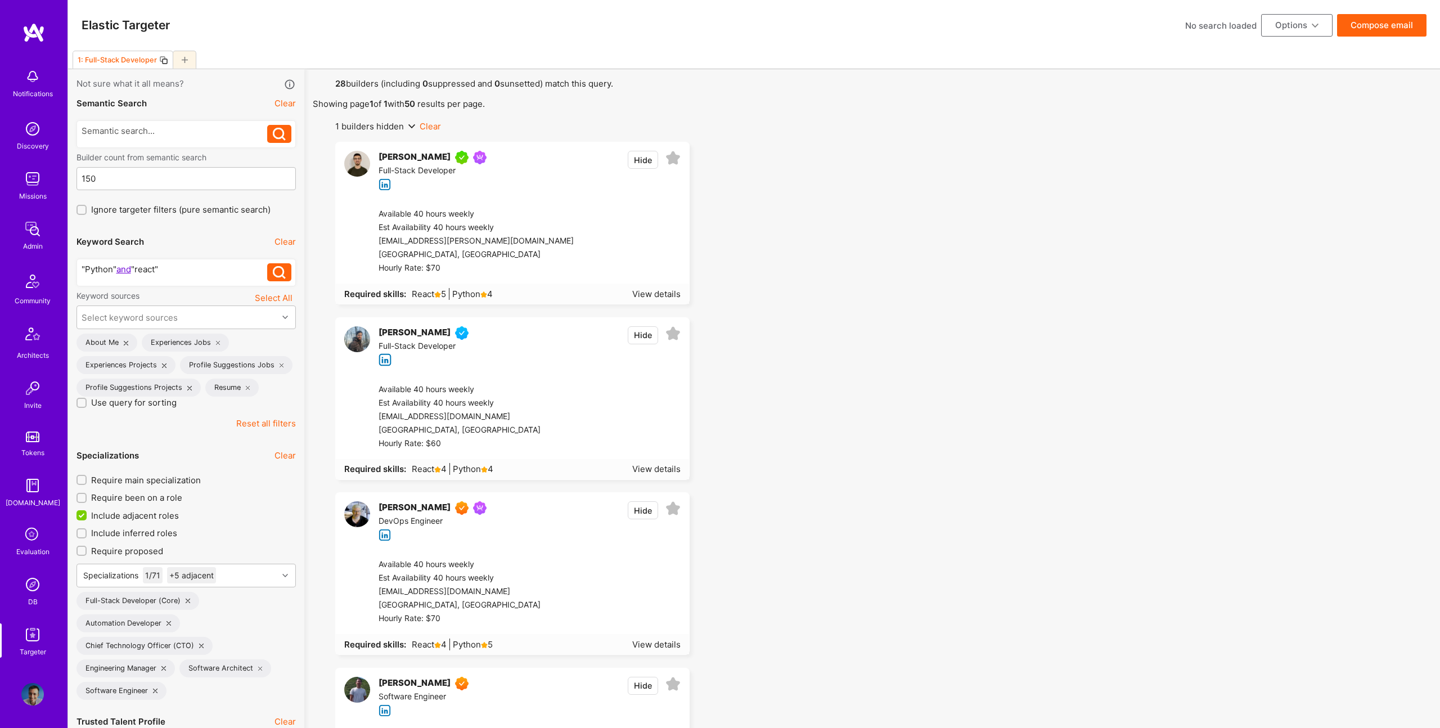
click at [1366, 24] on button "Compose email" at bounding box center [1381, 25] width 89 height 22
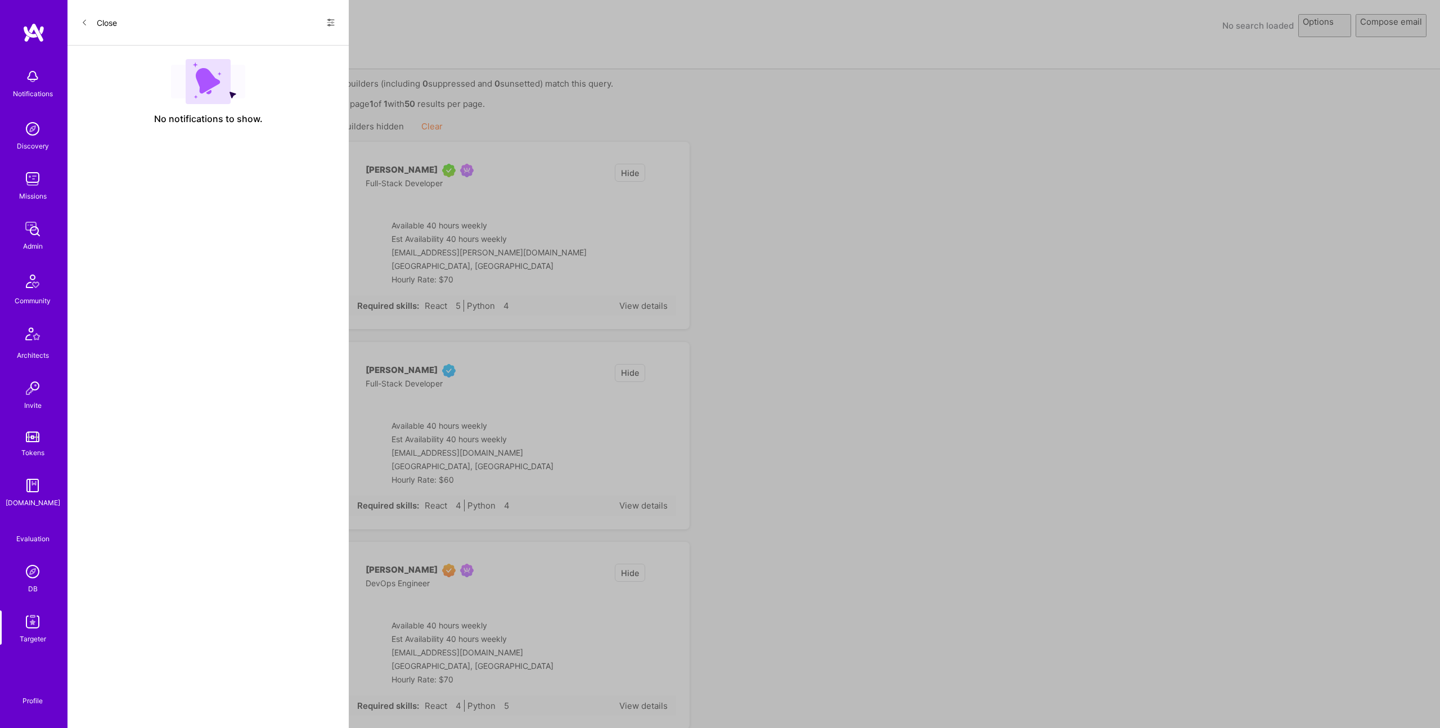
select select "rich-reachout"
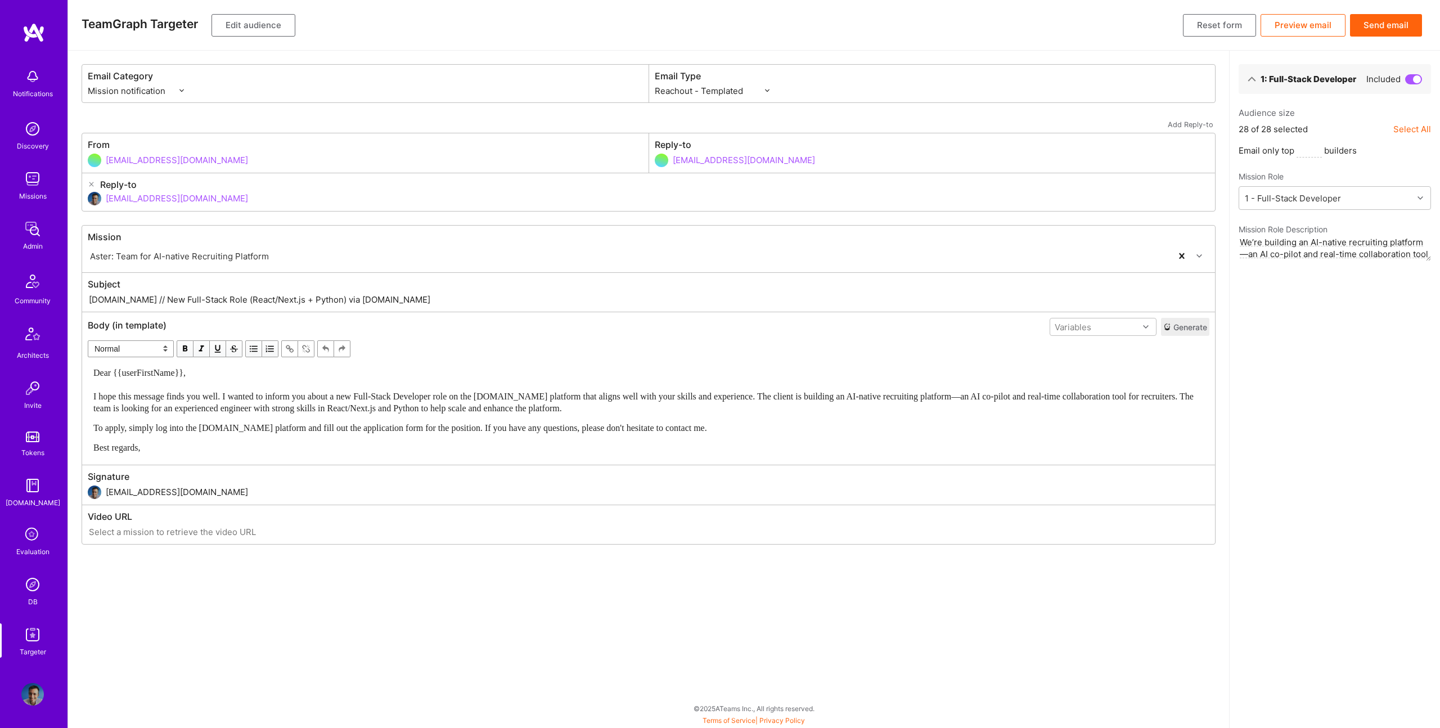
click at [1374, 28] on button "Send email" at bounding box center [1386, 25] width 72 height 22
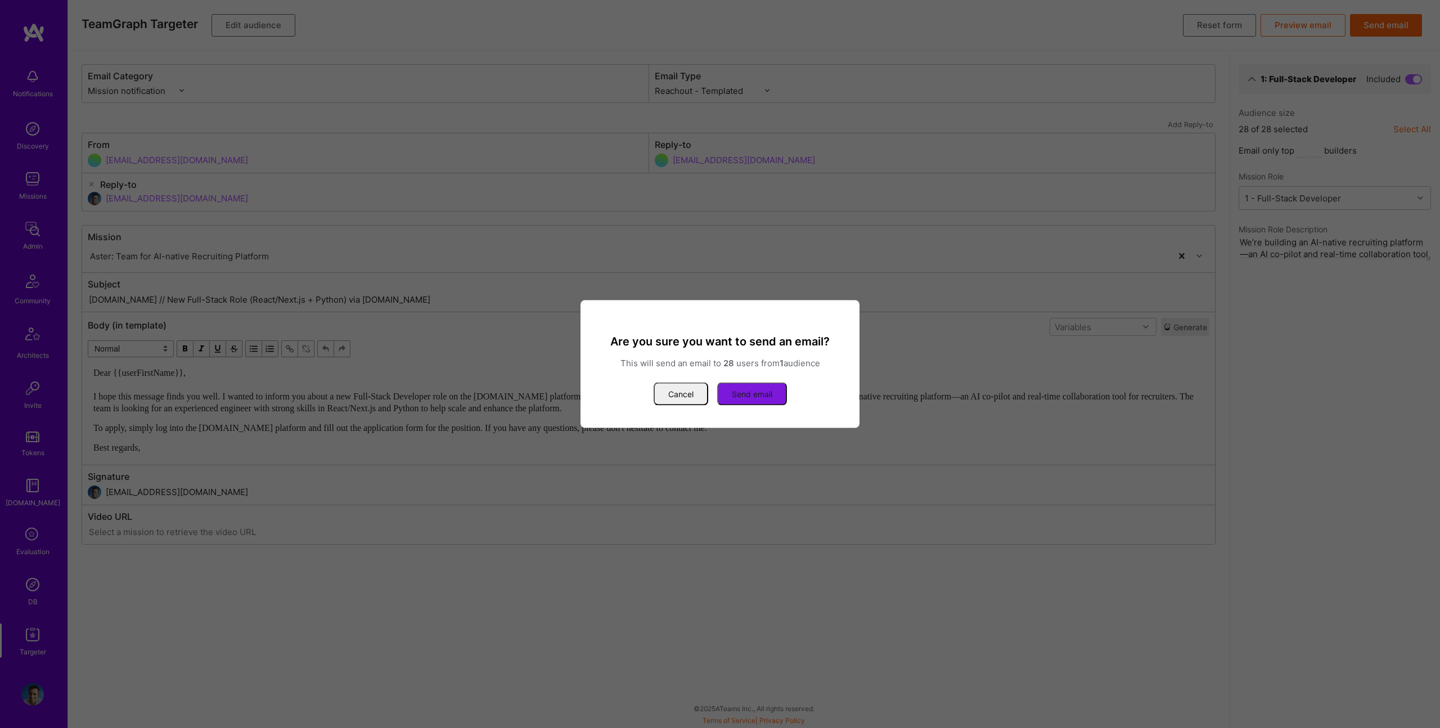
click at [755, 382] on button "Send email" at bounding box center [752, 393] width 70 height 23
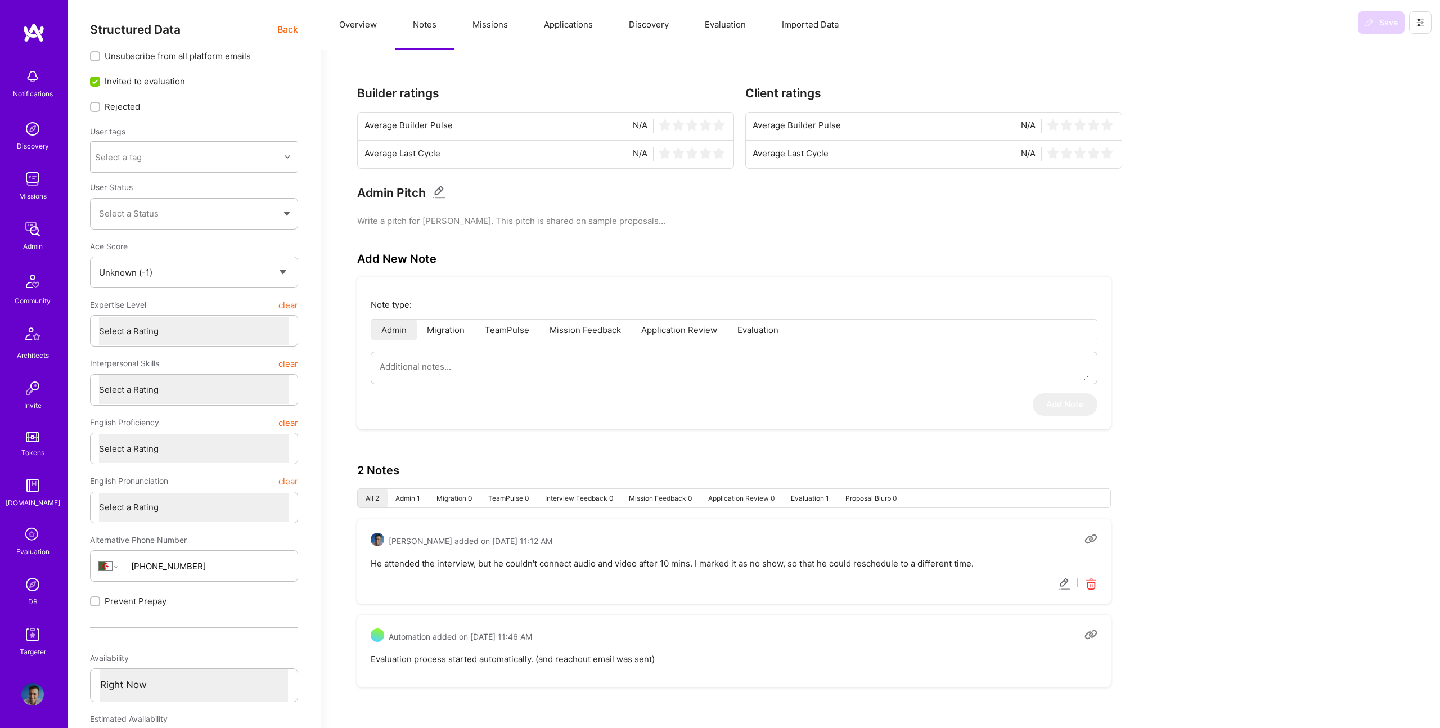
select select "Unknown"
select select "DZ"
select select "Right Now"
